Goal: Task Accomplishment & Management: Use online tool/utility

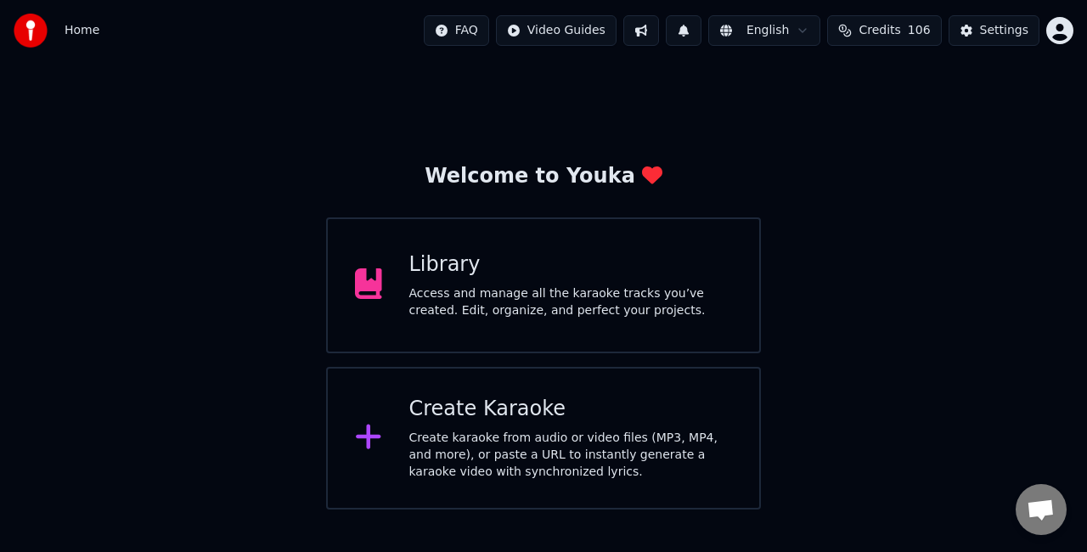
click at [513, 430] on div "Create karaoke from audio or video files (MP3, MP4, and more), or paste a URL t…" at bounding box center [571, 455] width 324 height 51
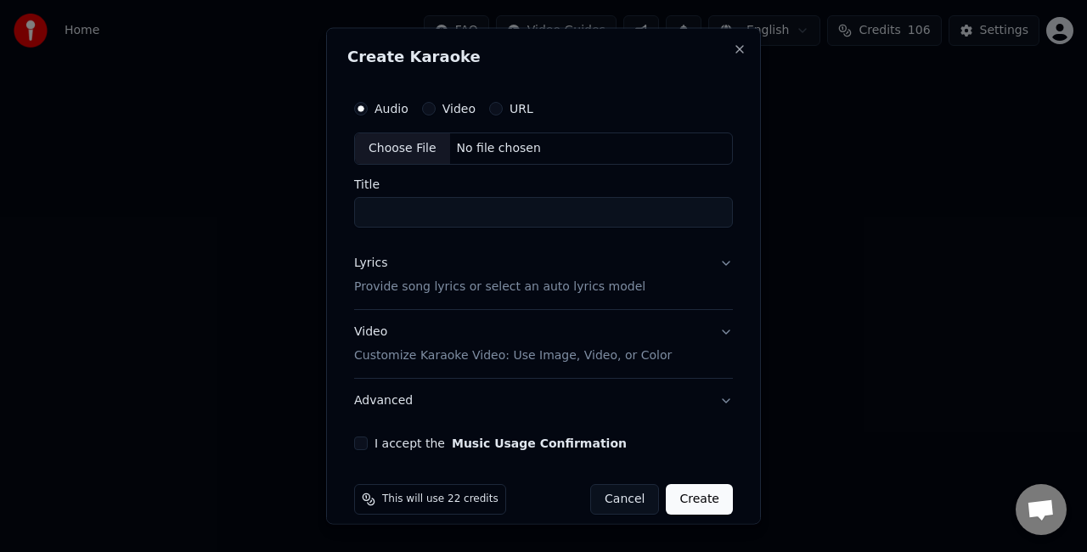
click at [386, 147] on div "Choose File" at bounding box center [402, 148] width 95 height 31
type input "**********"
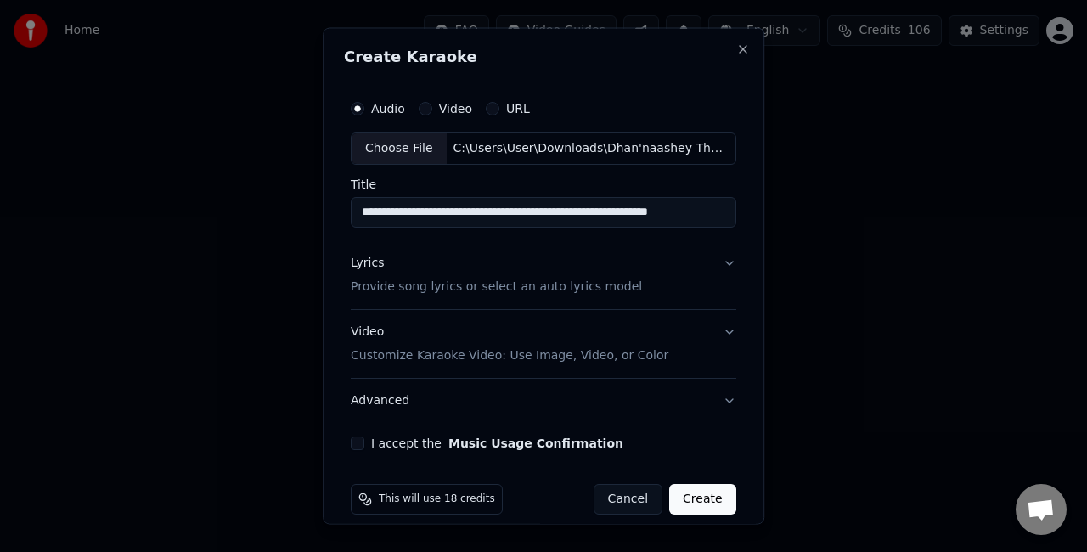
click at [679, 256] on button "Lyrics Provide song lyrics or select an auto lyrics model" at bounding box center [544, 274] width 386 height 68
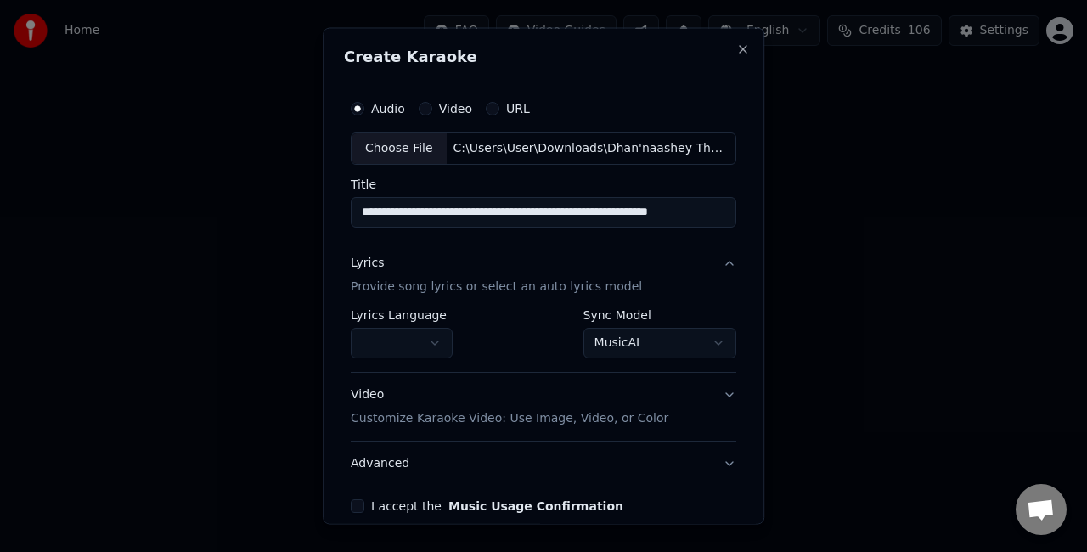
click at [610, 333] on body "**********" at bounding box center [543, 255] width 1087 height 510
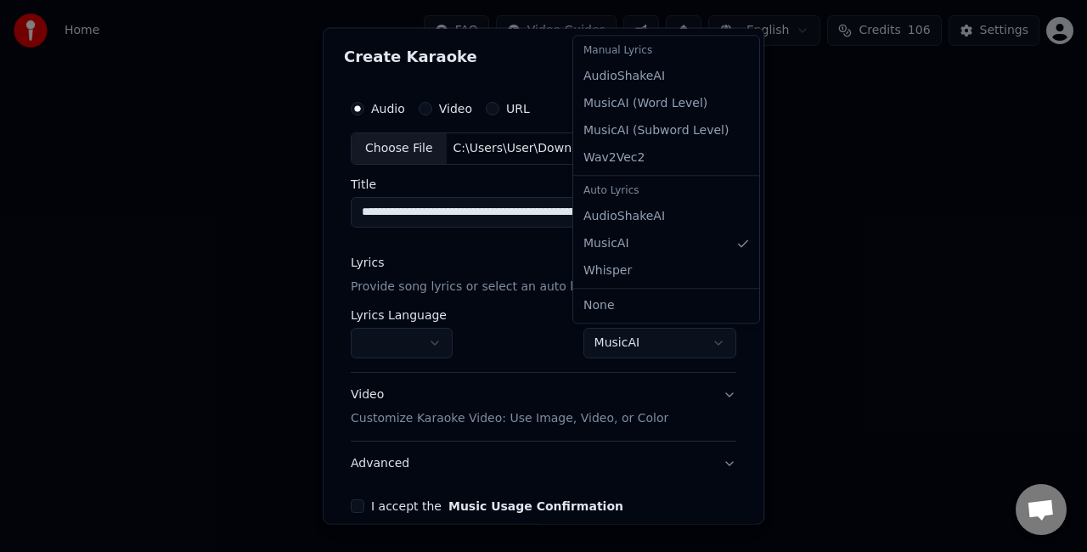
select select "**********"
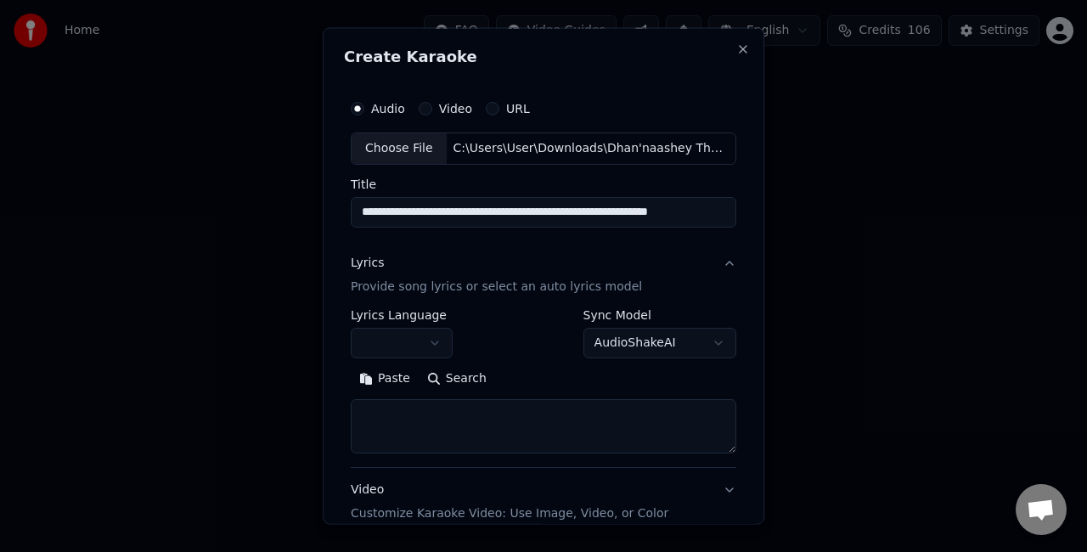
click at [455, 411] on textarea at bounding box center [544, 425] width 386 height 54
click at [369, 374] on button "Paste" at bounding box center [385, 377] width 68 height 27
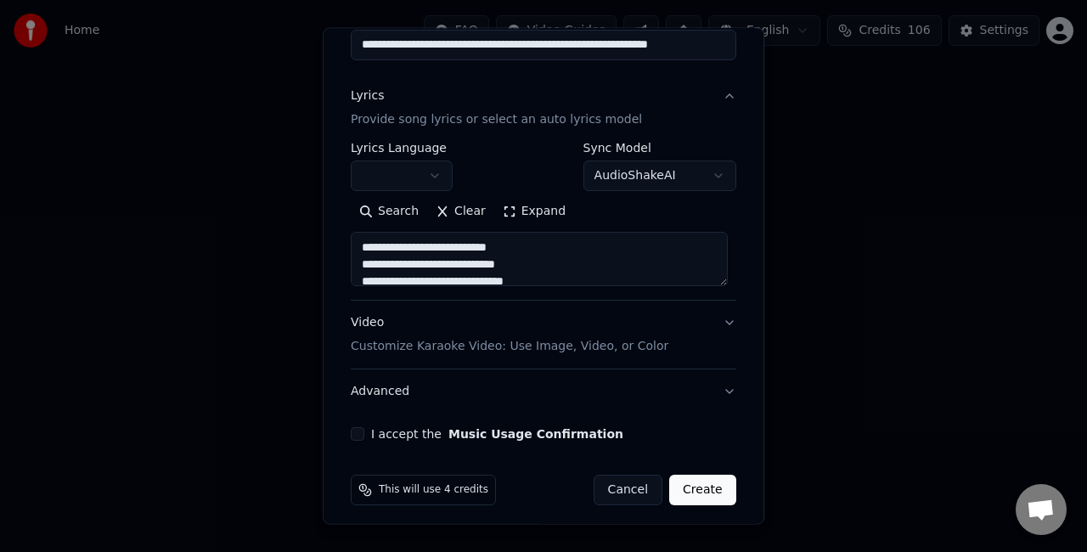
scroll to position [170, 0]
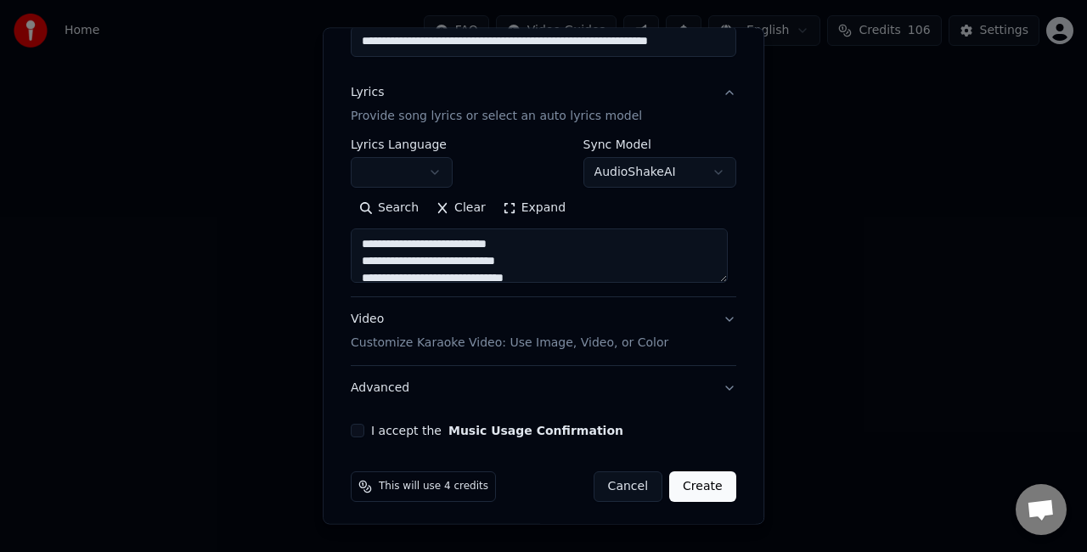
click at [474, 323] on div "Video Customize Karaoke Video: Use Image, Video, or Color" at bounding box center [510, 331] width 318 height 41
type textarea "**********"
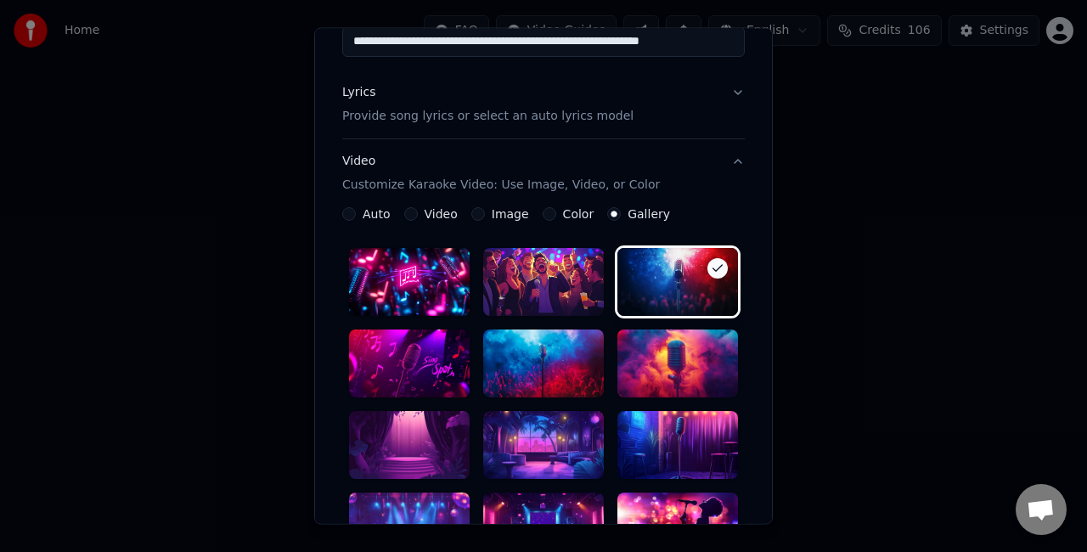
scroll to position [255, 0]
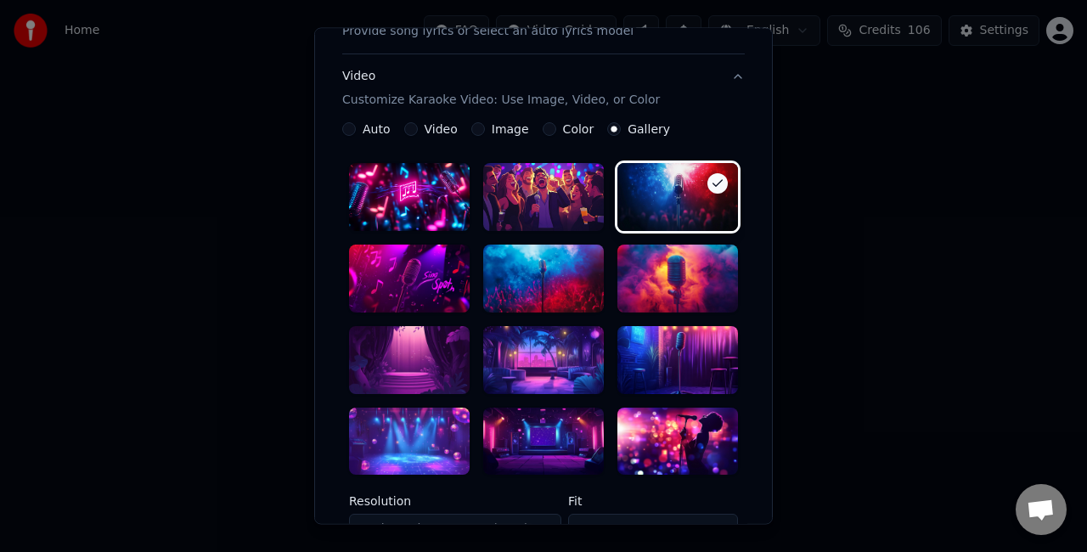
click at [511, 426] on div at bounding box center [543, 442] width 121 height 68
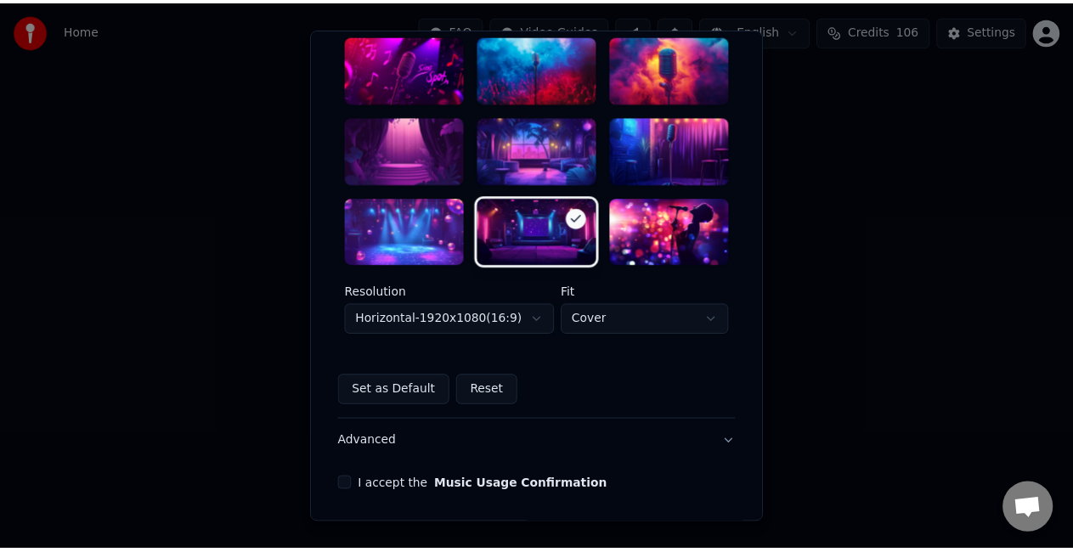
scroll to position [510, 0]
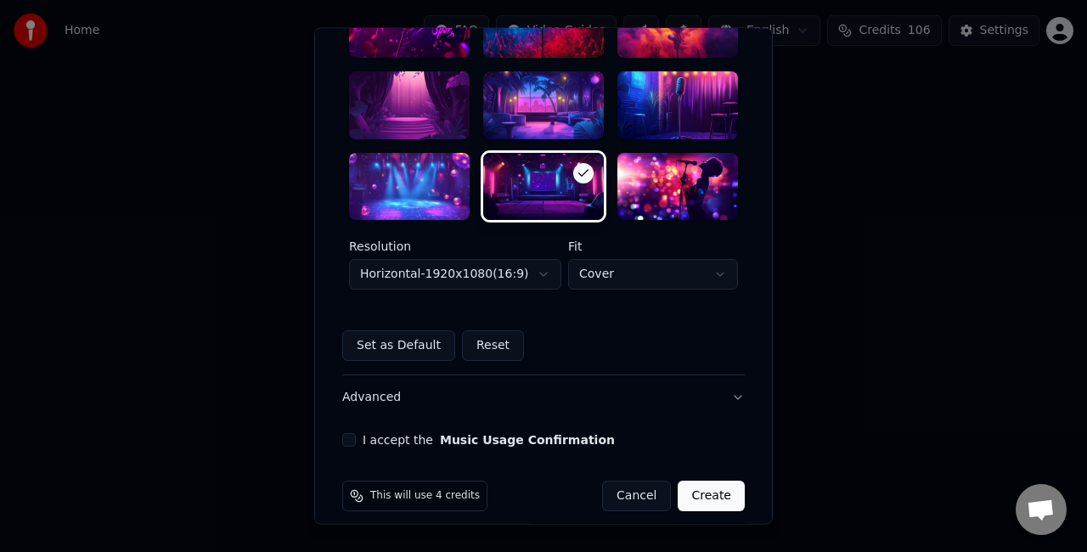
click at [520, 279] on body "**********" at bounding box center [543, 255] width 1087 height 510
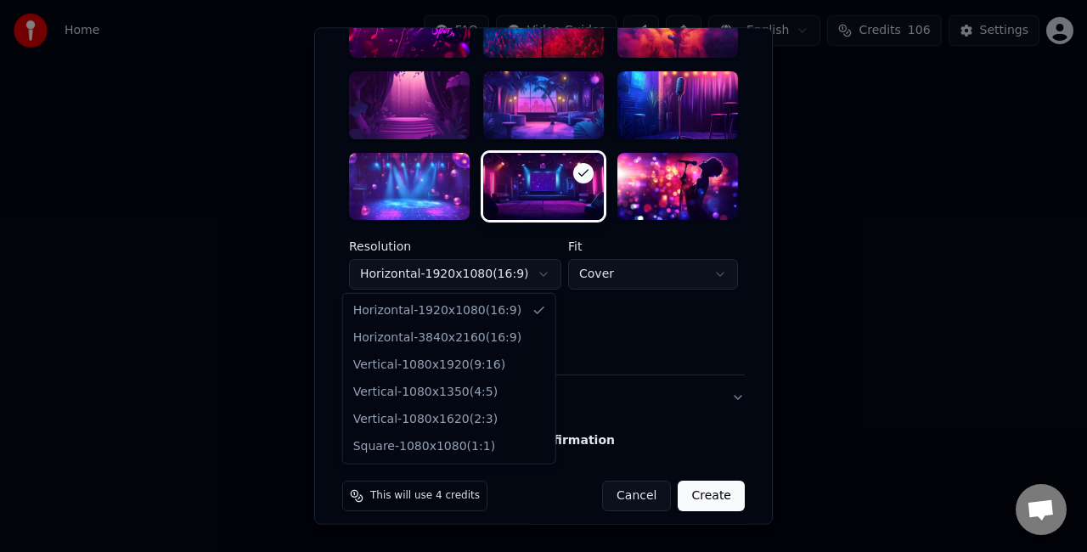
select select "*********"
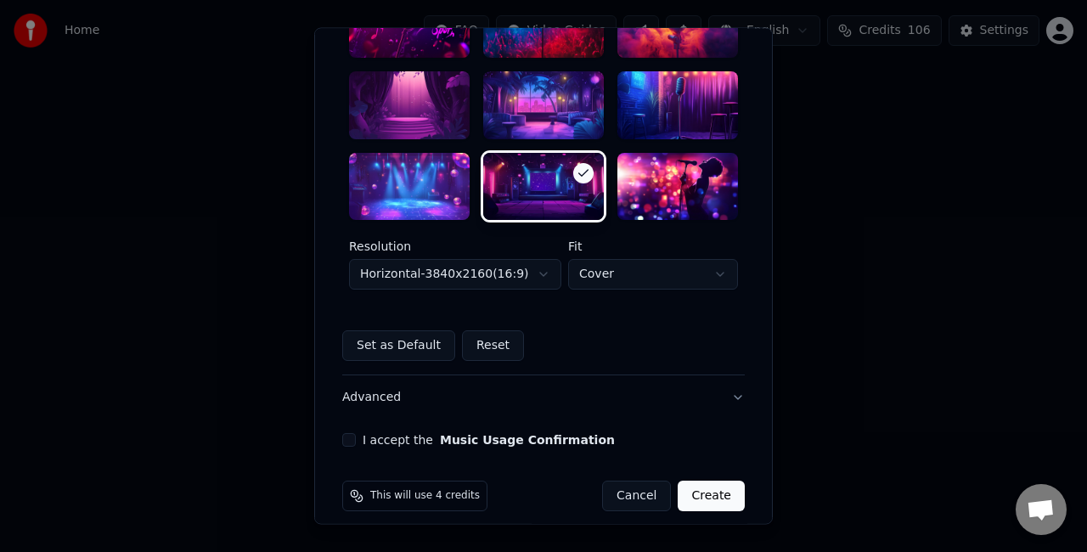
click at [575, 277] on body "**********" at bounding box center [543, 255] width 1087 height 510
select select "****"
click at [343, 436] on button "I accept the Music Usage Confirmation" at bounding box center [349, 441] width 14 height 14
click at [696, 496] on button "Create" at bounding box center [711, 496] width 67 height 31
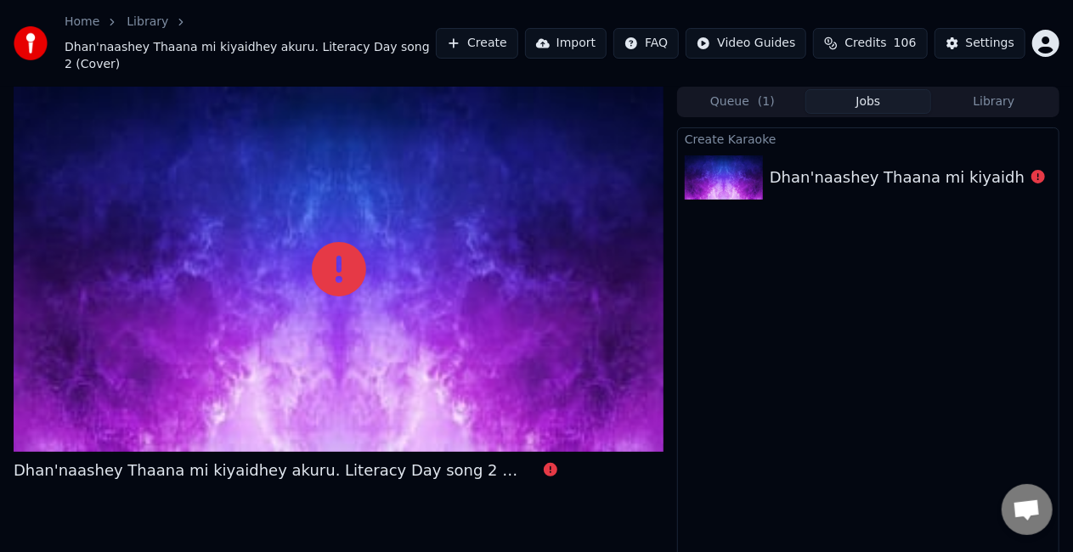
click at [520, 306] on div at bounding box center [339, 269] width 650 height 365
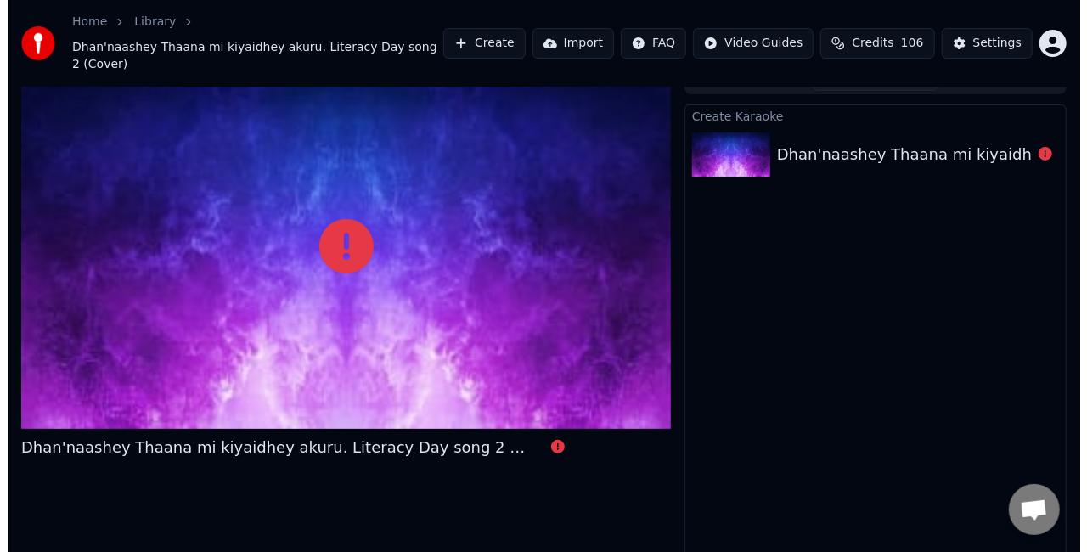
scroll to position [27, 0]
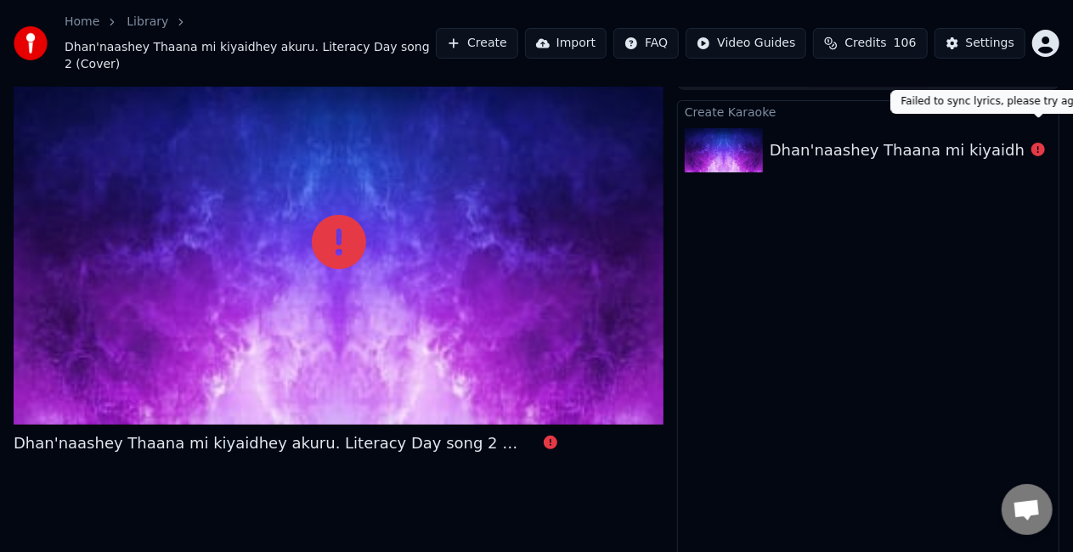
click at [1047, 140] on div at bounding box center [1037, 150] width 27 height 20
click at [1036, 143] on icon at bounding box center [1038, 150] width 14 height 14
click at [518, 28] on button "Create" at bounding box center [477, 43] width 82 height 31
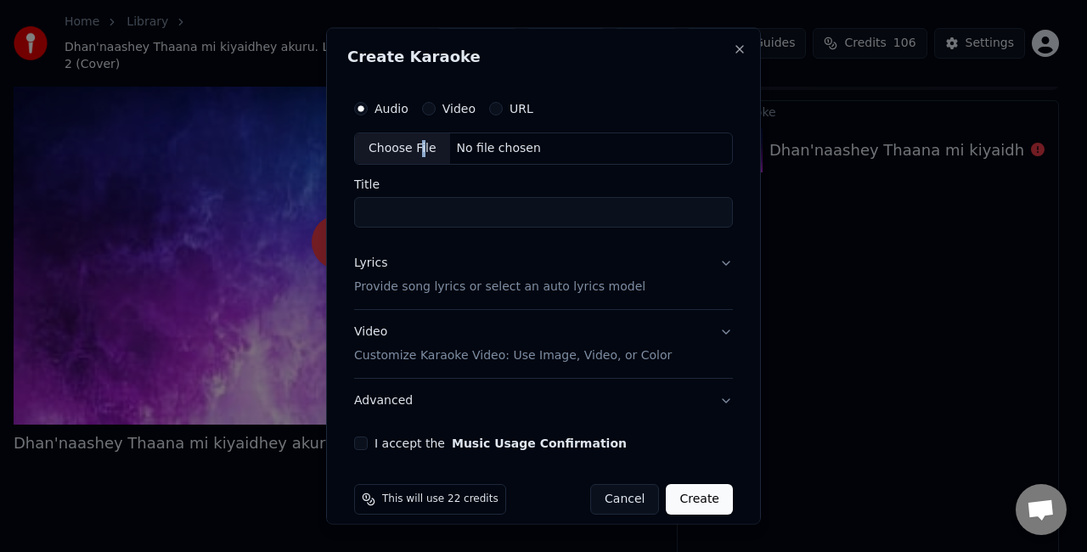
click at [418, 139] on div "Choose File" at bounding box center [402, 148] width 95 height 31
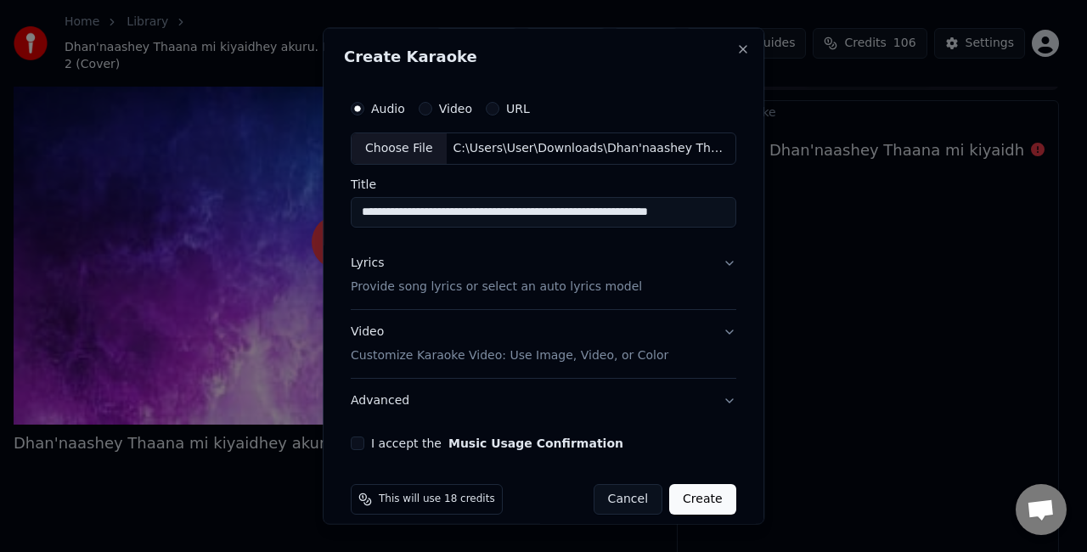
scroll to position [0, 8]
drag, startPoint x: 476, startPoint y: 210, endPoint x: 740, endPoint y: 217, distance: 264.2
click at [740, 217] on div "**********" at bounding box center [544, 276] width 442 height 497
type input "**********"
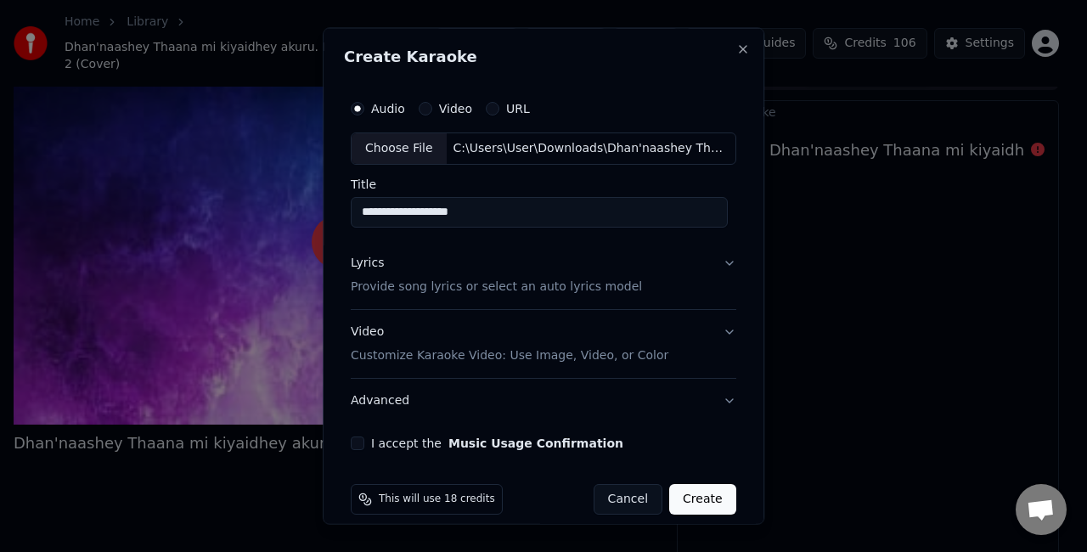
click at [640, 268] on button "Lyrics Provide song lyrics or select an auto lyrics model" at bounding box center [544, 274] width 386 height 68
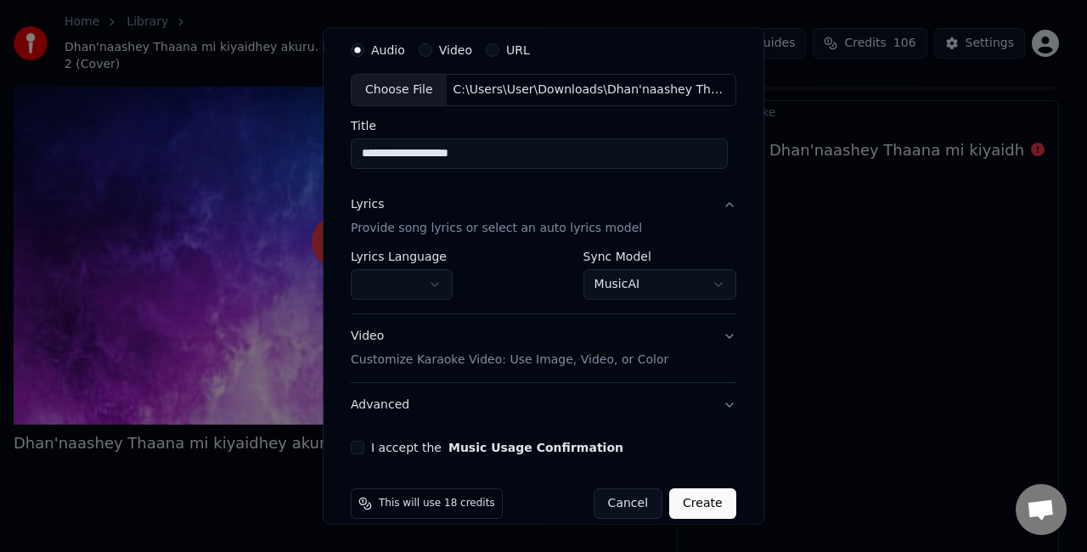
scroll to position [78, 0]
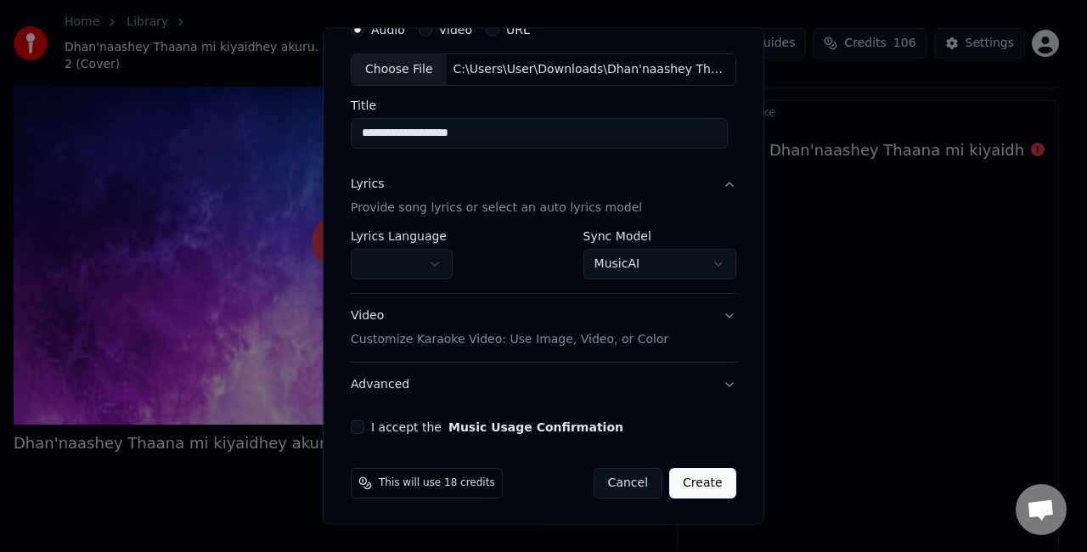
click at [679, 318] on button "Video Customize Karaoke Video: Use Image, Video, or Color" at bounding box center [544, 328] width 386 height 68
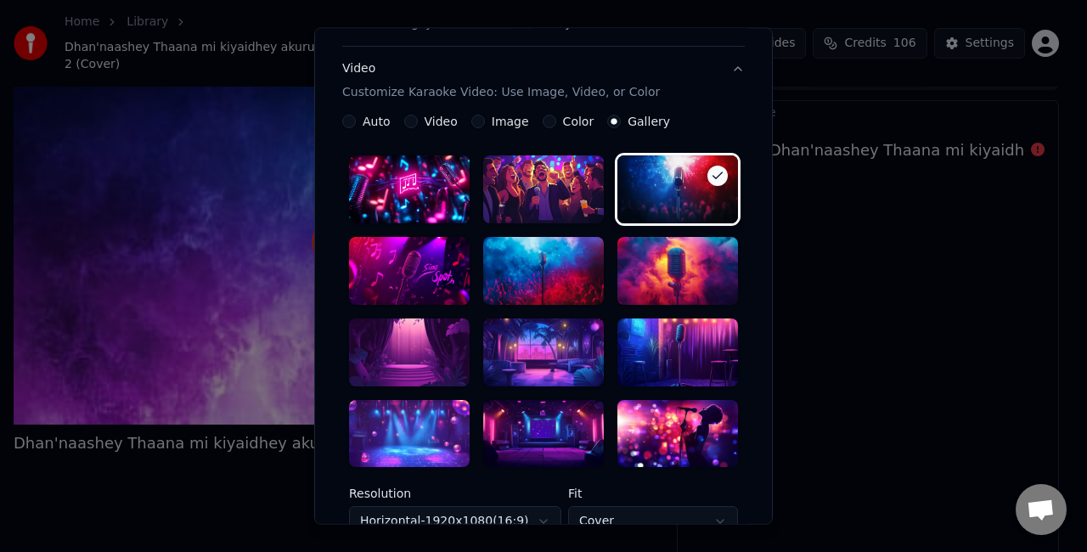
scroll to position [333, 0]
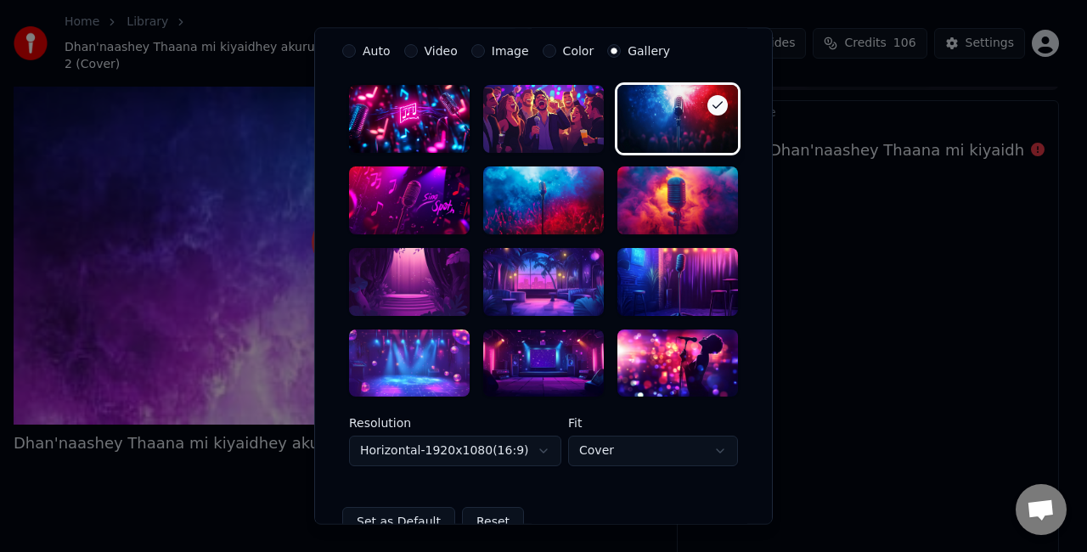
click at [513, 361] on div at bounding box center [543, 363] width 121 height 68
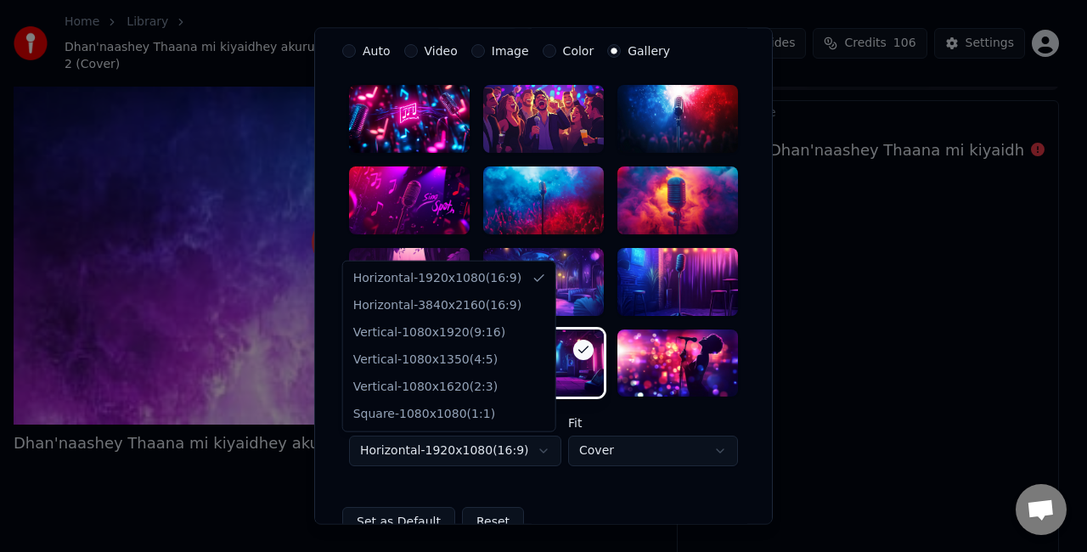
click at [532, 452] on body "**********" at bounding box center [536, 249] width 1073 height 552
select select "*********"
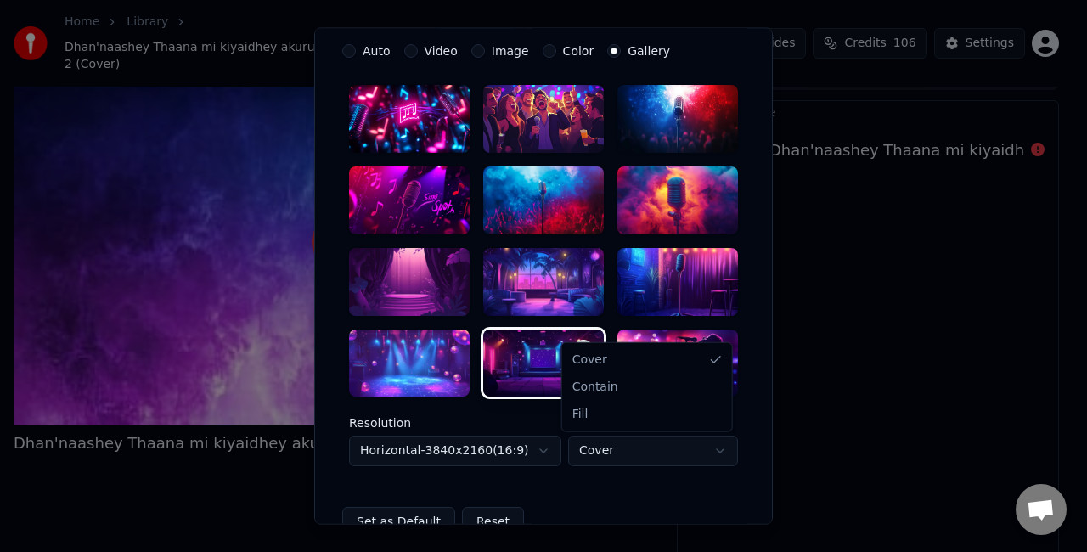
click at [580, 445] on body "**********" at bounding box center [536, 249] width 1073 height 552
select select "****"
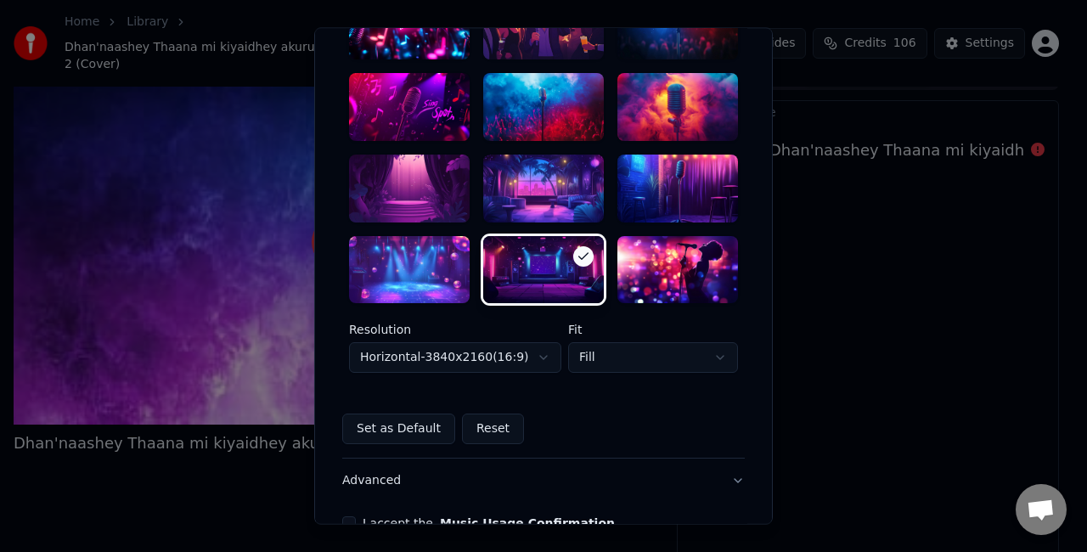
scroll to position [523, 0]
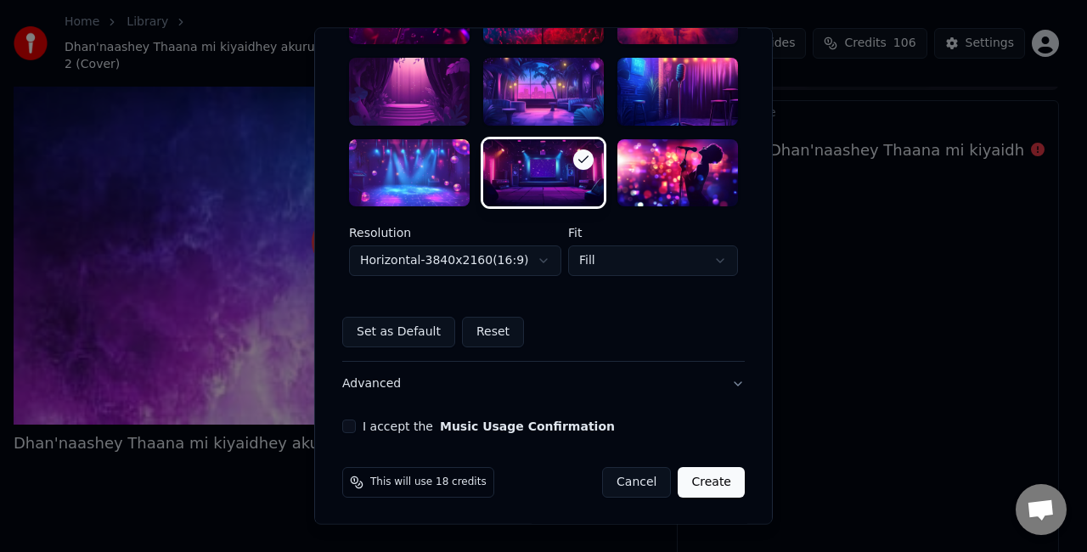
click at [346, 425] on button "I accept the Music Usage Confirmation" at bounding box center [349, 427] width 14 height 14
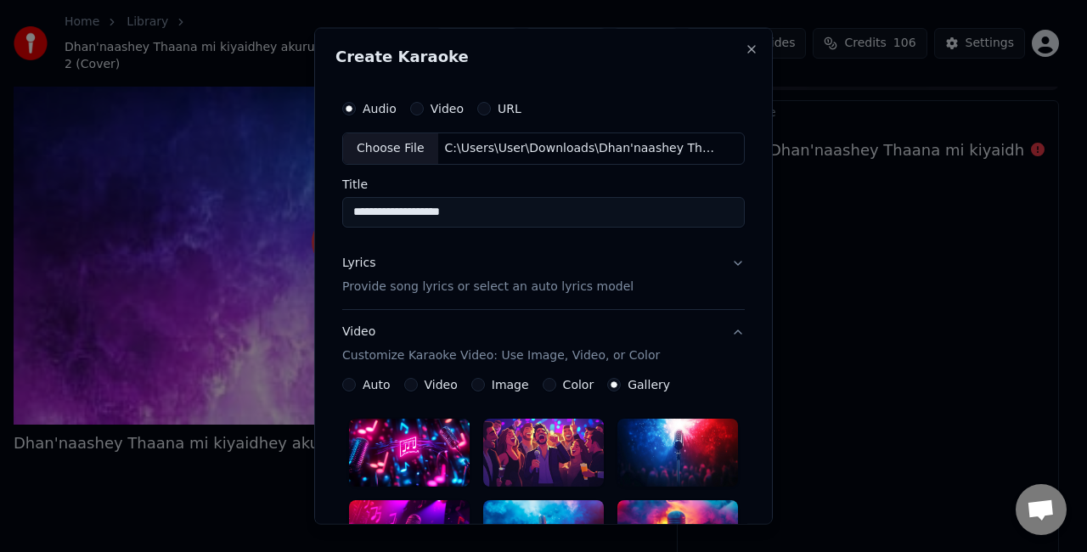
click at [530, 268] on div "Lyrics Provide song lyrics or select an auto lyrics model" at bounding box center [487, 274] width 291 height 41
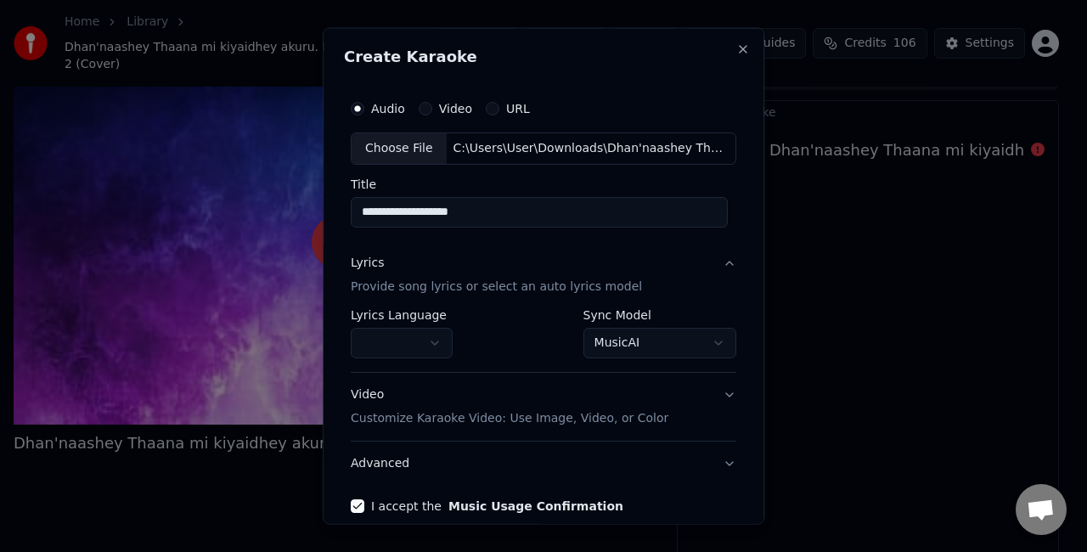
click at [640, 343] on body "**********" at bounding box center [536, 249] width 1073 height 552
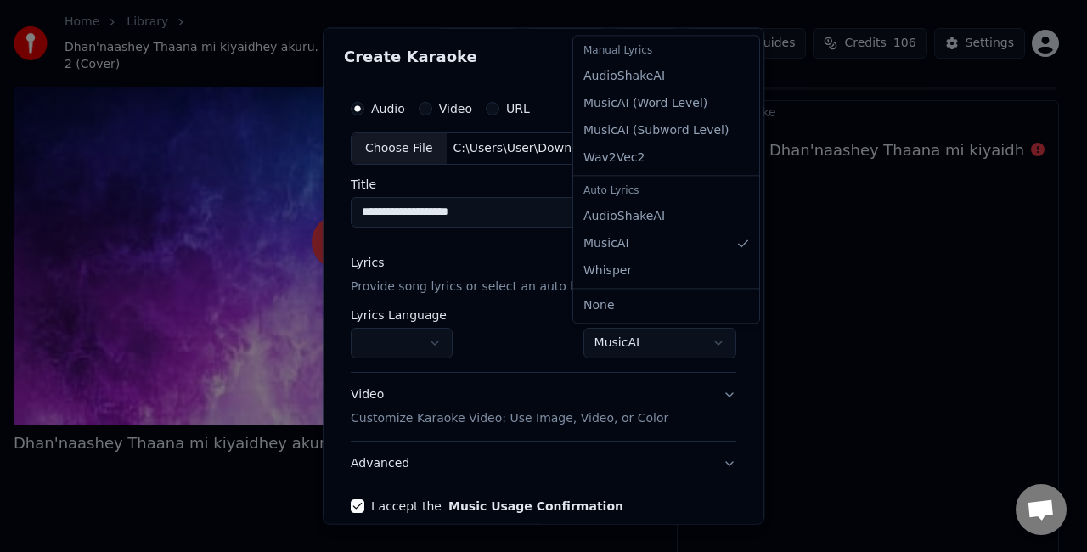
select select "**********"
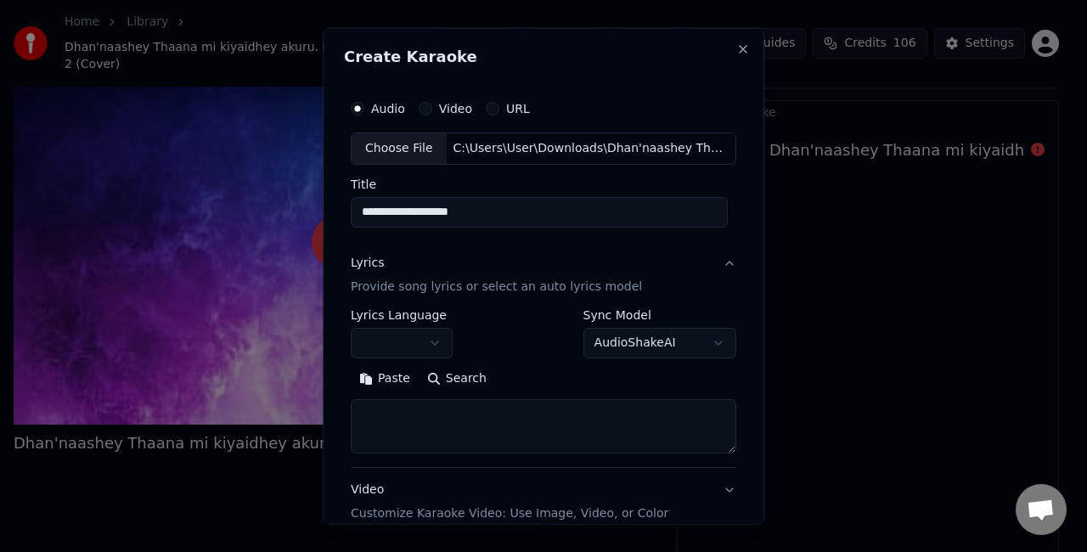
click at [662, 426] on textarea at bounding box center [544, 425] width 386 height 54
click at [374, 375] on button "Paste" at bounding box center [385, 377] width 68 height 27
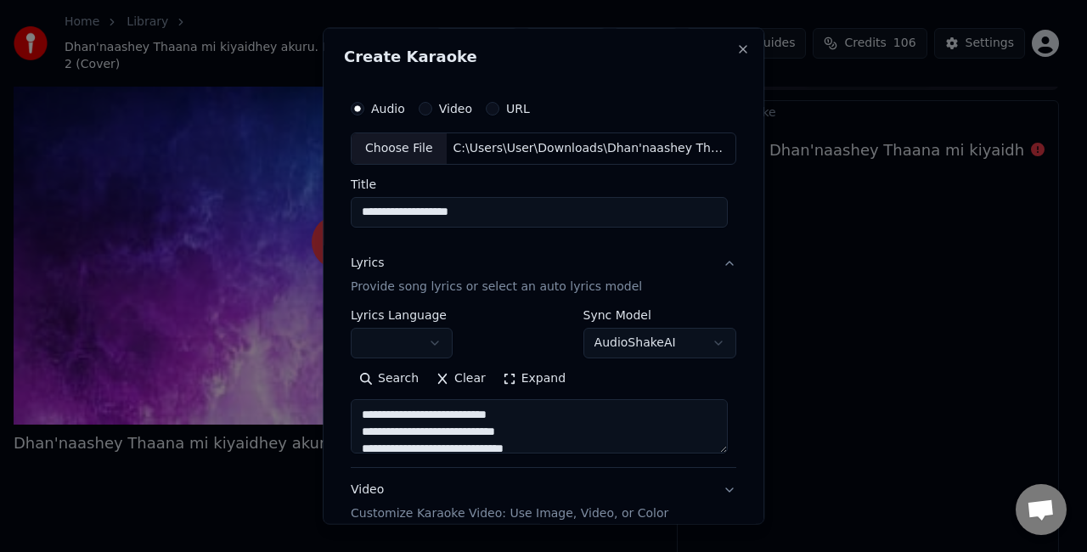
click at [719, 444] on textarea "**********" at bounding box center [539, 425] width 377 height 54
click at [719, 448] on textarea "**********" at bounding box center [539, 425] width 377 height 54
click at [521, 374] on button "Expand" at bounding box center [534, 377] width 80 height 27
type textarea "**********"
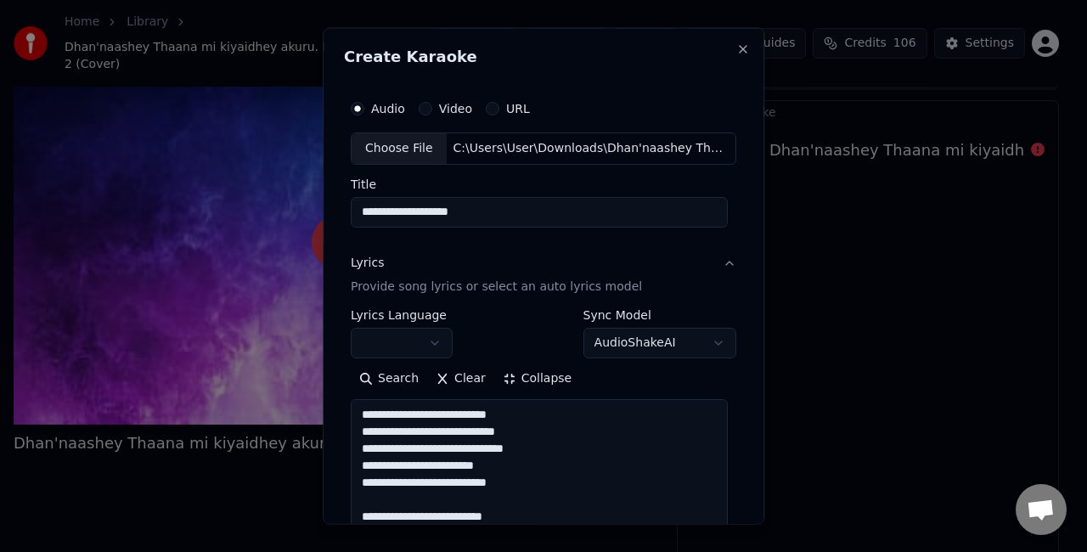
scroll to position [0, 0]
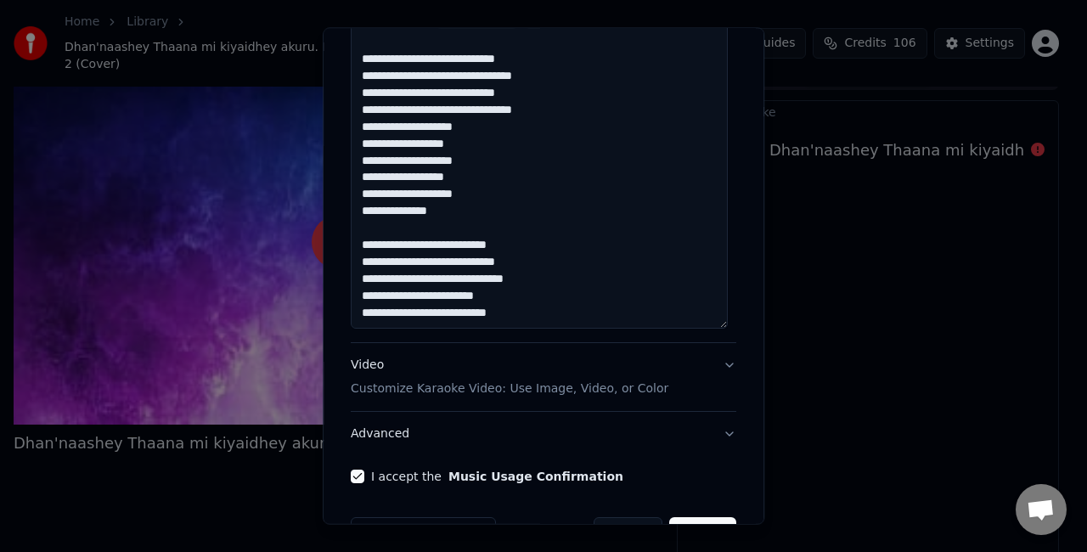
scroll to position [795, 0]
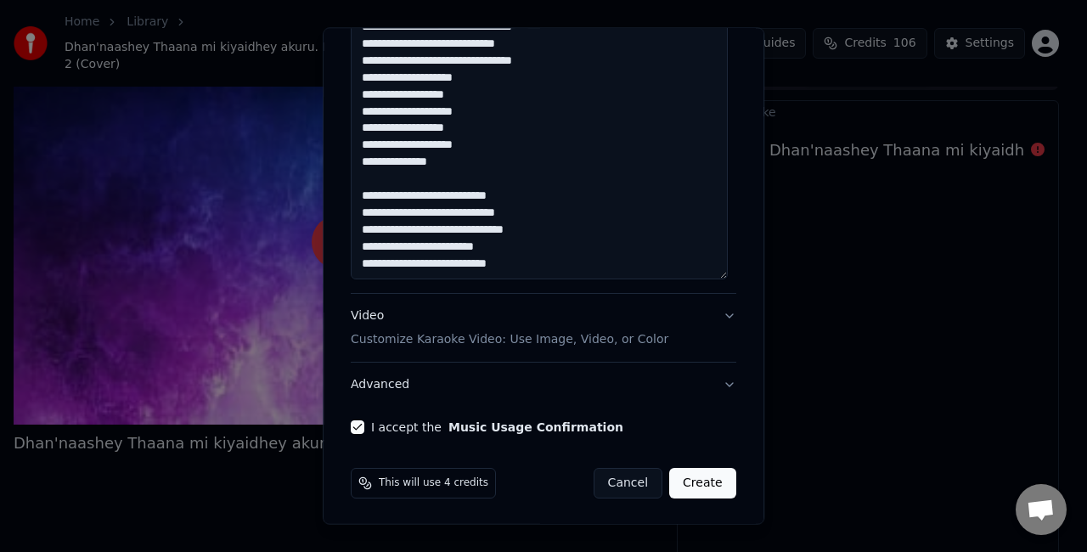
click at [693, 476] on button "Create" at bounding box center [702, 483] width 67 height 31
select select
type textarea "**********"
select select
select select "**********"
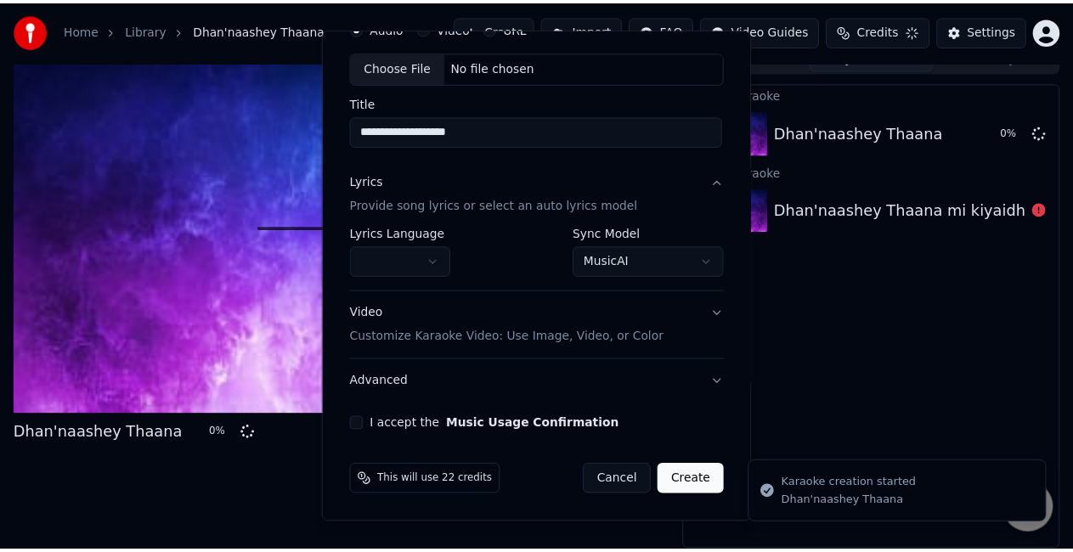
scroll to position [19, 0]
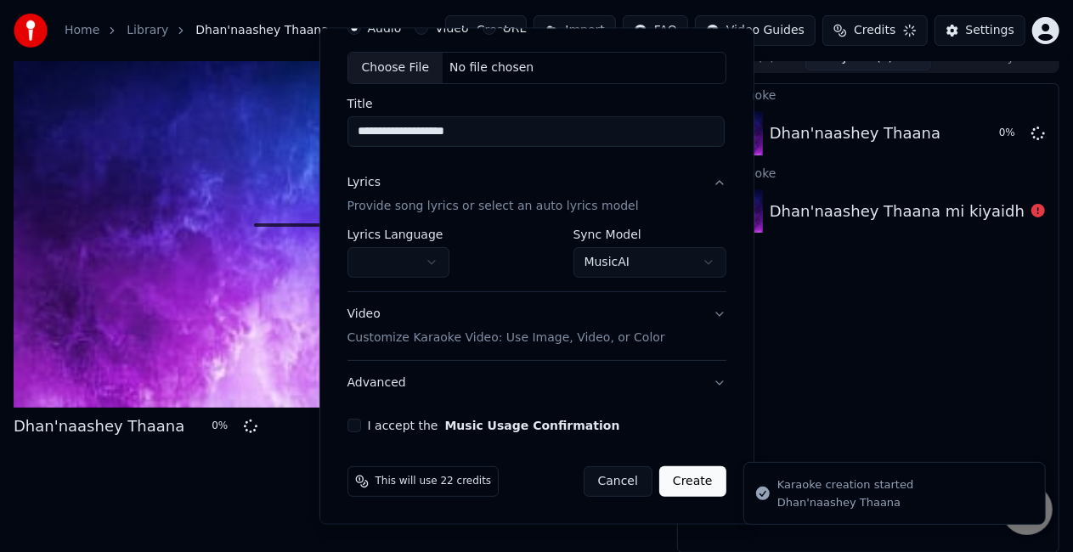
select select
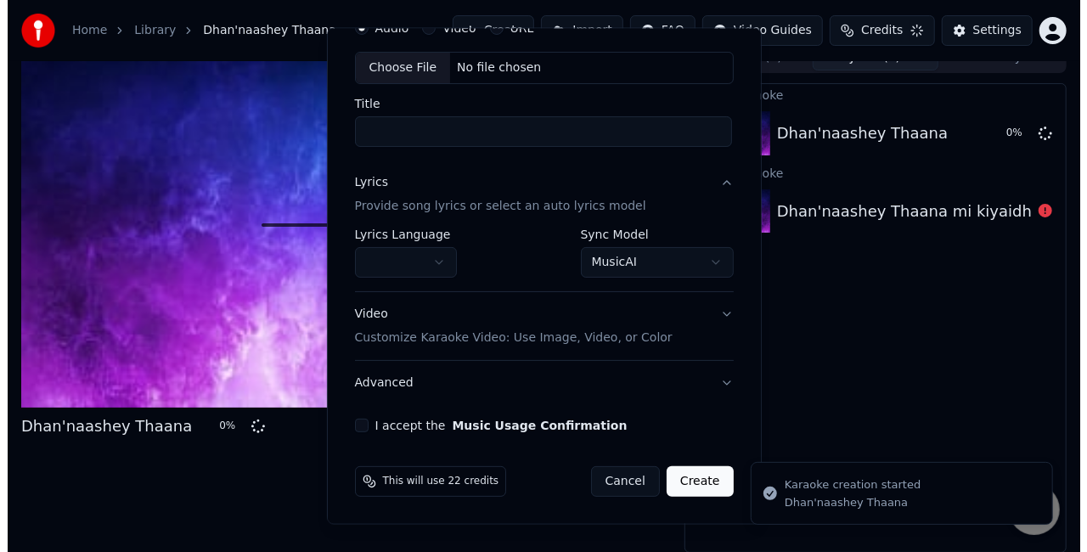
scroll to position [78, 0]
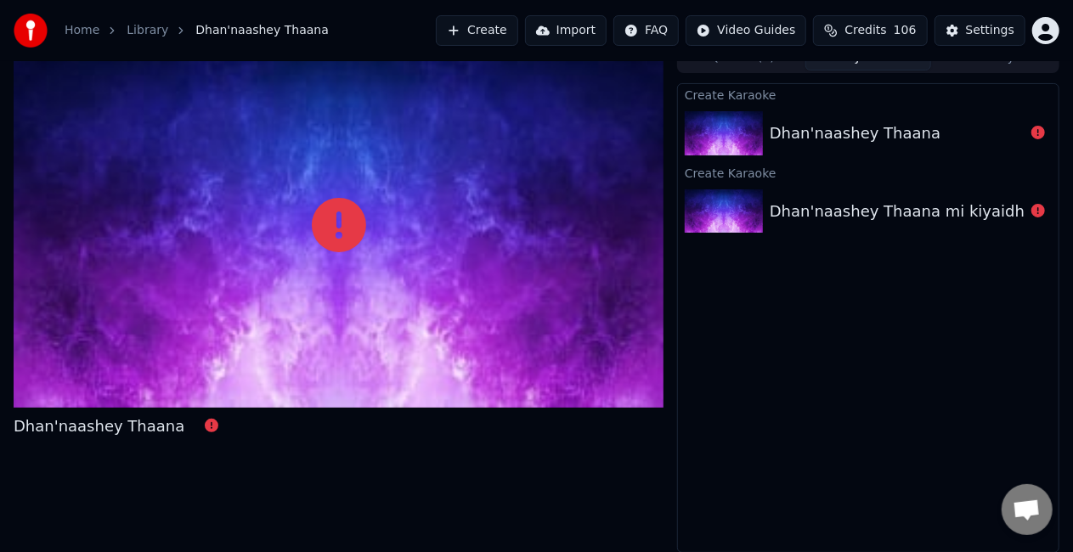
click at [518, 31] on button "Create" at bounding box center [477, 30] width 82 height 31
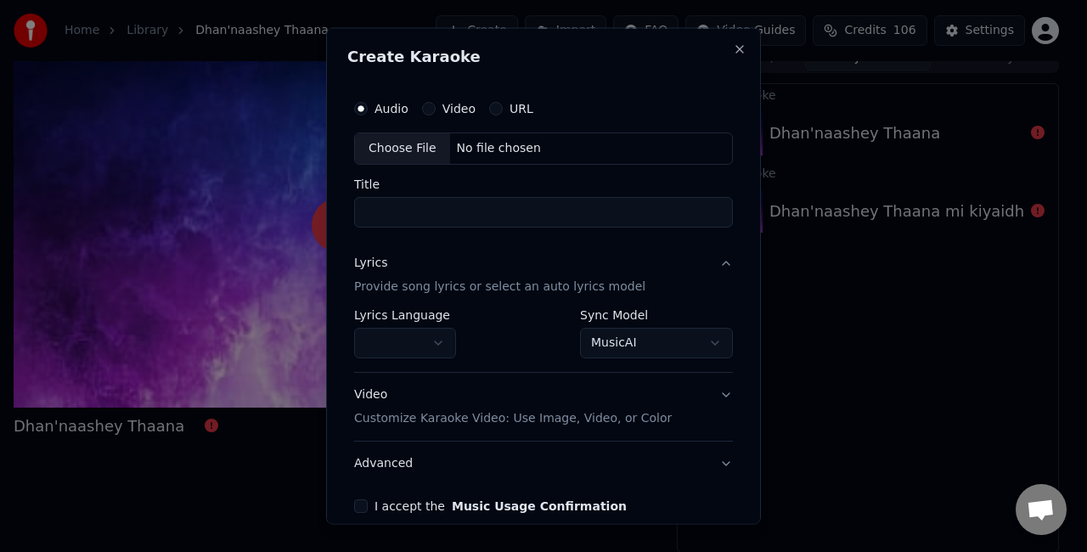
click at [393, 150] on div "Choose File" at bounding box center [402, 148] width 95 height 31
type input "**********"
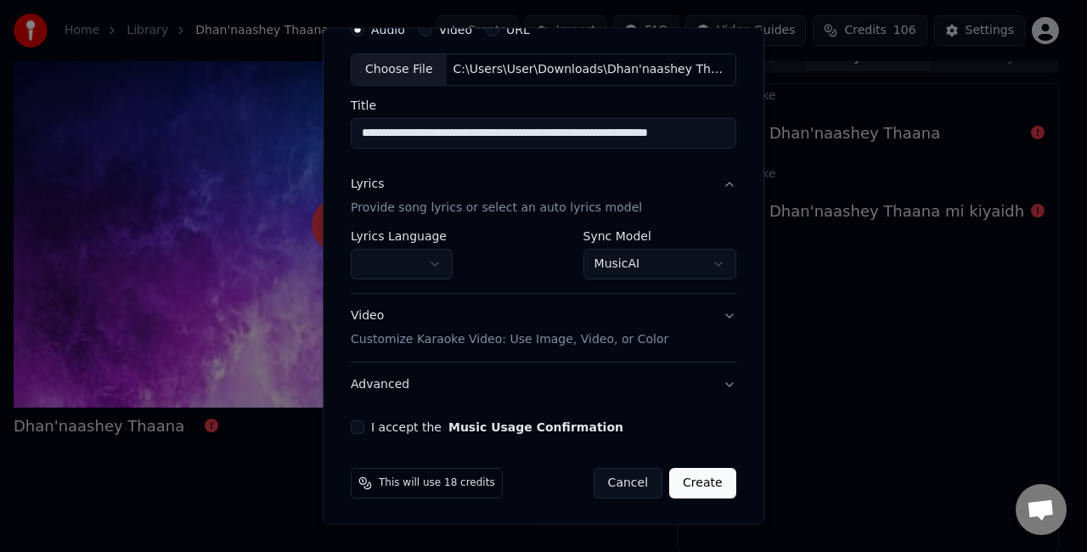
click at [712, 318] on button "Video Customize Karaoke Video: Use Image, Video, or Color" at bounding box center [544, 328] width 386 height 68
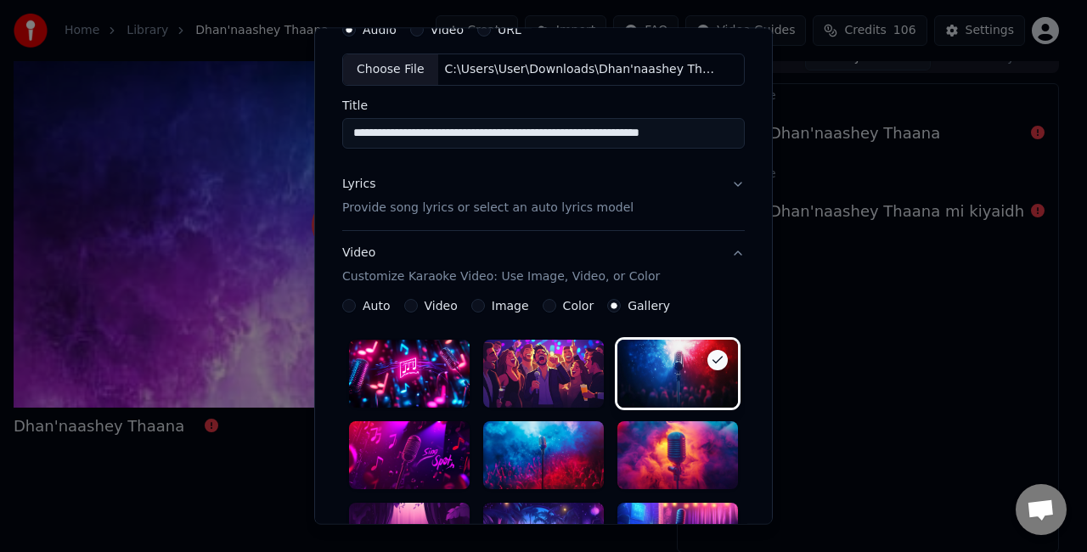
scroll to position [418, 0]
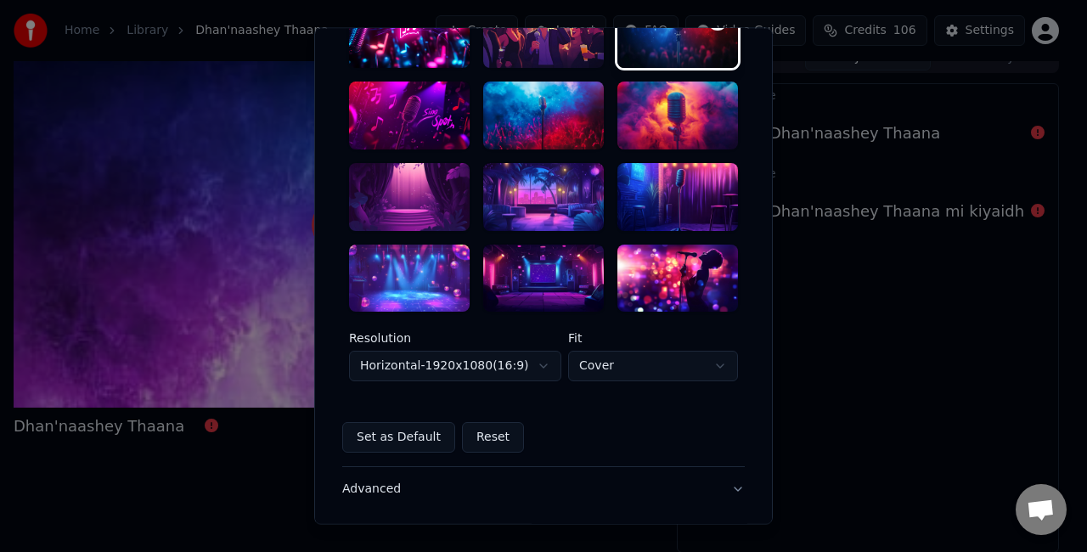
click at [521, 263] on div at bounding box center [543, 279] width 121 height 68
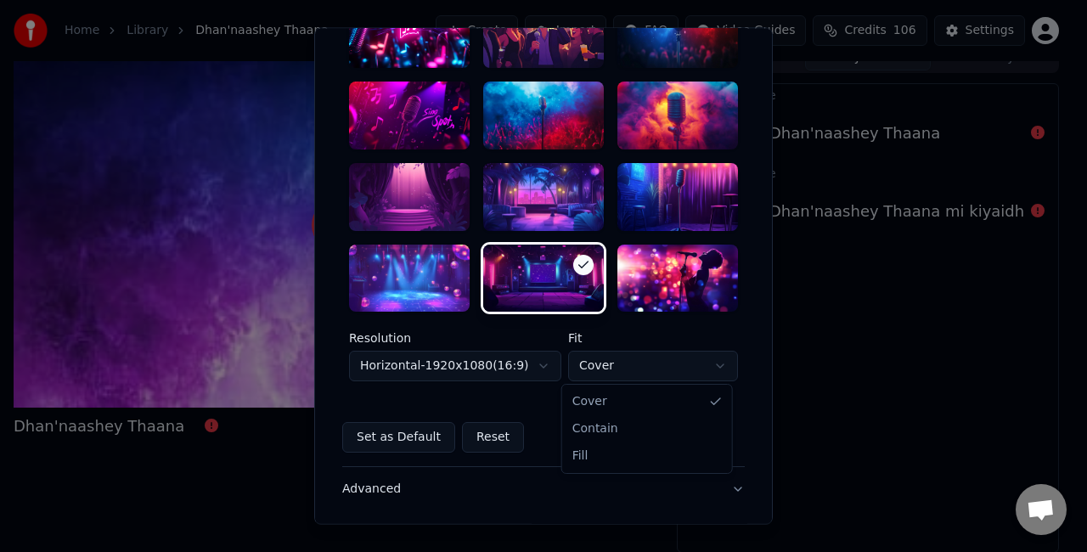
click at [639, 369] on body "**********" at bounding box center [536, 257] width 1073 height 552
select select "****"
click at [510, 363] on body "**********" at bounding box center [536, 257] width 1073 height 552
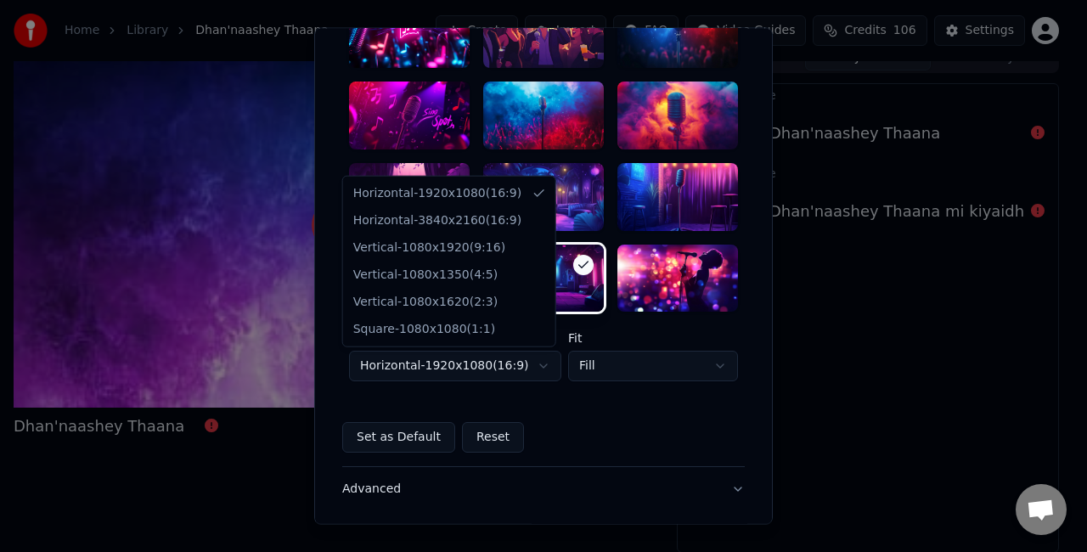
select select "*********"
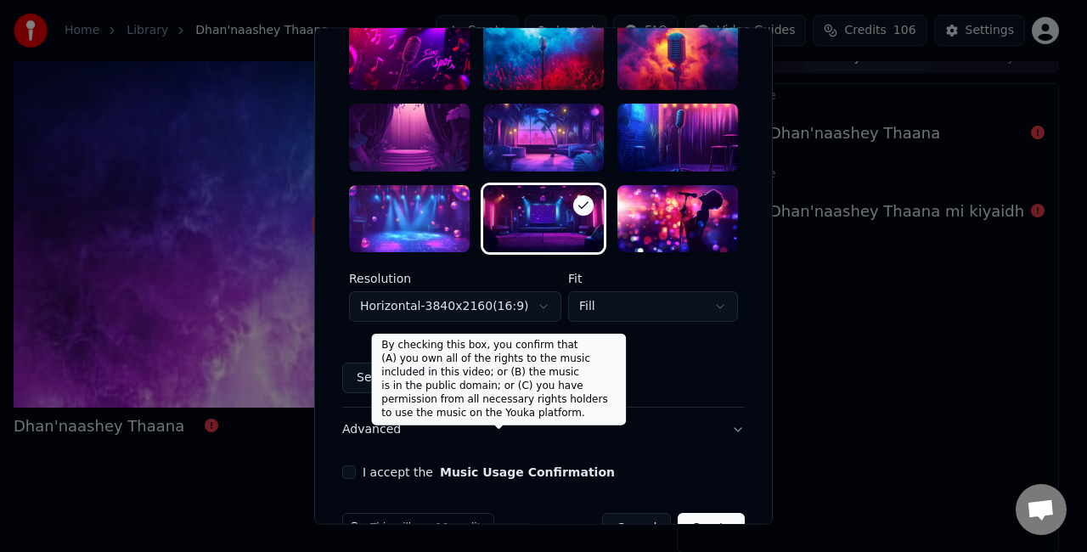
scroll to position [523, 0]
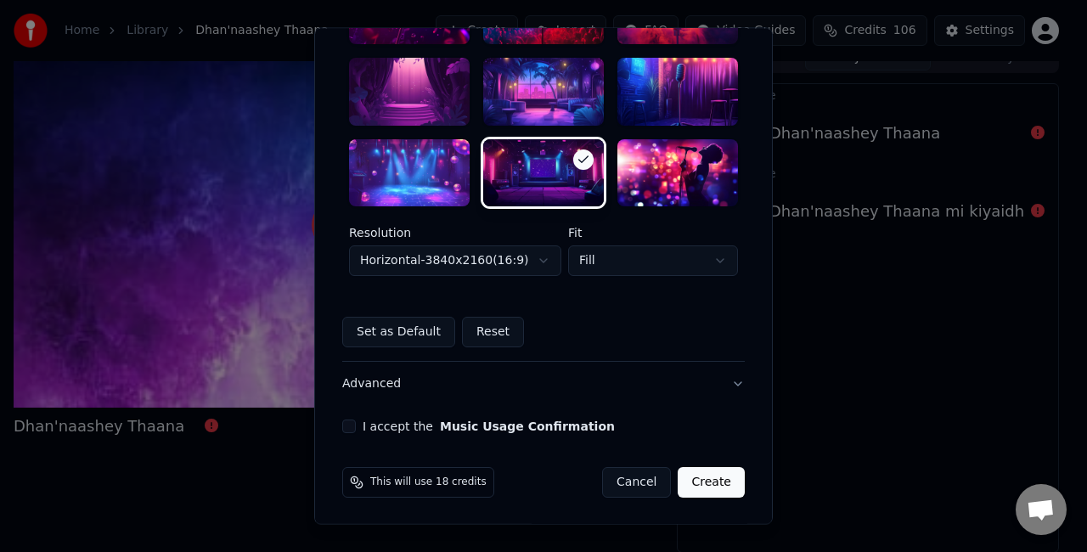
click at [342, 422] on button "I accept the Music Usage Confirmation" at bounding box center [349, 427] width 14 height 14
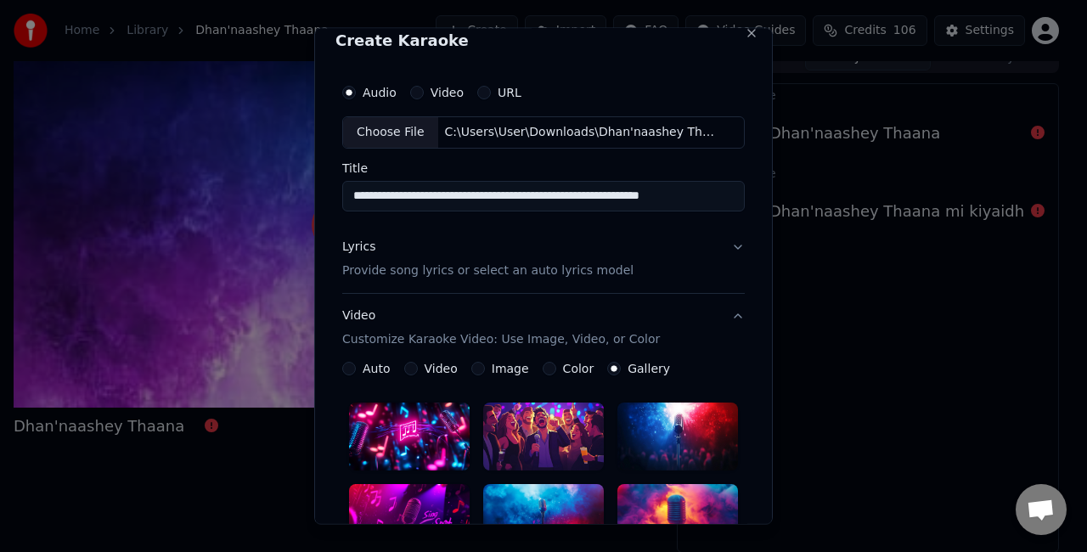
scroll to position [14, 0]
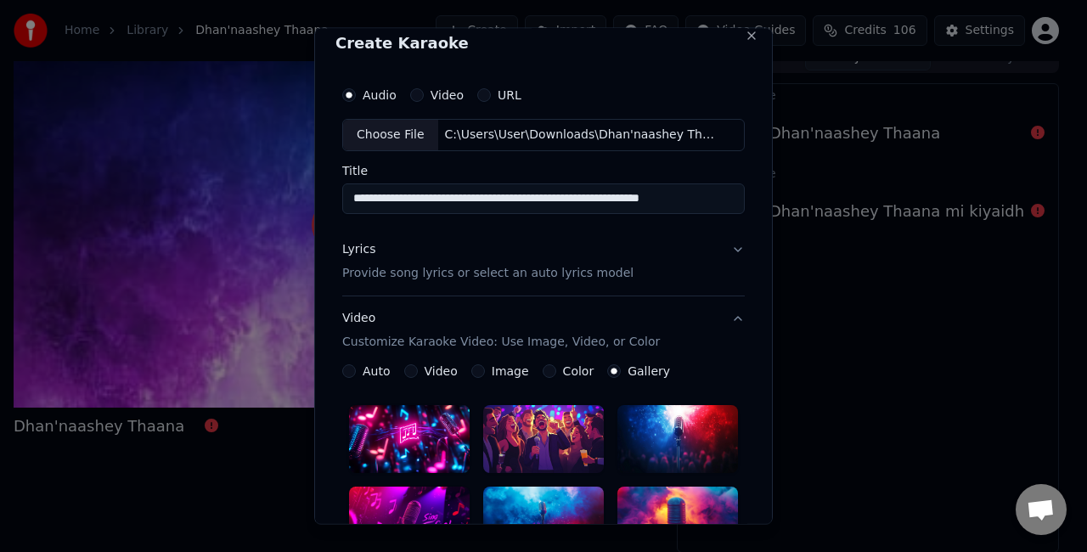
click at [610, 259] on button "Lyrics Provide song lyrics or select an auto lyrics model" at bounding box center [543, 261] width 403 height 68
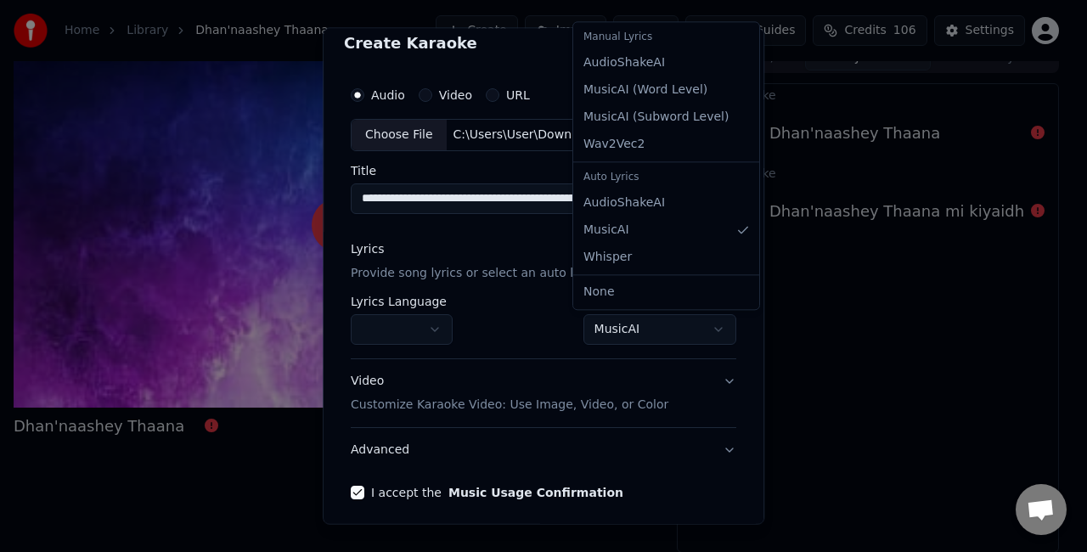
click at [618, 326] on body "**********" at bounding box center [536, 257] width 1073 height 552
select select "**********"
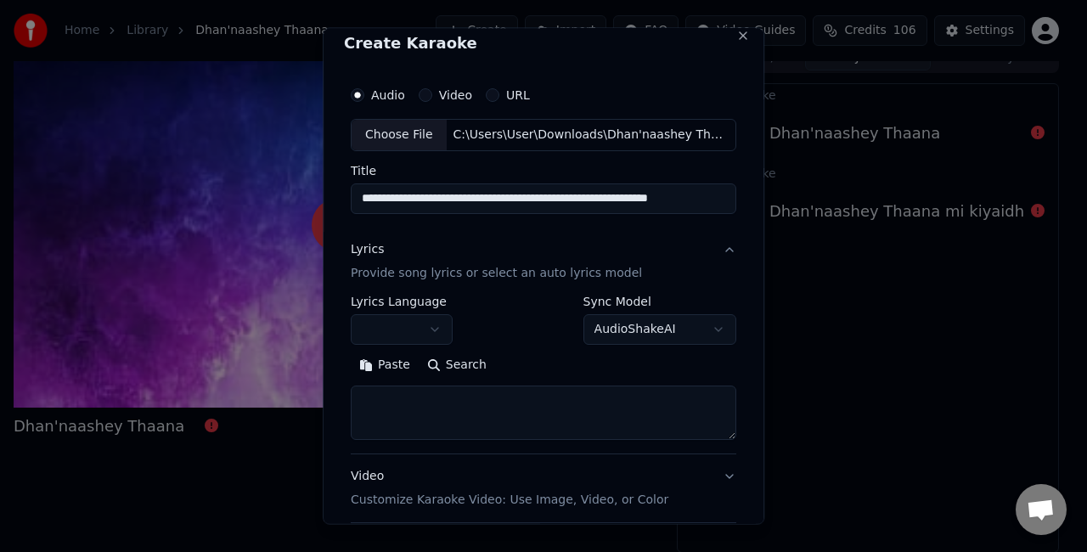
click at [498, 419] on textarea at bounding box center [544, 412] width 386 height 54
click at [388, 370] on button "Paste" at bounding box center [385, 364] width 68 height 27
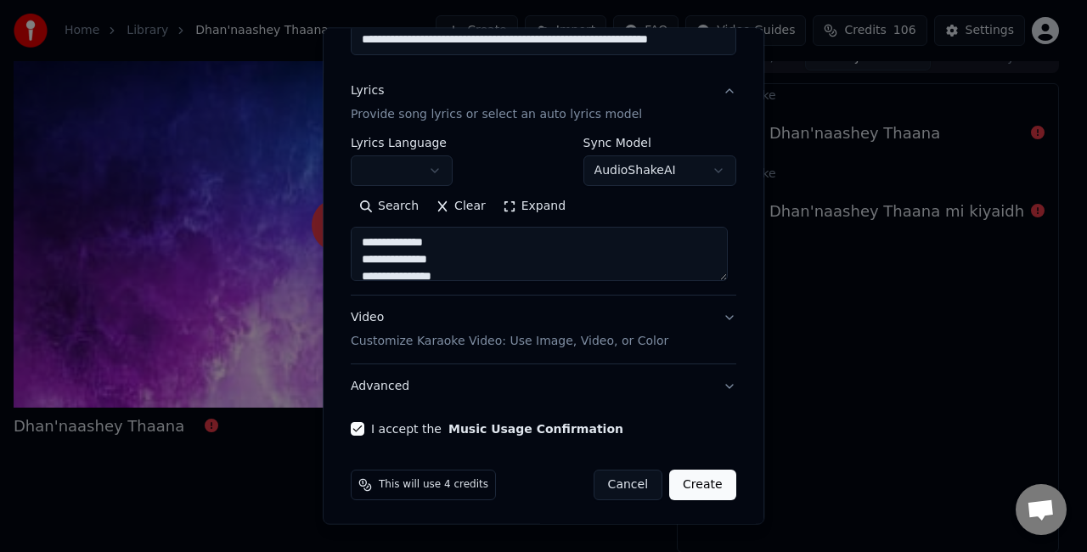
scroll to position [173, 0]
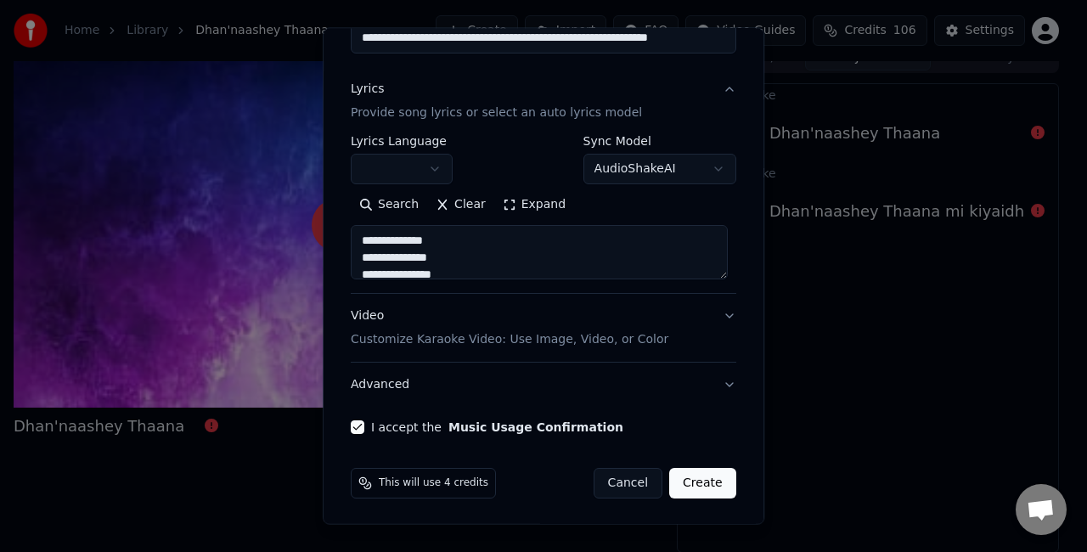
click at [652, 316] on button "Video Customize Karaoke Video: Use Image, Video, or Color" at bounding box center [544, 328] width 386 height 68
type textarea "**********"
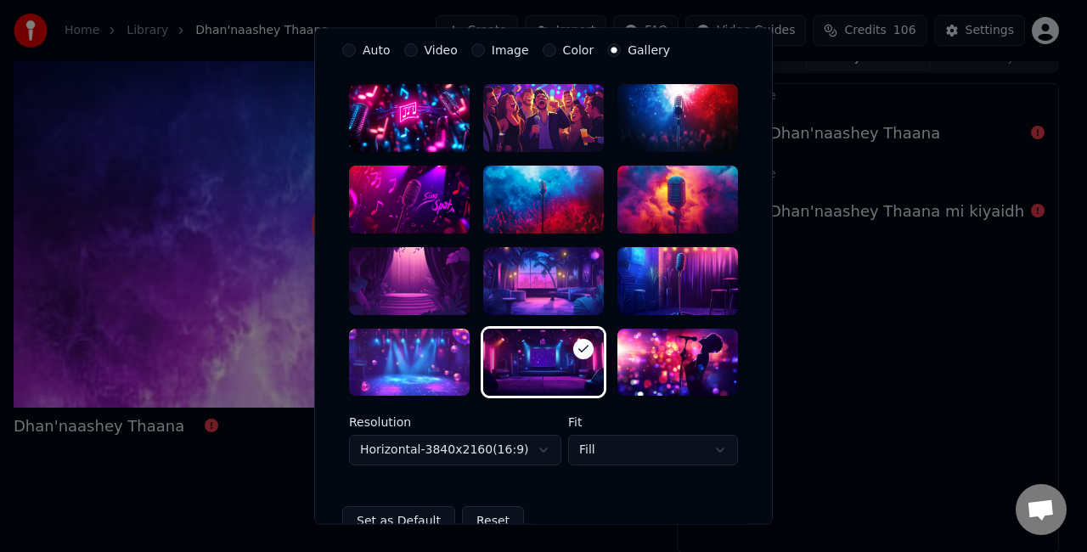
scroll to position [428, 0]
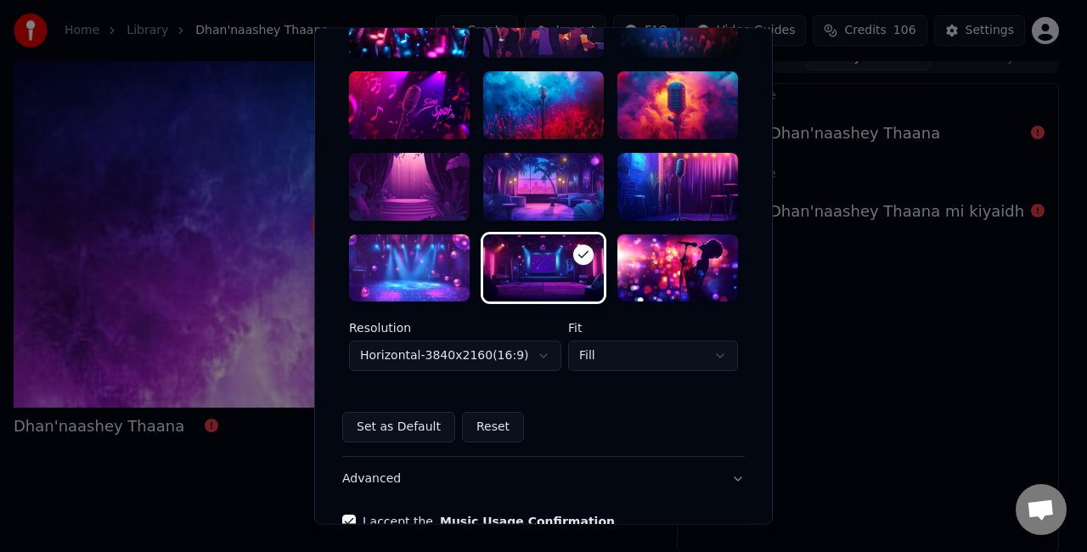
click at [632, 355] on body "**********" at bounding box center [536, 257] width 1073 height 552
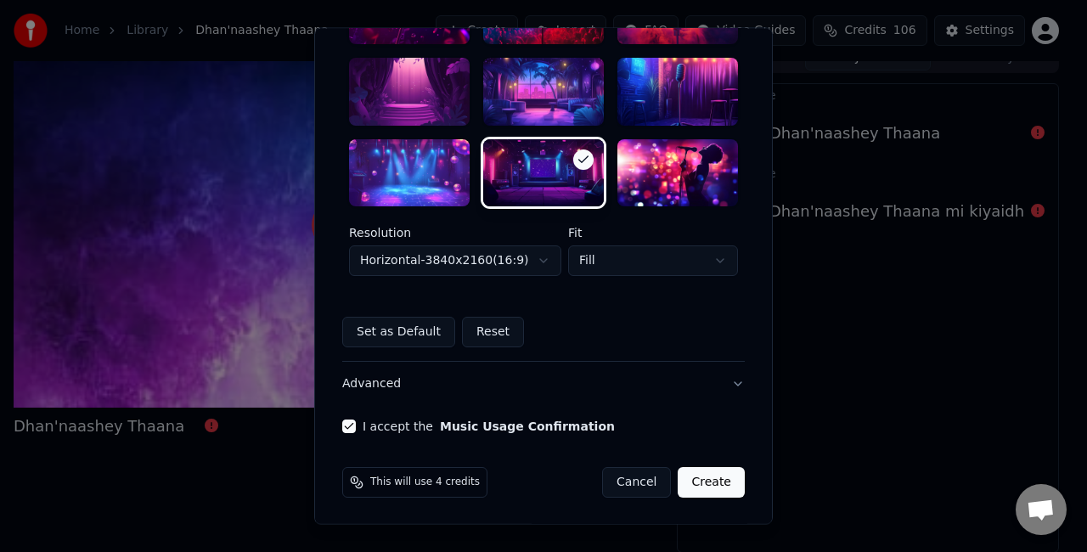
click at [707, 478] on button "Create" at bounding box center [711, 483] width 67 height 31
select select "*********"
select select "*****"
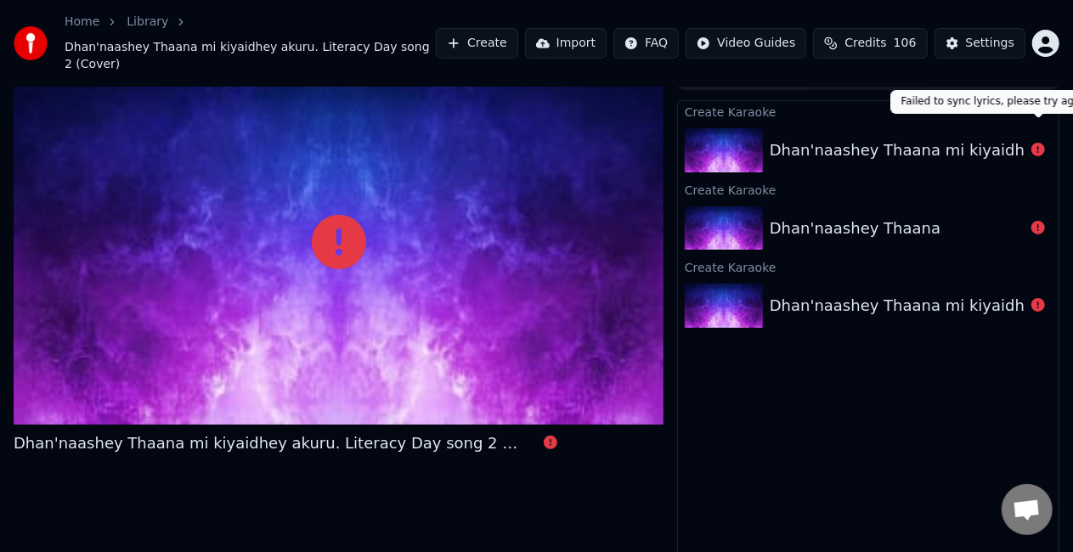
click at [1043, 140] on button at bounding box center [1038, 150] width 14 height 20
click at [1033, 143] on icon at bounding box center [1038, 150] width 14 height 14
click at [1038, 143] on icon at bounding box center [1038, 150] width 14 height 14
click at [518, 29] on button "Create" at bounding box center [477, 43] width 82 height 31
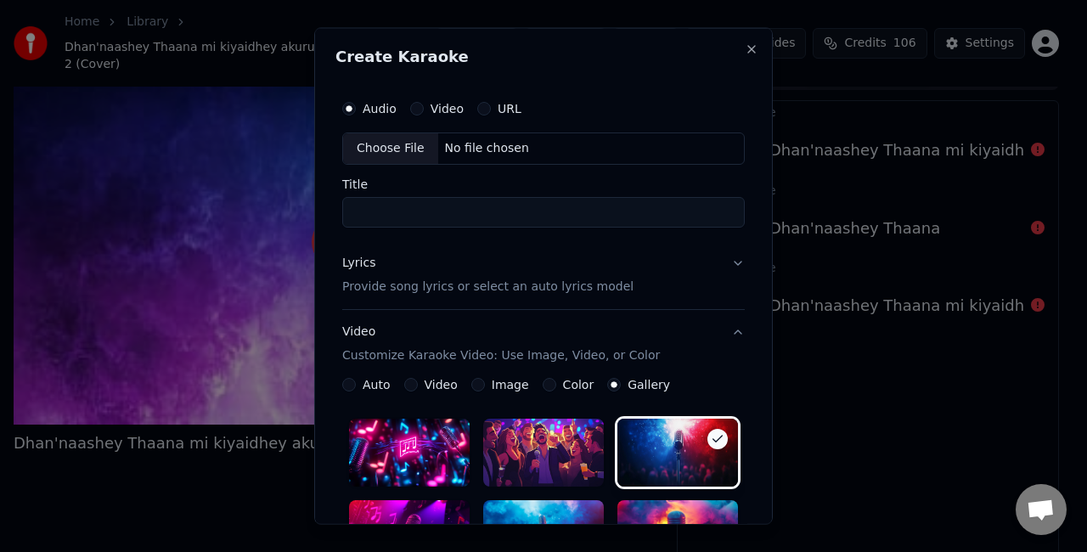
click at [374, 140] on div "Choose File" at bounding box center [390, 148] width 95 height 31
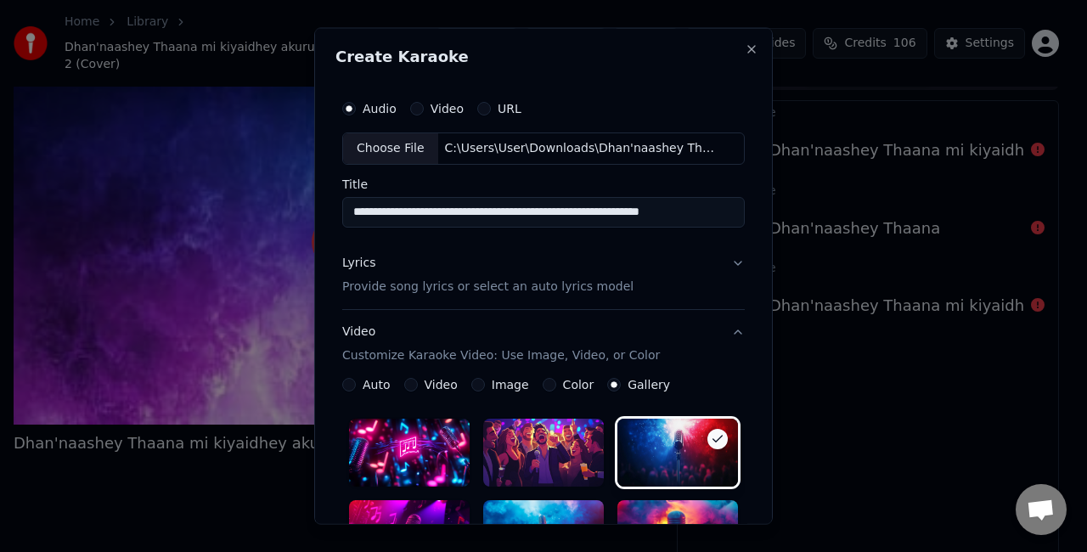
drag, startPoint x: 461, startPoint y: 210, endPoint x: 777, endPoint y: 201, distance: 316.0
click at [773, 201] on div "**********" at bounding box center [543, 276] width 459 height 497
type input "**********"
click at [698, 253] on button "Lyrics Provide song lyrics or select an auto lyrics model" at bounding box center [543, 274] width 403 height 68
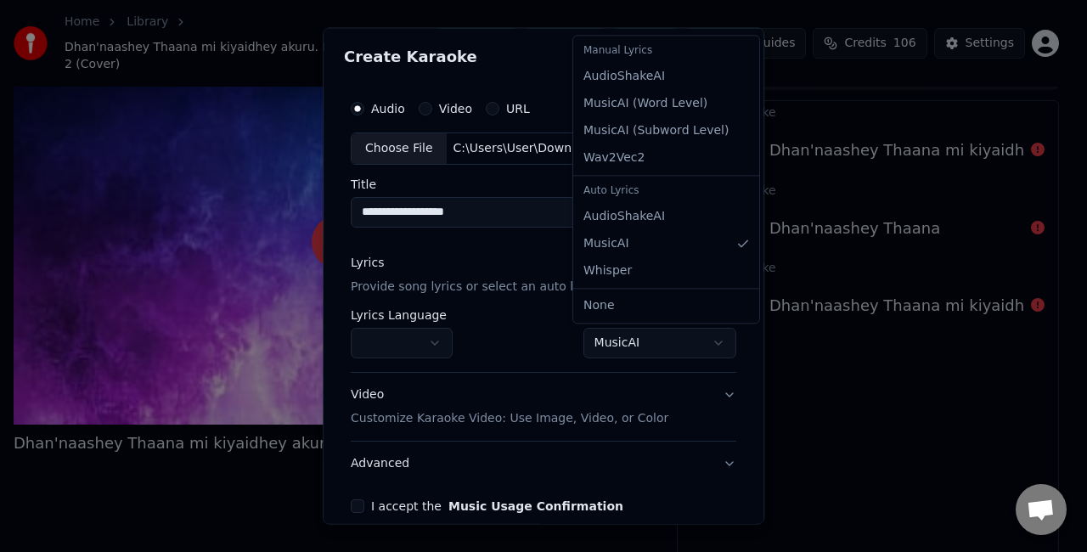
click at [637, 336] on body "**********" at bounding box center [536, 249] width 1073 height 552
select select "**********"
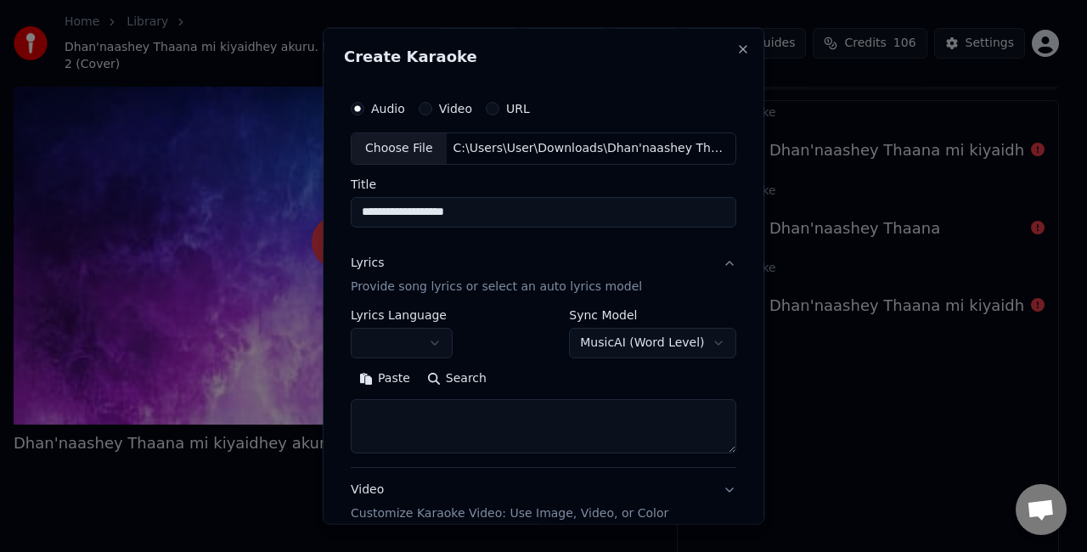
click at [462, 425] on textarea at bounding box center [544, 425] width 386 height 54
click at [391, 370] on button "Paste" at bounding box center [385, 377] width 68 height 27
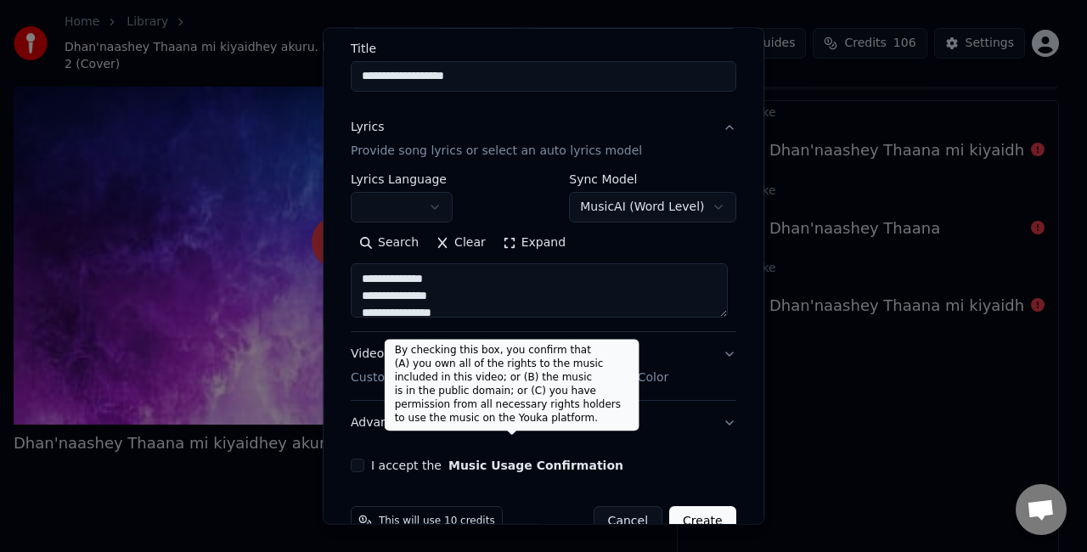
scroll to position [173, 0]
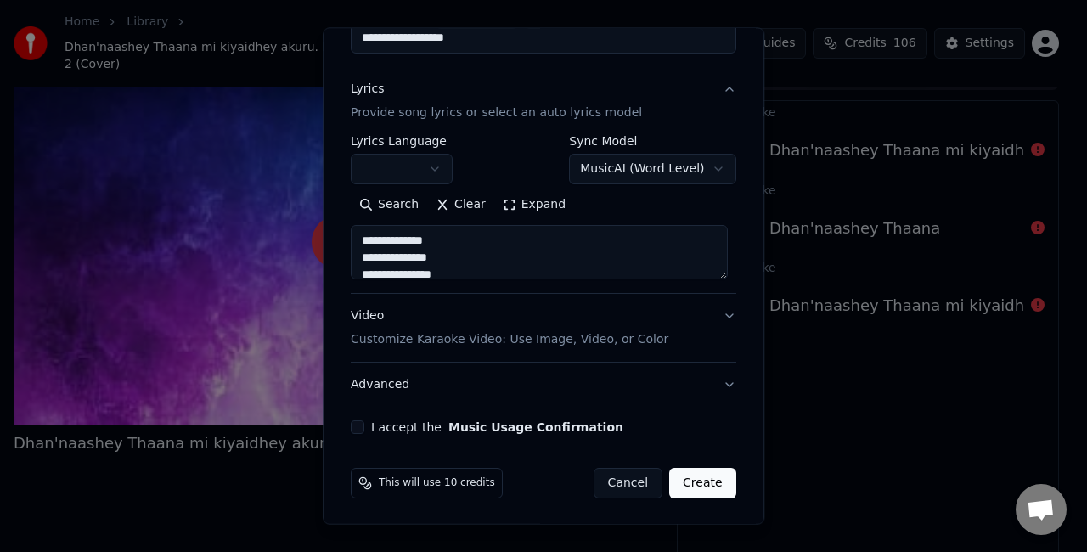
click at [560, 323] on div "Video Customize Karaoke Video: Use Image, Video, or Color" at bounding box center [510, 327] width 318 height 41
type textarea "**********"
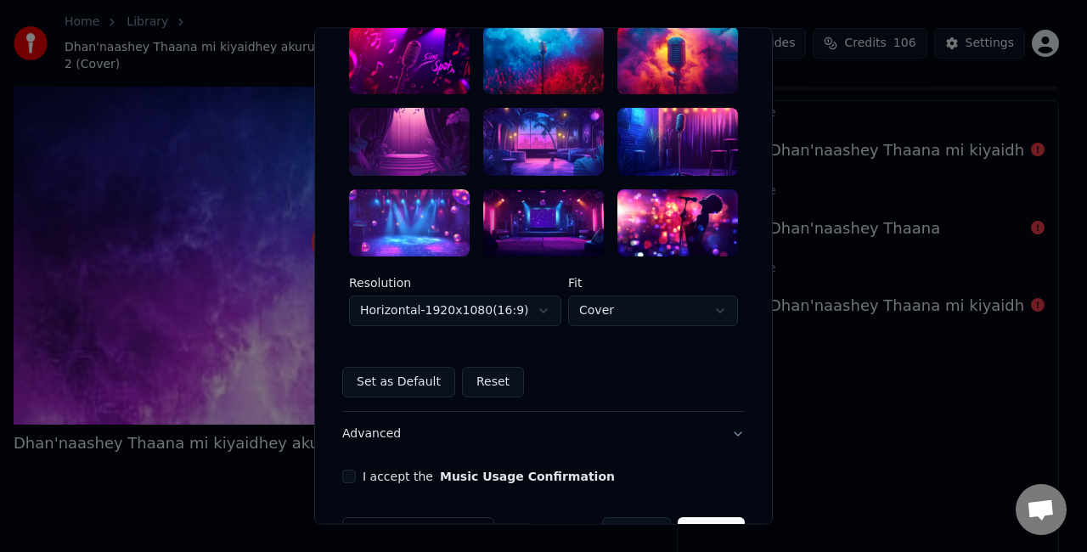
scroll to position [513, 0]
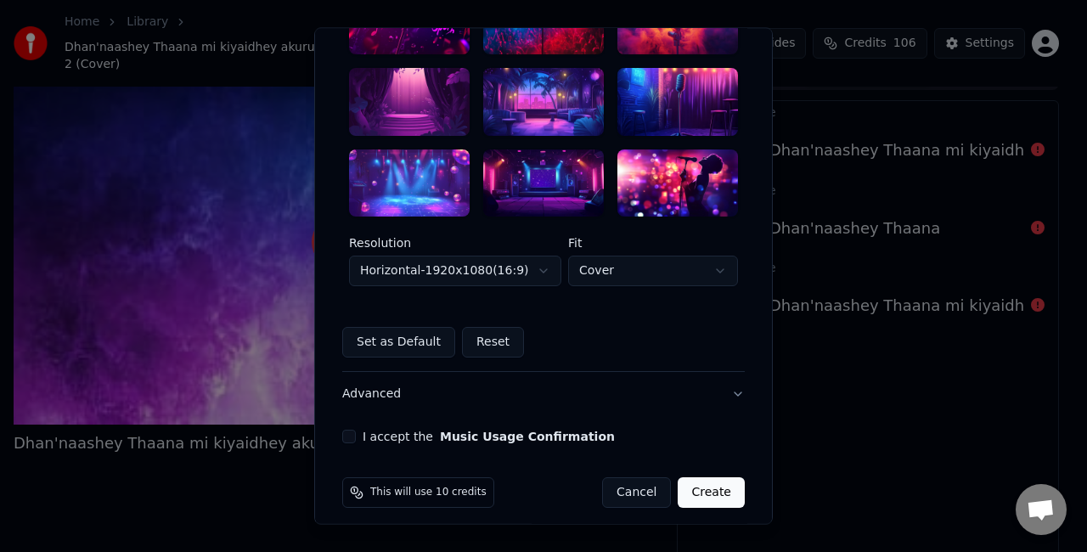
click at [530, 199] on div at bounding box center [543, 183] width 121 height 68
click at [526, 276] on body "**********" at bounding box center [536, 249] width 1073 height 552
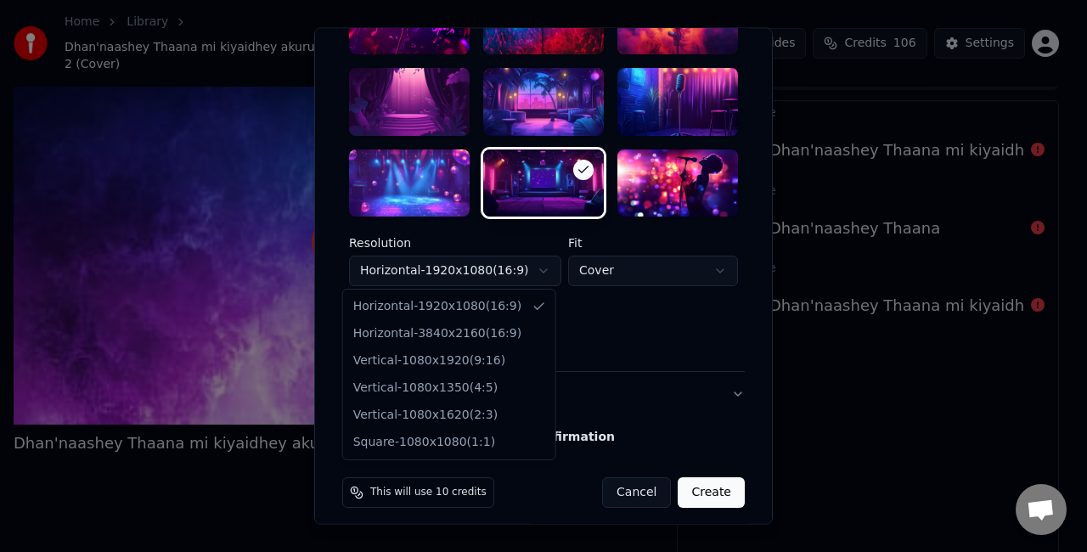
select select "*********"
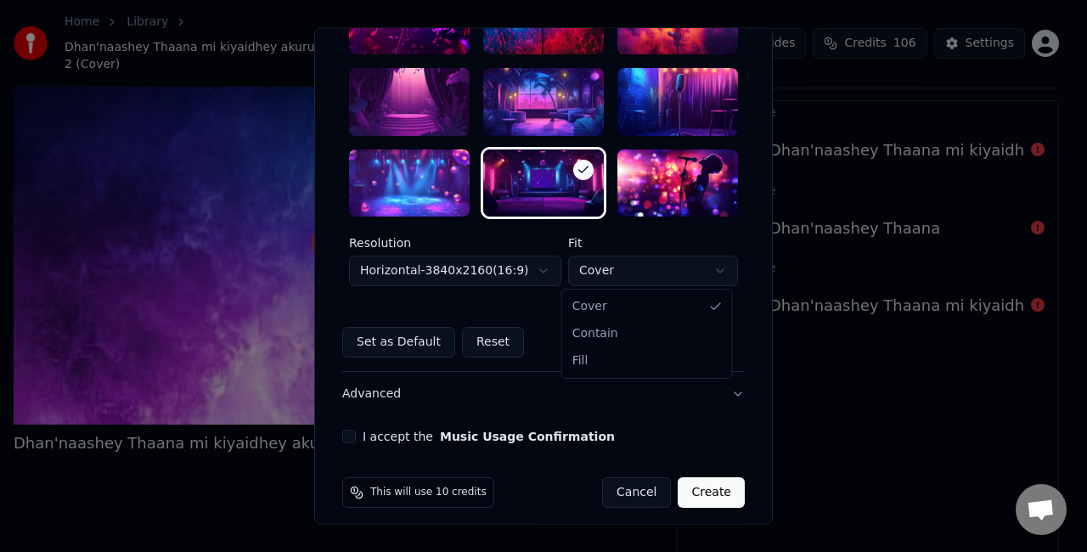
click at [608, 273] on body "**********" at bounding box center [536, 249] width 1073 height 552
select select "****"
click at [342, 433] on button "I accept the Music Usage Confirmation" at bounding box center [349, 438] width 14 height 14
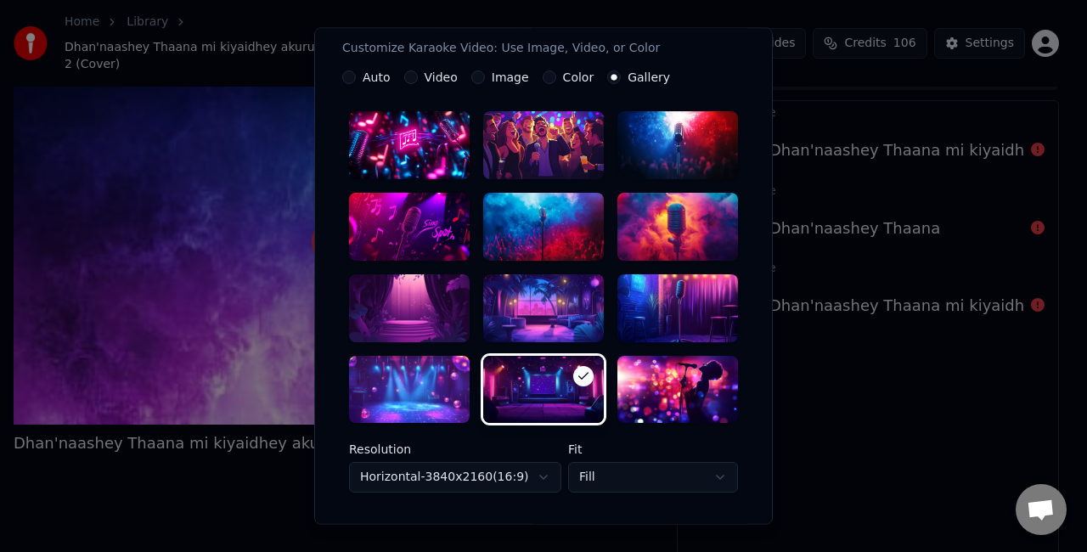
scroll to position [88, 0]
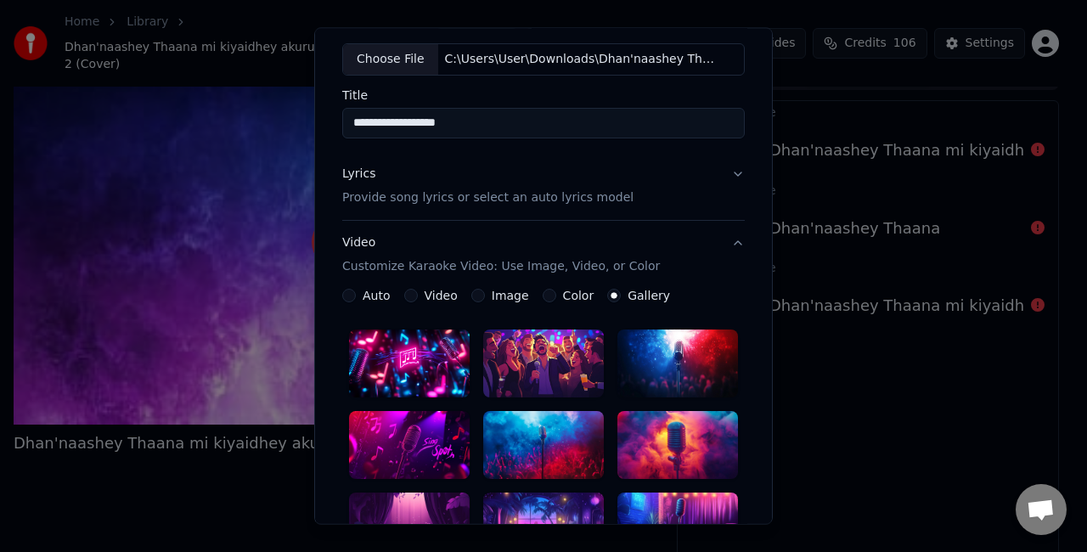
click at [718, 174] on button "Lyrics Provide song lyrics or select an auto lyrics model" at bounding box center [543, 186] width 403 height 68
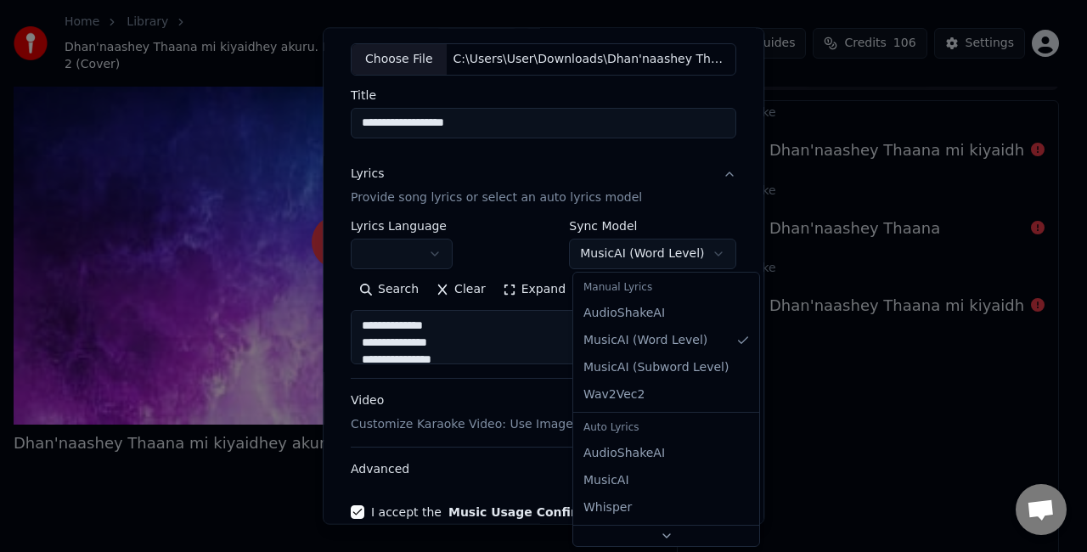
click at [693, 251] on body "**********" at bounding box center [536, 249] width 1073 height 552
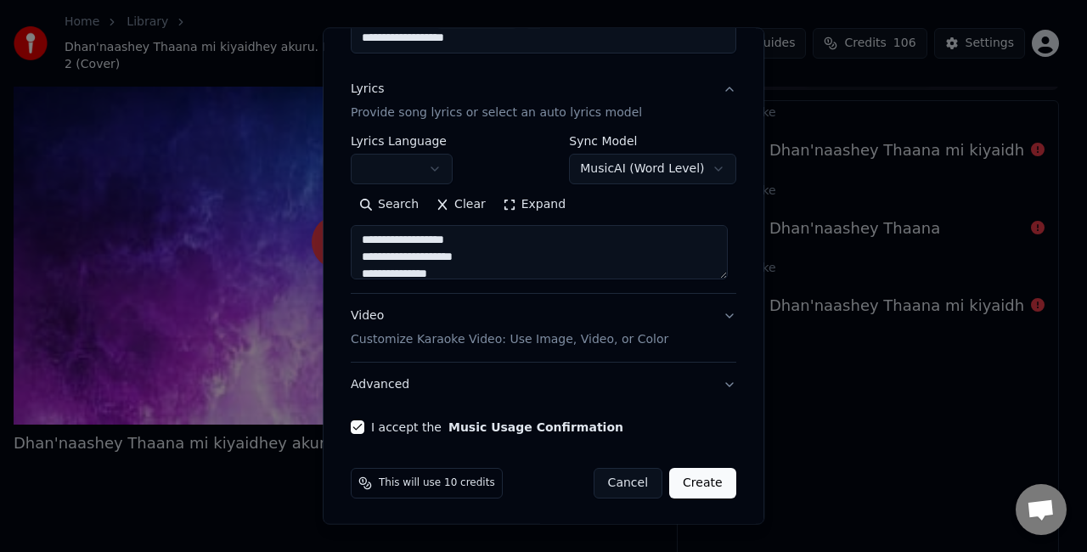
scroll to position [0, 0]
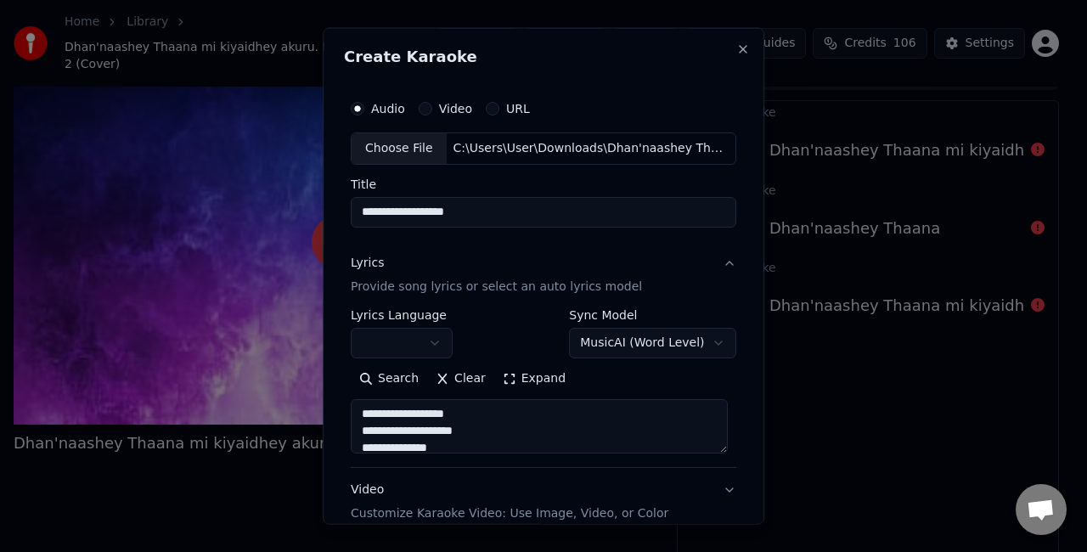
click at [675, 335] on body "**********" at bounding box center [536, 249] width 1073 height 552
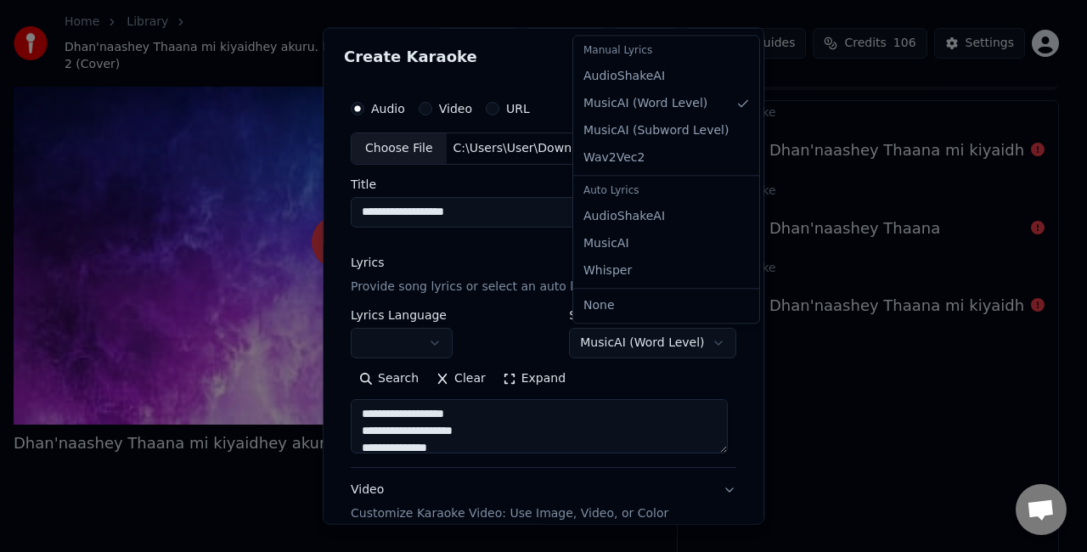
select select "********"
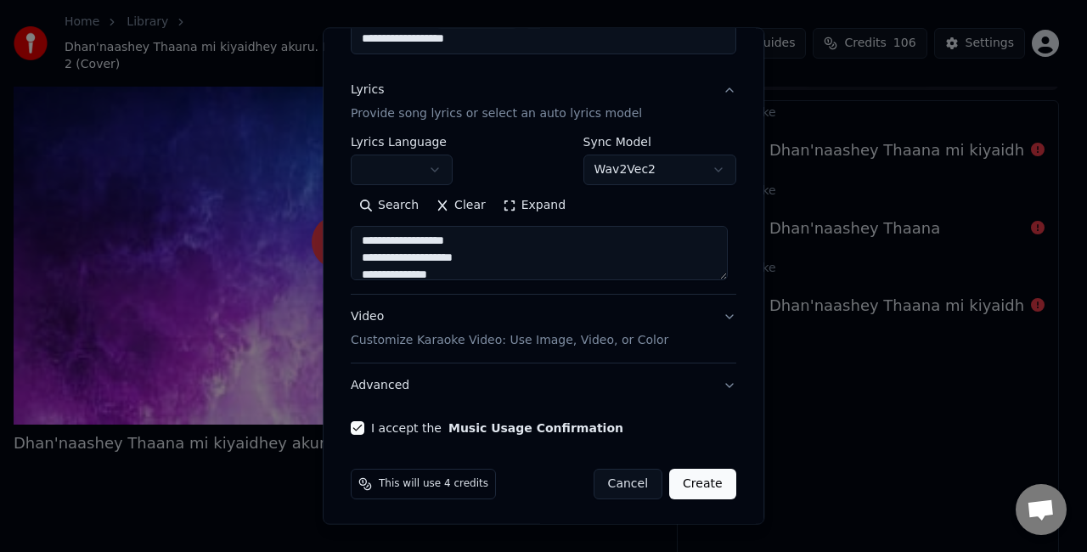
scroll to position [173, 0]
click at [693, 481] on button "Create" at bounding box center [702, 483] width 67 height 31
type textarea "**********"
select select "**********"
select select
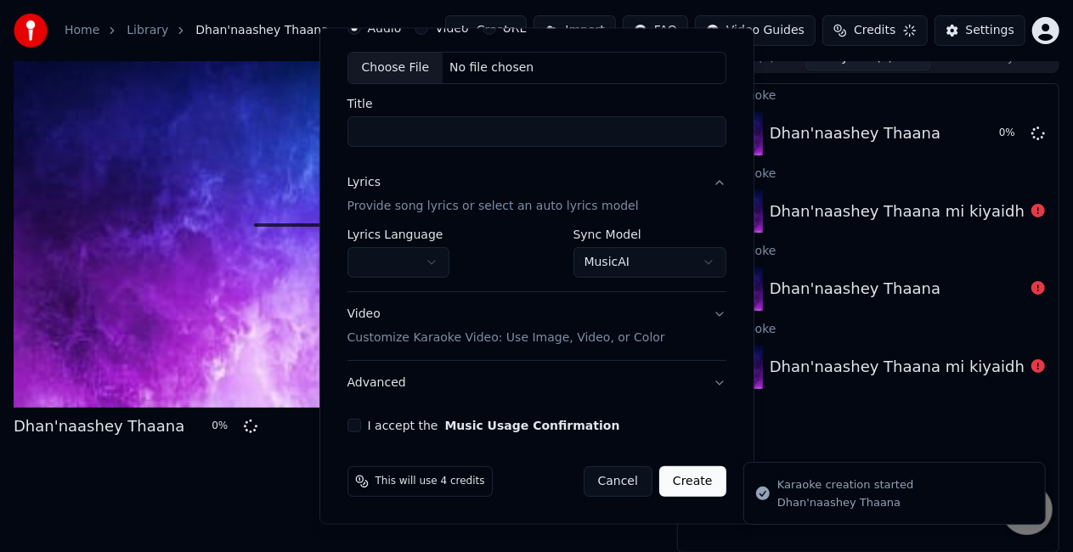
scroll to position [78, 0]
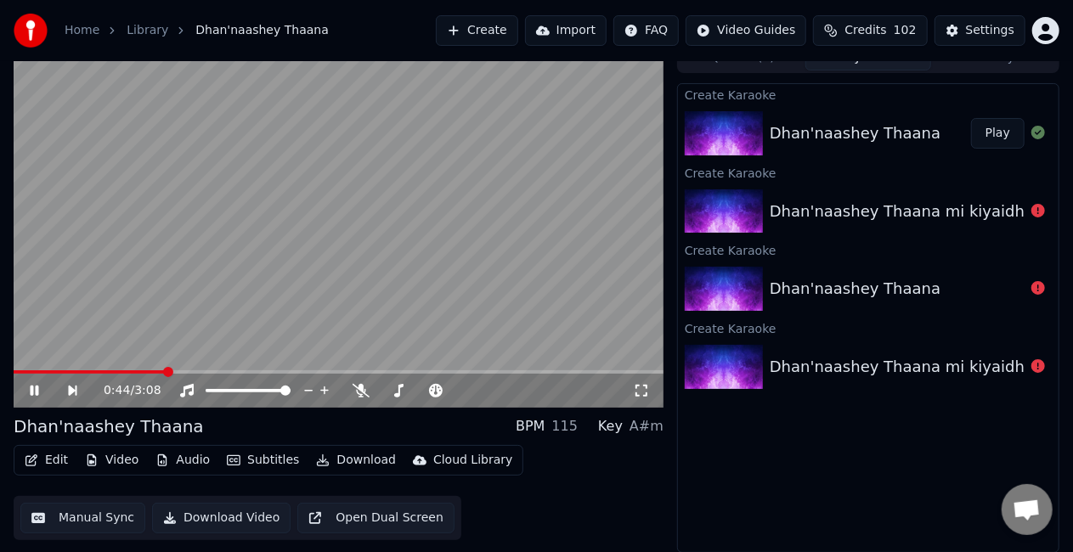
click at [83, 515] on button "Manual Sync" at bounding box center [82, 518] width 125 height 31
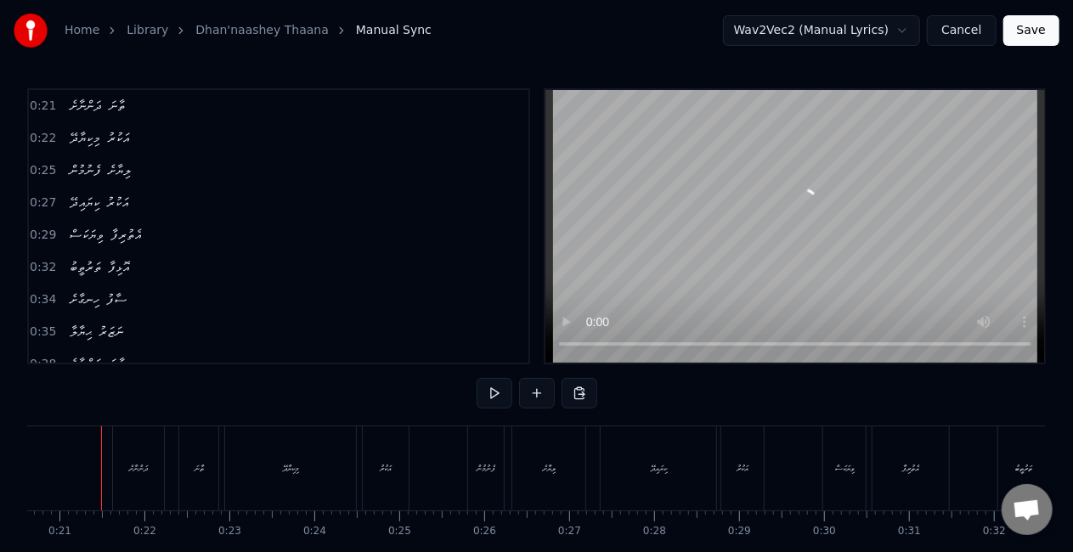
scroll to position [0, 1740]
click at [141, 469] on div "ދަންނާށެ" at bounding box center [149, 468] width 19 height 13
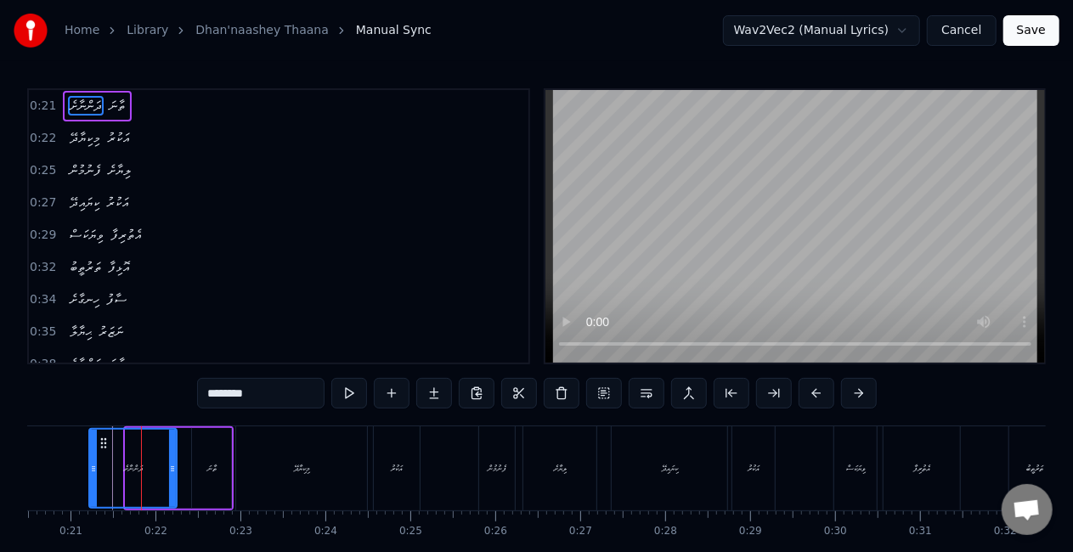
drag, startPoint x: 126, startPoint y: 476, endPoint x: 89, endPoint y: 469, distance: 37.3
click at [90, 469] on div at bounding box center [93, 468] width 7 height 77
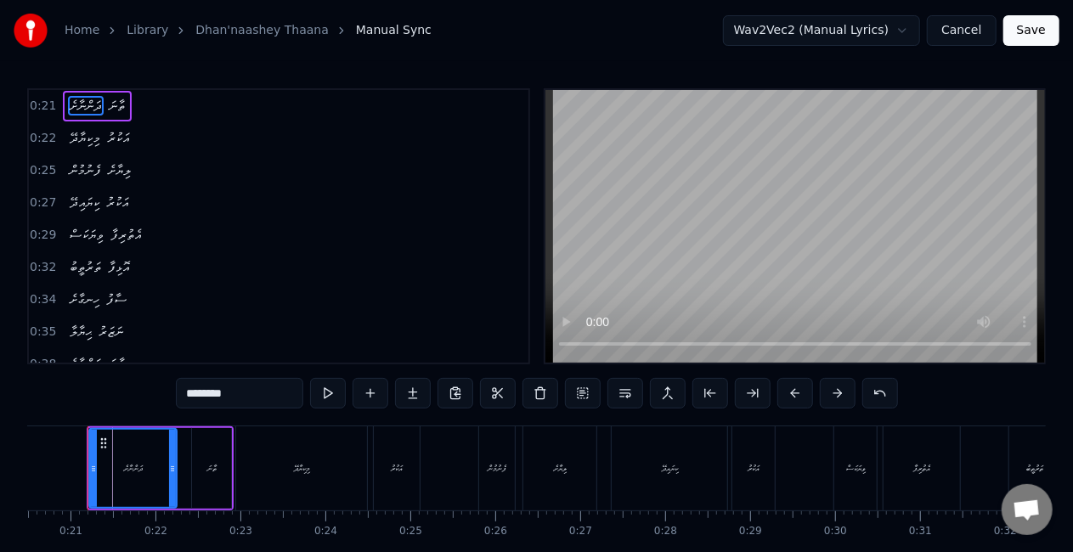
scroll to position [0, 1715]
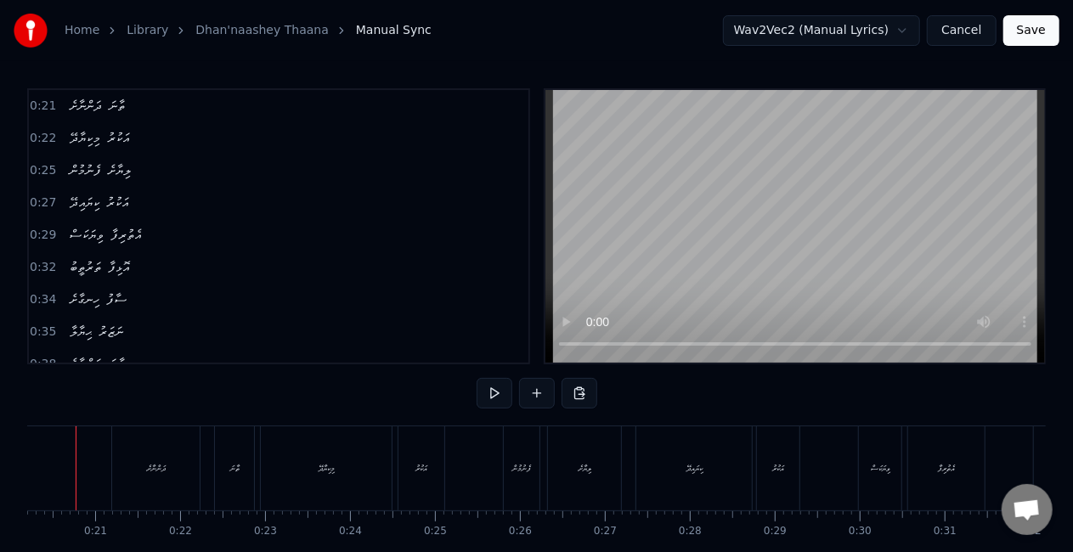
scroll to position [0, 1678]
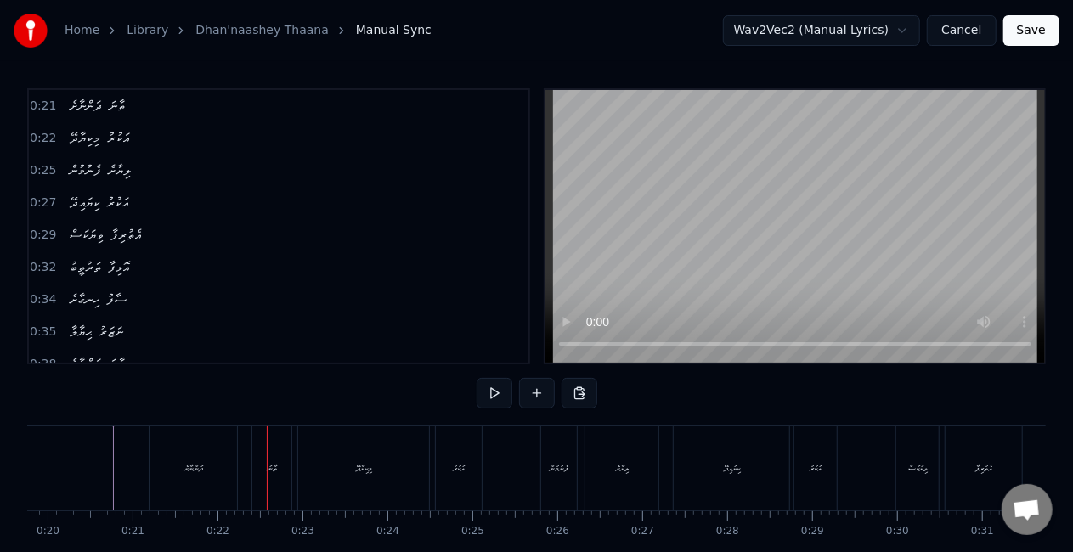
click at [220, 469] on div "ދަންނާށެ" at bounding box center [192, 468] width 87 height 84
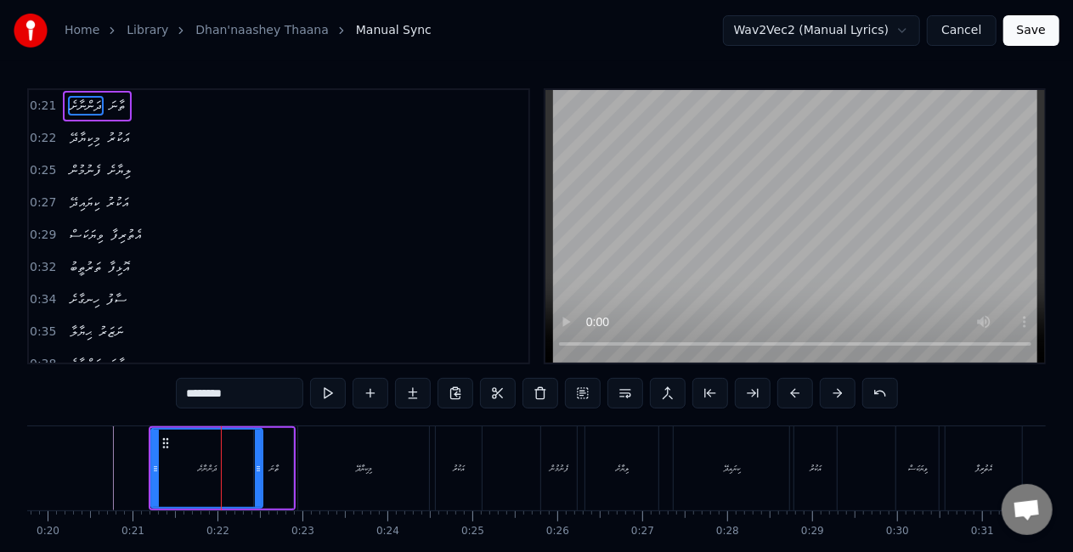
drag, startPoint x: 236, startPoint y: 469, endPoint x: 260, endPoint y: 464, distance: 24.3
click at [260, 464] on icon at bounding box center [258, 469] width 7 height 14
click at [150, 470] on div "ދަންނާށެ" at bounding box center [206, 468] width 113 height 81
click at [183, 465] on div "ދަންނާށެ" at bounding box center [207, 468] width 110 height 77
click at [265, 470] on div "ތާނަ" at bounding box center [273, 468] width 39 height 81
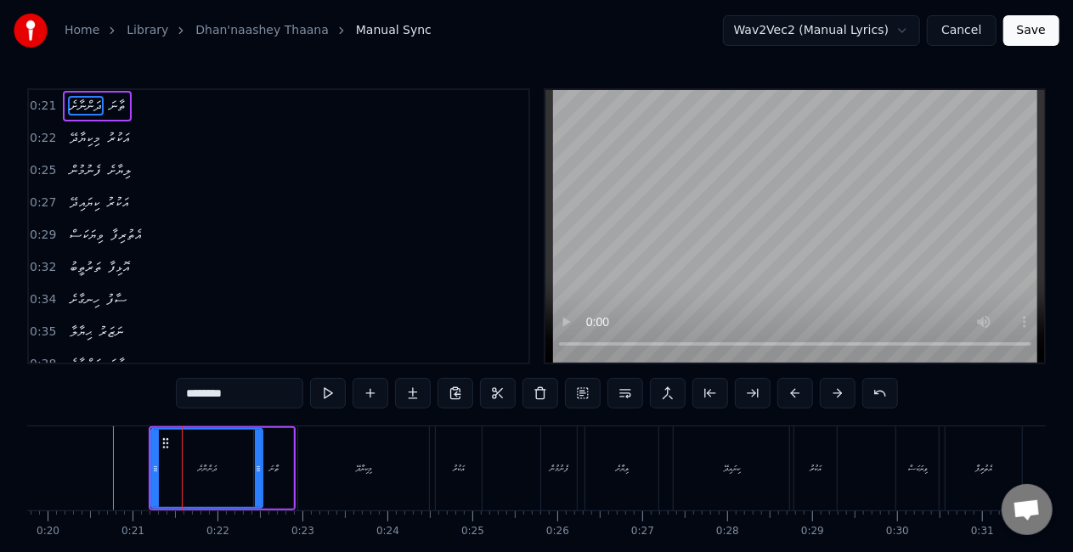
type input "****"
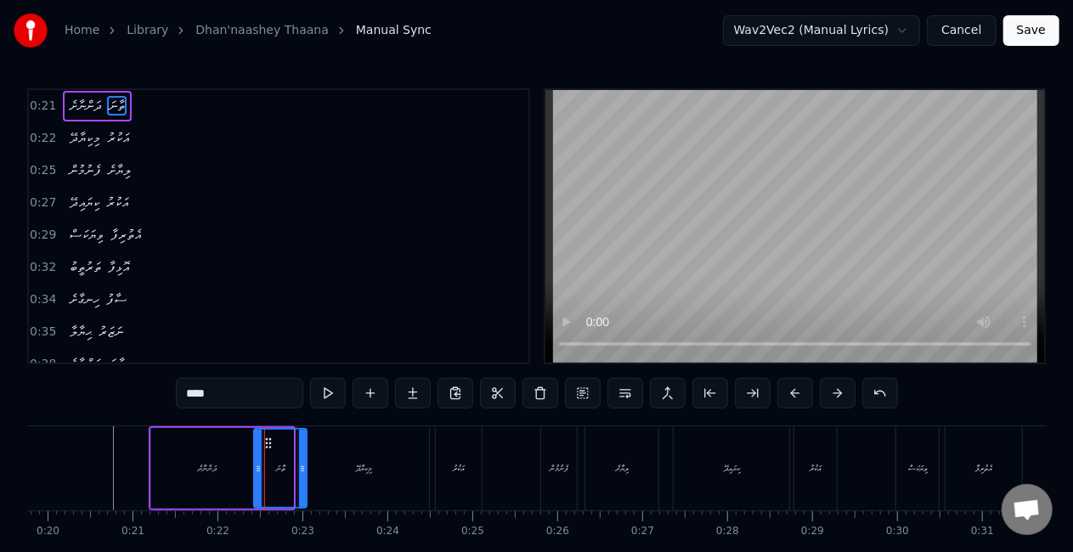
drag, startPoint x: 289, startPoint y: 473, endPoint x: 302, endPoint y: 474, distance: 13.6
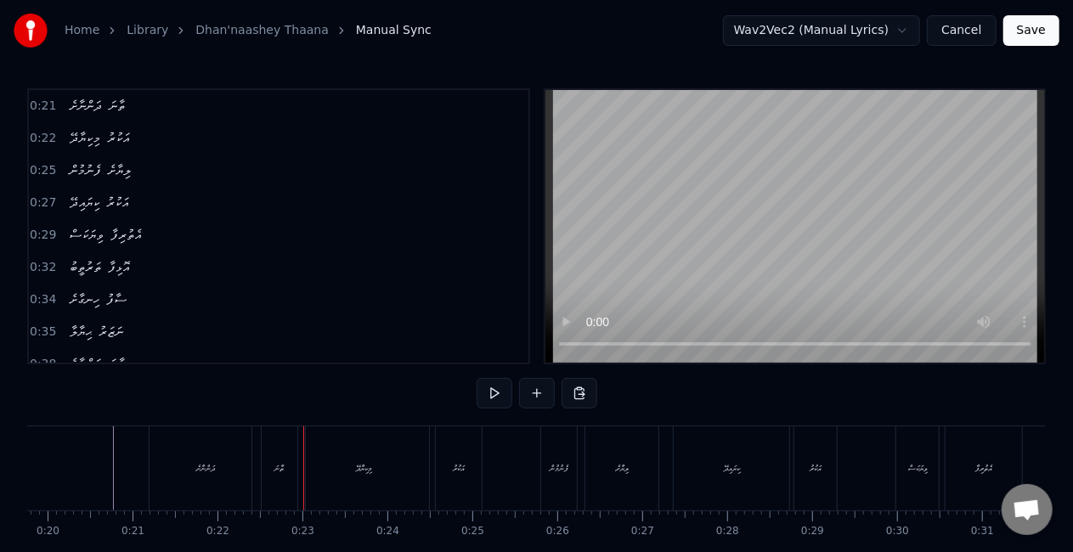
click at [238, 472] on div "ދަންނާށެ" at bounding box center [204, 468] width 111 height 84
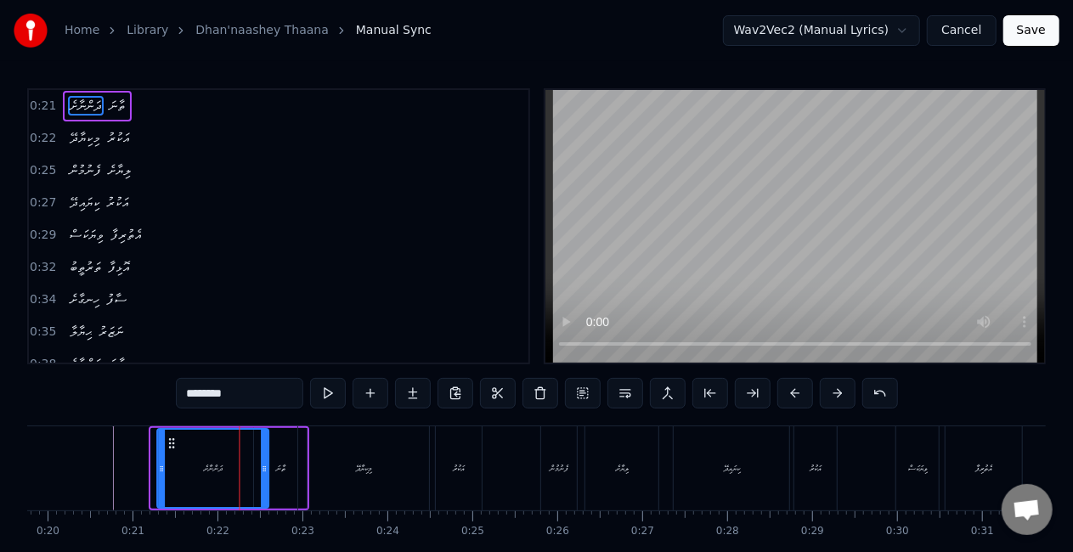
click at [171, 445] on icon at bounding box center [172, 443] width 14 height 14
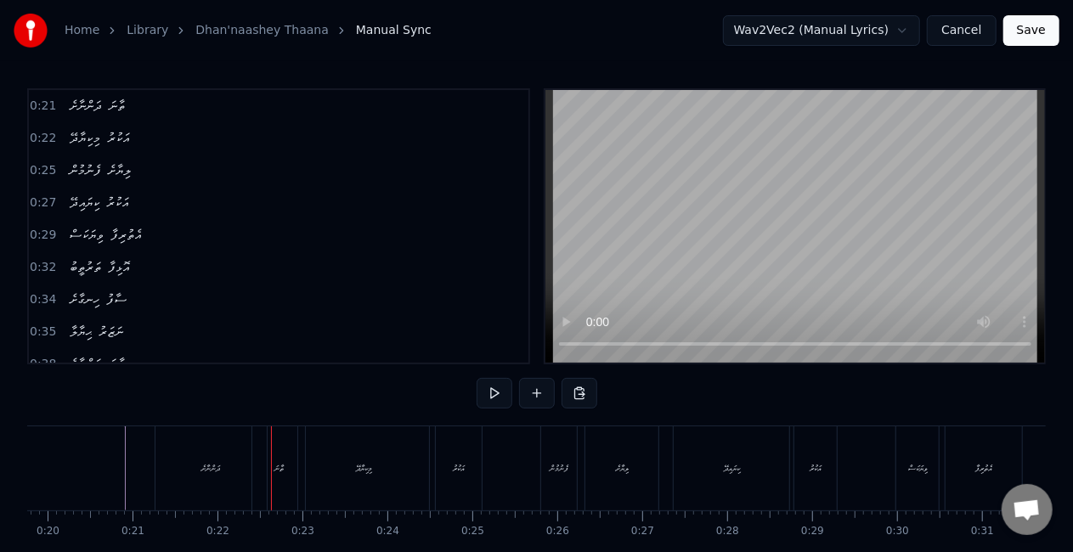
click at [233, 451] on div "ދަންނާށެ" at bounding box center [210, 468] width 111 height 84
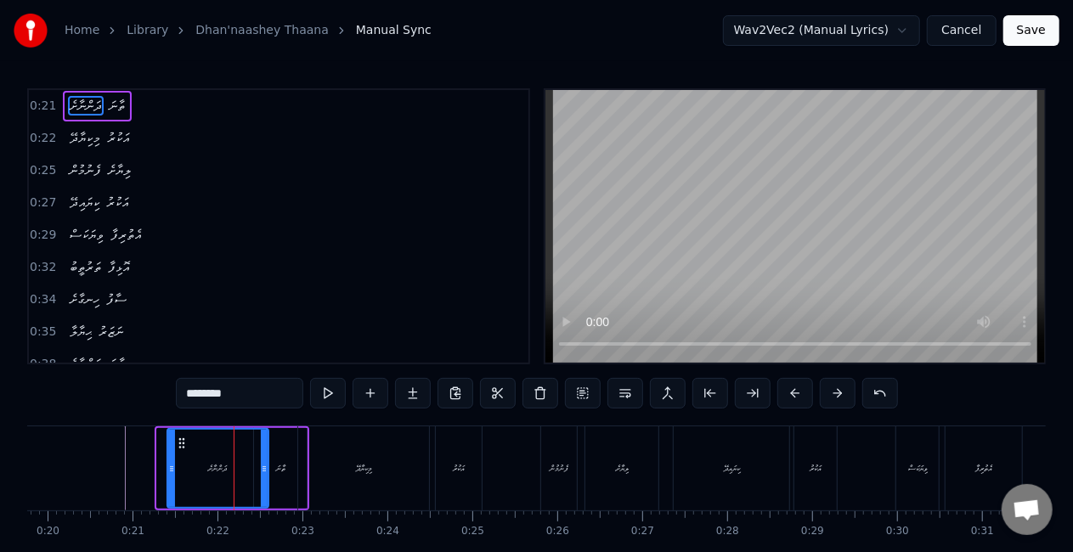
drag, startPoint x: 160, startPoint y: 471, endPoint x: 170, endPoint y: 476, distance: 11.0
click at [170, 476] on div at bounding box center [171, 468] width 7 height 77
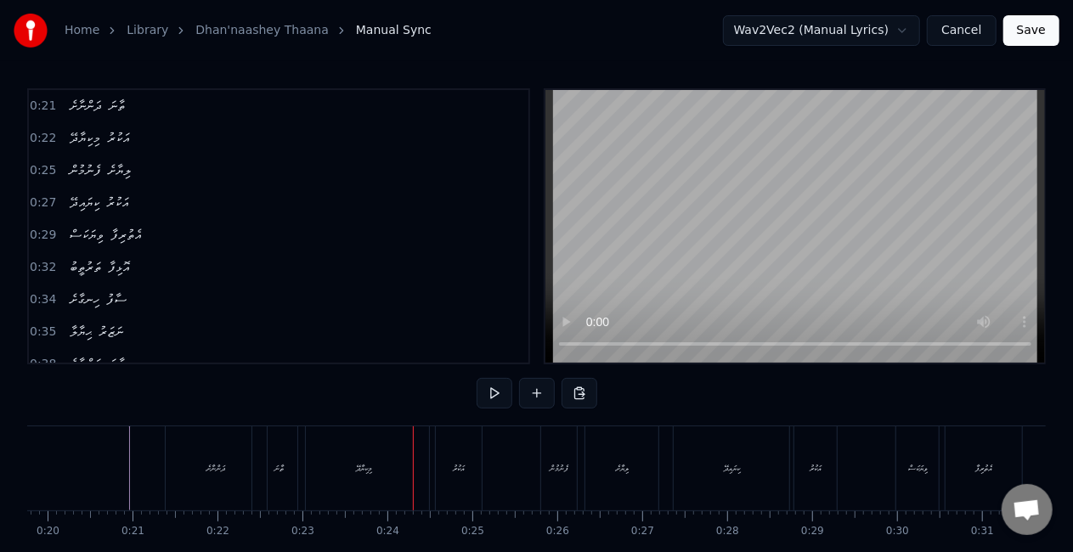
drag, startPoint x: 304, startPoint y: 456, endPoint x: 319, endPoint y: 459, distance: 15.5
click at [304, 457] on div "މިކިޔާދޭ" at bounding box center [363, 468] width 131 height 84
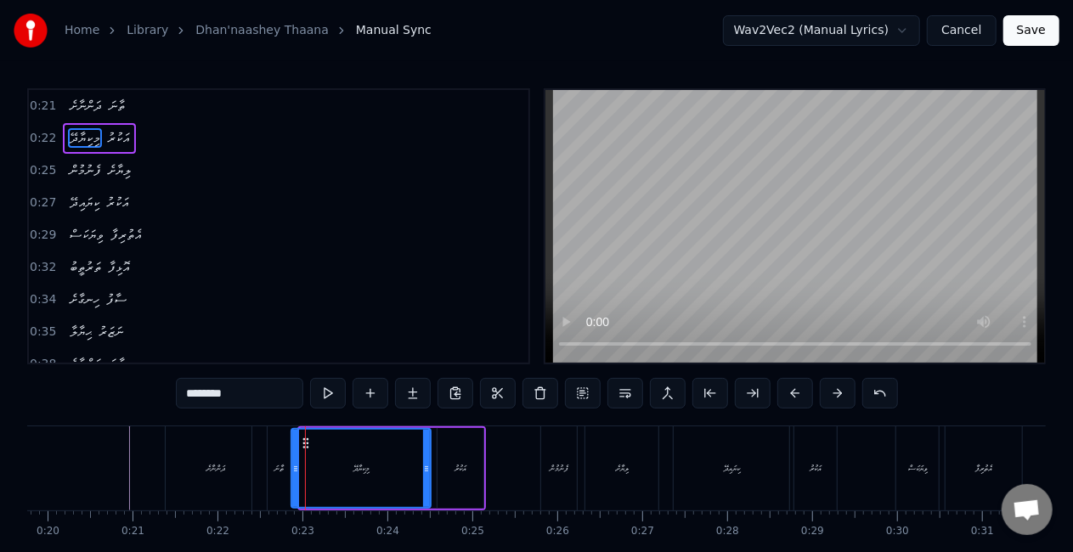
drag, startPoint x: 301, startPoint y: 474, endPoint x: 293, endPoint y: 472, distance: 8.7
click at [293, 472] on icon at bounding box center [295, 469] width 7 height 14
click at [262, 462] on div "ތާނަ" at bounding box center [278, 468] width 53 height 84
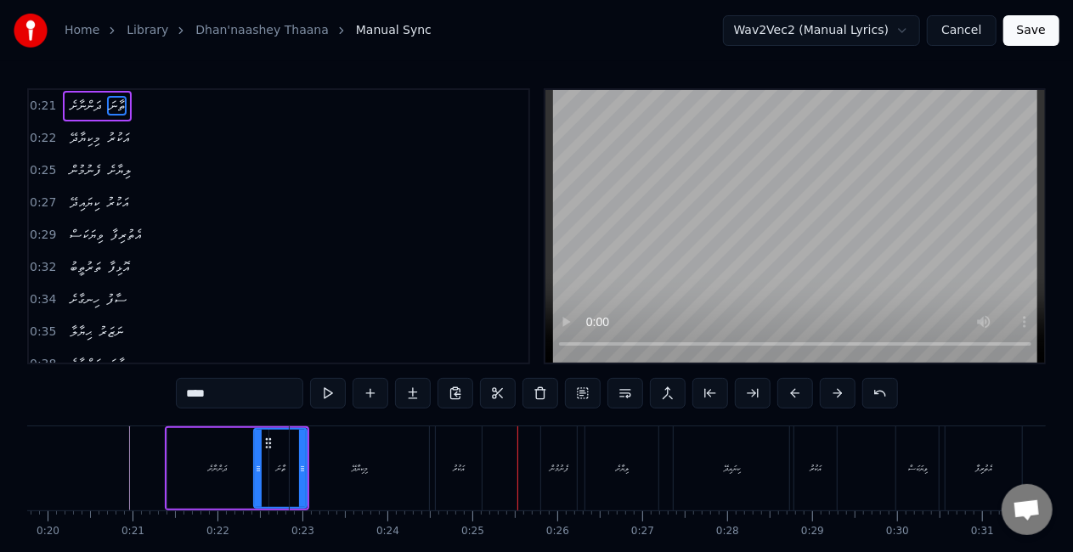
click at [372, 484] on div "މިކިޔާދޭ" at bounding box center [359, 468] width 139 height 84
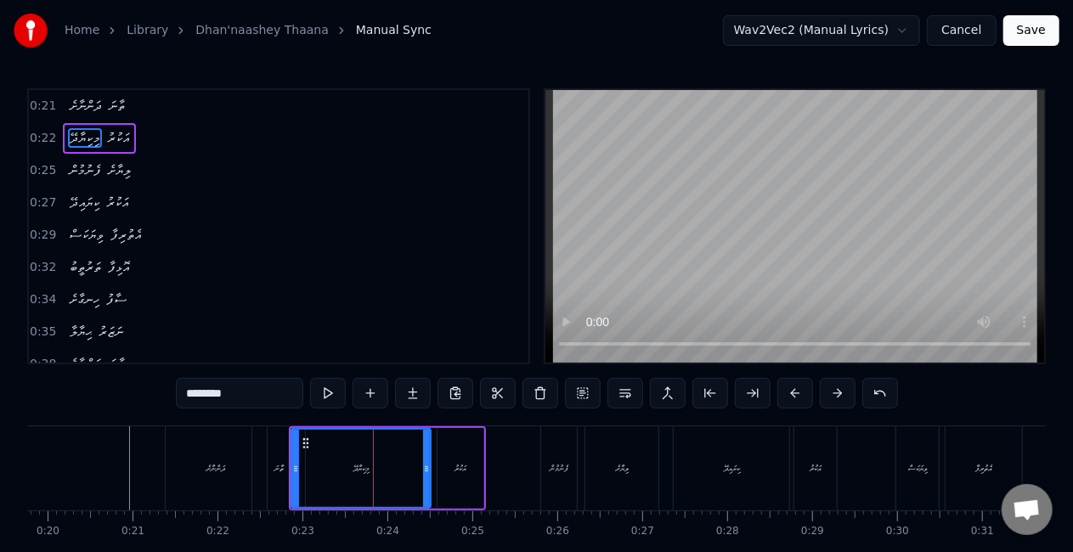
click at [449, 470] on div "އަކުރު" at bounding box center [460, 468] width 46 height 81
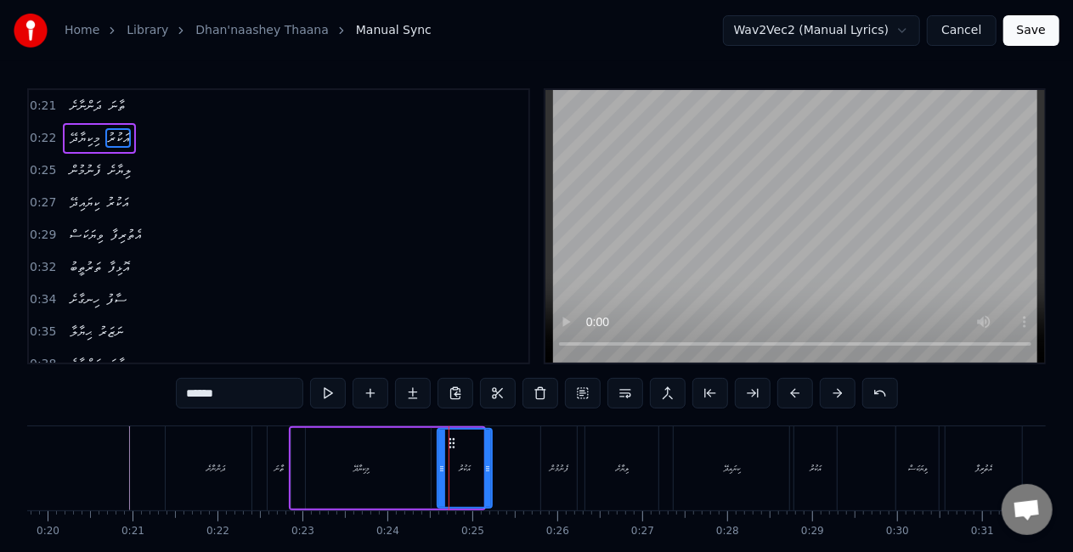
drag, startPoint x: 476, startPoint y: 471, endPoint x: 484, endPoint y: 470, distance: 8.5
click at [484, 470] on icon at bounding box center [487, 469] width 7 height 14
click at [440, 467] on icon at bounding box center [439, 469] width 7 height 14
click at [386, 467] on div "މިކިޔާދޭ" at bounding box center [360, 468] width 139 height 81
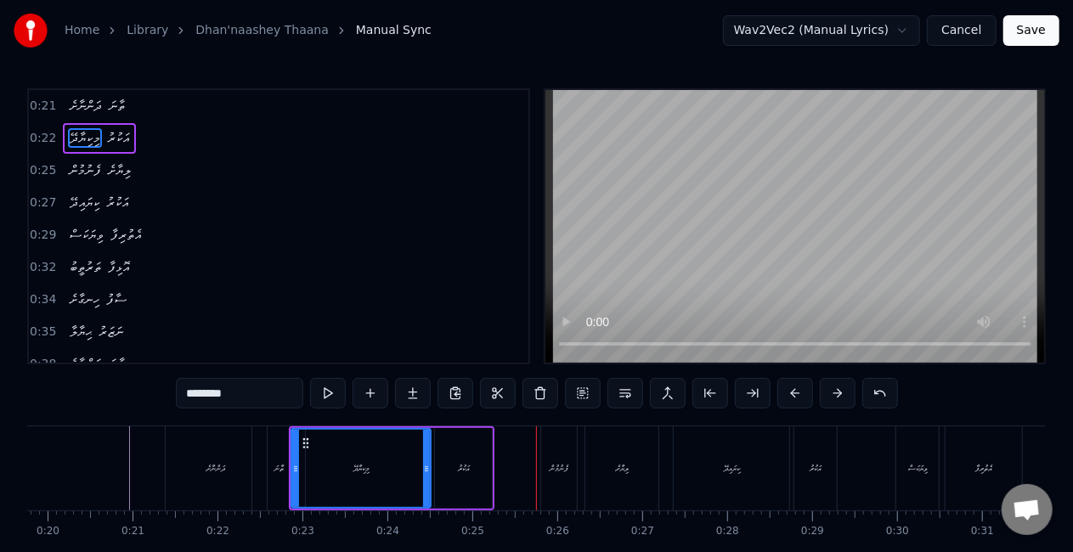
click at [458, 465] on div "އަކުރު" at bounding box center [464, 468] width 12 height 13
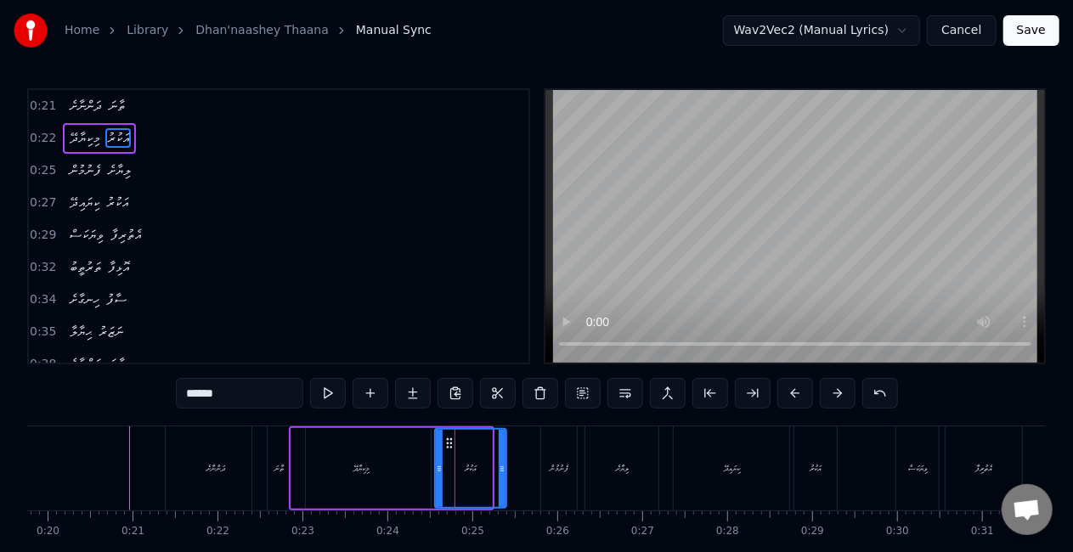
drag, startPoint x: 486, startPoint y: 469, endPoint x: 500, endPoint y: 469, distance: 14.4
click at [500, 469] on icon at bounding box center [501, 469] width 7 height 14
click at [431, 467] on icon at bounding box center [432, 469] width 7 height 14
click at [358, 472] on div "މިކިޔާދޭ" at bounding box center [361, 468] width 16 height 13
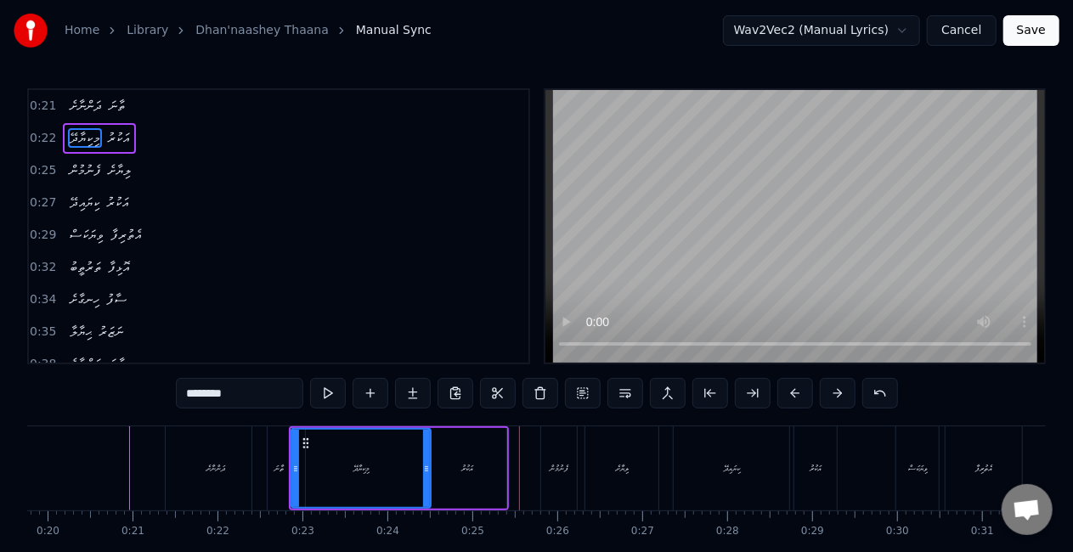
click at [383, 464] on div "މިކިޔާދޭ" at bounding box center [361, 468] width 138 height 77
click at [433, 473] on icon at bounding box center [433, 469] width 7 height 14
click at [239, 472] on div "ދަންނާށެ" at bounding box center [216, 468] width 101 height 84
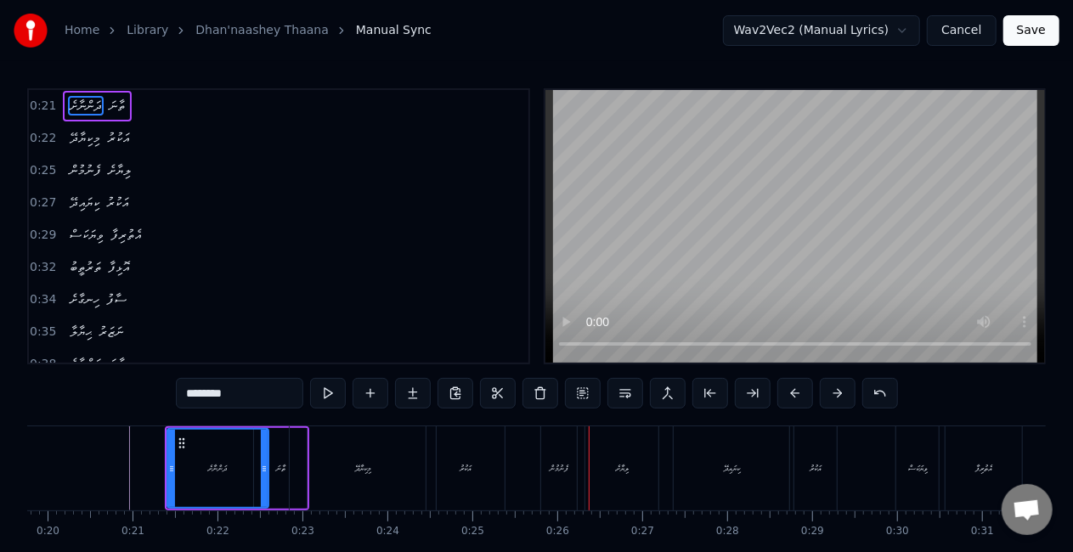
click at [553, 469] on div "ފެނުމުން" at bounding box center [558, 468] width 19 height 13
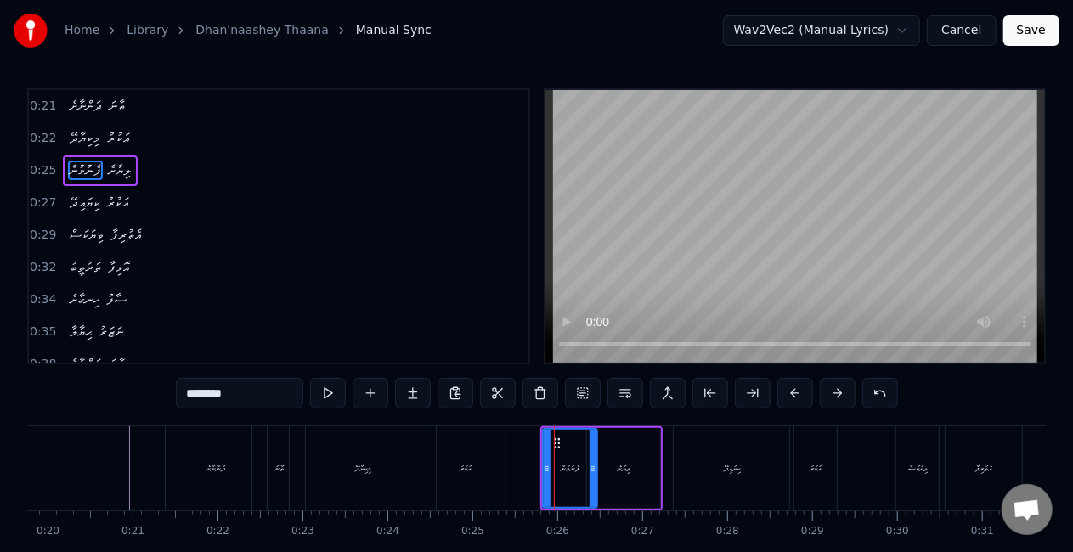
drag, startPoint x: 576, startPoint y: 471, endPoint x: 594, endPoint y: 467, distance: 19.2
click at [594, 467] on icon at bounding box center [592, 469] width 7 height 14
drag, startPoint x: 503, startPoint y: 467, endPoint x: 508, endPoint y: 447, distance: 21.0
click at [503, 465] on div "އަކުރު" at bounding box center [465, 468] width 80 height 84
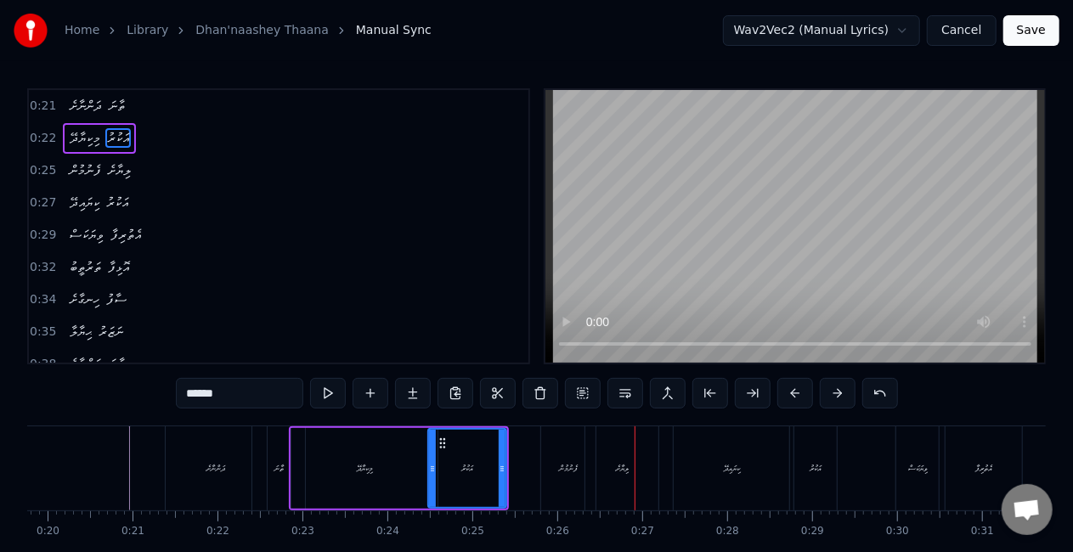
click at [560, 457] on div "ފެނުމުން" at bounding box center [568, 468] width 54 height 84
type input "********"
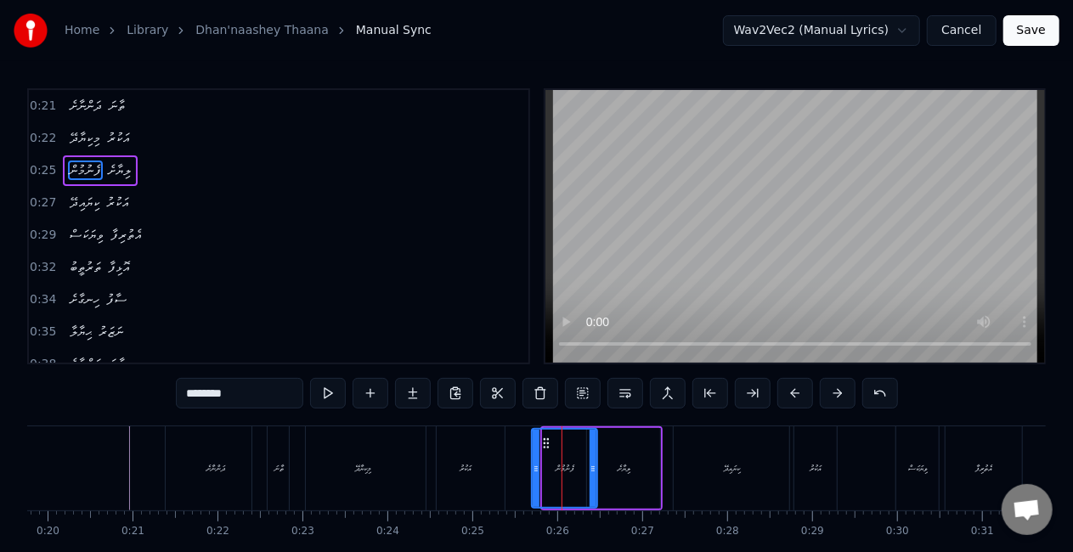
drag, startPoint x: 545, startPoint y: 476, endPoint x: 532, endPoint y: 471, distance: 14.2
click at [532, 472] on div at bounding box center [535, 468] width 7 height 77
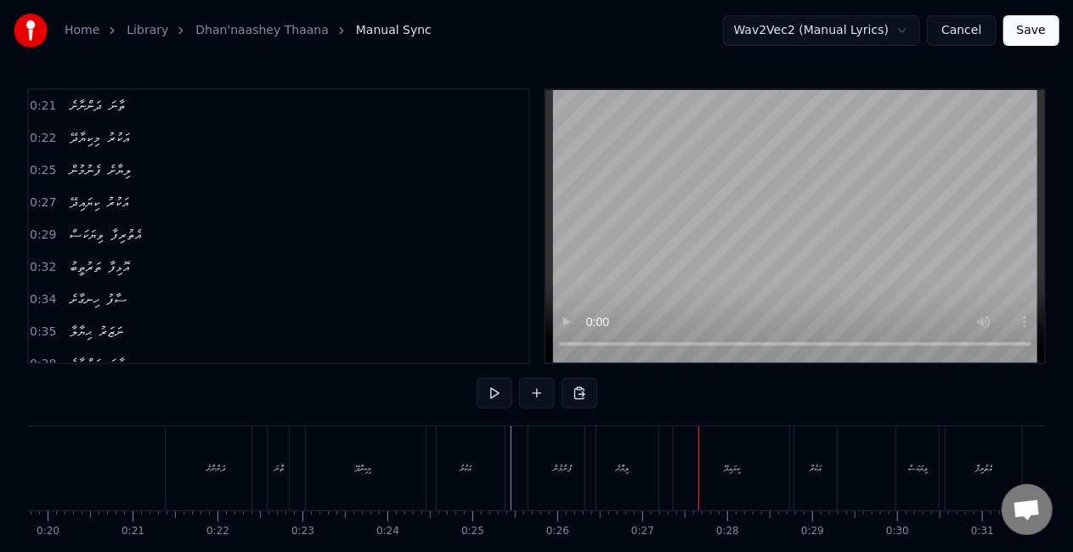
click at [553, 465] on div "ފެނުމުން" at bounding box center [562, 468] width 19 height 13
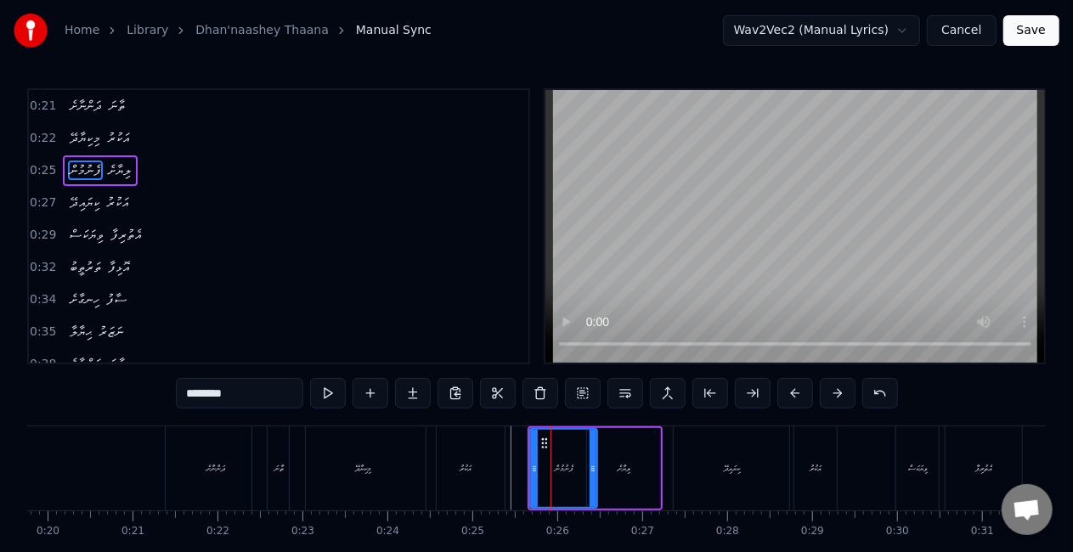
click at [568, 467] on div "ފެނުމުން" at bounding box center [564, 468] width 19 height 13
click at [549, 445] on icon at bounding box center [548, 443] width 14 height 14
click at [532, 468] on icon at bounding box center [530, 469] width 7 height 14
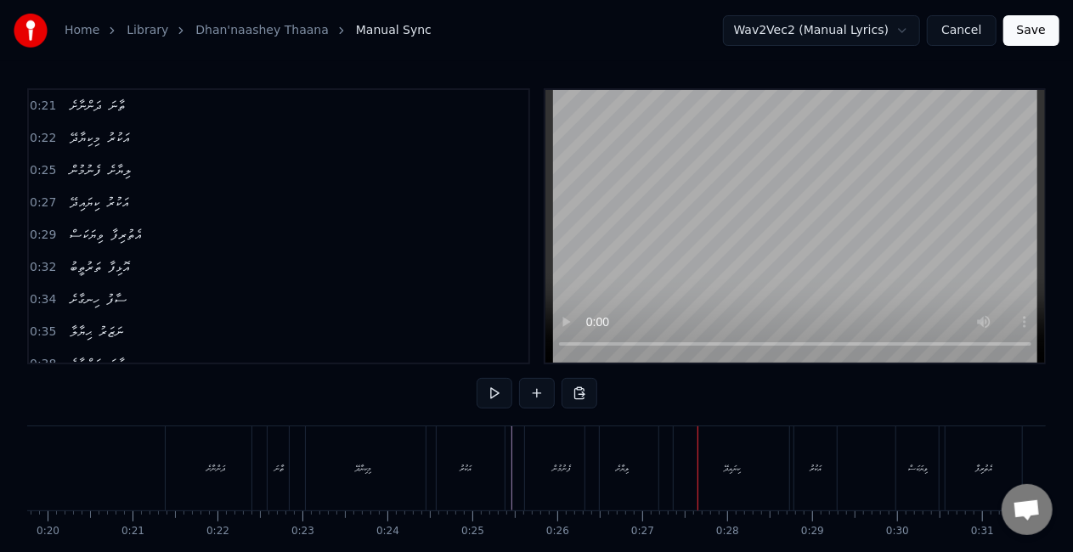
click at [616, 492] on div "ލިޔާށެ" at bounding box center [621, 468] width 73 height 84
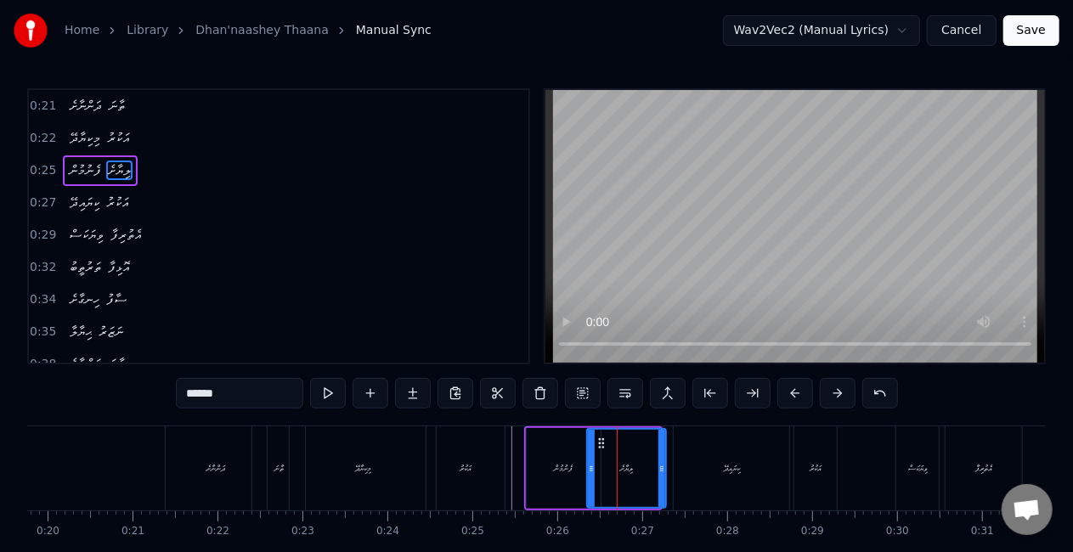
click at [662, 470] on icon at bounding box center [661, 469] width 7 height 14
click at [586, 474] on icon at bounding box center [589, 469] width 7 height 14
click at [506, 465] on div "މިކިޔާދޭ އަކުރު" at bounding box center [399, 468] width 220 height 84
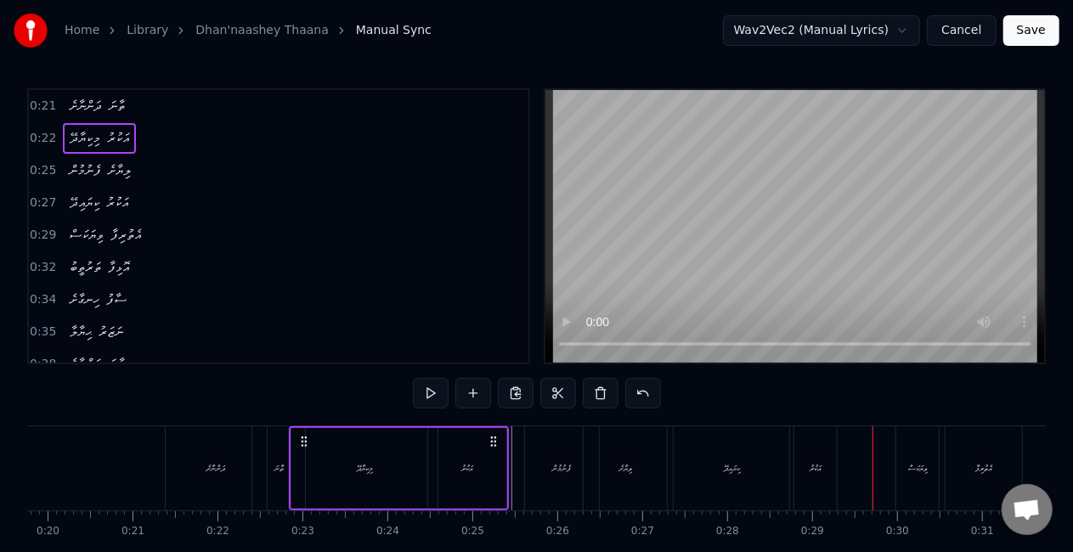
click at [318, 469] on div "މިކިޔާދޭ" at bounding box center [364, 468] width 146 height 81
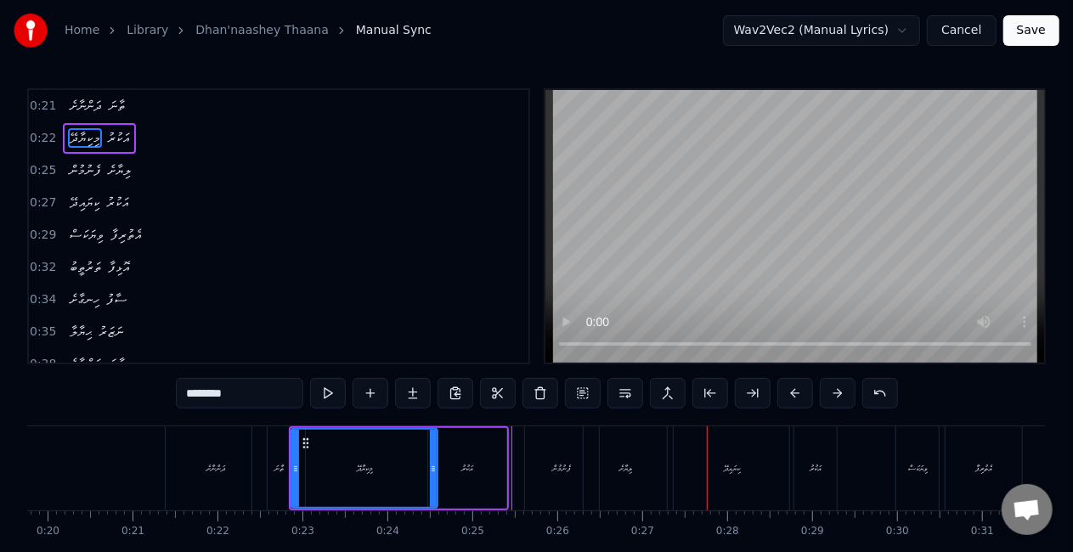
click at [564, 452] on div "ފެނުމުން" at bounding box center [562, 468] width 74 height 84
type input "********"
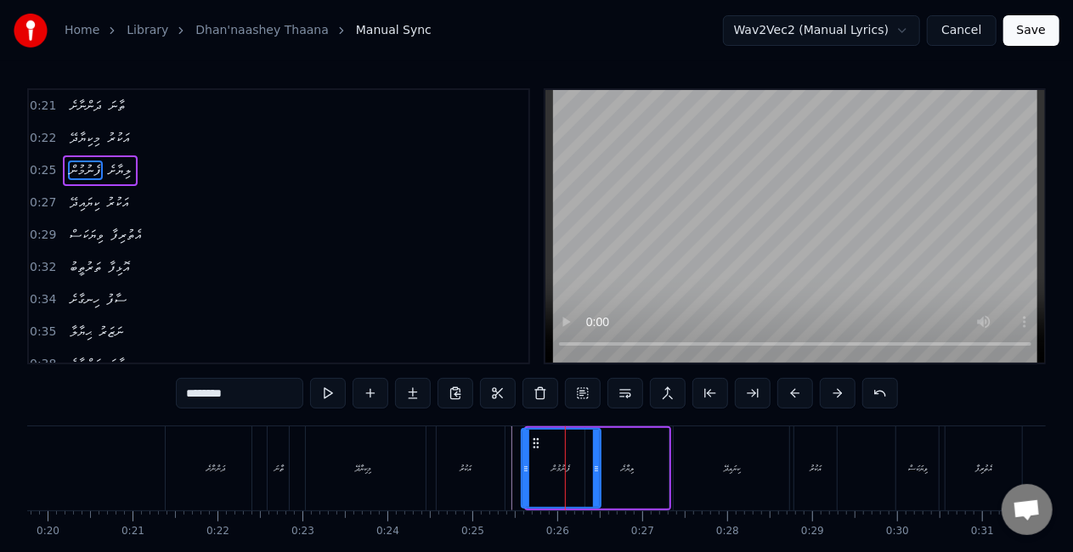
click at [525, 465] on icon at bounding box center [525, 469] width 7 height 14
click at [505, 463] on div "މިކިޔާދޭ އަކުރު" at bounding box center [399, 468] width 220 height 84
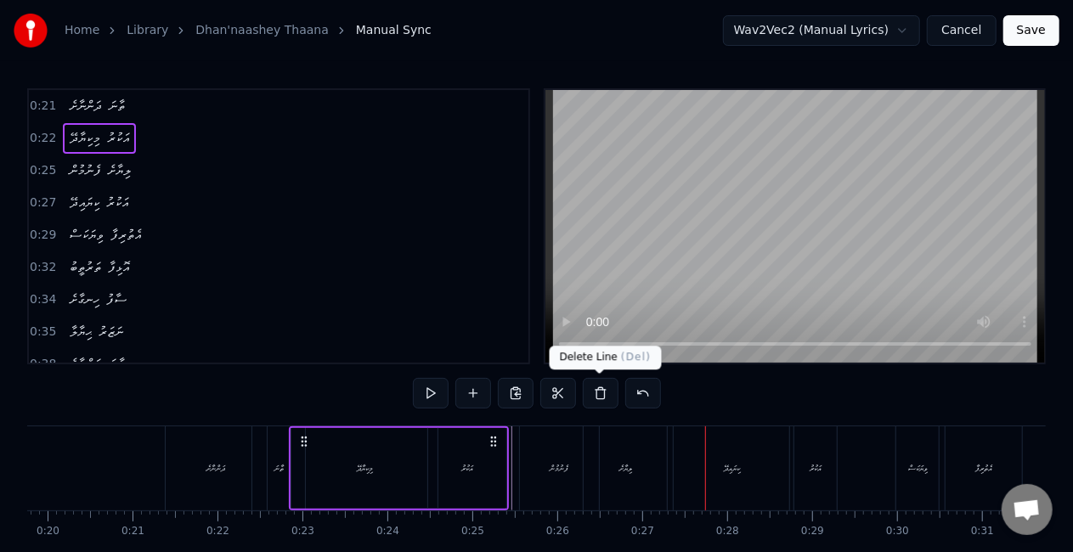
click at [619, 455] on div "ލިޔާށެ" at bounding box center [624, 468] width 83 height 84
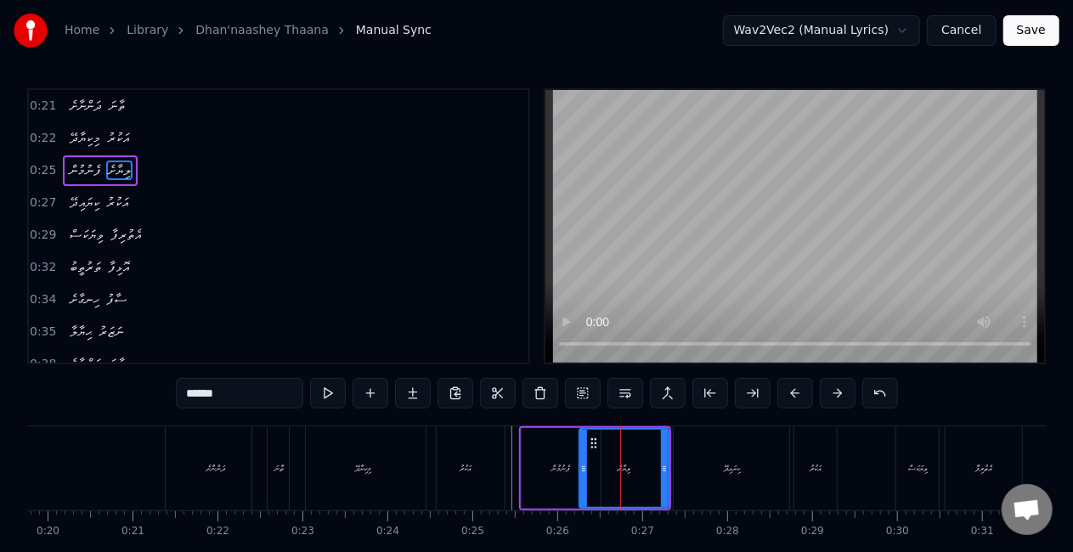
drag, startPoint x: 588, startPoint y: 470, endPoint x: 579, endPoint y: 469, distance: 8.7
click at [581, 469] on icon at bounding box center [583, 469] width 7 height 14
click at [506, 450] on div "މިކިޔާދޭ އަކުރު" at bounding box center [399, 468] width 220 height 84
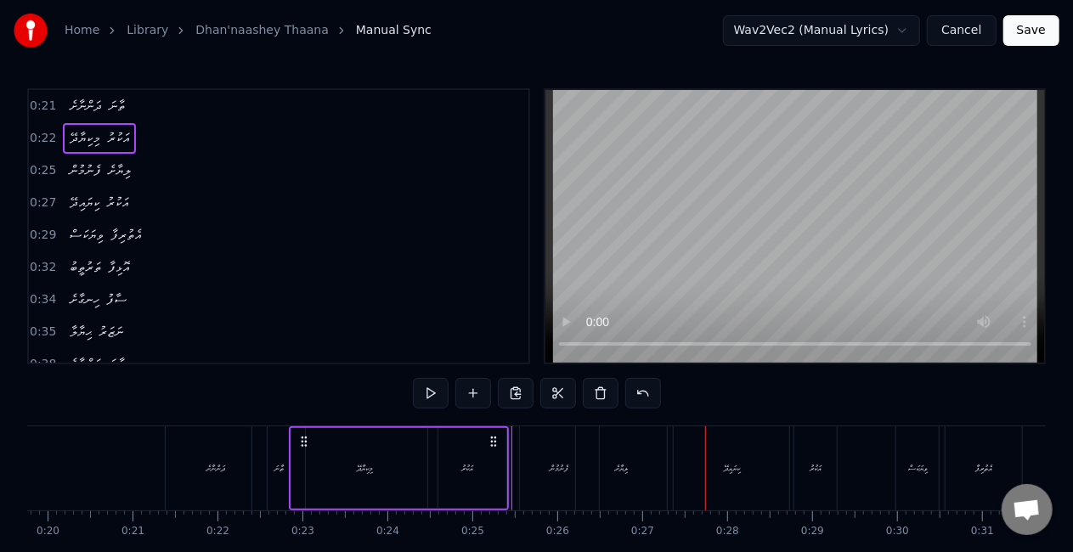
click at [598, 473] on div "ލިޔާށެ" at bounding box center [621, 468] width 91 height 84
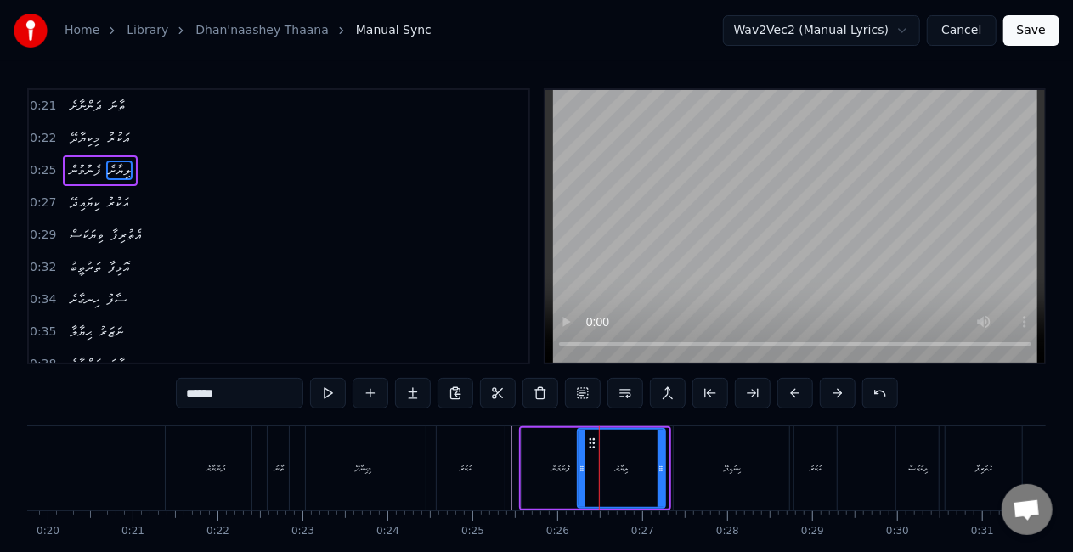
click at [659, 470] on icon at bounding box center [660, 469] width 7 height 14
click at [539, 458] on div "ފެނުމުން" at bounding box center [560, 468] width 79 height 81
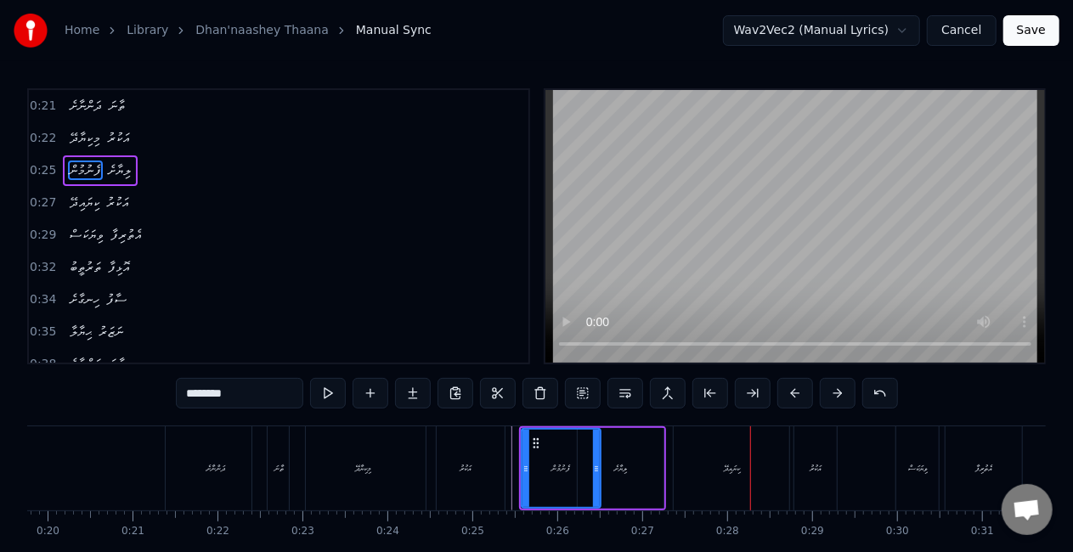
click at [715, 477] on div "ކިޔައިދޭ" at bounding box center [730, 468] width 115 height 84
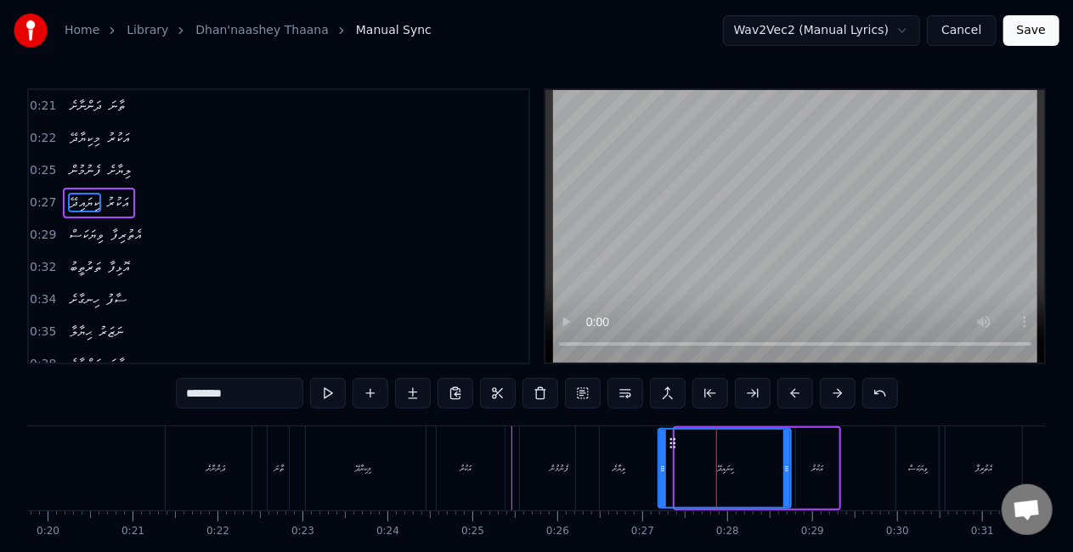
drag, startPoint x: 676, startPoint y: 472, endPoint x: 664, endPoint y: 476, distance: 12.4
click at [664, 476] on div at bounding box center [662, 468] width 7 height 77
click at [627, 464] on div "ލިޔާށެ" at bounding box center [619, 468] width 86 height 84
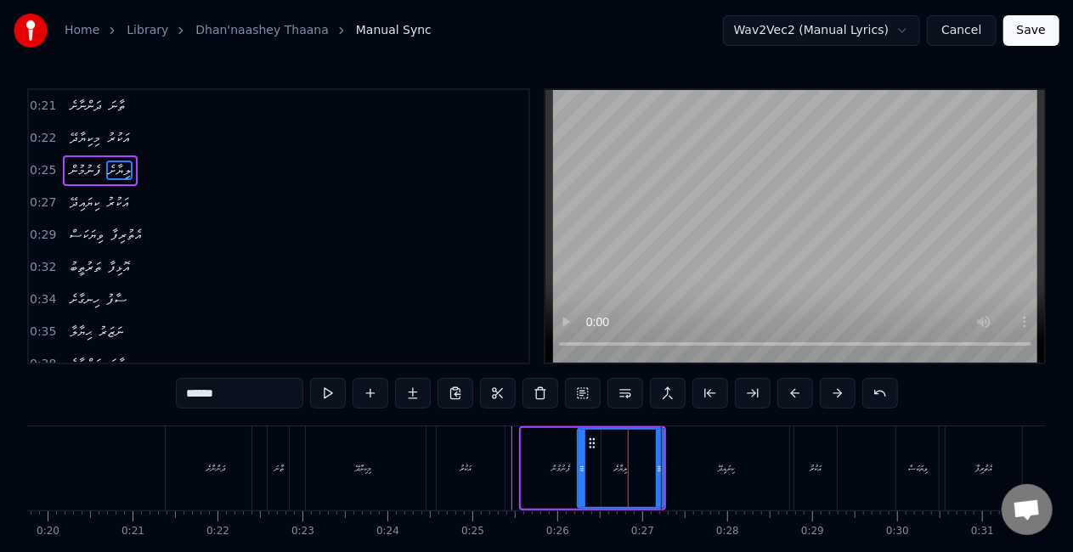
click at [436, 464] on div "އަކުރު" at bounding box center [465, 468] width 78 height 84
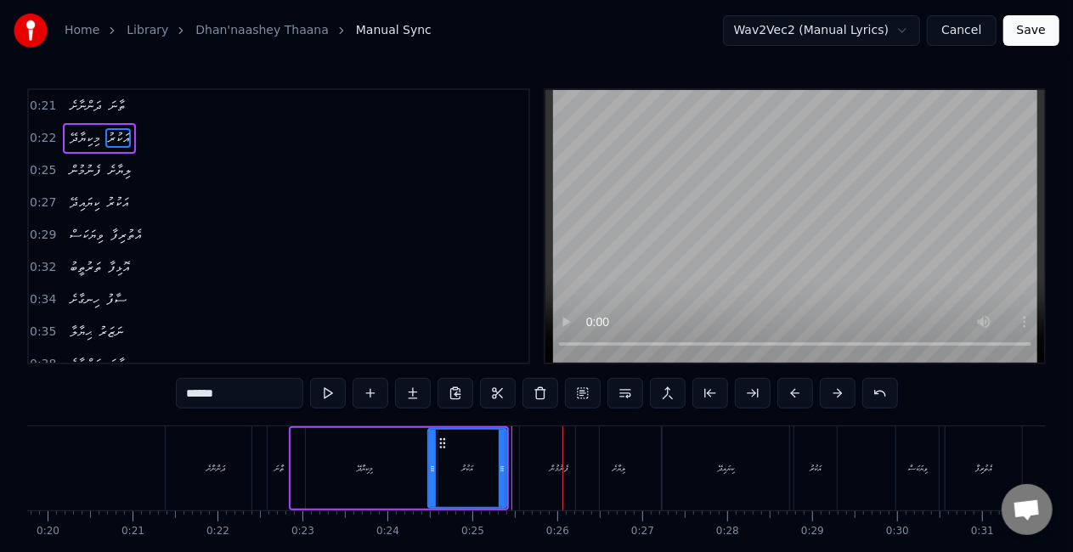
drag, startPoint x: 462, startPoint y: 487, endPoint x: 470, endPoint y: 475, distance: 15.3
click at [462, 487] on div "އަކުރު" at bounding box center [467, 468] width 76 height 77
drag, startPoint x: 431, startPoint y: 459, endPoint x: 445, endPoint y: 464, distance: 14.5
click at [445, 464] on div at bounding box center [445, 468] width 7 height 77
click at [453, 447] on circle at bounding box center [453, 447] width 1 height 1
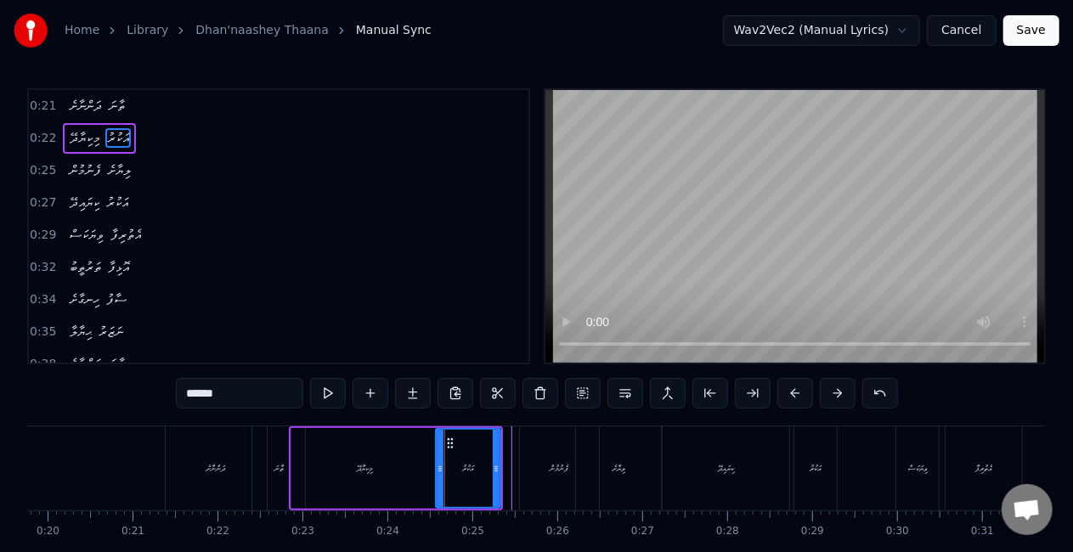
click at [387, 454] on div "މިކިޔާދޭ" at bounding box center [364, 468] width 146 height 81
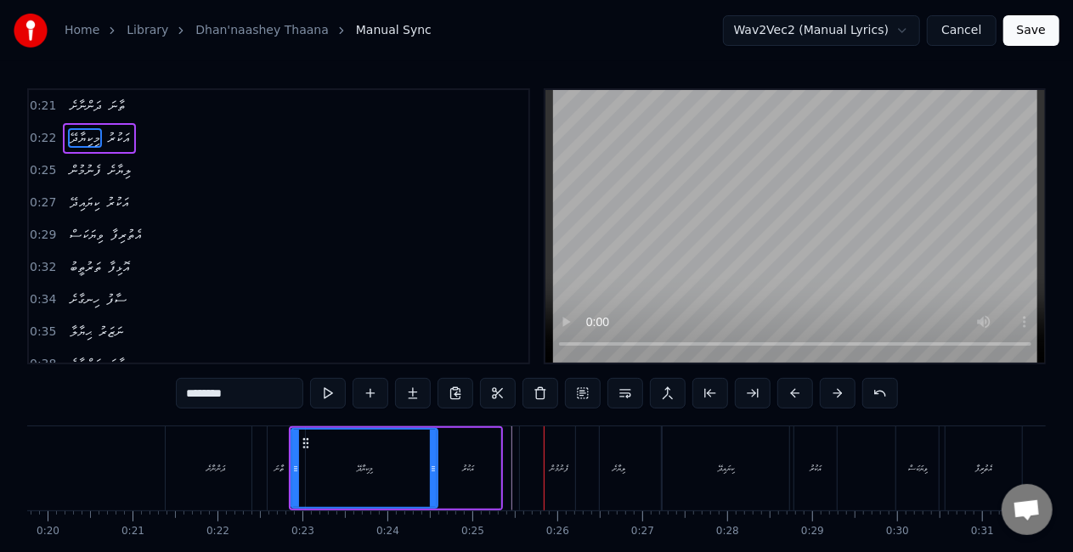
click at [479, 487] on div "އަކުރު" at bounding box center [468, 468] width 65 height 81
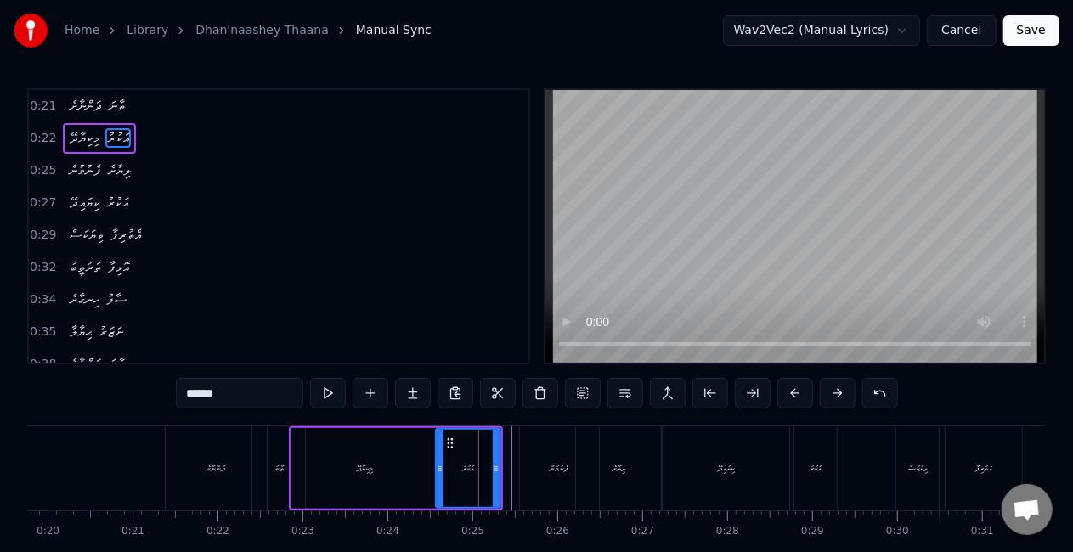
click at [395, 476] on div "މިކިޔާދޭ" at bounding box center [364, 468] width 146 height 81
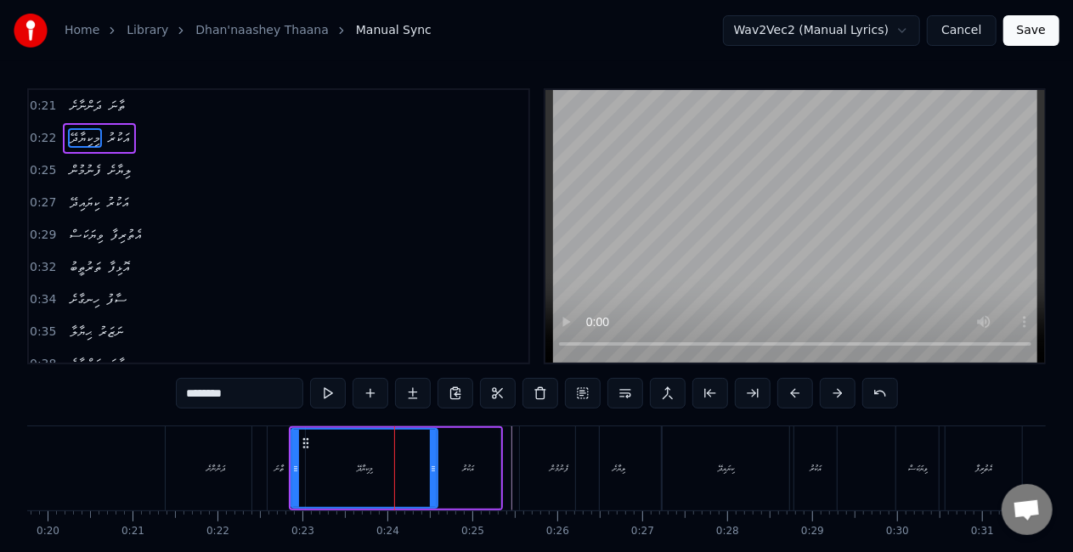
click at [309, 470] on div "މިކިޔާދޭ" at bounding box center [364, 468] width 144 height 77
click at [266, 464] on div "ތާނަ" at bounding box center [278, 468] width 53 height 84
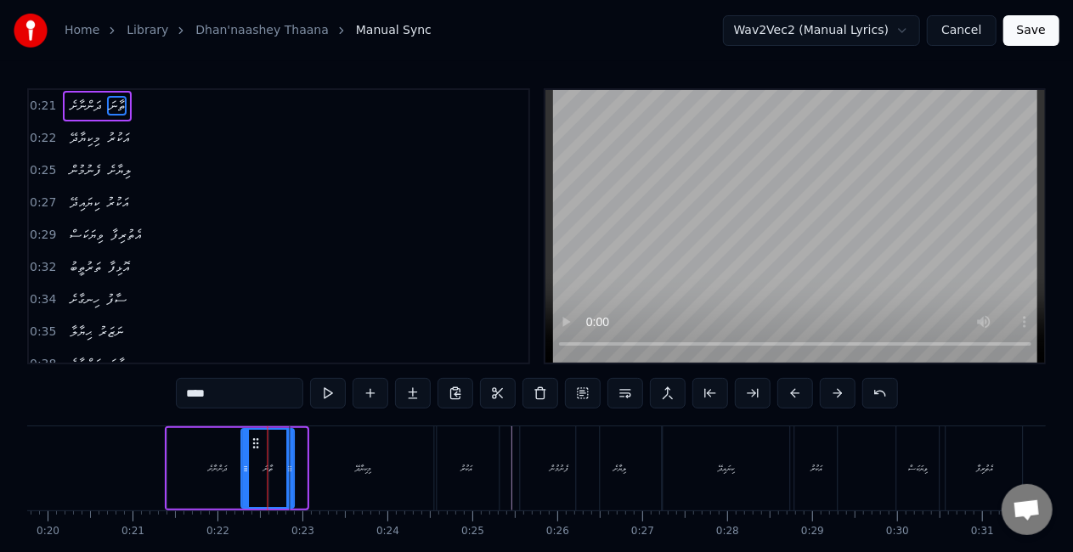
drag, startPoint x: 270, startPoint y: 446, endPoint x: 257, endPoint y: 446, distance: 12.7
click at [257, 446] on icon at bounding box center [256, 443] width 14 height 14
click at [183, 473] on div "ދަންނާށެ" at bounding box center [217, 468] width 101 height 81
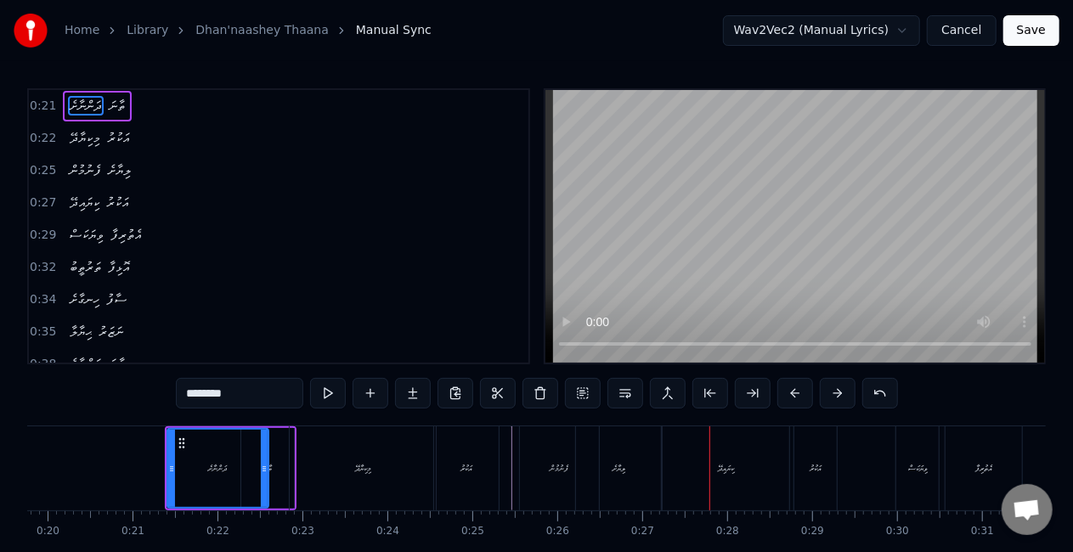
click at [470, 474] on div "އަކުރު" at bounding box center [466, 468] width 12 height 13
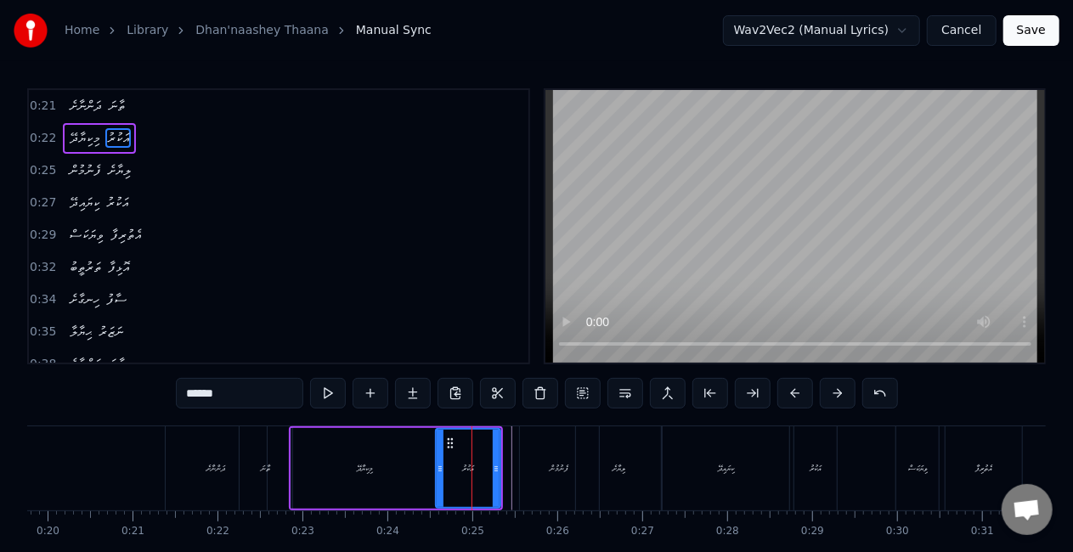
click at [602, 464] on div "ލިޔާށެ" at bounding box center [619, 468] width 86 height 84
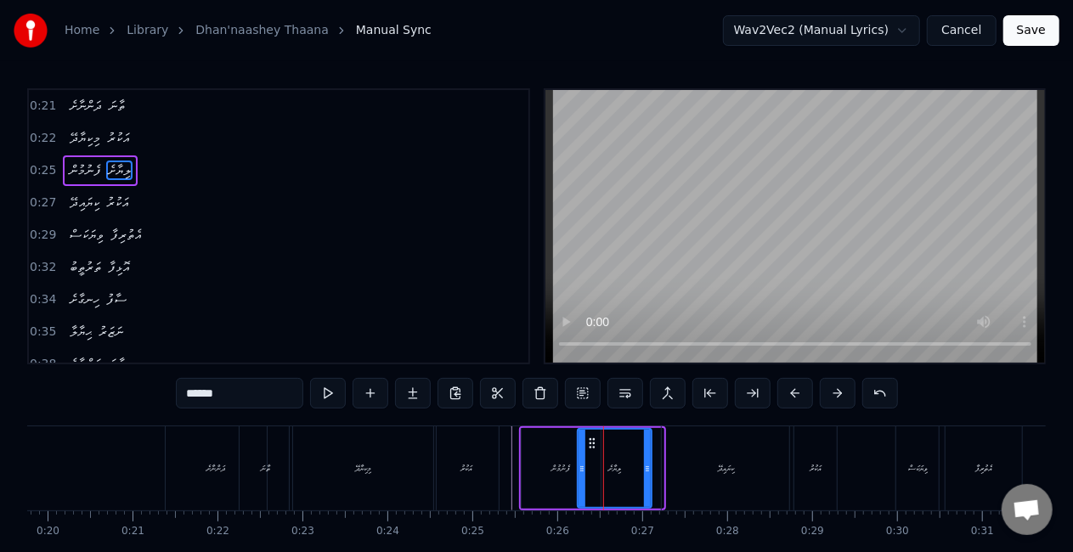
drag, startPoint x: 657, startPoint y: 468, endPoint x: 645, endPoint y: 466, distance: 12.0
click at [645, 466] on icon at bounding box center [647, 469] width 7 height 14
click at [521, 461] on div "ފެނުމުން" at bounding box center [561, 468] width 81 height 81
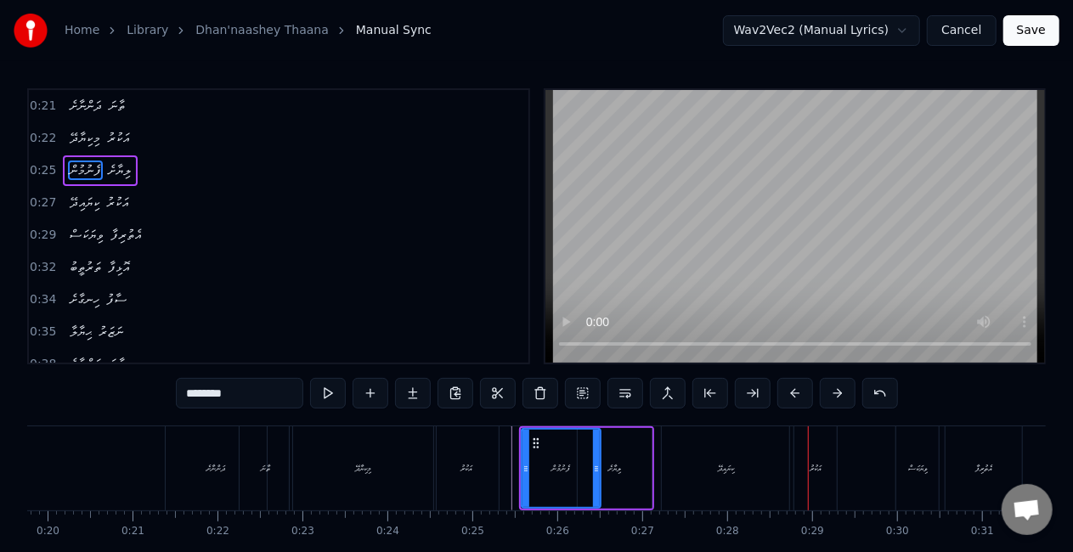
click at [701, 465] on div "ކިޔައިދޭ" at bounding box center [725, 468] width 127 height 84
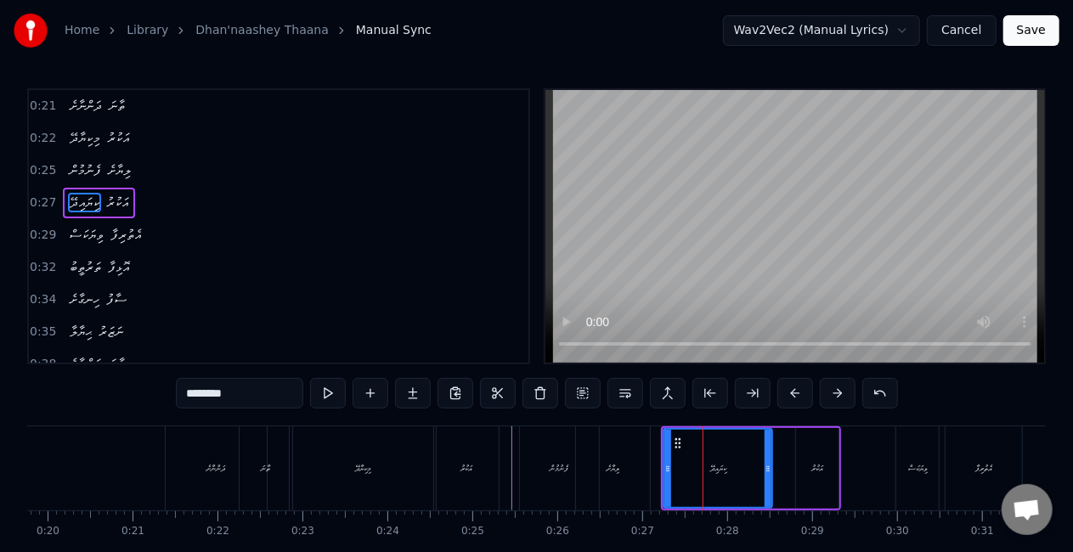
drag, startPoint x: 785, startPoint y: 474, endPoint x: 766, endPoint y: 470, distance: 19.0
click at [766, 470] on icon at bounding box center [767, 469] width 7 height 14
drag, startPoint x: 641, startPoint y: 461, endPoint x: 623, endPoint y: 399, distance: 64.5
click at [639, 459] on div "ލިޔާށެ" at bounding box center [613, 468] width 74 height 84
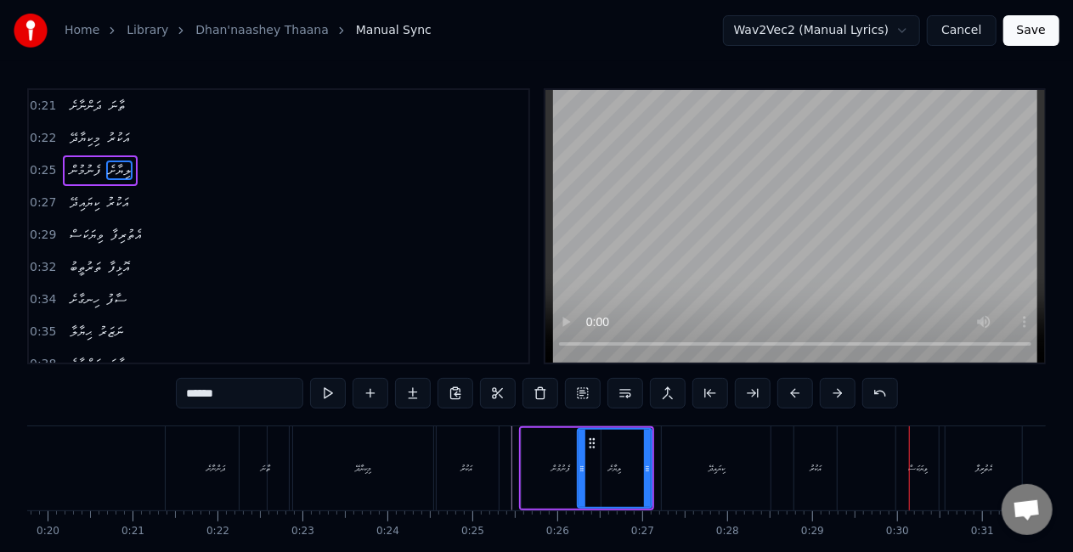
click at [832, 477] on div "އަކުރު" at bounding box center [815, 468] width 42 height 84
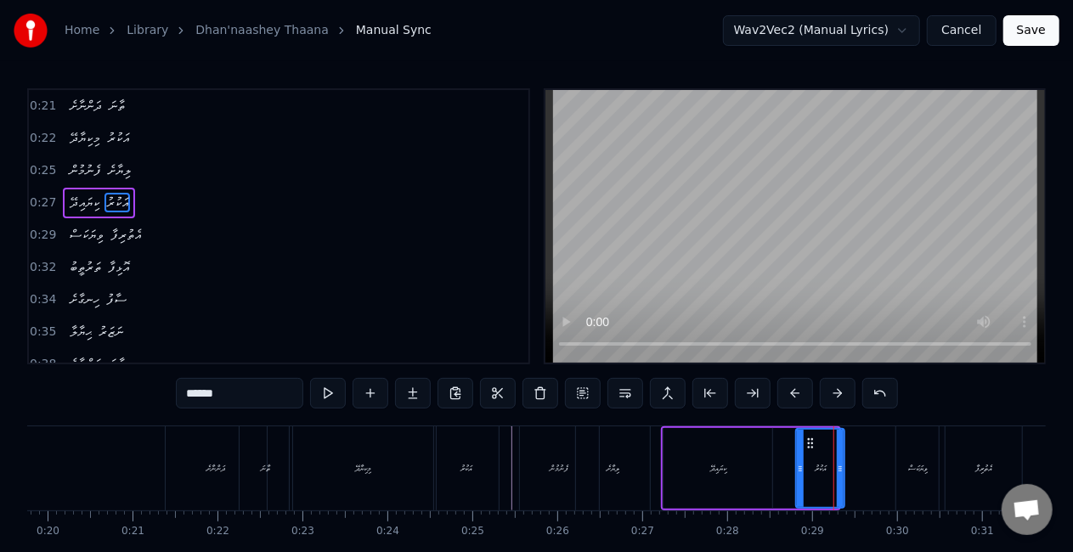
click at [839, 477] on div at bounding box center [839, 468] width 7 height 77
drag, startPoint x: 722, startPoint y: 472, endPoint x: 722, endPoint y: 450, distance: 22.1
click at [724, 471] on div "ކިޔައިދޭ" at bounding box center [718, 468] width 16 height 13
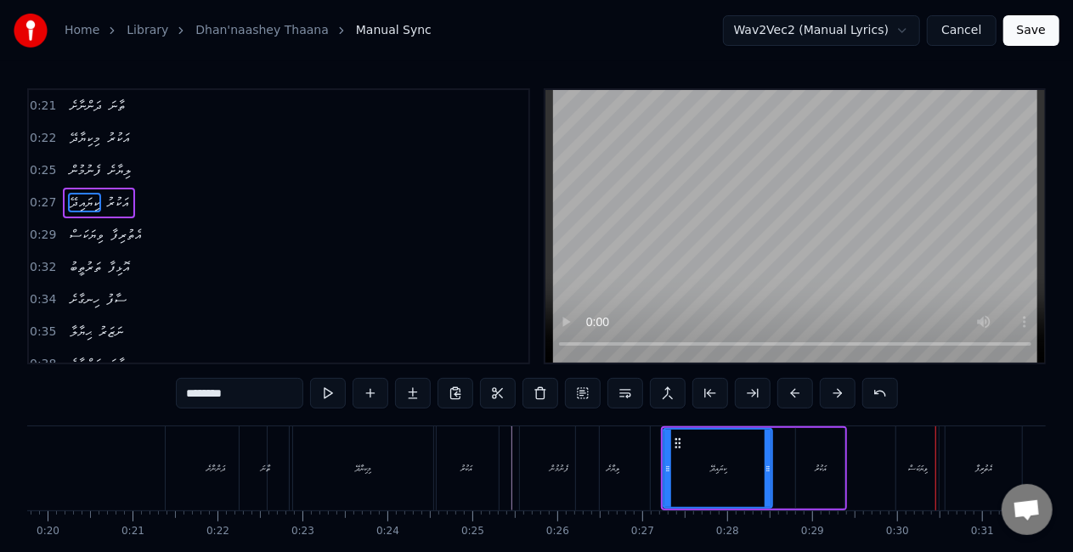
click at [919, 474] on div "ވިޔަކަސް" at bounding box center [918, 468] width 20 height 13
type input "********"
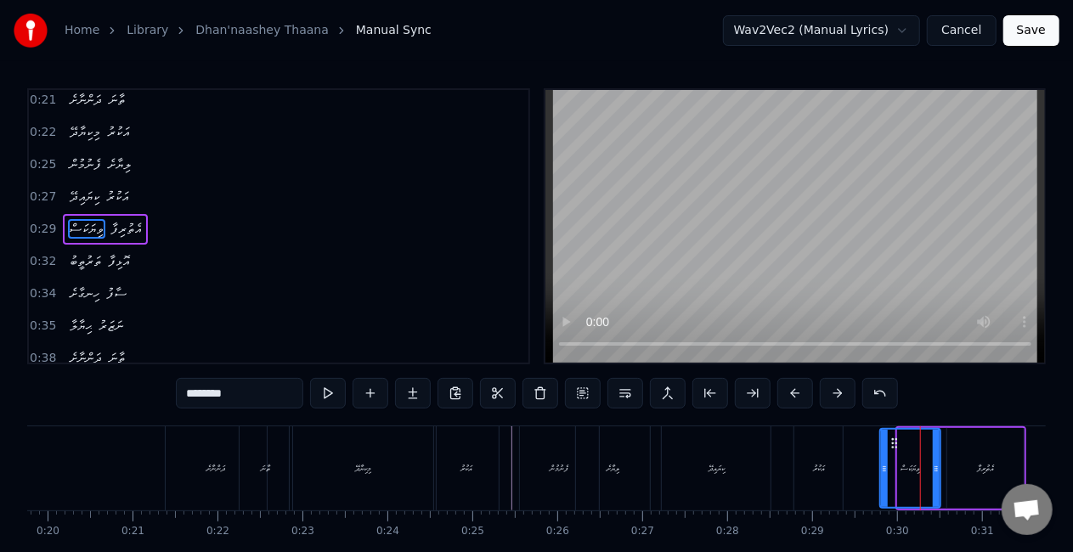
drag, startPoint x: 902, startPoint y: 478, endPoint x: 885, endPoint y: 476, distance: 17.1
click at [885, 476] on div at bounding box center [884, 468] width 7 height 77
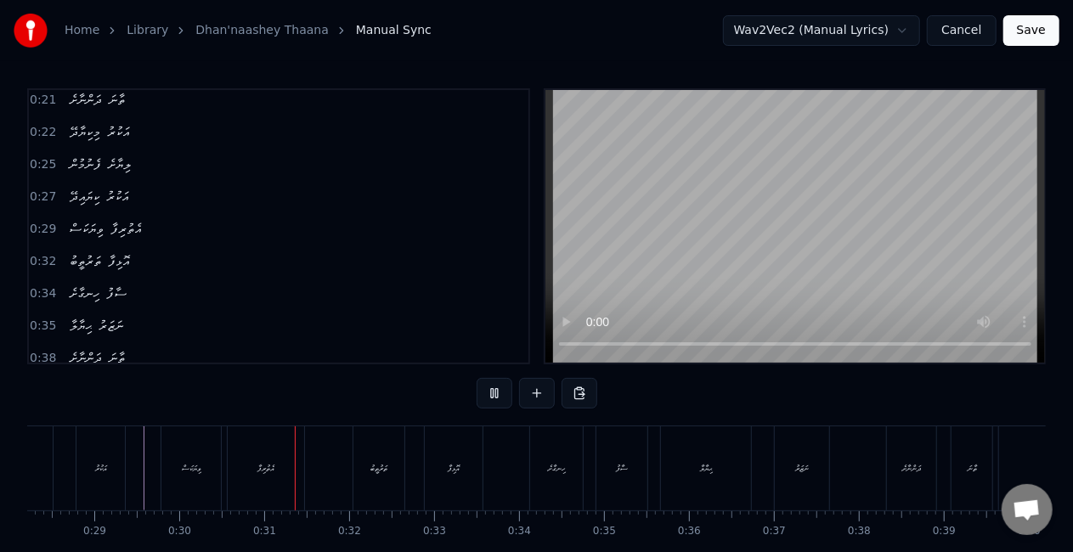
scroll to position [0, 2537]
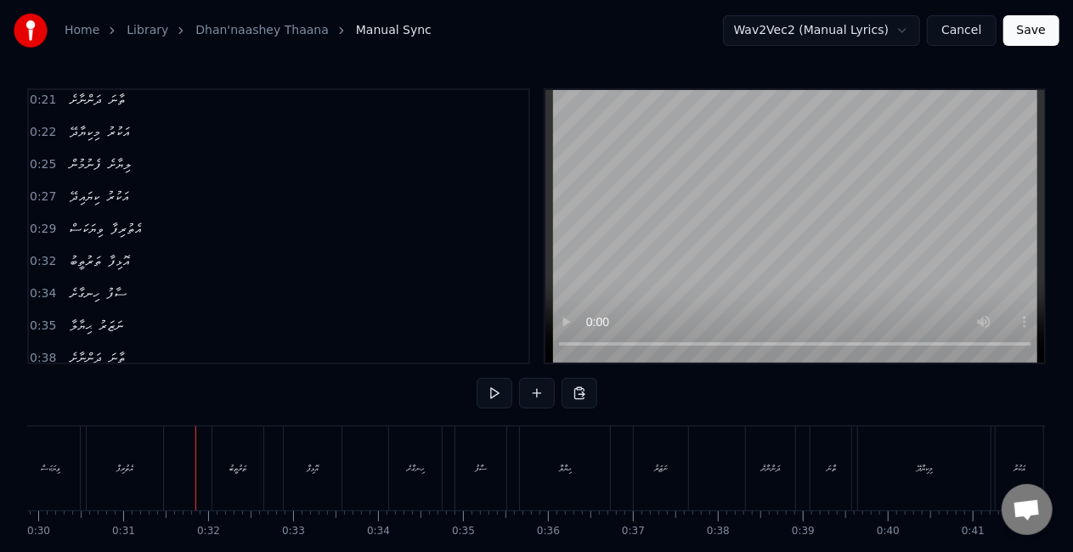
click at [132, 475] on div "އެތުރިފާ" at bounding box center [125, 468] width 76 height 84
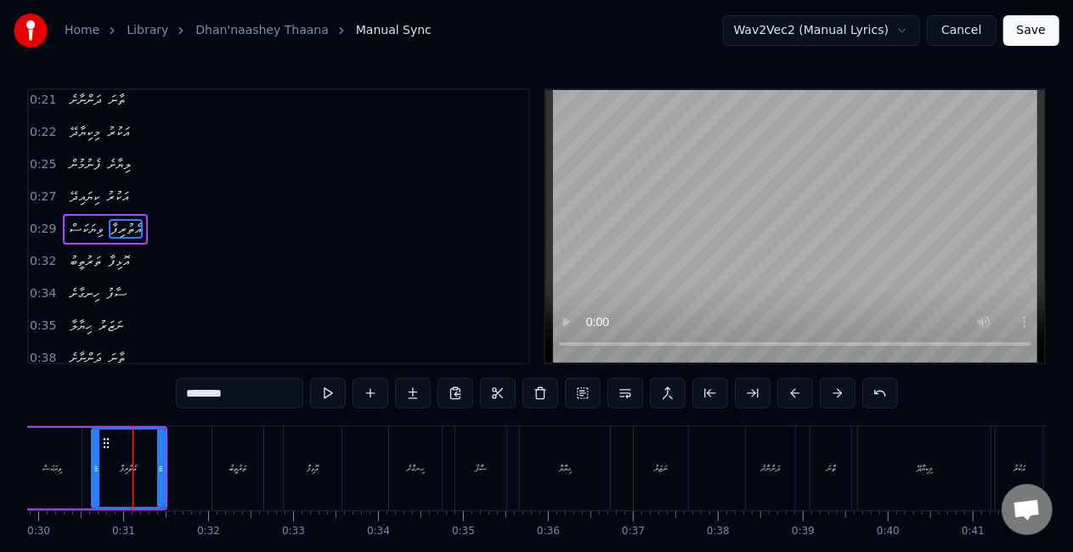
click at [97, 477] on div at bounding box center [96, 468] width 7 height 77
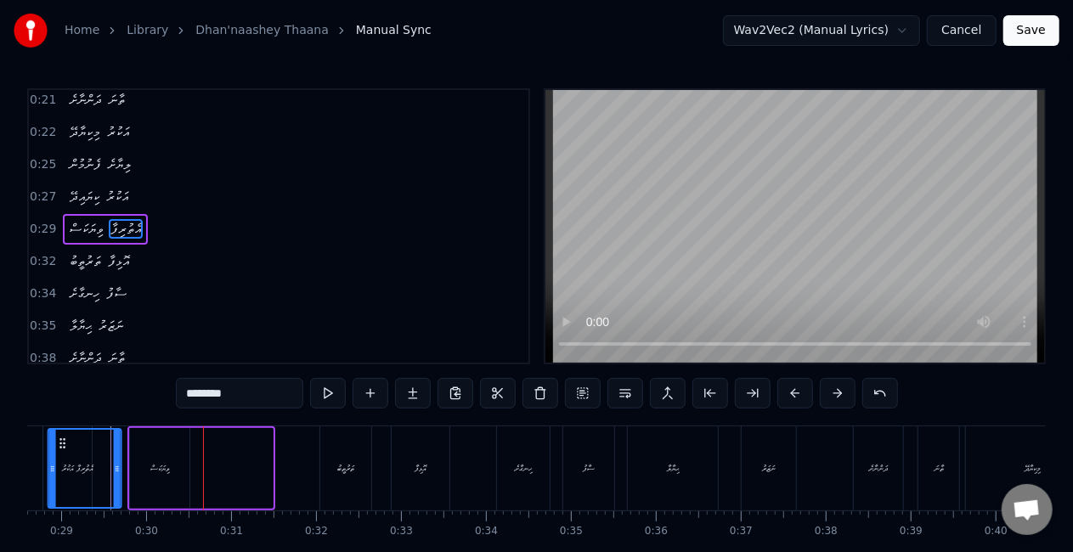
scroll to position [0, 2293]
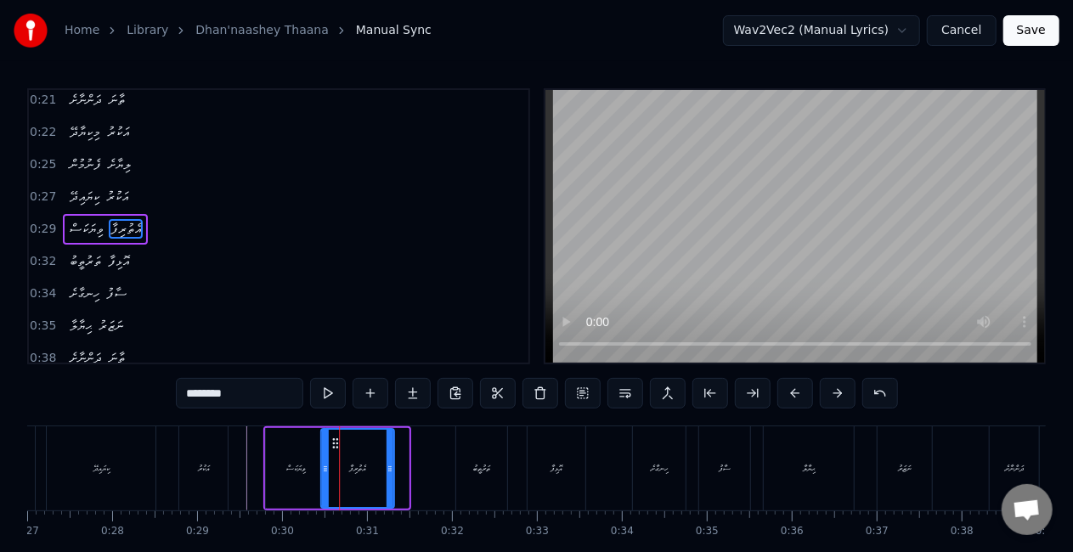
drag, startPoint x: 127, startPoint y: 443, endPoint x: 340, endPoint y: 445, distance: 212.3
click at [340, 445] on icon at bounding box center [336, 443] width 14 height 14
click at [267, 472] on div "ވިޔަކަސް" at bounding box center [295, 468] width 59 height 81
type input "********"
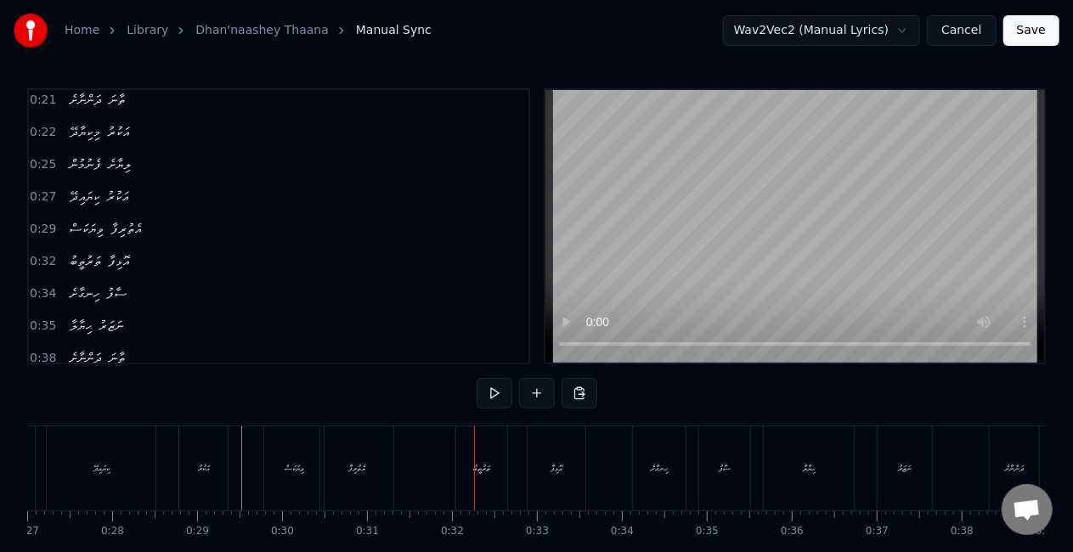
click at [391, 468] on div "އެތުރިފާ" at bounding box center [356, 468] width 73 height 84
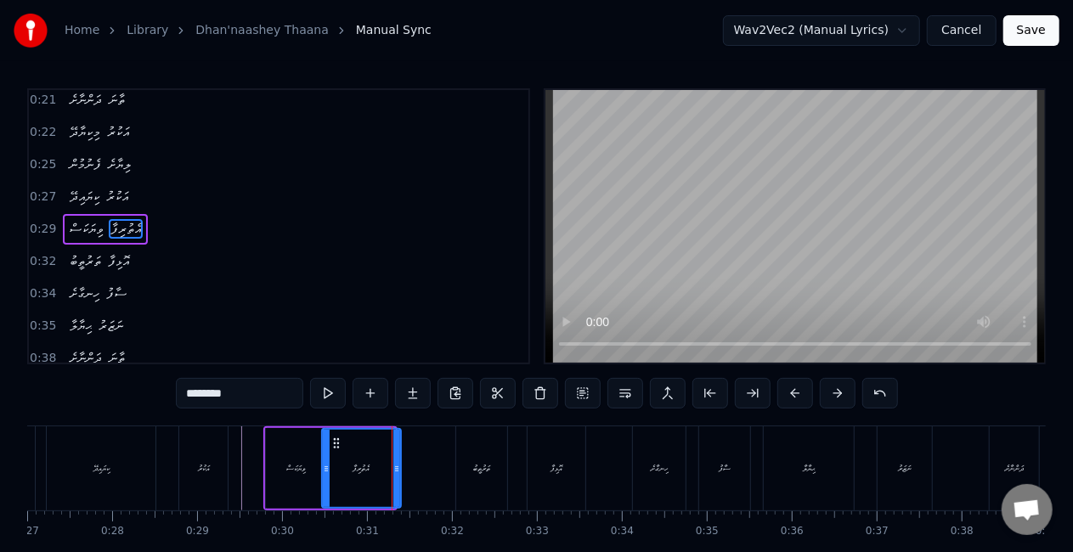
click at [397, 470] on icon at bounding box center [396, 469] width 7 height 14
click at [338, 469] on div "އެތުރިފާ" at bounding box center [361, 468] width 77 height 77
click at [479, 464] on div "ތަރުތީބު" at bounding box center [481, 468] width 17 height 13
type input "********"
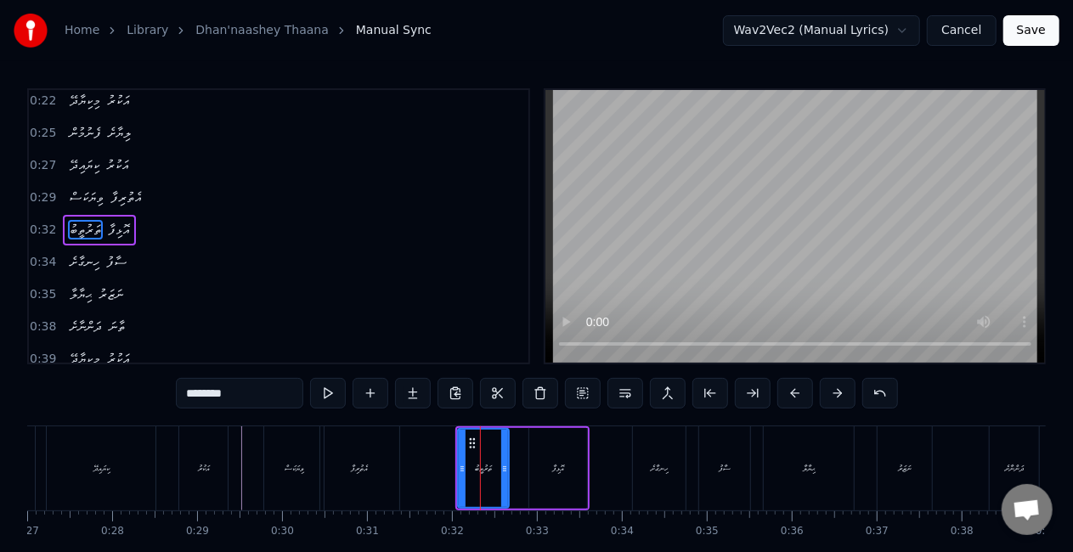
scroll to position [37, 0]
drag, startPoint x: 473, startPoint y: 440, endPoint x: 459, endPoint y: 440, distance: 14.4
click at [459, 440] on icon at bounding box center [459, 443] width 14 height 14
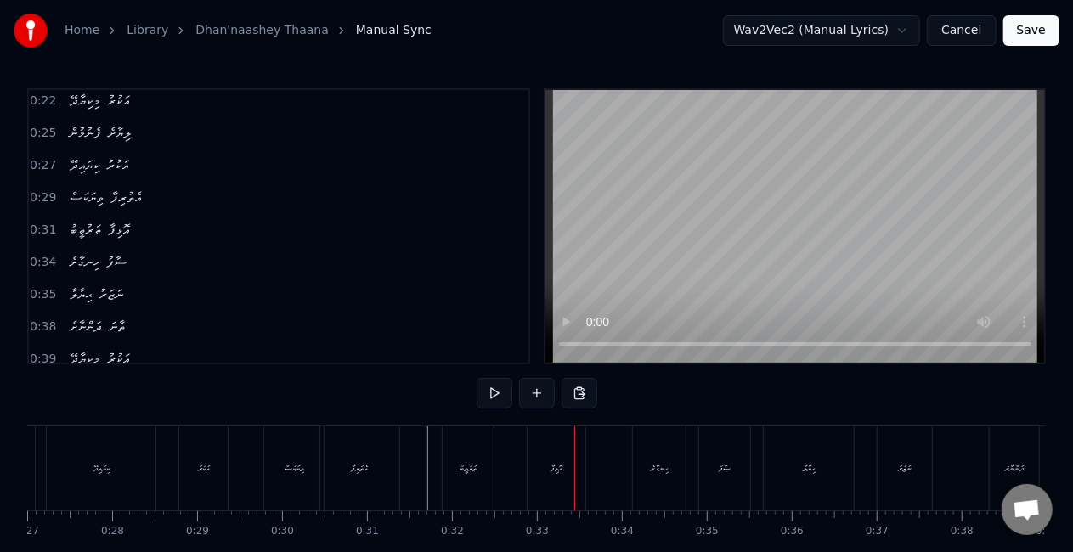
click at [476, 470] on div "ތަރުތީބު" at bounding box center [467, 468] width 17 height 13
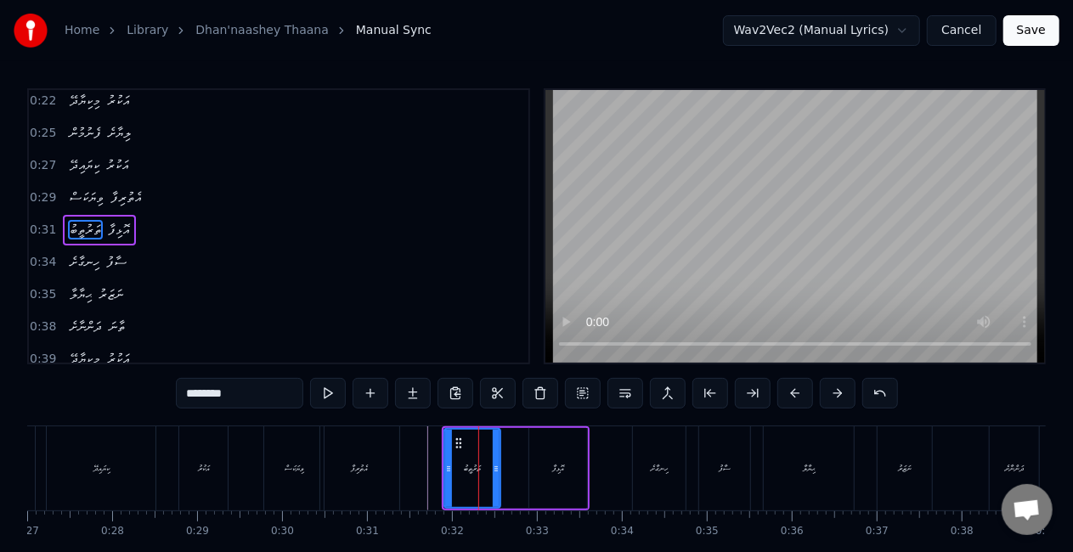
click at [494, 471] on icon at bounding box center [496, 469] width 7 height 14
click at [548, 466] on div "އޮޅިފާ" at bounding box center [558, 468] width 58 height 81
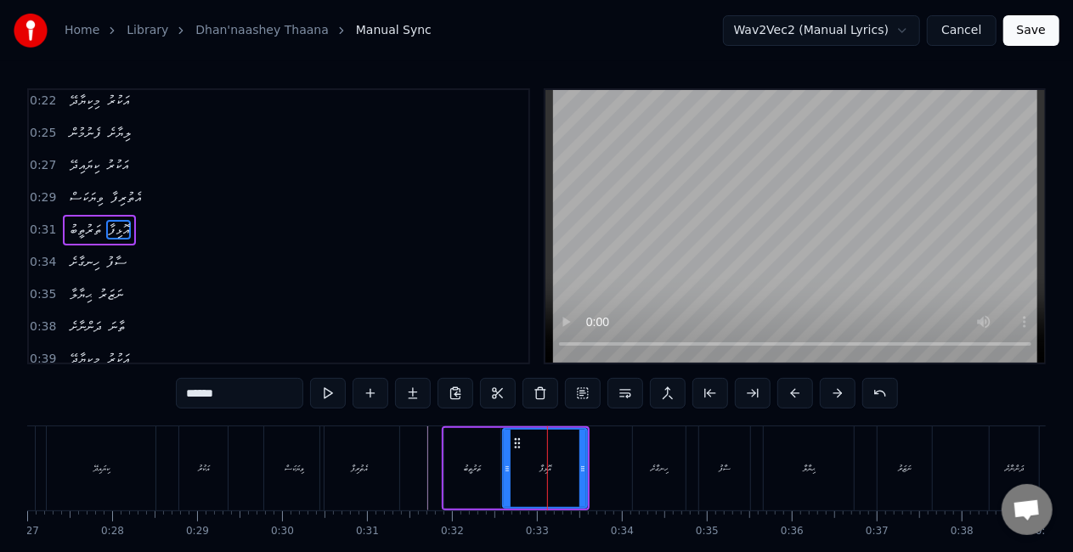
drag, startPoint x: 532, startPoint y: 474, endPoint x: 506, endPoint y: 470, distance: 26.5
click at [506, 470] on icon at bounding box center [507, 469] width 7 height 14
click at [469, 473] on div "ތަރުތީބު" at bounding box center [472, 468] width 17 height 13
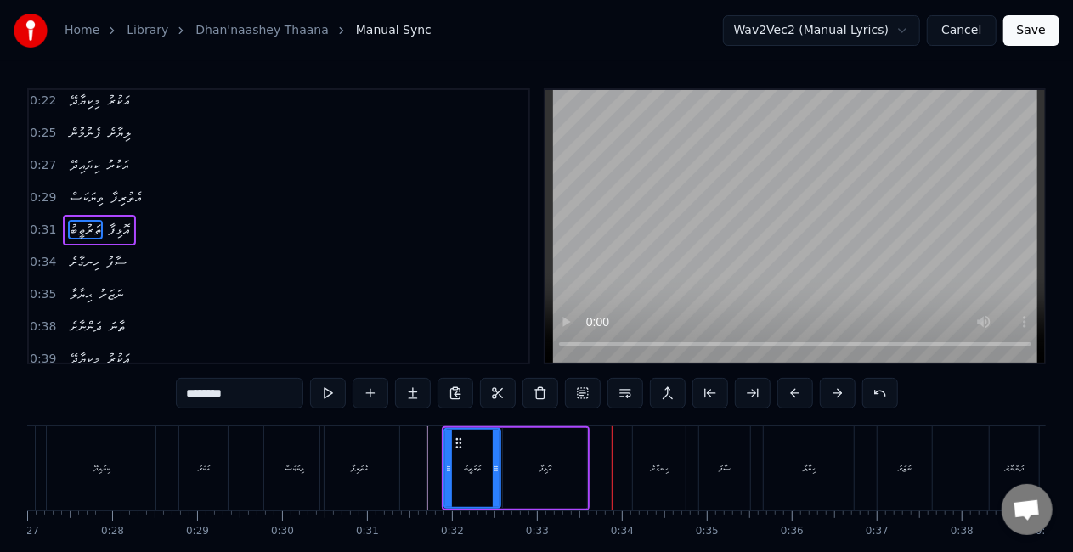
click at [560, 452] on div "އޮޅިފާ" at bounding box center [545, 468] width 84 height 81
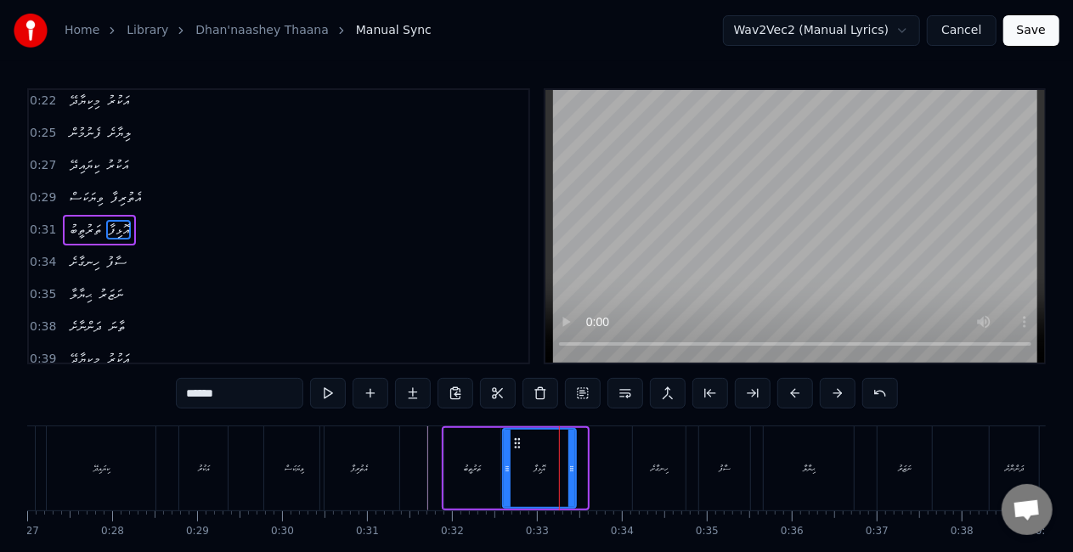
drag, startPoint x: 582, startPoint y: 468, endPoint x: 571, endPoint y: 467, distance: 11.1
click at [571, 467] on icon at bounding box center [571, 469] width 7 height 14
click at [494, 479] on div "ތަރުތީބު" at bounding box center [472, 468] width 56 height 81
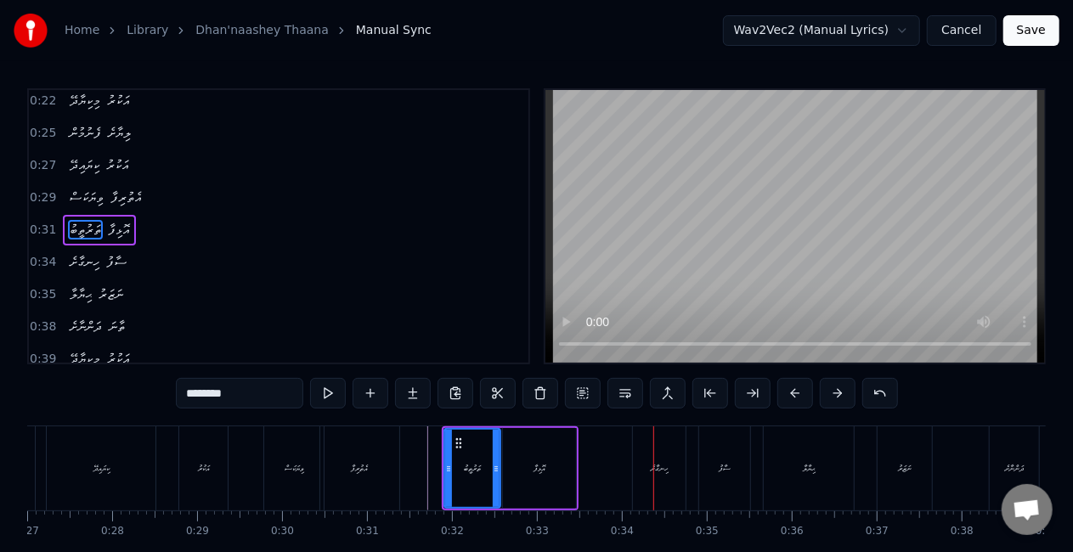
click at [549, 465] on div "އޮޅިފާ" at bounding box center [539, 468] width 73 height 81
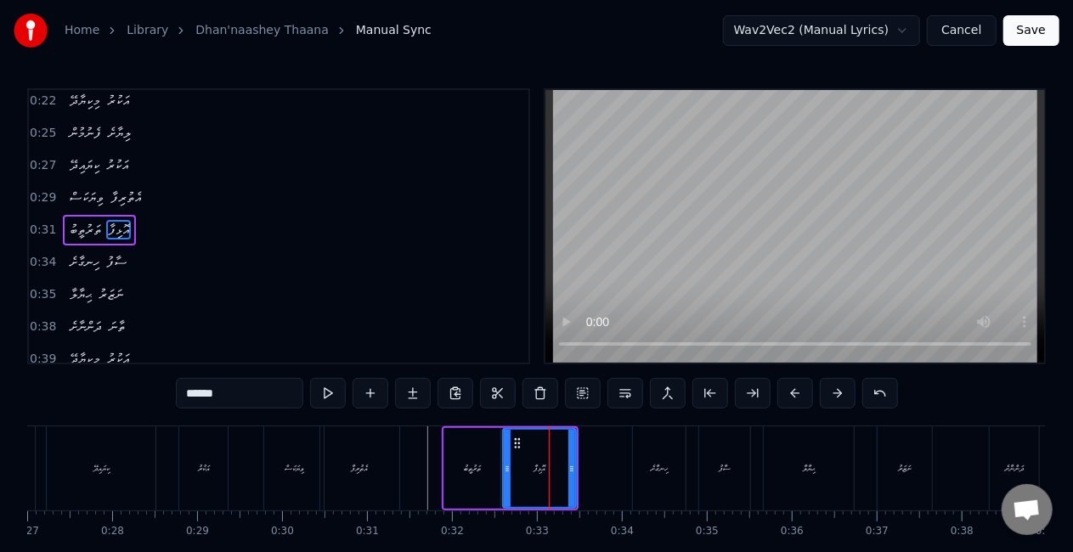
click at [654, 467] on div "ހިނގާށެ" at bounding box center [659, 468] width 18 height 13
type input "*******"
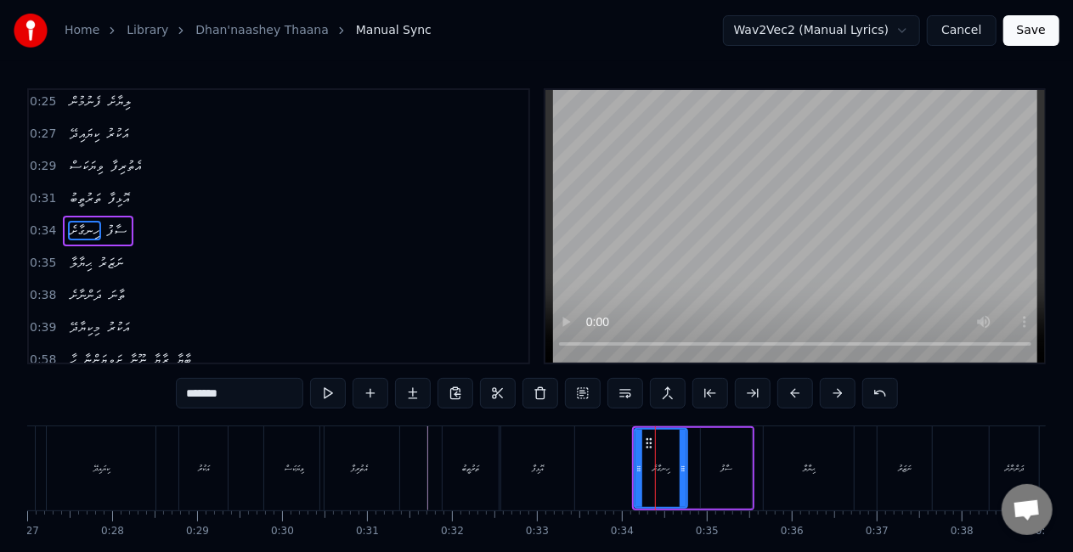
scroll to position [70, 0]
drag, startPoint x: 650, startPoint y: 443, endPoint x: 637, endPoint y: 443, distance: 13.6
click at [637, 443] on circle at bounding box center [637, 442] width 1 height 1
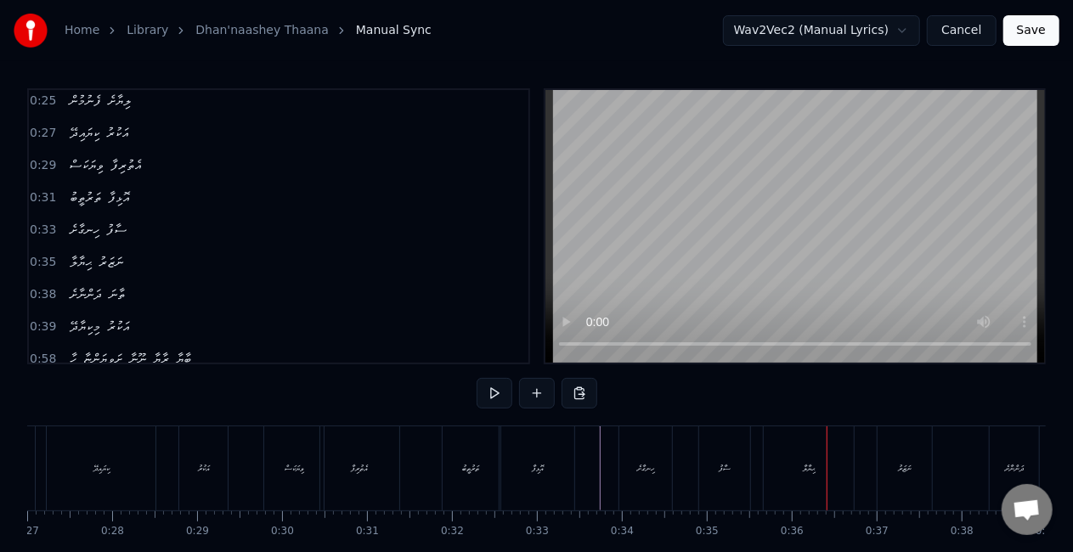
click at [808, 474] on div "ޙިޔާލާ" at bounding box center [808, 468] width 13 height 13
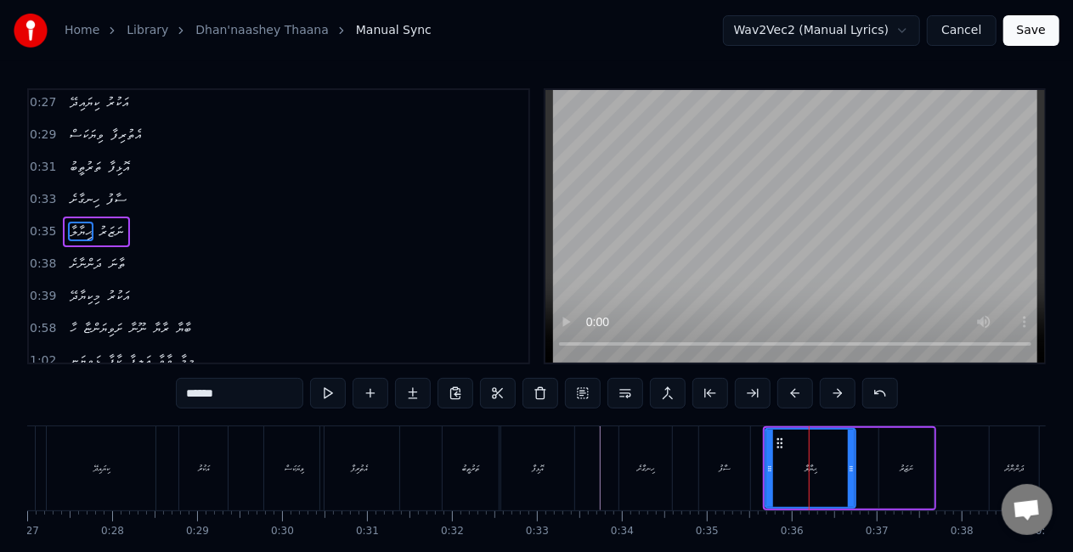
scroll to position [101, 0]
drag, startPoint x: 778, startPoint y: 445, endPoint x: 765, endPoint y: 445, distance: 12.7
click at [766, 445] on icon at bounding box center [770, 443] width 14 height 14
click at [720, 465] on div "ސާފު" at bounding box center [724, 468] width 12 height 13
type input "****"
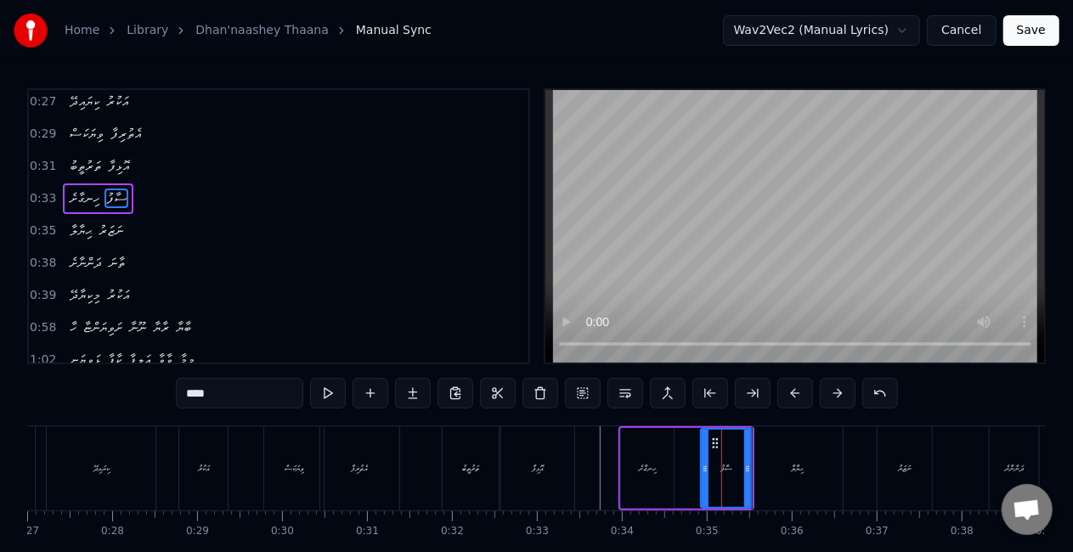
scroll to position [70, 0]
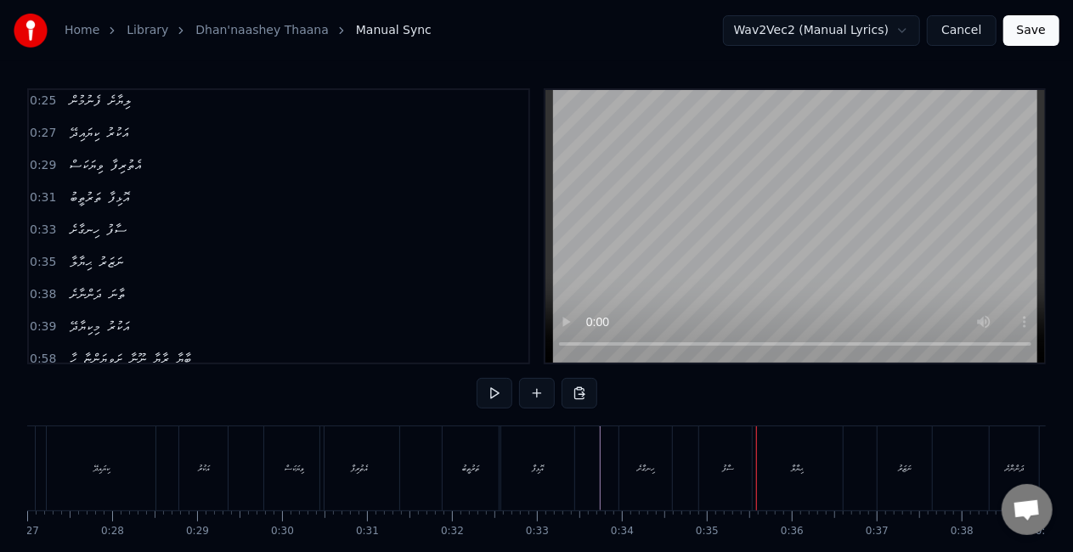
click at [725, 459] on div "ސާފު" at bounding box center [727, 468] width 57 height 84
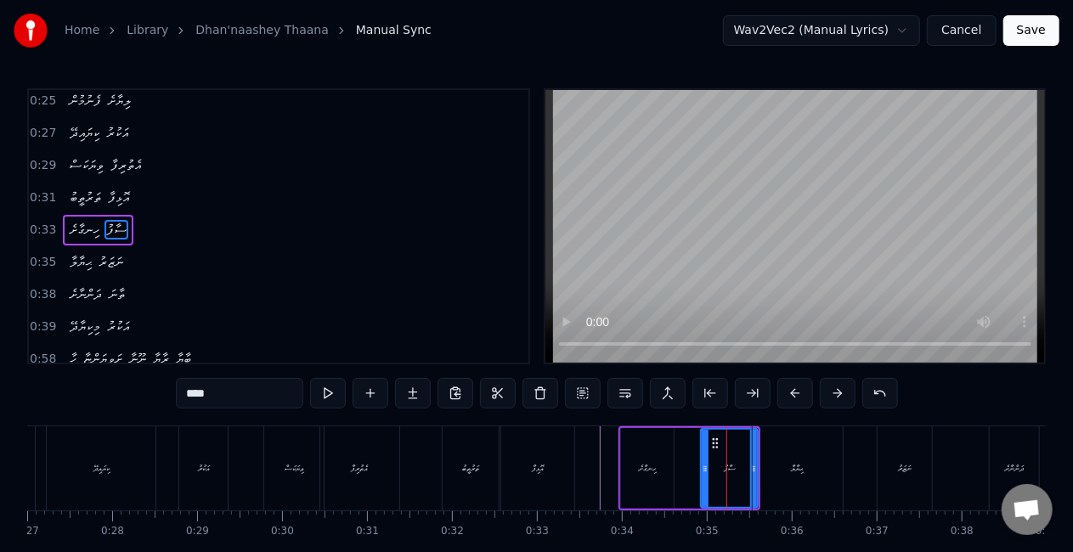
drag, startPoint x: 654, startPoint y: 467, endPoint x: 664, endPoint y: 442, distance: 27.4
click at [656, 467] on div "ހިނގާށެ" at bounding box center [648, 468] width 18 height 13
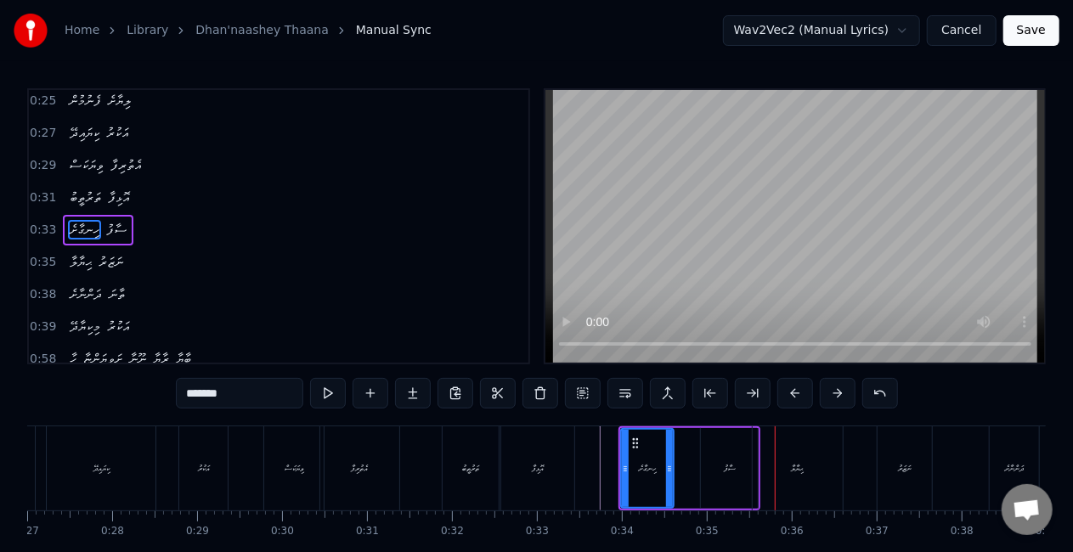
click at [725, 462] on div "ސާފު" at bounding box center [730, 468] width 12 height 13
type input "****"
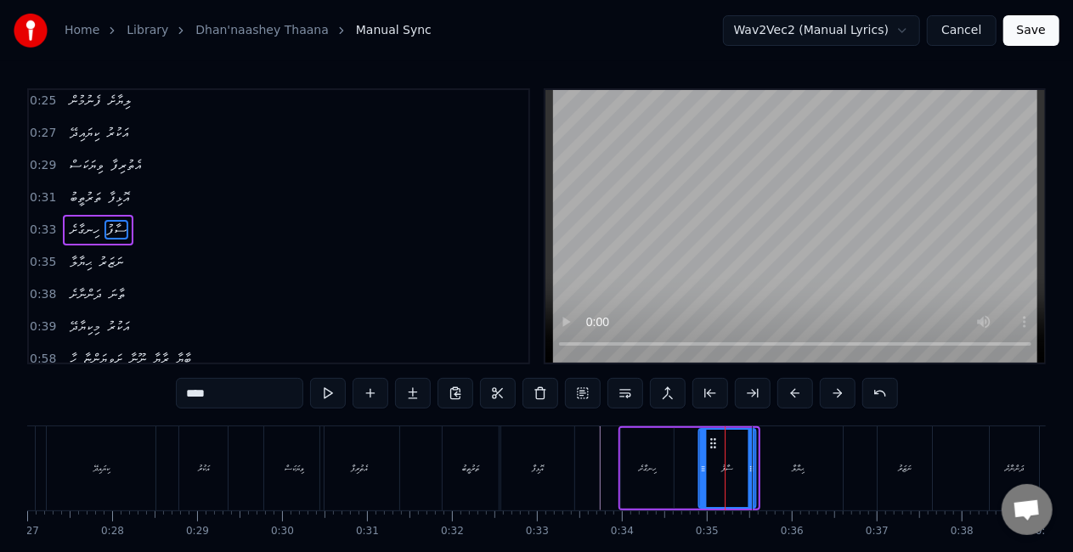
click at [714, 441] on icon at bounding box center [714, 443] width 14 height 14
click at [685, 461] on div "ހިނގާށެ ސާފު" at bounding box center [687, 468] width 139 height 84
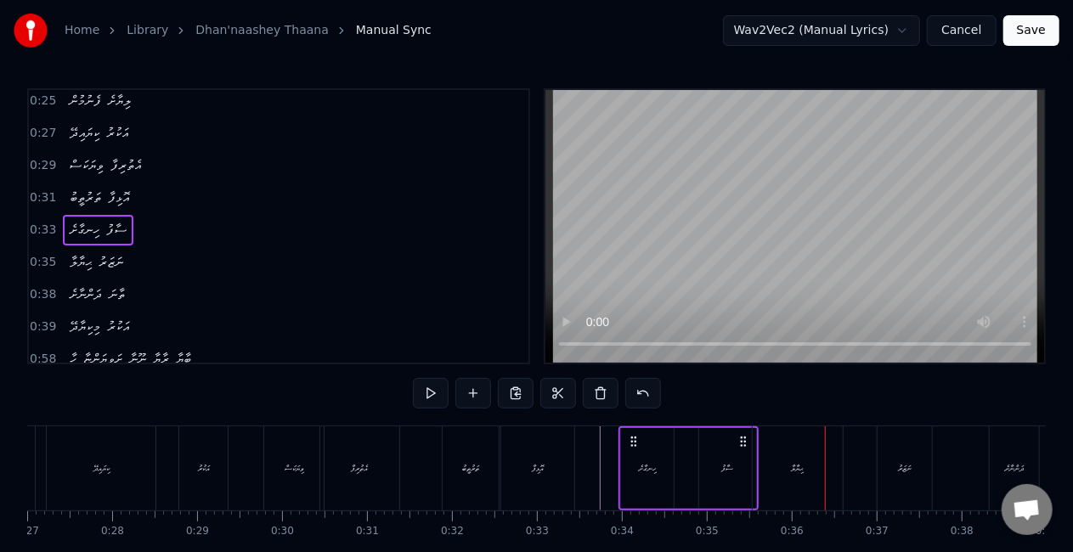
click at [793, 462] on div "ޙިޔާލާ" at bounding box center [797, 468] width 13 height 13
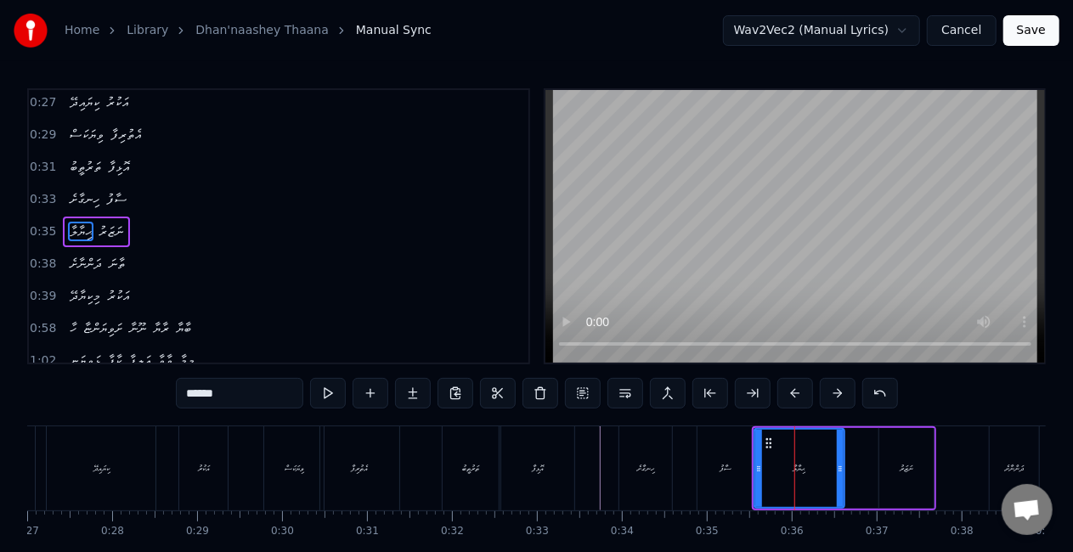
scroll to position [101, 0]
drag, startPoint x: 839, startPoint y: 464, endPoint x: 829, endPoint y: 462, distance: 10.3
click at [829, 462] on icon at bounding box center [830, 469] width 7 height 14
click at [740, 462] on div "ސާފު" at bounding box center [725, 468] width 57 height 84
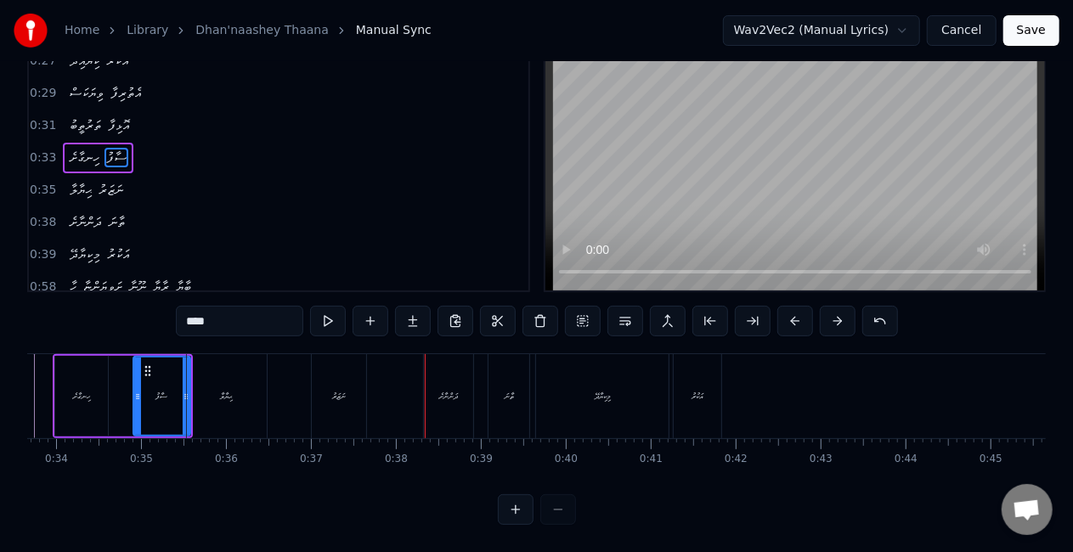
scroll to position [0, 2675]
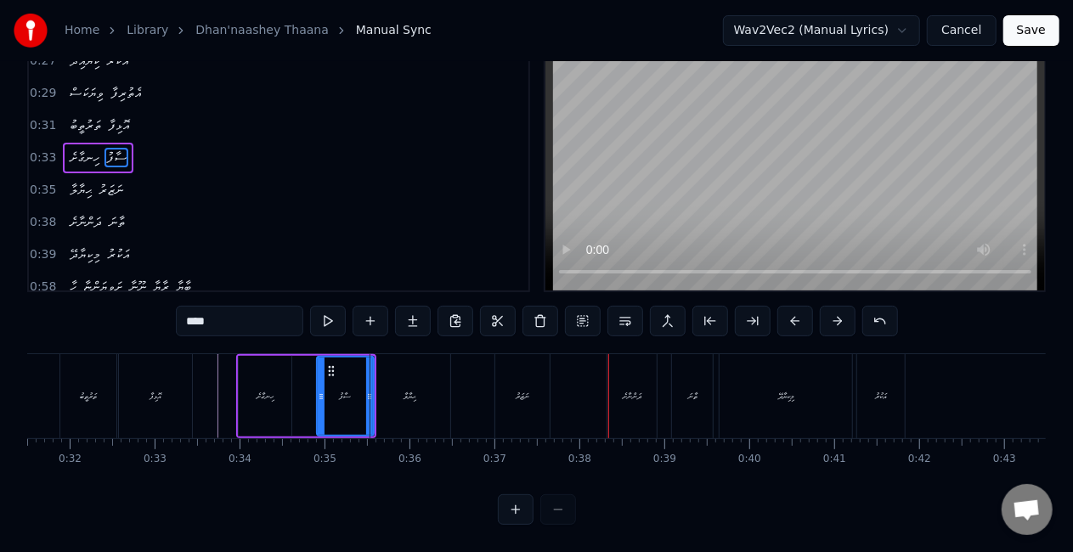
click at [405, 391] on div "ޙިޔާލާ" at bounding box center [410, 396] width 80 height 84
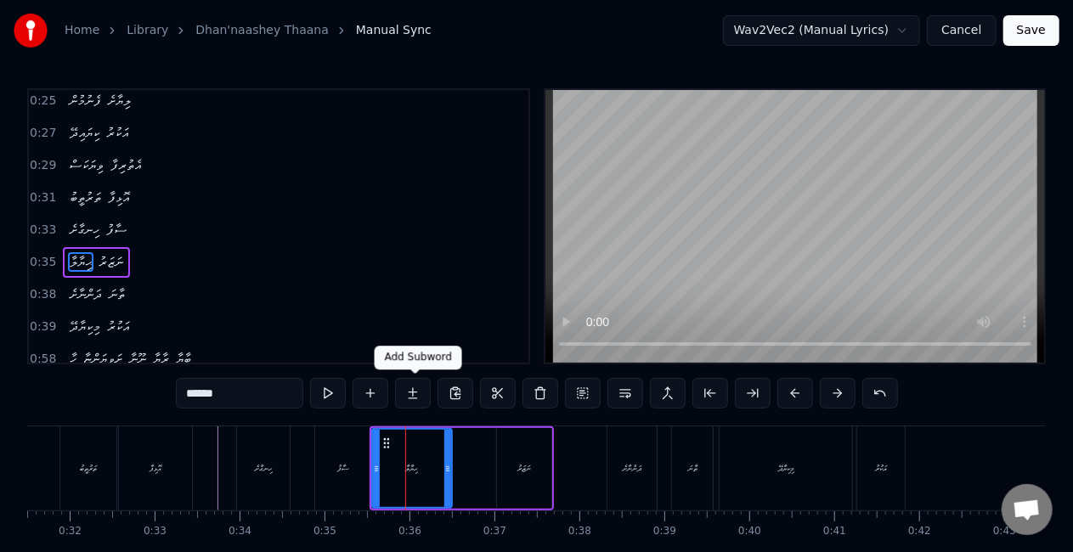
scroll to position [101, 0]
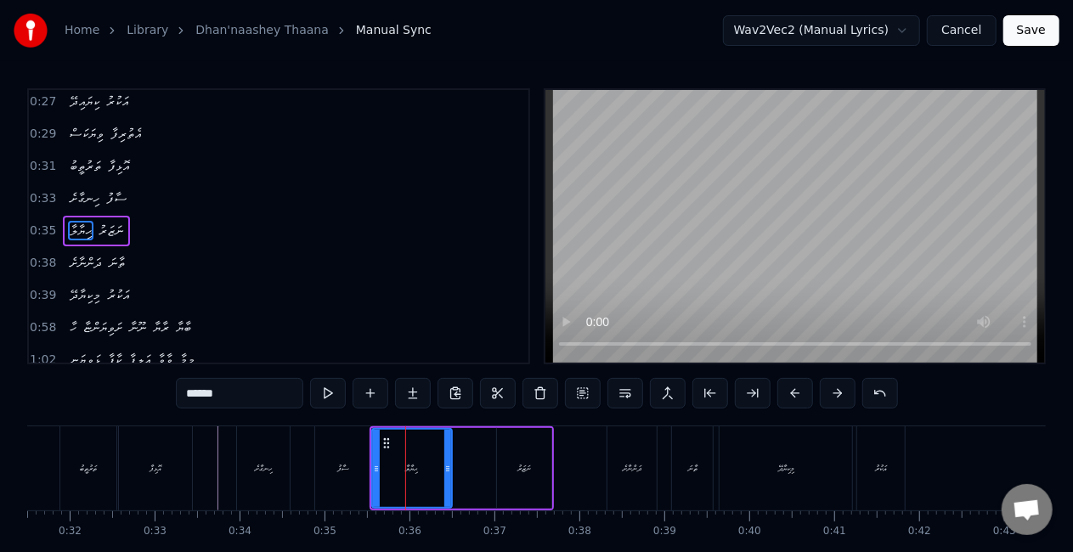
click at [497, 469] on div "ނަޒަރު" at bounding box center [524, 468] width 56 height 81
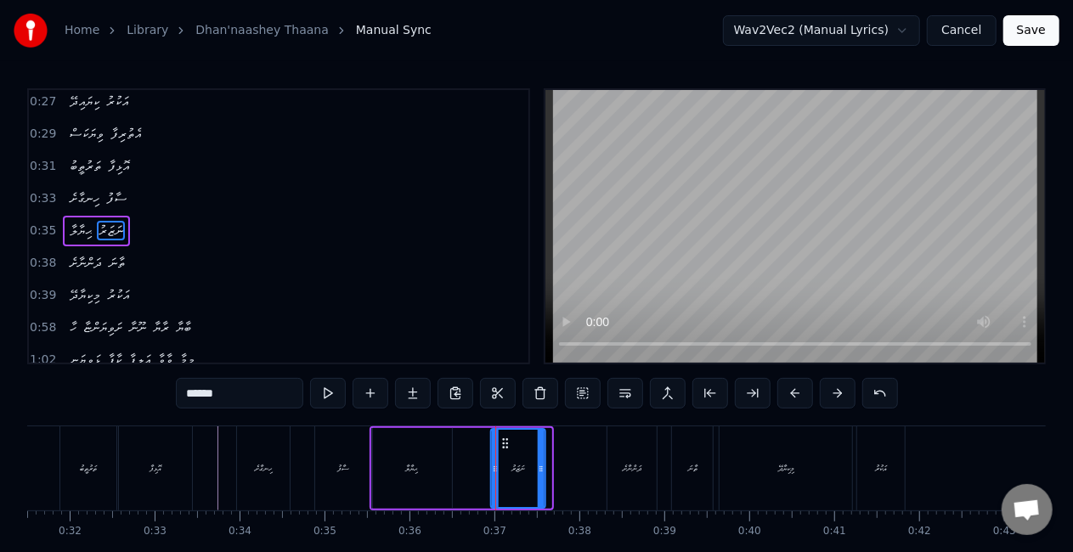
click at [506, 443] on circle at bounding box center [506, 442] width 1 height 1
click at [414, 486] on div "ޙިޔާލާ" at bounding box center [412, 468] width 80 height 81
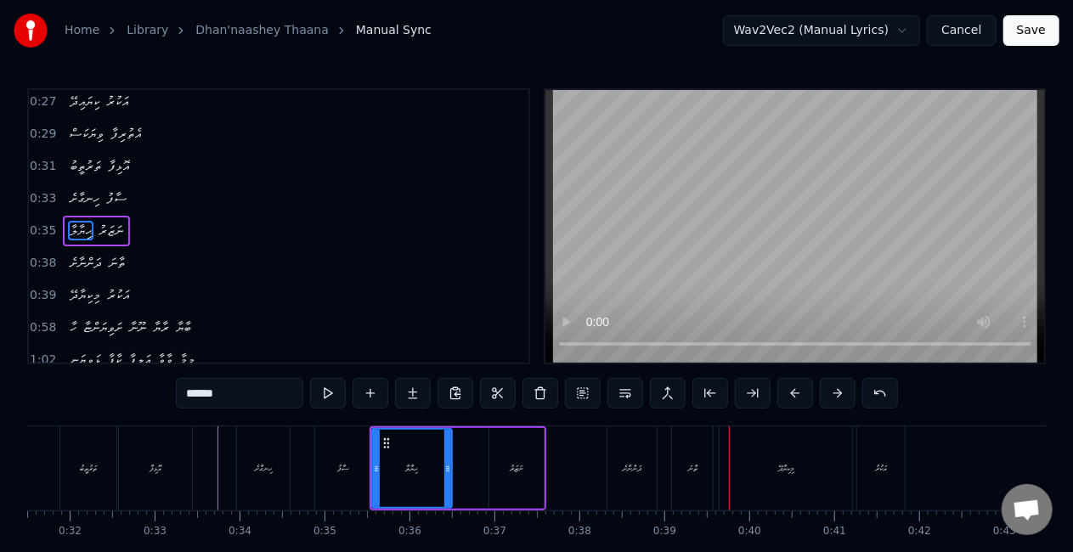
click at [621, 454] on div "ދަންނާށެ" at bounding box center [631, 468] width 49 height 84
type input "********"
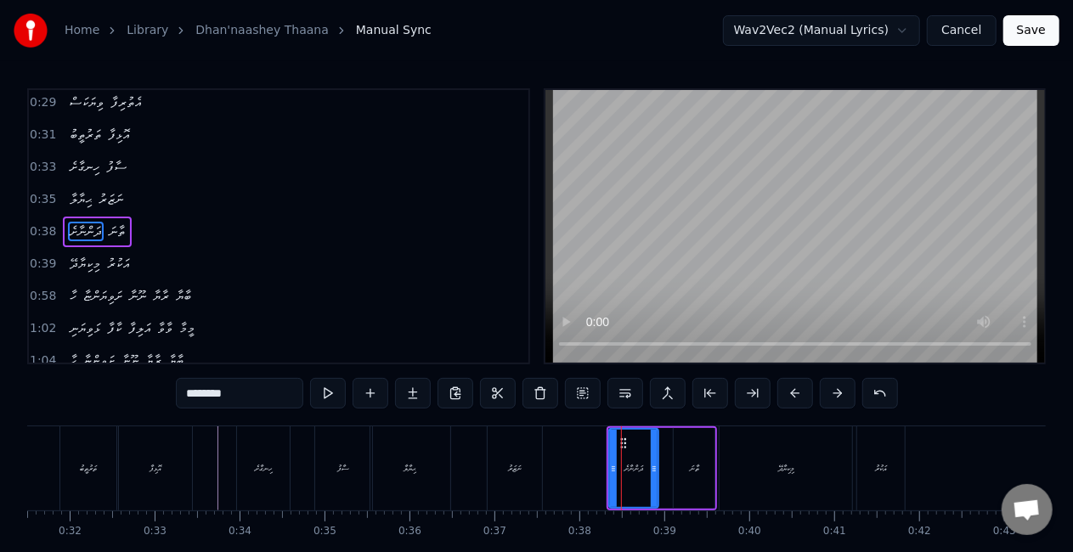
scroll to position [132, 0]
drag, startPoint x: 613, startPoint y: 467, endPoint x: 601, endPoint y: 462, distance: 12.9
click at [601, 462] on icon at bounding box center [601, 469] width 7 height 14
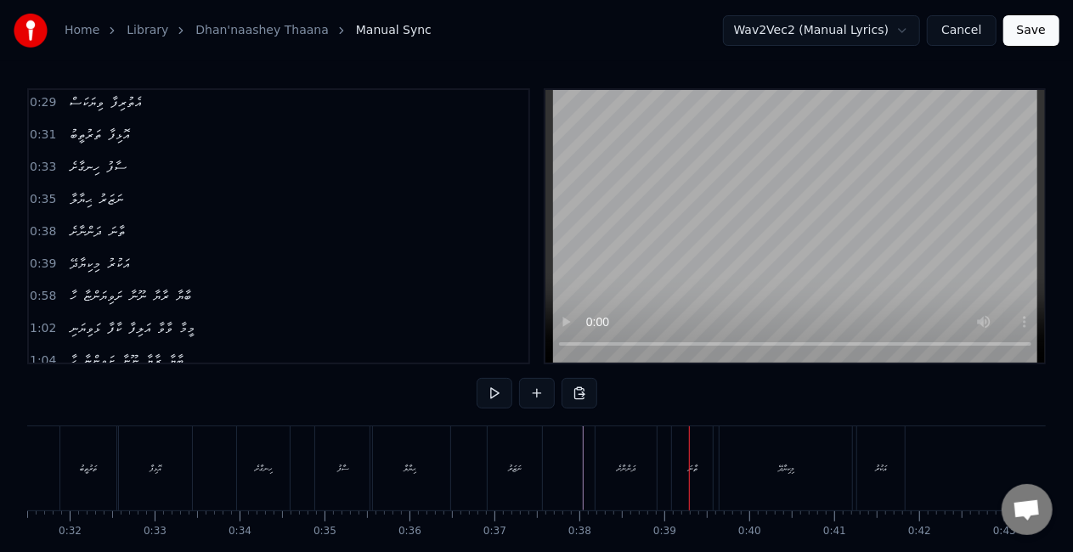
click at [637, 459] on div "ދަންނާށެ" at bounding box center [625, 468] width 61 height 84
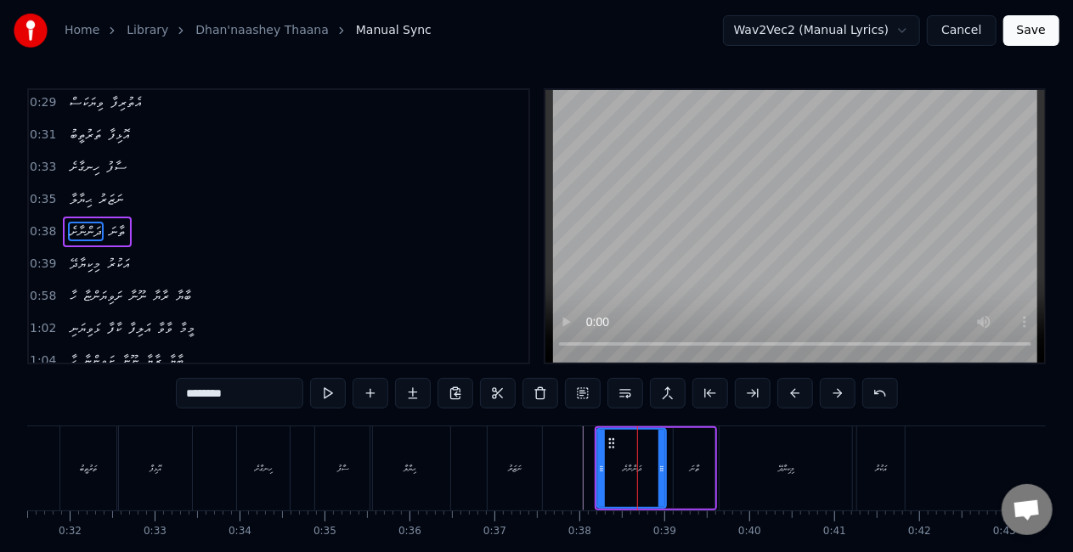
drag, startPoint x: 654, startPoint y: 474, endPoint x: 662, endPoint y: 475, distance: 8.5
click at [662, 475] on div at bounding box center [661, 468] width 7 height 77
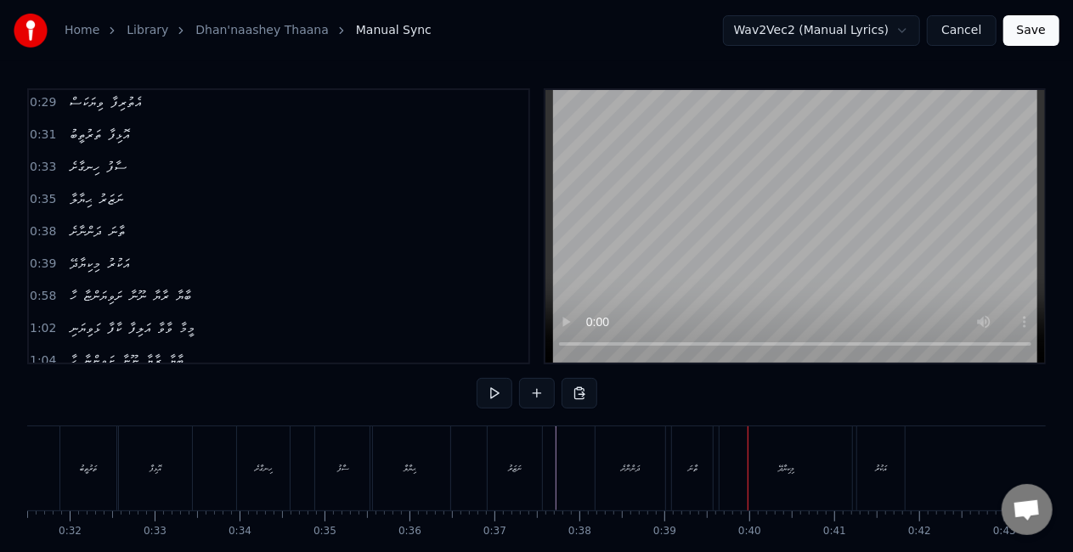
click at [697, 450] on div "ތާނަ" at bounding box center [692, 468] width 41 height 84
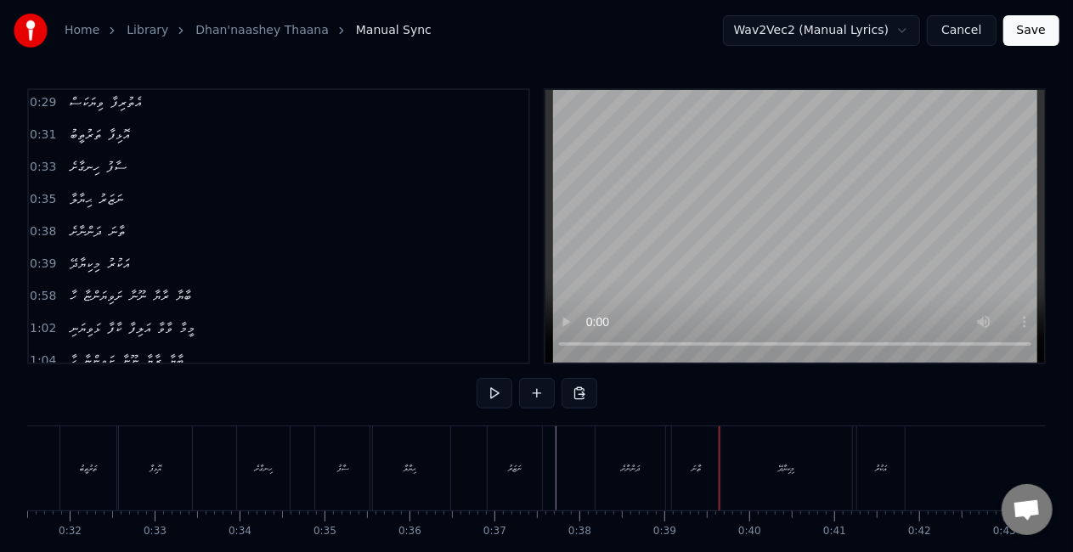
click at [629, 454] on div "ދަންނާށެ" at bounding box center [630, 468] width 70 height 84
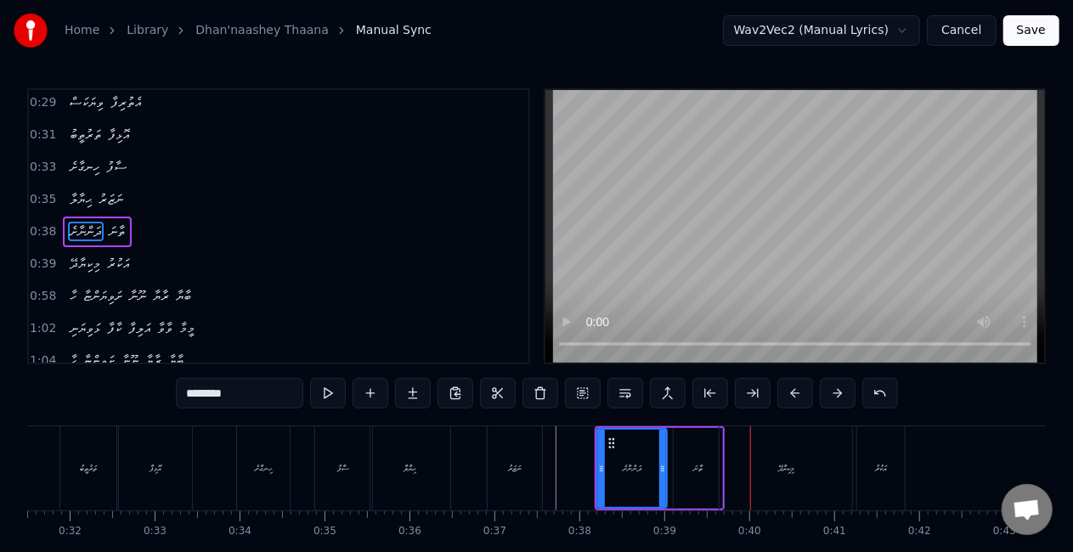
click at [693, 487] on div "ތާނަ" at bounding box center [697, 468] width 48 height 81
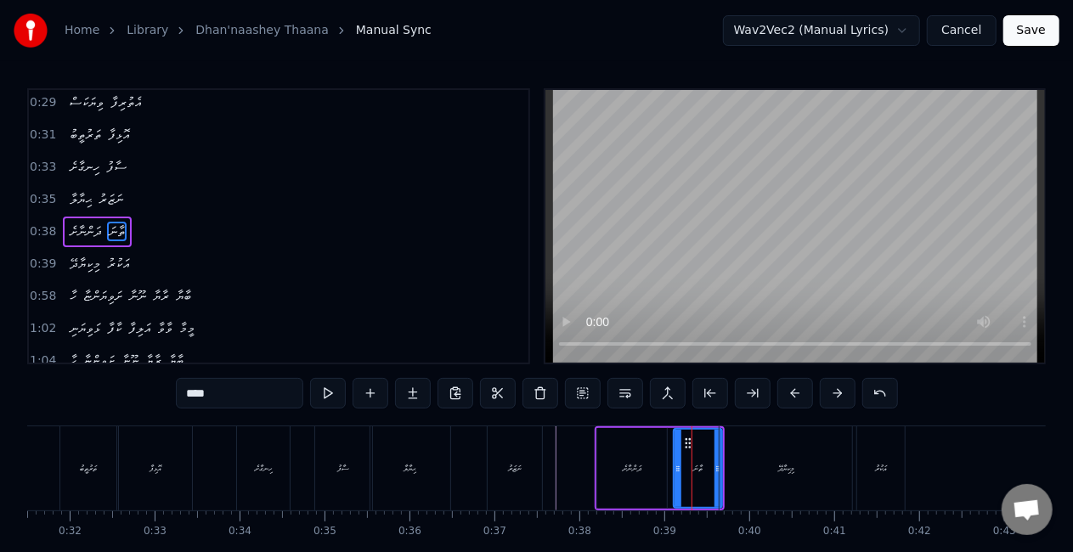
click at [718, 476] on div "މިކިޔާދޭ" at bounding box center [785, 468] width 134 height 84
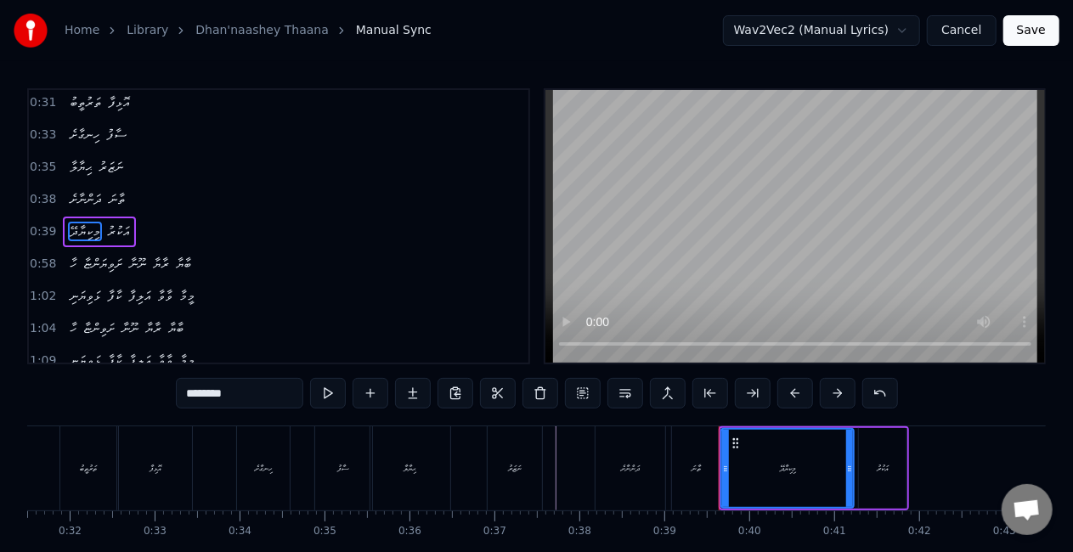
click at [688, 471] on div "ތާނަ" at bounding box center [696, 468] width 48 height 84
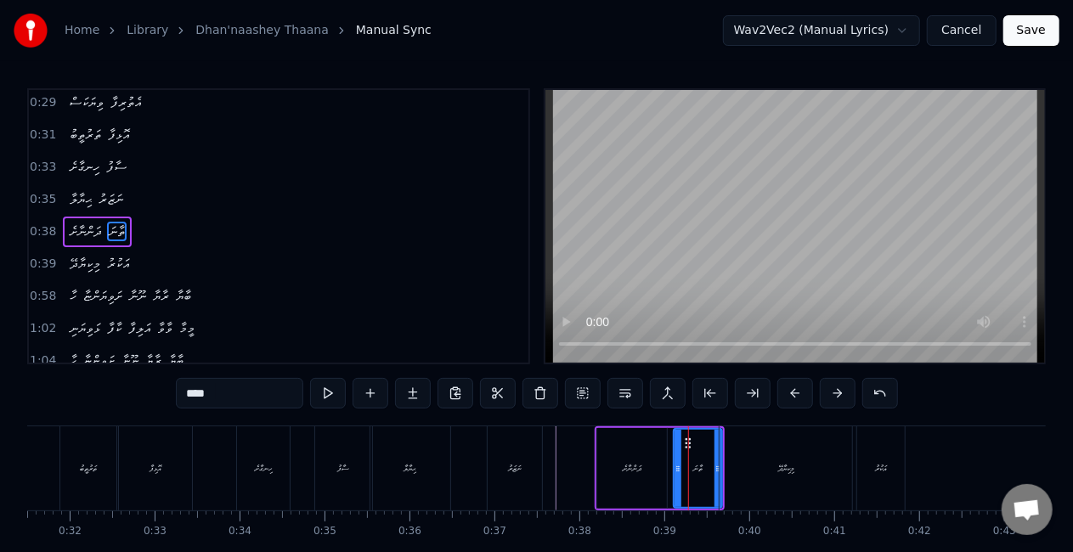
click at [642, 476] on div "ދަންނާށެ" at bounding box center [632, 468] width 70 height 81
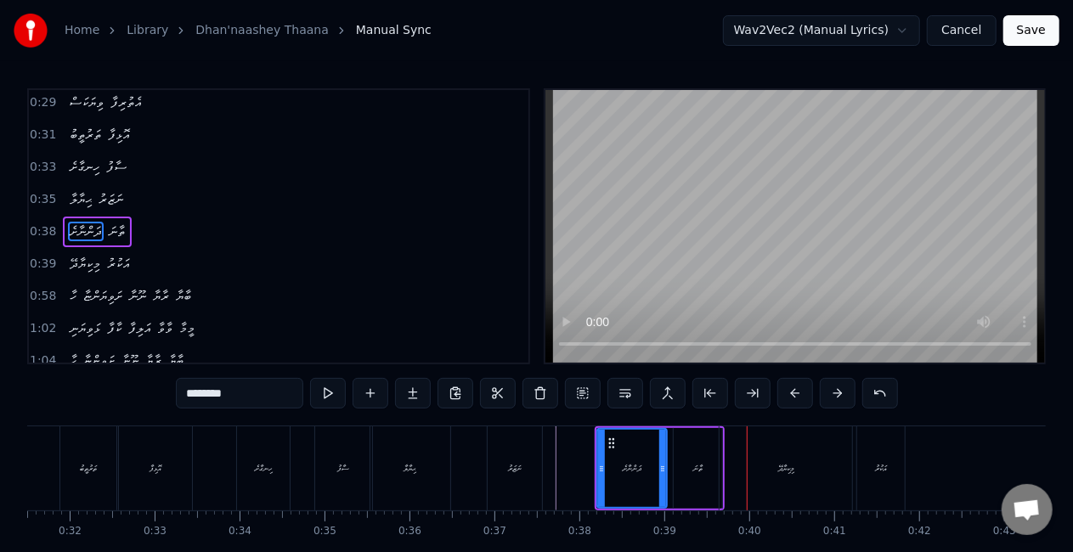
click at [688, 438] on div "ތާނަ" at bounding box center [697, 468] width 48 height 81
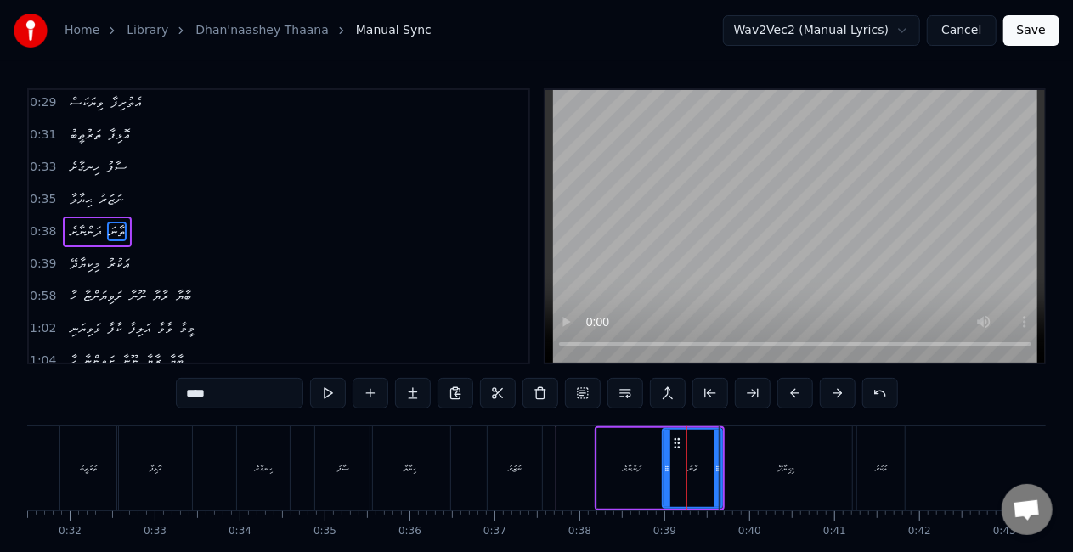
drag, startPoint x: 678, startPoint y: 472, endPoint x: 667, endPoint y: 470, distance: 11.2
click at [667, 470] on icon at bounding box center [666, 469] width 7 height 14
click at [613, 481] on div "ދަންނާށެ" at bounding box center [632, 468] width 70 height 81
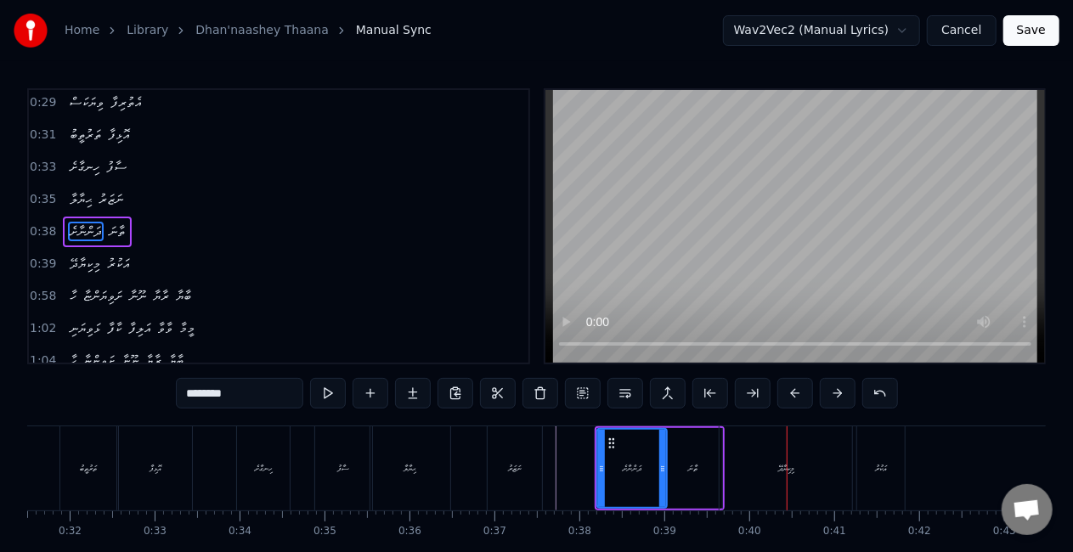
click at [693, 456] on div "ތާނަ" at bounding box center [691, 468] width 59 height 81
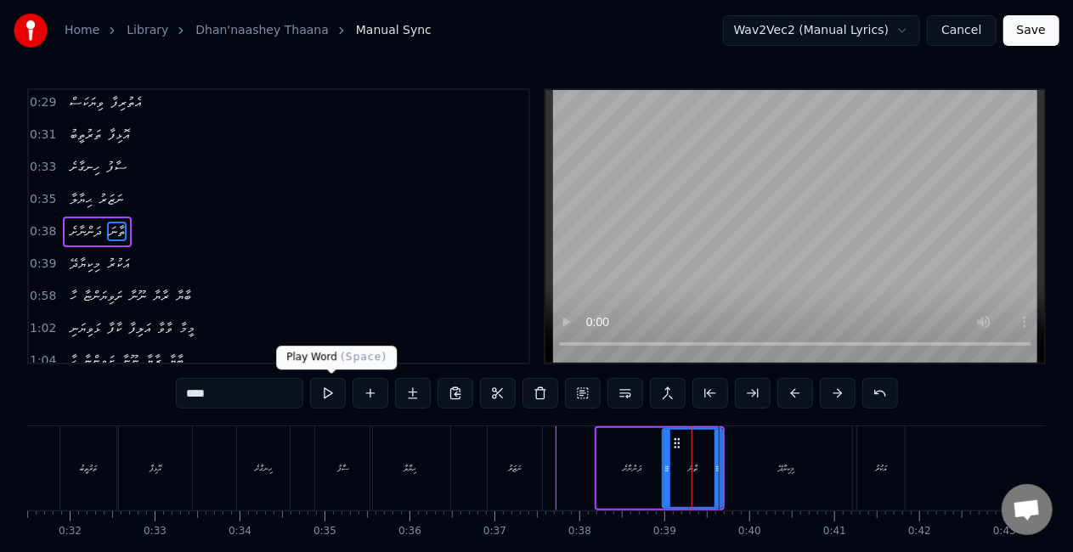
click at [327, 399] on button at bounding box center [328, 393] width 36 height 31
click at [657, 470] on div "ދަންނާށެ" at bounding box center [632, 468] width 70 height 81
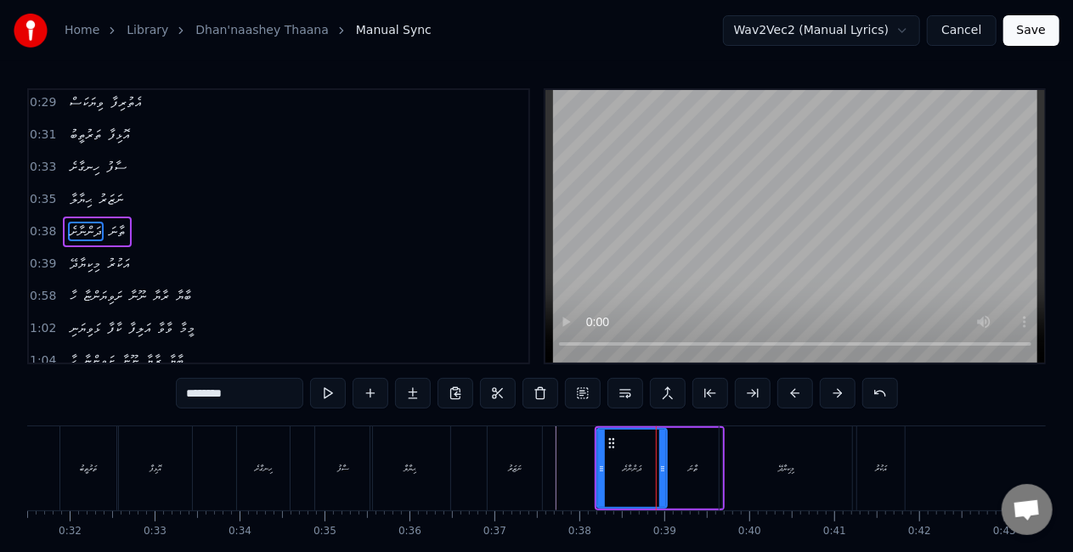
click at [677, 468] on div "ތާނަ" at bounding box center [691, 468] width 59 height 81
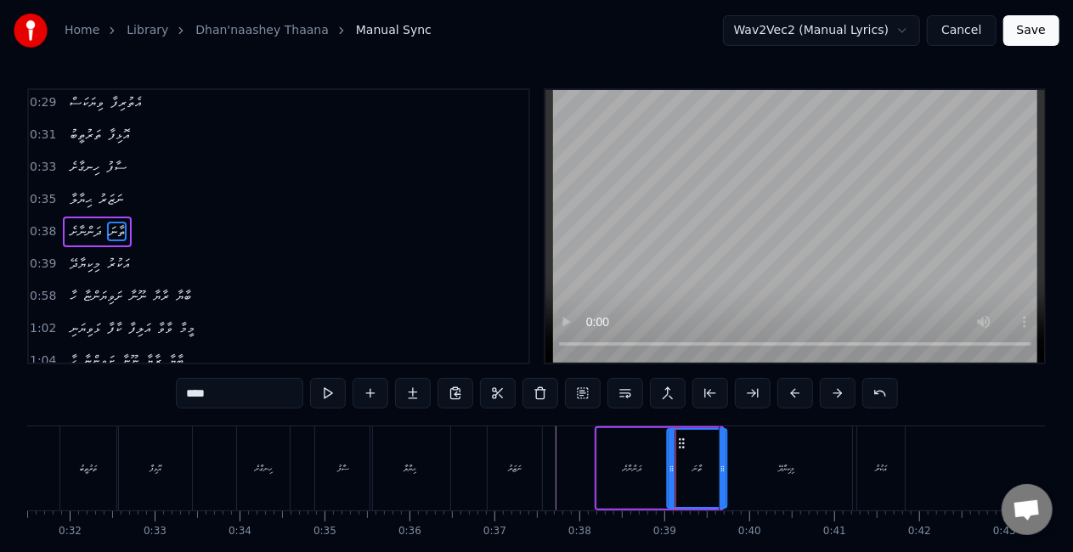
click at [682, 440] on icon at bounding box center [682, 443] width 14 height 14
click at [649, 457] on div "ދަންނާށެ" at bounding box center [632, 468] width 70 height 81
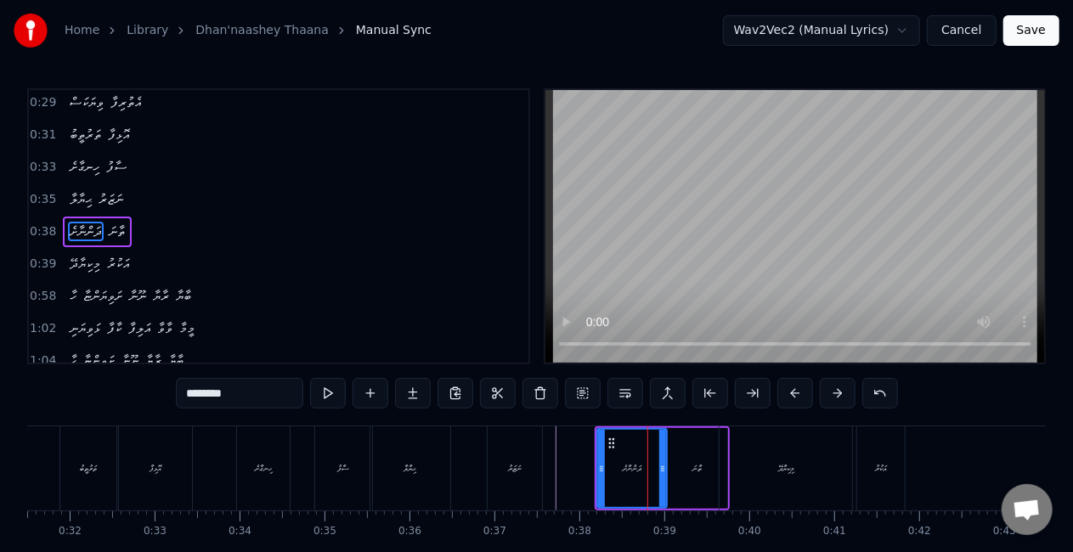
click at [577, 301] on video at bounding box center [794, 226] width 499 height 273
click at [769, 449] on div "މިކިޔާދޭ" at bounding box center [785, 468] width 132 height 84
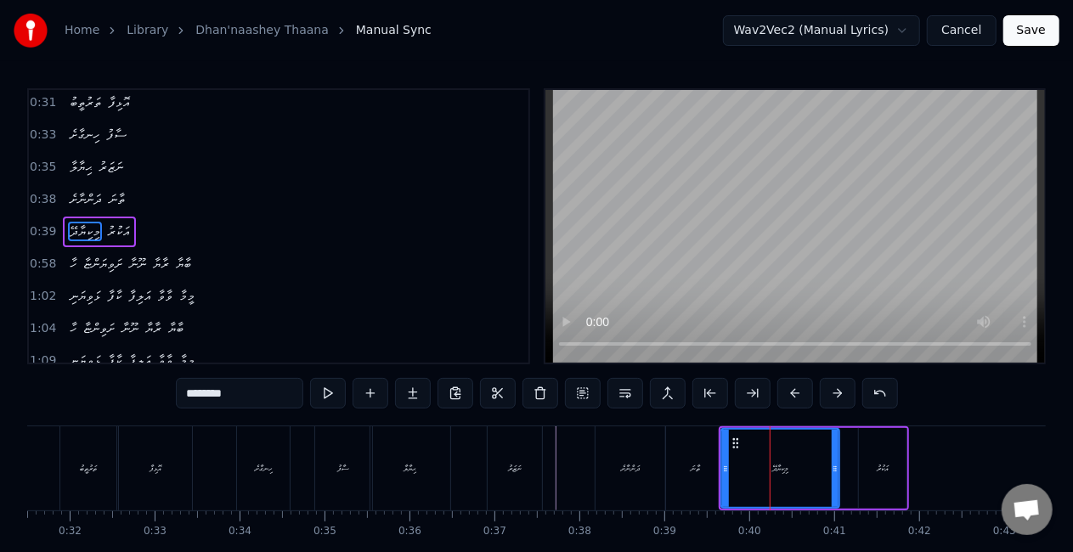
drag, startPoint x: 847, startPoint y: 465, endPoint x: 834, endPoint y: 460, distance: 14.5
click at [834, 460] on div at bounding box center [834, 468] width 7 height 77
click at [735, 459] on div "މިކިޔާދޭ" at bounding box center [780, 468] width 116 height 77
click at [639, 465] on div "ދަންނާށެ" at bounding box center [630, 468] width 19 height 13
type input "********"
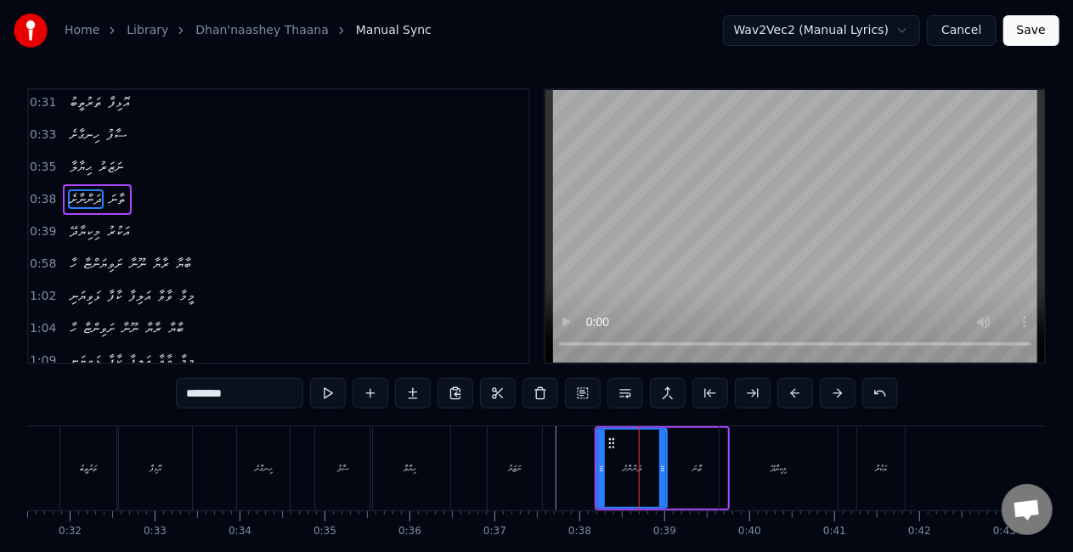
scroll to position [132, 0]
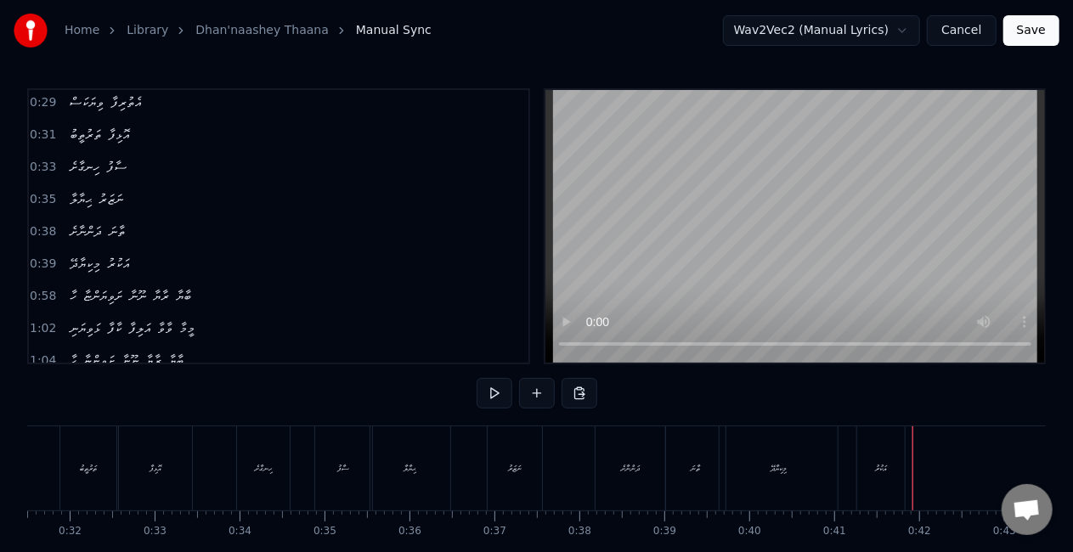
click at [880, 452] on div "އަކުރު" at bounding box center [881, 468] width 48 height 84
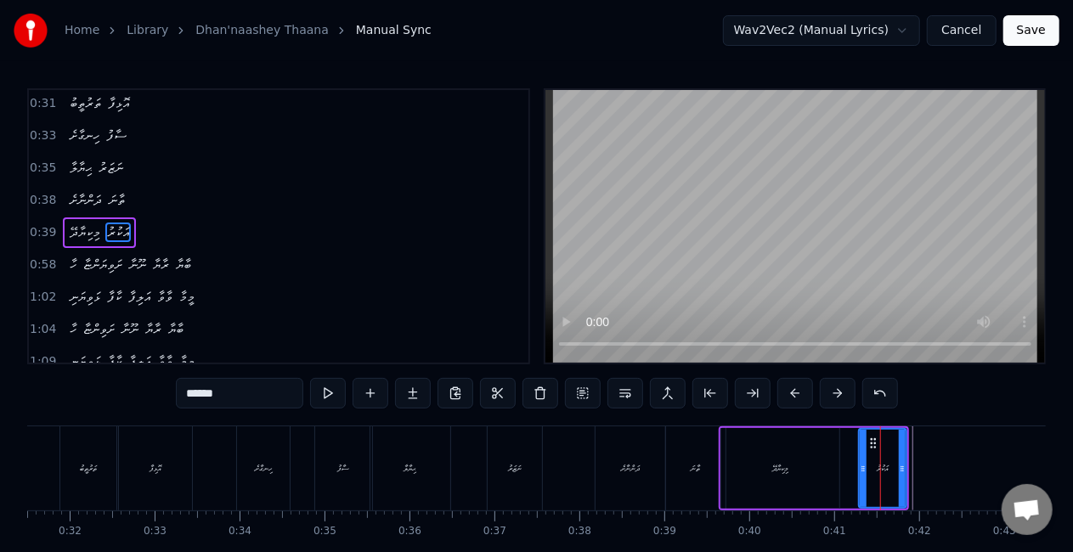
scroll to position [165, 0]
click at [865, 440] on icon at bounding box center [868, 443] width 14 height 14
click at [823, 462] on div "މިކިޔާދޭ" at bounding box center [780, 468] width 118 height 81
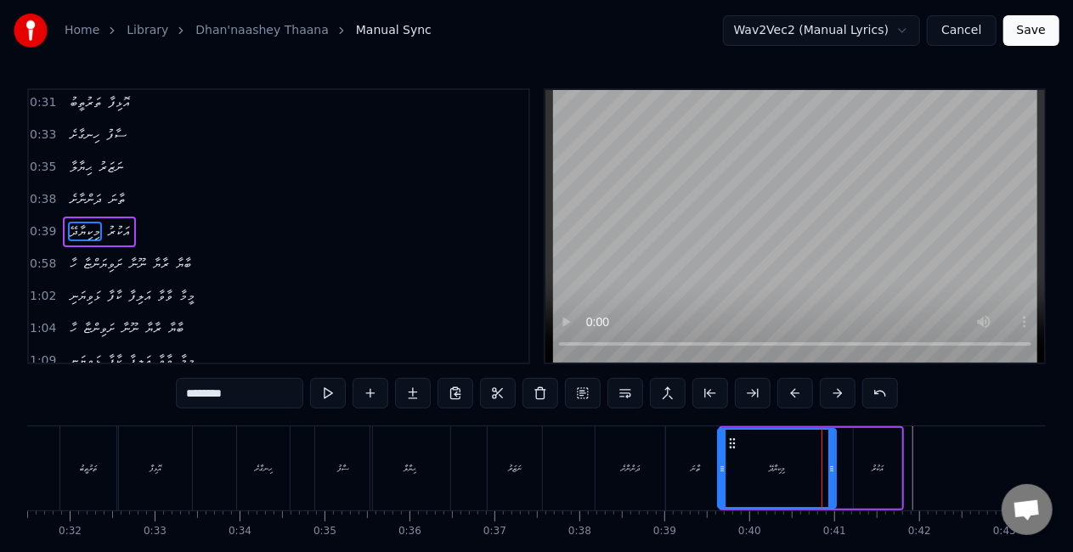
click at [731, 439] on icon at bounding box center [732, 443] width 14 height 14
click at [707, 450] on div "ތާނަ" at bounding box center [695, 468] width 59 height 84
type input "****"
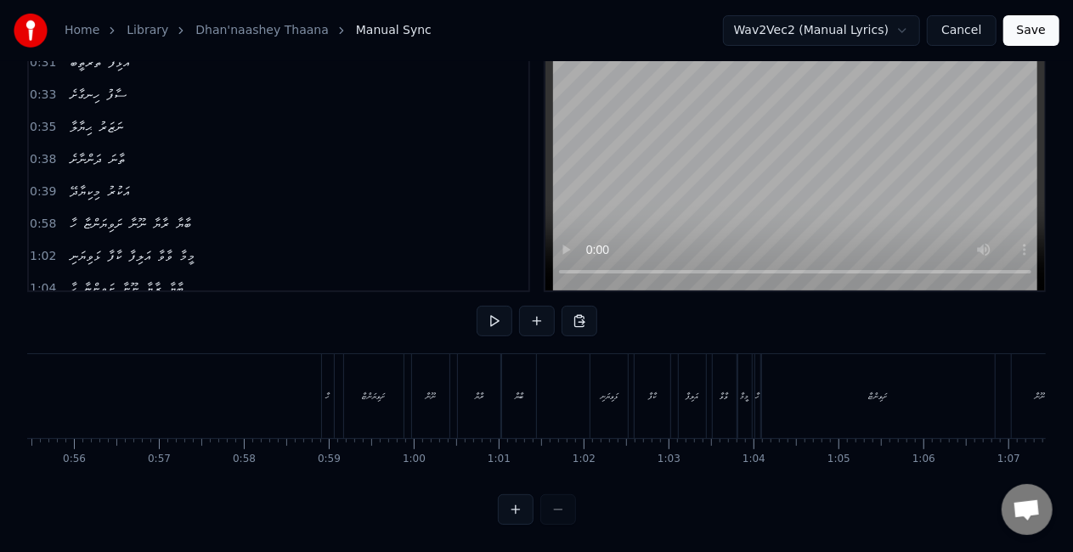
scroll to position [0, 4663]
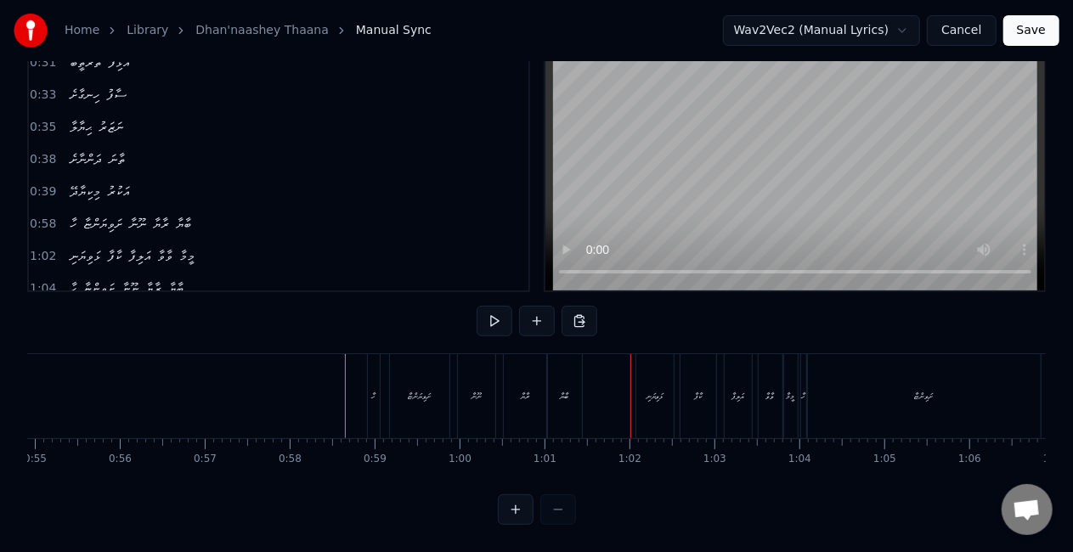
click at [379, 371] on div "ހާ" at bounding box center [374, 396] width 14 height 84
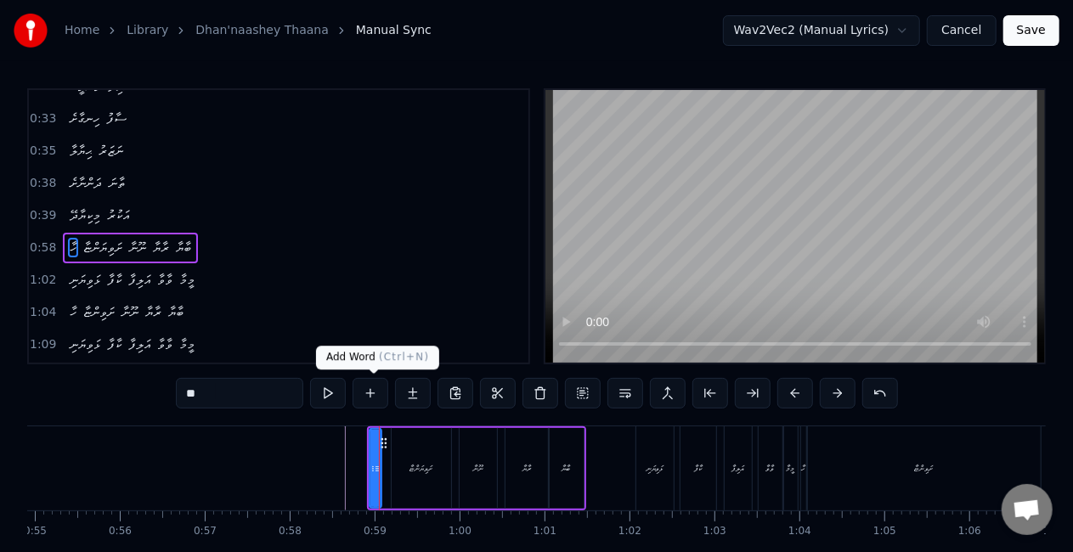
scroll to position [196, 0]
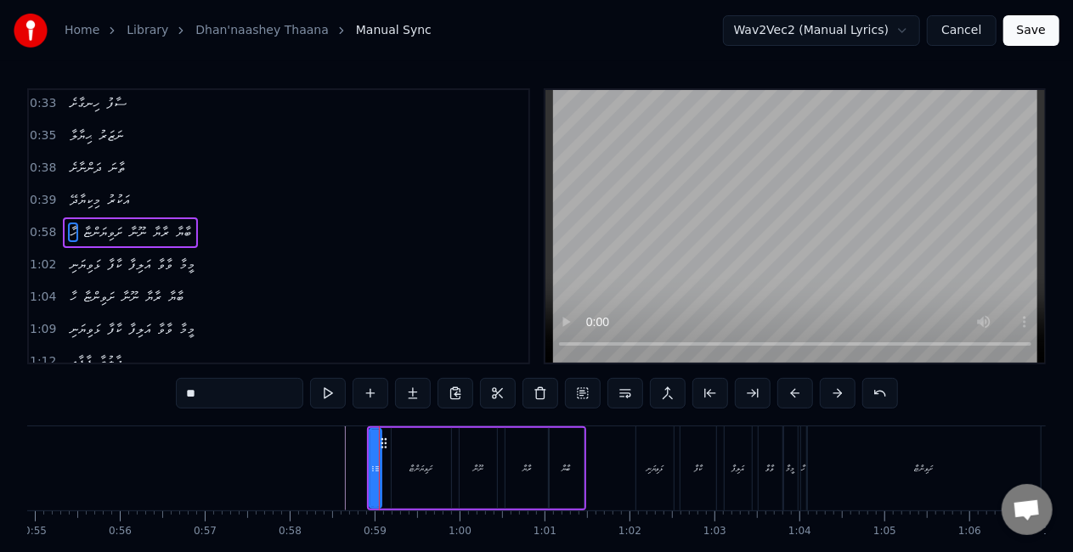
click at [379, 459] on div at bounding box center [379, 468] width 1 height 84
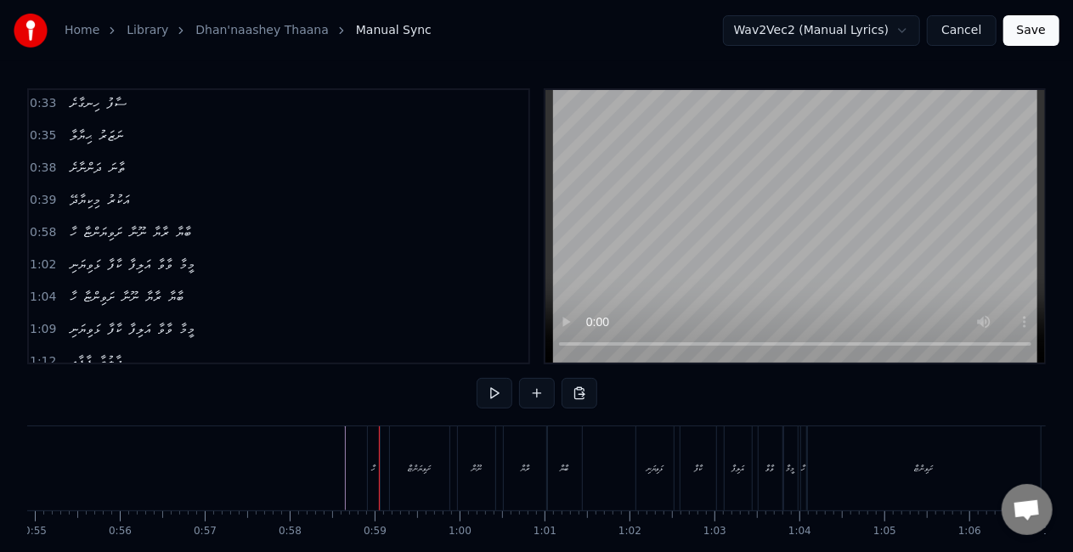
click at [374, 462] on div "ހާ" at bounding box center [373, 468] width 4 height 13
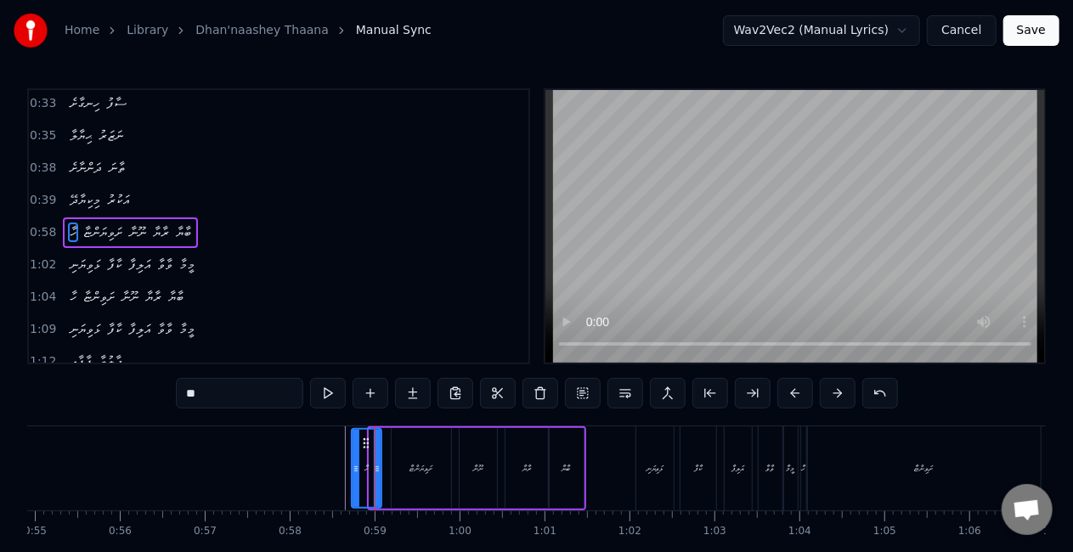
drag, startPoint x: 370, startPoint y: 469, endPoint x: 352, endPoint y: 464, distance: 18.5
click at [352, 464] on icon at bounding box center [355, 469] width 7 height 14
click at [382, 472] on icon at bounding box center [384, 469] width 7 height 14
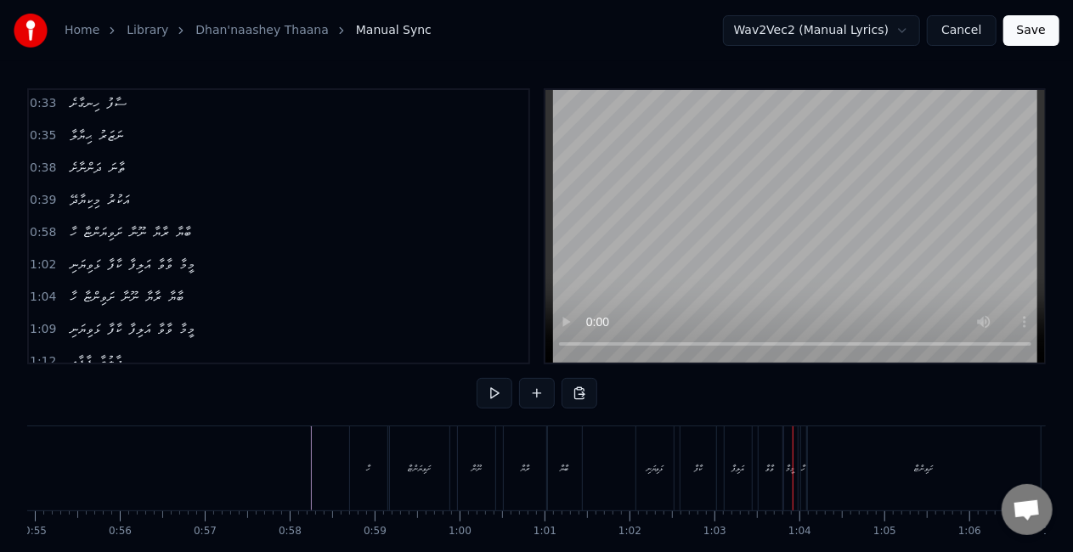
click at [657, 470] on div "ޅަވިޔަނި" at bounding box center [654, 468] width 17 height 13
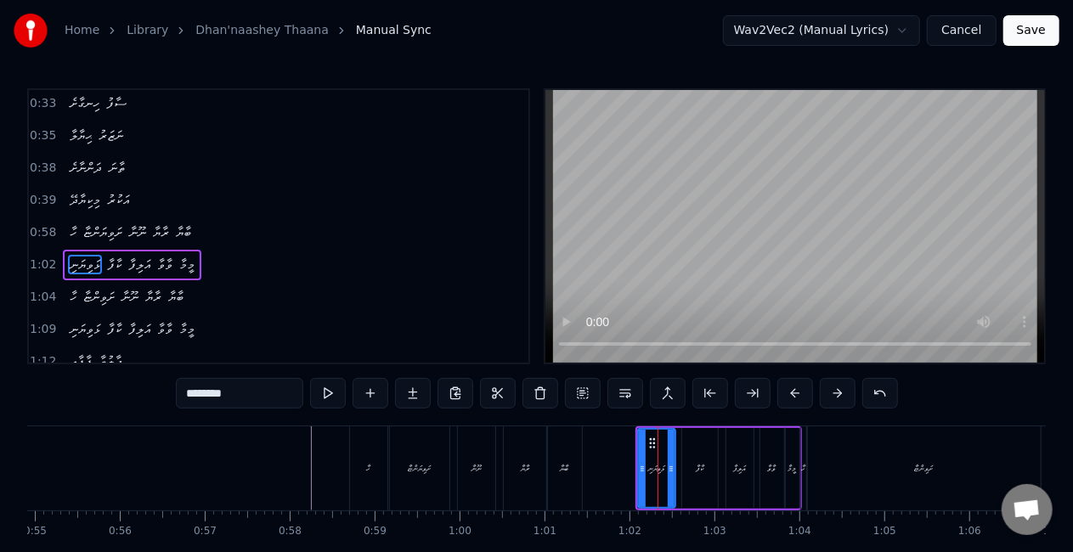
scroll to position [228, 0]
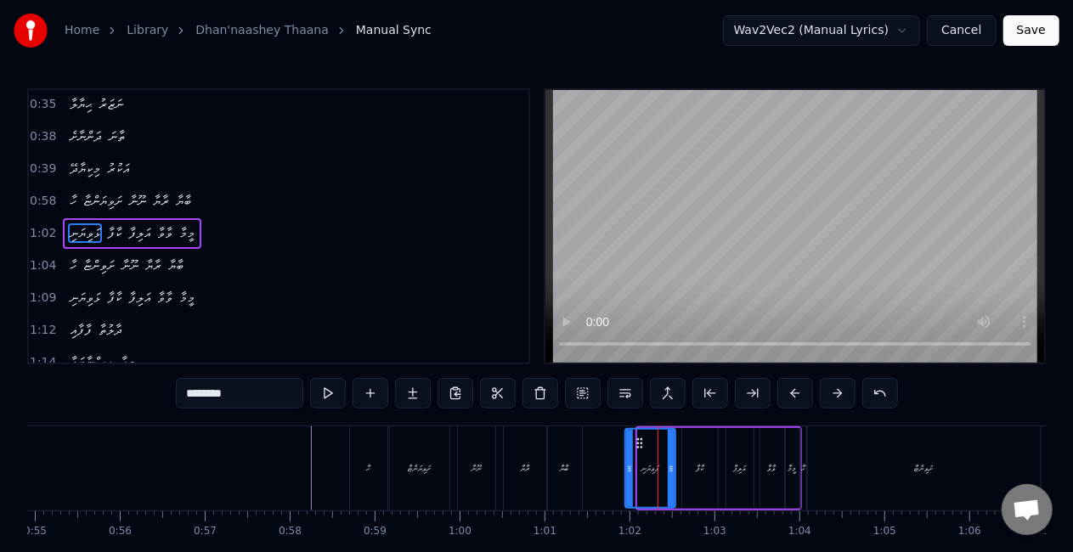
drag, startPoint x: 641, startPoint y: 469, endPoint x: 628, endPoint y: 464, distance: 14.5
click at [628, 464] on icon at bounding box center [629, 469] width 7 height 14
click at [571, 470] on div "ބާޔާ" at bounding box center [565, 468] width 34 height 84
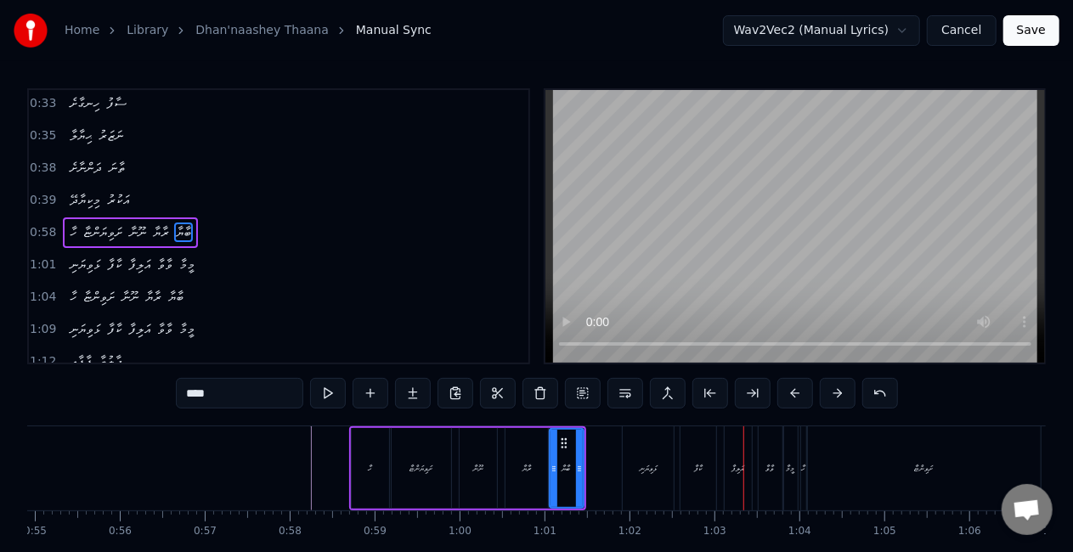
click at [640, 452] on div "ޅަވިޔަނި" at bounding box center [647, 468] width 51 height 84
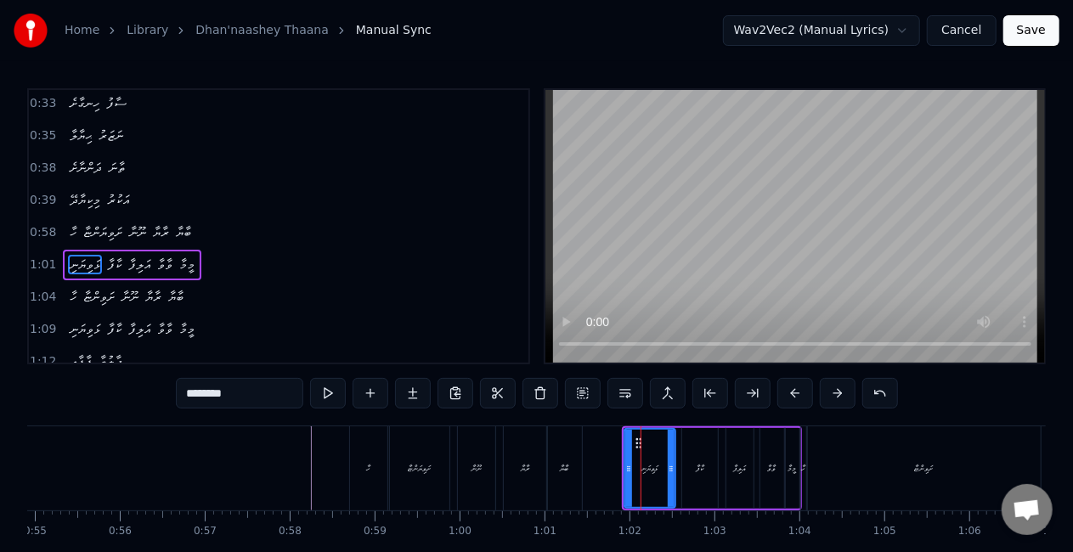
scroll to position [228, 0]
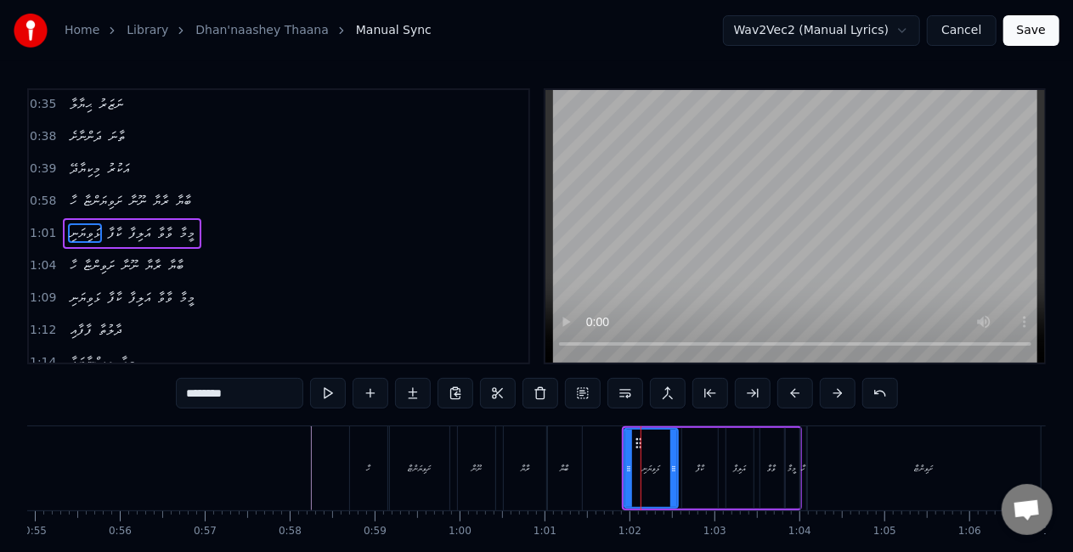
click at [672, 470] on icon at bounding box center [673, 469] width 7 height 14
click at [686, 470] on div "ކާފާ" at bounding box center [700, 468] width 36 height 81
type input "****"
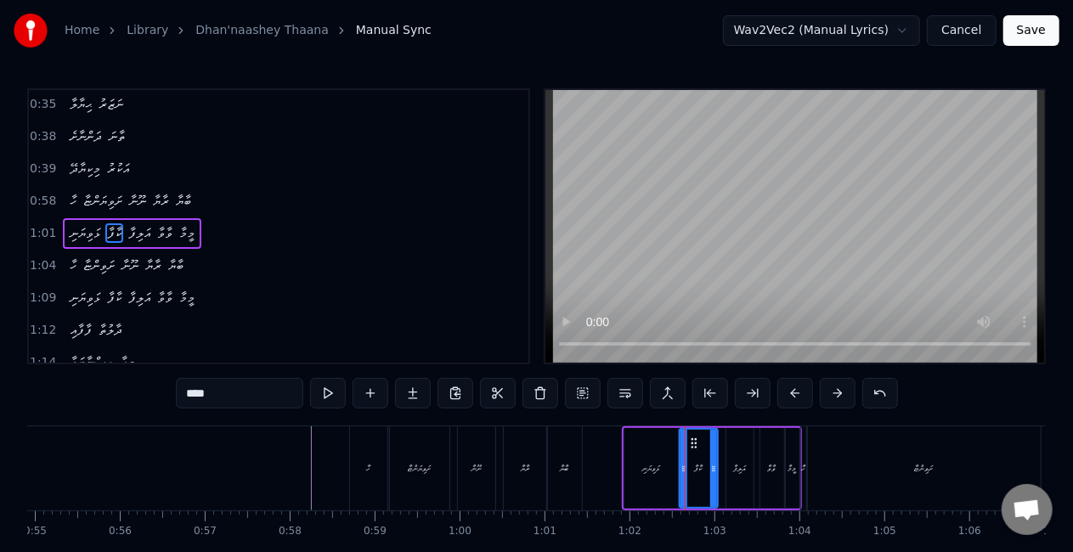
click at [684, 465] on icon at bounding box center [683, 469] width 7 height 14
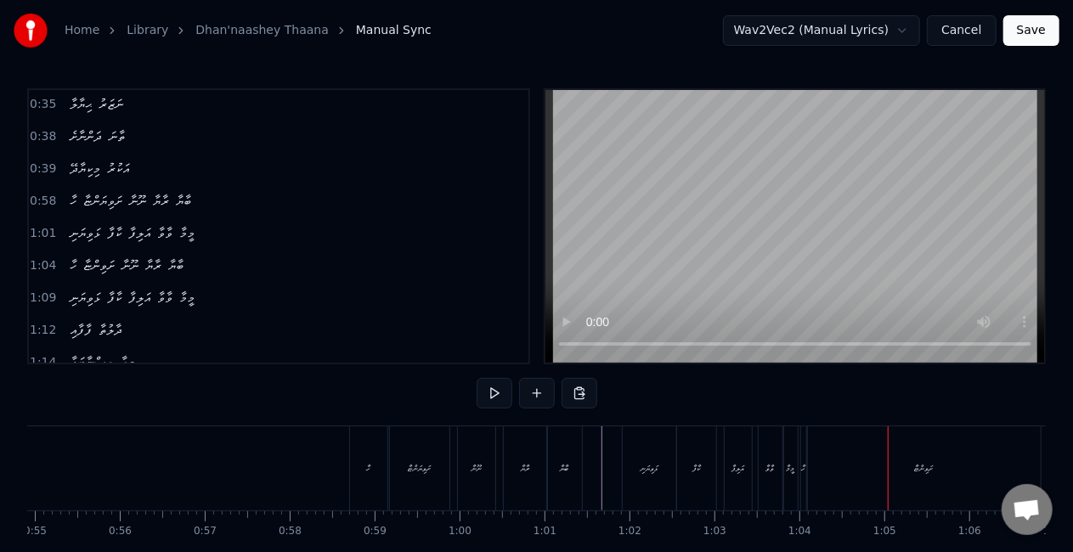
click at [859, 451] on div "ށަވިންޏާ" at bounding box center [924, 468] width 233 height 84
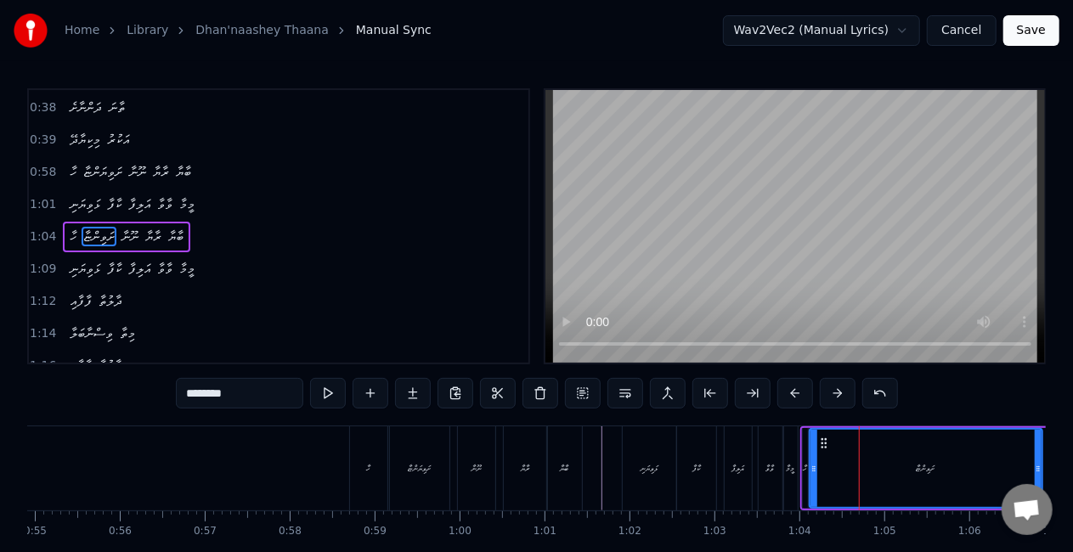
scroll to position [260, 0]
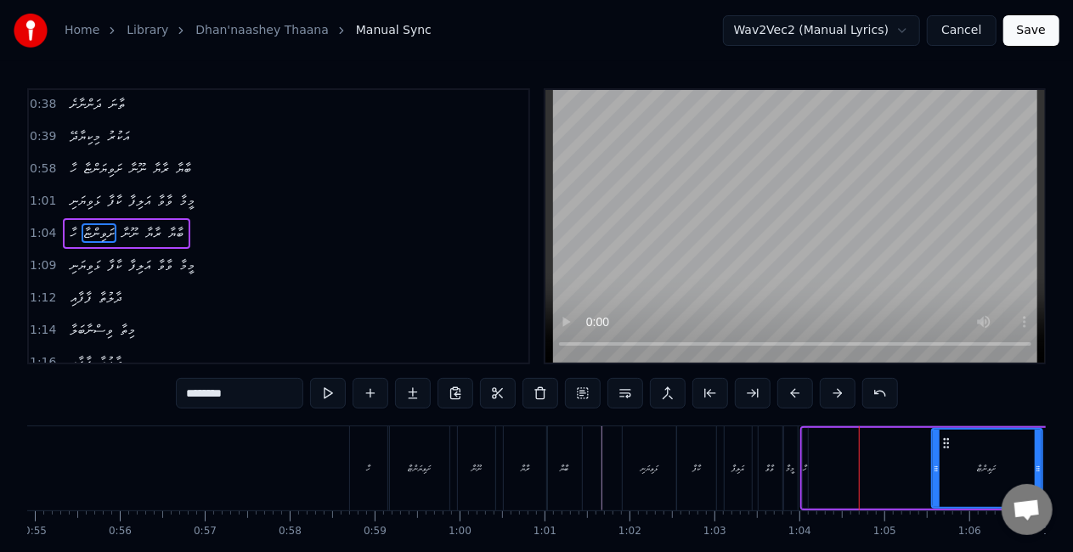
drag, startPoint x: 812, startPoint y: 465, endPoint x: 941, endPoint y: 456, distance: 129.4
click at [939, 456] on div at bounding box center [935, 468] width 7 height 77
click at [802, 474] on div "ހާ" at bounding box center [804, 468] width 4 height 13
type input "**"
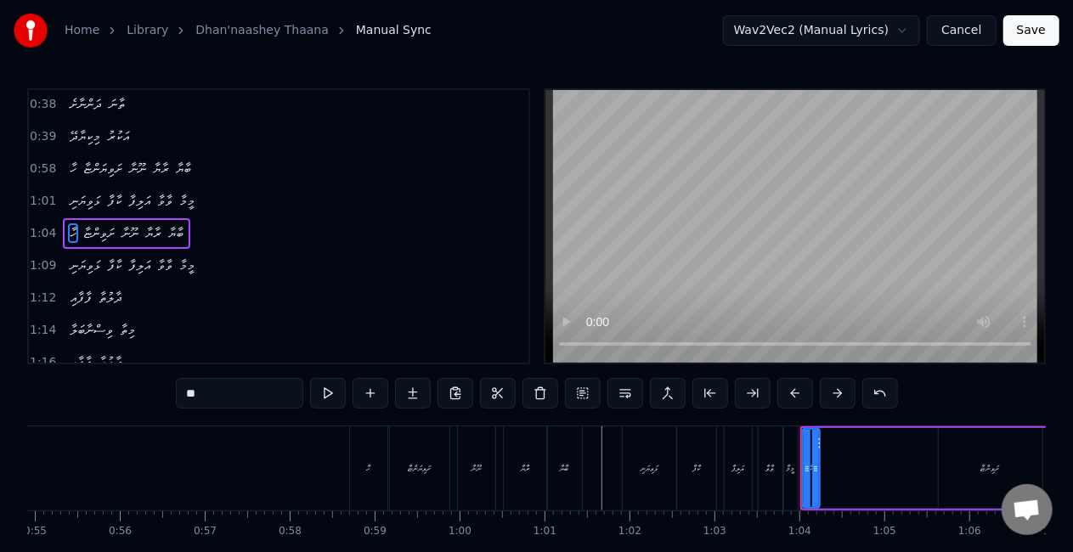
drag, startPoint x: 803, startPoint y: 470, endPoint x: 815, endPoint y: 470, distance: 11.9
click at [815, 470] on circle at bounding box center [815, 470] width 1 height 1
drag, startPoint x: 808, startPoint y: 453, endPoint x: 926, endPoint y: 453, distance: 118.0
click at [926, 453] on div "ހާ ށަވިންޏާ ނޫނާ ރާޔާ ބާޔާ" at bounding box center [1015, 468] width 430 height 84
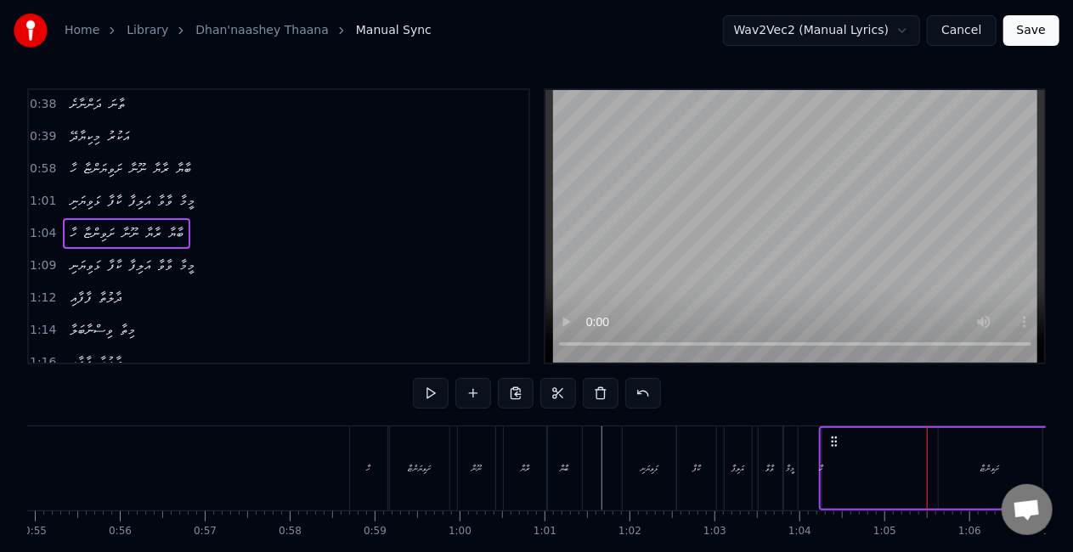
click at [819, 464] on div "ހާ" at bounding box center [821, 468] width 4 height 13
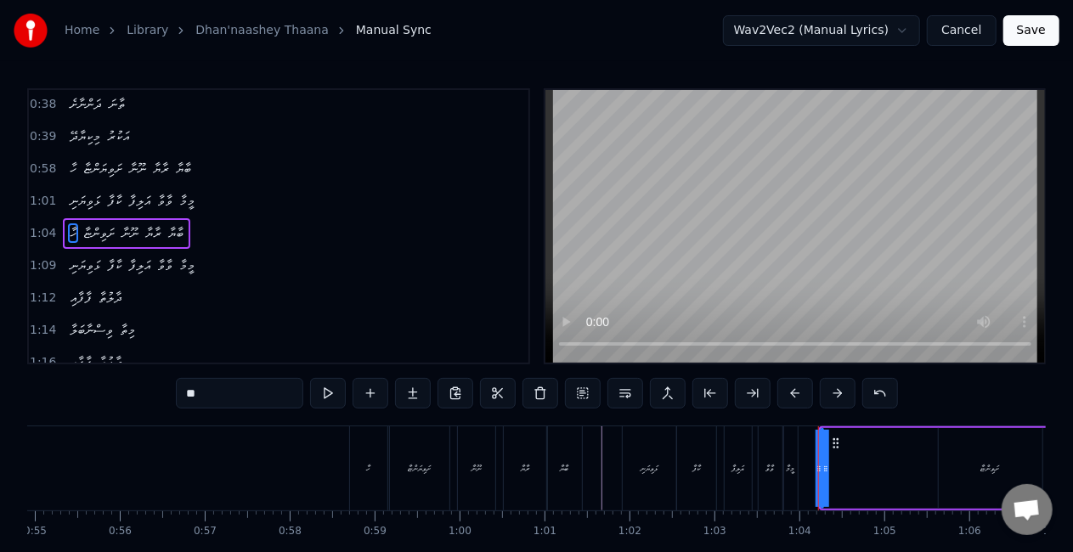
drag, startPoint x: 825, startPoint y: 465, endPoint x: 844, endPoint y: 461, distance: 20.0
click at [844, 461] on div "ހާ ށަވިންޏާ ނޫނާ ރާޔާ ބާޔާ" at bounding box center [1024, 468] width 411 height 84
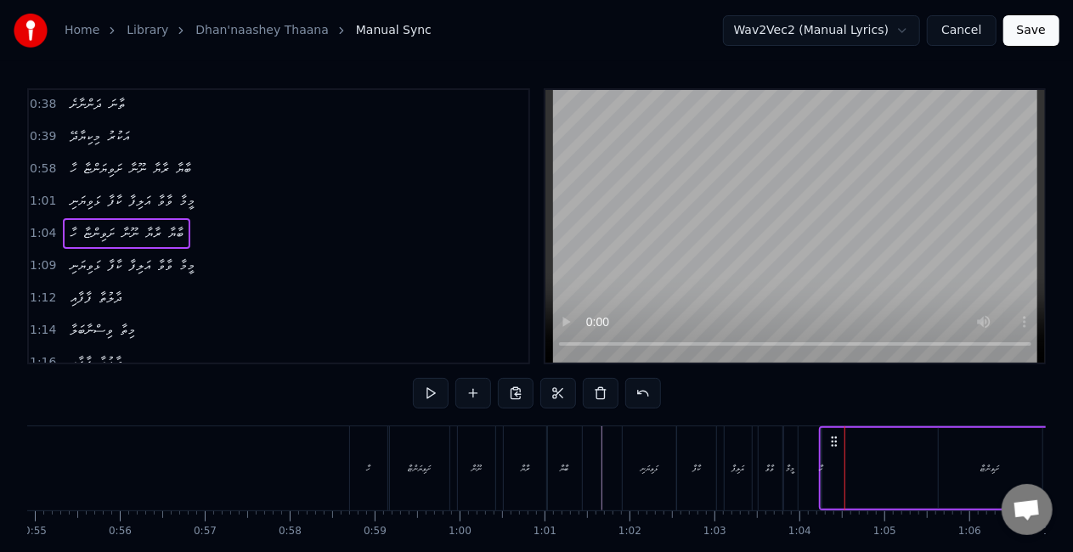
click at [822, 466] on div "ހާ" at bounding box center [821, 468] width 4 height 13
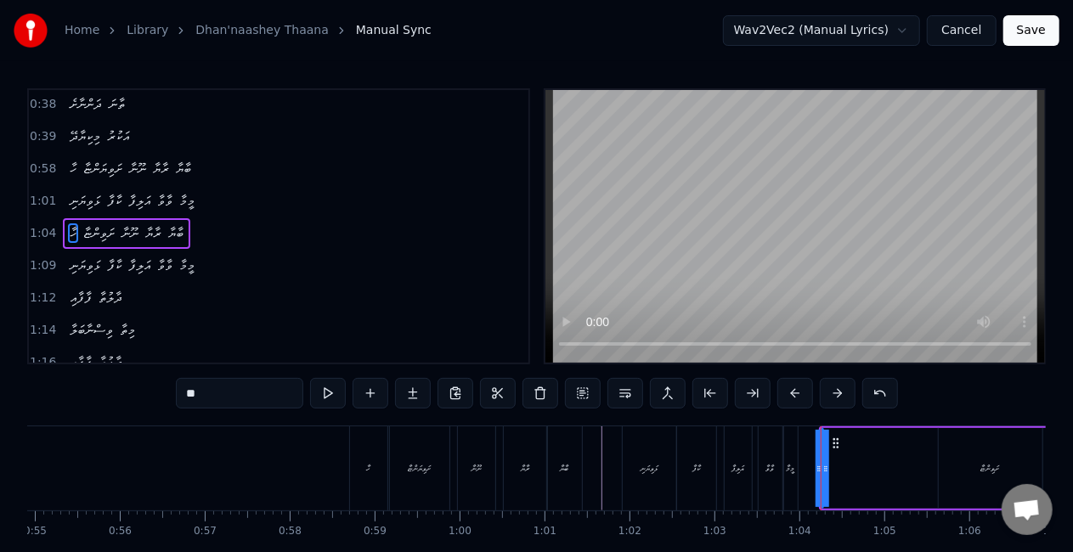
drag, startPoint x: 822, startPoint y: 466, endPoint x: 833, endPoint y: 464, distance: 11.3
click at [833, 464] on div "ހާ ށަވިންޏާ ނޫނާ ރާޔާ ބާޔާ" at bounding box center [1024, 468] width 411 height 84
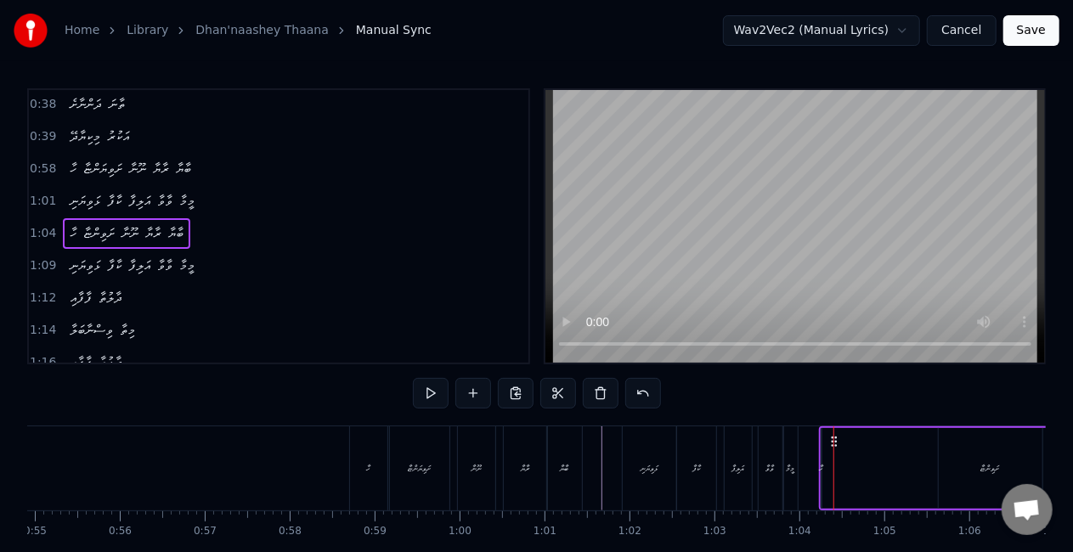
click at [820, 466] on div "ހާ" at bounding box center [821, 468] width 4 height 13
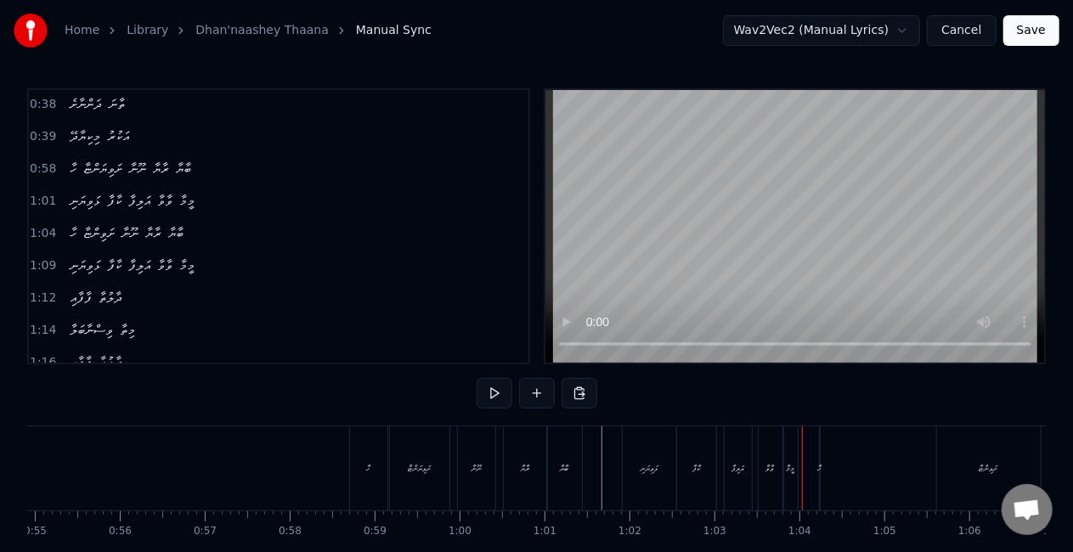
click at [820, 459] on div "ހާ" at bounding box center [820, 468] width 2 height 84
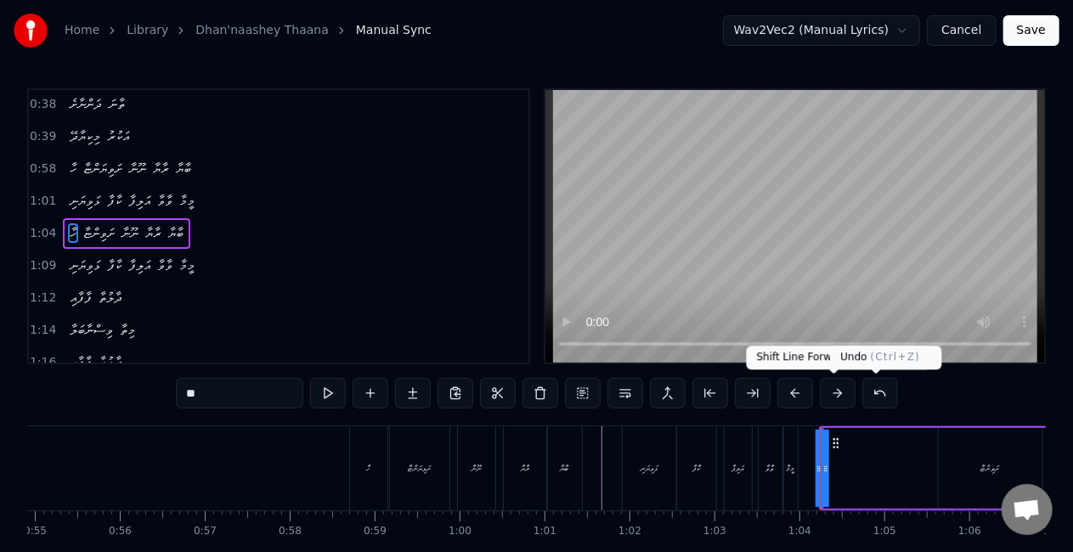
click at [871, 391] on button at bounding box center [880, 393] width 36 height 31
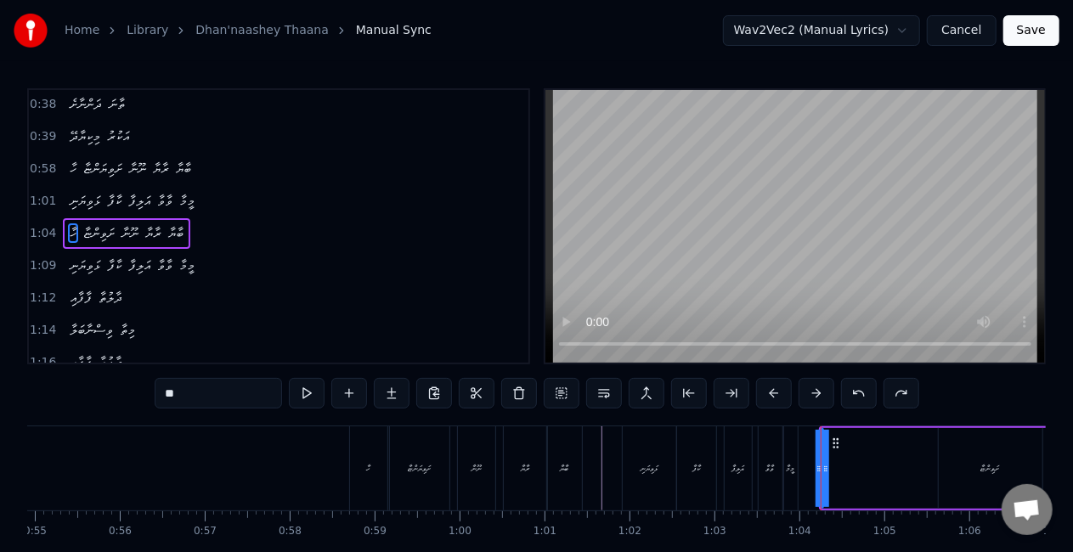
click at [863, 393] on button at bounding box center [859, 393] width 36 height 31
click at [853, 392] on button at bounding box center [859, 393] width 36 height 31
drag, startPoint x: 818, startPoint y: 468, endPoint x: 838, endPoint y: 459, distance: 22.1
click at [841, 464] on icon at bounding box center [838, 469] width 7 height 14
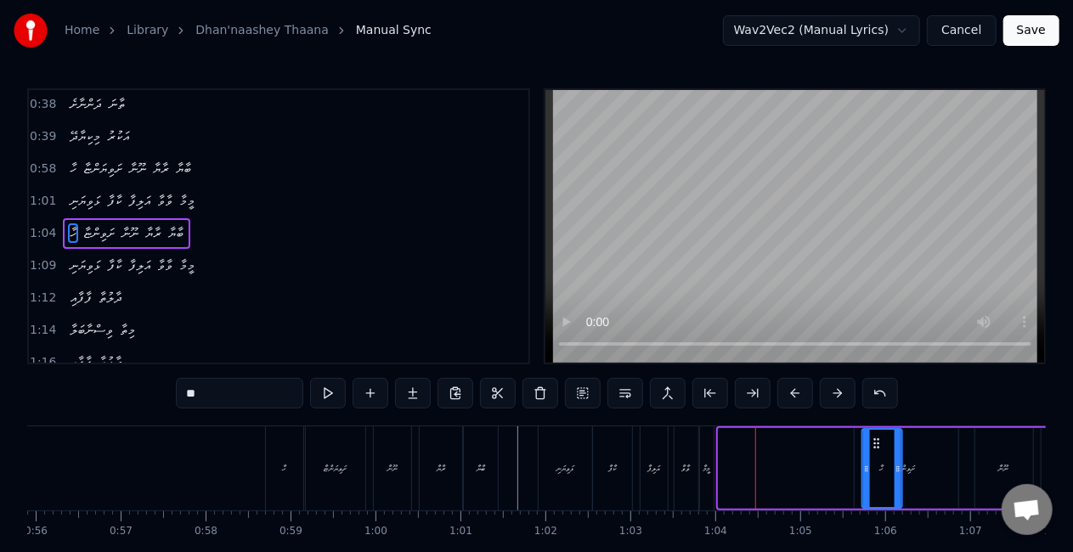
scroll to position [0, 4772]
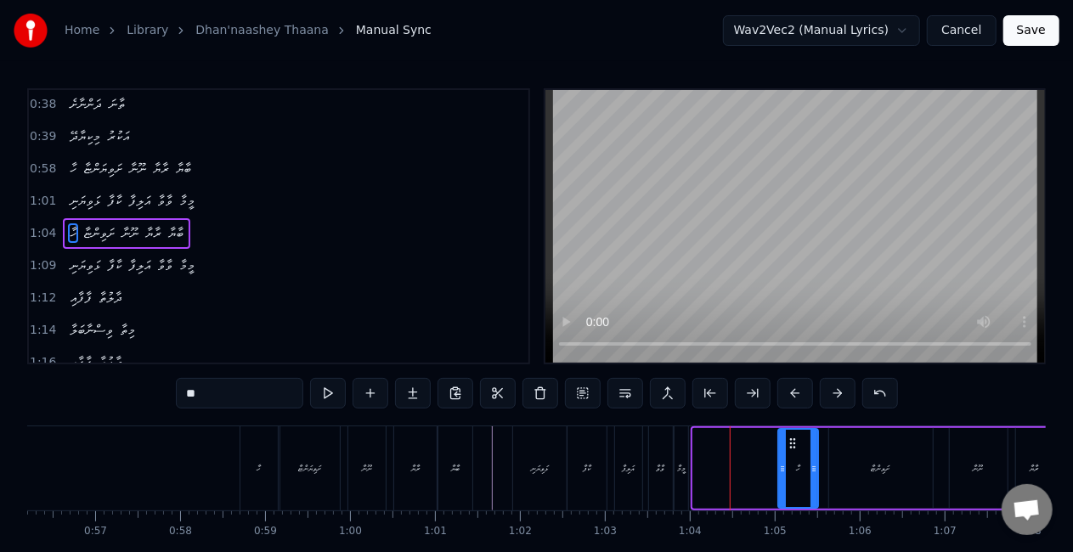
drag, startPoint x: 814, startPoint y: 441, endPoint x: 790, endPoint y: 443, distance: 23.9
click at [790, 443] on icon at bounding box center [792, 443] width 14 height 14
click at [526, 460] on div "ޅަވިޔަނި" at bounding box center [539, 468] width 53 height 84
type input "********"
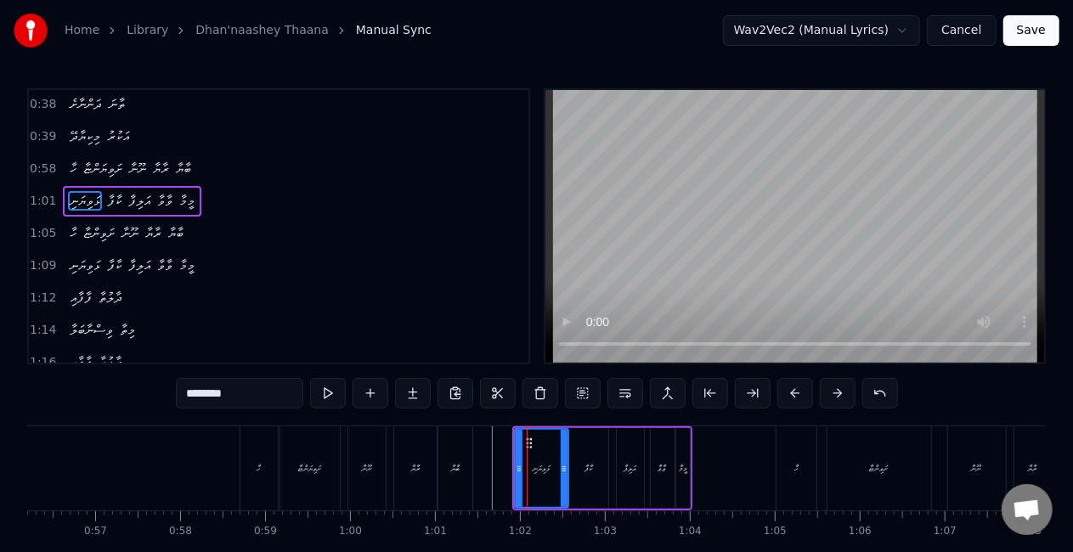
scroll to position [228, 0]
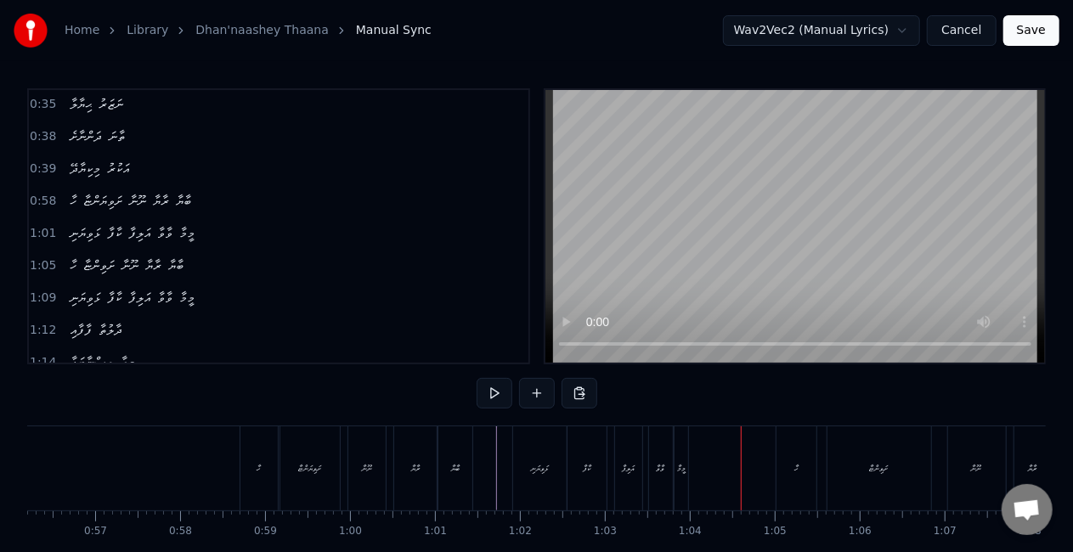
click at [679, 460] on div "މީމާ" at bounding box center [681, 468] width 14 height 84
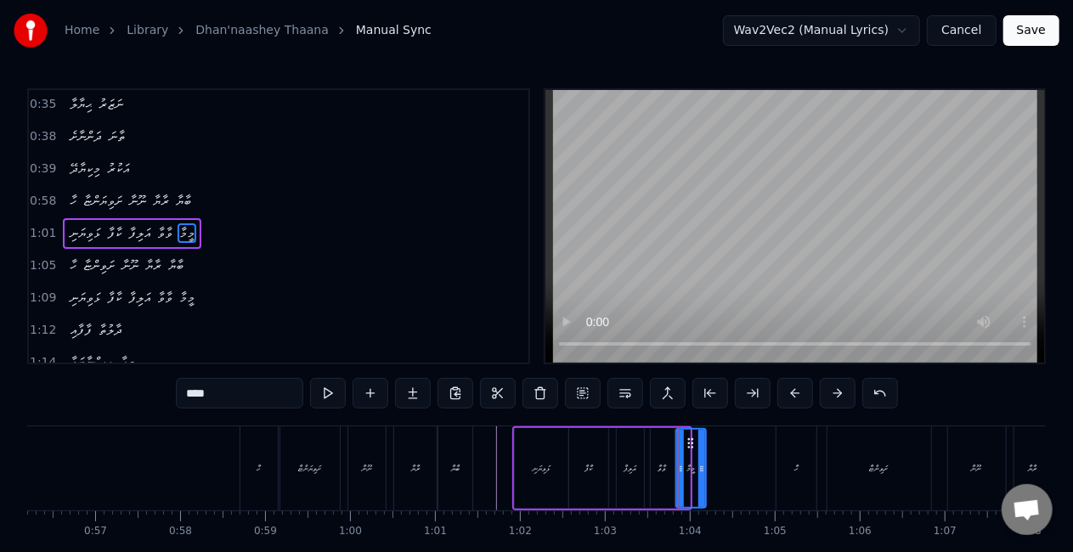
drag, startPoint x: 688, startPoint y: 465, endPoint x: 704, endPoint y: 463, distance: 16.2
click at [704, 463] on icon at bounding box center [701, 469] width 7 height 14
drag, startPoint x: 690, startPoint y: 438, endPoint x: 710, endPoint y: 437, distance: 20.4
click at [710, 437] on icon at bounding box center [710, 443] width 14 height 14
click at [668, 458] on div "ވާވާ" at bounding box center [662, 468] width 24 height 81
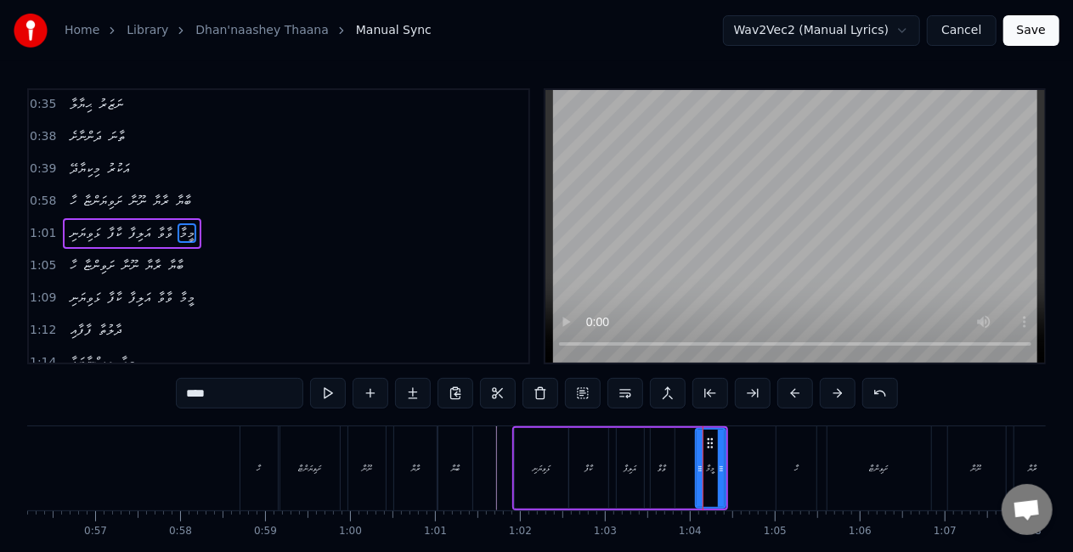
type input "****"
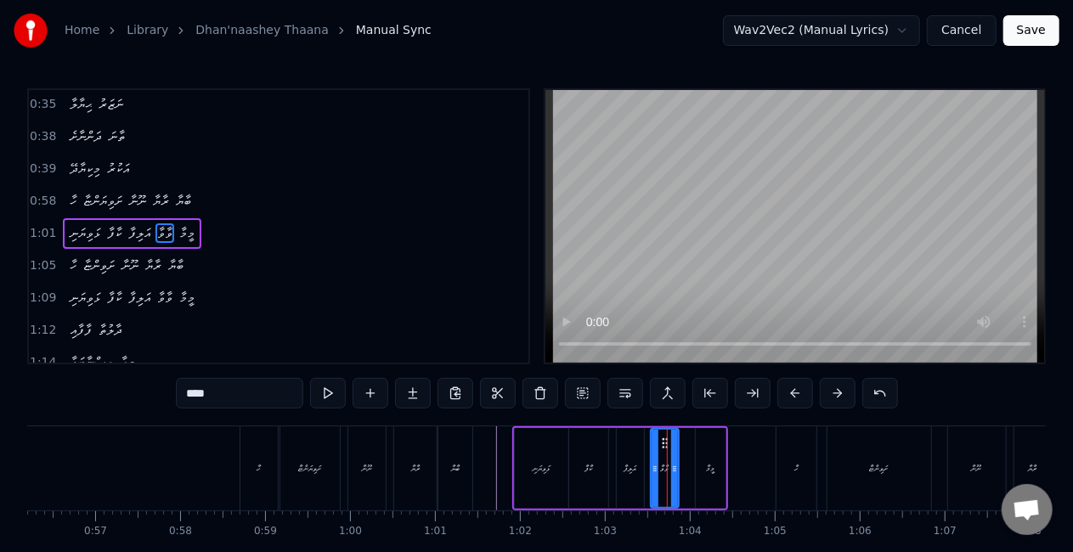
drag, startPoint x: 668, startPoint y: 458, endPoint x: 679, endPoint y: 459, distance: 10.2
click at [678, 459] on div at bounding box center [674, 468] width 7 height 77
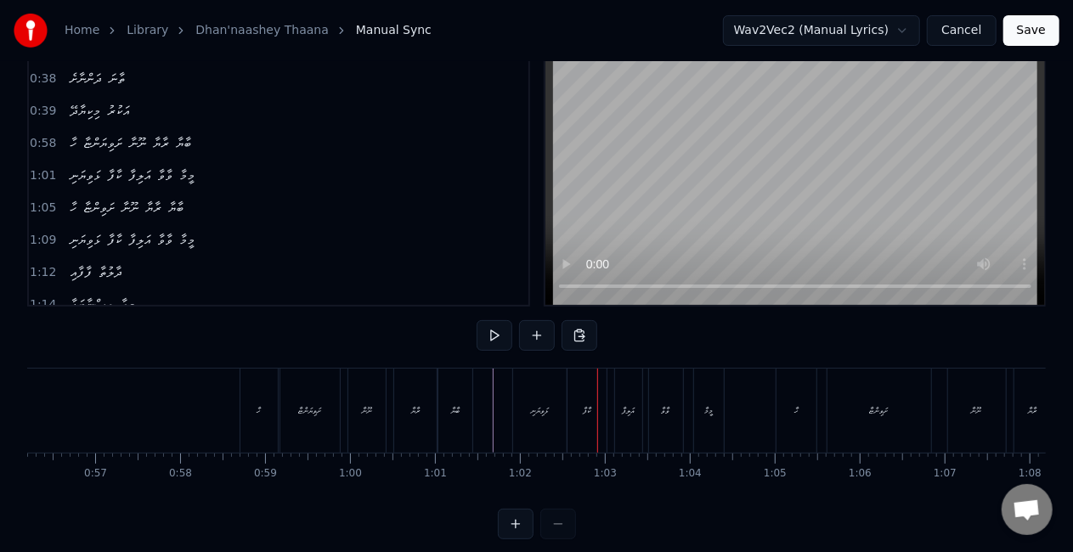
scroll to position [85, 0]
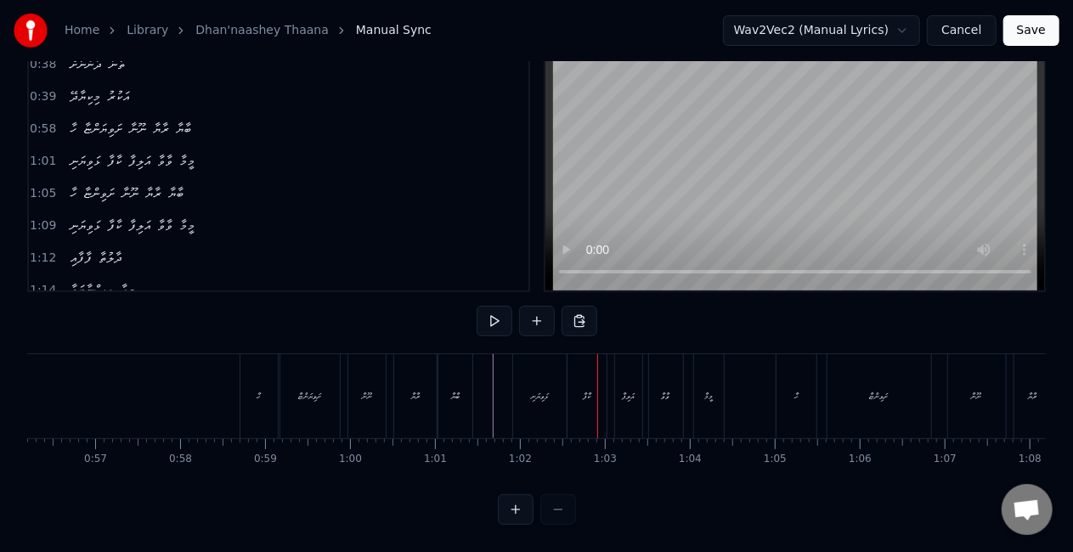
click at [554, 387] on div "ޅަވިޔަނި" at bounding box center [539, 396] width 53 height 84
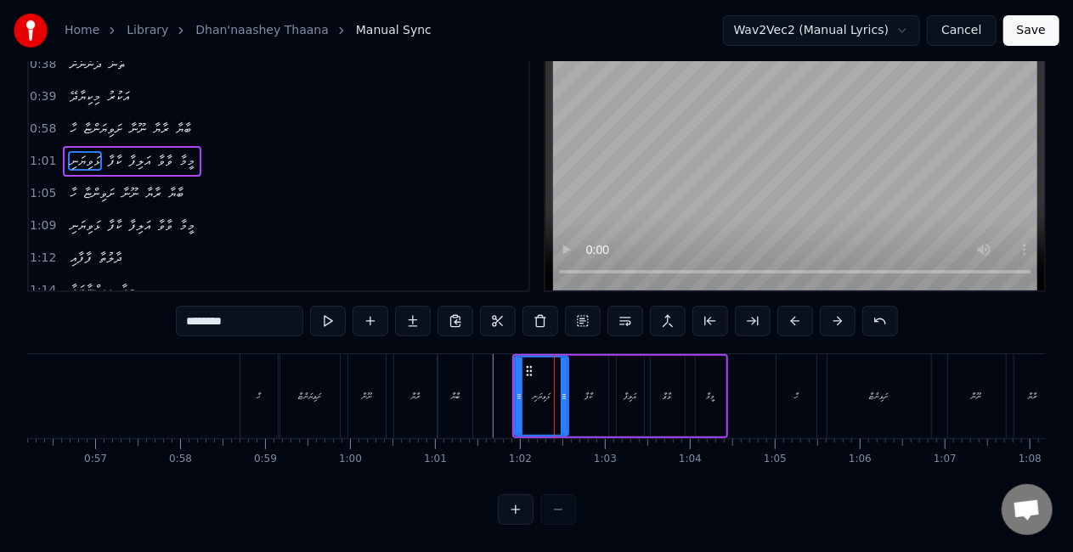
scroll to position [87, 0]
click at [516, 511] on button at bounding box center [516, 509] width 36 height 31
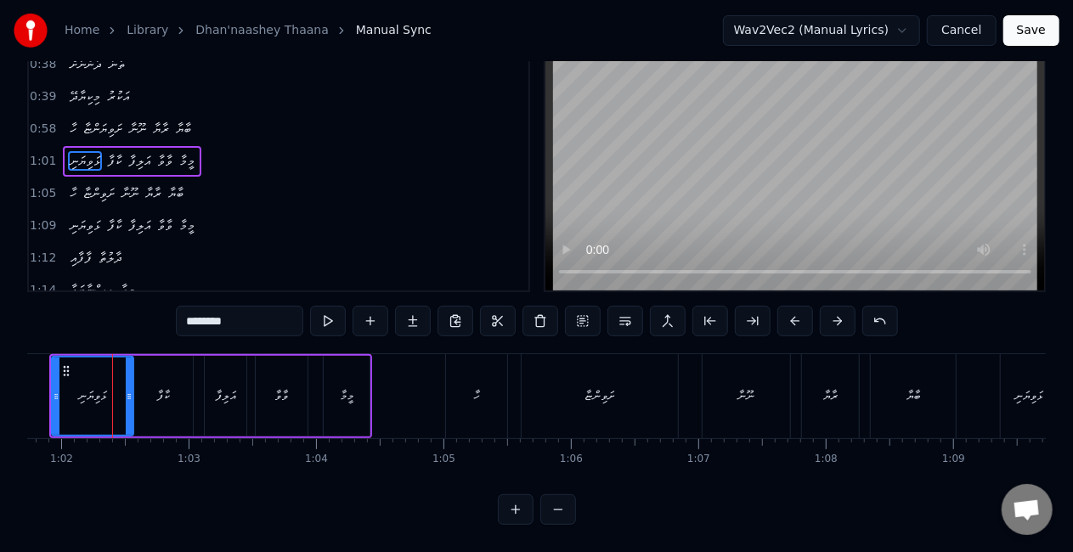
click at [516, 510] on button at bounding box center [516, 509] width 36 height 31
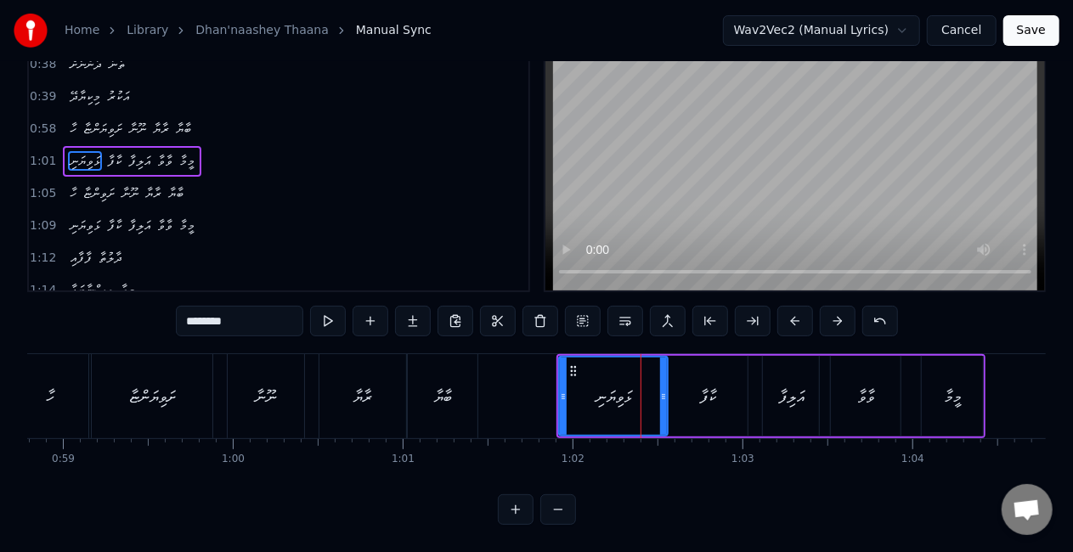
scroll to position [0, 10513]
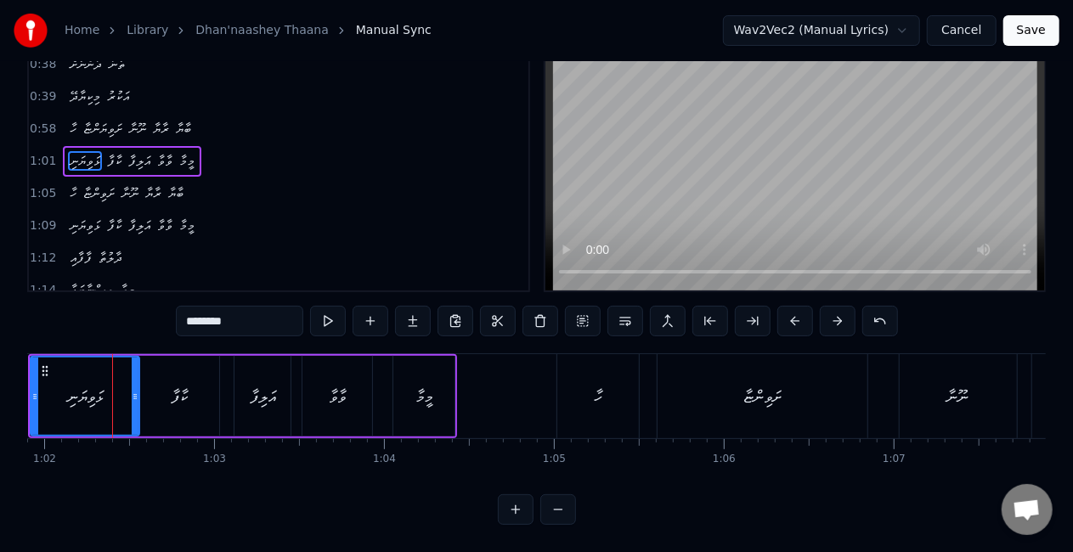
click at [516, 510] on button at bounding box center [516, 509] width 36 height 31
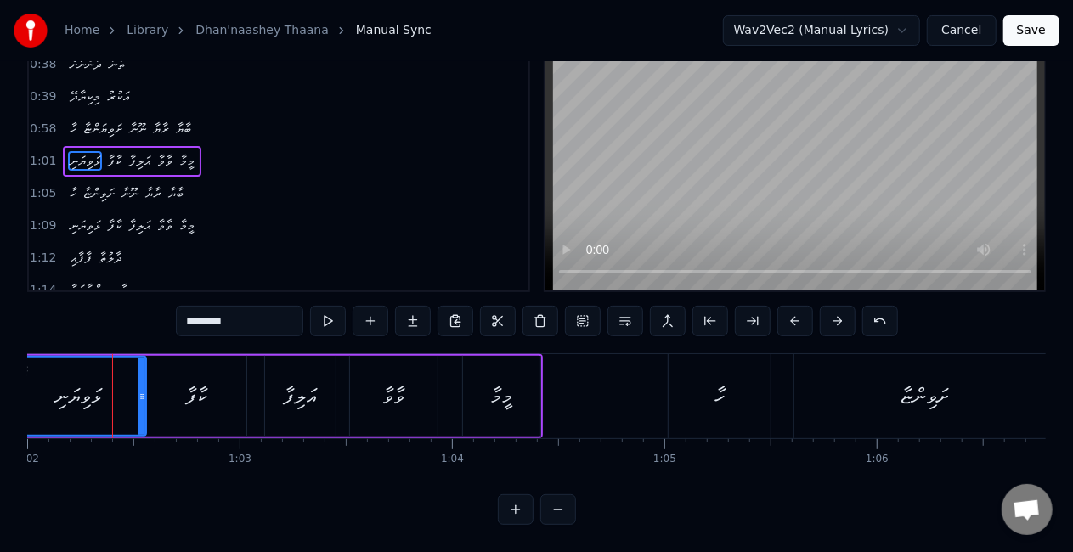
scroll to position [0, 12658]
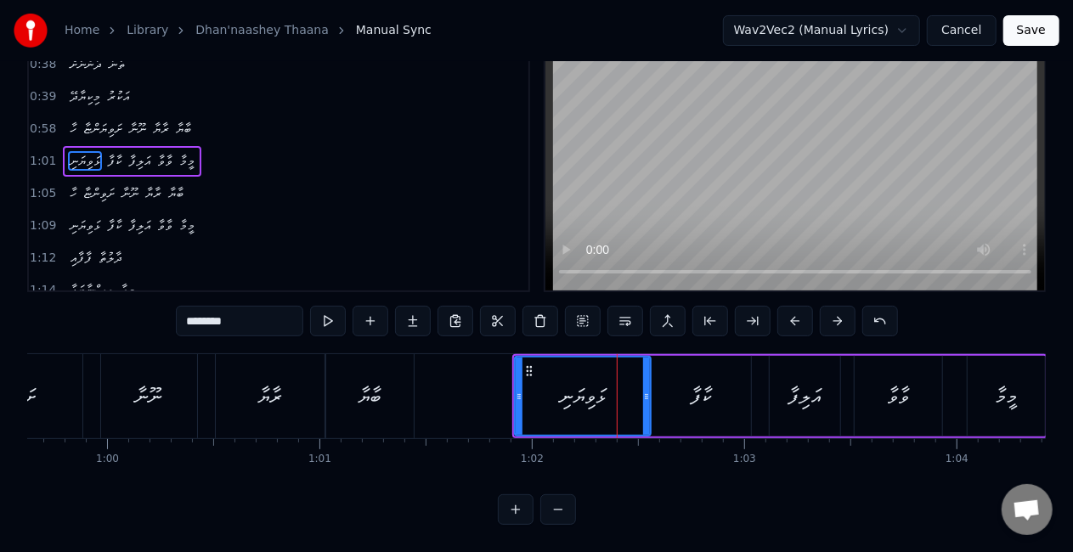
click at [538, 373] on div "ޅަވިޔަނި" at bounding box center [582, 396] width 135 height 77
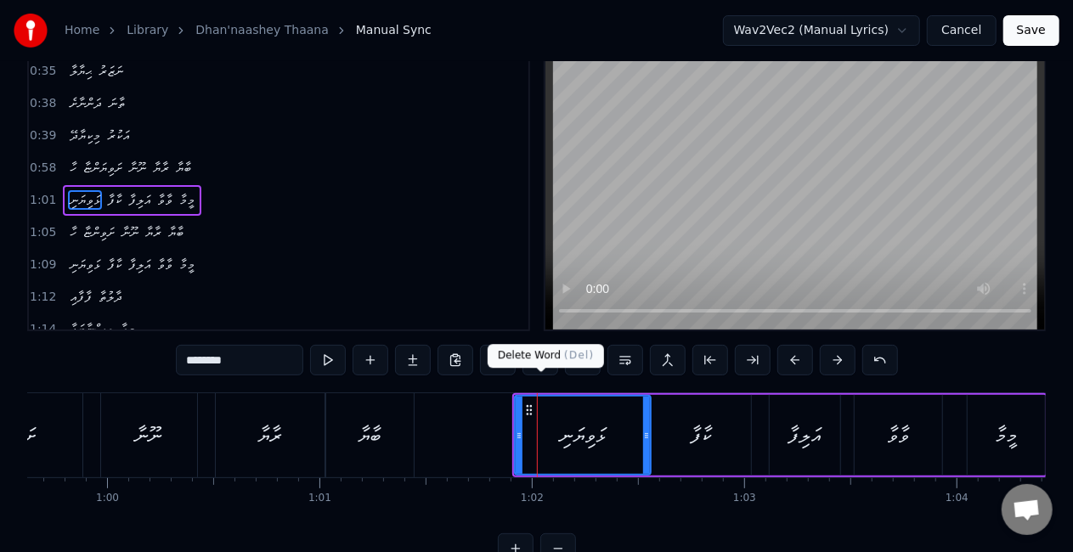
scroll to position [0, 0]
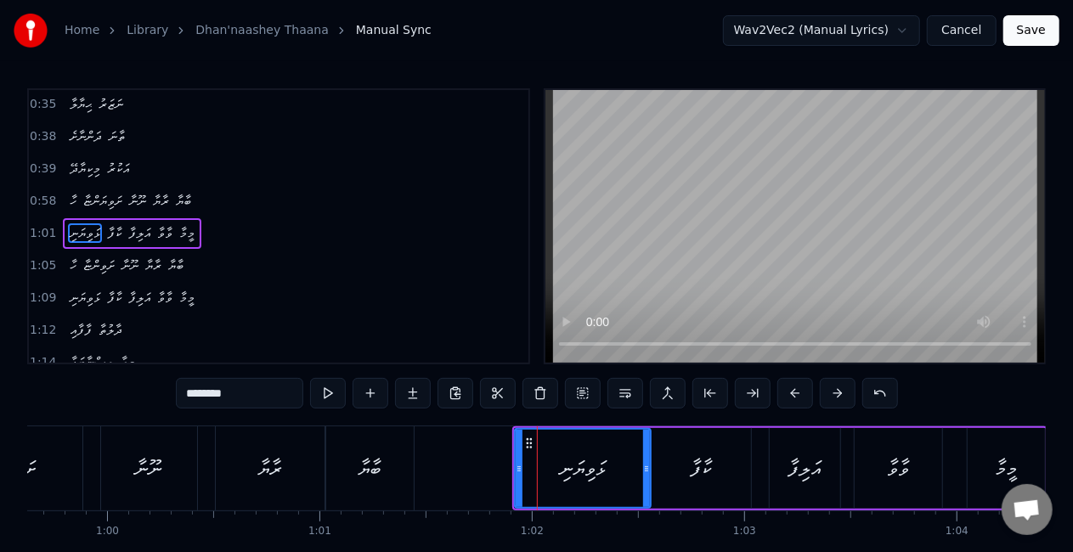
click at [678, 457] on div "ކާފާ" at bounding box center [700, 468] width 100 height 81
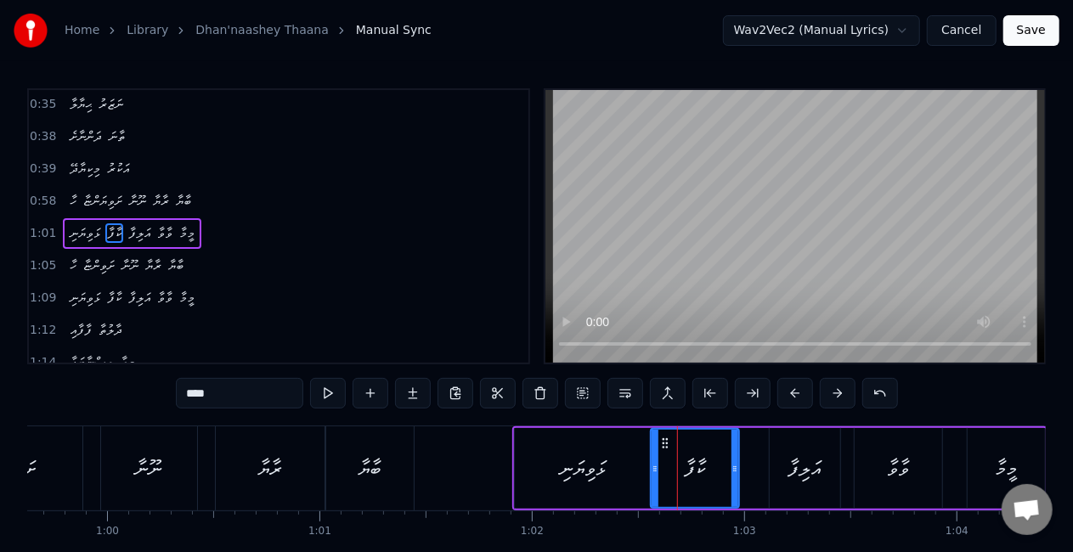
drag, startPoint x: 743, startPoint y: 470, endPoint x: 731, endPoint y: 469, distance: 12.0
click at [731, 469] on icon at bounding box center [734, 469] width 7 height 14
click at [803, 471] on div "އަލިފާ" at bounding box center [804, 469] width 34 height 32
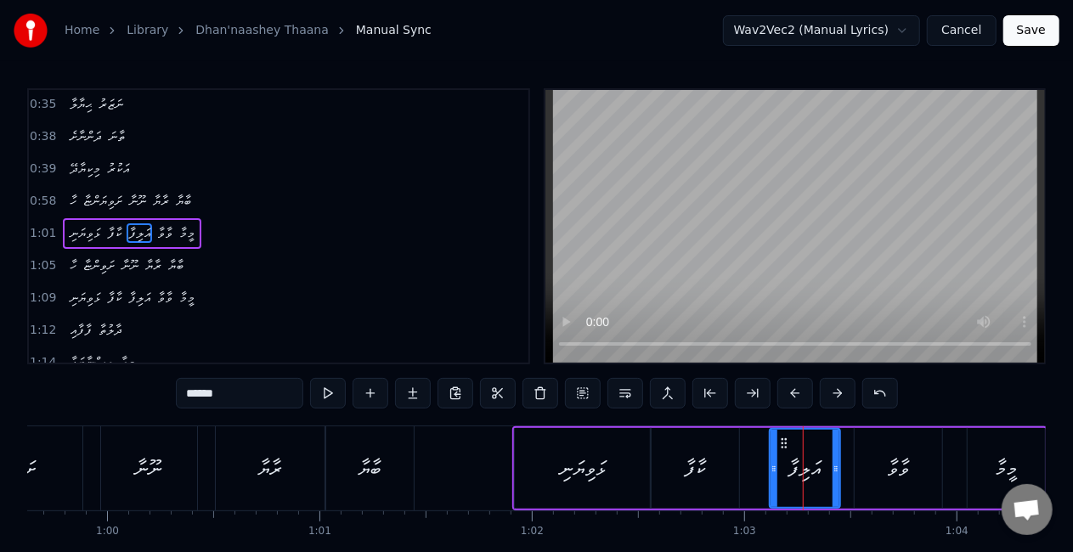
click at [684, 467] on div "ކާފާ" at bounding box center [694, 469] width 21 height 32
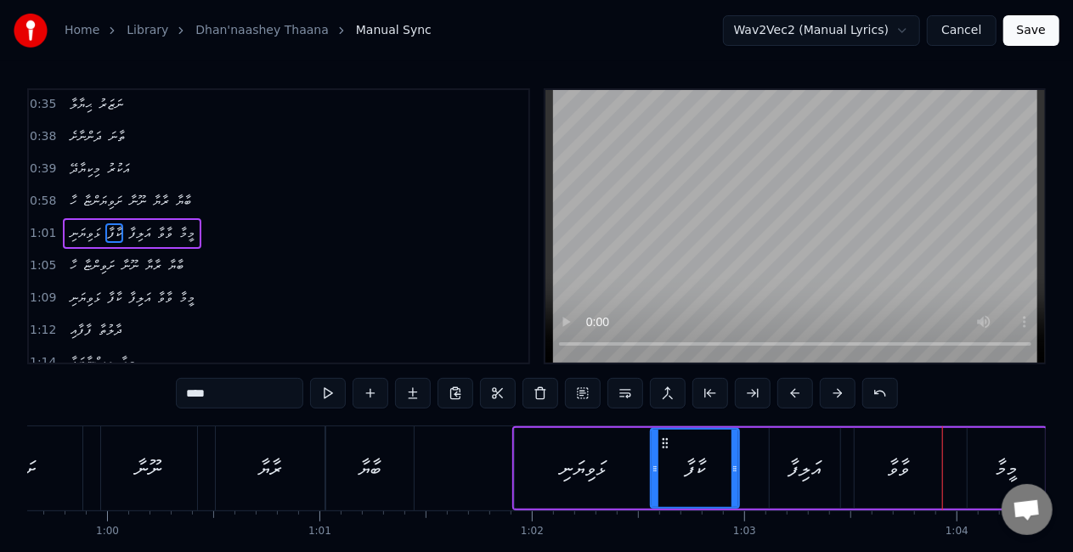
click at [533, 468] on div "ޅަވިޔަނި" at bounding box center [583, 468] width 137 height 81
type input "********"
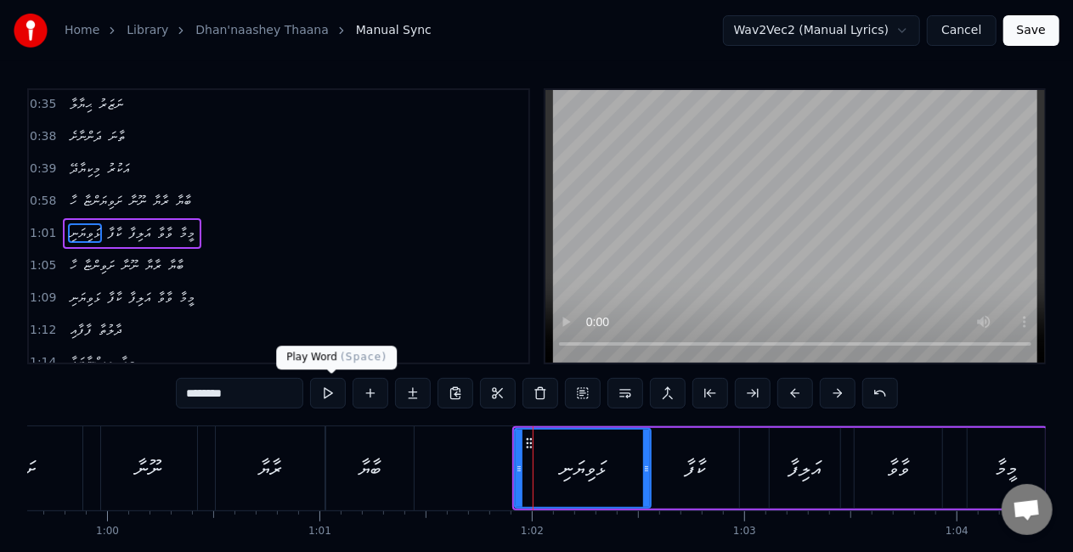
click at [328, 392] on button at bounding box center [328, 393] width 36 height 31
click at [328, 391] on button at bounding box center [328, 393] width 36 height 31
click at [538, 453] on div "ޅަވިޔަނި" at bounding box center [582, 468] width 135 height 77
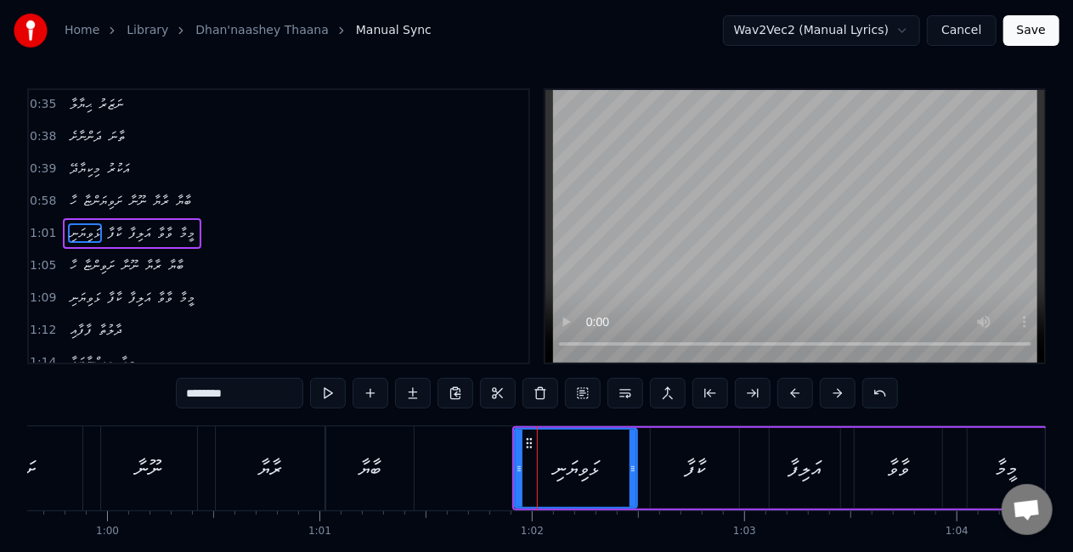
drag, startPoint x: 645, startPoint y: 472, endPoint x: 632, endPoint y: 465, distance: 15.2
click at [632, 465] on icon at bounding box center [632, 469] width 7 height 14
click at [329, 392] on button at bounding box center [328, 393] width 36 height 31
click at [572, 473] on div "ޅަވިޔަނި" at bounding box center [576, 469] width 46 height 32
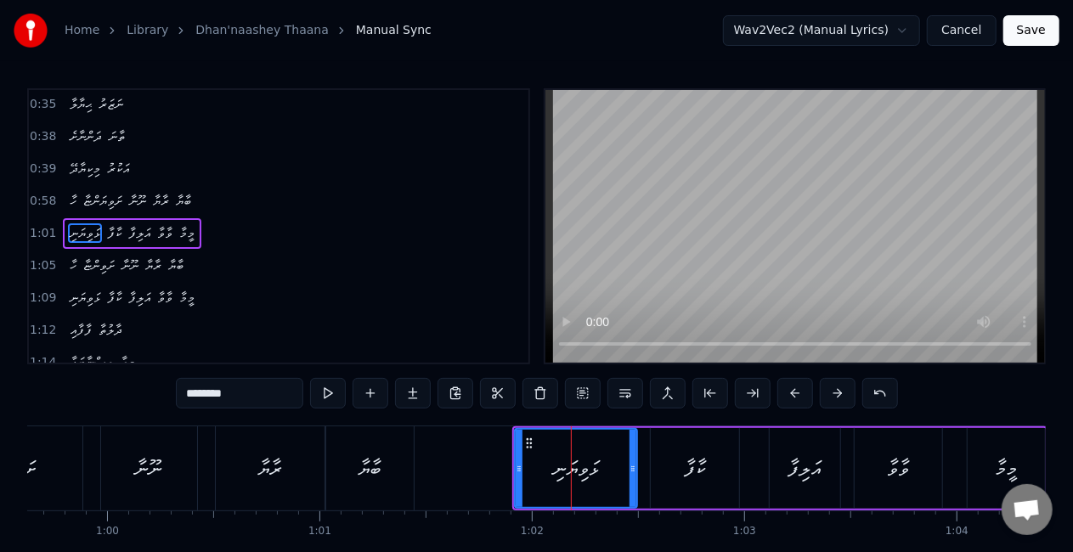
click at [635, 470] on div "ޅަވިޔަނި" at bounding box center [576, 468] width 125 height 81
click at [628, 468] on icon at bounding box center [626, 469] width 7 height 14
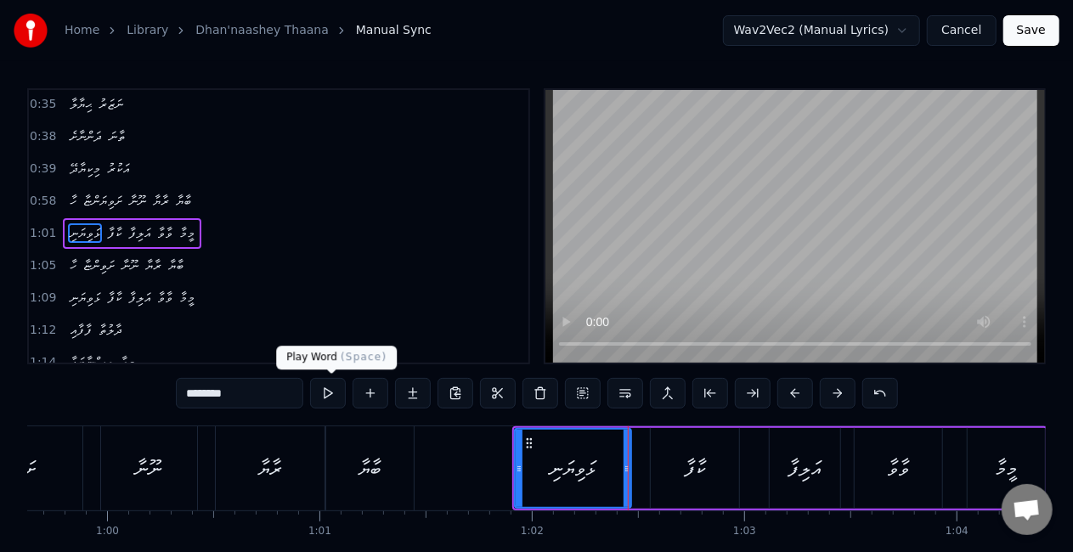
click at [318, 391] on button at bounding box center [328, 393] width 36 height 31
drag, startPoint x: 625, startPoint y: 480, endPoint x: 615, endPoint y: 476, distance: 10.7
click at [615, 476] on div at bounding box center [617, 468] width 7 height 77
click at [329, 392] on button at bounding box center [328, 393] width 36 height 31
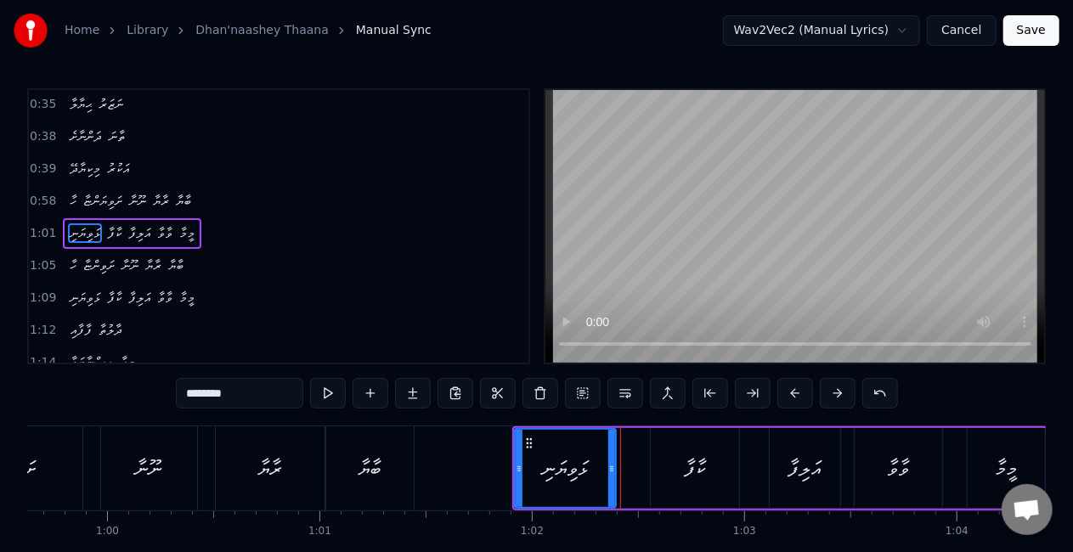
click at [610, 472] on icon at bounding box center [611, 469] width 7 height 14
click at [326, 391] on button at bounding box center [328, 393] width 36 height 31
click at [602, 467] on icon at bounding box center [603, 469] width 7 height 14
drag, startPoint x: 515, startPoint y: 476, endPoint x: 506, endPoint y: 471, distance: 10.3
click at [506, 471] on div at bounding box center [509, 468] width 7 height 77
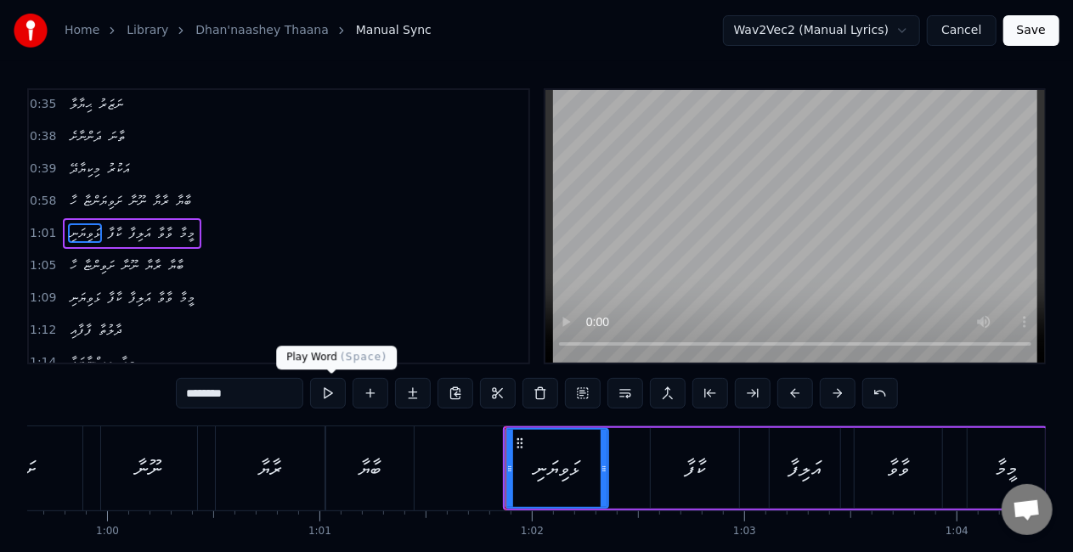
click at [331, 392] on button at bounding box center [328, 393] width 36 height 31
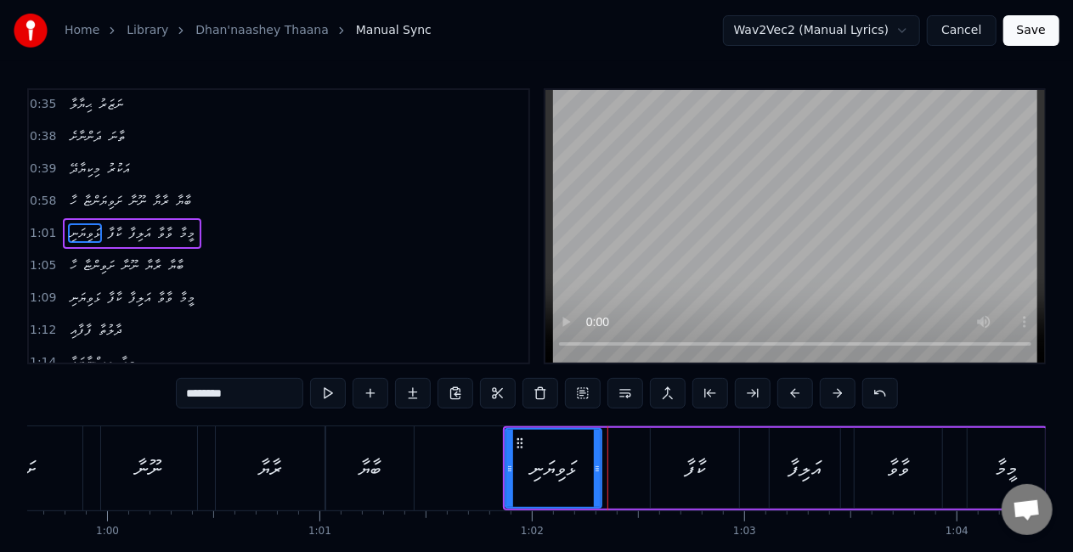
click at [598, 470] on icon at bounding box center [597, 469] width 7 height 14
click at [329, 386] on button at bounding box center [328, 393] width 36 height 31
click at [600, 466] on circle at bounding box center [600, 466] width 1 height 1
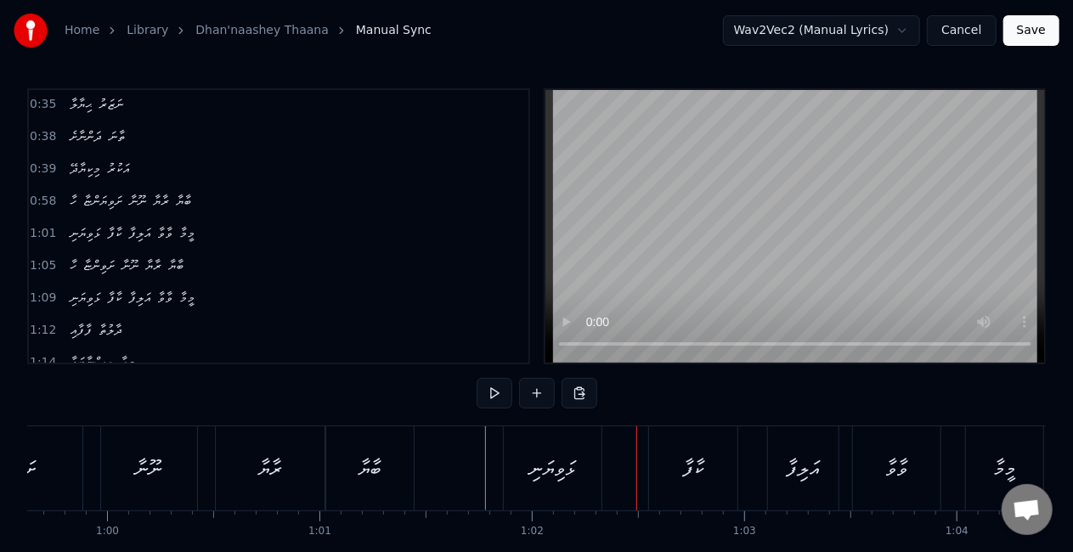
click at [585, 459] on div "ޅަވިޔަނި" at bounding box center [553, 468] width 99 height 84
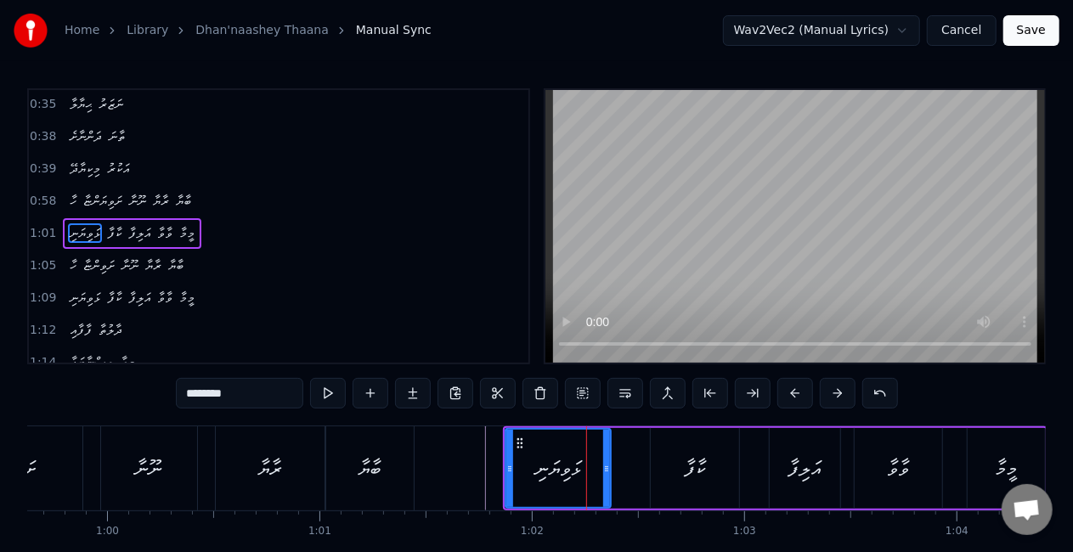
click at [606, 474] on icon at bounding box center [606, 469] width 7 height 14
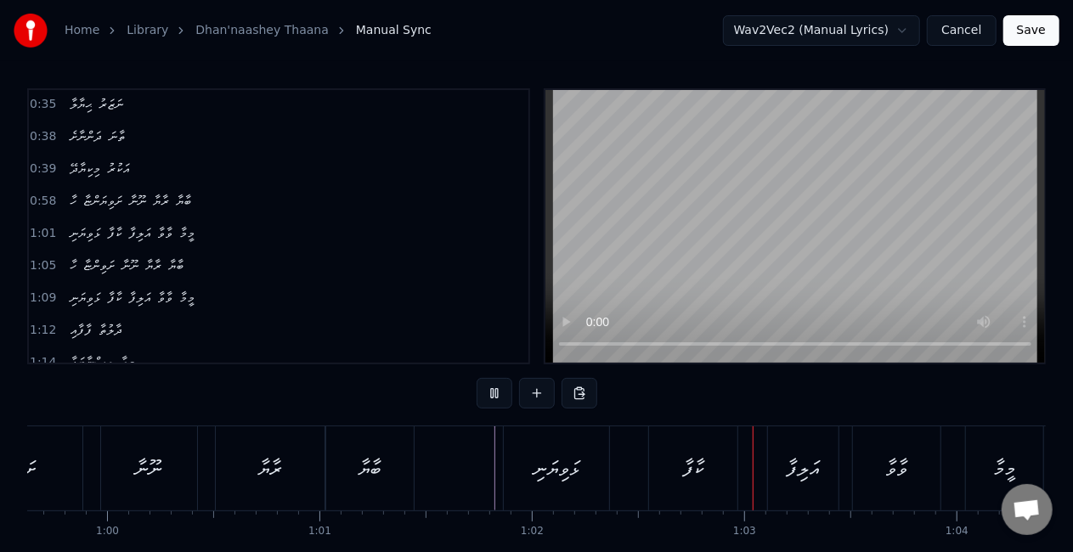
click at [563, 468] on div "ޅަވިޔަނި" at bounding box center [556, 469] width 46 height 32
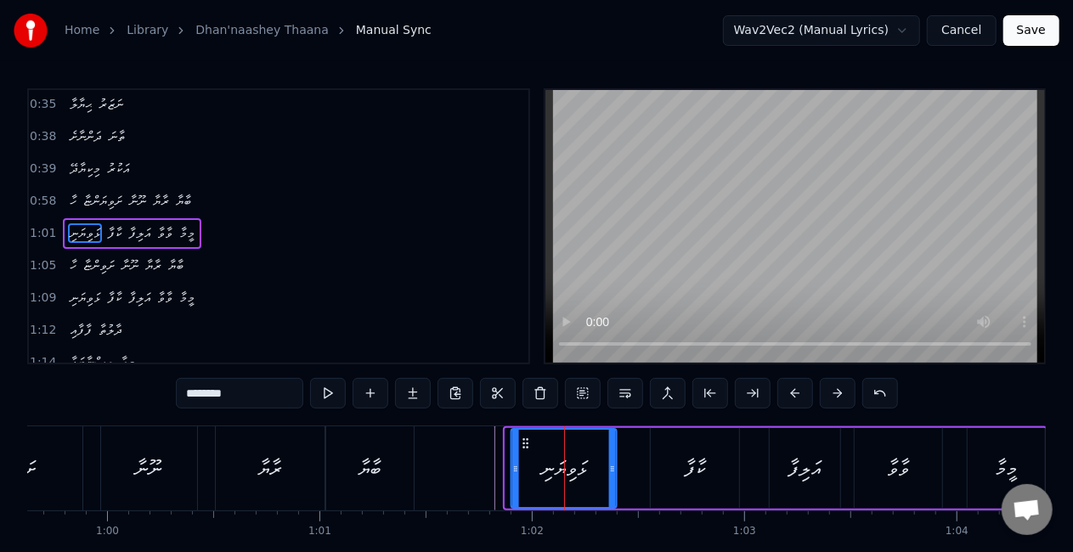
click at [527, 443] on icon at bounding box center [525, 443] width 14 height 14
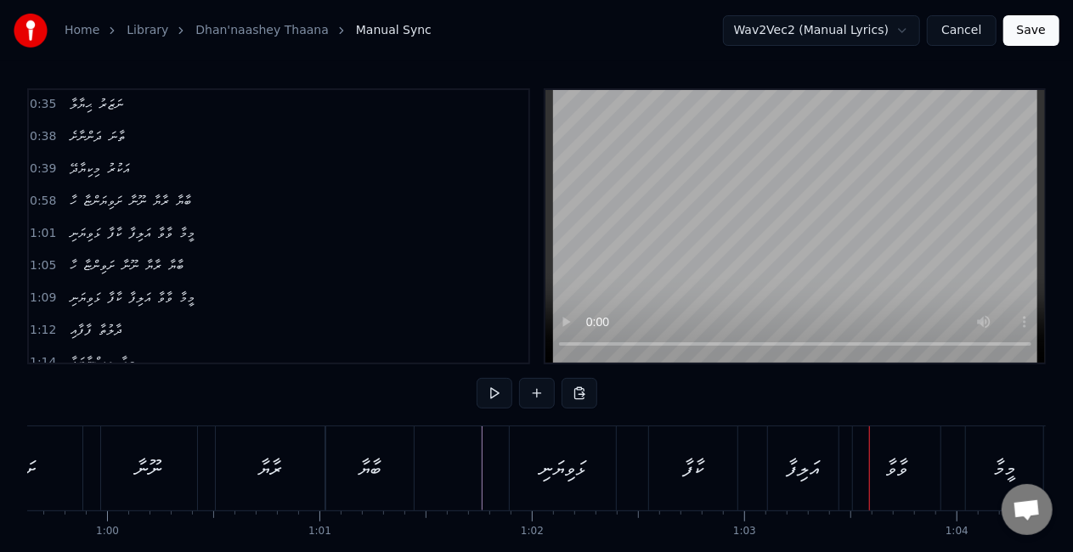
click at [539, 480] on div "ޅަވިޔަނި" at bounding box center [562, 469] width 46 height 32
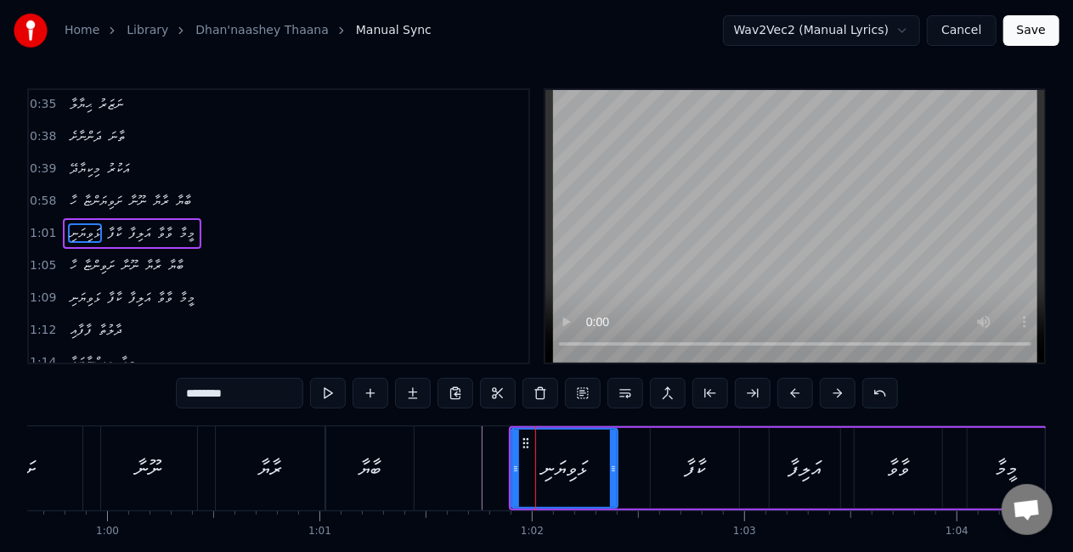
click at [604, 460] on div "ޅަވިޔަނި" at bounding box center [564, 468] width 104 height 77
drag, startPoint x: 613, startPoint y: 470, endPoint x: 625, endPoint y: 472, distance: 12.2
click at [625, 472] on icon at bounding box center [625, 469] width 7 height 14
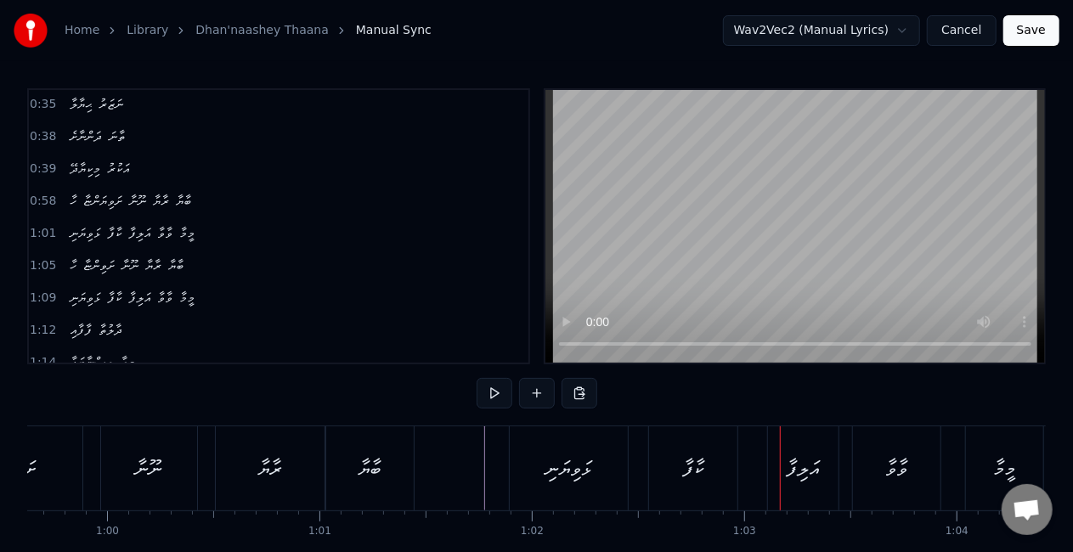
click at [664, 454] on div "ކާފާ" at bounding box center [693, 468] width 88 height 84
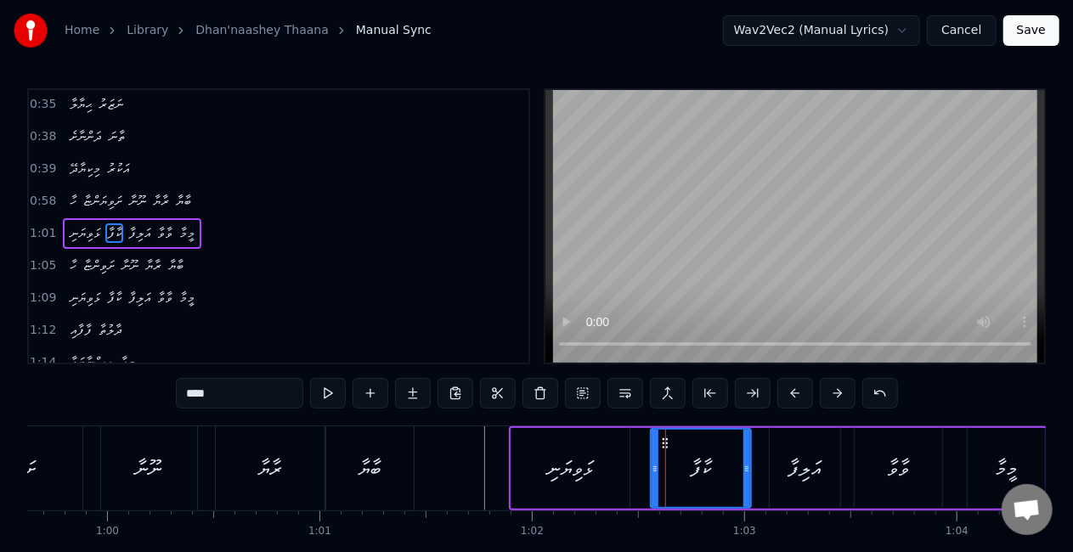
drag, startPoint x: 732, startPoint y: 462, endPoint x: 744, endPoint y: 462, distance: 11.9
click at [744, 462] on icon at bounding box center [746, 469] width 7 height 14
click at [627, 479] on div "ޅަވިޔަނި" at bounding box center [570, 468] width 118 height 81
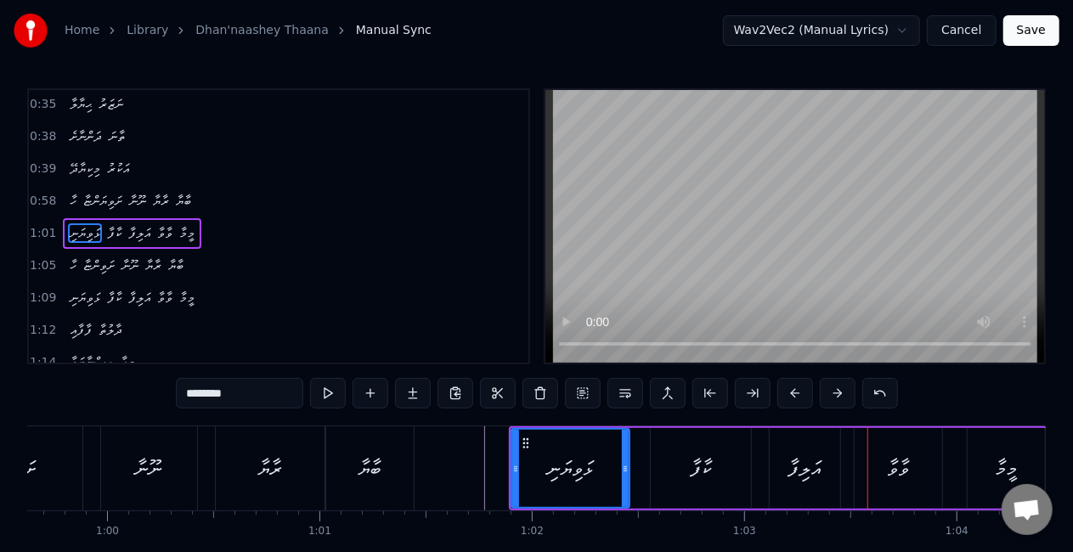
click at [678, 464] on div "ކާފާ" at bounding box center [700, 468] width 100 height 81
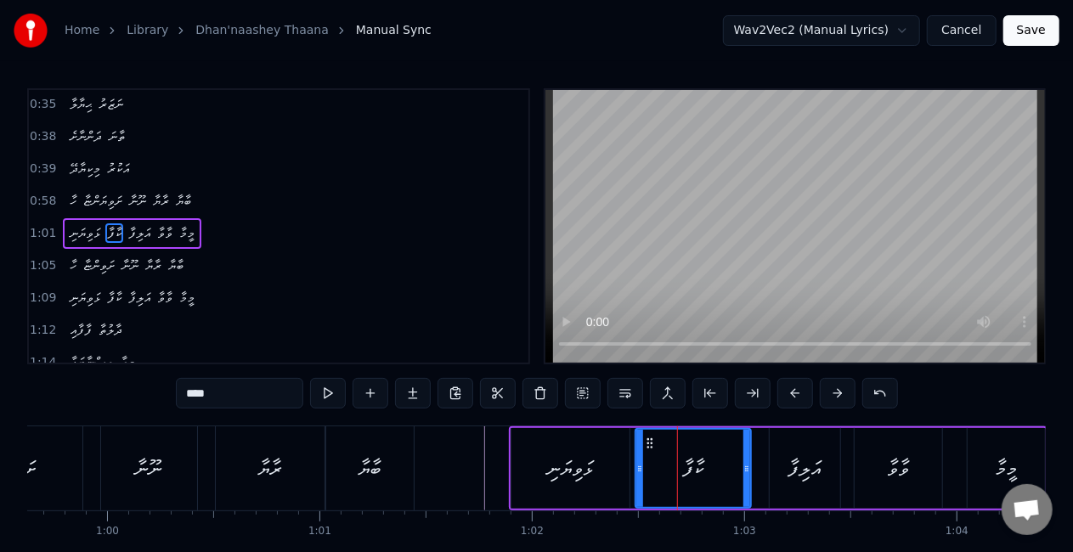
drag, startPoint x: 654, startPoint y: 474, endPoint x: 639, endPoint y: 467, distance: 16.7
click at [639, 467] on div at bounding box center [639, 468] width 7 height 77
click at [570, 488] on div "ޅަވިޔަނި" at bounding box center [570, 468] width 118 height 81
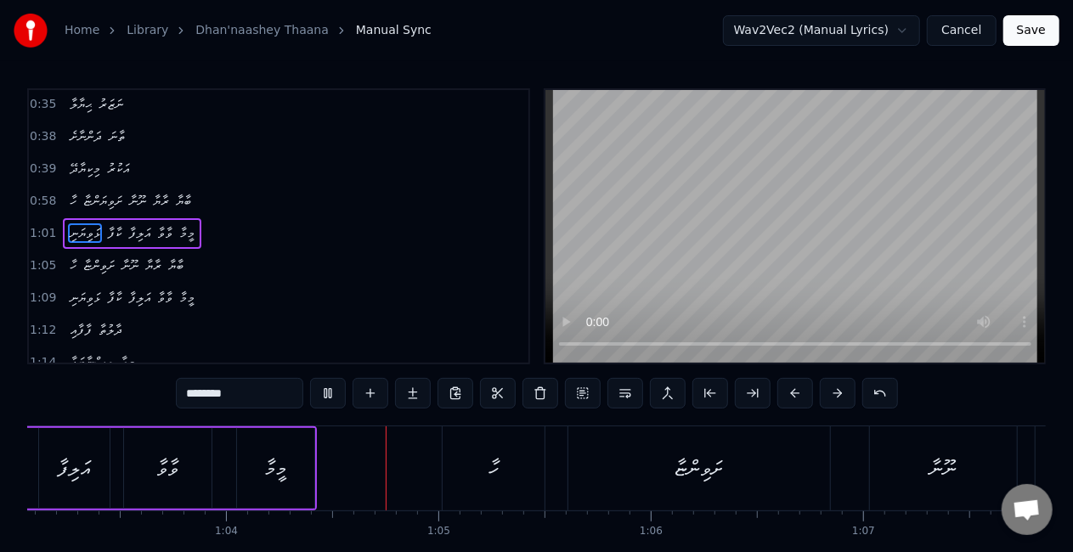
scroll to position [0, 13550]
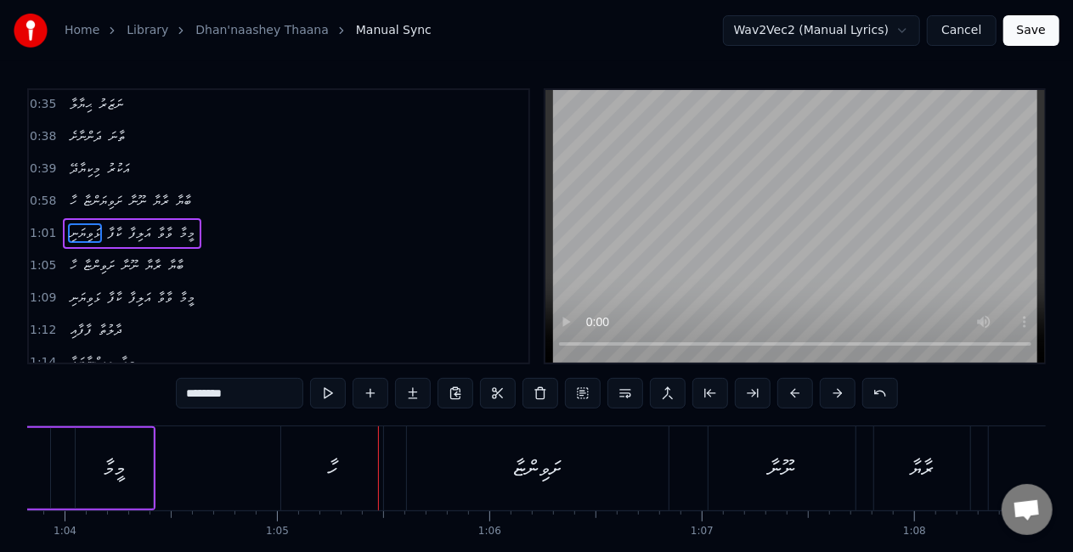
click at [136, 472] on div "މީމާ" at bounding box center [114, 468] width 77 height 81
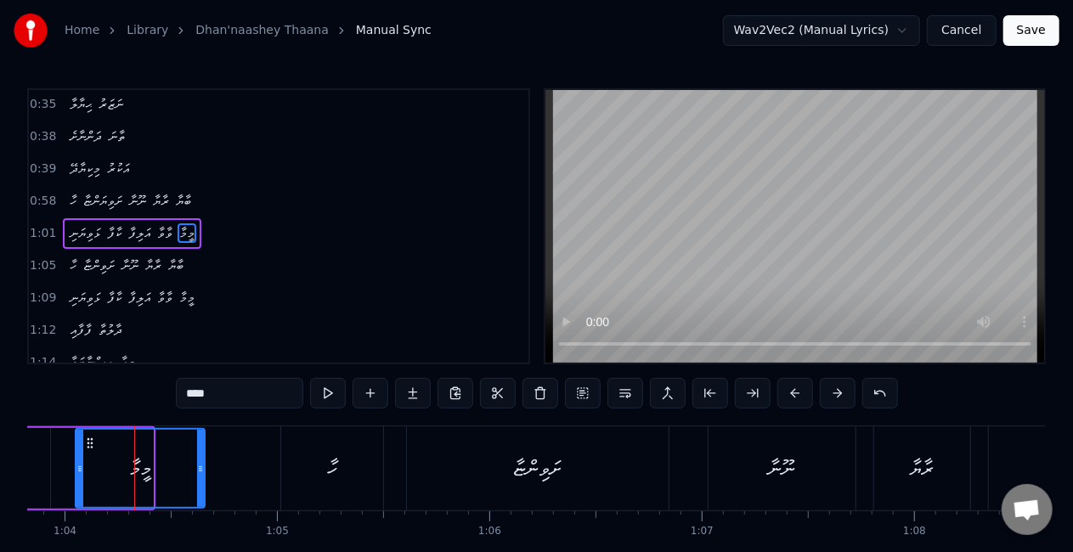
drag, startPoint x: 149, startPoint y: 469, endPoint x: 200, endPoint y: 469, distance: 51.8
click at [200, 469] on icon at bounding box center [200, 469] width 7 height 14
click at [90, 484] on div "މީމާ" at bounding box center [139, 468] width 127 height 77
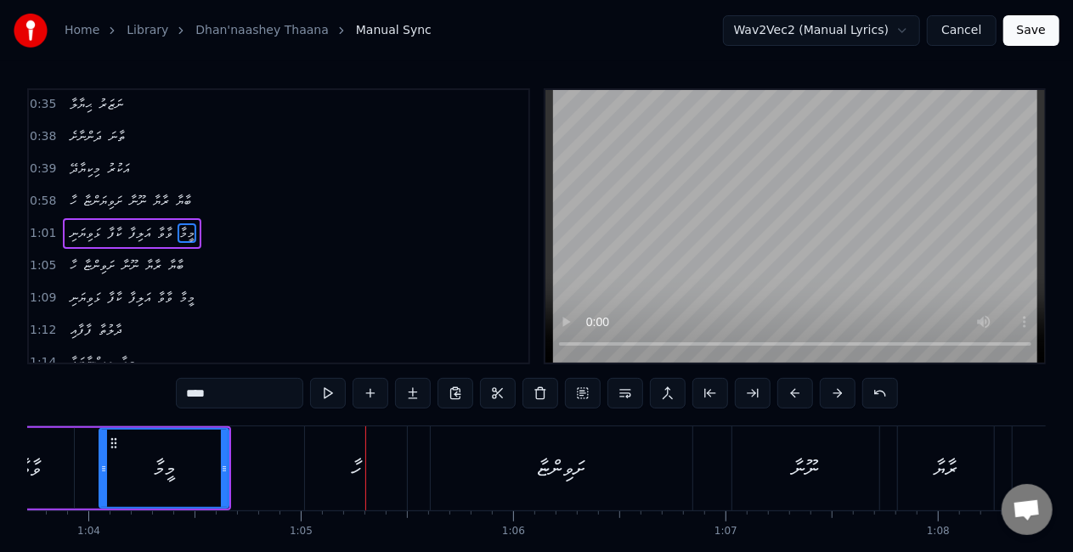
click at [195, 390] on input "****" at bounding box center [239, 393] width 127 height 31
click at [197, 392] on input "*****" at bounding box center [239, 393] width 127 height 31
click at [197, 392] on input "******" at bounding box center [239, 393] width 127 height 31
click at [197, 391] on input "*******" at bounding box center [239, 393] width 127 height 31
click at [197, 391] on input "********" at bounding box center [239, 393] width 127 height 31
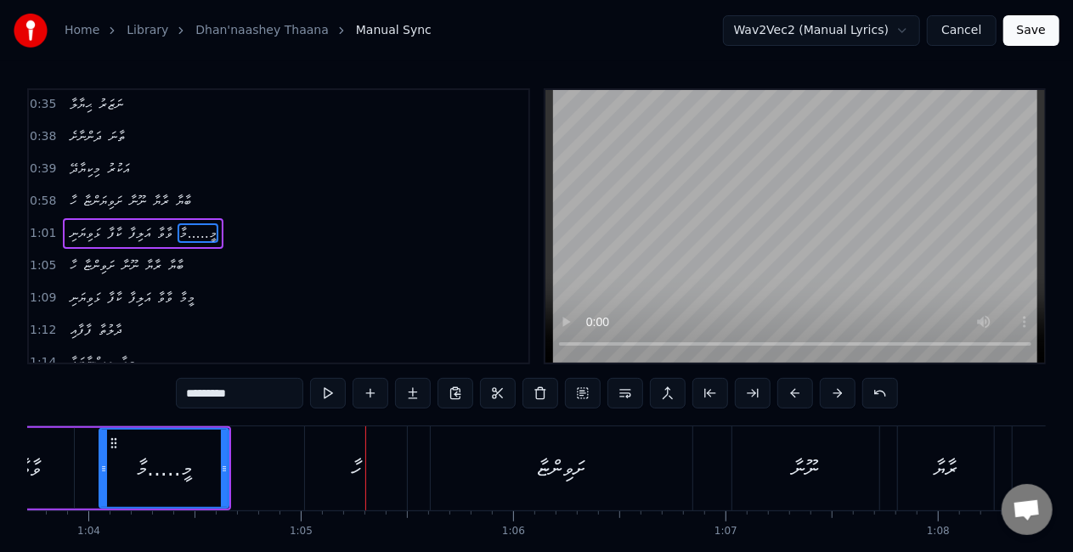
click at [197, 391] on input "*********" at bounding box center [239, 393] width 127 height 31
click at [197, 391] on input "**********" at bounding box center [239, 393] width 127 height 31
drag, startPoint x: 224, startPoint y: 457, endPoint x: 270, endPoint y: 451, distance: 46.2
click at [270, 451] on div at bounding box center [270, 468] width 7 height 77
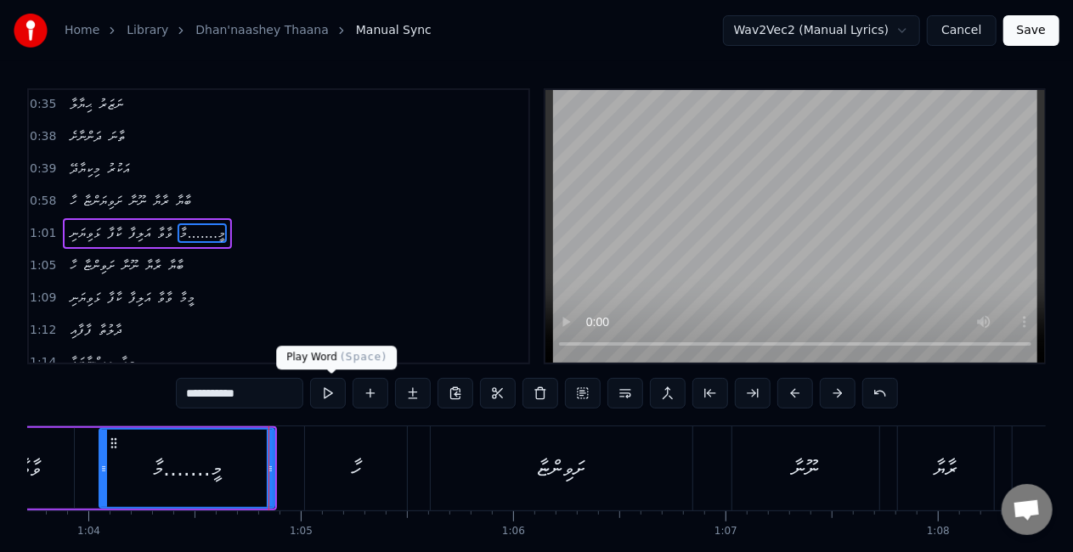
click at [341, 396] on button at bounding box center [328, 393] width 36 height 31
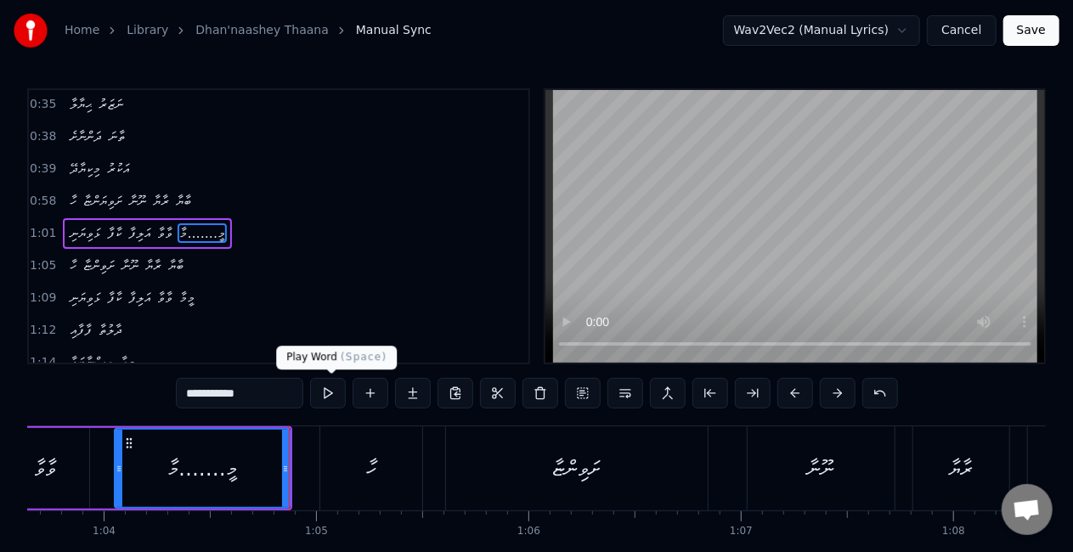
click at [332, 389] on button at bounding box center [328, 393] width 36 height 31
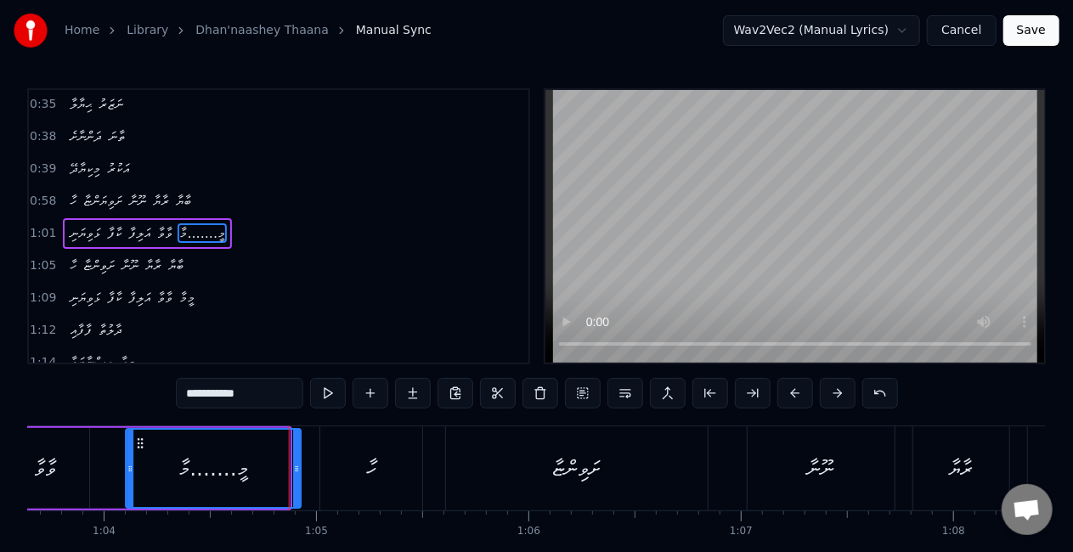
drag, startPoint x: 130, startPoint y: 437, endPoint x: 142, endPoint y: 439, distance: 12.0
click at [142, 439] on icon at bounding box center [140, 443] width 14 height 14
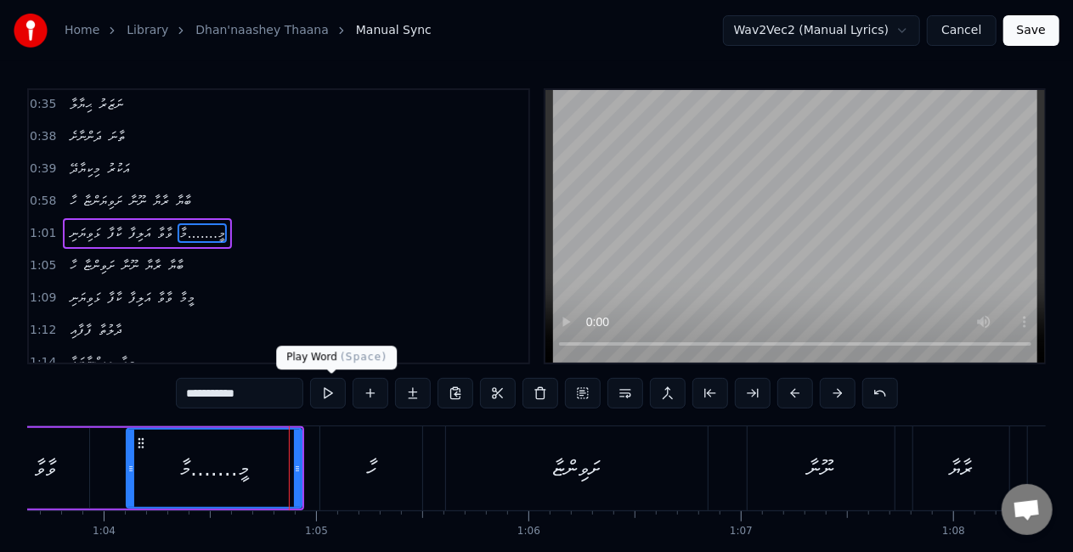
click at [333, 384] on button at bounding box center [328, 393] width 36 height 31
click at [331, 386] on button at bounding box center [328, 393] width 36 height 31
drag, startPoint x: 46, startPoint y: 496, endPoint x: 49, endPoint y: 486, distance: 10.7
click at [46, 495] on div "ވާވާ" at bounding box center [45, 468] width 87 height 81
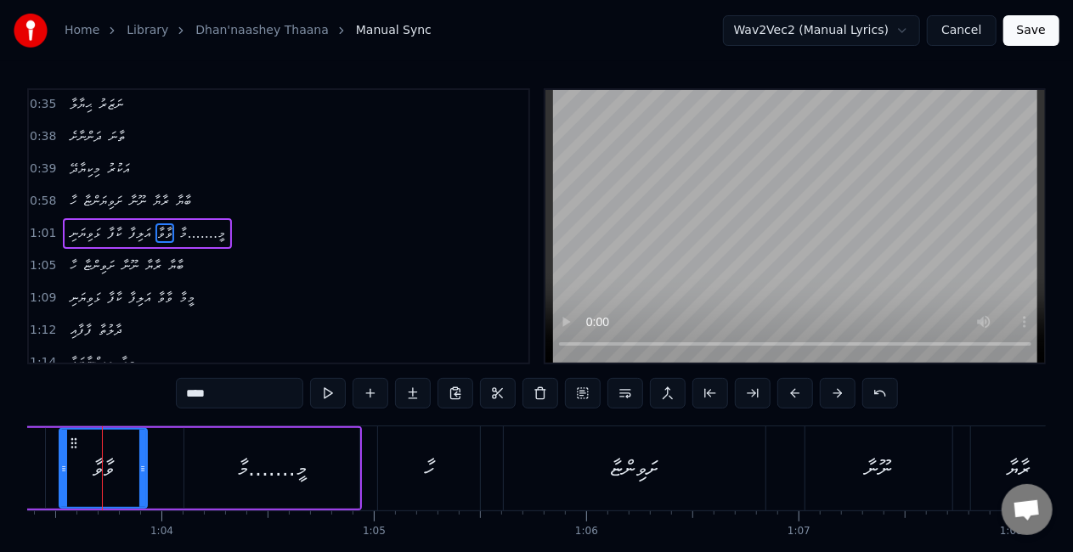
scroll to position [0, 13443]
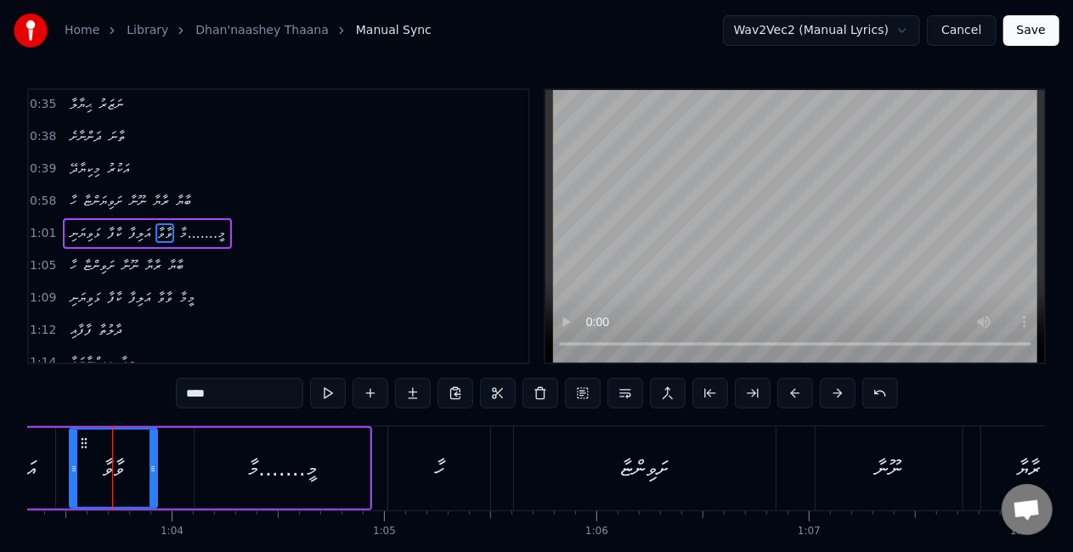
click at [90, 461] on div "ވާވާ" at bounding box center [113, 468] width 86 height 77
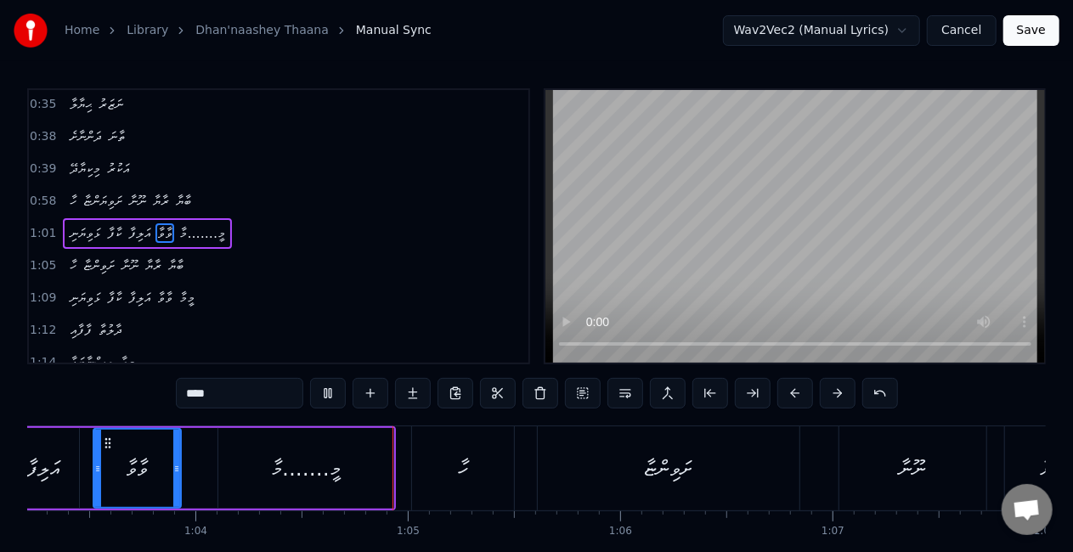
click at [280, 453] on div "މީ.......މާ" at bounding box center [306, 469] width 70 height 32
type input "**********"
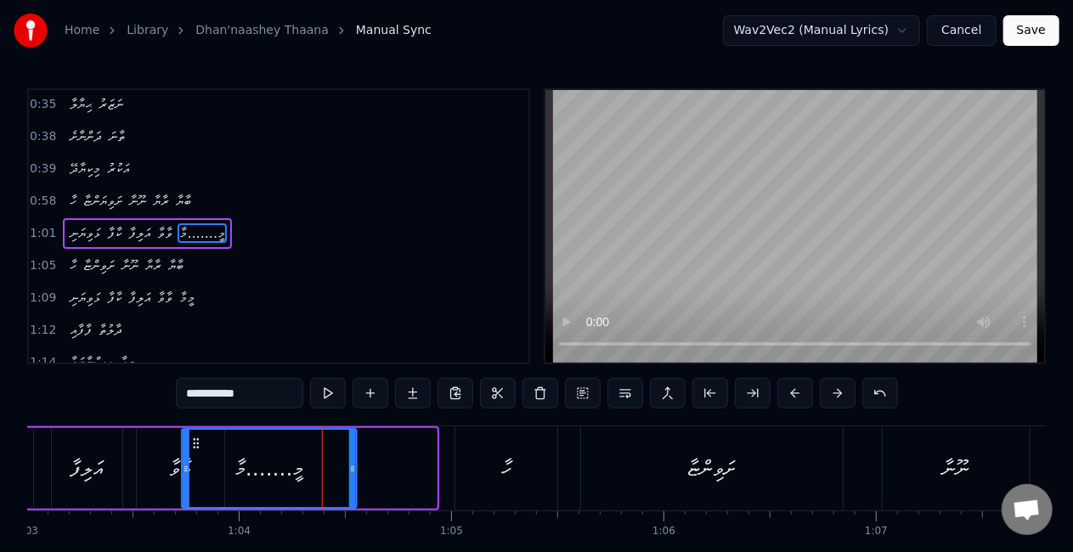
scroll to position [0, 13332]
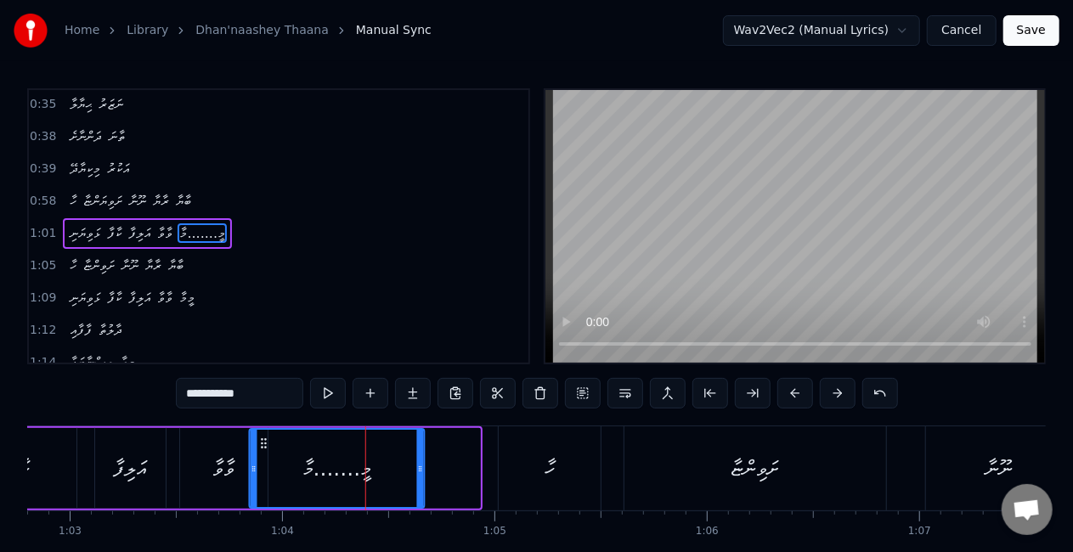
drag, startPoint x: 234, startPoint y: 439, endPoint x: 264, endPoint y: 445, distance: 31.1
click at [264, 445] on icon at bounding box center [264, 443] width 14 height 14
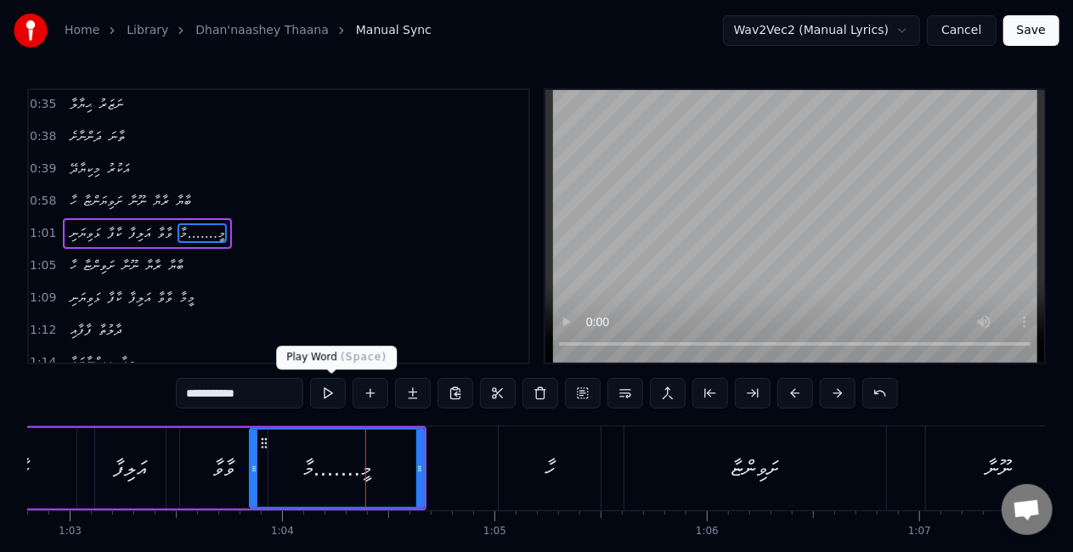
click at [332, 389] on button at bounding box center [328, 393] width 36 height 31
click at [331, 389] on button at bounding box center [328, 393] width 36 height 31
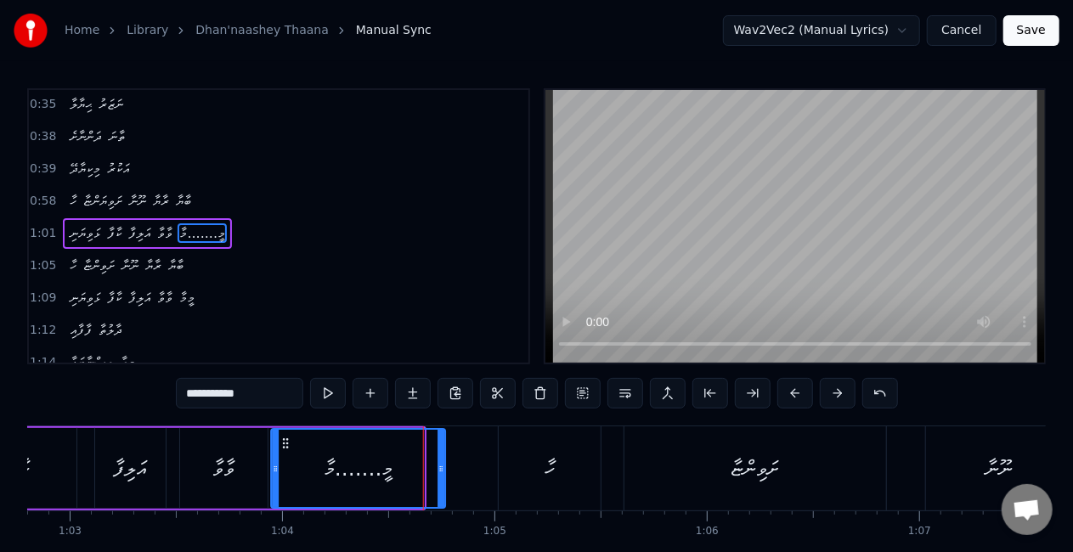
drag, startPoint x: 264, startPoint y: 442, endPoint x: 285, endPoint y: 442, distance: 21.2
click at [285, 445] on icon at bounding box center [286, 443] width 14 height 14
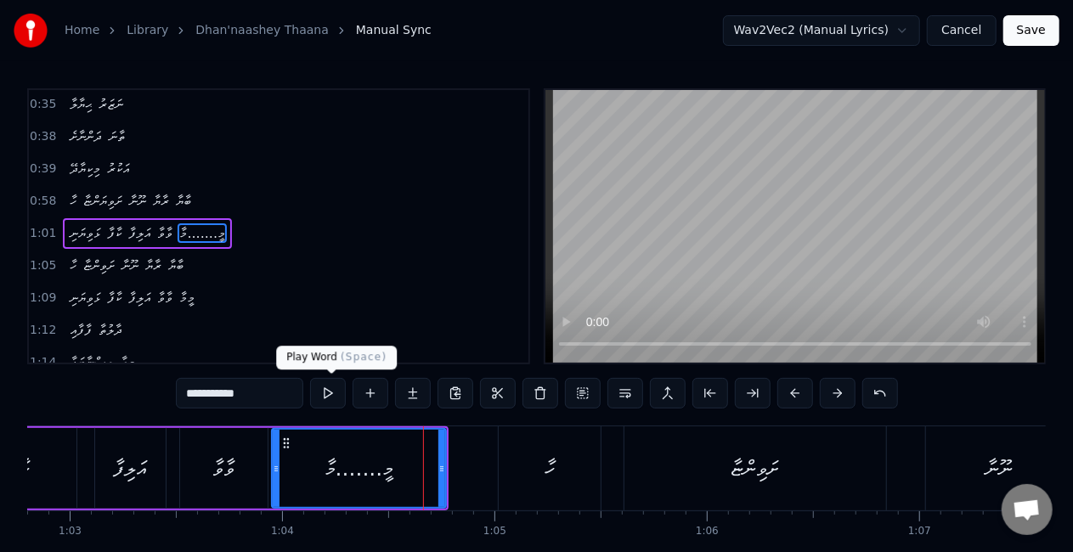
click at [335, 391] on button at bounding box center [328, 393] width 36 height 31
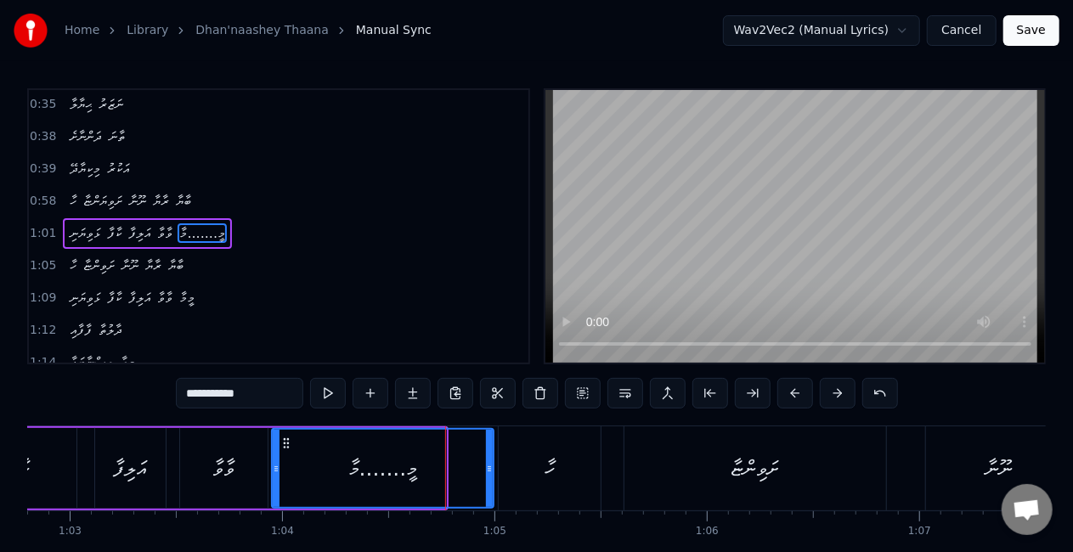
drag, startPoint x: 441, startPoint y: 459, endPoint x: 488, endPoint y: 453, distance: 48.0
click at [488, 453] on div at bounding box center [489, 468] width 7 height 77
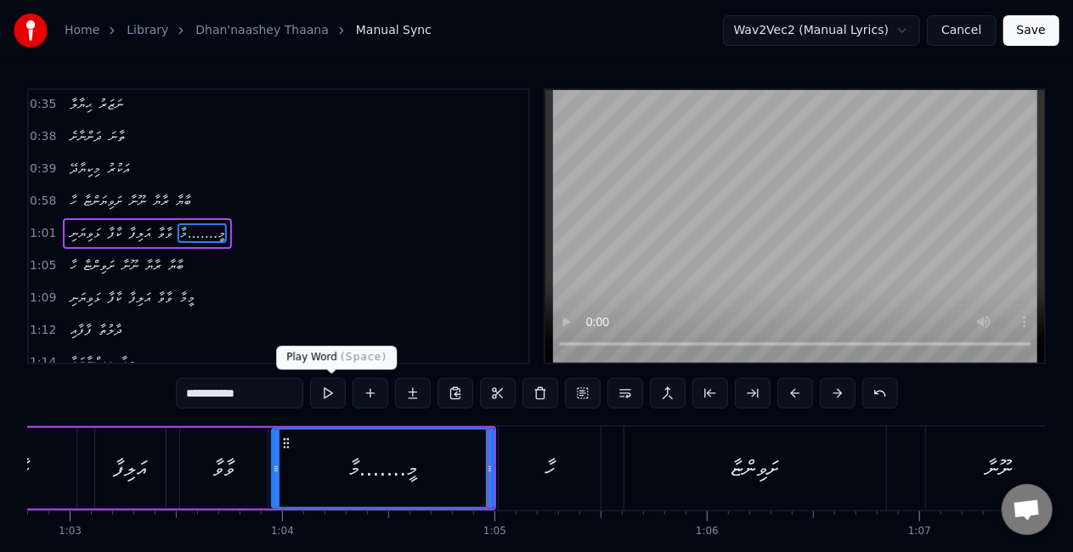
click at [328, 391] on button at bounding box center [328, 393] width 36 height 31
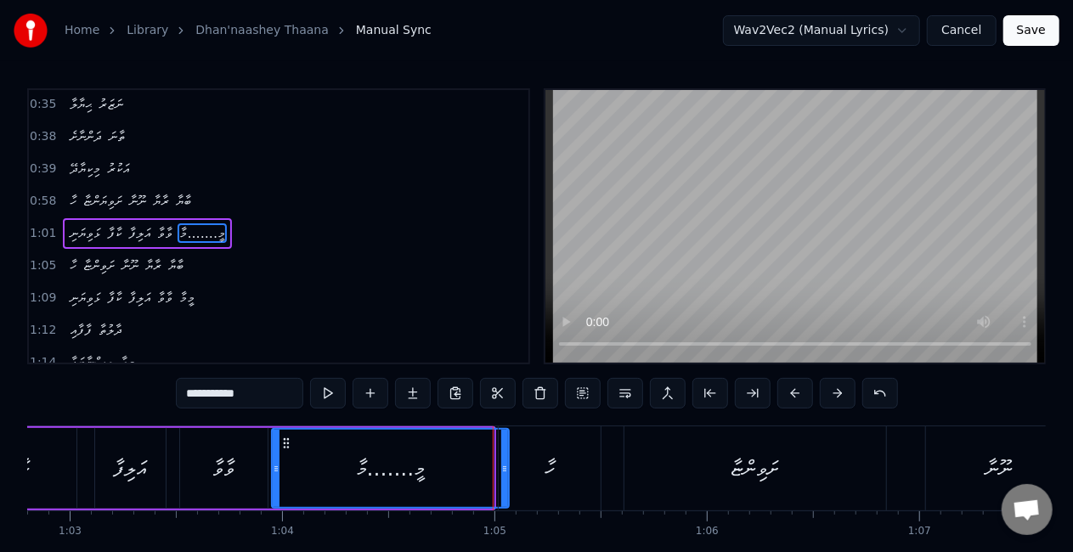
drag, startPoint x: 487, startPoint y: 467, endPoint x: 503, endPoint y: 467, distance: 15.3
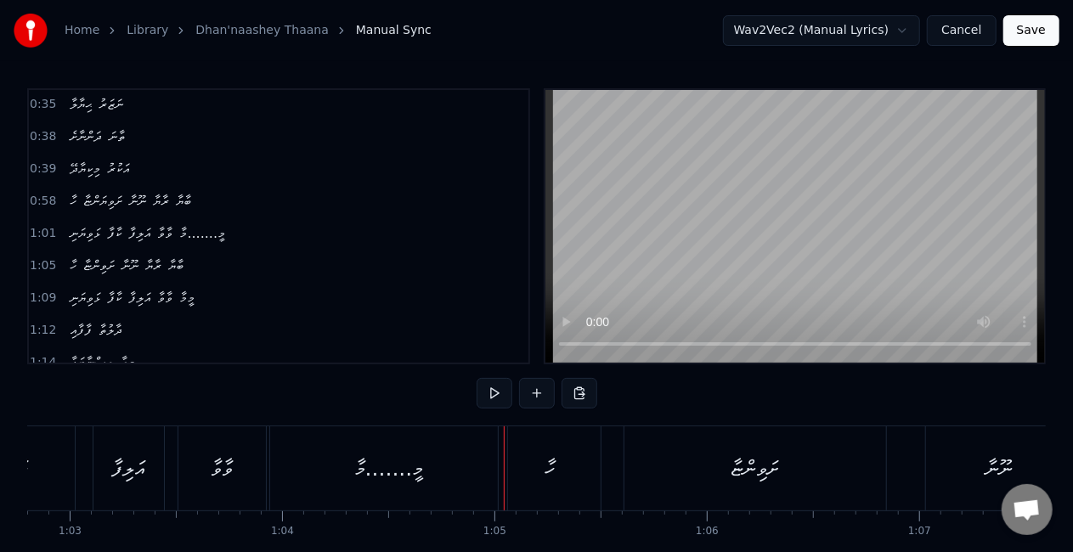
click at [331, 464] on div "މީ.......މާ" at bounding box center [389, 468] width 238 height 84
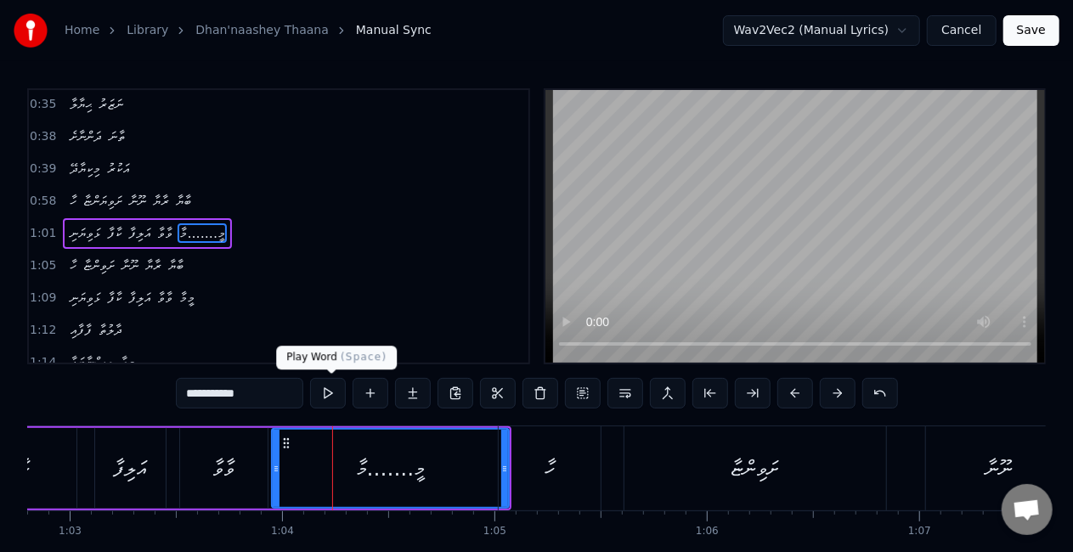
click at [325, 387] on button at bounding box center [328, 393] width 36 height 31
click at [162, 470] on div "އަލިފާ" at bounding box center [130, 468] width 70 height 81
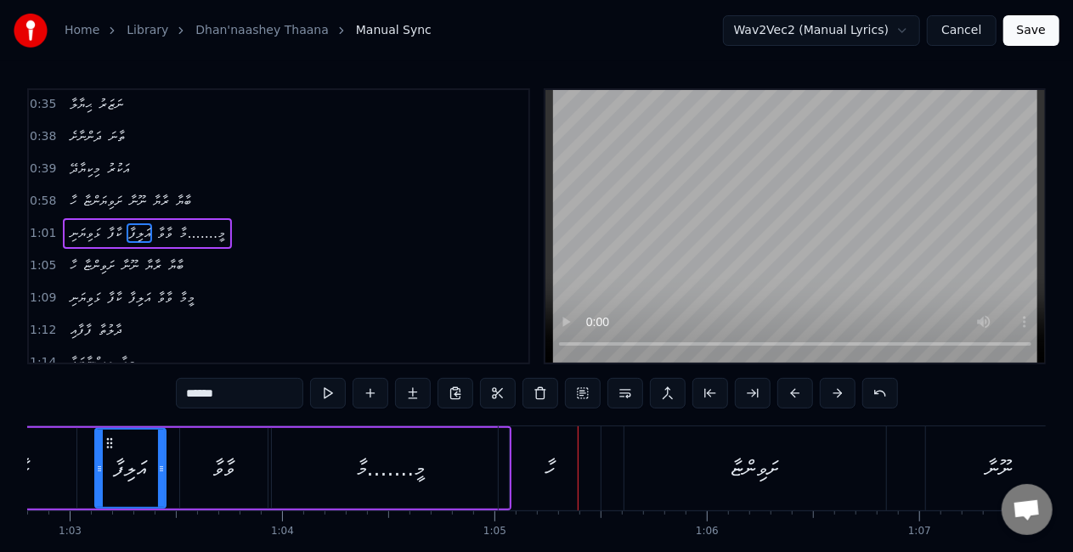
click at [417, 420] on div "0:21 ދަންނާށެ ތާނަ 0:22 މިކިޔާދޭ އަކުރު 0:25 ފެނުމުން ލިޔާށެ 0:27 ކިޔައިދޭ އަކު…" at bounding box center [536, 342] width 1018 height 509
click at [400, 464] on div "މީ.......މާ" at bounding box center [391, 469] width 70 height 32
type input "**********"
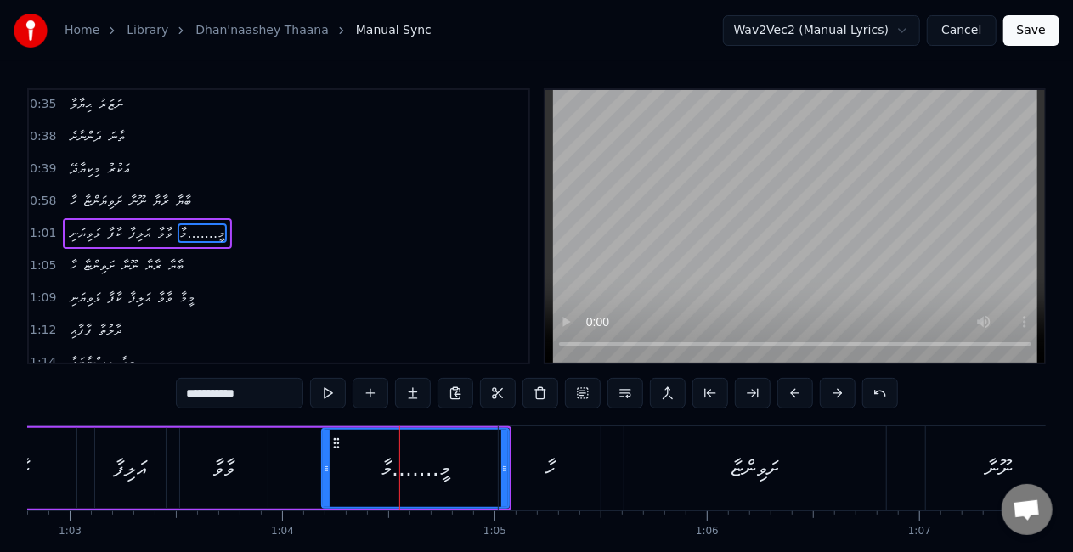
drag, startPoint x: 275, startPoint y: 462, endPoint x: 325, endPoint y: 456, distance: 50.5
click at [325, 456] on div at bounding box center [326, 468] width 7 height 77
click at [324, 384] on button at bounding box center [328, 393] width 36 height 31
click at [289, 432] on div "ޅަވިޔަނި ކާފާ އަލިފާ ވާވާ މީ.......މާ" at bounding box center [172, 468] width 677 height 84
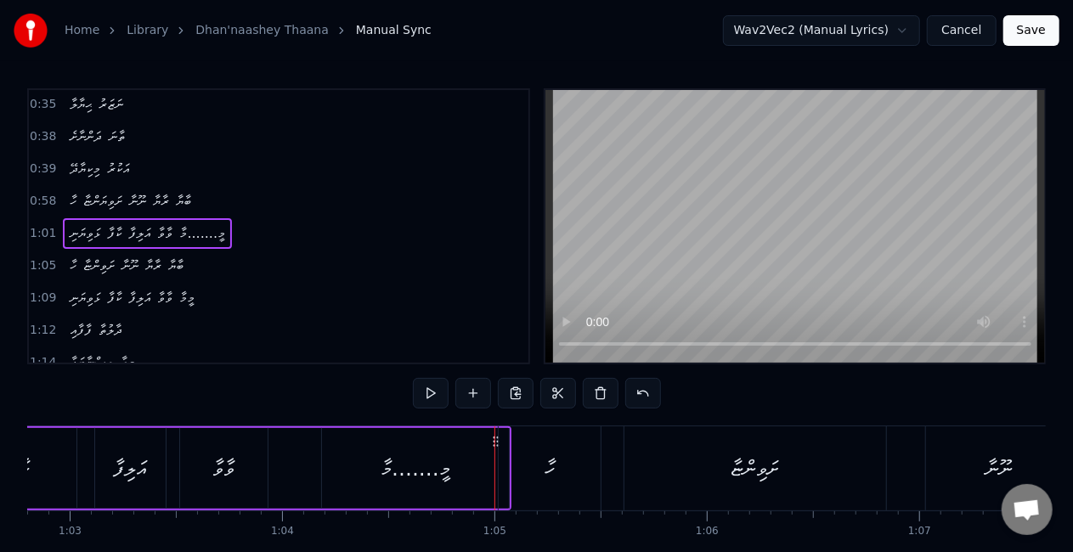
click at [262, 460] on div "ވާވާ" at bounding box center [223, 468] width 87 height 81
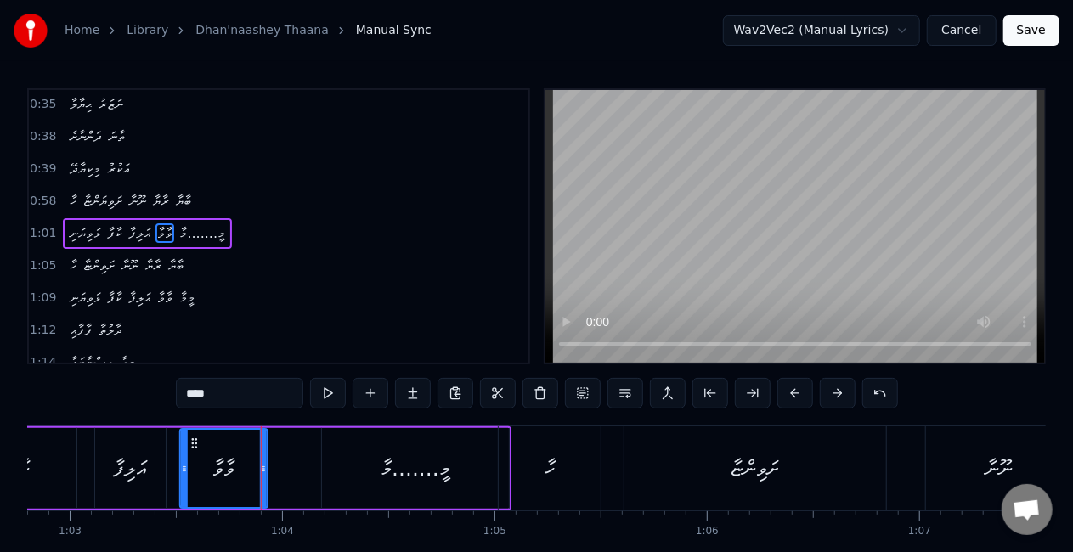
click at [193, 440] on icon at bounding box center [195, 443] width 14 height 14
click at [97, 476] on div "އަލިފާ" at bounding box center [130, 468] width 70 height 81
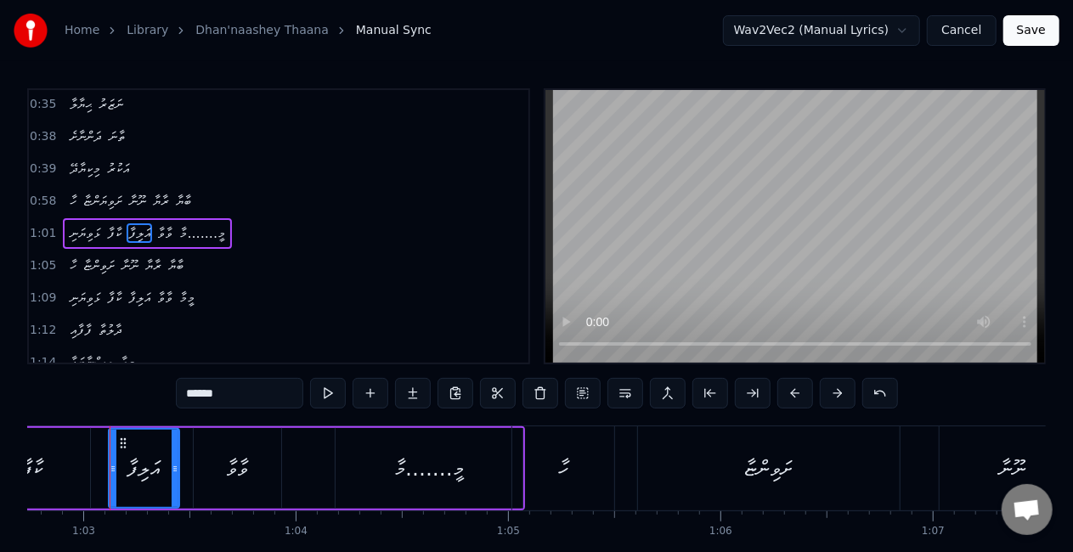
scroll to position [0, 13315]
drag, startPoint x: 118, startPoint y: 464, endPoint x: 110, endPoint y: 460, distance: 9.1
click at [110, 460] on div at bounding box center [107, 468] width 7 height 77
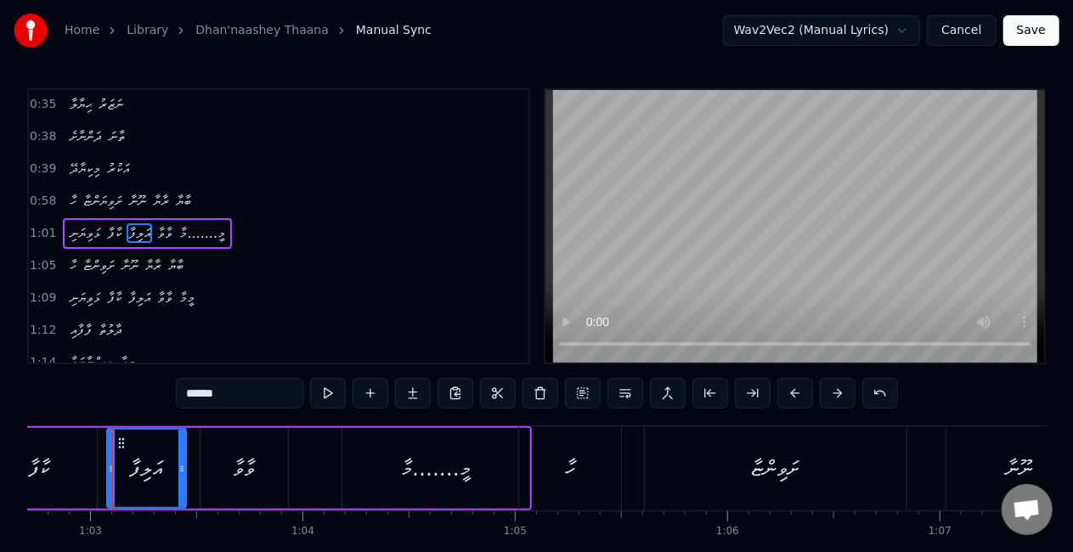
click at [201, 449] on div "ވާވާ" at bounding box center [243, 468] width 87 height 81
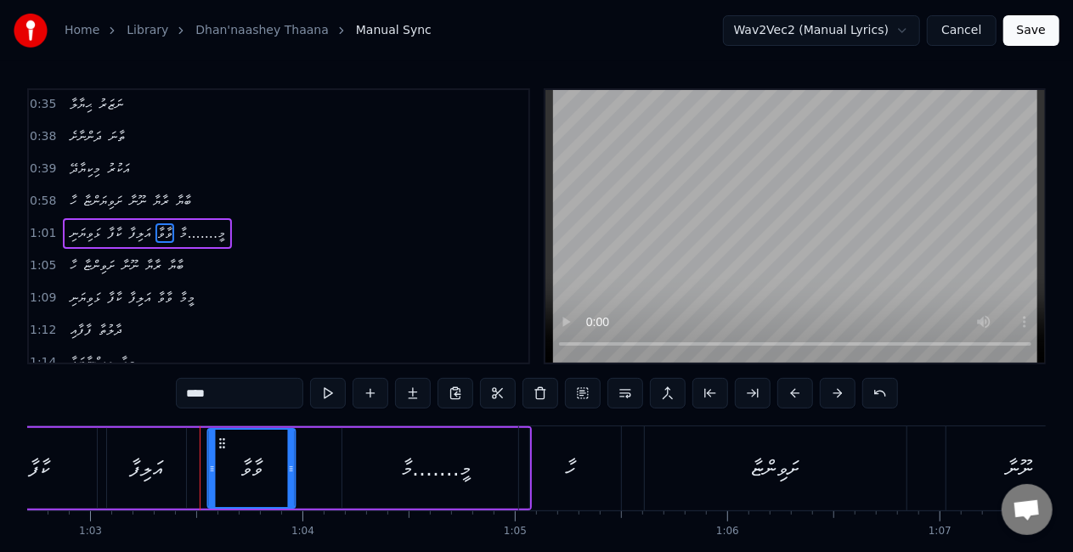
drag, startPoint x: 218, startPoint y: 438, endPoint x: 231, endPoint y: 440, distance: 12.9
click at [228, 442] on icon at bounding box center [222, 443] width 14 height 14
click at [368, 450] on div "މީ.......މާ" at bounding box center [436, 468] width 188 height 81
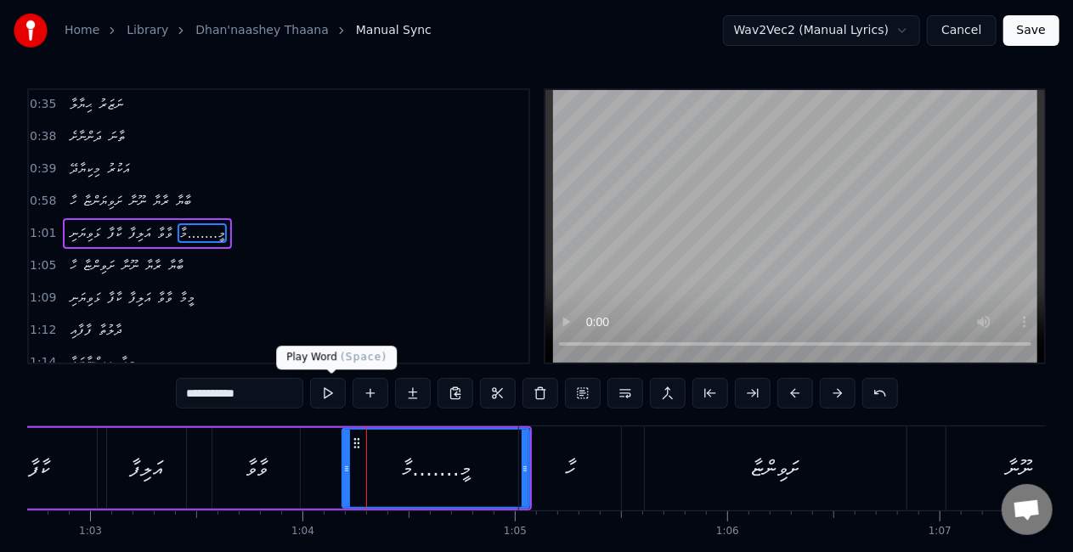
click at [338, 392] on button at bounding box center [328, 393] width 36 height 31
click at [228, 465] on div "ވާވާ" at bounding box center [255, 468] width 87 height 81
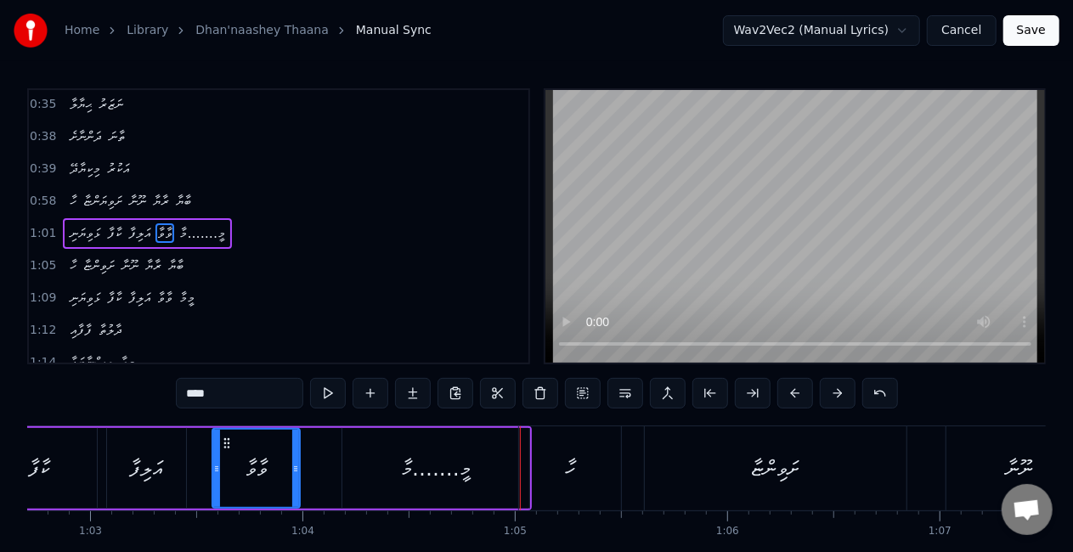
click at [433, 453] on div "މީ.......މާ" at bounding box center [436, 469] width 70 height 32
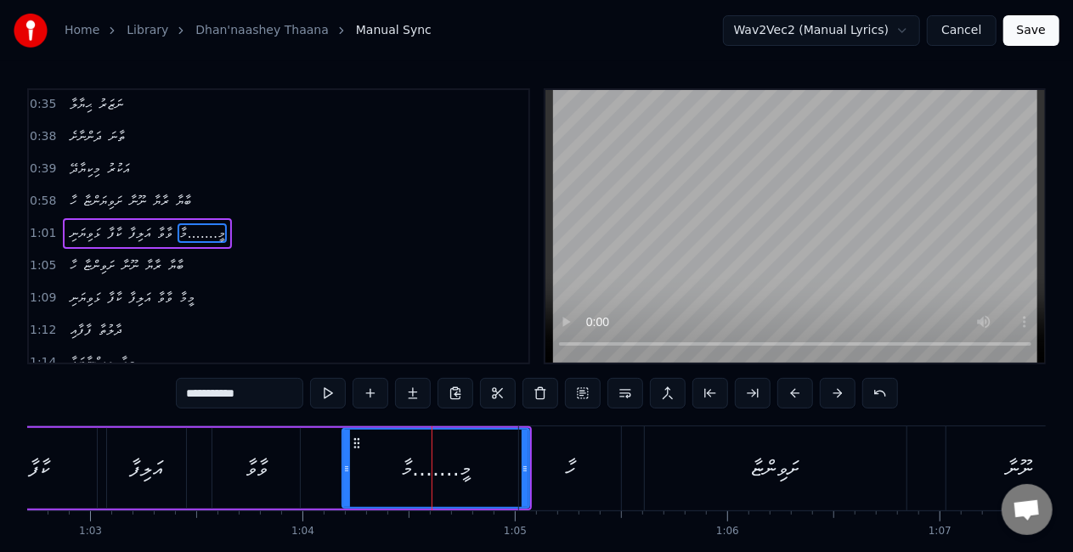
drag, startPoint x: 259, startPoint y: 488, endPoint x: 245, endPoint y: 474, distance: 19.8
click at [258, 484] on div "ވާވާ" at bounding box center [255, 468] width 87 height 81
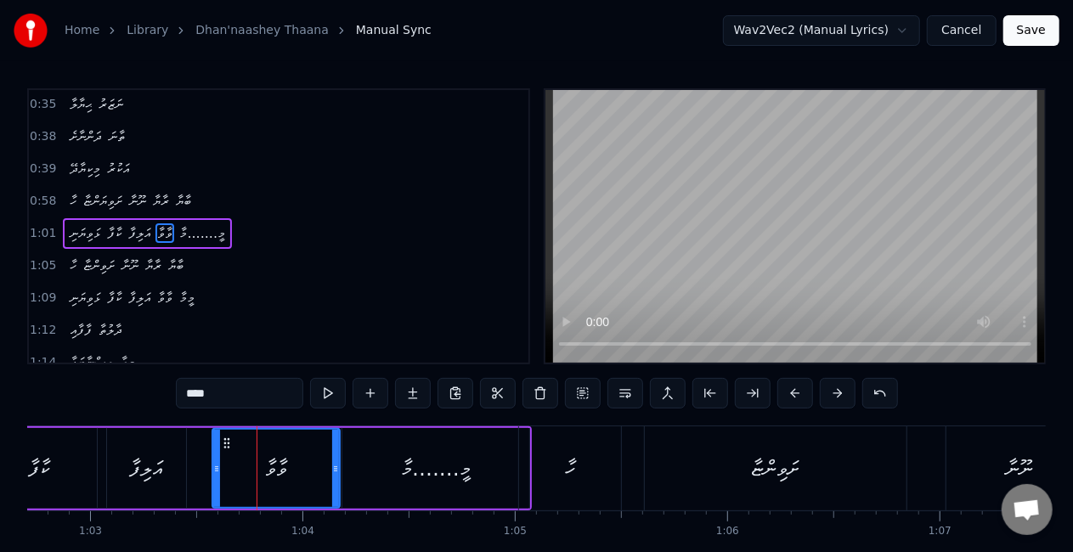
drag, startPoint x: 296, startPoint y: 473, endPoint x: 329, endPoint y: 466, distance: 33.8
click at [336, 468] on icon at bounding box center [335, 469] width 7 height 14
click at [236, 467] on div "ވާވާ" at bounding box center [276, 468] width 126 height 77
click at [465, 455] on div "މީ.......މާ" at bounding box center [436, 468] width 188 height 81
type input "**********"
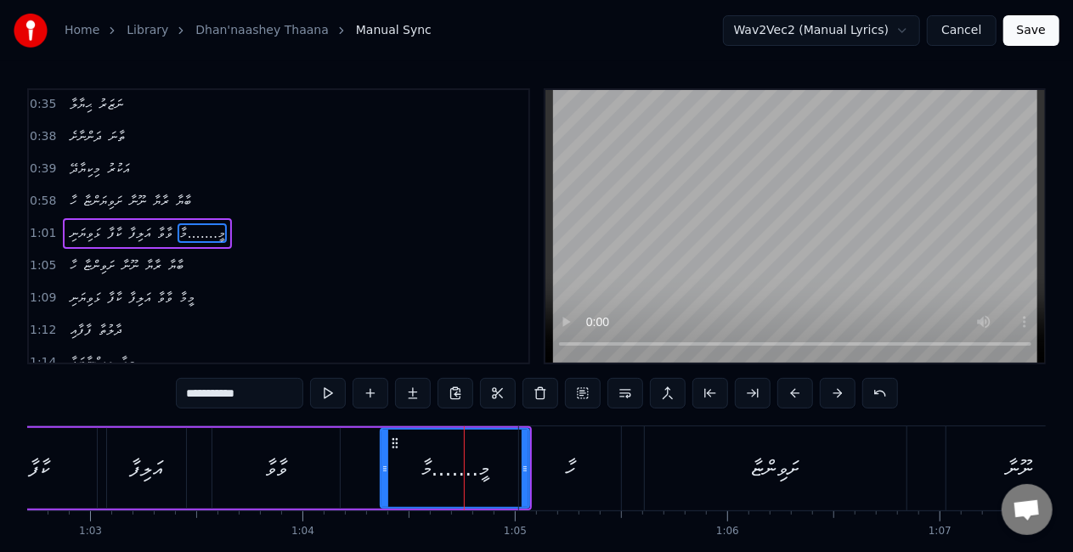
drag, startPoint x: 345, startPoint y: 473, endPoint x: 386, endPoint y: 477, distance: 41.8
click at [386, 477] on div at bounding box center [384, 468] width 7 height 77
click at [349, 464] on div "ޅަވިޔަނި ކާފާ އަލިފާ ވާވާ މީ.......މާ" at bounding box center [193, 468] width 677 height 84
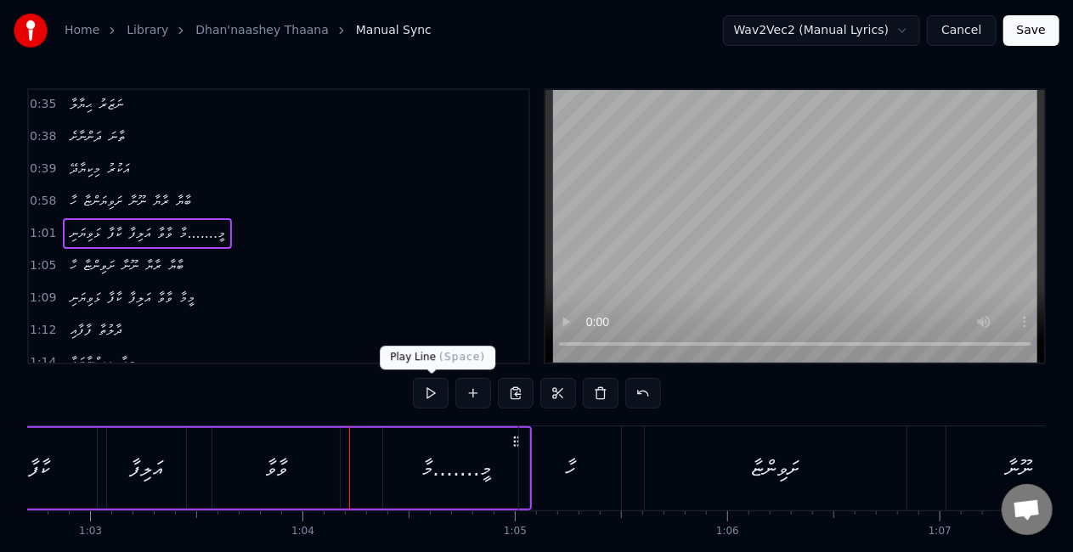
click at [425, 387] on button at bounding box center [431, 393] width 36 height 31
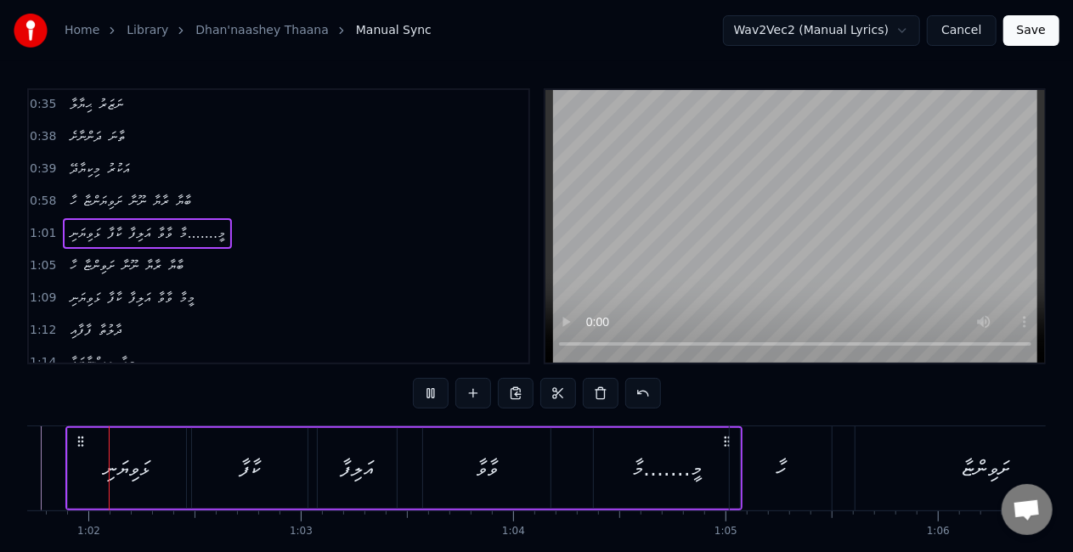
scroll to position [0, 13055]
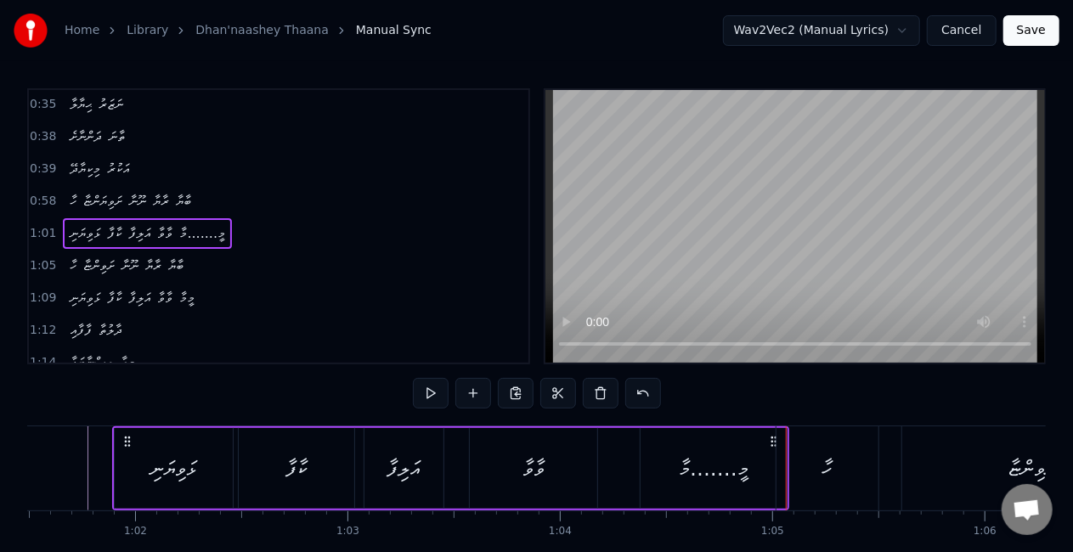
click at [553, 479] on div "ވާވާ" at bounding box center [533, 468] width 127 height 81
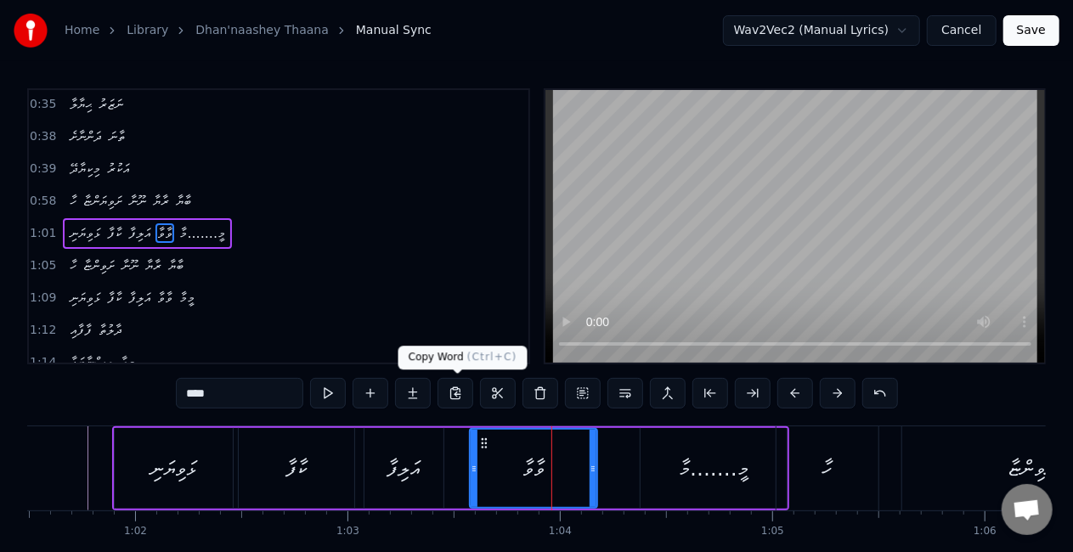
click at [335, 465] on div "ކާފާ" at bounding box center [296, 468] width 115 height 81
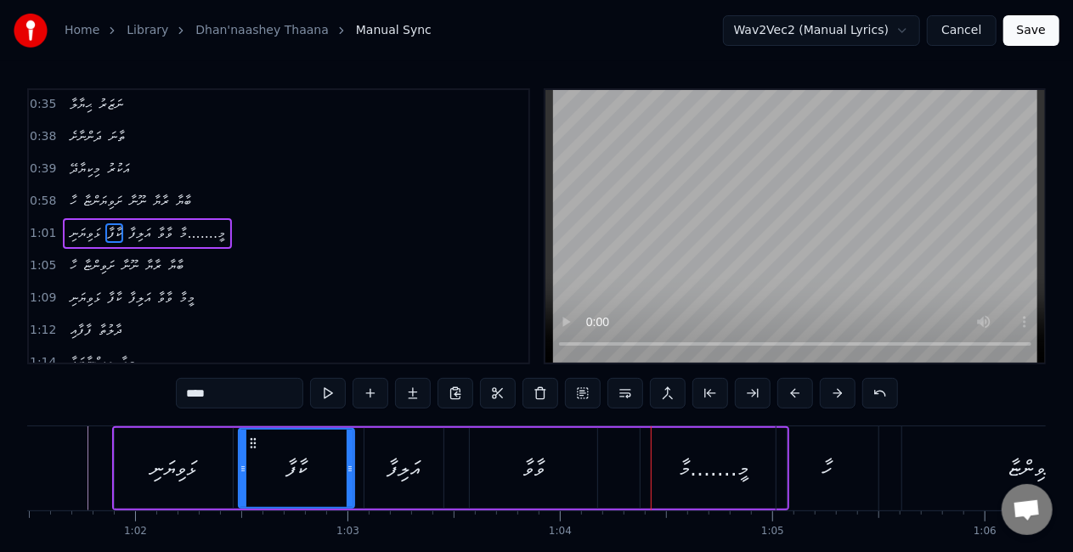
click at [436, 455] on div "އަލިފާ" at bounding box center [403, 468] width 79 height 81
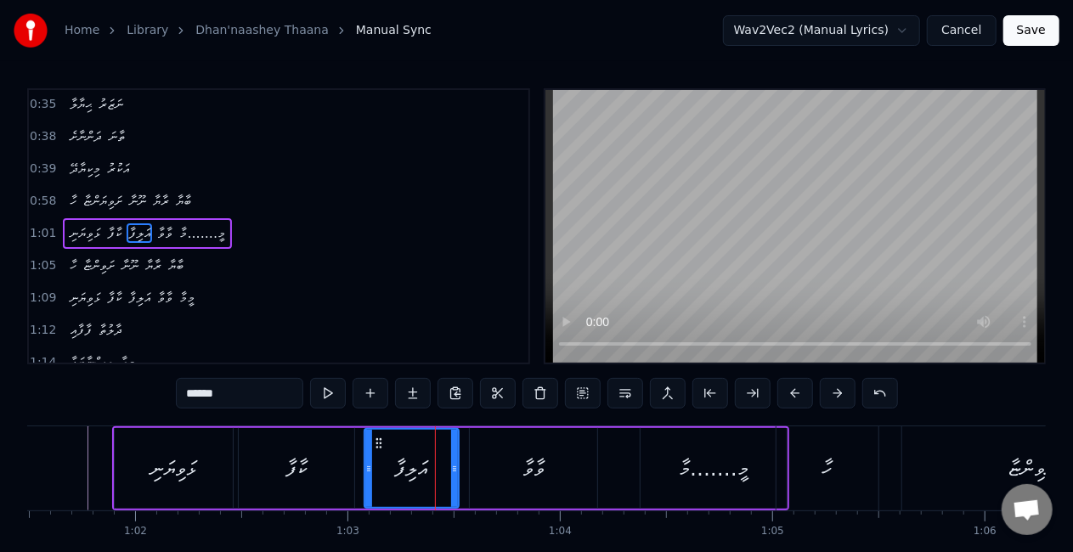
drag, startPoint x: 440, startPoint y: 457, endPoint x: 455, endPoint y: 462, distance: 16.1
click at [455, 462] on div at bounding box center [454, 468] width 7 height 77
click at [333, 469] on div "ކާފާ" at bounding box center [296, 468] width 115 height 81
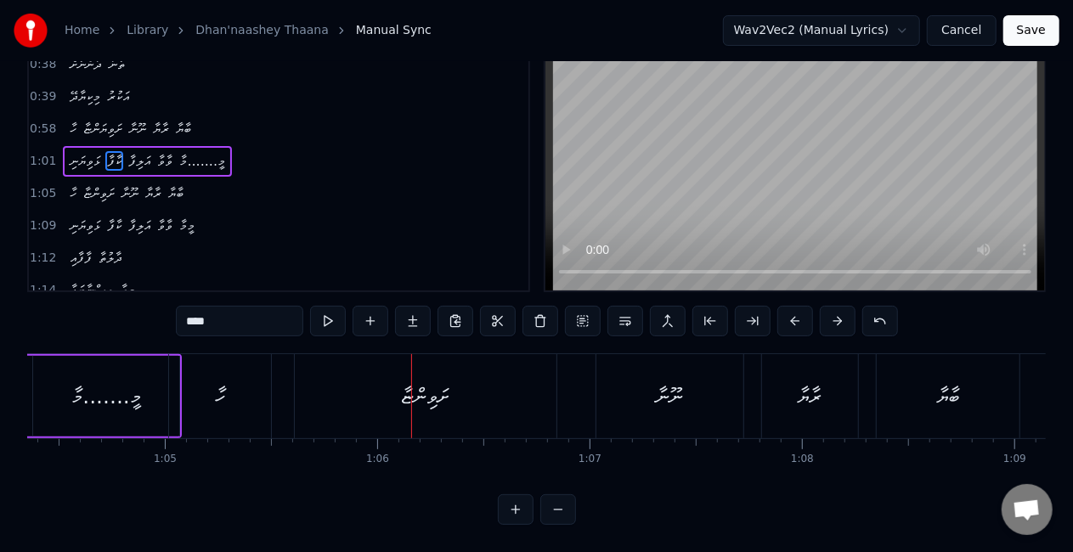
scroll to position [0, 13570]
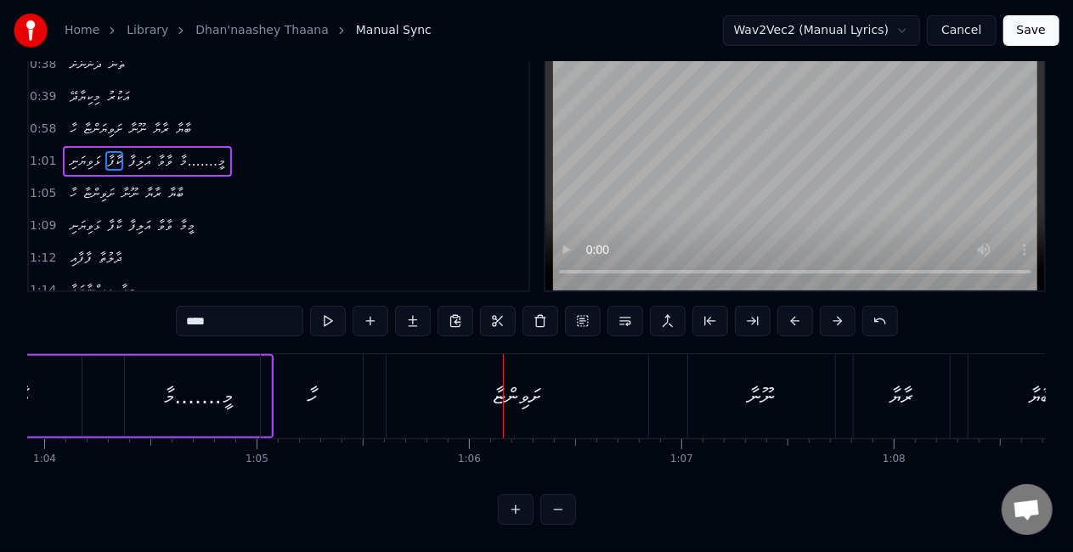
click at [327, 387] on div "ހާ" at bounding box center [312, 396] width 103 height 84
type input "**"
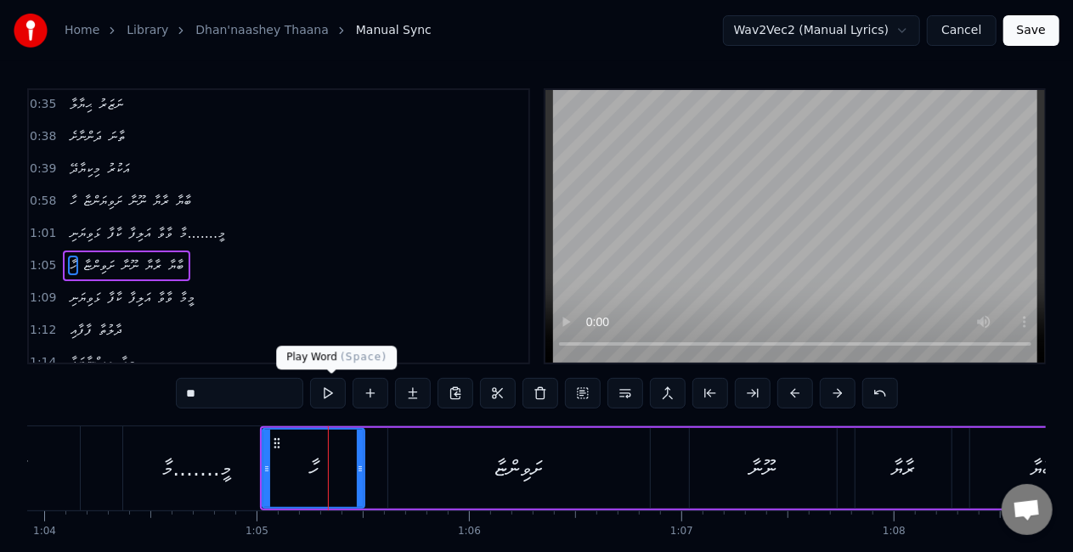
scroll to position [260, 0]
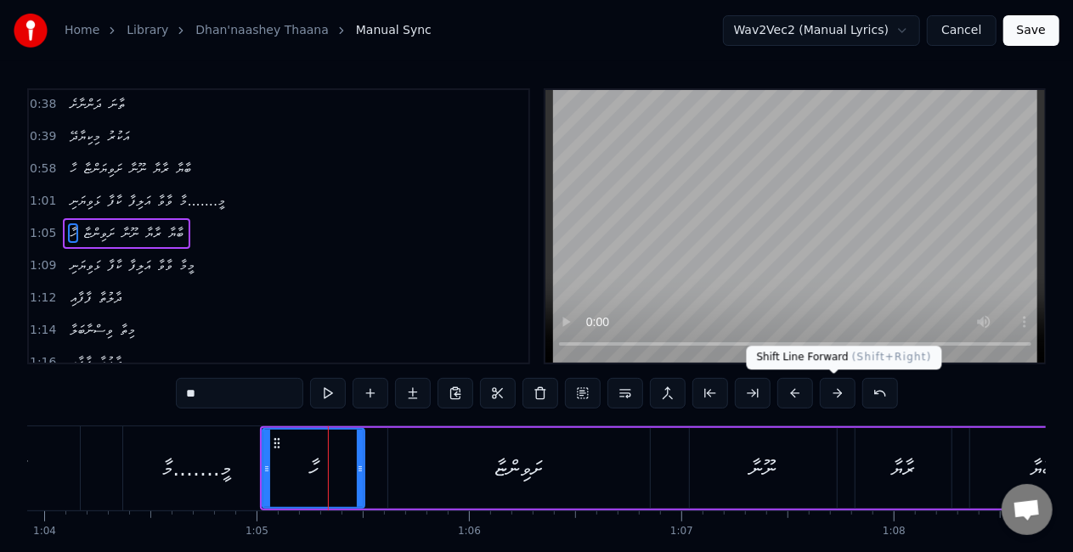
click at [834, 392] on button at bounding box center [837, 393] width 36 height 31
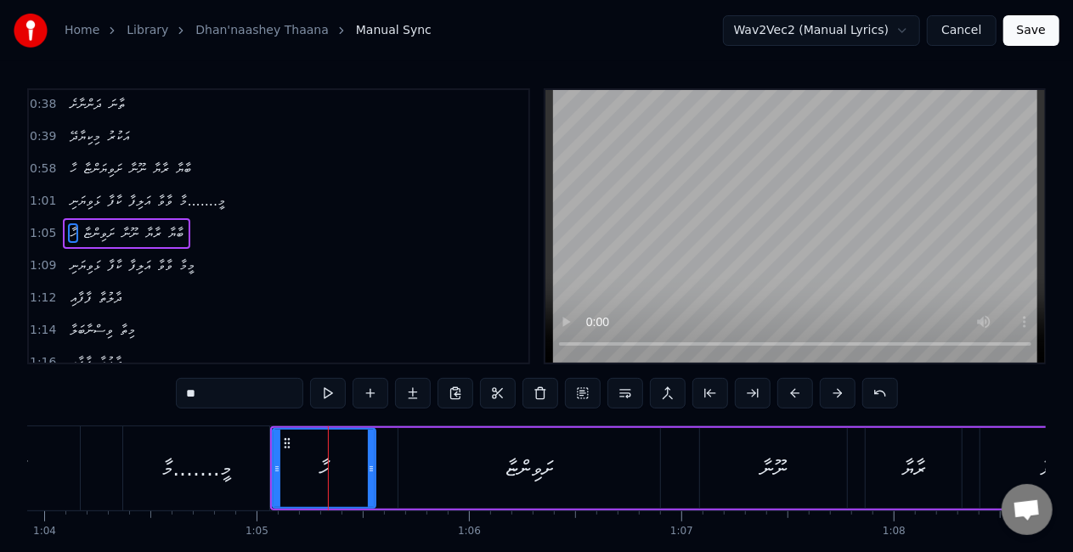
click at [833, 392] on button at bounding box center [837, 393] width 36 height 31
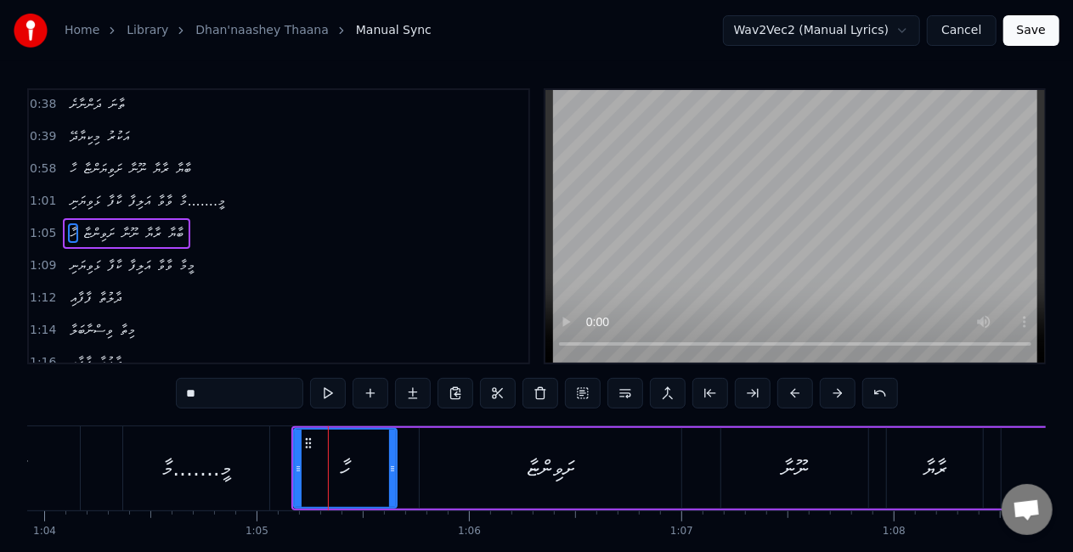
click at [833, 392] on button at bounding box center [837, 393] width 36 height 31
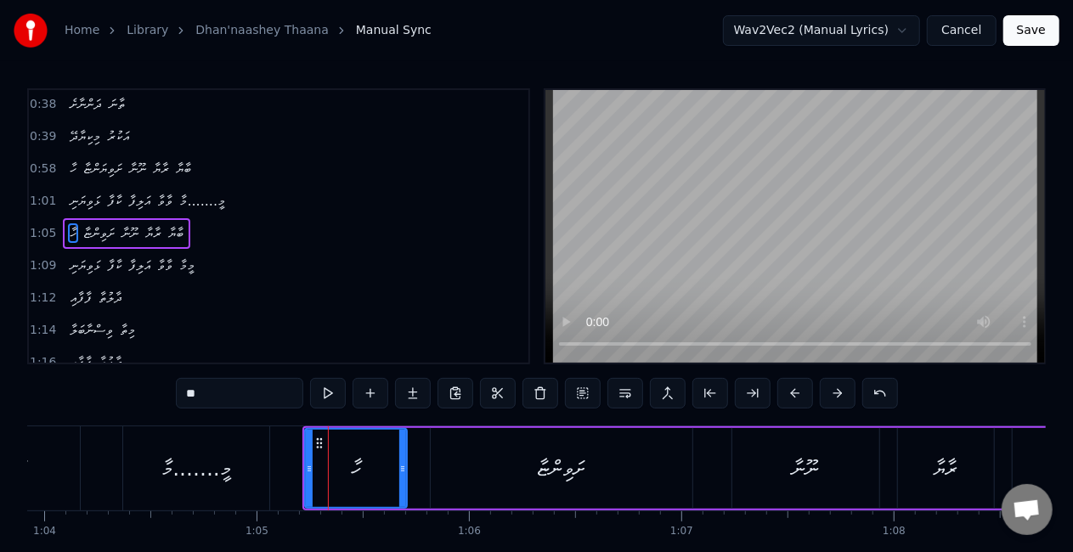
click at [833, 392] on button at bounding box center [837, 393] width 36 height 31
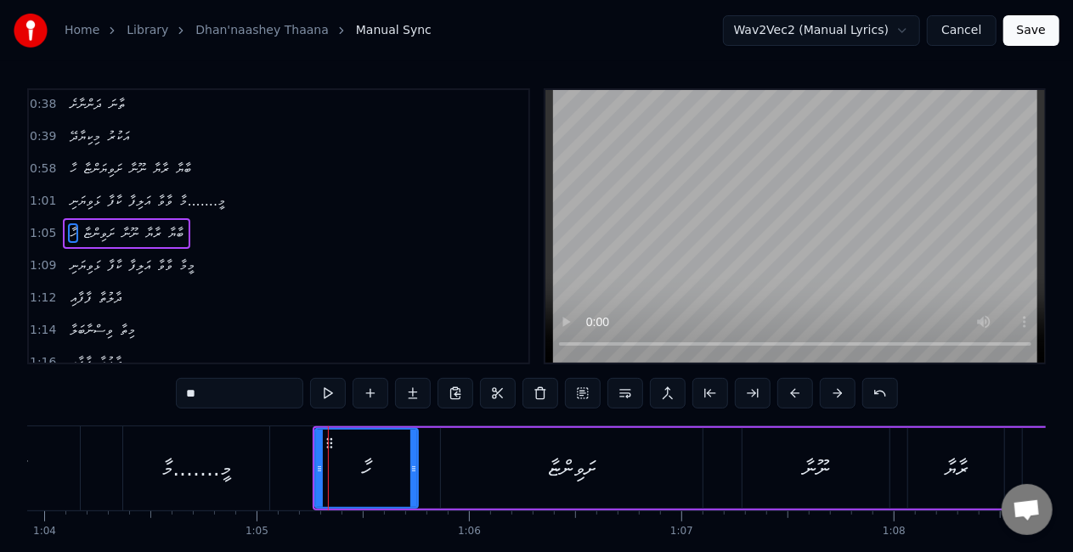
click at [833, 392] on button at bounding box center [837, 393] width 36 height 31
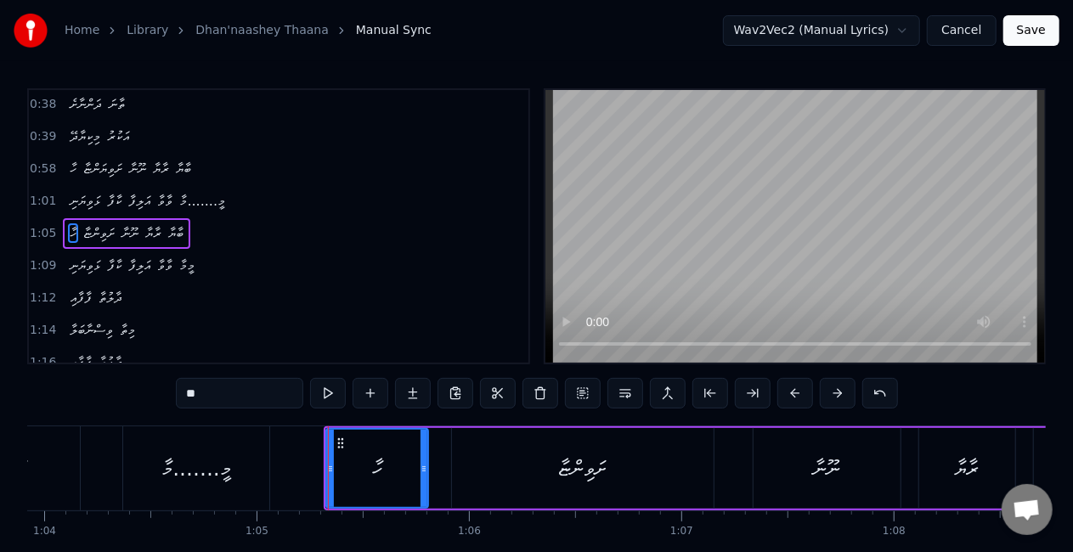
click at [833, 392] on button at bounding box center [837, 393] width 36 height 31
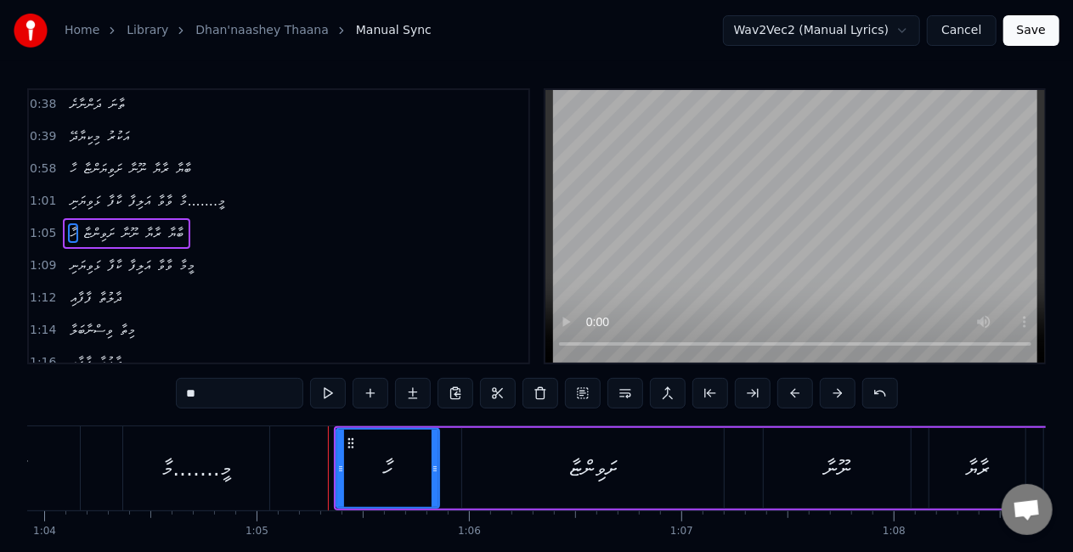
click at [833, 392] on button at bounding box center [837, 393] width 36 height 31
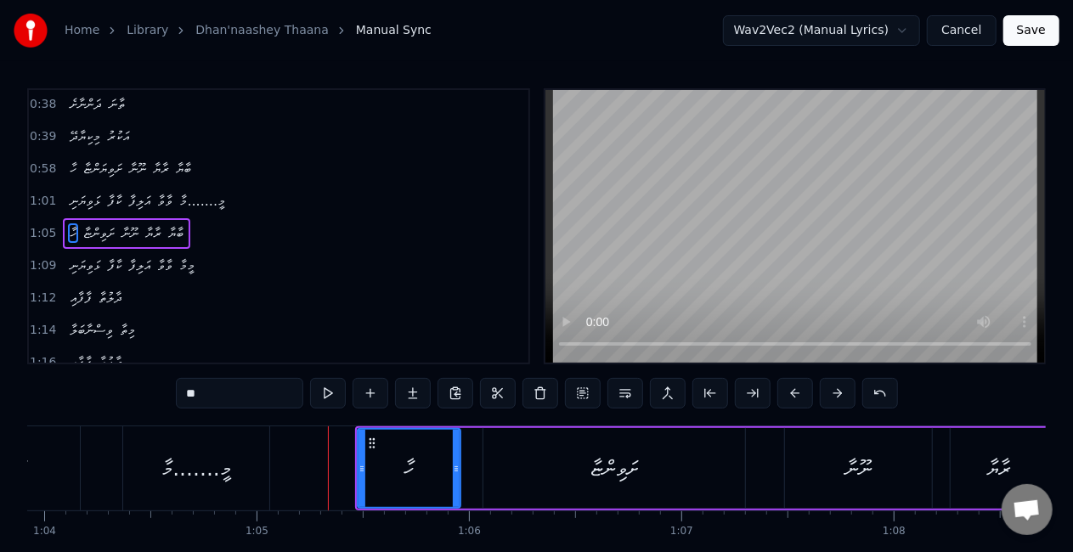
click at [833, 392] on button at bounding box center [837, 393] width 36 height 31
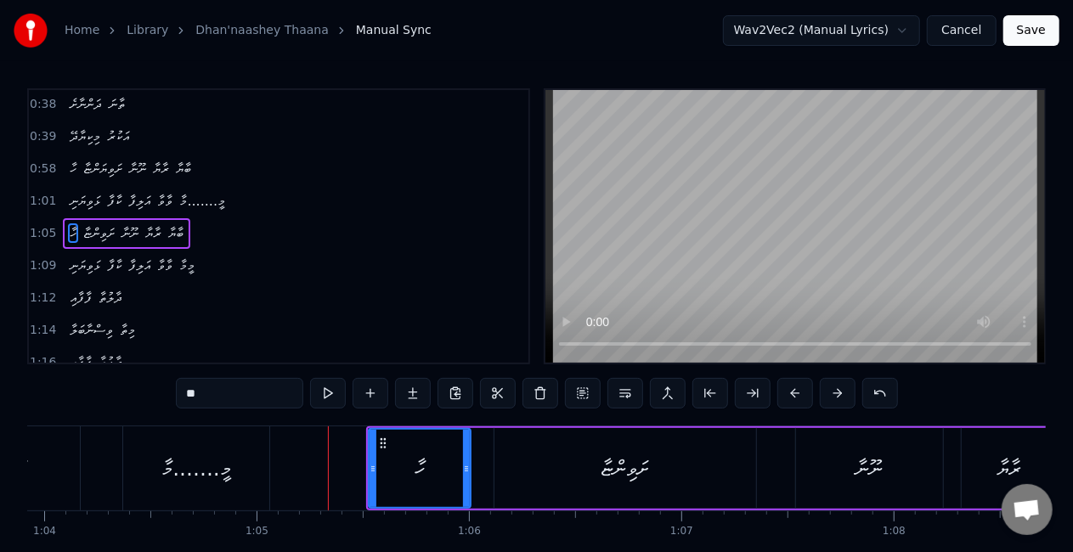
click at [833, 392] on button at bounding box center [837, 393] width 36 height 31
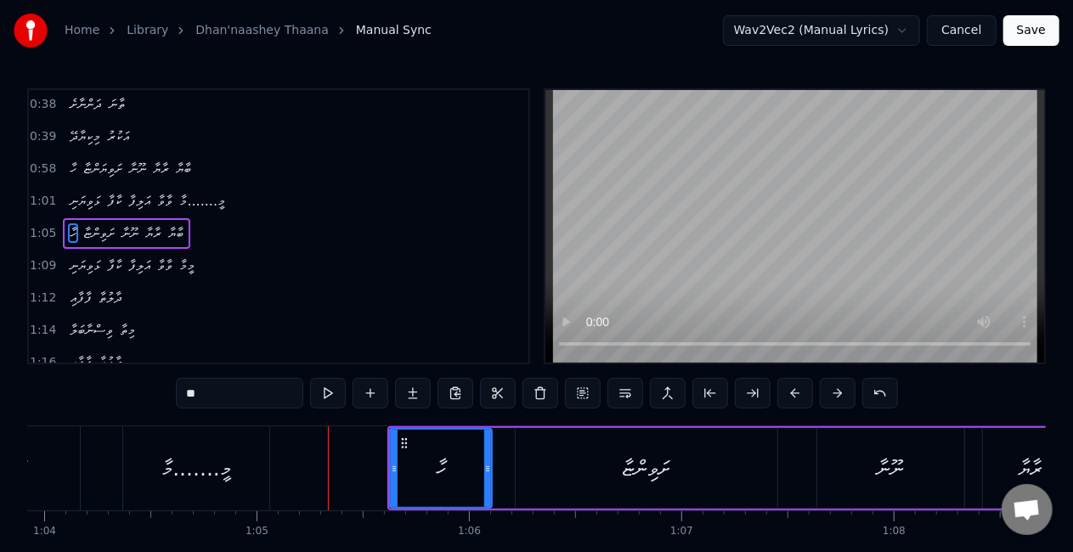
click at [833, 392] on button at bounding box center [837, 393] width 36 height 31
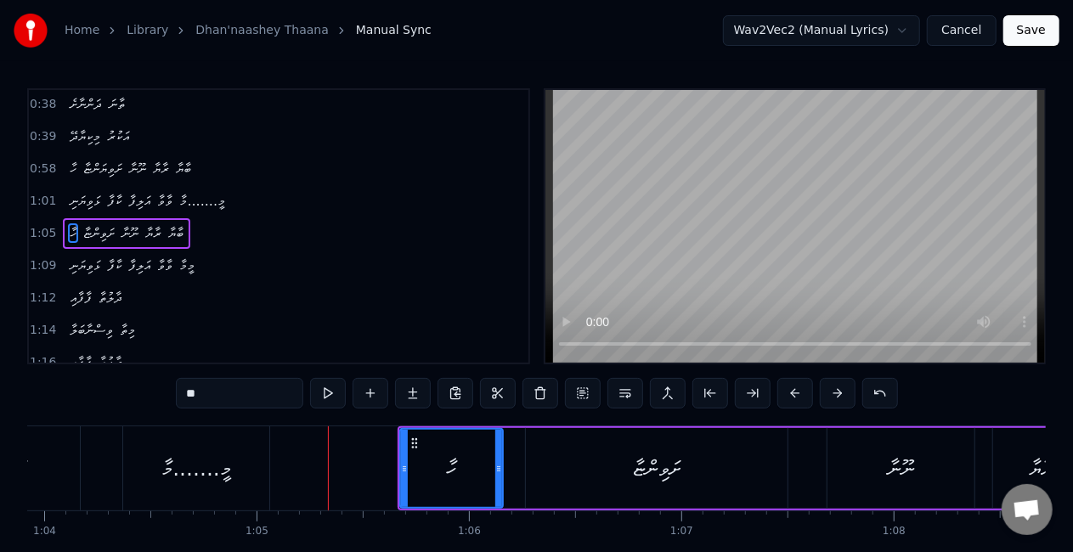
click at [833, 392] on button at bounding box center [837, 393] width 36 height 31
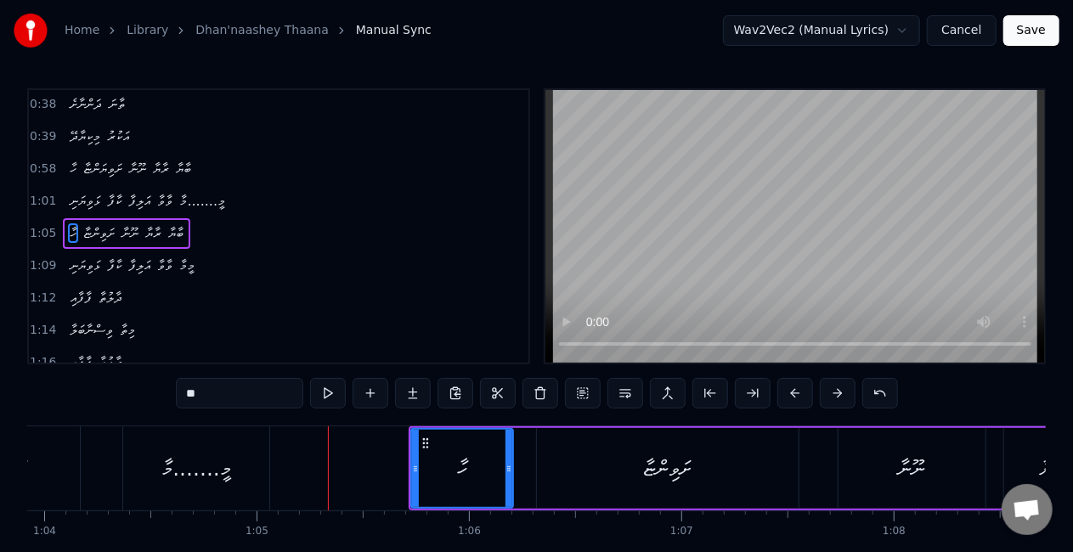
click at [833, 392] on button at bounding box center [837, 393] width 36 height 31
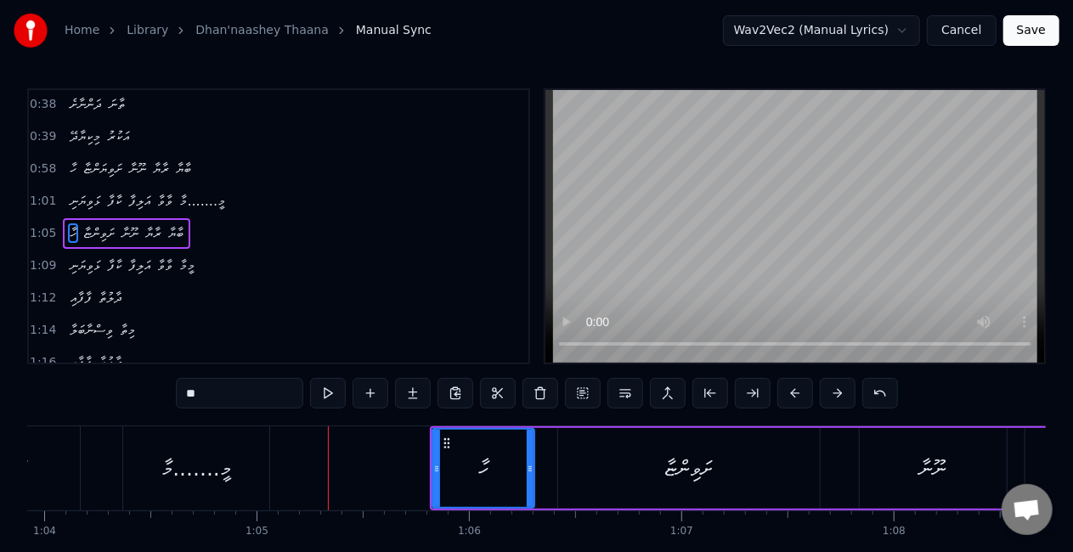
click at [833, 392] on button at bounding box center [837, 393] width 36 height 31
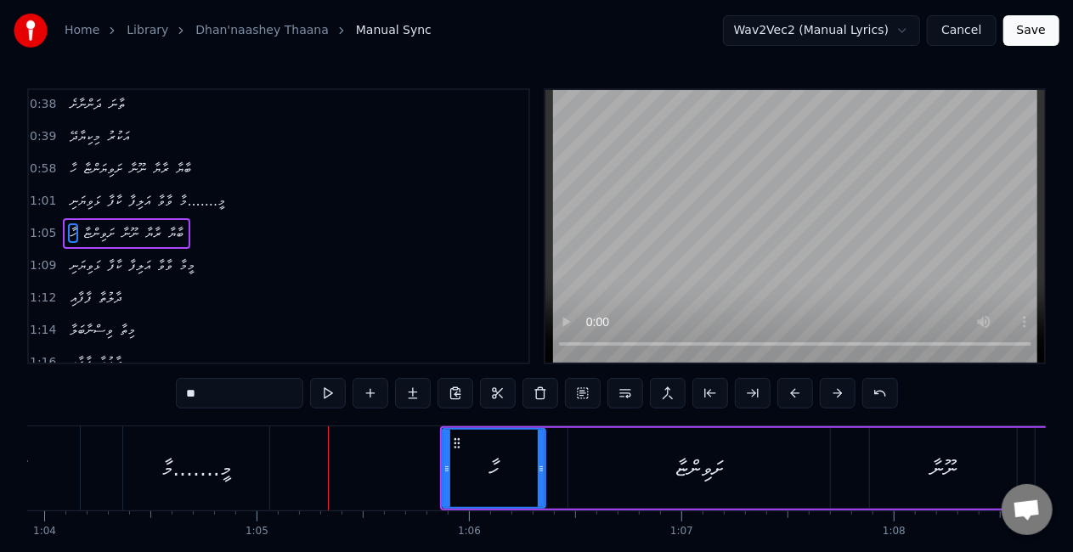
click at [833, 392] on button at bounding box center [837, 393] width 36 height 31
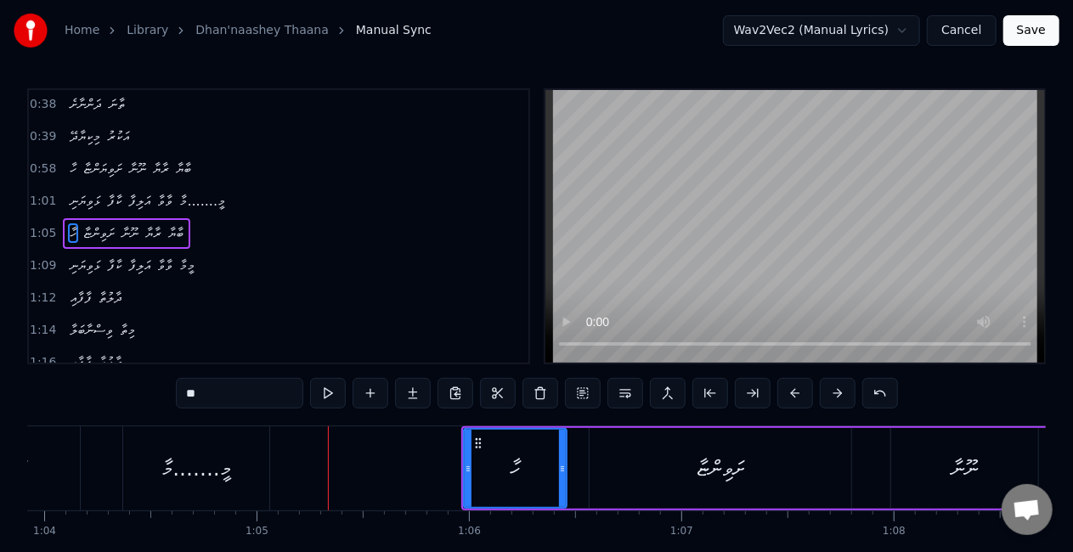
click at [833, 392] on button at bounding box center [837, 393] width 36 height 31
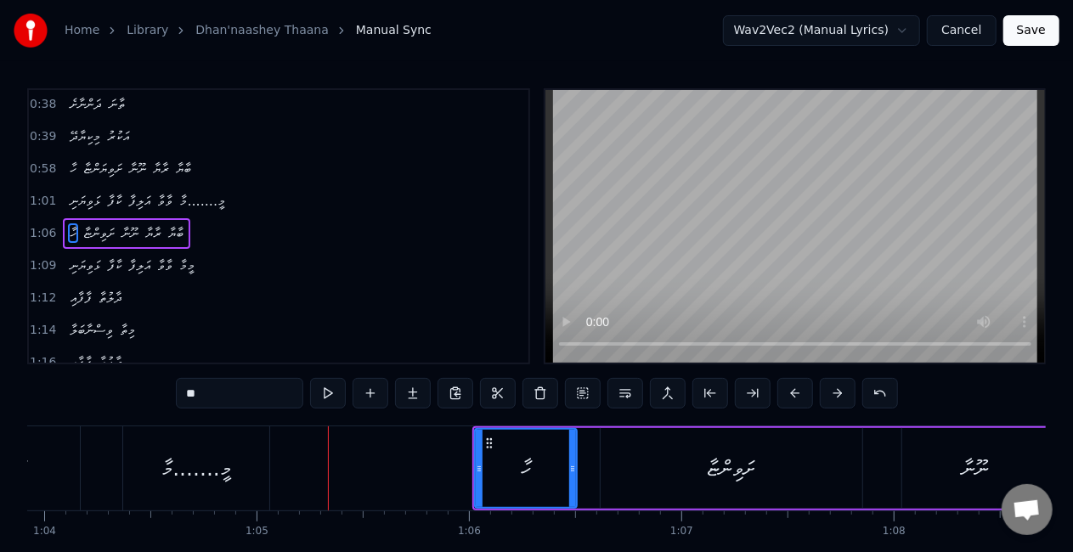
click at [833, 391] on button at bounding box center [837, 393] width 36 height 31
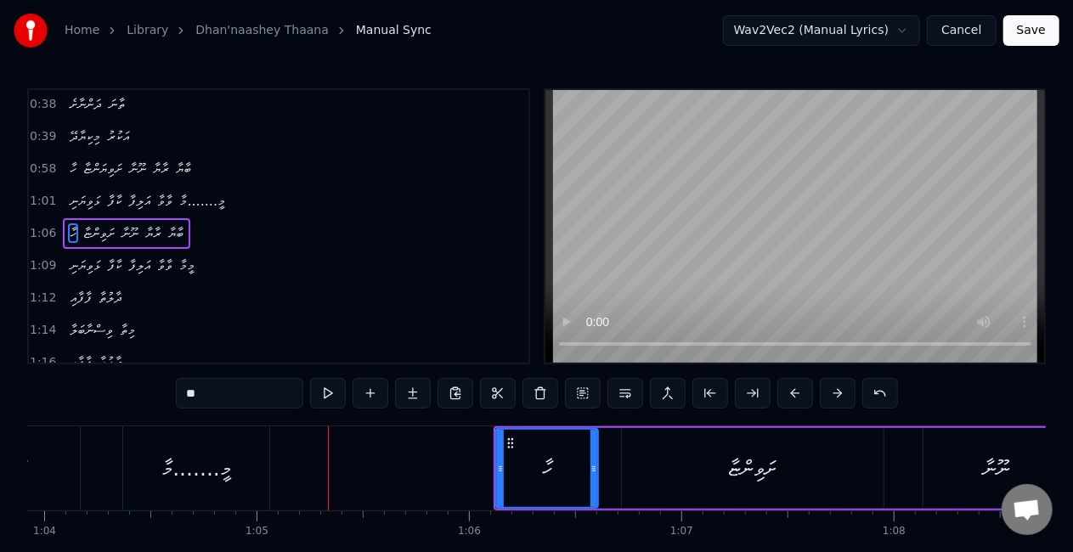
click at [832, 391] on button at bounding box center [837, 393] width 36 height 31
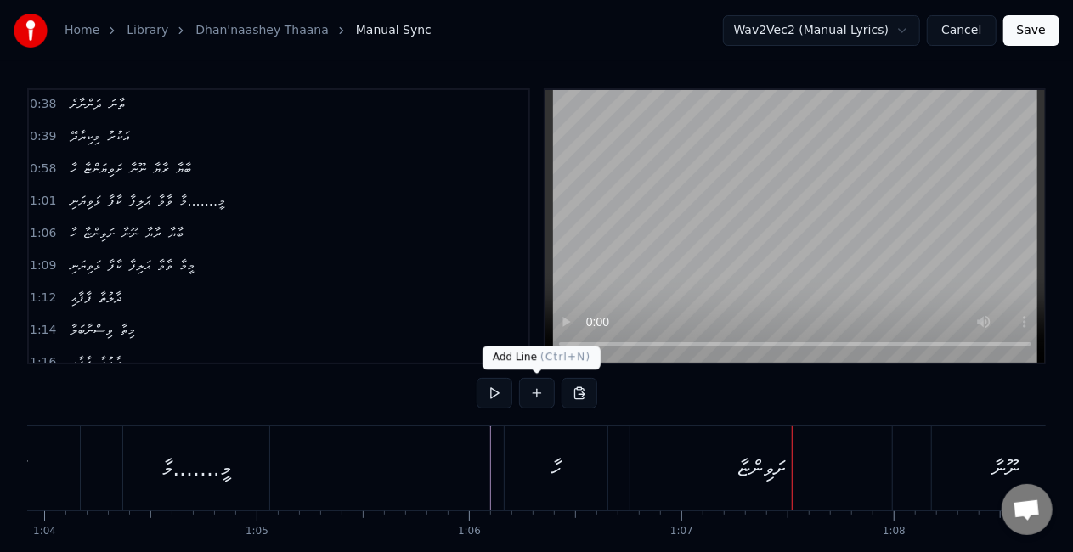
click at [537, 457] on div "ހާ" at bounding box center [555, 468] width 103 height 84
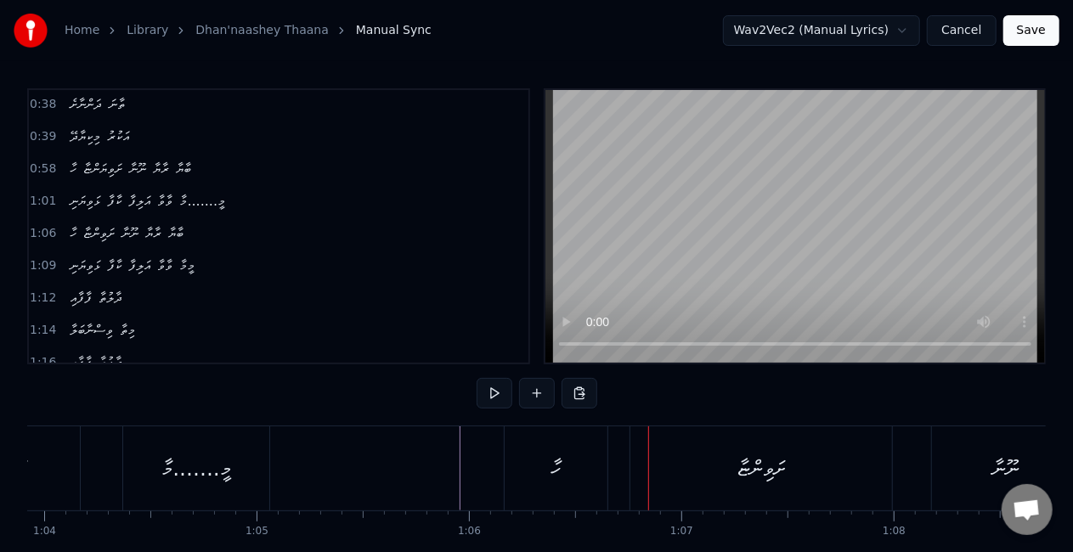
click at [521, 478] on div "ހާ" at bounding box center [555, 468] width 103 height 84
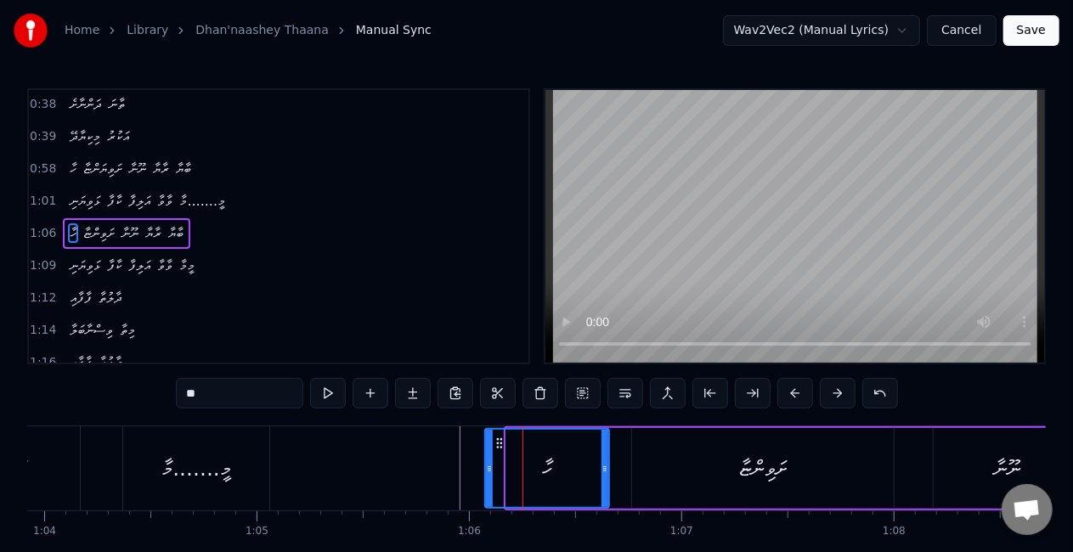
drag, startPoint x: 508, startPoint y: 476, endPoint x: 487, endPoint y: 472, distance: 20.8
click at [487, 472] on div at bounding box center [489, 468] width 7 height 77
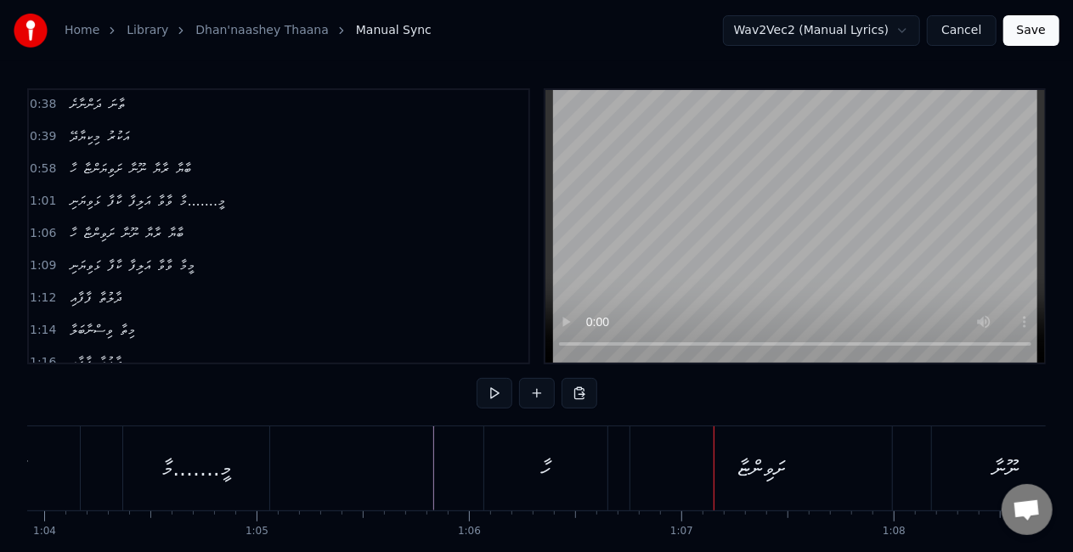
drag, startPoint x: 728, startPoint y: 470, endPoint x: 727, endPoint y: 457, distance: 13.6
click at [728, 469] on div "ށަވިންޏާ" at bounding box center [761, 468] width 262 height 84
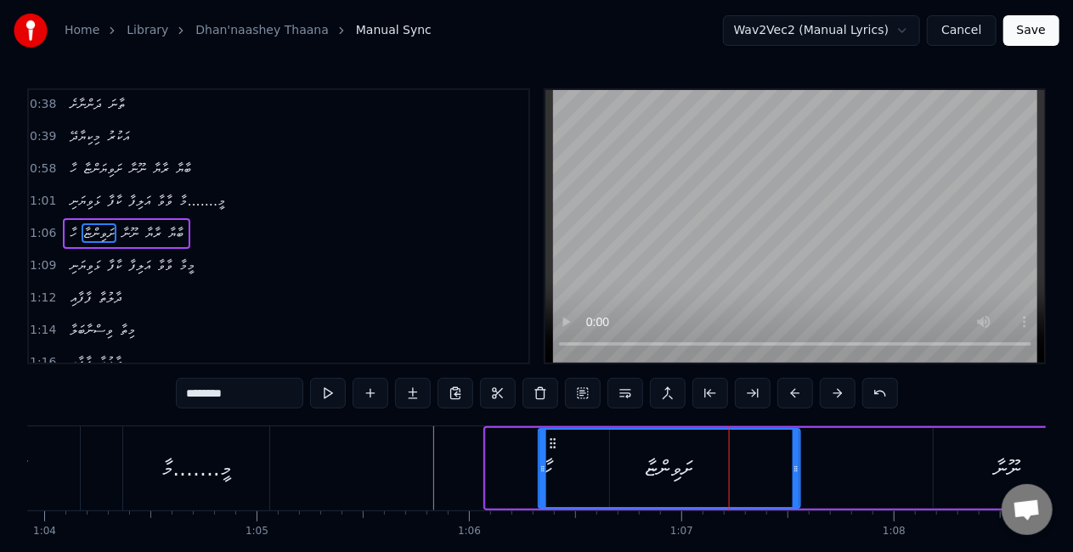
drag, startPoint x: 648, startPoint y: 440, endPoint x: 555, endPoint y: 428, distance: 94.2
click at [555, 428] on div "ށަވިންޏާ" at bounding box center [669, 468] width 263 height 81
click at [491, 464] on div "ހާ" at bounding box center [547, 468] width 123 height 81
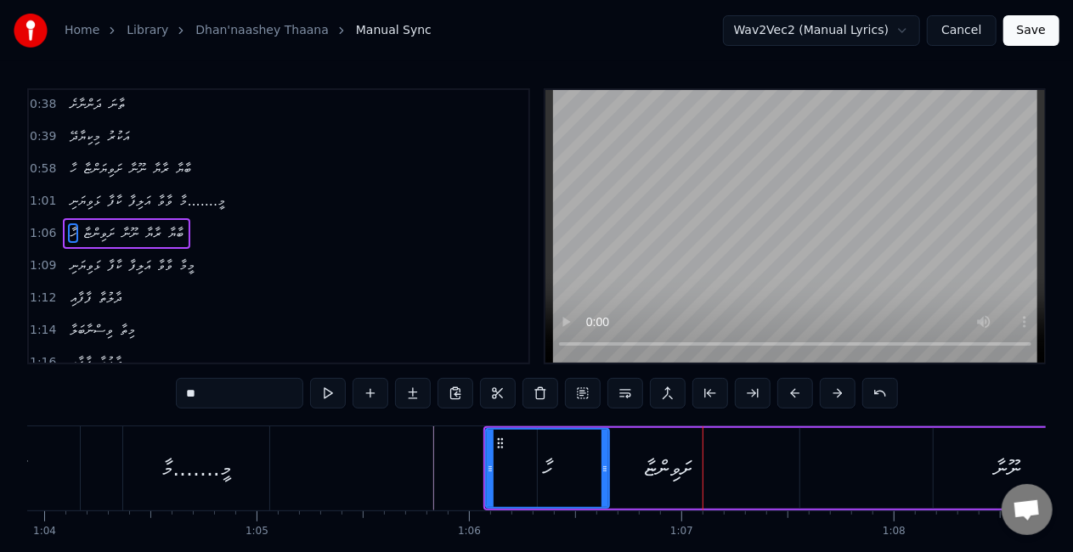
click at [645, 469] on div "ށަވިންޏާ" at bounding box center [669, 469] width 48 height 32
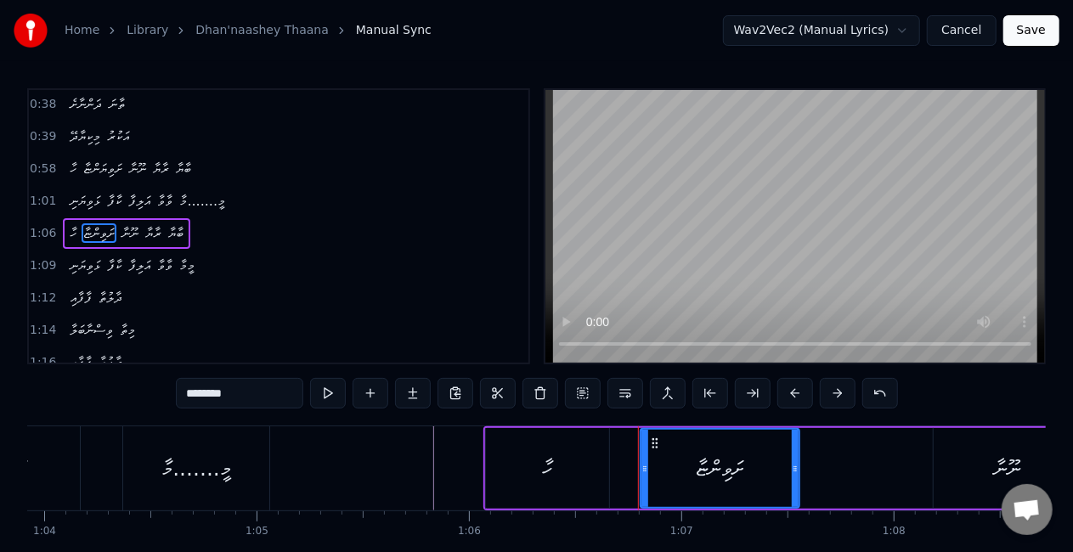
drag, startPoint x: 543, startPoint y: 464, endPoint x: 646, endPoint y: 462, distance: 102.8
click at [646, 462] on icon at bounding box center [644, 469] width 7 height 14
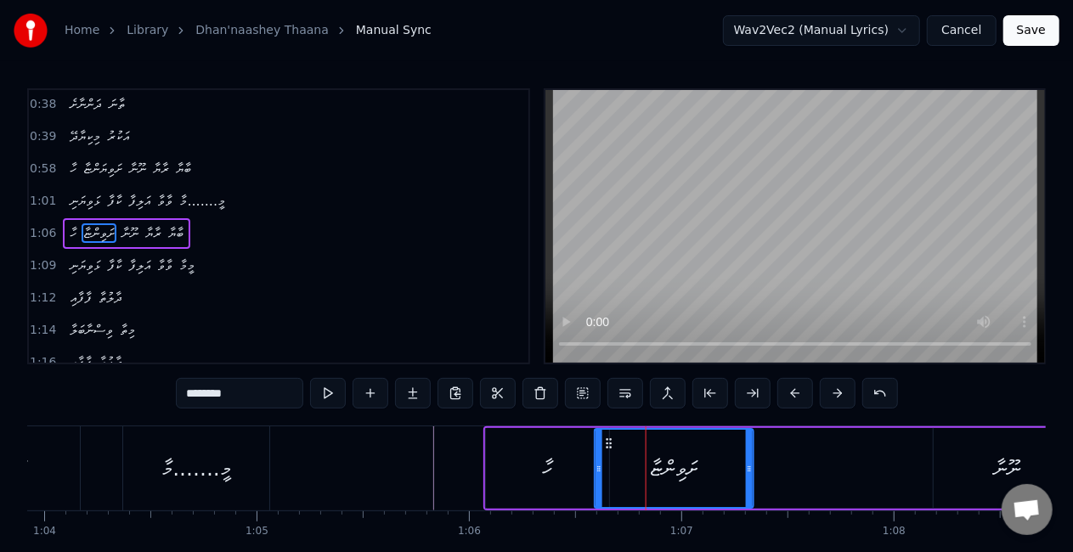
drag, startPoint x: 652, startPoint y: 442, endPoint x: 611, endPoint y: 438, distance: 41.7
click at [611, 438] on icon at bounding box center [609, 443] width 14 height 14
click at [493, 462] on div "ހާ" at bounding box center [547, 468] width 123 height 81
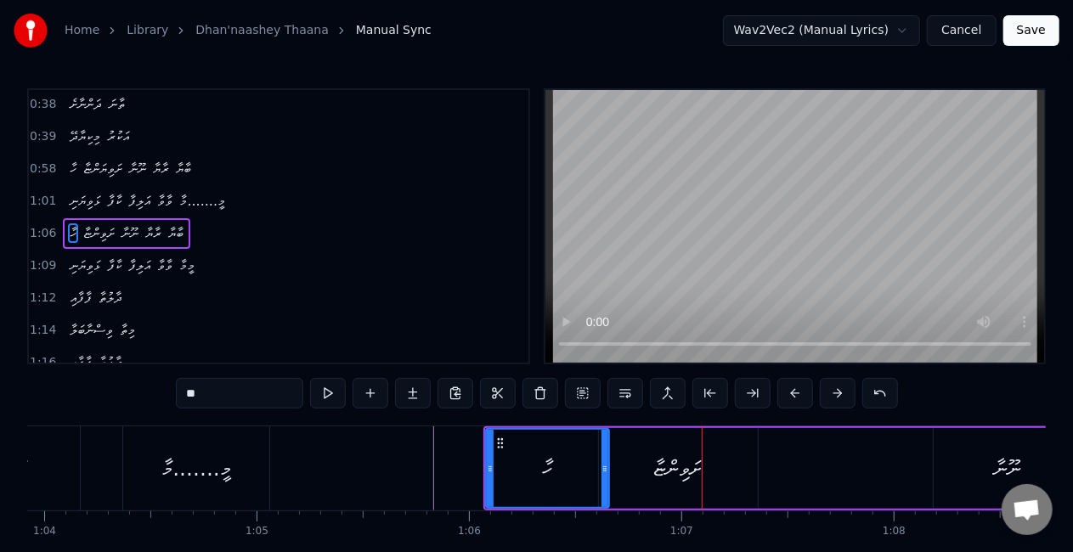
click at [662, 467] on div "ށަވިންޏާ" at bounding box center [678, 469] width 48 height 32
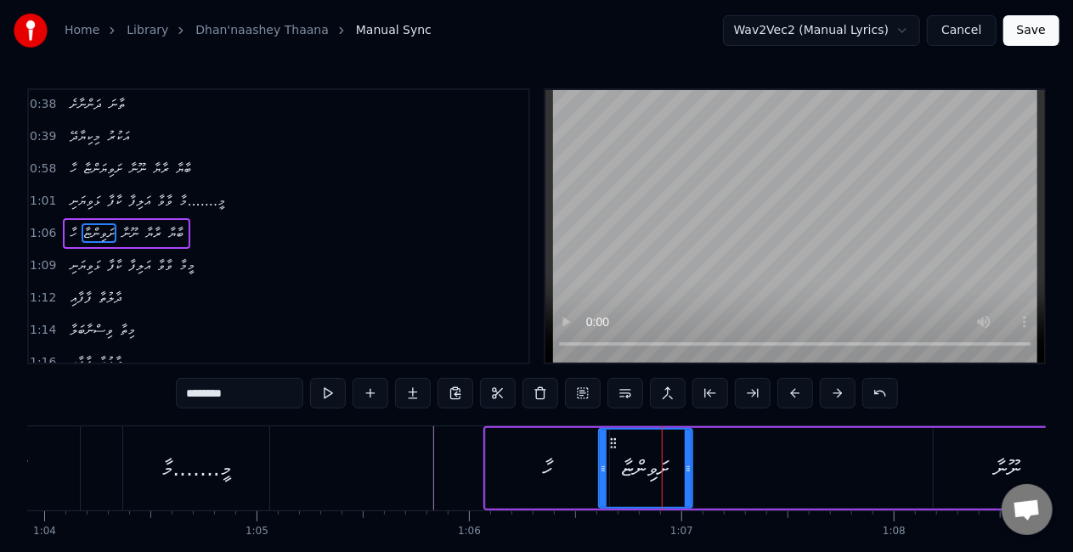
drag, startPoint x: 750, startPoint y: 465, endPoint x: 684, endPoint y: 465, distance: 65.4
click at [684, 465] on icon at bounding box center [687, 469] width 7 height 14
click at [526, 470] on div "ހާ" at bounding box center [547, 468] width 123 height 81
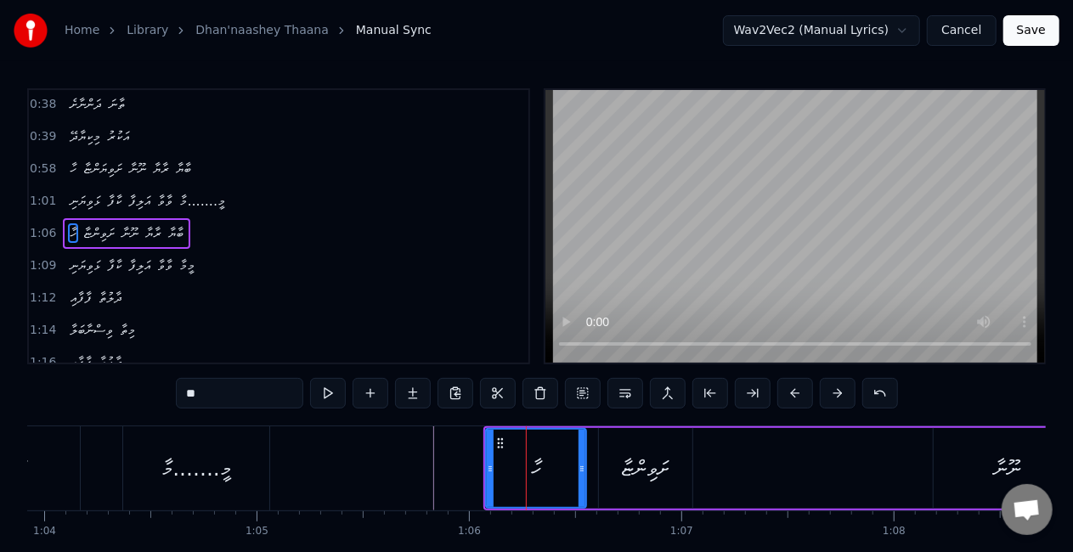
drag, startPoint x: 601, startPoint y: 474, endPoint x: 579, endPoint y: 471, distance: 22.2
click at [579, 471] on icon at bounding box center [581, 469] width 7 height 14
click at [640, 466] on div "ށަވިންޏާ" at bounding box center [645, 469] width 48 height 32
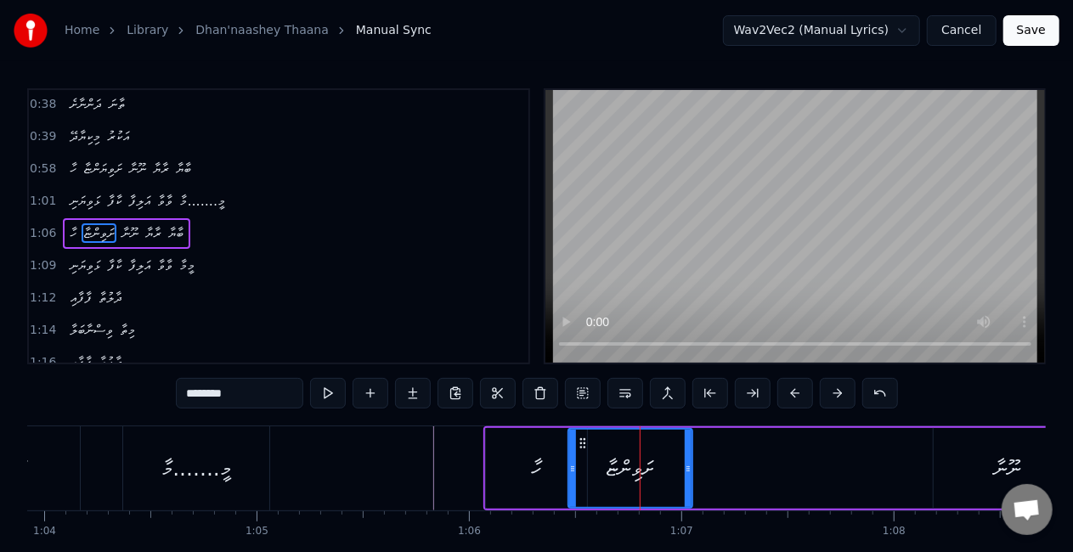
drag, startPoint x: 601, startPoint y: 472, endPoint x: 572, endPoint y: 474, distance: 29.8
click at [572, 474] on icon at bounding box center [572, 469] width 7 height 14
click at [498, 480] on div "ހާ" at bounding box center [536, 468] width 101 height 81
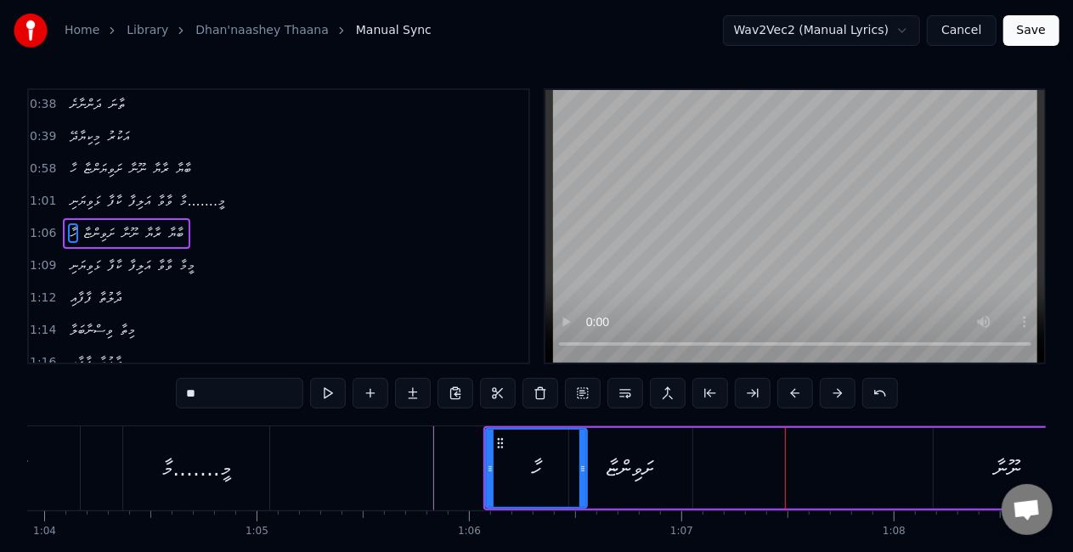
click at [642, 434] on div "ށަވިންޏާ" at bounding box center [630, 468] width 123 height 81
type input "********"
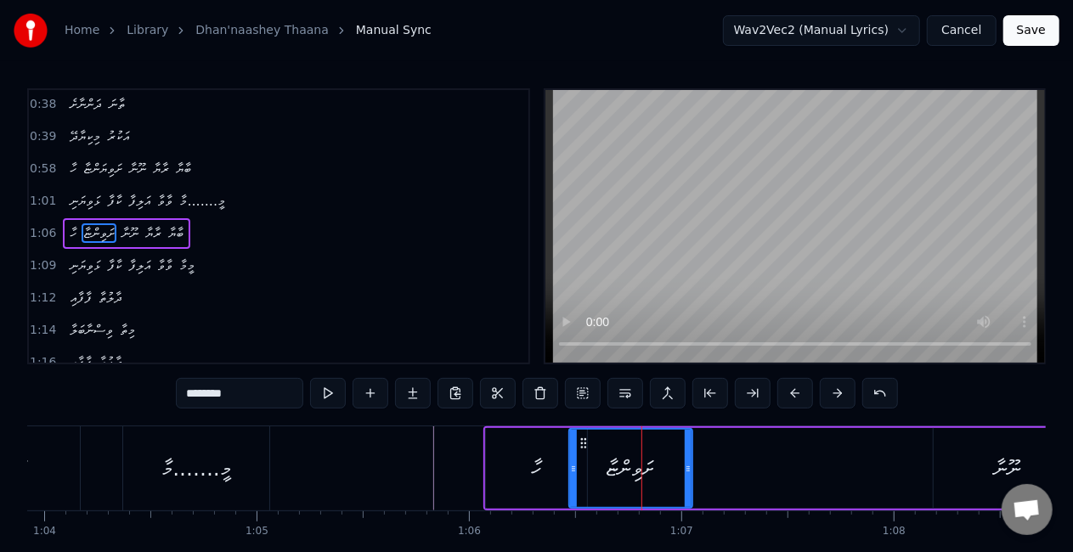
drag, startPoint x: 698, startPoint y: 467, endPoint x: 707, endPoint y: 467, distance: 9.3
click at [713, 470] on div "ހާ ށަވިންޏާ ނޫނާ ރާޔާ ބާޔާ" at bounding box center [921, 468] width 876 height 84
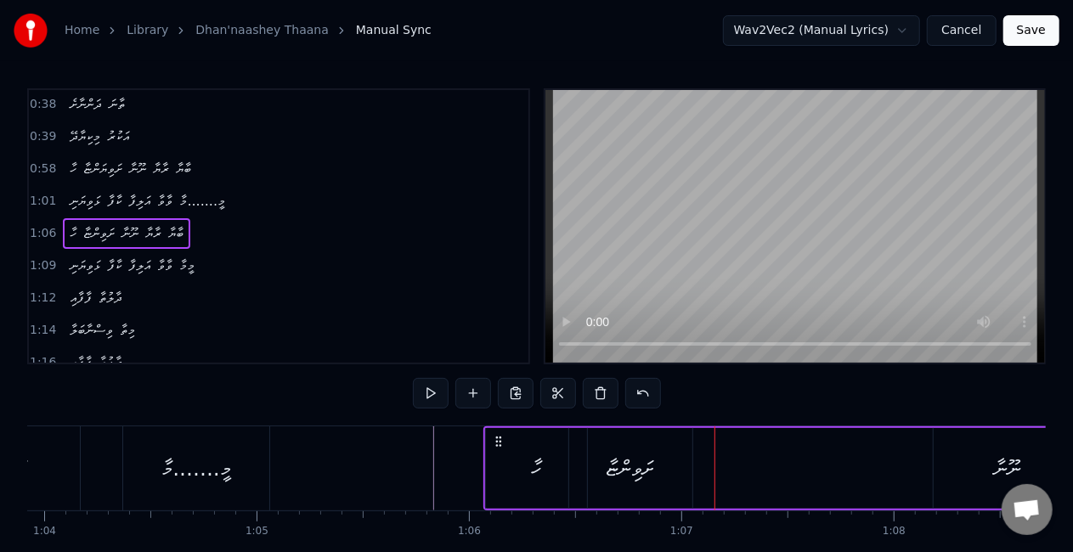
click at [639, 465] on div "ށަވިންޏާ" at bounding box center [630, 469] width 48 height 32
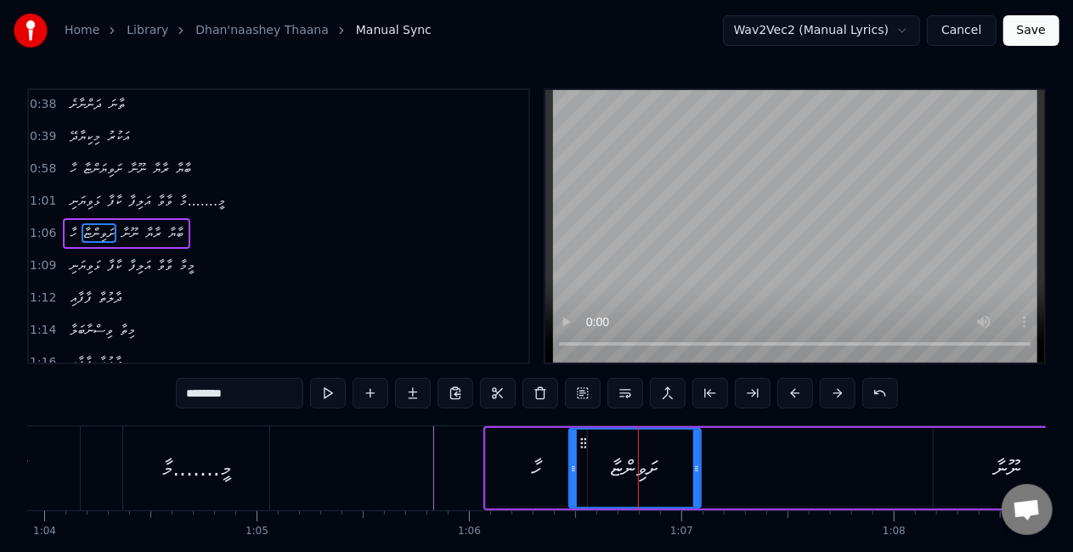
drag, startPoint x: 686, startPoint y: 470, endPoint x: 671, endPoint y: 474, distance: 15.7
click at [695, 472] on icon at bounding box center [696, 469] width 7 height 14
click at [485, 464] on div "ހާ" at bounding box center [536, 468] width 103 height 81
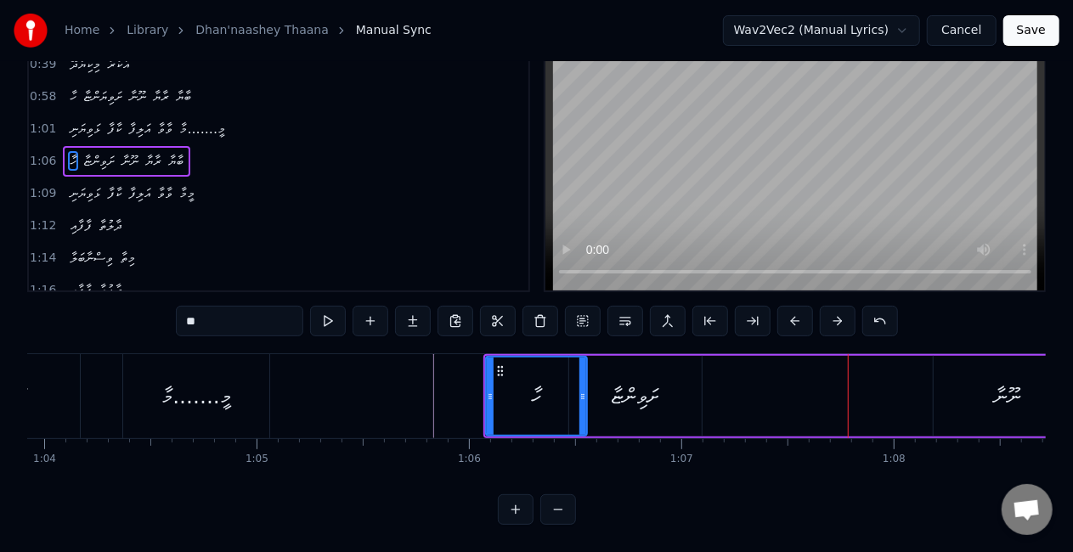
click at [994, 380] on div "ނޫނާ" at bounding box center [1007, 396] width 27 height 32
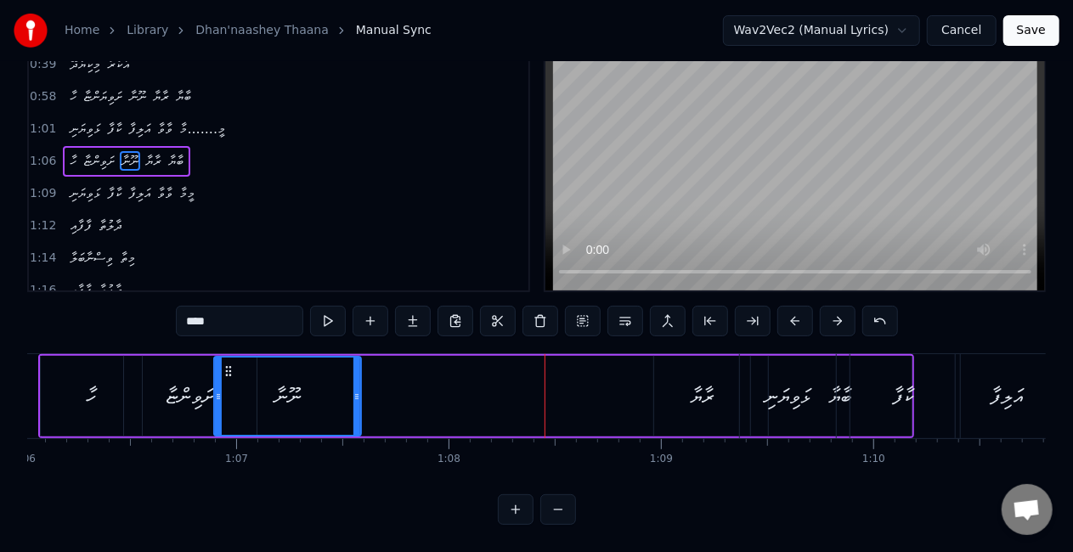
scroll to position [0, 14011]
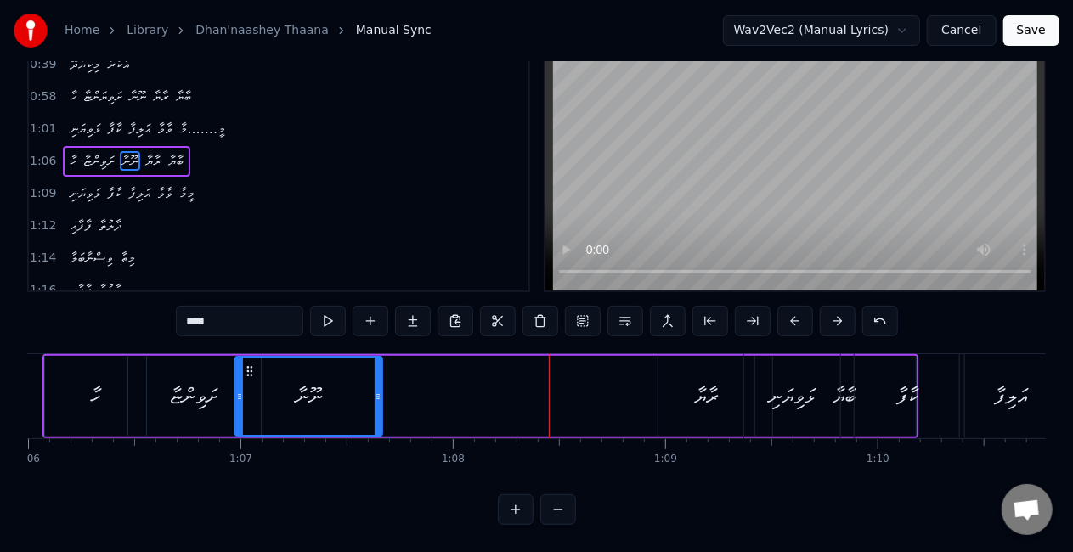
drag, startPoint x: 457, startPoint y: 358, endPoint x: 246, endPoint y: 376, distance: 211.4
click at [246, 376] on div "ނޫނާ" at bounding box center [309, 396] width 145 height 77
drag, startPoint x: 375, startPoint y: 390, endPoint x: 340, endPoint y: 387, distance: 35.8
click at [340, 387] on div at bounding box center [343, 396] width 7 height 77
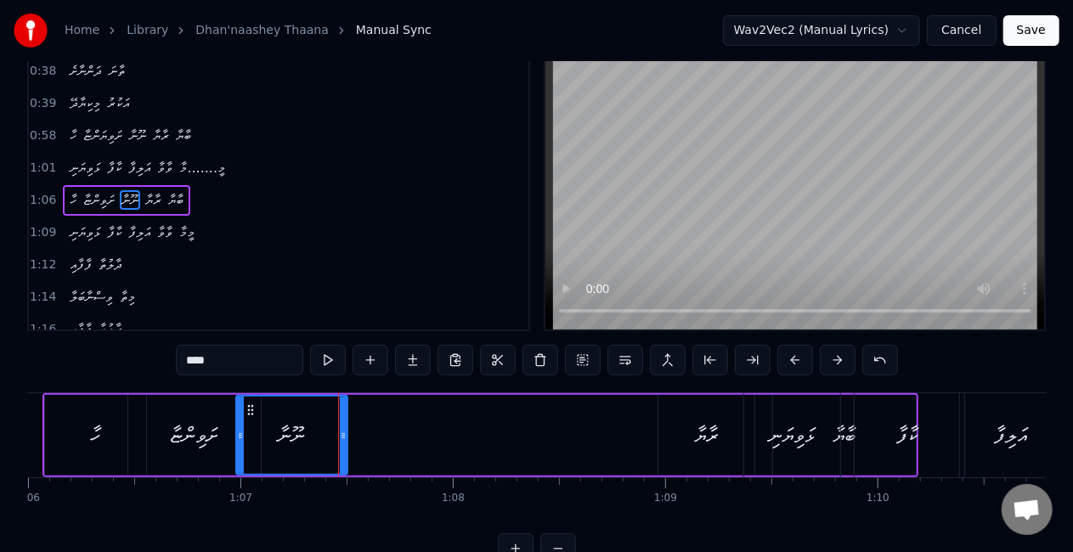
scroll to position [0, 0]
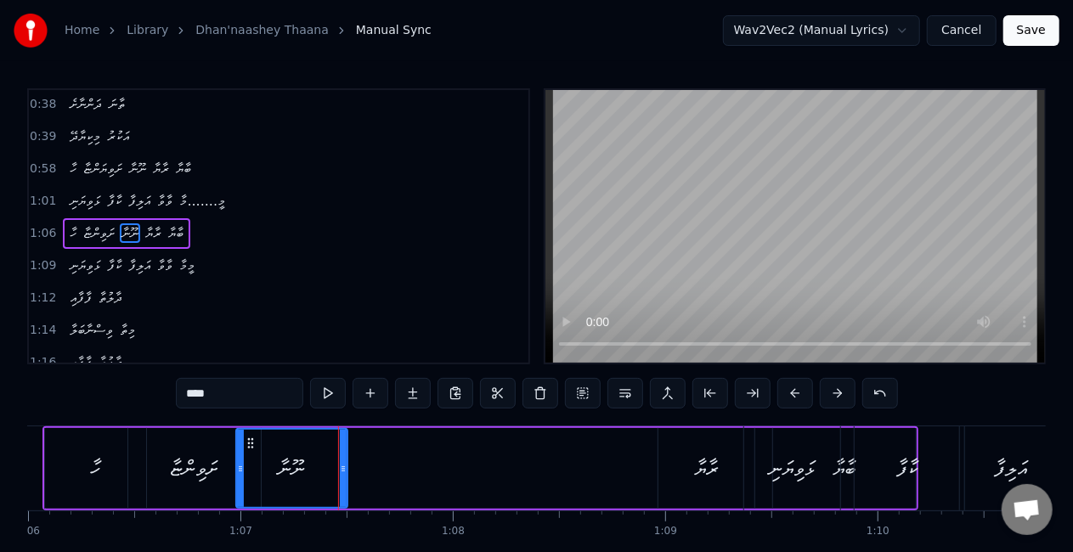
click at [204, 449] on div "ށަވިންޏާ" at bounding box center [194, 468] width 132 height 81
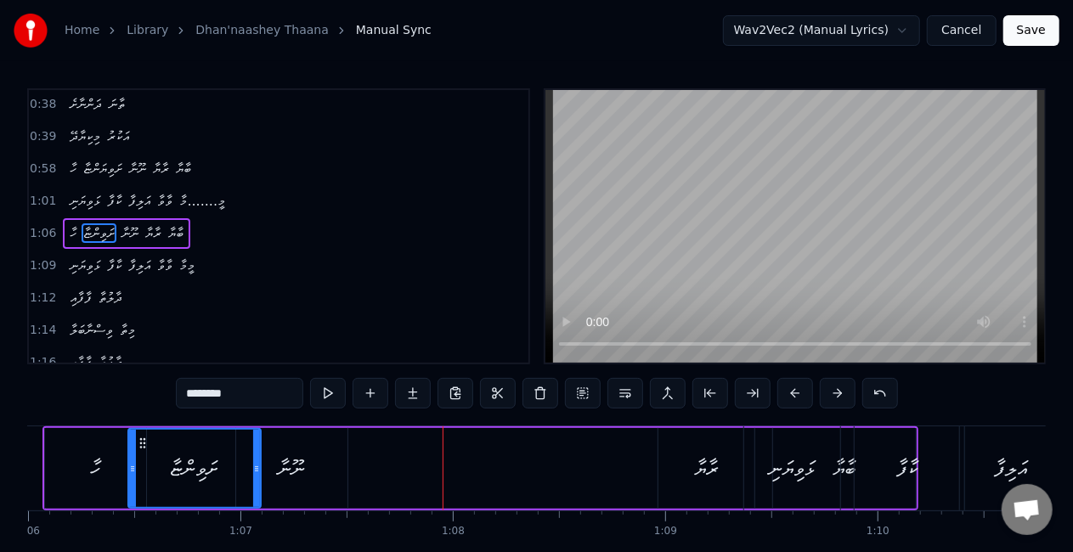
click at [333, 461] on div "ނޫނާ" at bounding box center [291, 468] width 111 height 81
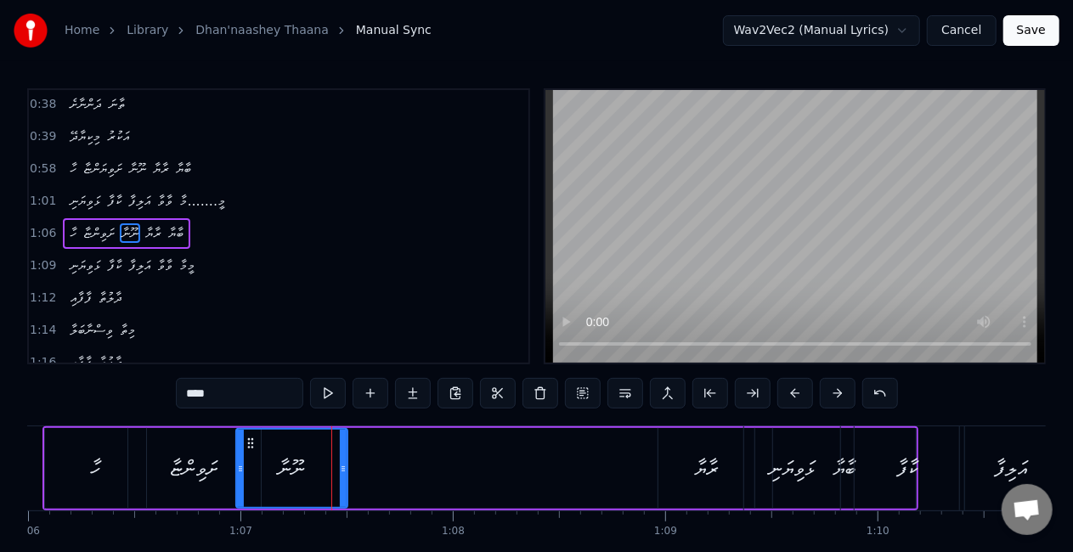
click at [204, 477] on div "ށަވިންޏާ" at bounding box center [194, 469] width 48 height 32
type input "********"
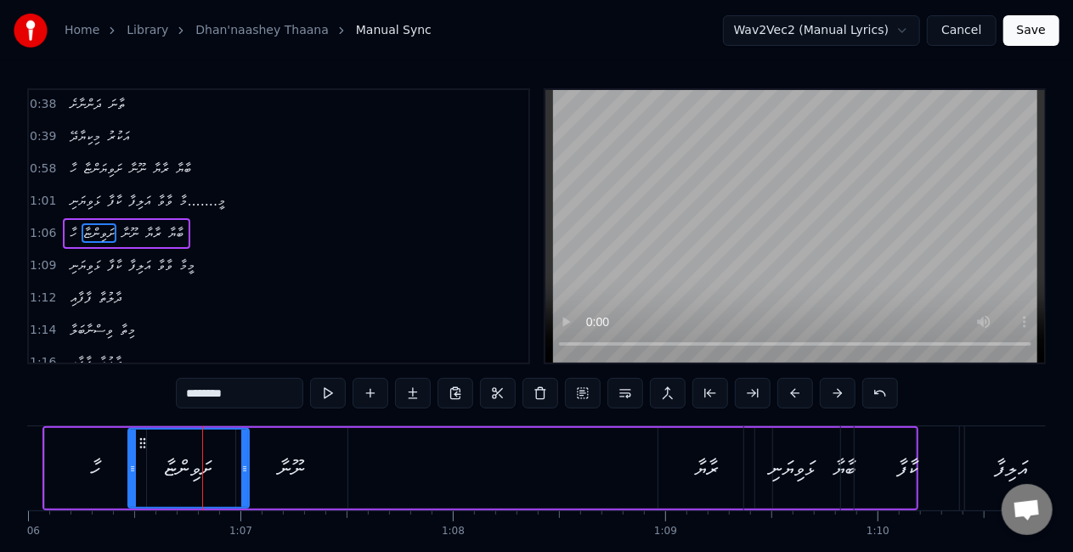
drag, startPoint x: 254, startPoint y: 474, endPoint x: 242, endPoint y: 472, distance: 12.0
click at [242, 472] on icon at bounding box center [244, 469] width 7 height 14
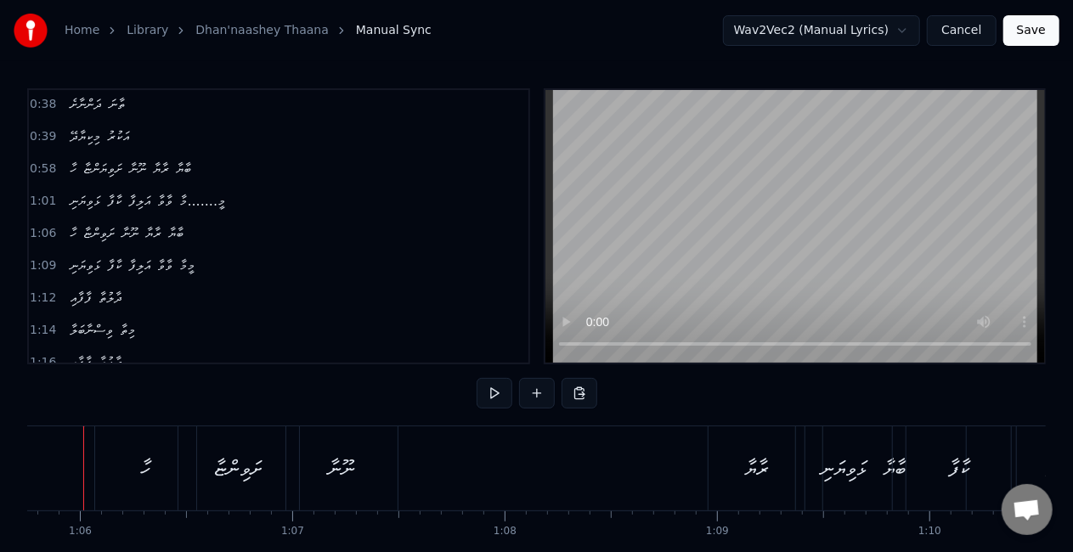
scroll to position [0, 13930]
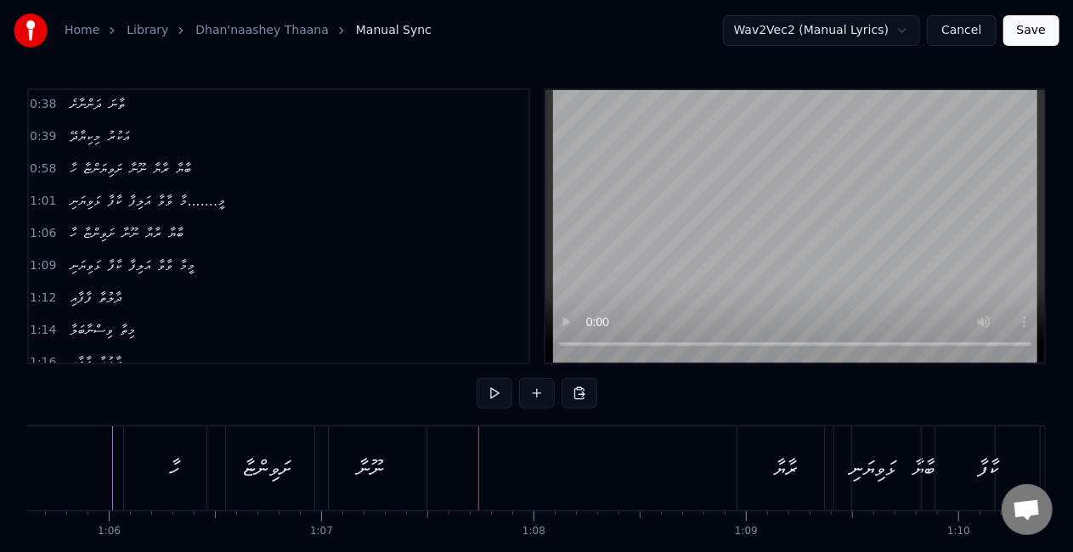
click at [403, 453] on div "ނޫނާ" at bounding box center [370, 468] width 111 height 84
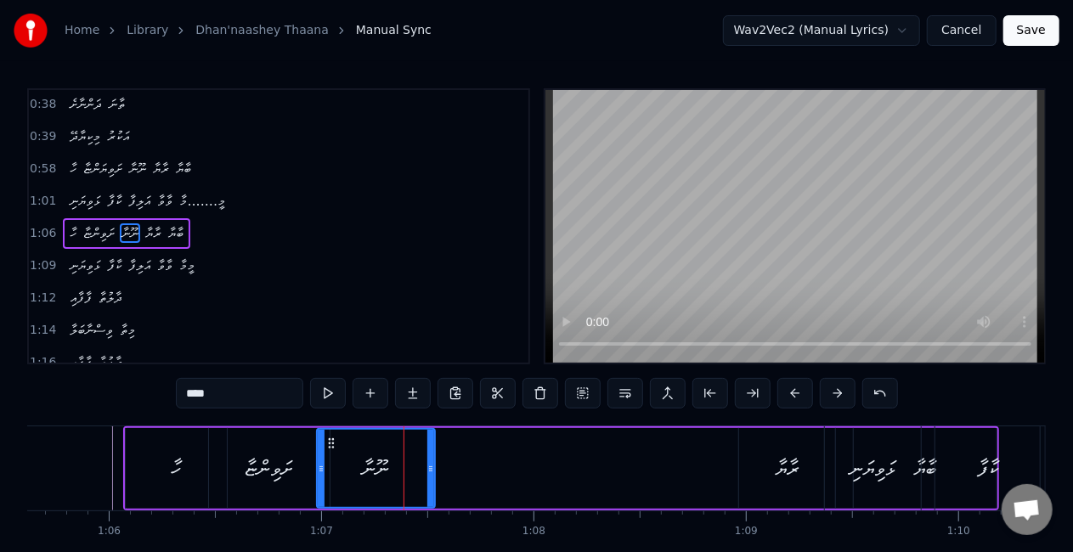
drag, startPoint x: 423, startPoint y: 468, endPoint x: 430, endPoint y: 459, distance: 11.6
click at [430, 459] on div at bounding box center [430, 468] width 7 height 77
click at [195, 396] on input "****" at bounding box center [239, 393] width 127 height 31
click at [200, 391] on input "*****" at bounding box center [239, 393] width 127 height 31
click at [200, 390] on input "******" at bounding box center [239, 393] width 127 height 31
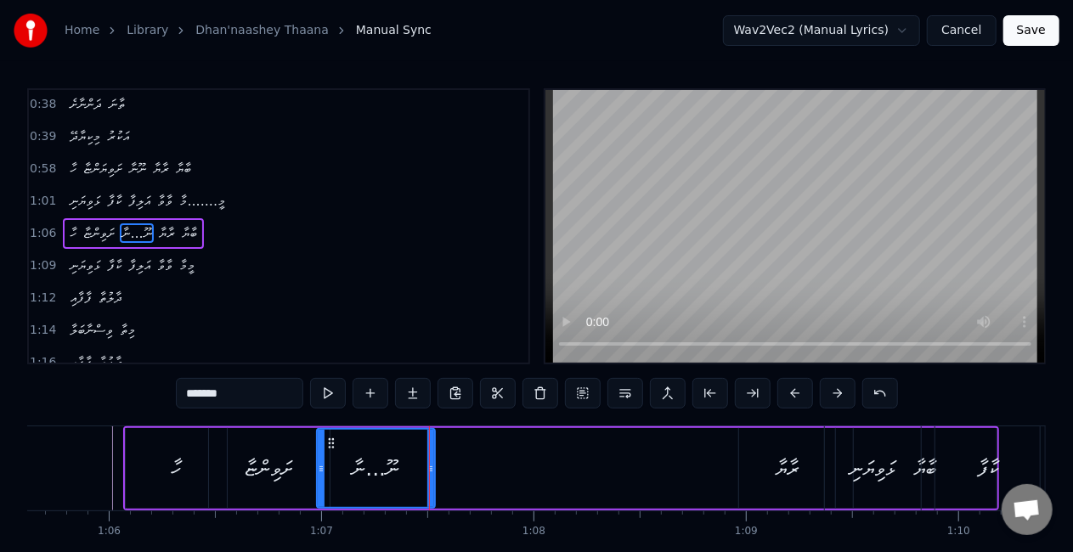
click at [200, 390] on input "*******" at bounding box center [239, 393] width 127 height 31
drag, startPoint x: 244, startPoint y: 515, endPoint x: 241, endPoint y: 499, distance: 16.3
click at [236, 490] on div "ށަވިންޏާ" at bounding box center [269, 468] width 121 height 81
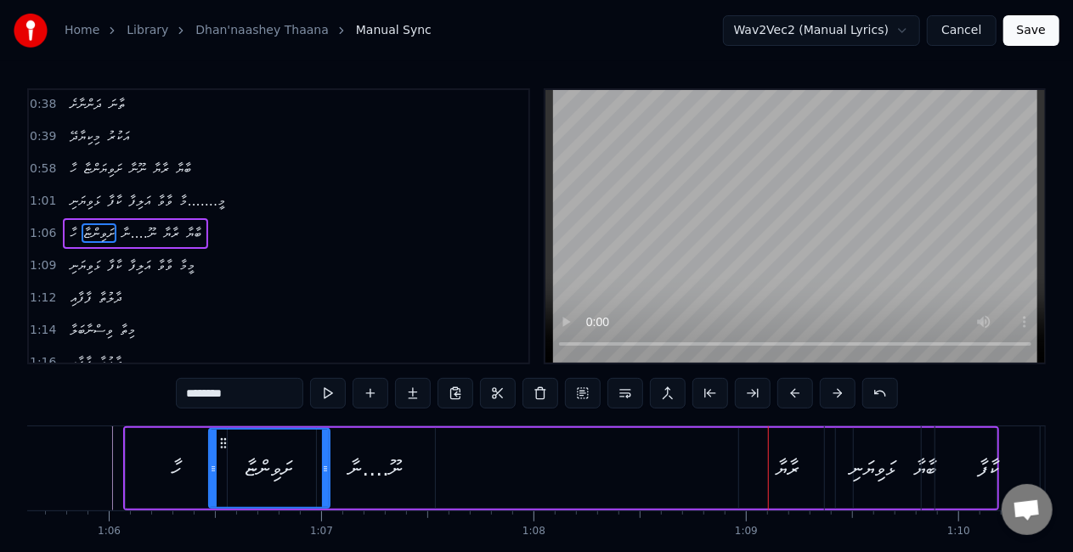
click at [376, 472] on div "ނޫ....ނާ" at bounding box center [375, 469] width 54 height 32
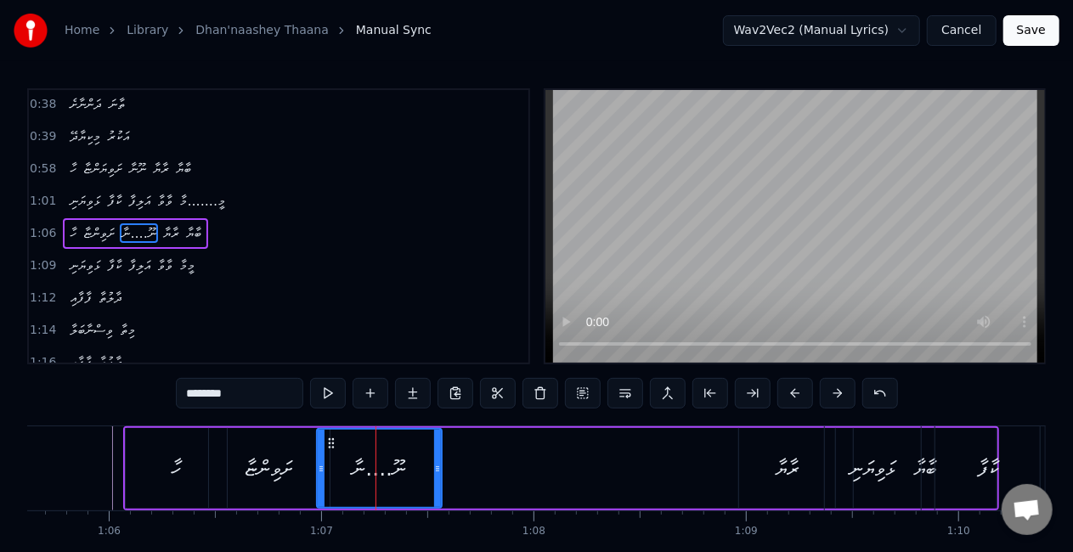
click at [438, 463] on icon at bounding box center [437, 469] width 7 height 14
click at [268, 455] on div "ށަވިންޏާ" at bounding box center [269, 469] width 48 height 32
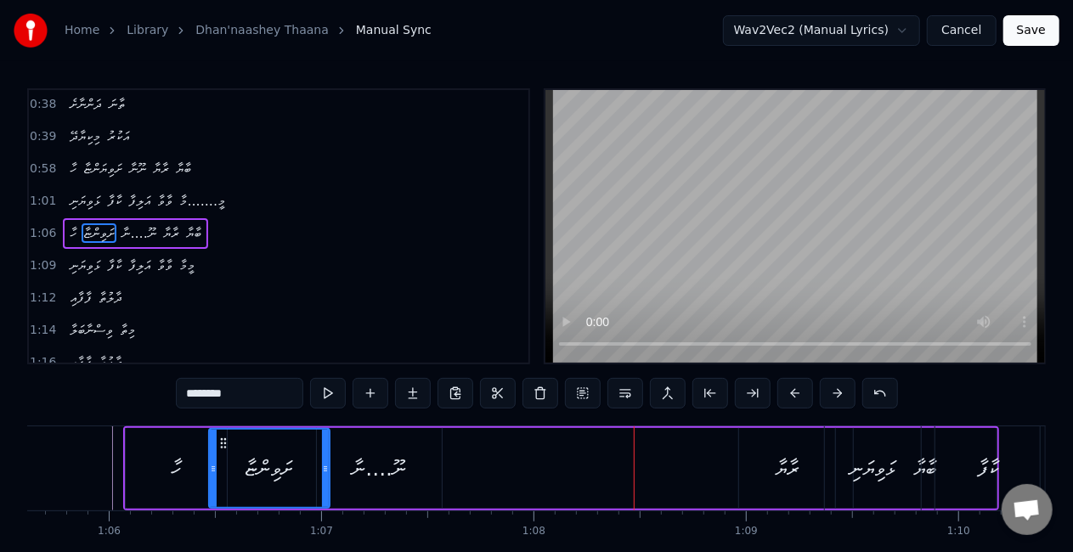
click at [424, 465] on div "ނޫ....ނާ" at bounding box center [379, 468] width 125 height 81
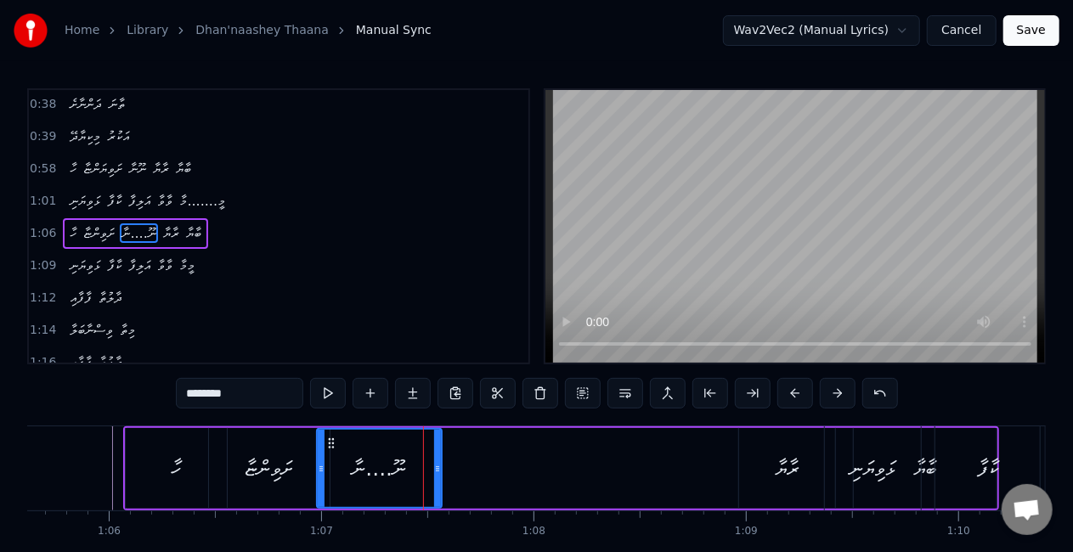
click at [781, 476] on div "ރާޔާ" at bounding box center [787, 469] width 24 height 32
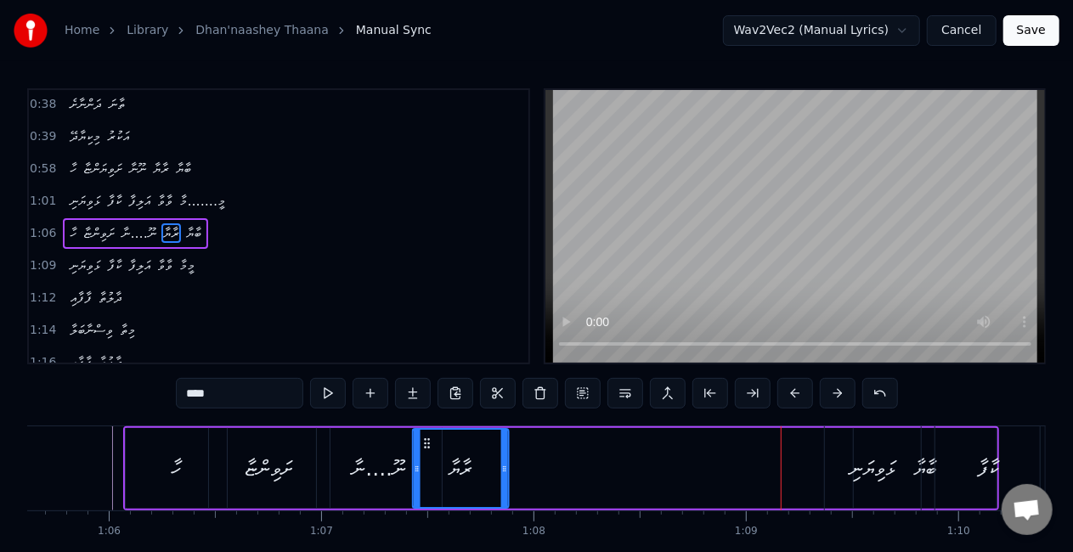
drag, startPoint x: 752, startPoint y: 446, endPoint x: 425, endPoint y: 419, distance: 328.0
click at [425, 419] on div "0:21 ދަންނާށެ ތާނަ 0:22 މިކިޔާދޭ އަކުރު 0:25 ފެނުމުން ލިޔާށެ 0:27 ކިޔައިދޭ އަކު…" at bounding box center [536, 342] width 1018 height 509
click at [839, 465] on div "ޅަވިޔަނި" at bounding box center [873, 468] width 96 height 84
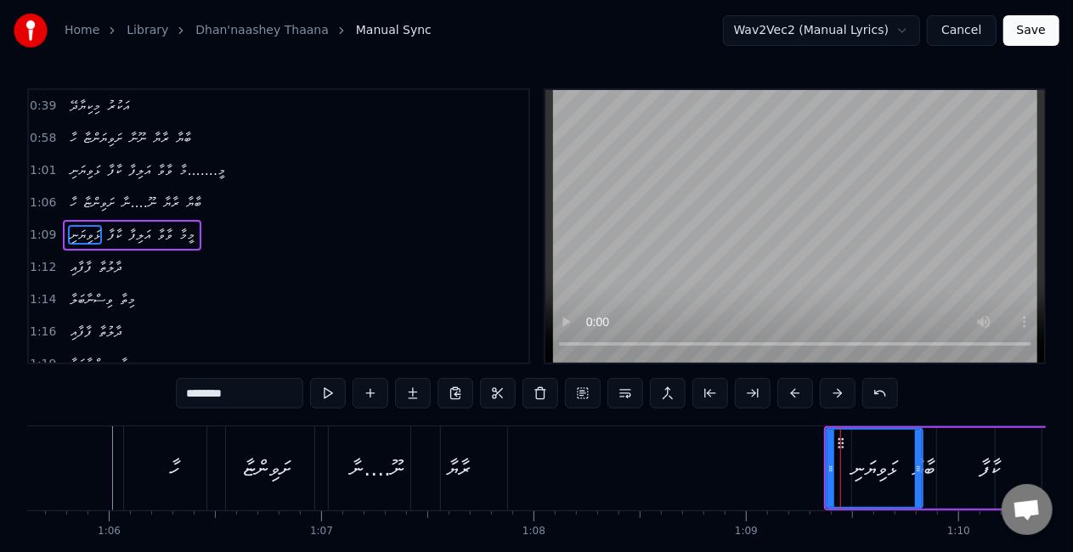
scroll to position [291, 0]
click at [229, 472] on div "ށަވިންޏާ" at bounding box center [267, 468] width 121 height 84
type input "********"
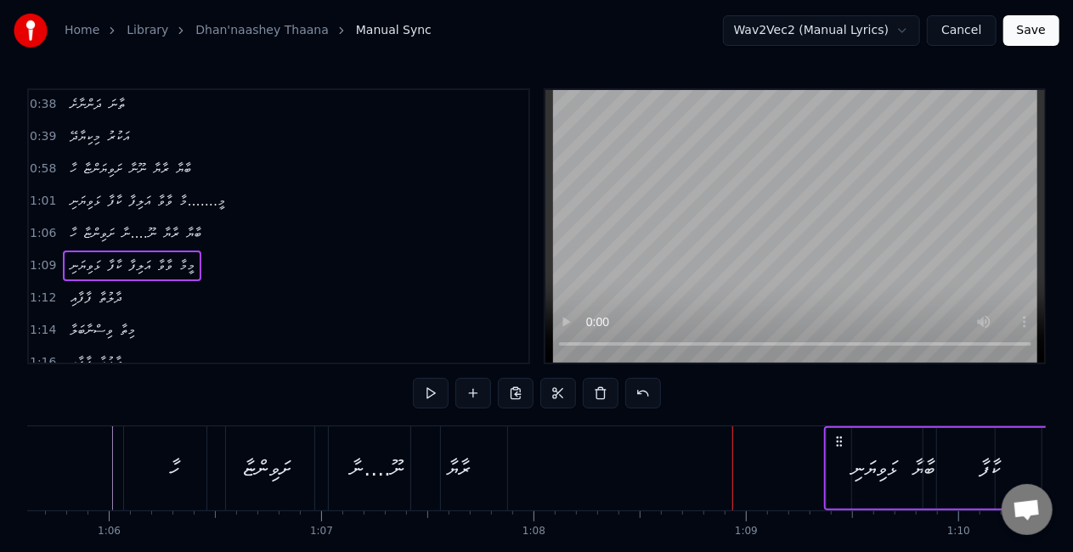
click at [920, 468] on div "ޅަވިޔަނި" at bounding box center [874, 468] width 96 height 81
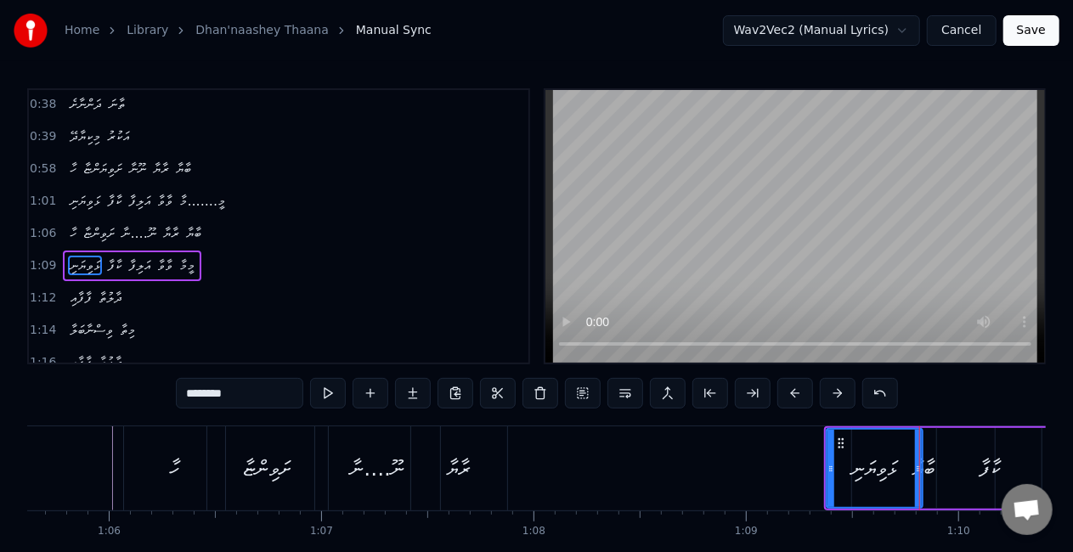
scroll to position [291, 0]
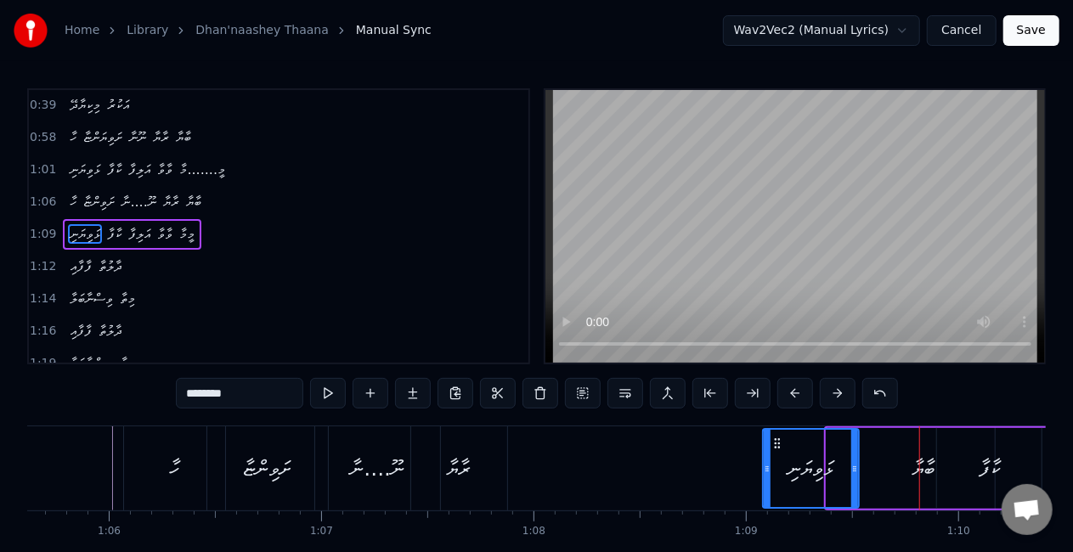
drag, startPoint x: 838, startPoint y: 440, endPoint x: 774, endPoint y: 428, distance: 64.8
click at [774, 428] on div "ޅަވިޔަނި" at bounding box center [811, 468] width 98 height 81
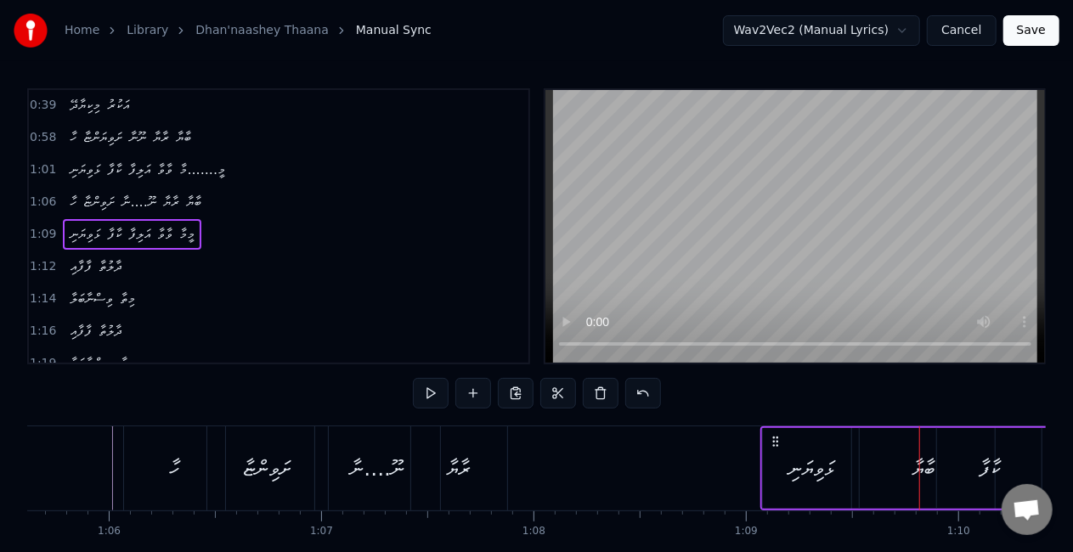
drag, startPoint x: 993, startPoint y: 462, endPoint x: 837, endPoint y: 467, distance: 155.5
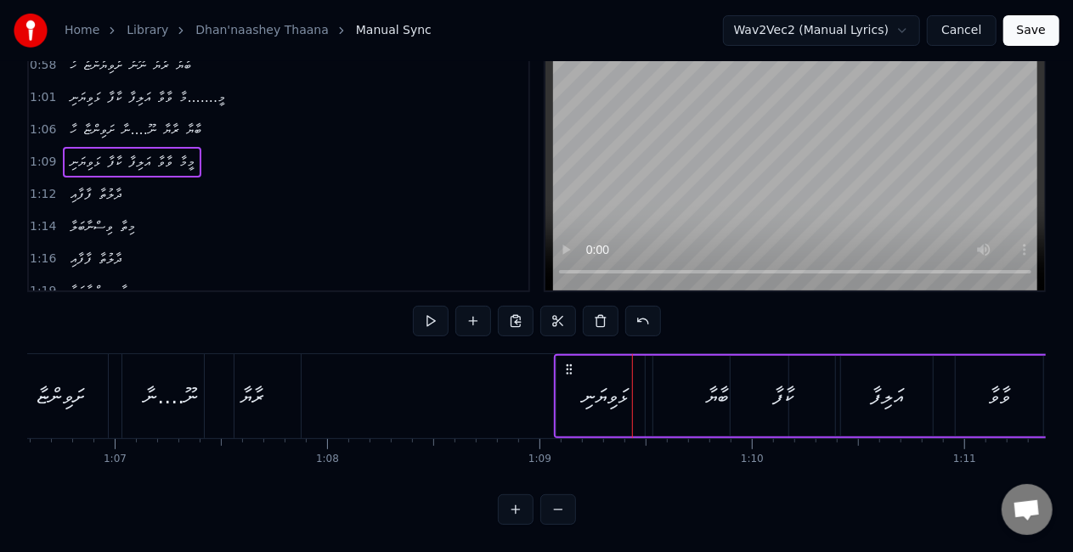
scroll to position [0, 14182]
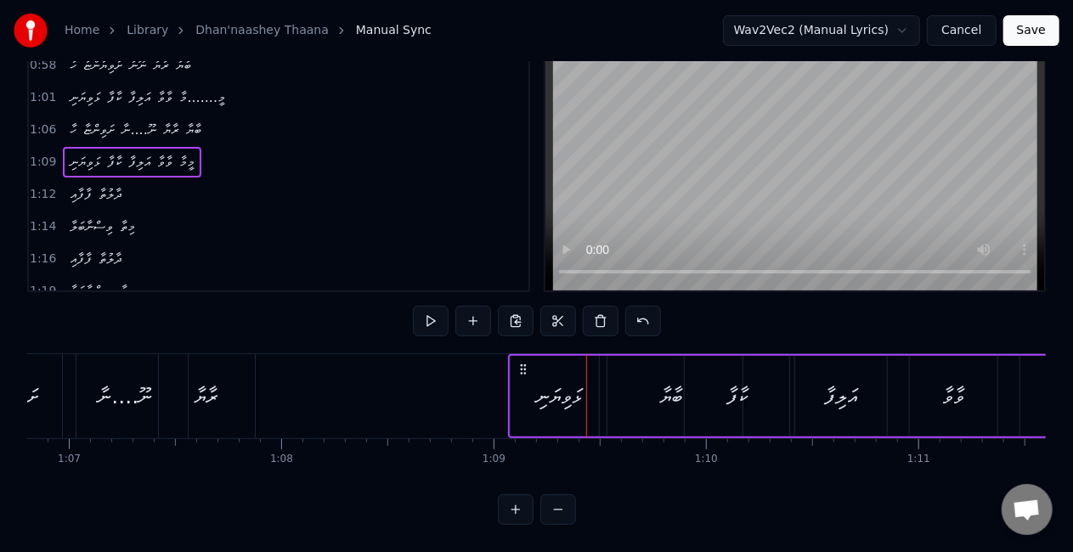
click at [667, 387] on div "ޅަވިޔަނި ކާފާ އަލިފާ ވާވާ މީމާ" at bounding box center [898, 396] width 780 height 84
click at [671, 379] on div "ޅަވިޔަނި ކާފާ އަލިފާ ވާވާ މީމާ" at bounding box center [898, 396] width 780 height 84
click at [671, 381] on div "ޅަވިޔަނި ކާފާ އަލިފާ ވާވާ މީމާ" at bounding box center [898, 396] width 780 height 84
click at [752, 384] on div "ކާފާ" at bounding box center [736, 396] width 104 height 81
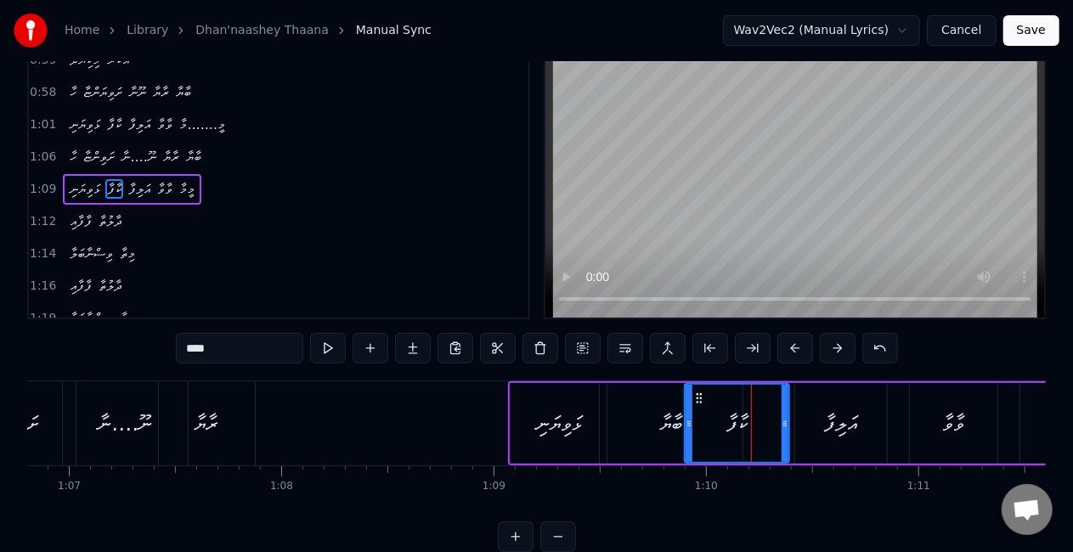
scroll to position [0, 0]
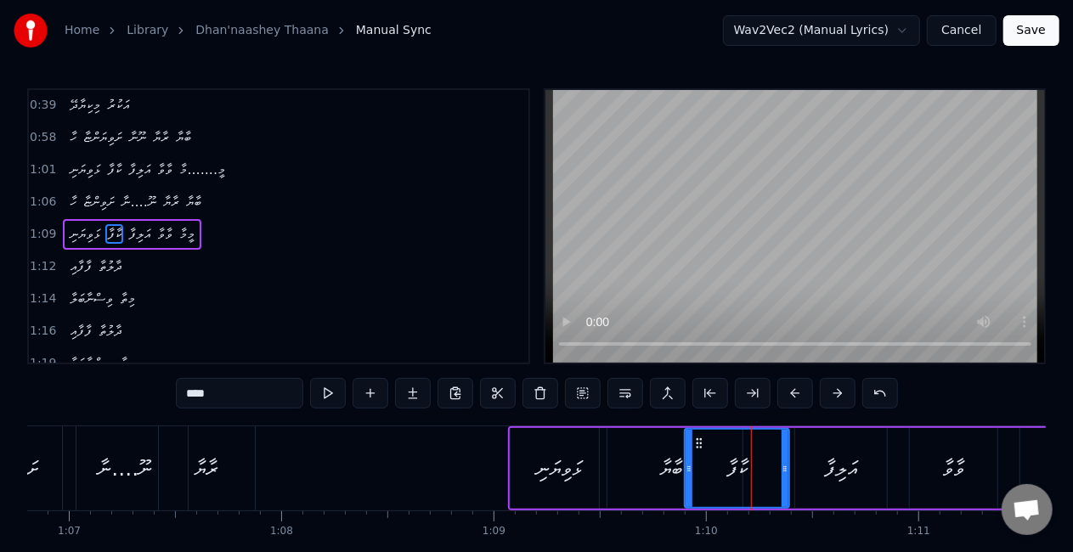
click at [670, 449] on div "ޅަވިޔަނި ކާފާ އަލިފާ ވާވާ މީމާ" at bounding box center [898, 468] width 780 height 84
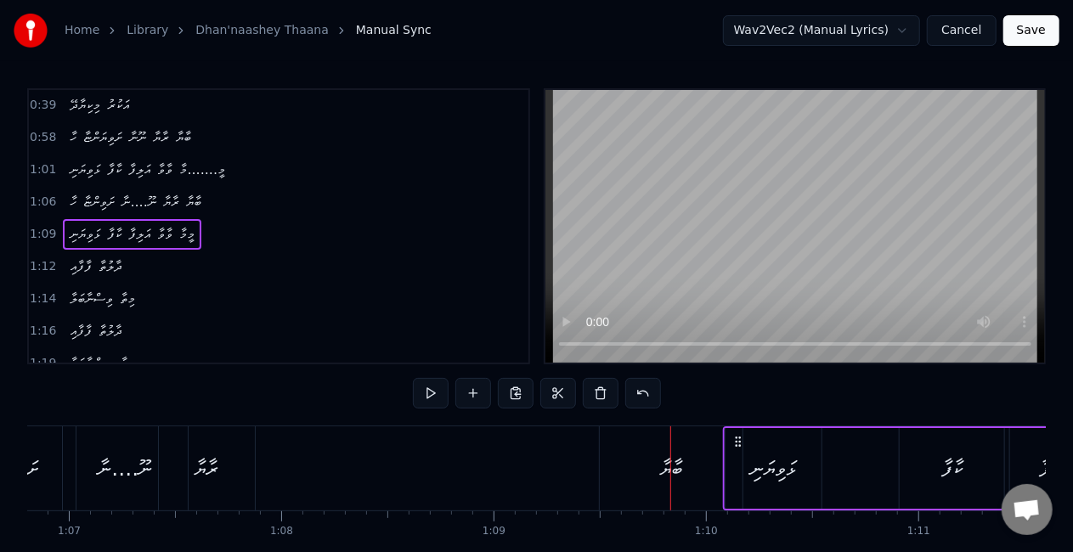
drag, startPoint x: 519, startPoint y: 440, endPoint x: 729, endPoint y: 430, distance: 210.8
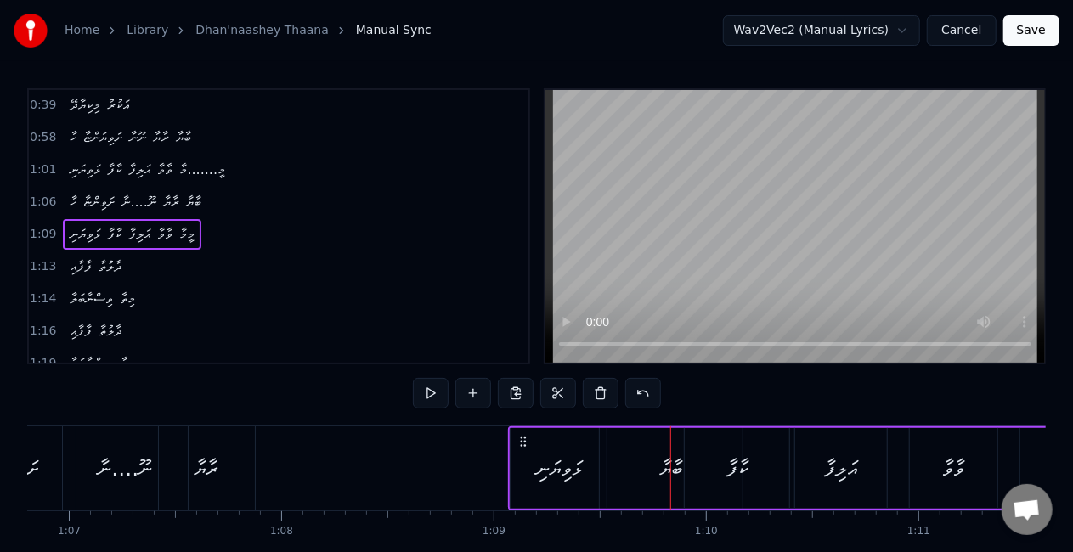
click at [665, 460] on div "ޅަވިޔަނި ކާފާ އަލިފާ ވާވާ މީމާ" at bounding box center [898, 468] width 780 height 84
click at [601, 459] on div "ޅަވިޔަނި" at bounding box center [558, 468] width 96 height 81
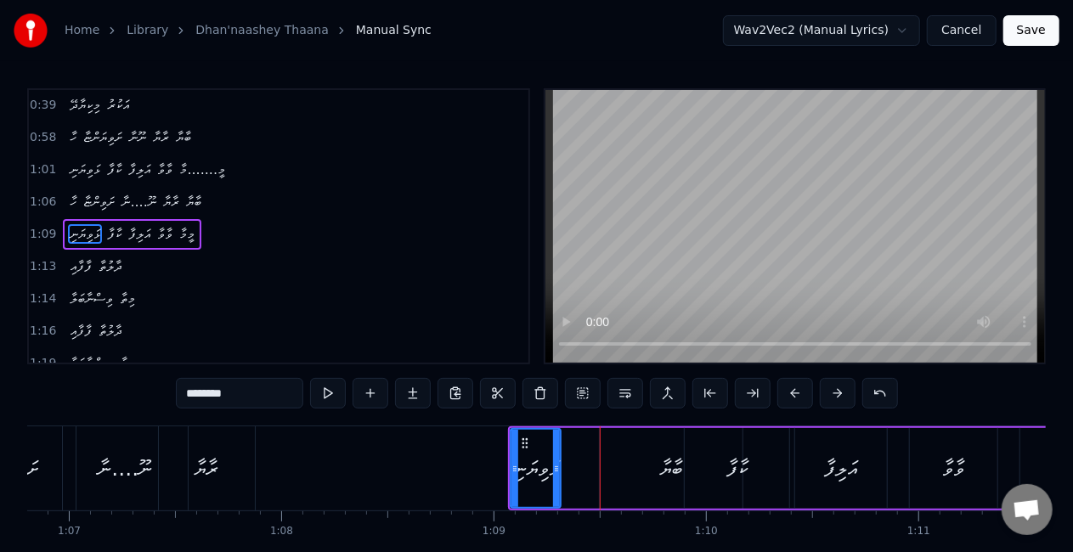
drag, startPoint x: 603, startPoint y: 459, endPoint x: 557, endPoint y: 459, distance: 45.9
click at [557, 459] on div at bounding box center [556, 468] width 7 height 77
click at [659, 459] on div "ޅަވިޔަނި ކާފާ އަލިފާ ވާވާ މީމާ" at bounding box center [898, 468] width 780 height 84
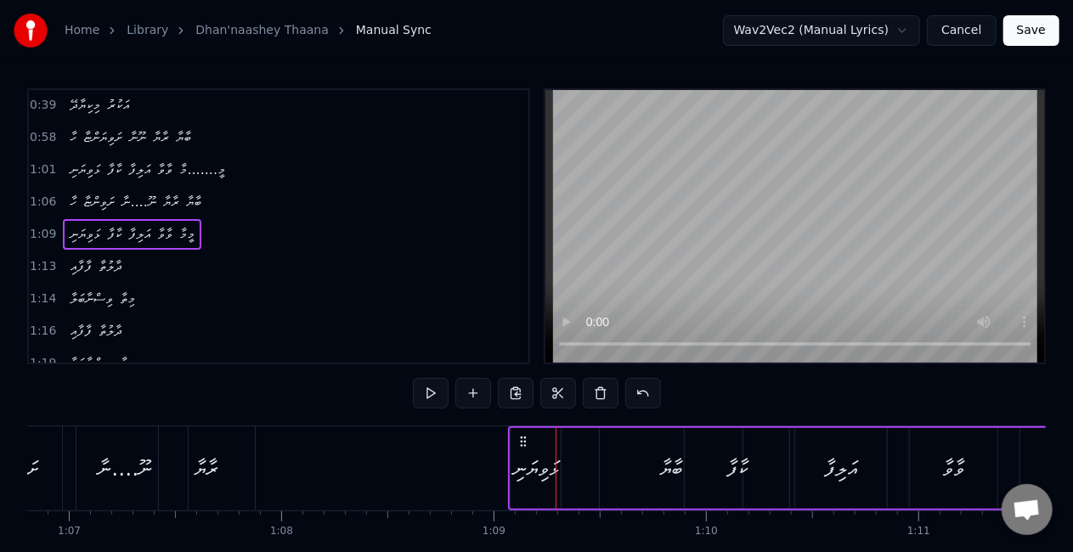
click at [667, 460] on div "ޅަވިޔަނި ކާފާ އަލިފާ ވާވާ މީމާ" at bounding box center [898, 468] width 780 height 84
click at [665, 465] on div "ޅަވިޔަނި ކާފާ އަލިފާ ވާވާ މީމާ" at bounding box center [898, 468] width 780 height 84
click at [673, 468] on div "ޅަވިޔަނި ކާފާ އަލިފާ ވާވާ މީމާ" at bounding box center [898, 468] width 780 height 84
click at [635, 389] on button at bounding box center [643, 393] width 36 height 31
click at [695, 463] on div "ކާފާ" at bounding box center [736, 468] width 104 height 81
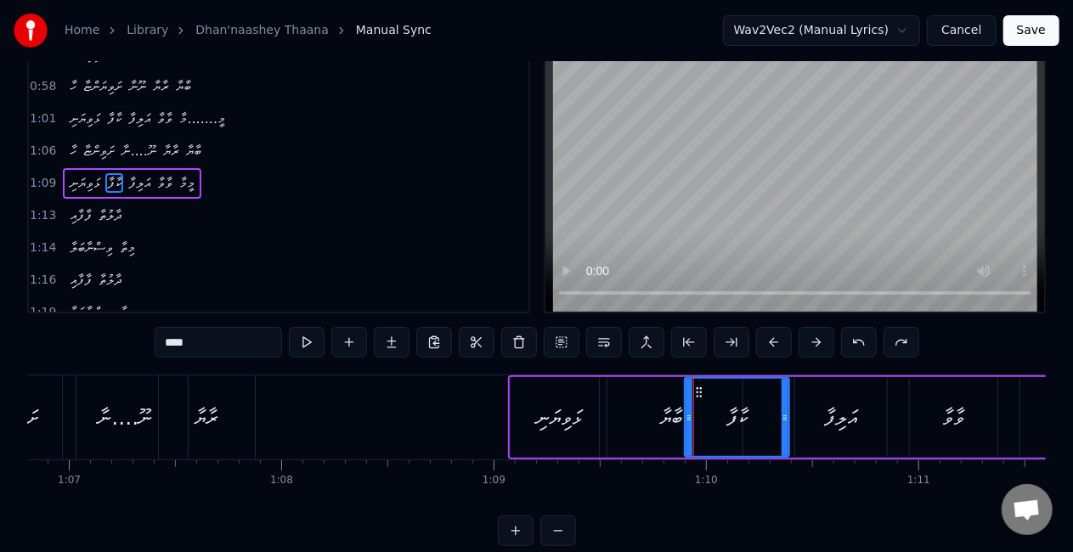
scroll to position [87, 0]
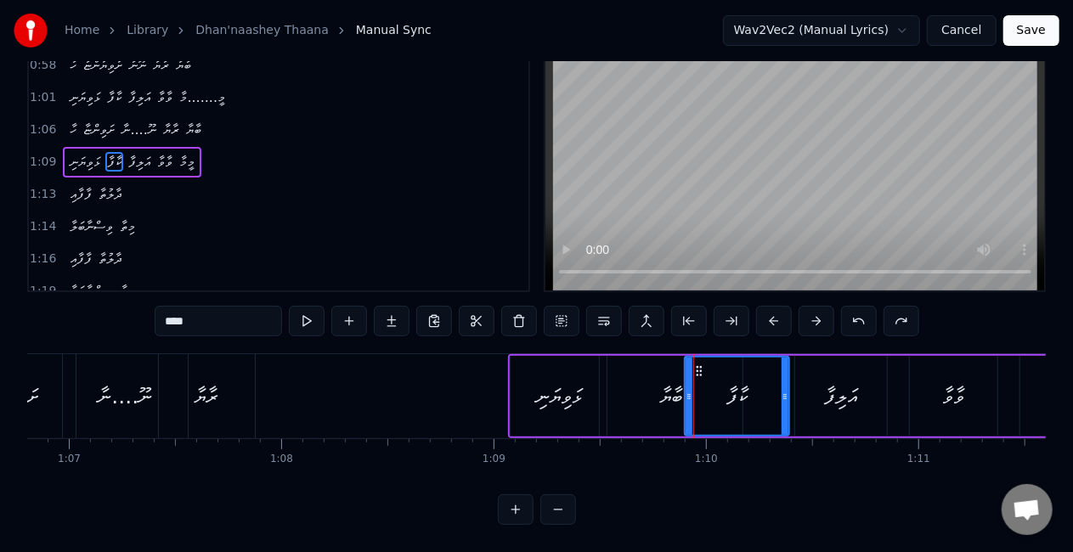
click at [177, 383] on div "ރާޔާ" at bounding box center [207, 396] width 96 height 84
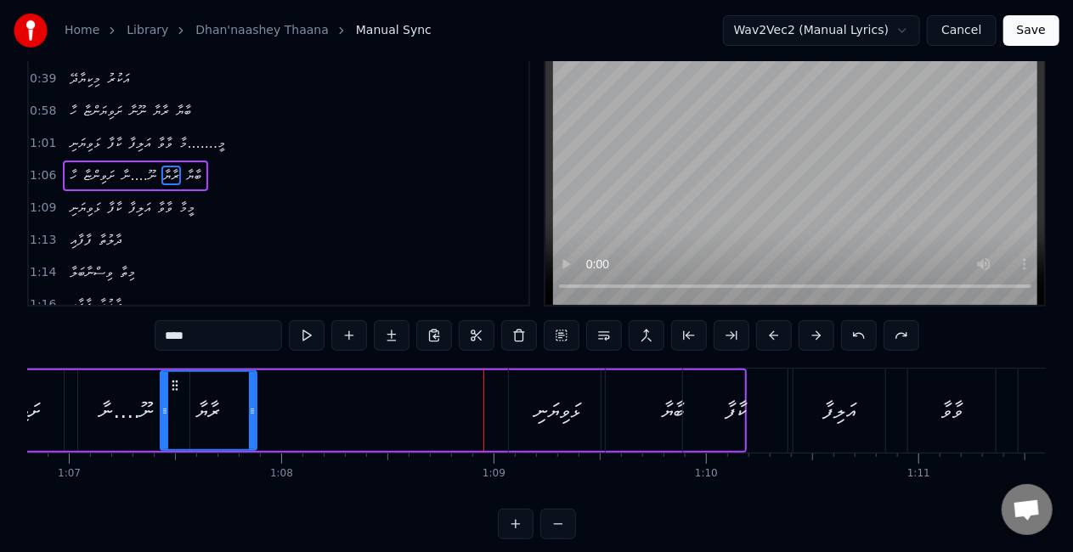
scroll to position [85, 0]
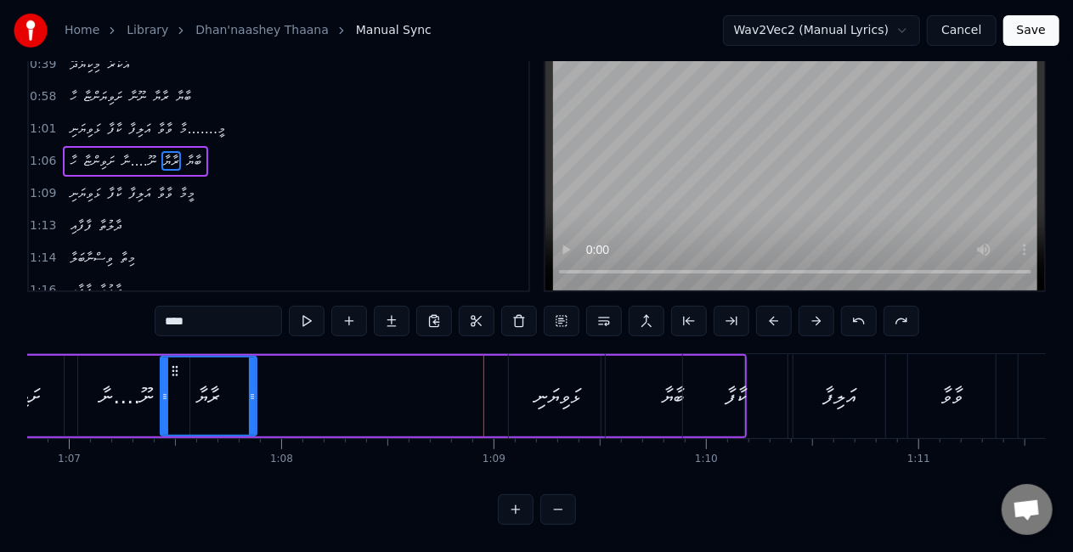
click at [546, 397] on div "ޅަވިޔަނި" at bounding box center [557, 396] width 46 height 32
type input "********"
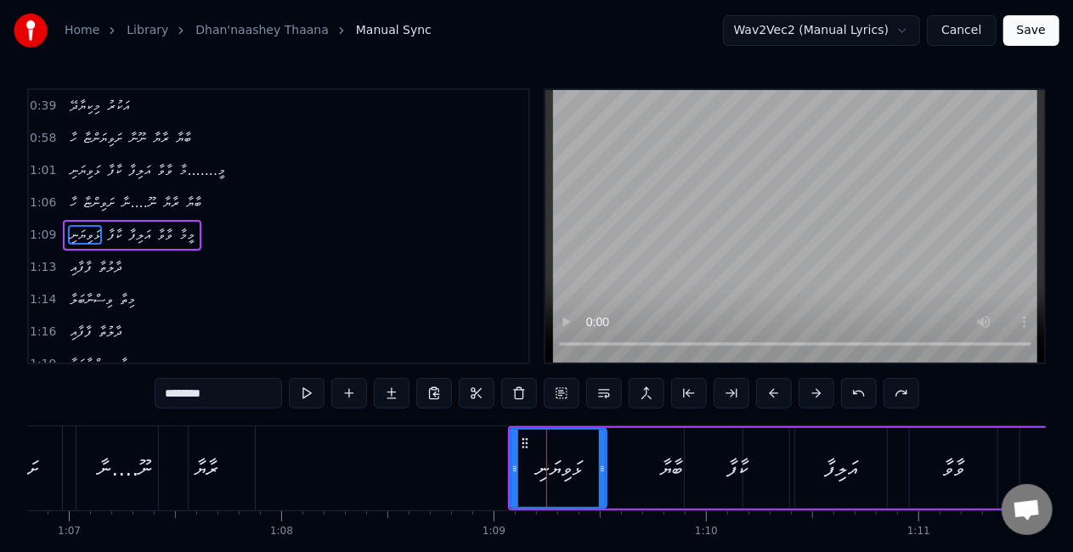
scroll to position [291, 0]
click at [634, 442] on div "ޅަވިޔަނި ކާފާ އަލިފާ ވާވާ މީމާ" at bounding box center [898, 468] width 780 height 84
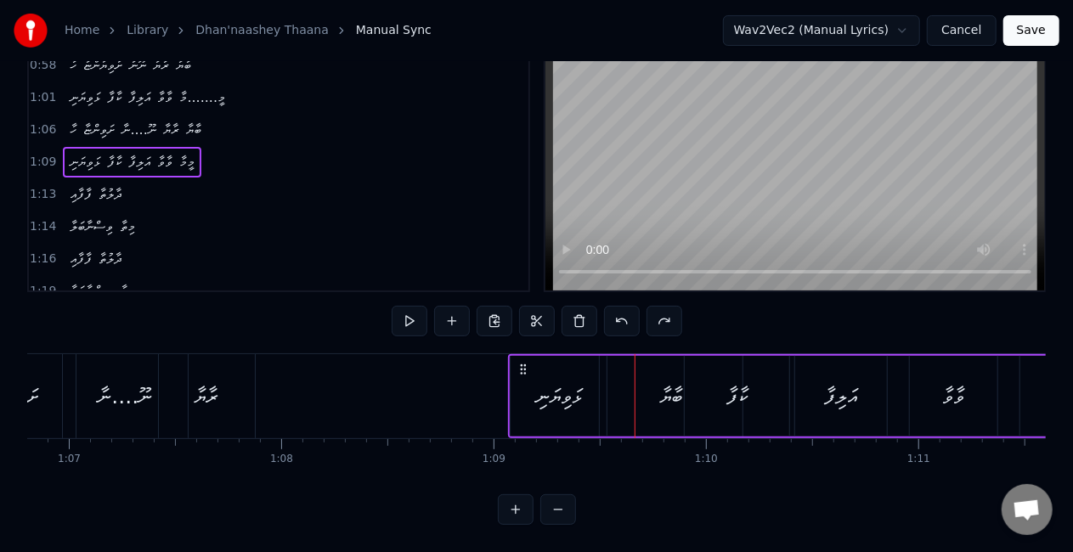
scroll to position [87, 0]
click at [549, 504] on button at bounding box center [558, 509] width 36 height 31
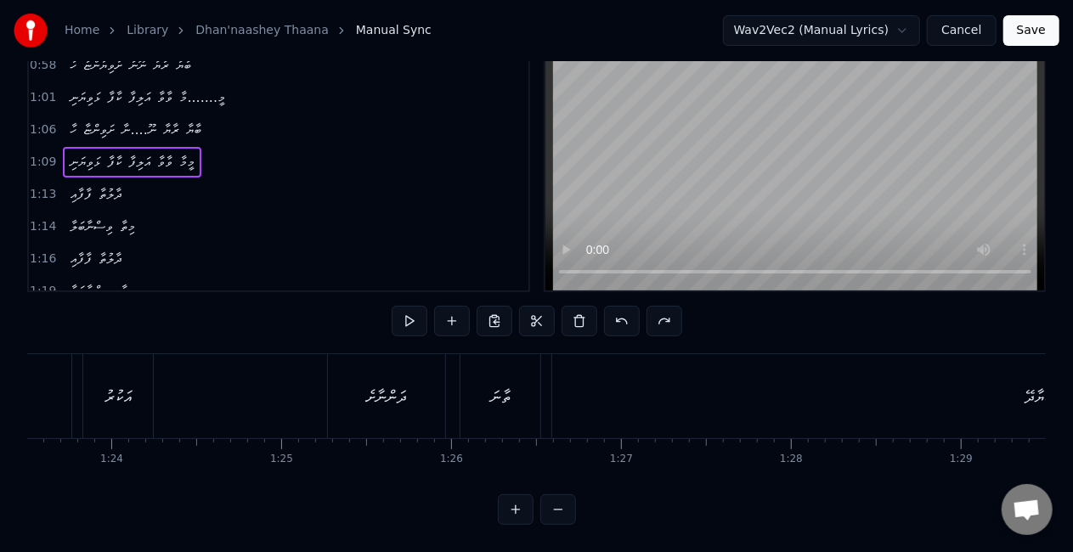
click at [549, 504] on button at bounding box center [558, 509] width 36 height 31
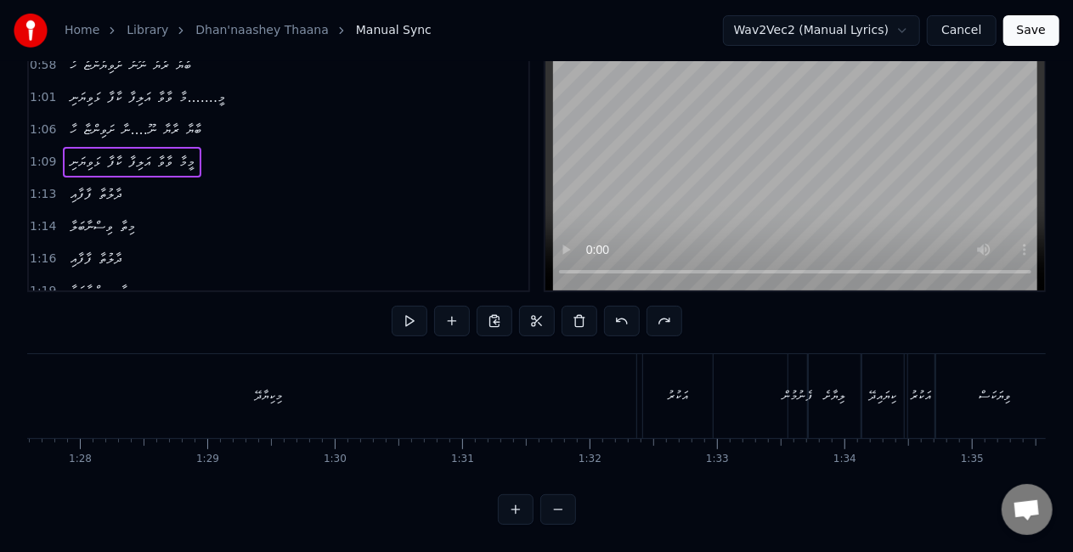
click at [549, 504] on button at bounding box center [558, 509] width 36 height 31
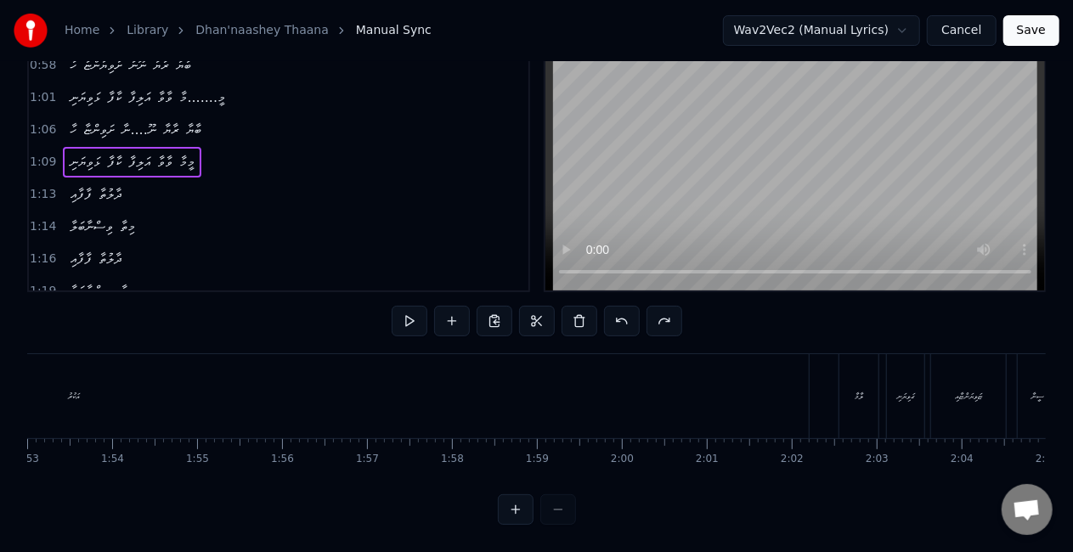
click at [549, 504] on div at bounding box center [537, 509] width 78 height 31
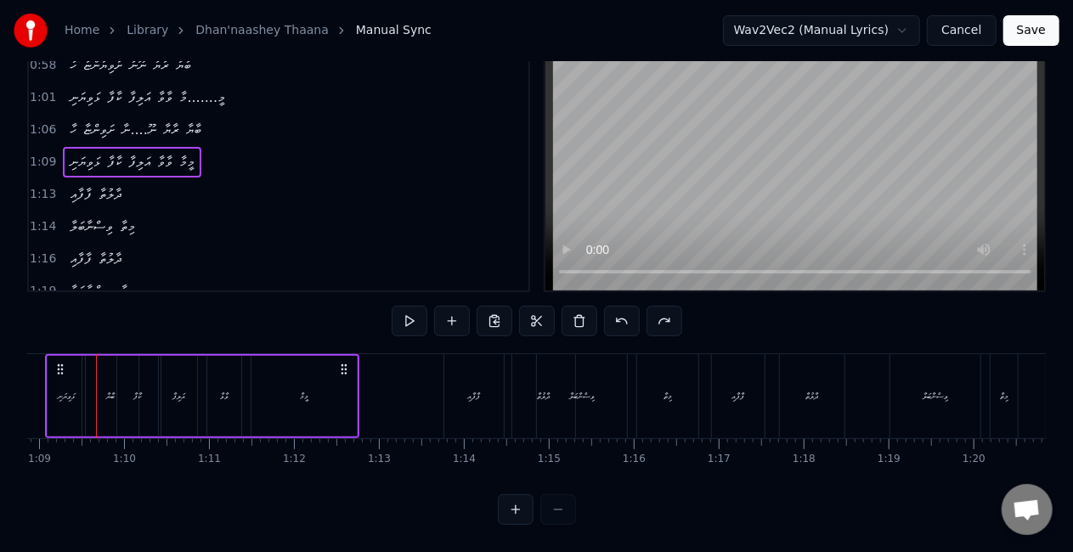
scroll to position [0, 5831]
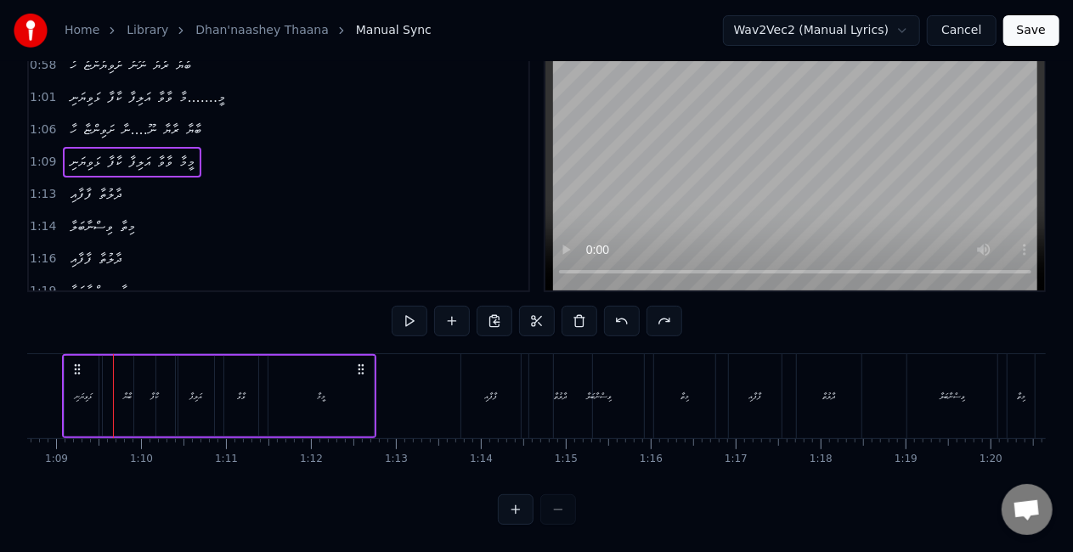
click at [138, 391] on div "ކާފާ" at bounding box center [154, 396] width 41 height 81
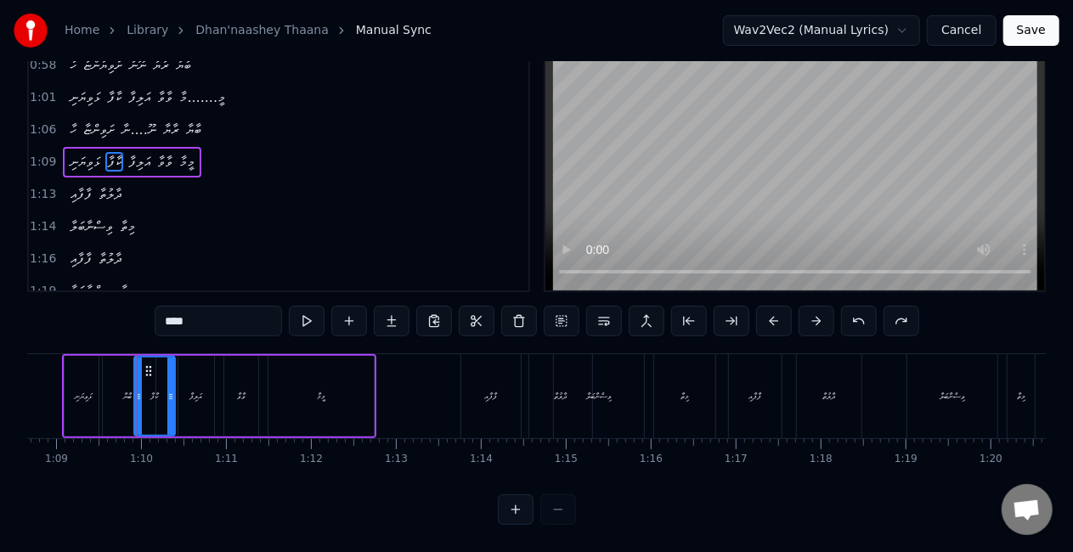
scroll to position [0, 0]
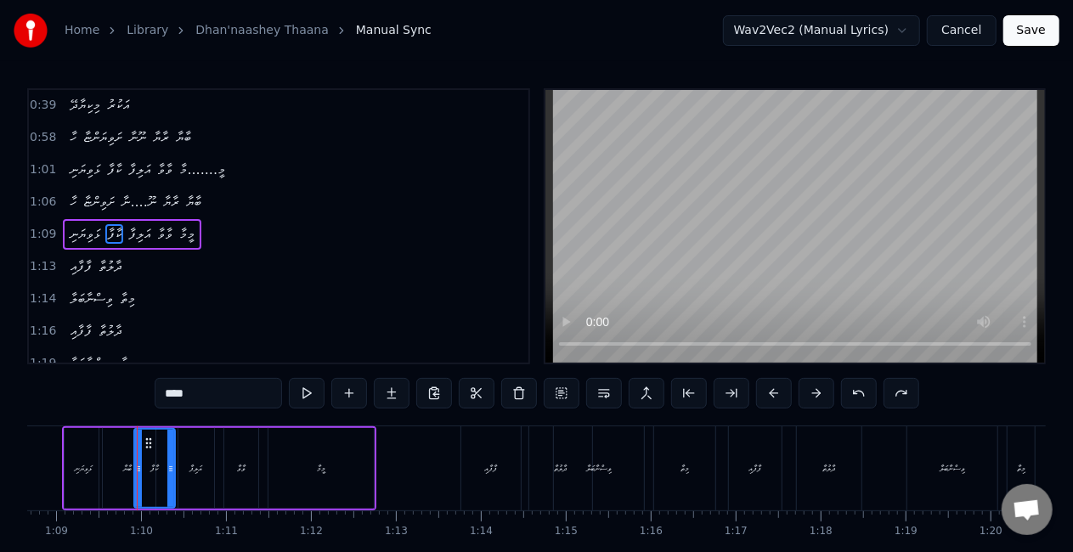
click at [126, 462] on div "ޅަވިޔަނި ކާފާ އަލިފާ ވާވާ މީމާ" at bounding box center [219, 468] width 314 height 84
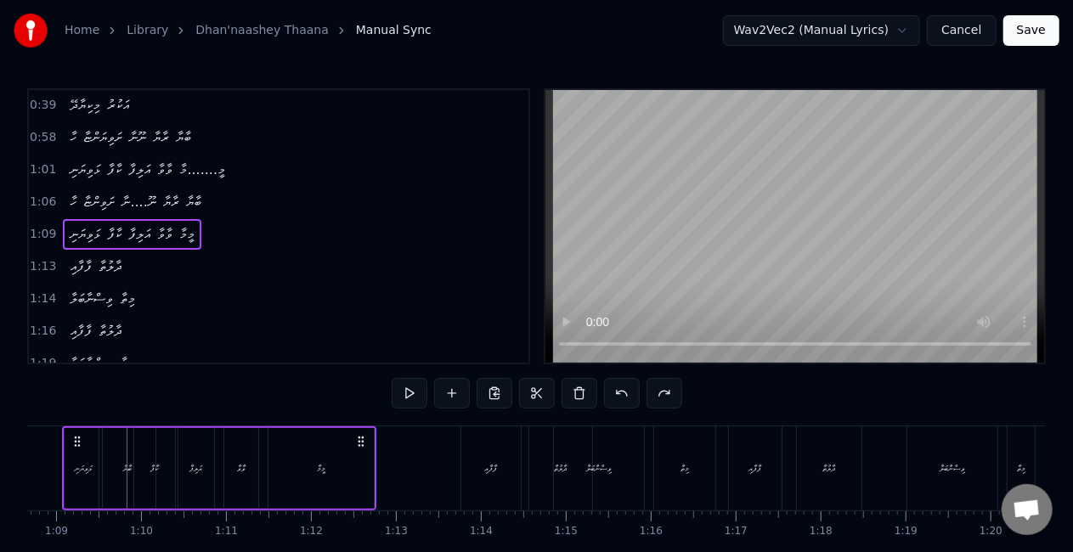
click at [104, 465] on div "ޅަވިޔަނި ކާފާ އަލިފާ ވާވާ މީމާ" at bounding box center [219, 468] width 314 height 84
click at [129, 476] on div "ޅަވިޔަނި ކާފާ އަލިފާ ވާވާ މީމާ" at bounding box center [227, 468] width 314 height 84
click at [357, 439] on div "މީމާ" at bounding box center [329, 468] width 105 height 81
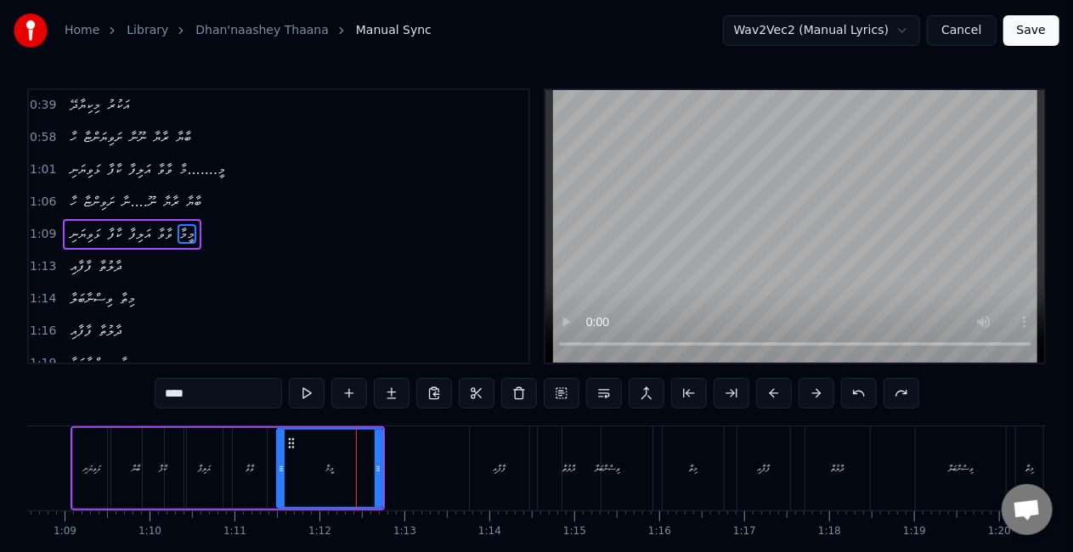
click at [251, 467] on div "ވާވާ" at bounding box center [249, 468] width 8 height 13
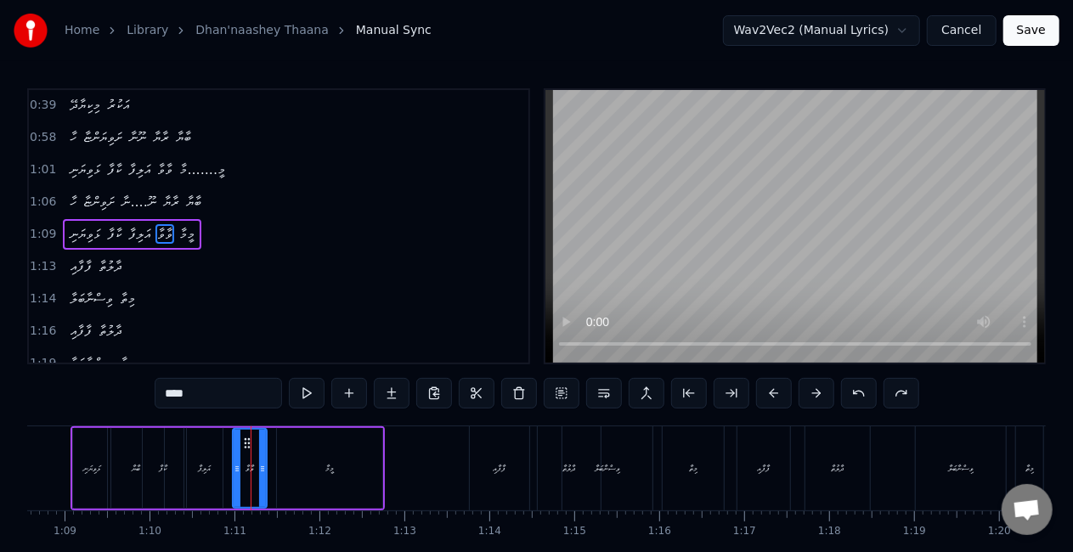
click at [212, 462] on div "އަލިފާ" at bounding box center [205, 468] width 36 height 81
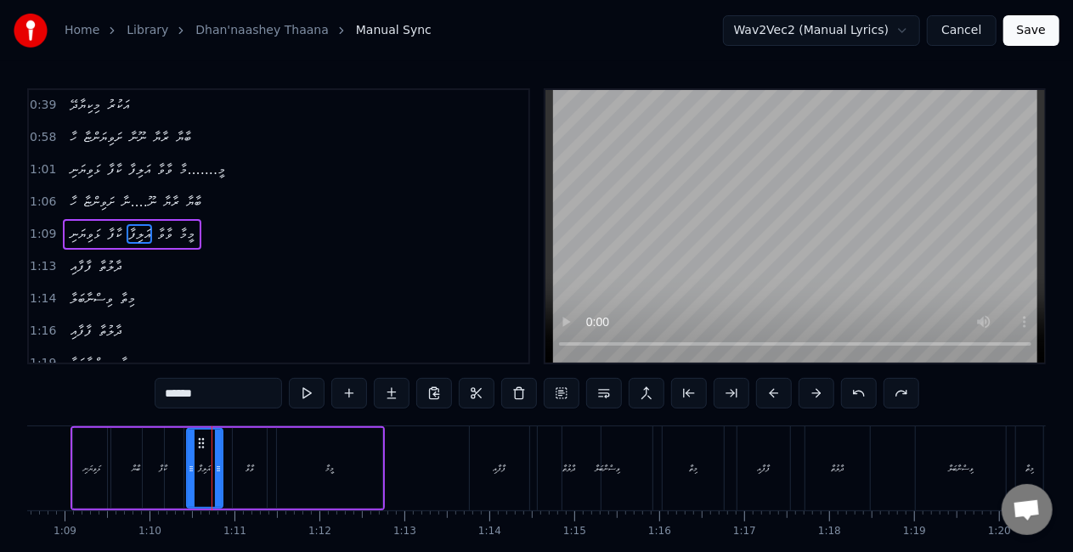
click at [166, 465] on div "ކާފާ" at bounding box center [163, 468] width 41 height 81
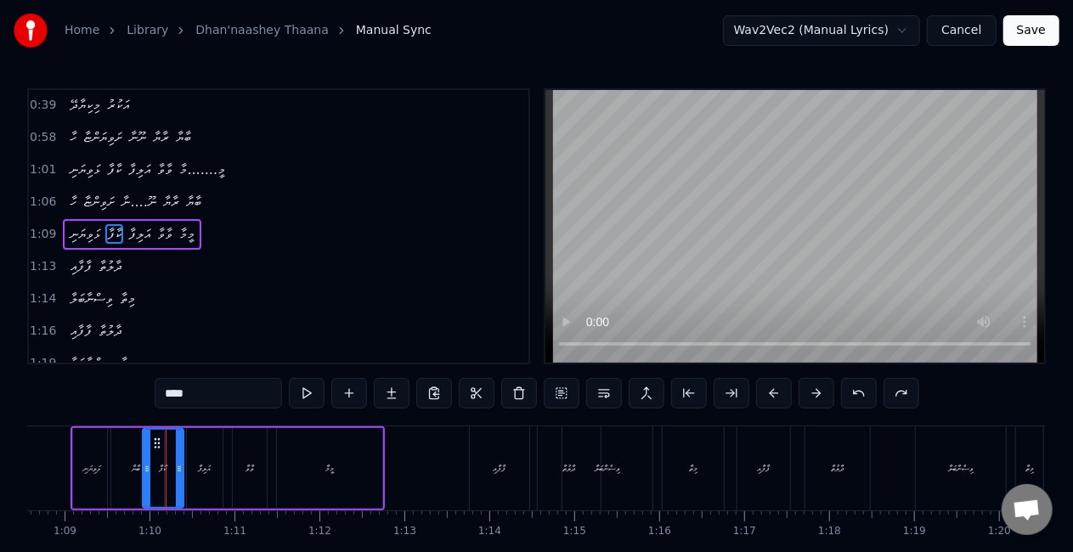
click at [498, 466] on div "ފާފާއި" at bounding box center [499, 468] width 13 height 13
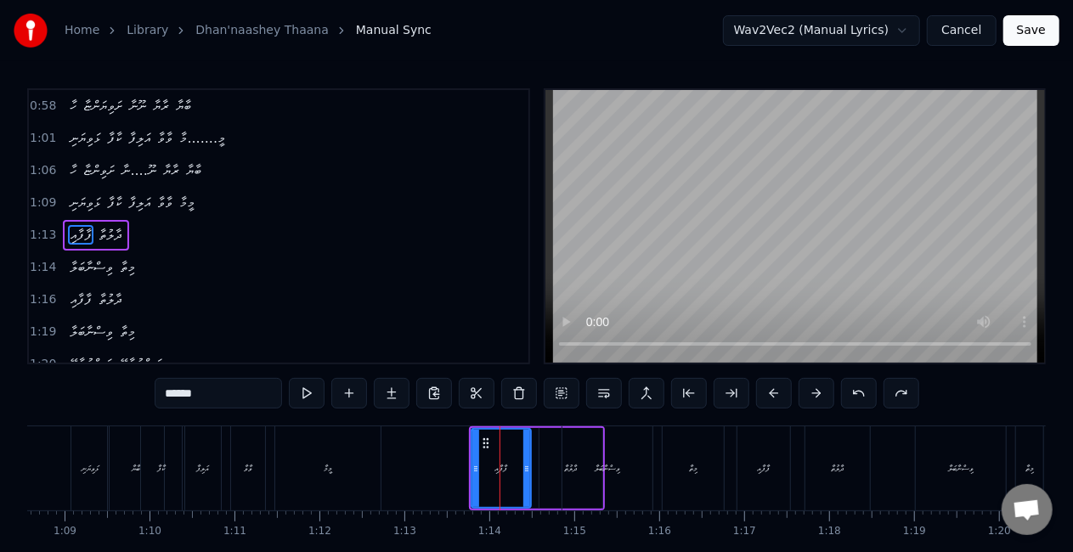
click at [376, 465] on div "މީމާ" at bounding box center [327, 468] width 105 height 84
type input "****"
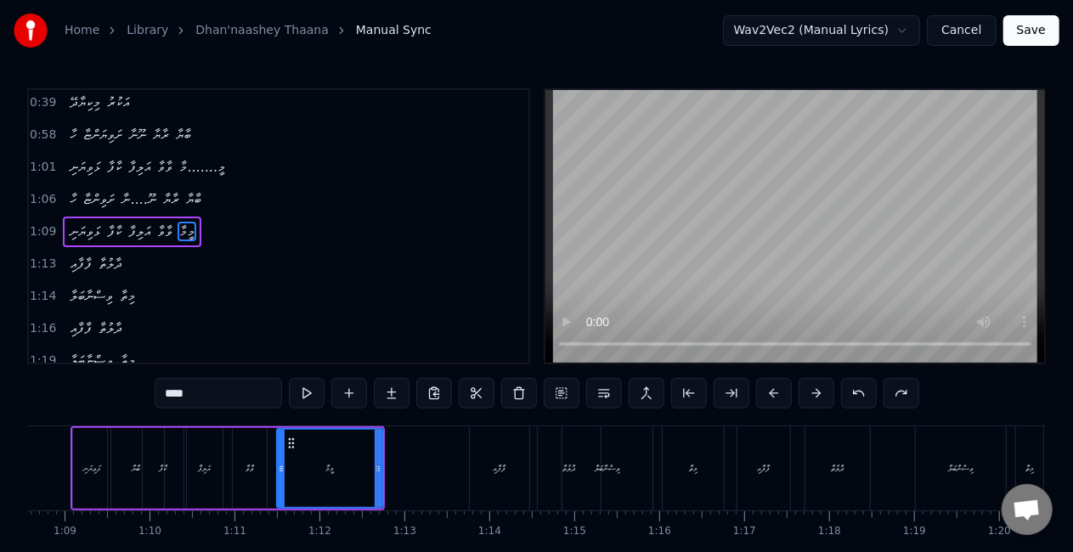
scroll to position [291, 0]
click at [132, 465] on div "ޅަވިޔަނި ކާފާ އަލިފާ ވާވާ މީމާ" at bounding box center [227, 468] width 314 height 84
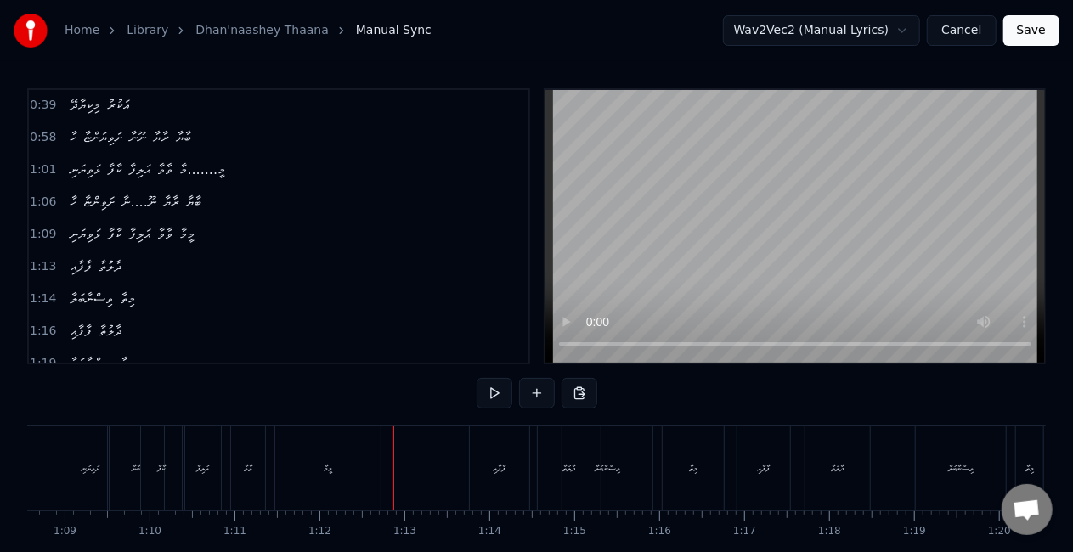
drag, startPoint x: 366, startPoint y: 433, endPoint x: 355, endPoint y: 440, distance: 13.0
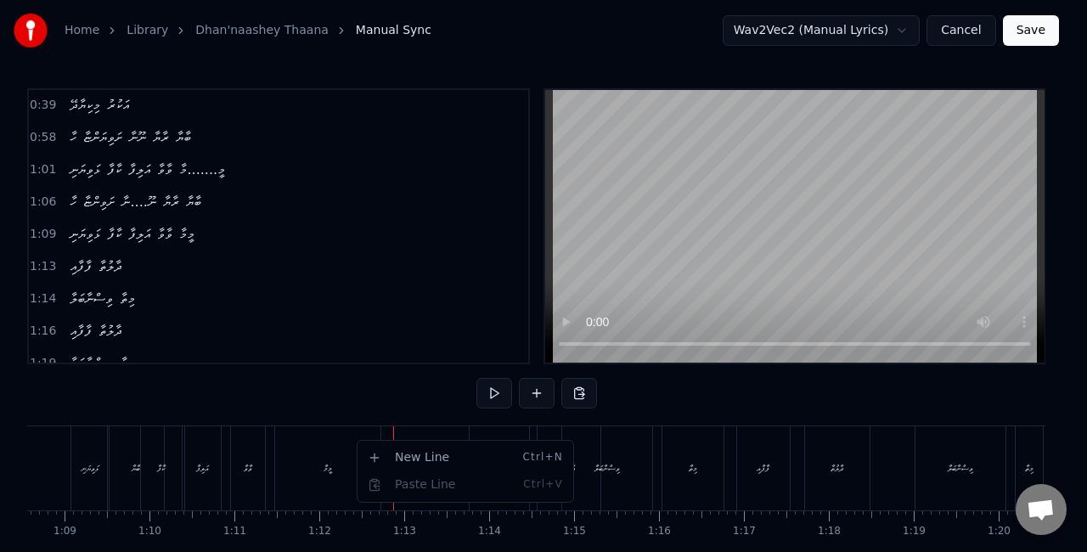
click at [256, 460] on html "Home Library Dhan'naashey Thaana Manual Sync Wav2Vec2 (Manual Lyrics) Cancel Sa…" at bounding box center [543, 312] width 1087 height 624
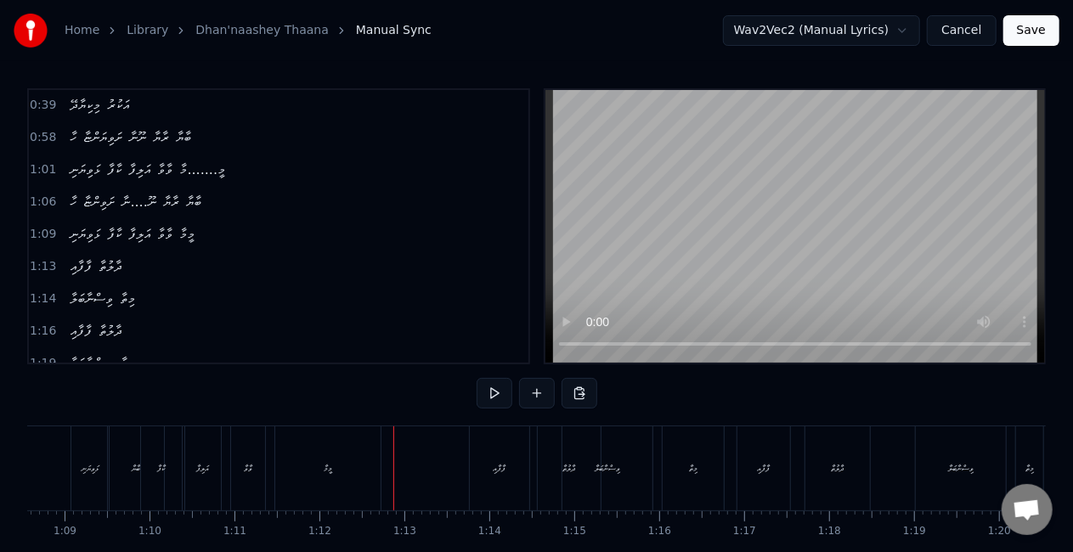
click at [210, 462] on div "އަލިފާ" at bounding box center [203, 468] width 36 height 84
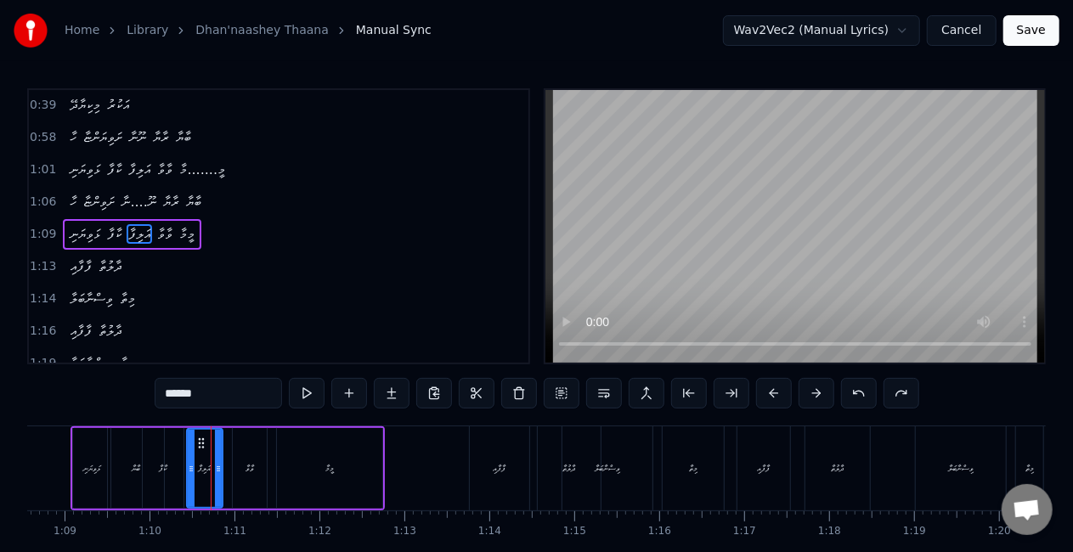
click at [159, 462] on div "ކާފާ" at bounding box center [163, 468] width 8 height 13
type input "****"
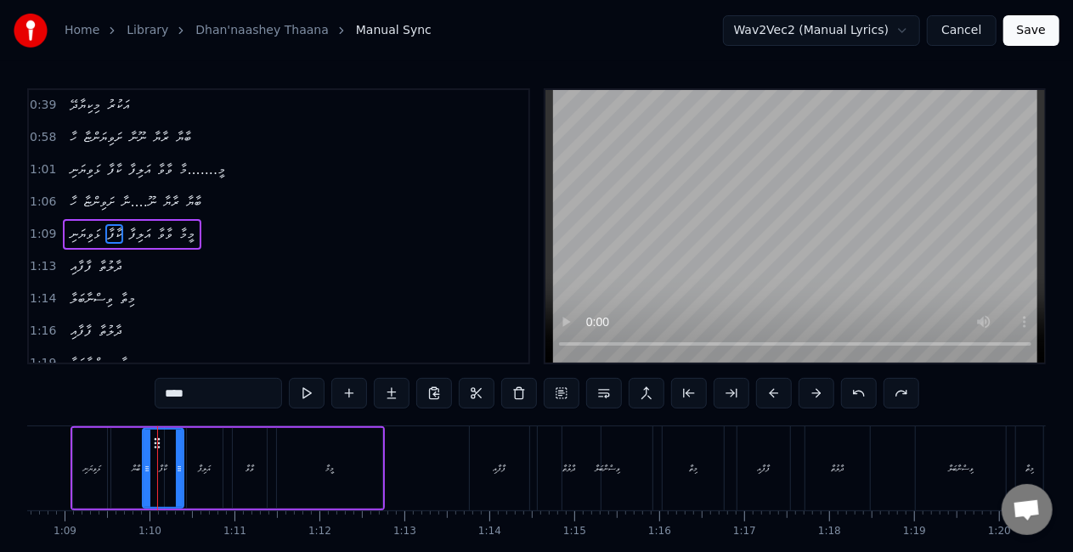
click at [133, 469] on div "ޅަވިޔަނި ކާފާ އަލިފާ ވާވާ މީމާ" at bounding box center [227, 468] width 314 height 84
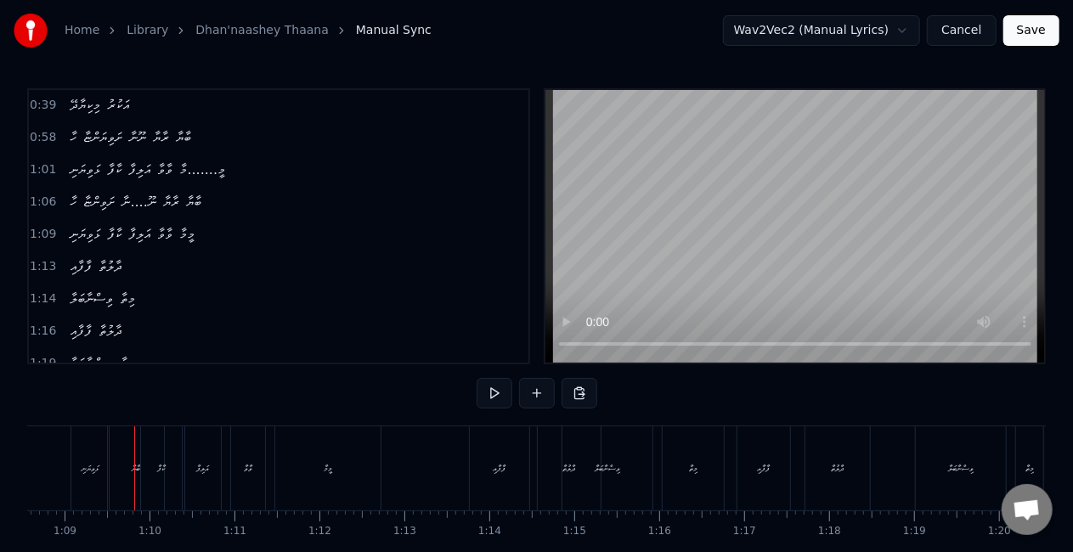
click at [134, 468] on div at bounding box center [134, 468] width 1 height 84
drag, startPoint x: 133, startPoint y: 468, endPoint x: 361, endPoint y: 468, distance: 227.6
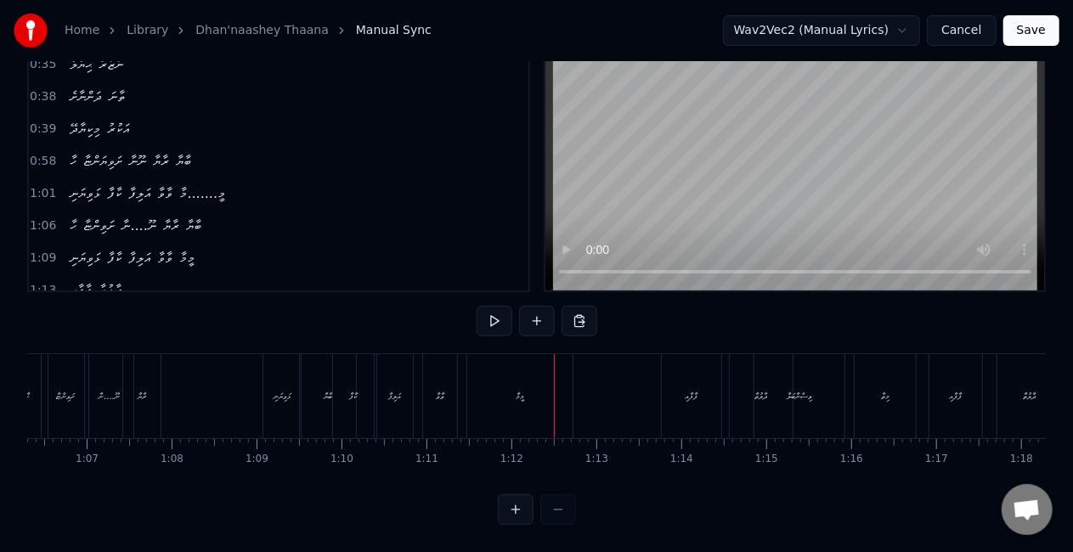
scroll to position [170, 0]
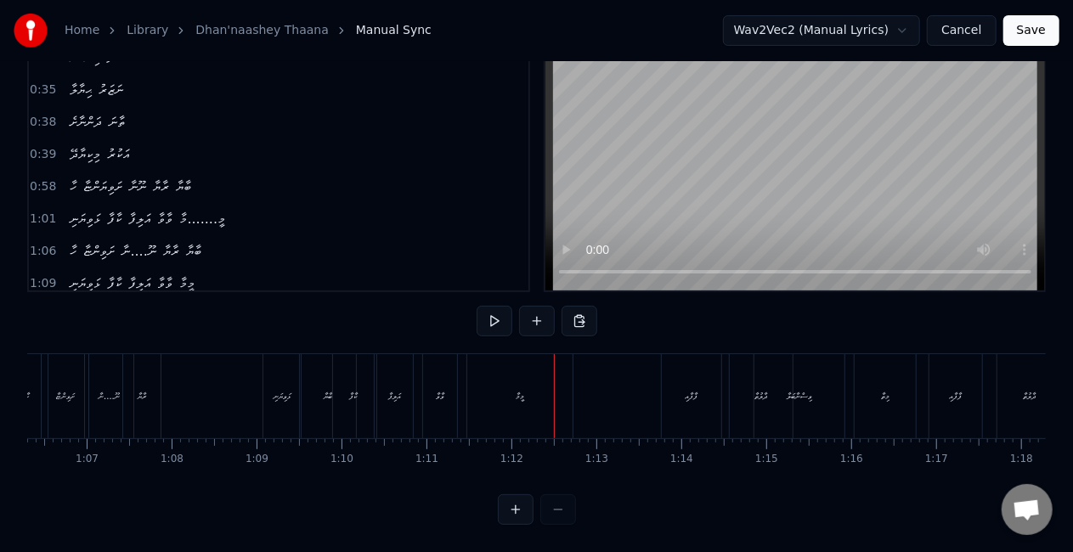
click at [201, 241] on span "ބާޔާ" at bounding box center [193, 251] width 19 height 20
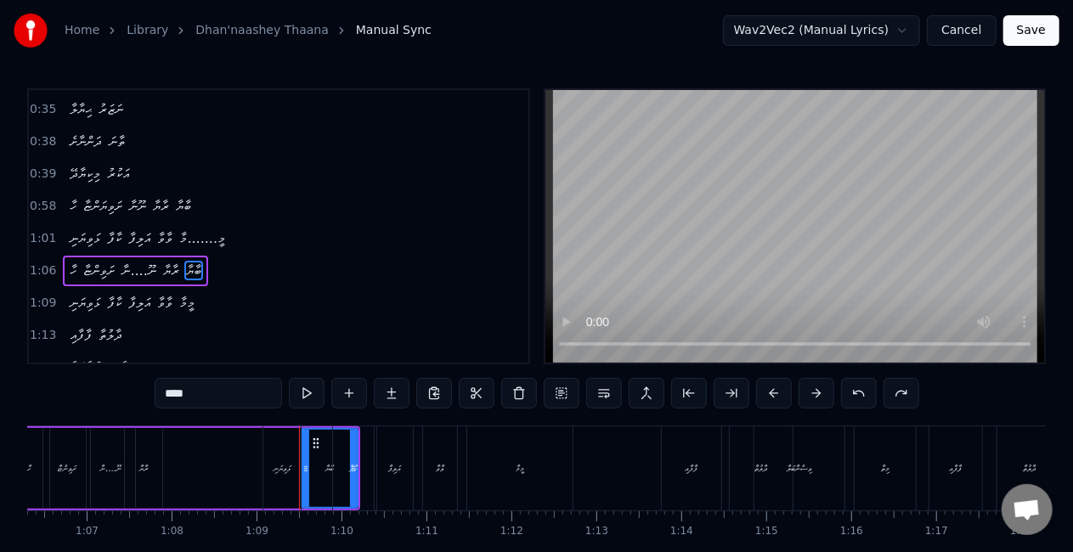
scroll to position [260, 0]
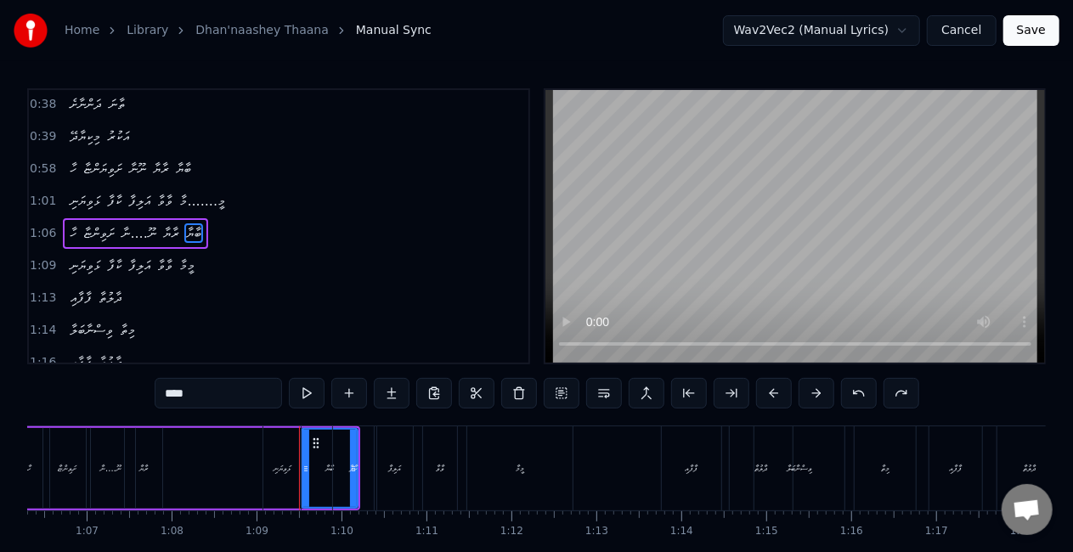
click at [318, 440] on div "ޅަވިޔަނި ކާފާ އަލިފާ ވާވާ މީމާ" at bounding box center [419, 468] width 314 height 84
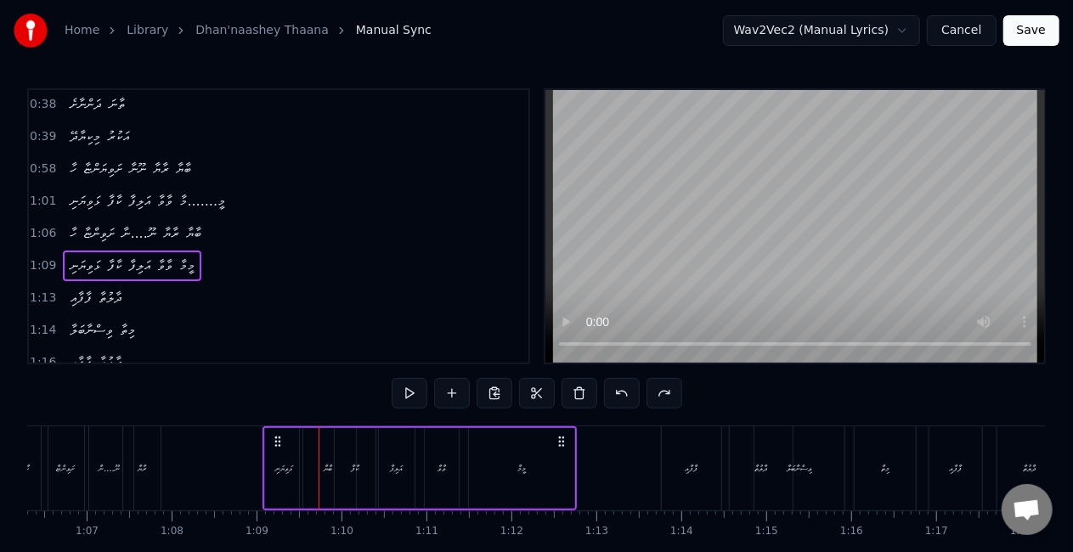
click at [194, 229] on span "ބާޔާ" at bounding box center [193, 233] width 19 height 20
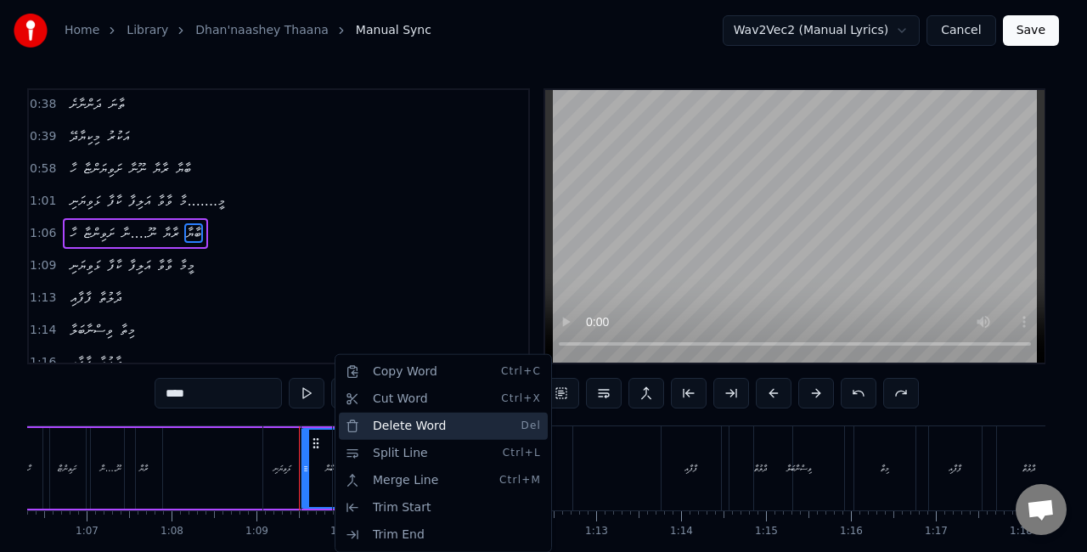
click at [377, 428] on div "Delete Word Del" at bounding box center [443, 426] width 209 height 27
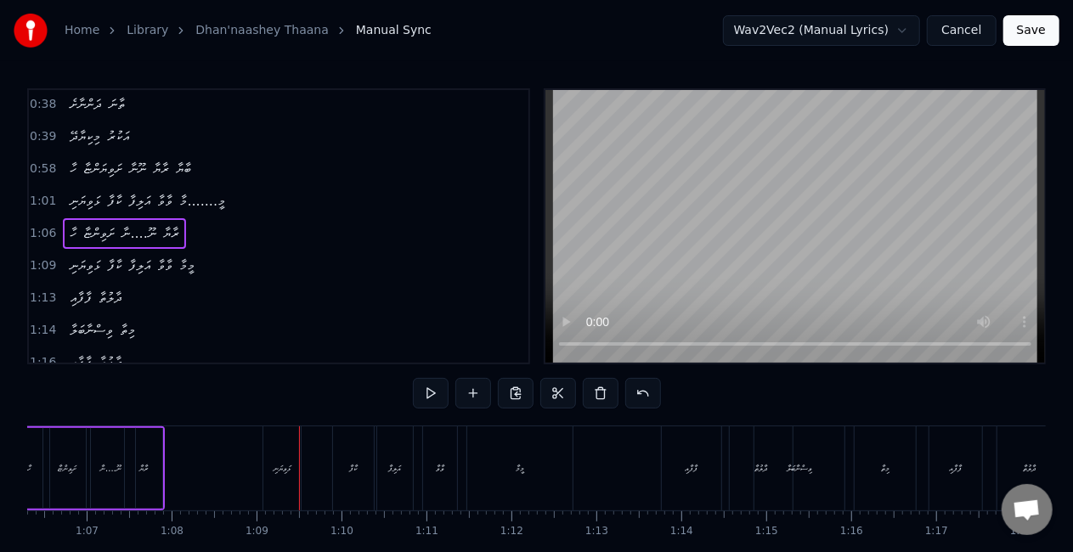
click at [277, 470] on div "ޅަވިޔަނި" at bounding box center [281, 468] width 17 height 13
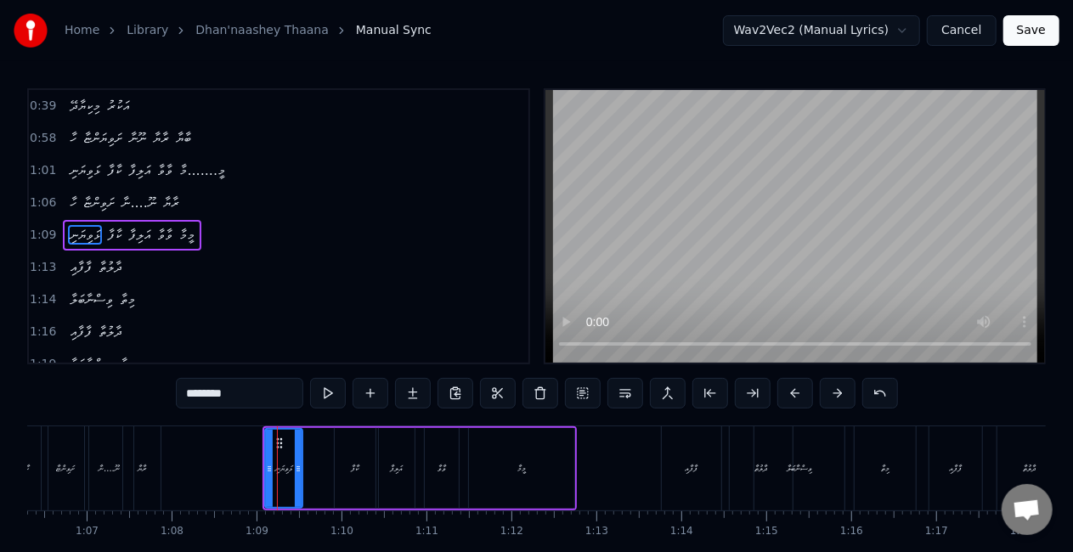
scroll to position [291, 0]
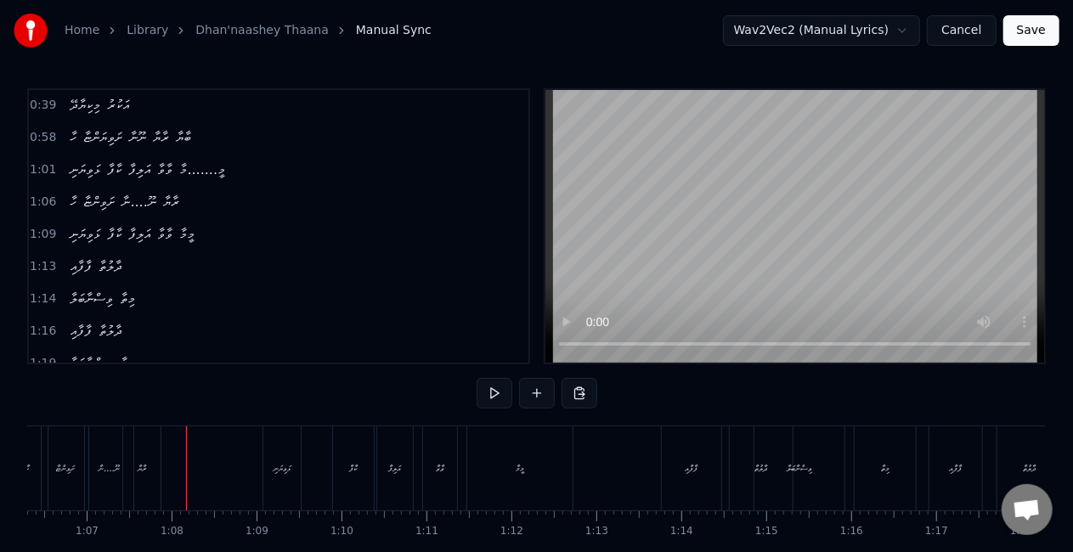
click at [498, 392] on button at bounding box center [494, 393] width 36 height 31
click at [533, 389] on button at bounding box center [537, 393] width 36 height 31
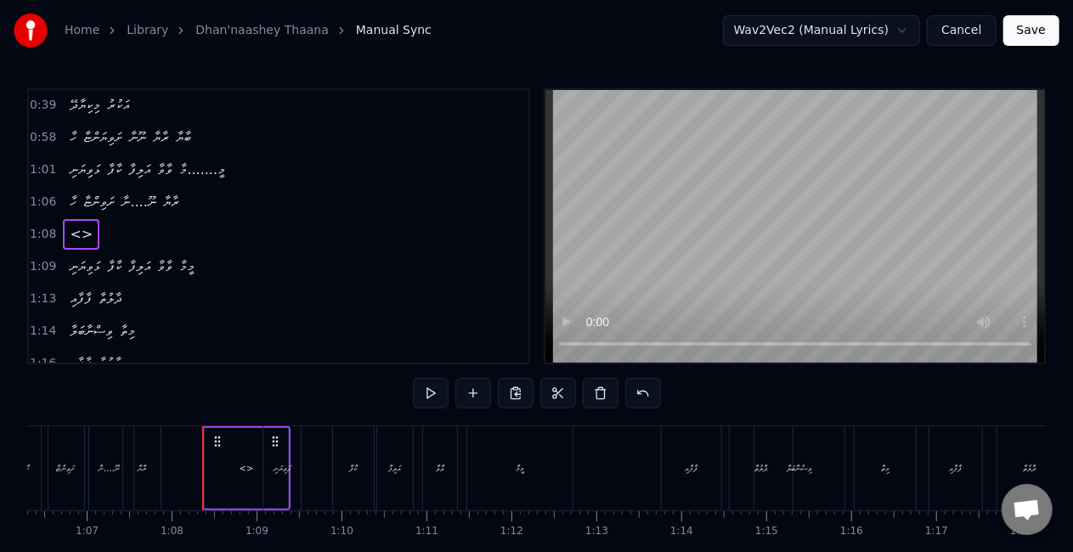
click at [249, 476] on div "<>" at bounding box center [246, 468] width 83 height 81
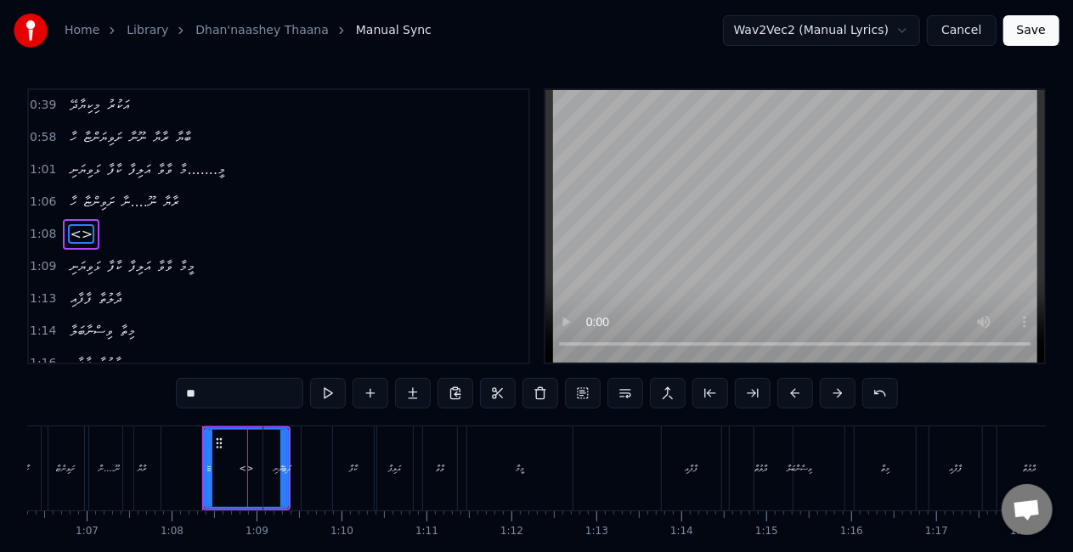
drag, startPoint x: 239, startPoint y: 403, endPoint x: 161, endPoint y: 389, distance: 79.3
click at [166, 391] on div "0:21 ދަންނާށެ ތާނަ 0:22 މިކިޔާދޭ އަކުރު 0:25 ފެނުމުން ލިޔާށެ 0:27 ކިޔައިދޭ އަކު…" at bounding box center [536, 342] width 1018 height 509
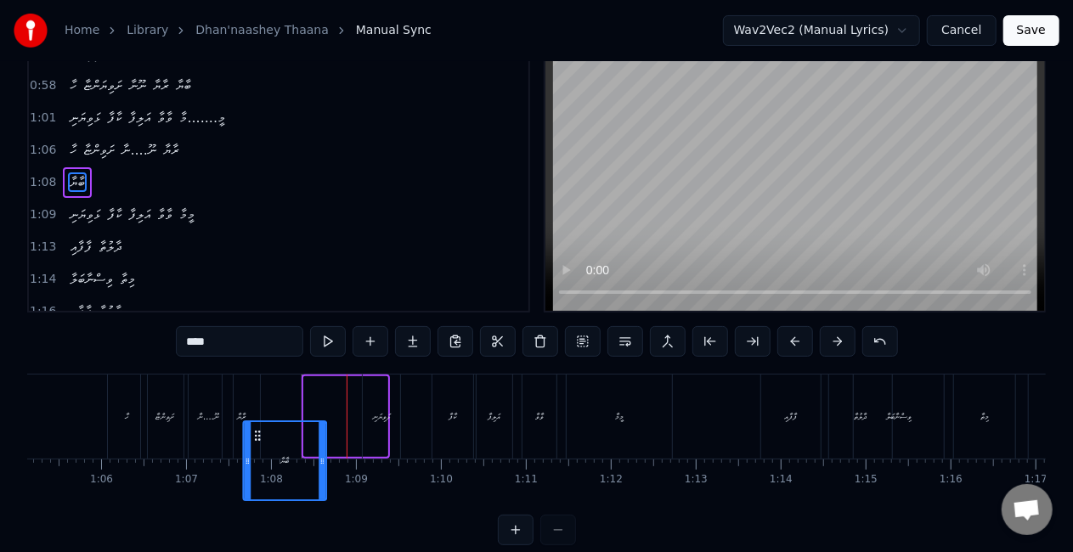
scroll to position [53, 0]
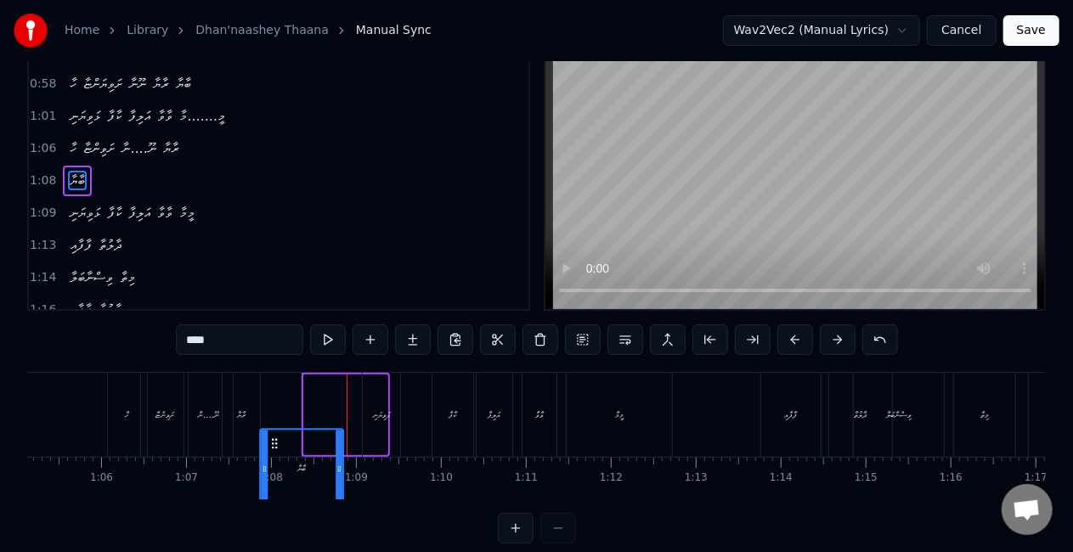
drag, startPoint x: 218, startPoint y: 445, endPoint x: 273, endPoint y: 374, distance: 89.0
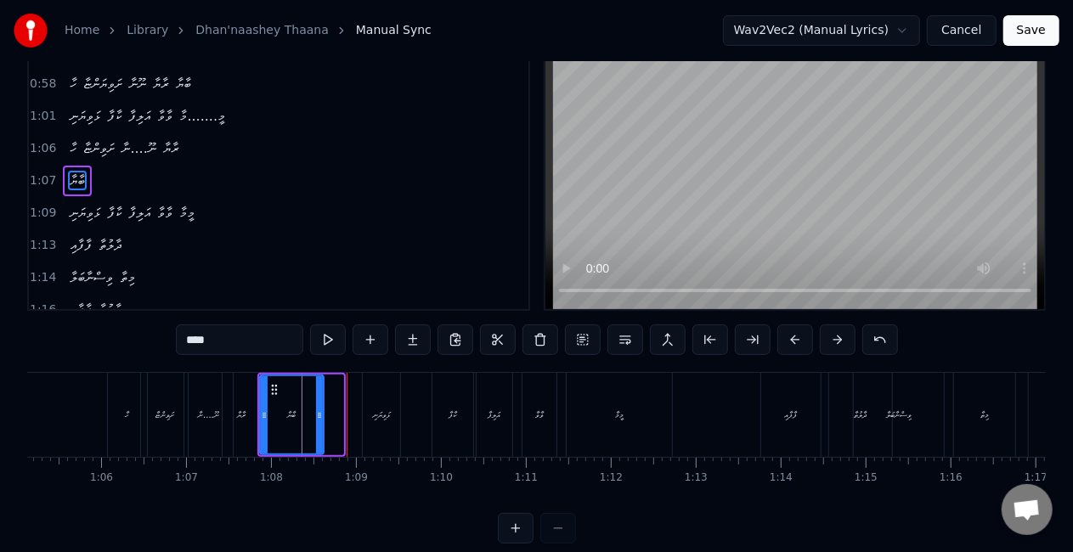
drag, startPoint x: 337, startPoint y: 418, endPoint x: 318, endPoint y: 408, distance: 21.7
click at [318, 408] on icon at bounding box center [319, 415] width 7 height 14
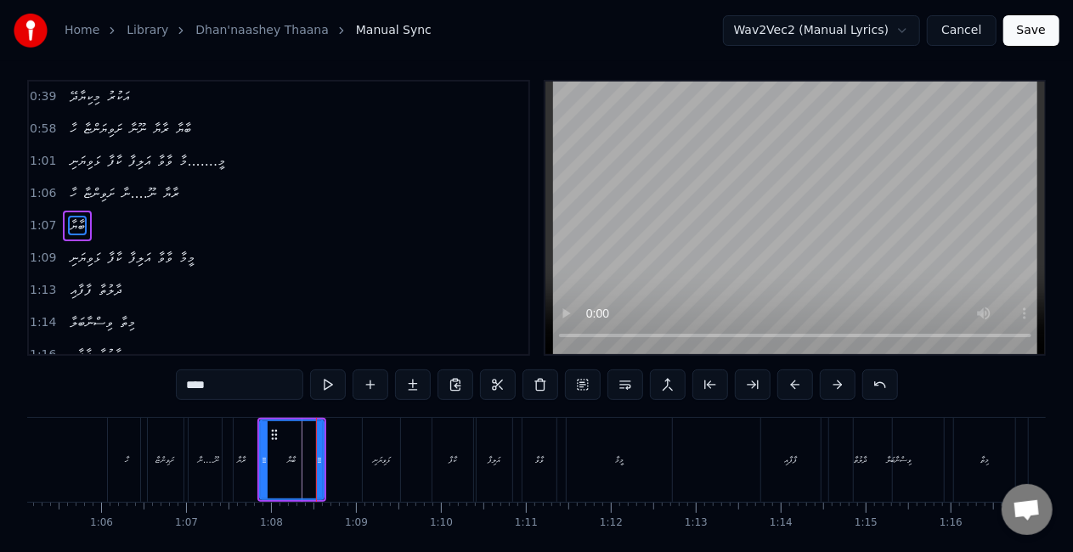
scroll to position [0, 0]
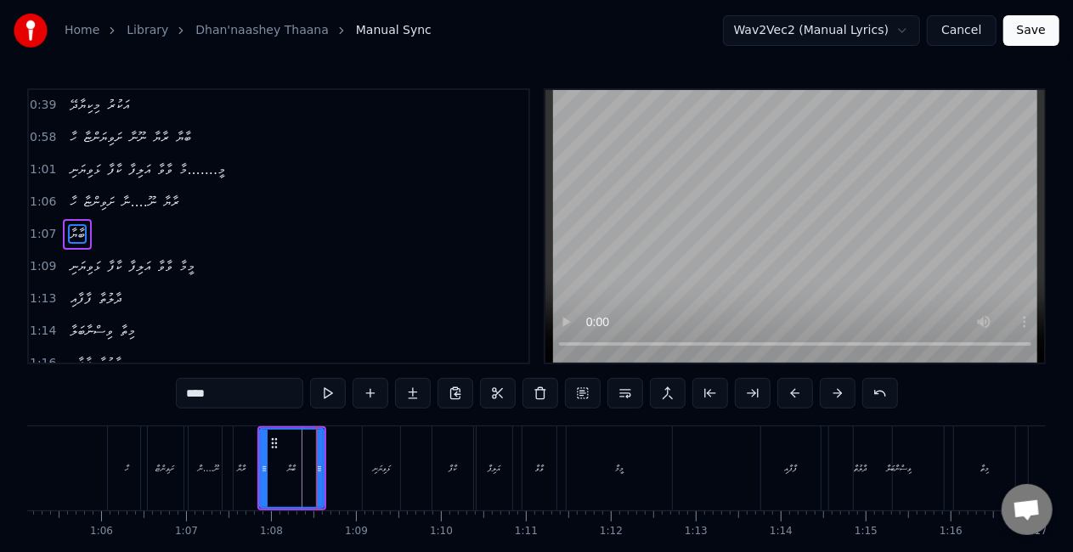
click at [228, 448] on div "ރާޔާ" at bounding box center [240, 468] width 37 height 84
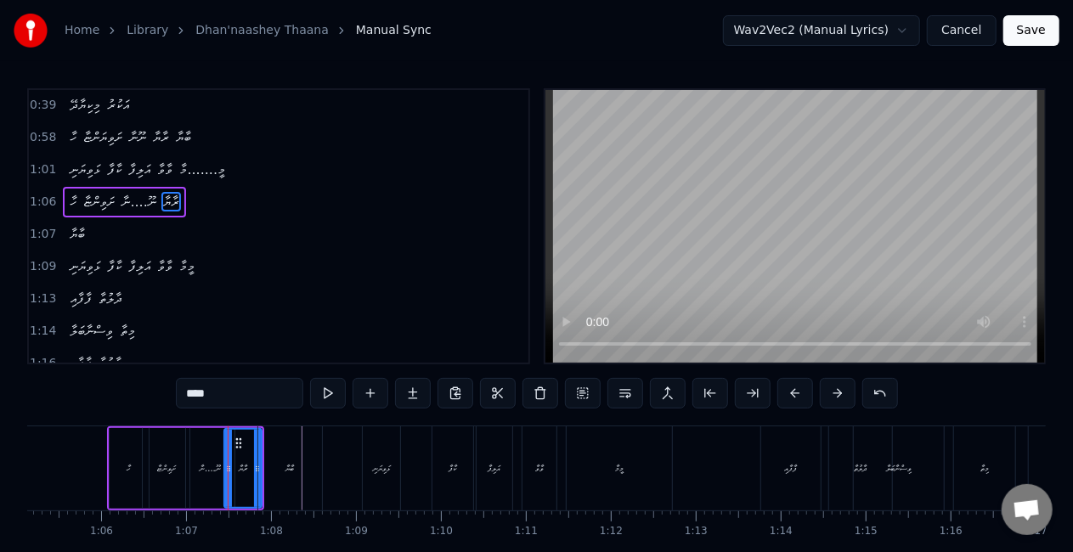
scroll to position [260, 0]
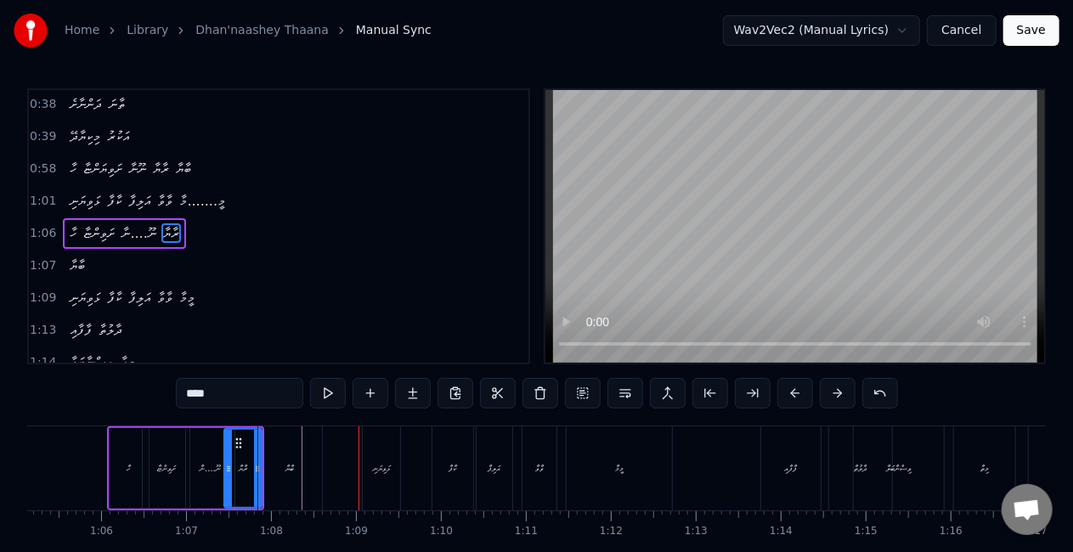
click at [286, 463] on div "ބާޔާ" at bounding box center [290, 468] width 8 height 13
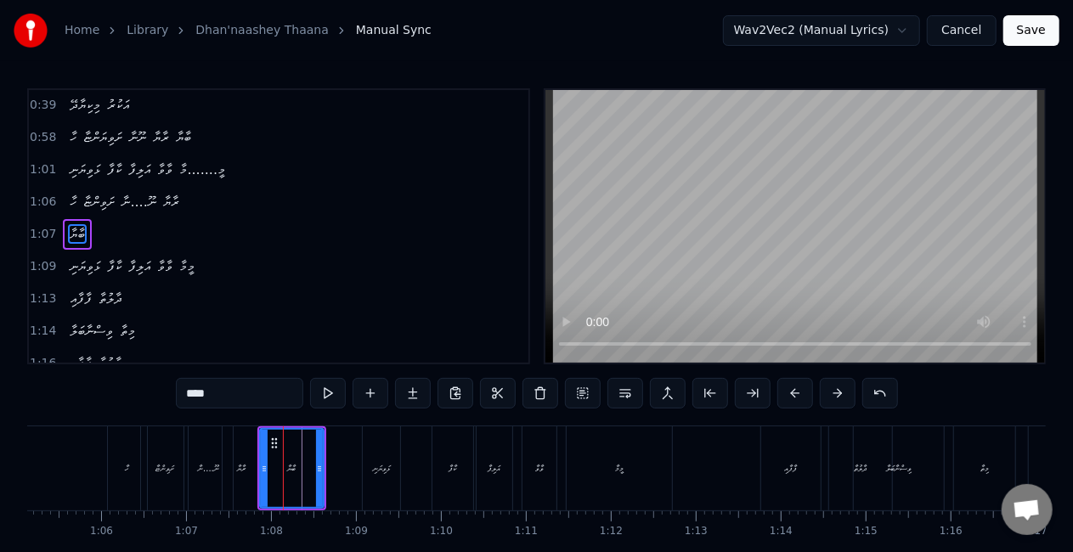
click at [251, 465] on div "ރާޔާ" at bounding box center [240, 468] width 37 height 84
type input "****"
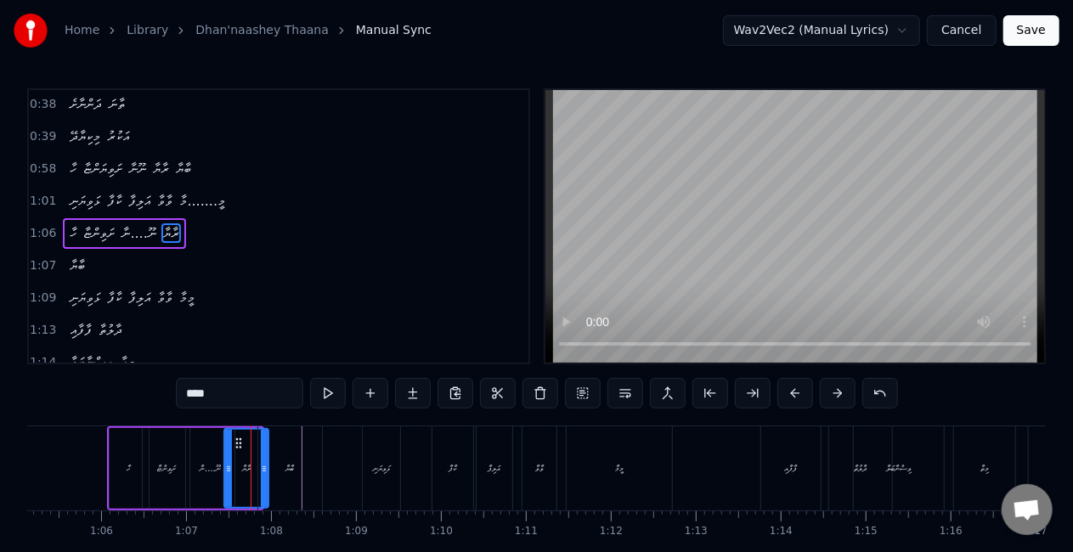
drag, startPoint x: 256, startPoint y: 459, endPoint x: 265, endPoint y: 458, distance: 8.5
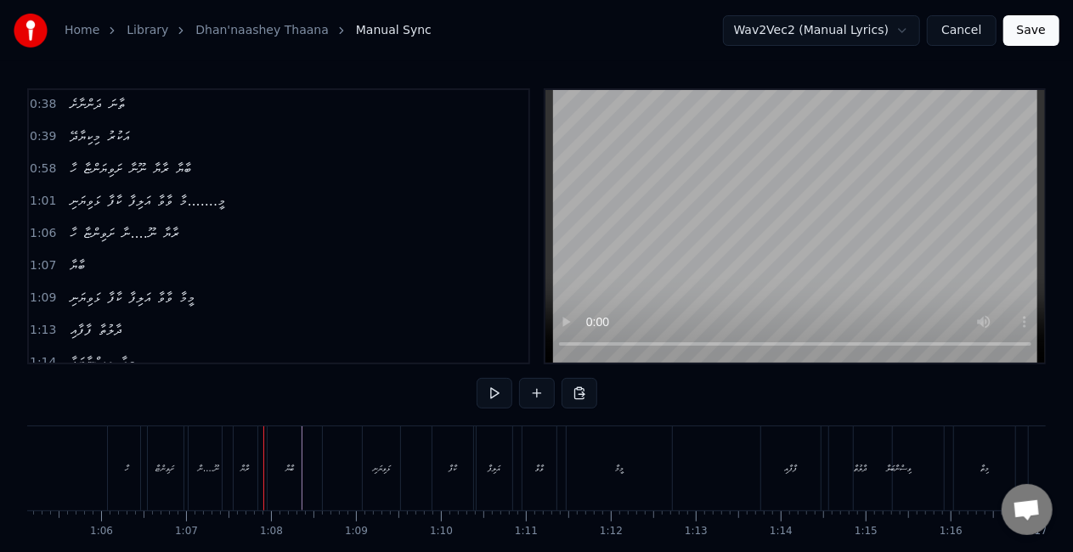
click at [288, 459] on div "ބާޔާ" at bounding box center [290, 468] width 64 height 84
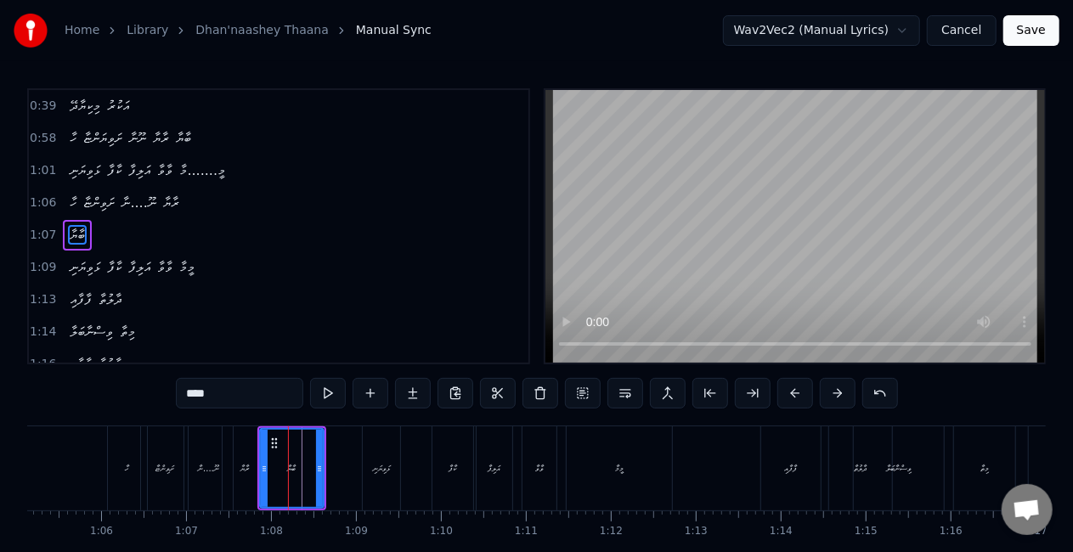
scroll to position [291, 0]
drag, startPoint x: 273, startPoint y: 438, endPoint x: 289, endPoint y: 440, distance: 15.4
click at [289, 440] on icon at bounding box center [291, 443] width 14 height 14
click at [340, 469] on icon at bounding box center [338, 469] width 7 height 14
click at [256, 462] on div "ރާޔާ" at bounding box center [244, 468] width 44 height 84
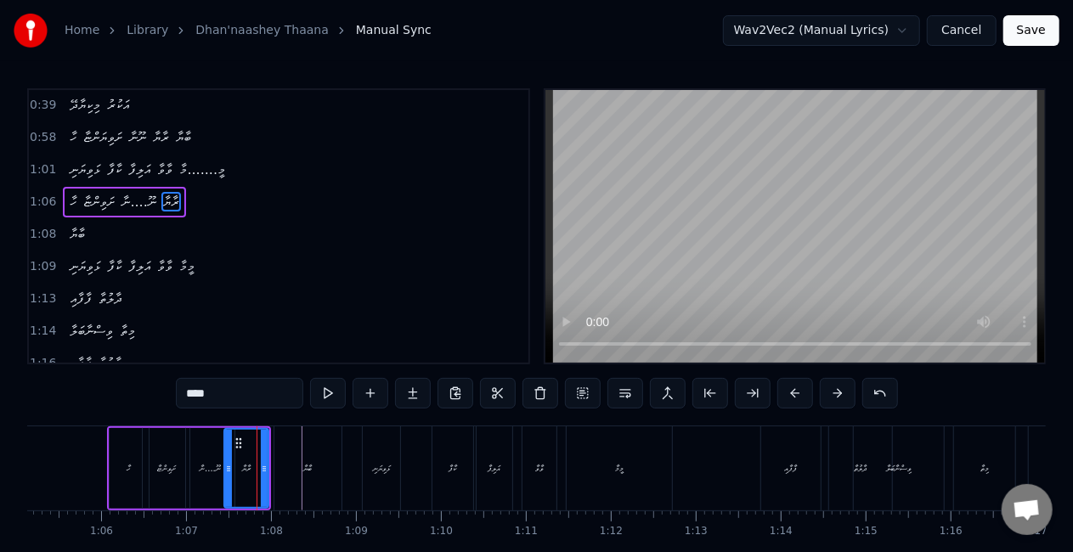
scroll to position [260, 0]
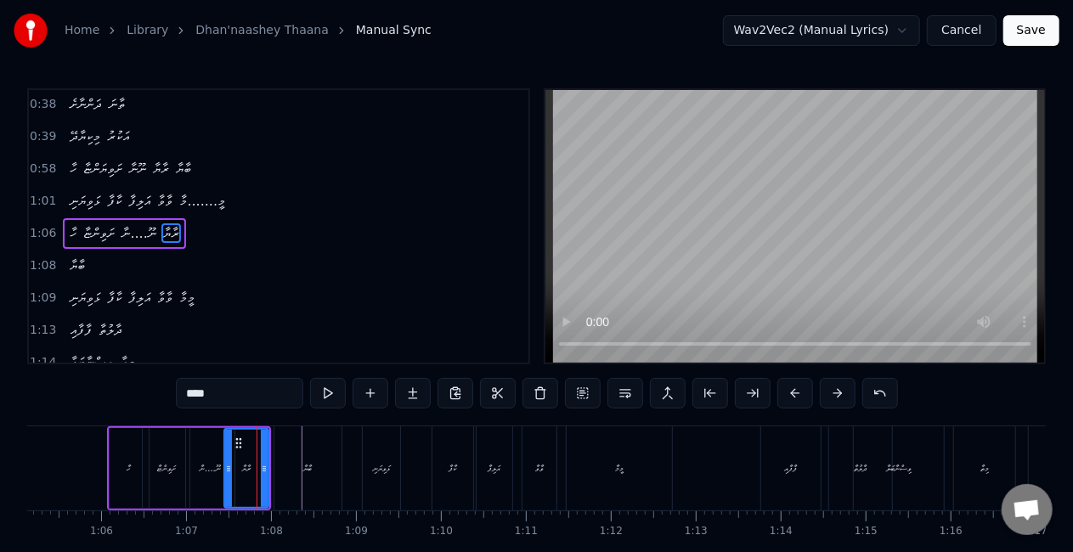
click at [212, 462] on div "ނޫ....ނާ" at bounding box center [210, 468] width 21 height 13
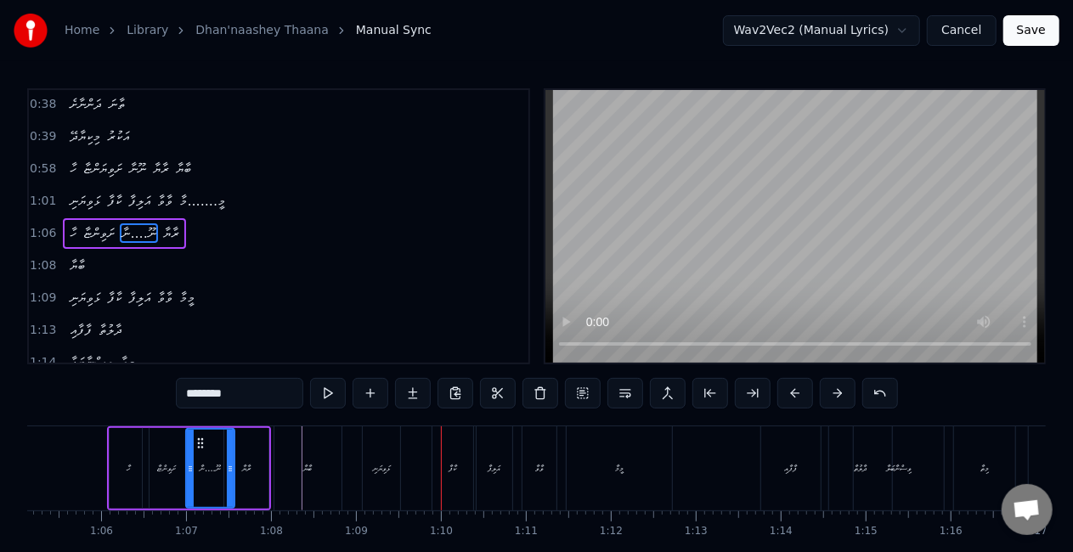
click at [391, 478] on div "ޅަވިޔަނި" at bounding box center [381, 468] width 37 height 84
type input "********"
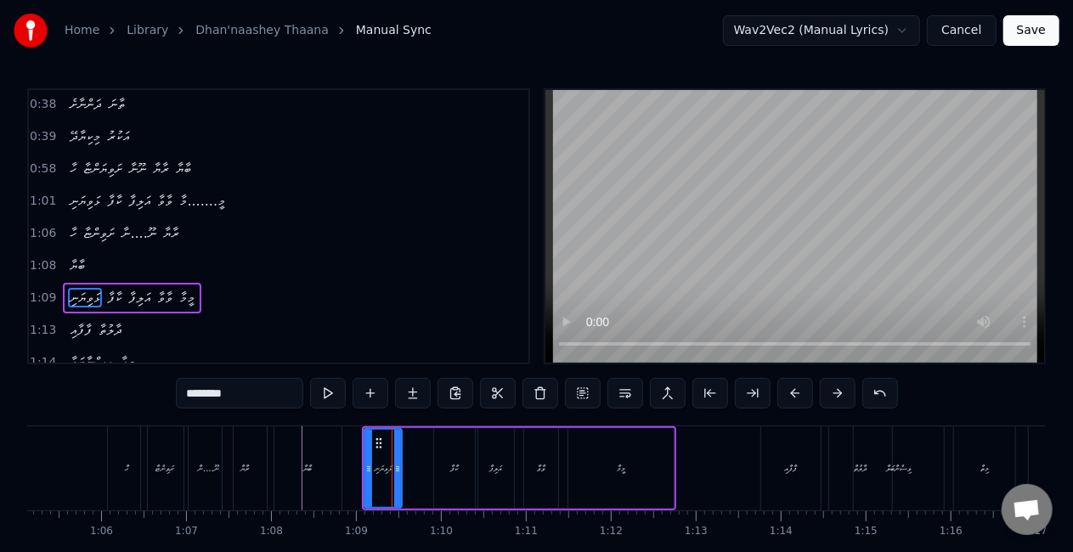
scroll to position [323, 0]
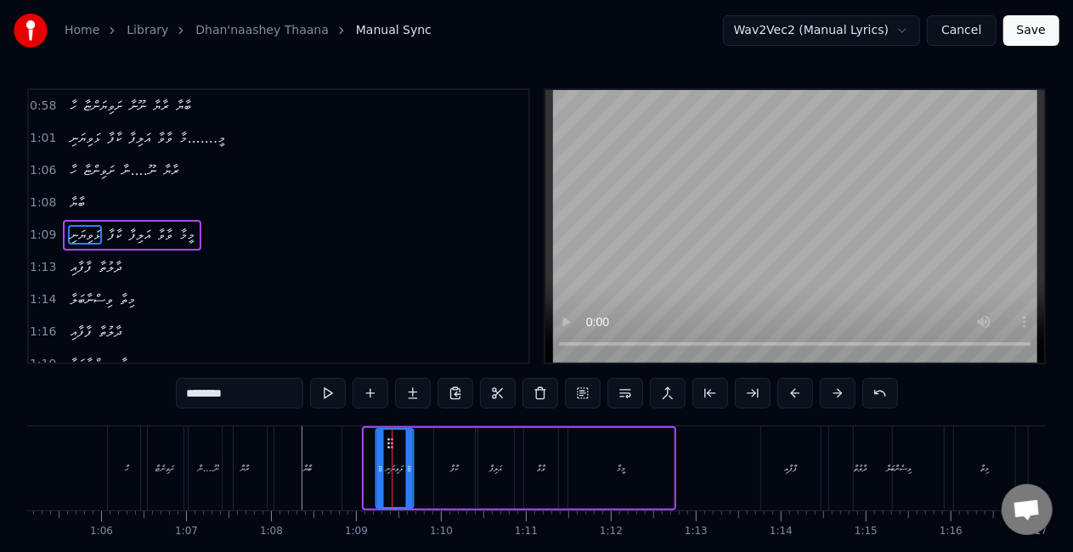
drag, startPoint x: 377, startPoint y: 441, endPoint x: 388, endPoint y: 442, distance: 11.2
click at [388, 442] on icon at bounding box center [390, 443] width 14 height 14
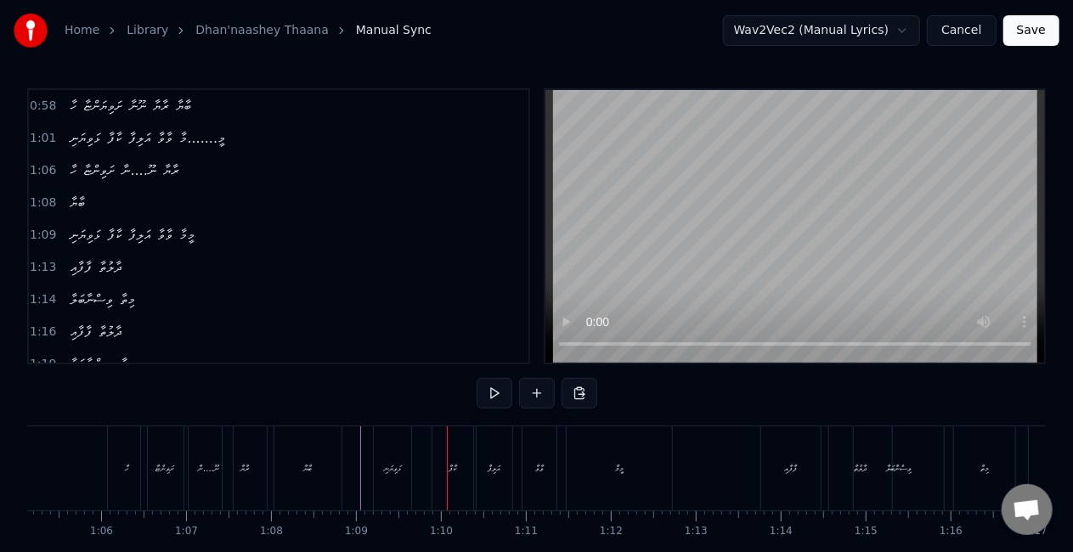
click at [386, 481] on div "ޅަވިޔަނި" at bounding box center [392, 468] width 37 height 84
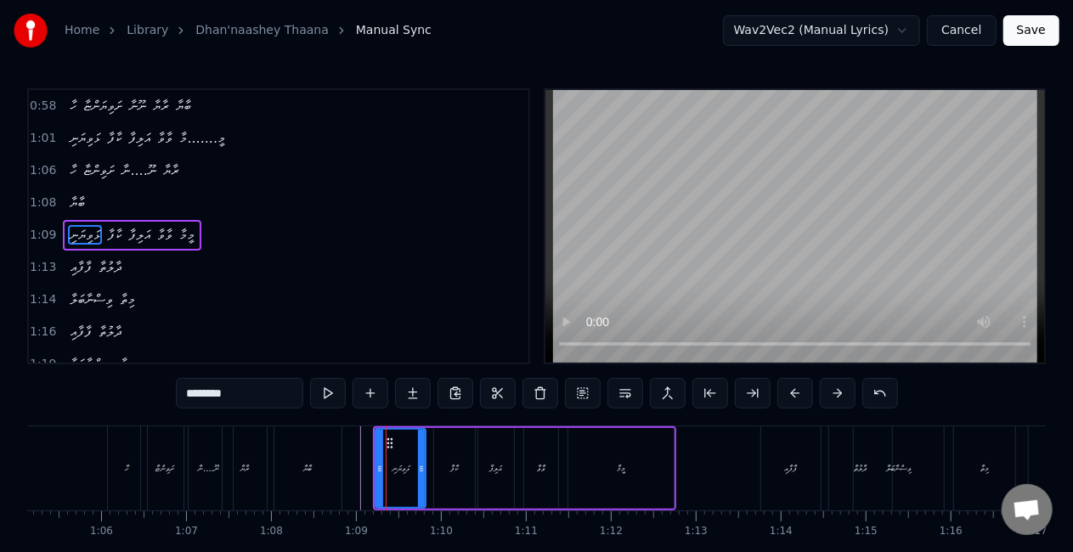
drag, startPoint x: 409, startPoint y: 467, endPoint x: 422, endPoint y: 469, distance: 12.9
click at [422, 469] on icon at bounding box center [421, 469] width 7 height 14
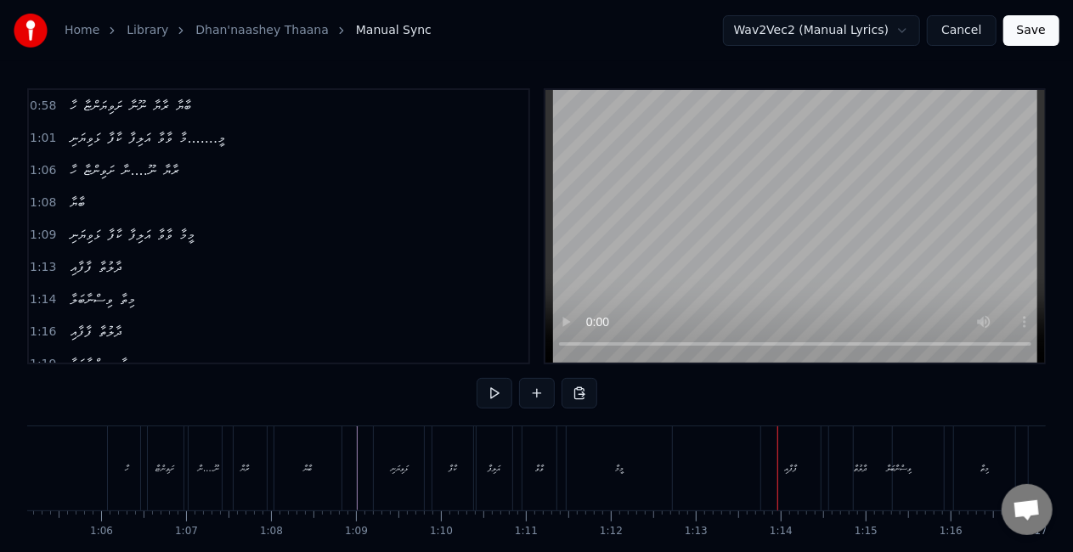
click at [785, 465] on div "ފާފާއި" at bounding box center [790, 468] width 13 height 13
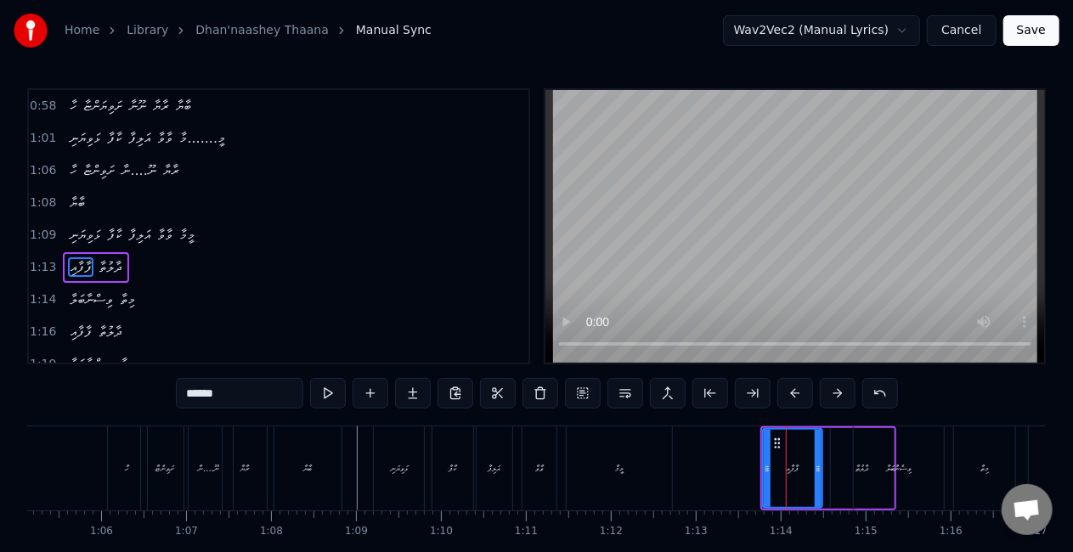
scroll to position [355, 0]
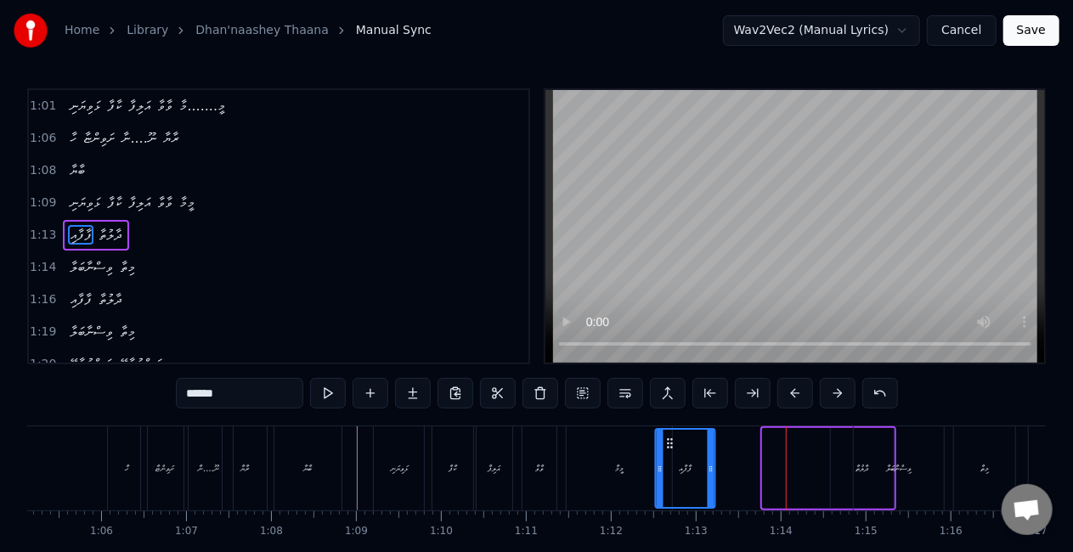
drag, startPoint x: 779, startPoint y: 443, endPoint x: 671, endPoint y: 436, distance: 108.1
click at [671, 436] on icon at bounding box center [669, 443] width 14 height 14
click at [846, 459] on div "ދާލުތާ" at bounding box center [862, 468] width 63 height 81
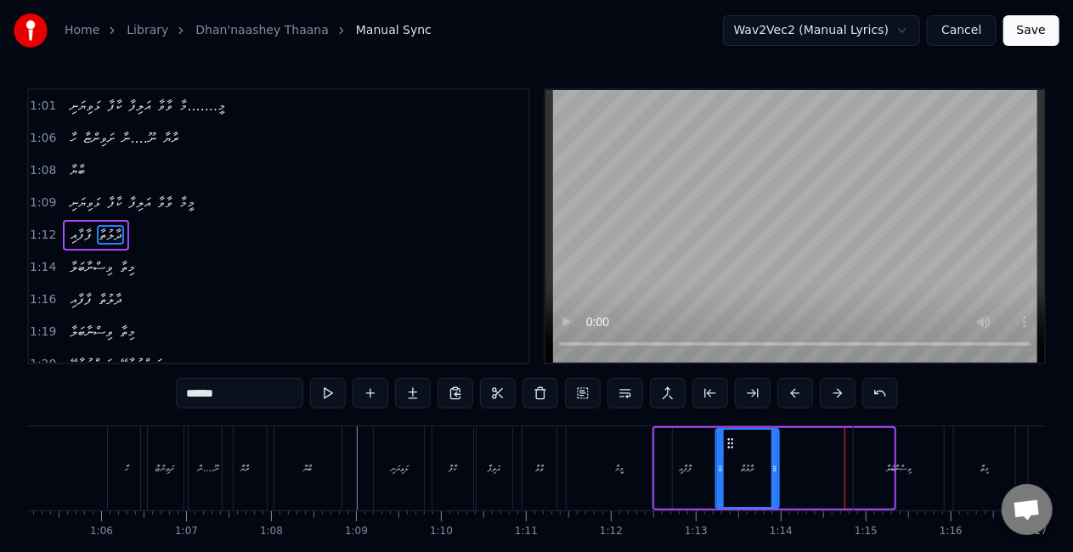
drag, startPoint x: 842, startPoint y: 444, endPoint x: 727, endPoint y: 445, distance: 115.5
click at [727, 445] on icon at bounding box center [731, 443] width 14 height 14
click at [881, 459] on div "ވިސްނާބަލާ" at bounding box center [898, 468] width 90 height 84
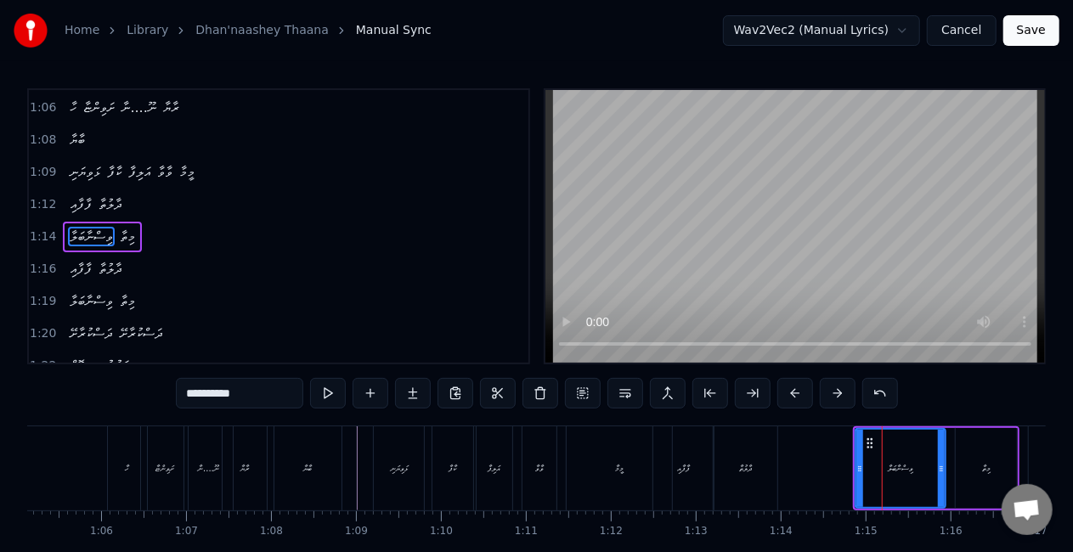
scroll to position [386, 0]
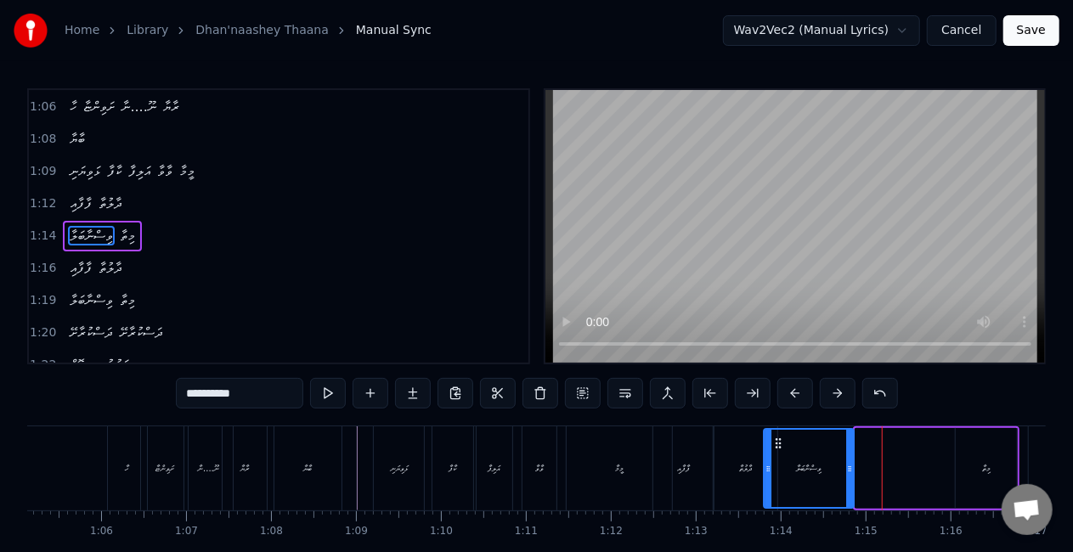
drag, startPoint x: 866, startPoint y: 440, endPoint x: 774, endPoint y: 438, distance: 91.7
click at [774, 438] on icon at bounding box center [778, 443] width 14 height 14
click at [664, 476] on div "ފާފާއި" at bounding box center [682, 468] width 59 height 84
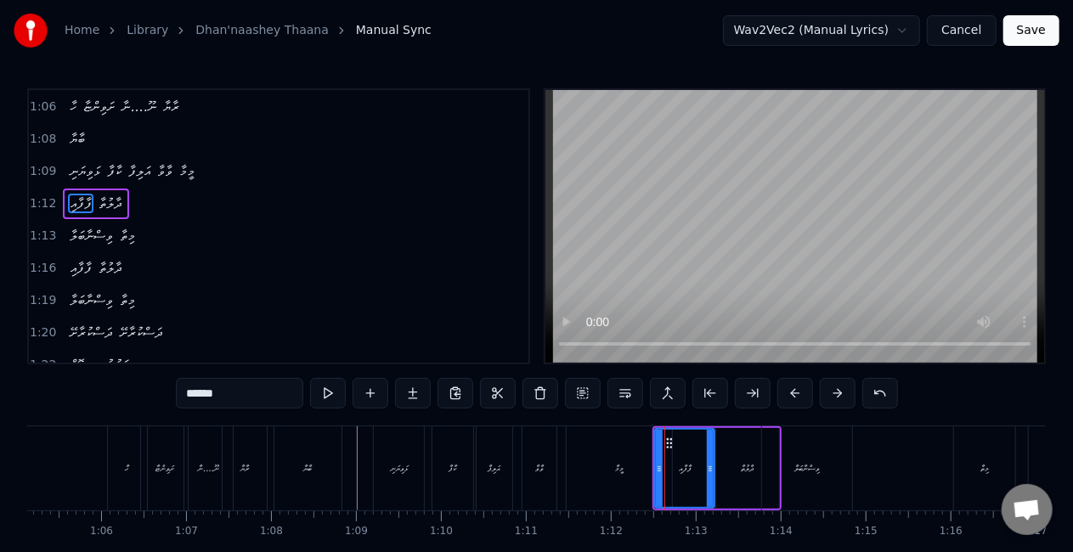
scroll to position [355, 0]
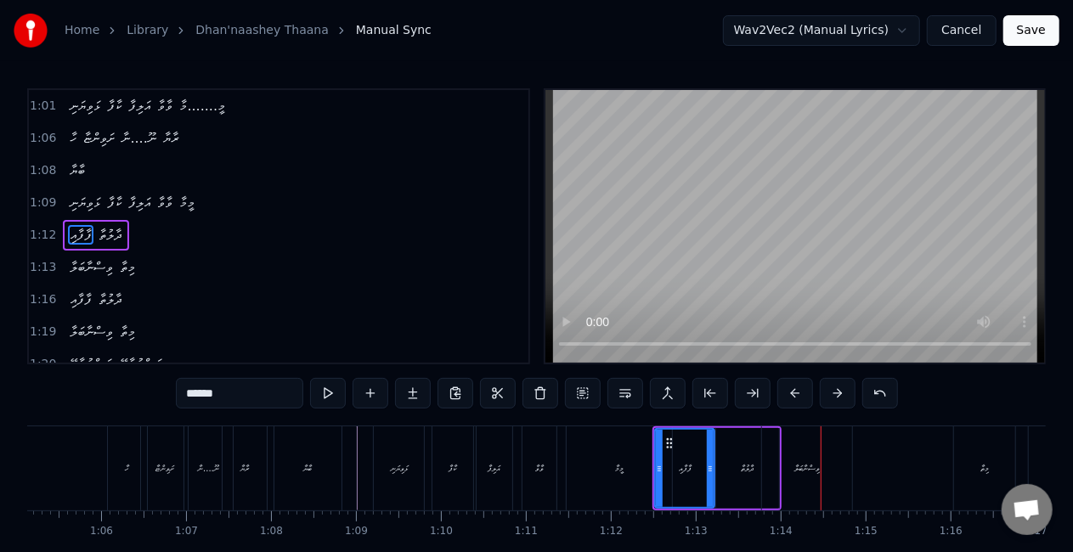
click at [798, 450] on div "ވިސްނާބަލާ" at bounding box center [807, 468] width 90 height 84
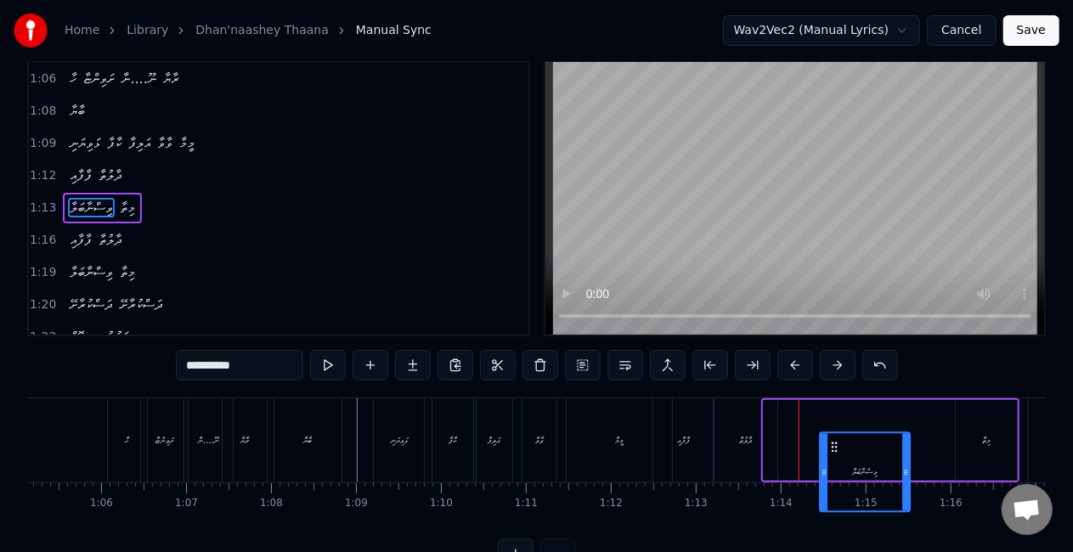
scroll to position [31, 0]
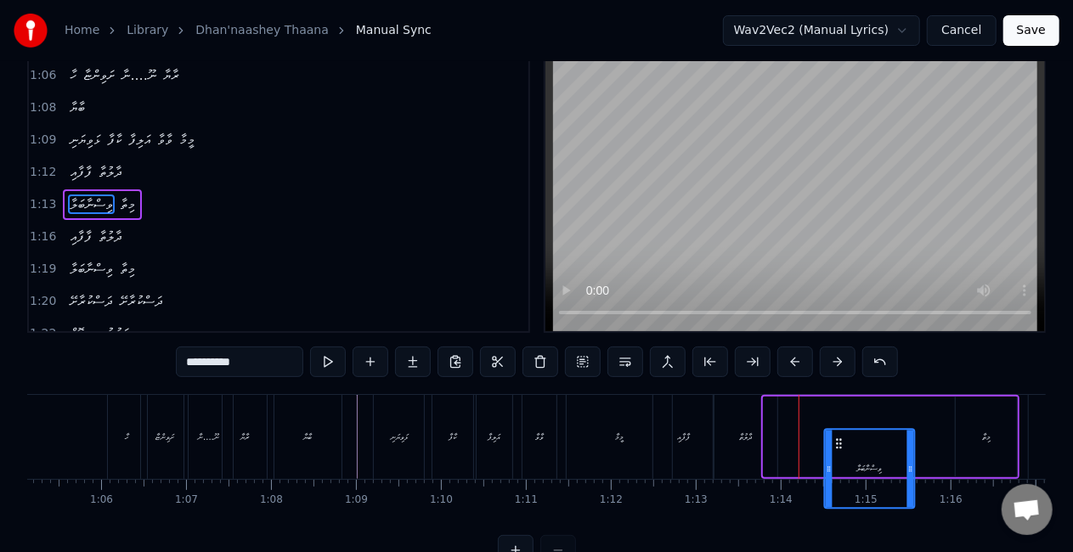
drag, startPoint x: 777, startPoint y: 442, endPoint x: 837, endPoint y: 407, distance: 69.6
click at [837, 407] on div "ވިސްނާބަލާ" at bounding box center [809, 437] width 92 height 81
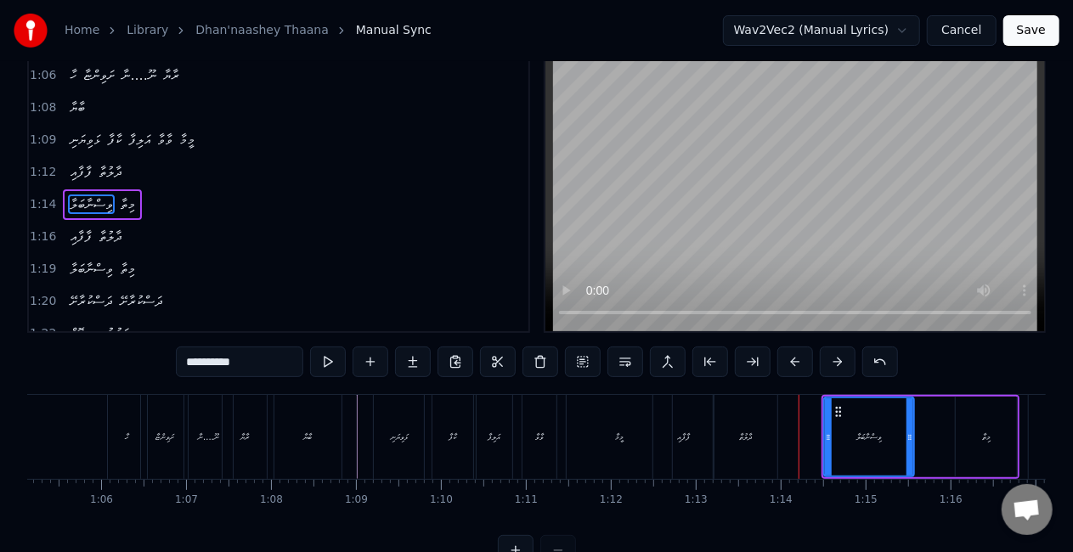
click at [742, 440] on div "ދާލުތާ" at bounding box center [745, 437] width 13 height 13
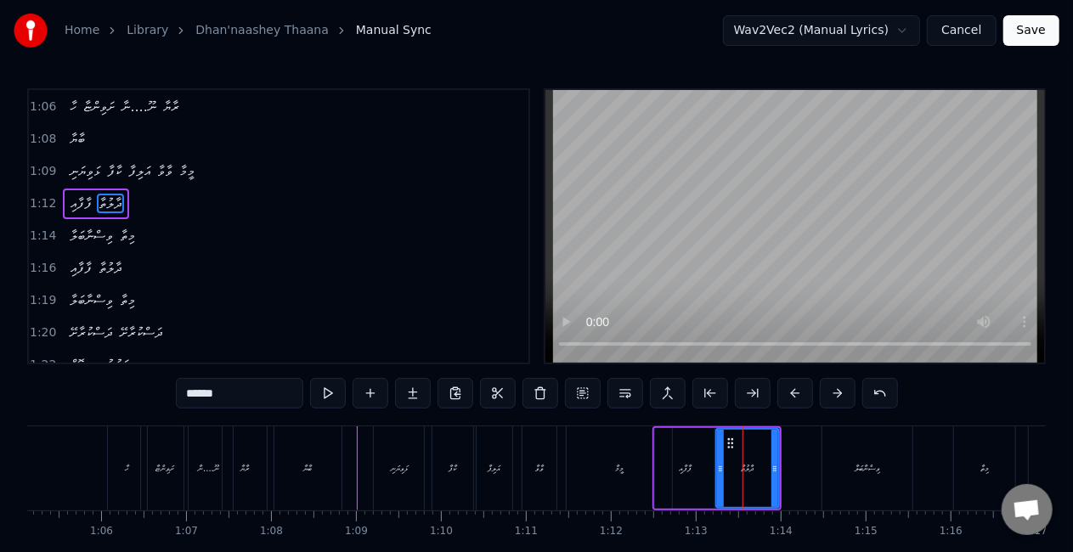
scroll to position [355, 0]
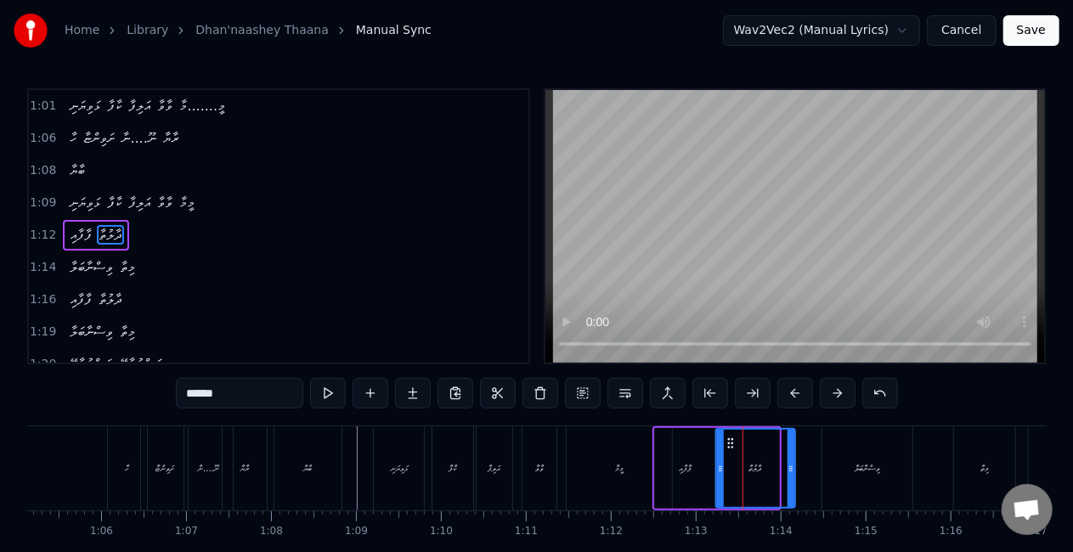
drag, startPoint x: 775, startPoint y: 464, endPoint x: 712, endPoint y: 473, distance: 64.4
click at [791, 467] on icon at bounding box center [790, 469] width 7 height 14
click at [684, 467] on div "ފާފާއި" at bounding box center [685, 468] width 13 height 13
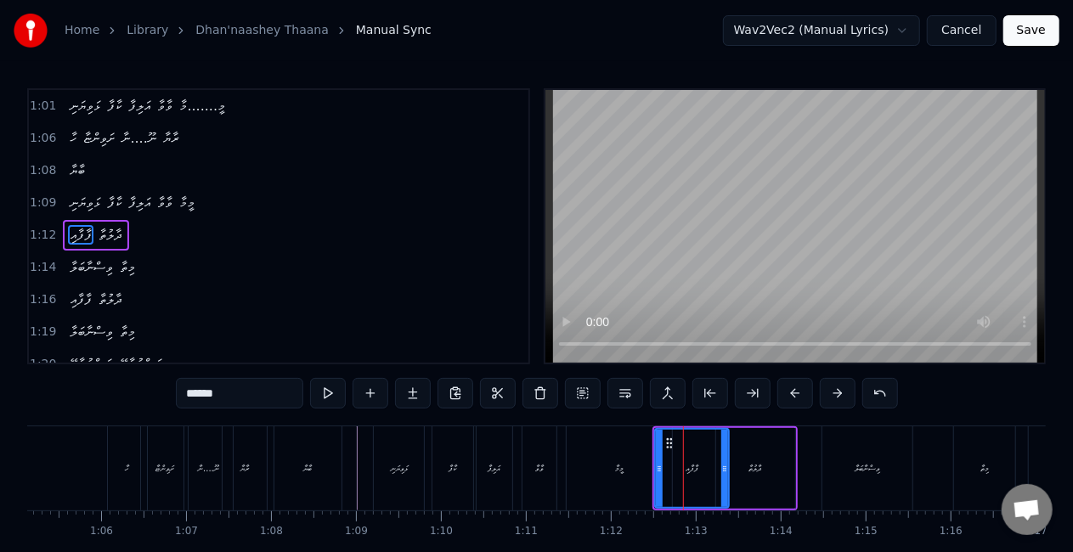
drag, startPoint x: 708, startPoint y: 466, endPoint x: 724, endPoint y: 468, distance: 16.2
click at [724, 468] on icon at bounding box center [724, 469] width 7 height 14
click at [626, 461] on div "މީމާ" at bounding box center [618, 468] width 105 height 84
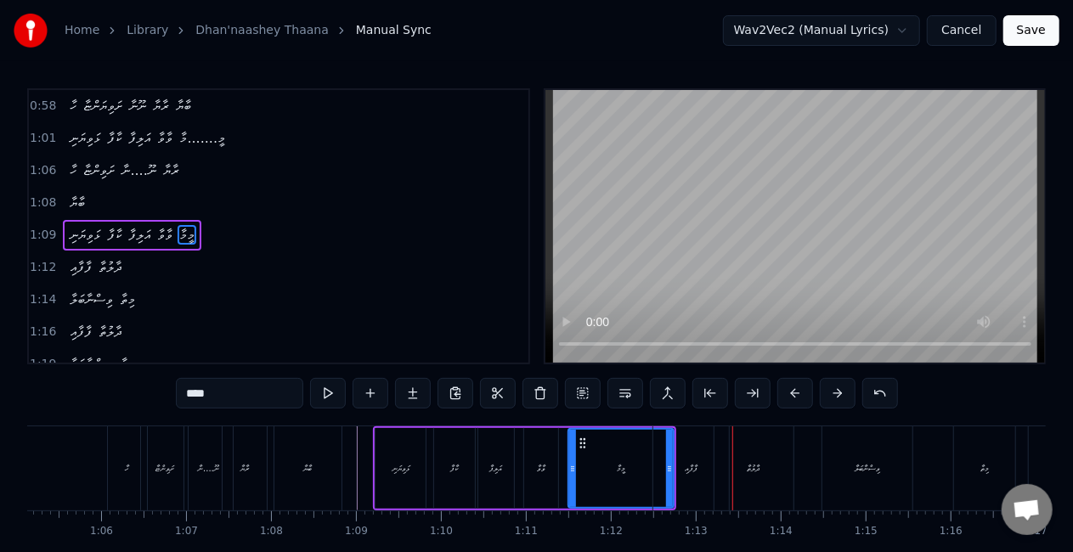
click at [698, 460] on div "ފާފާއި" at bounding box center [691, 468] width 76 height 84
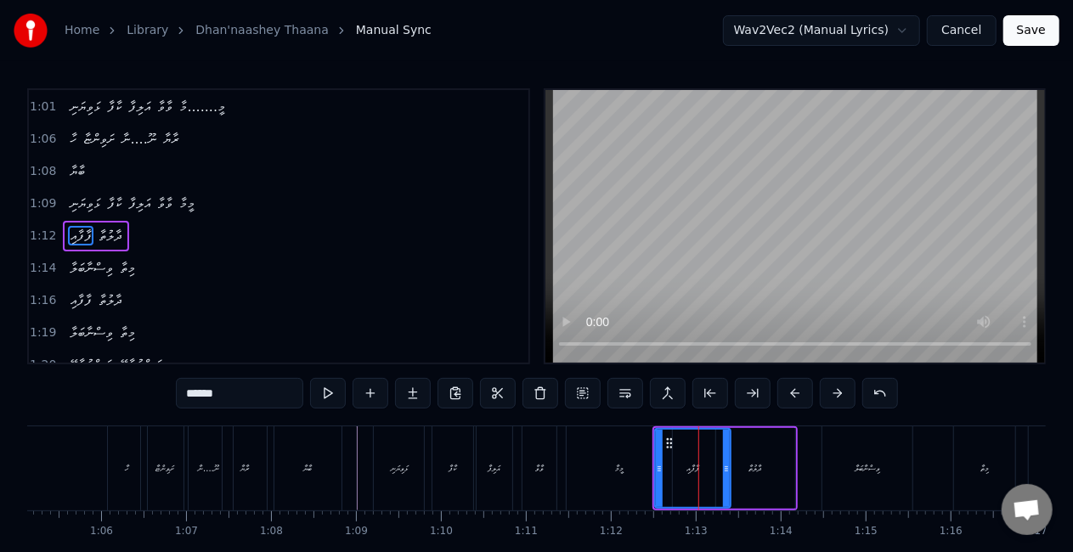
scroll to position [355, 0]
drag, startPoint x: 657, startPoint y: 468, endPoint x: 642, endPoint y: 463, distance: 16.1
click at [642, 463] on icon at bounding box center [643, 469] width 7 height 14
click at [583, 465] on div "މީމާ" at bounding box center [618, 468] width 105 height 84
type input "****"
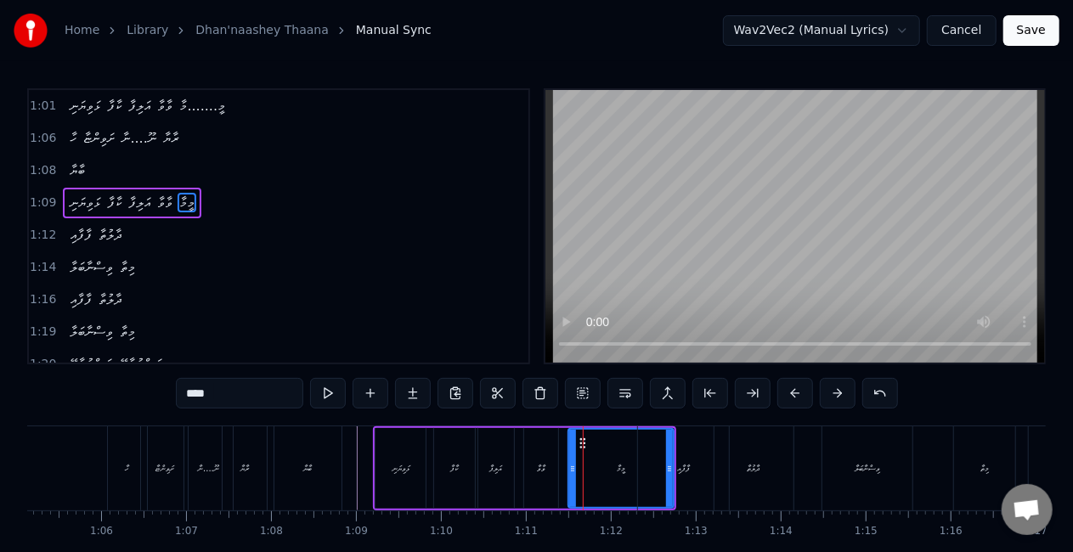
scroll to position [323, 0]
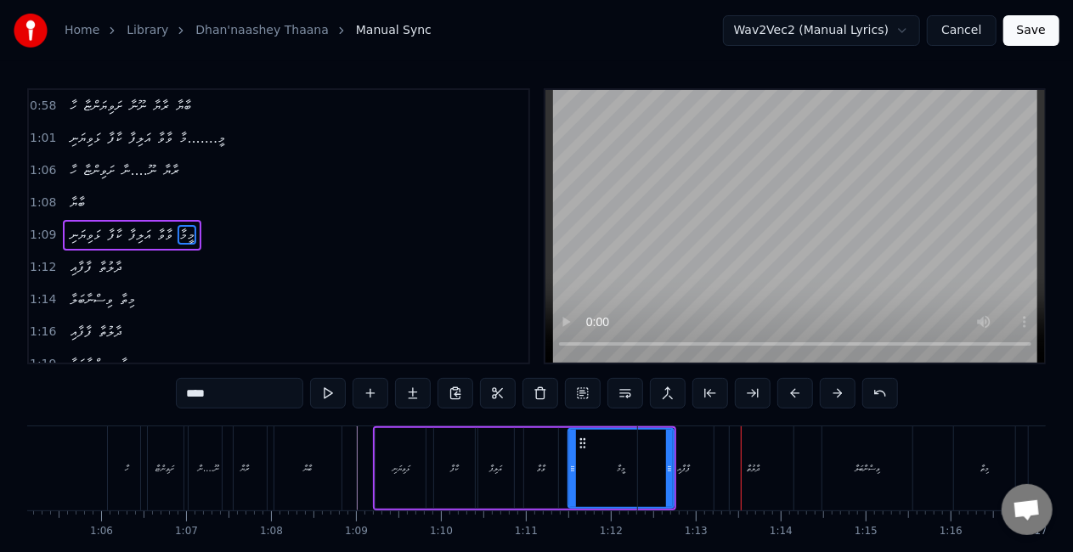
click at [710, 450] on div "ފާފާއި ދާލުތާ" at bounding box center [717, 468] width 160 height 84
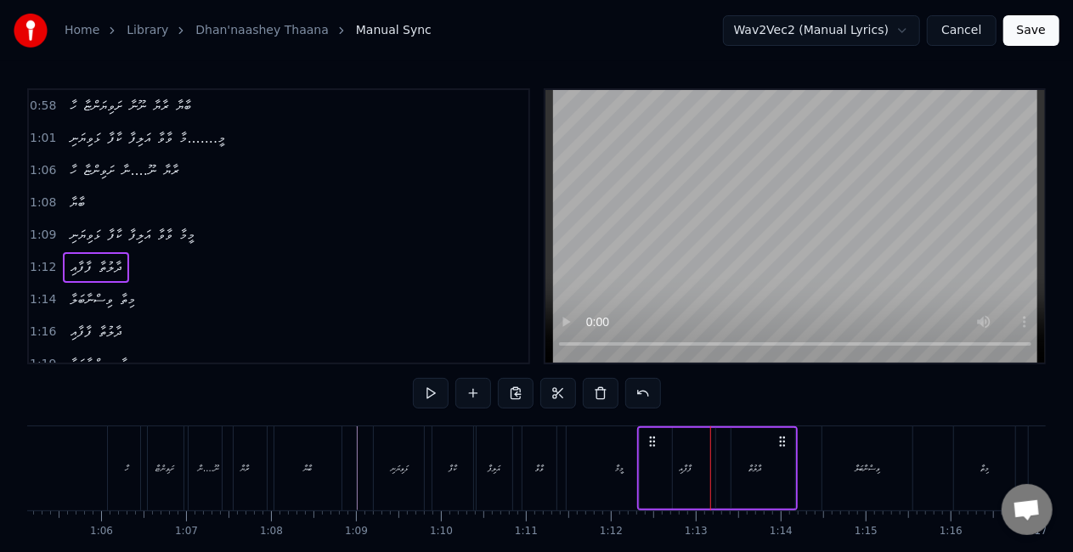
click at [687, 476] on div "ފާފާއި" at bounding box center [684, 468] width 91 height 81
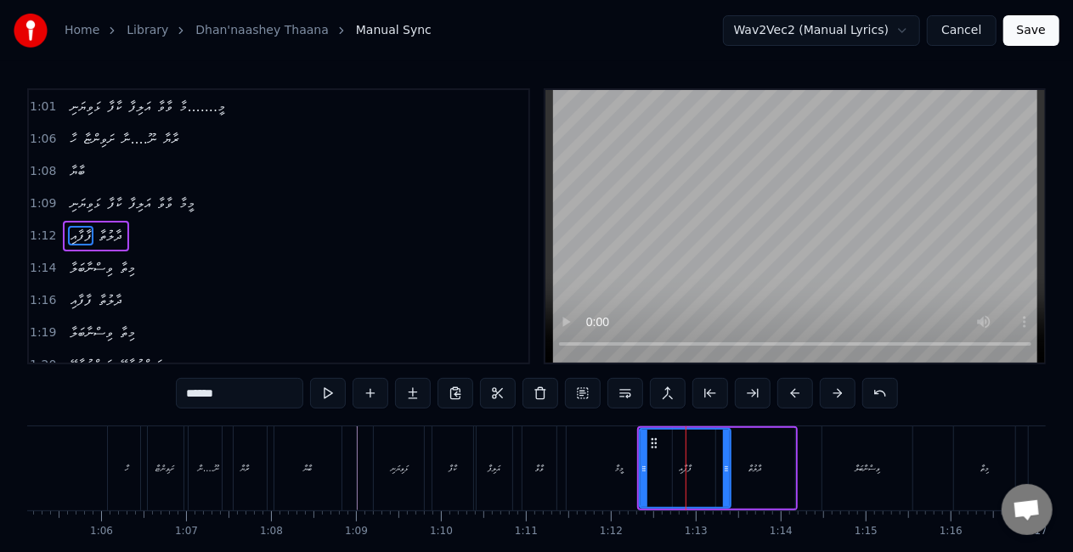
scroll to position [355, 0]
drag, startPoint x: 642, startPoint y: 464, endPoint x: 658, endPoint y: 466, distance: 16.3
click at [658, 466] on icon at bounding box center [661, 469] width 7 height 14
click at [615, 460] on div "މީމާ" at bounding box center [618, 468] width 105 height 84
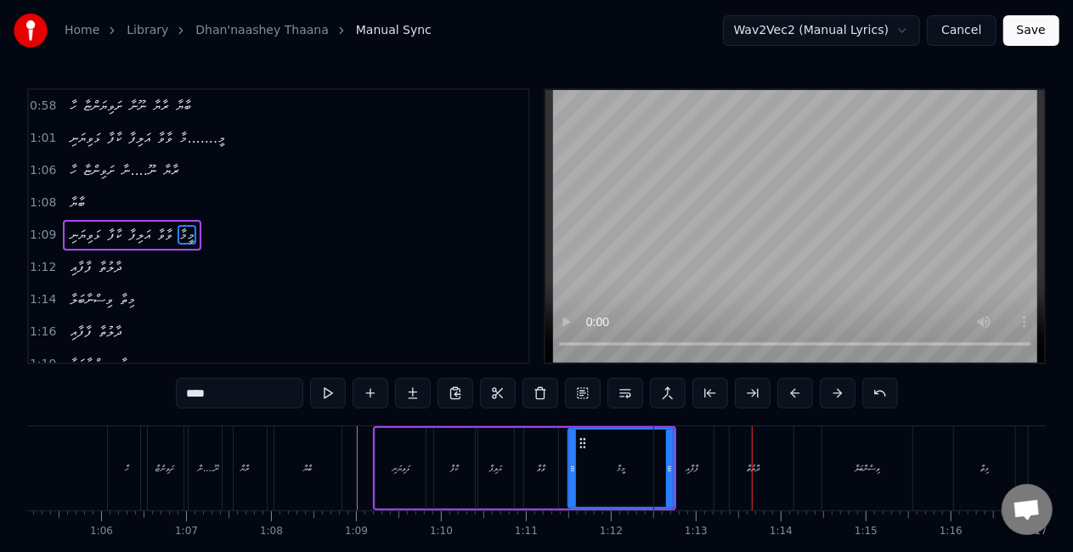
click at [683, 442] on div "ފާފާއި" at bounding box center [691, 468] width 75 height 84
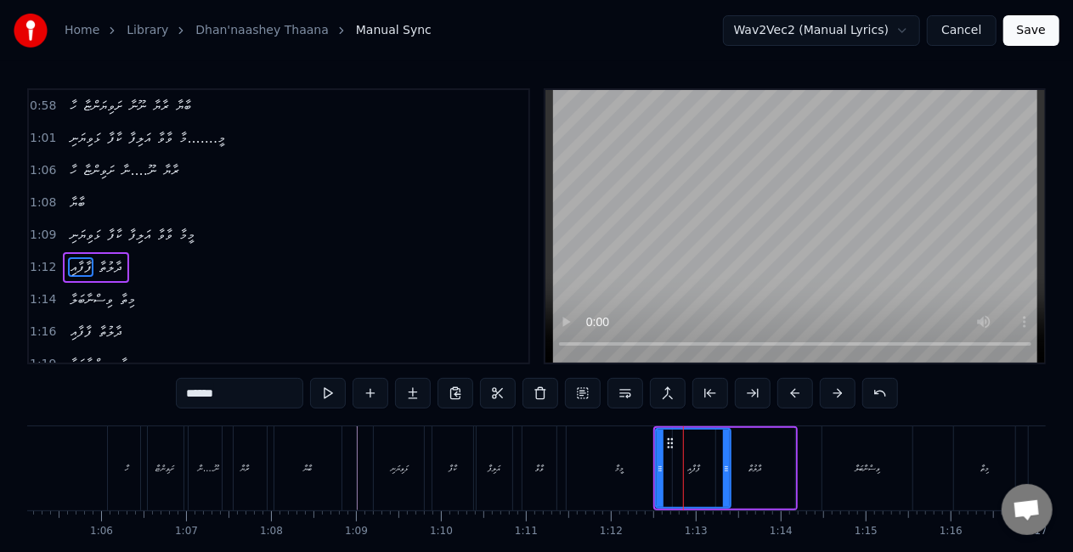
scroll to position [355, 0]
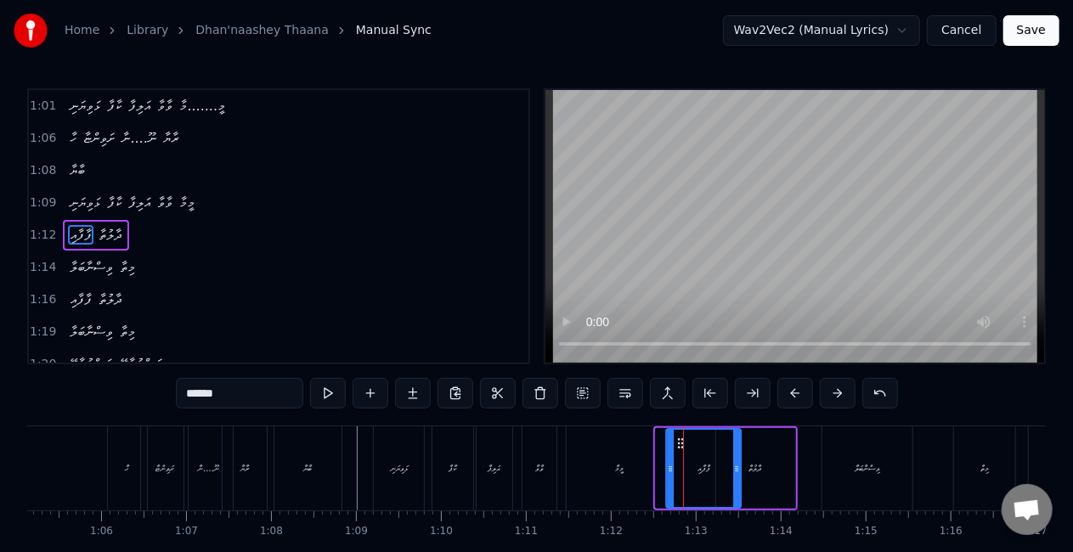
drag, startPoint x: 670, startPoint y: 437, endPoint x: 680, endPoint y: 442, distance: 11.0
click at [680, 442] on icon at bounding box center [680, 443] width 14 height 14
click at [640, 457] on div "މީމާ" at bounding box center [618, 468] width 105 height 84
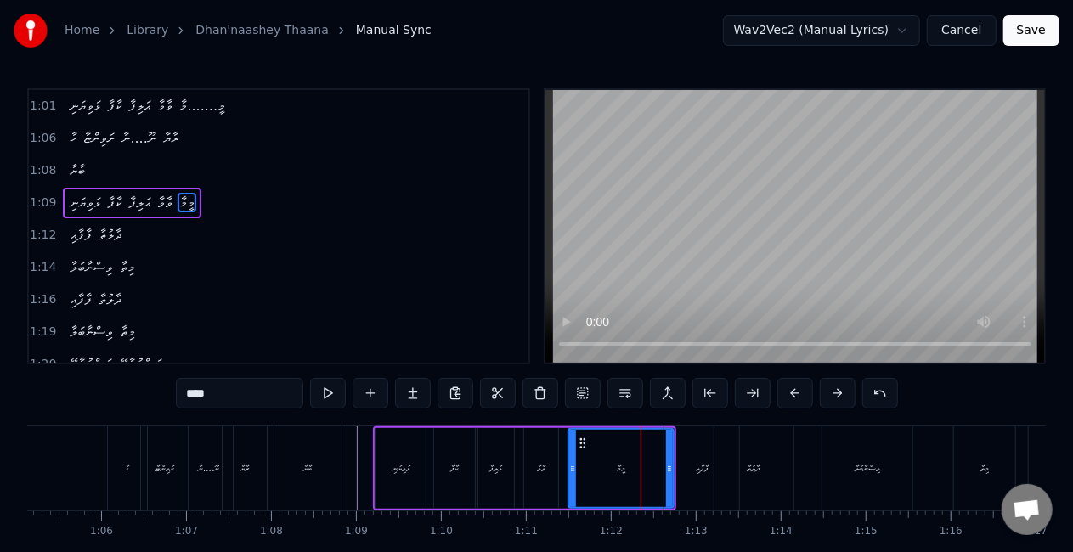
scroll to position [323, 0]
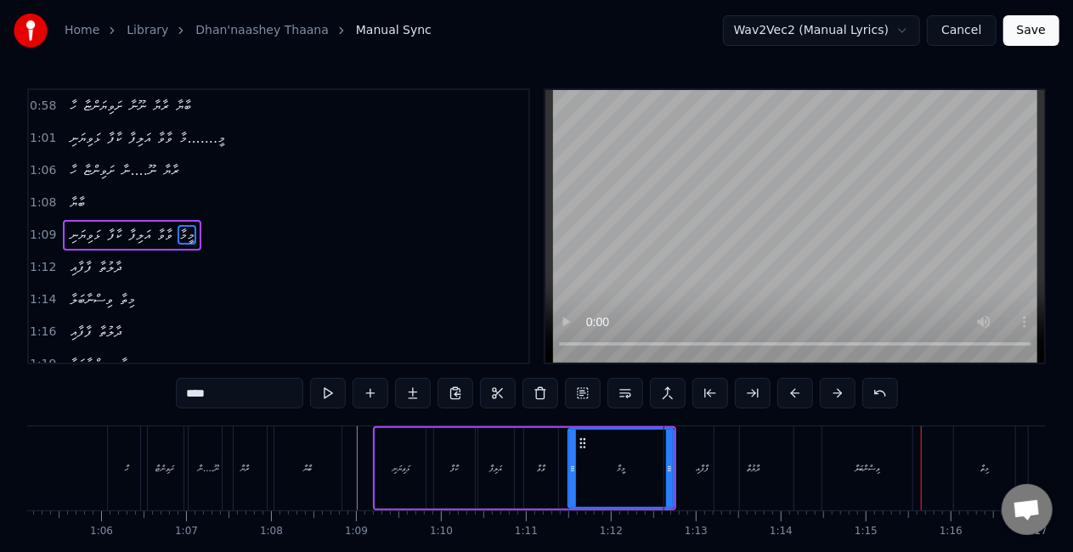
click at [873, 464] on div "ވިސްނާބަލާ" at bounding box center [866, 468] width 25 height 13
type input "**********"
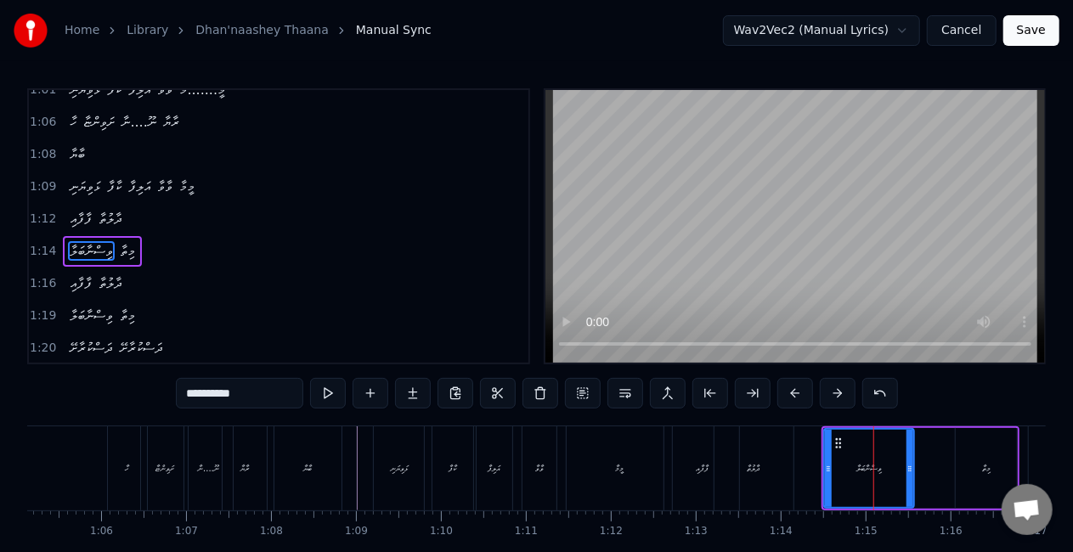
scroll to position [386, 0]
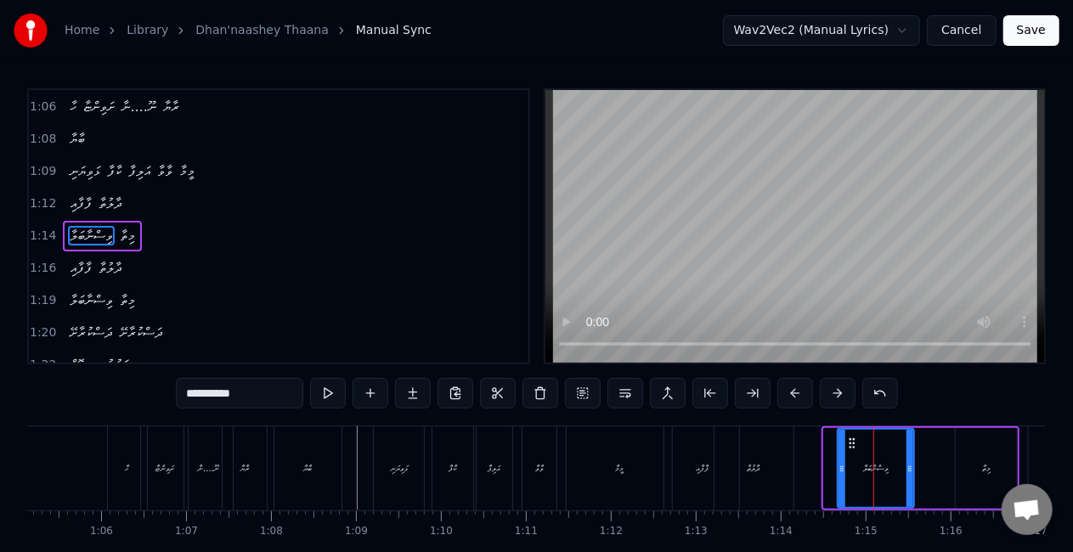
drag, startPoint x: 831, startPoint y: 462, endPoint x: 842, endPoint y: 465, distance: 12.4
click at [844, 465] on icon at bounding box center [841, 469] width 7 height 14
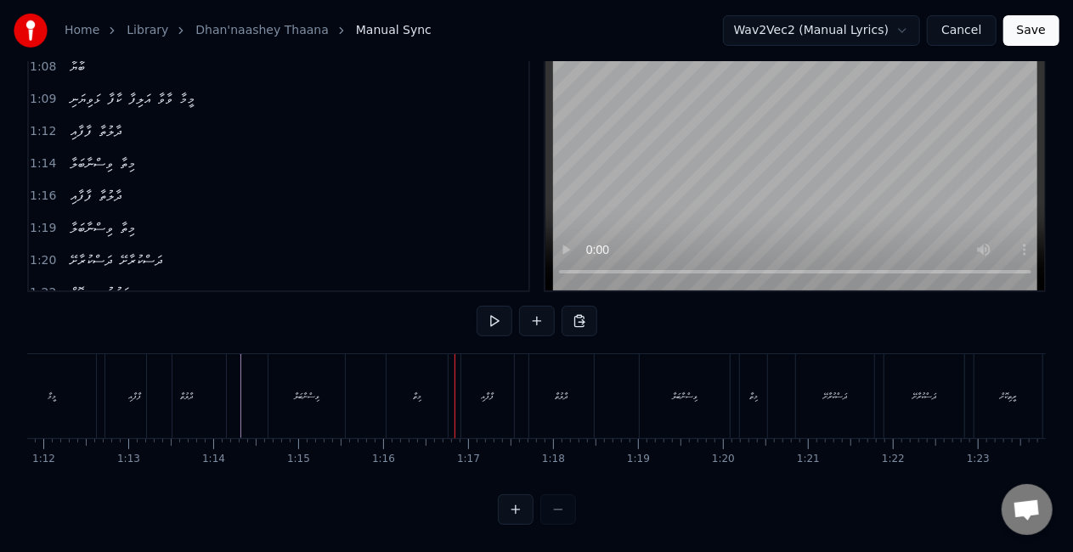
scroll to position [0, 6052]
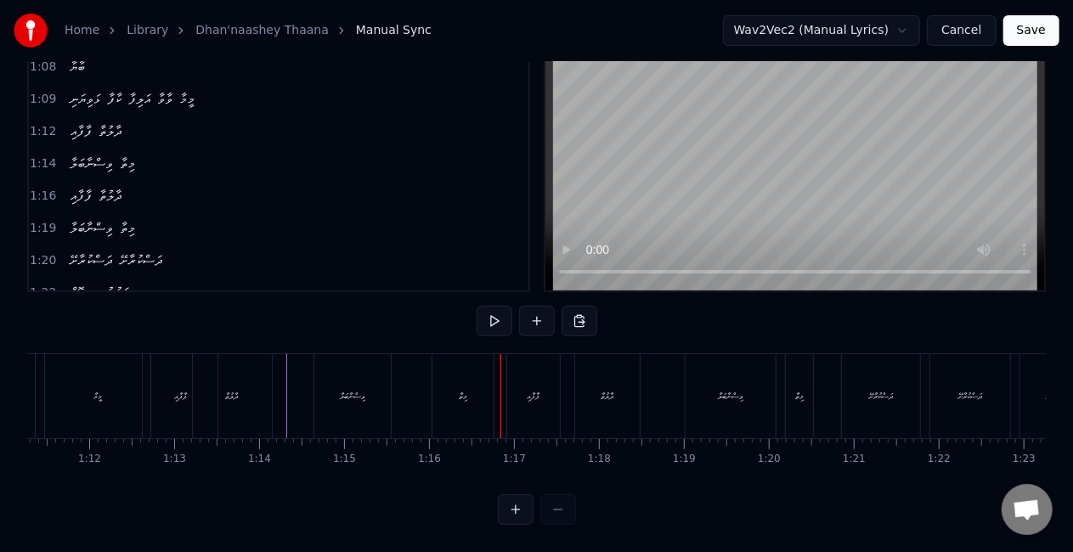
click at [358, 394] on div "ވިސްނާބަލާ" at bounding box center [352, 396] width 76 height 84
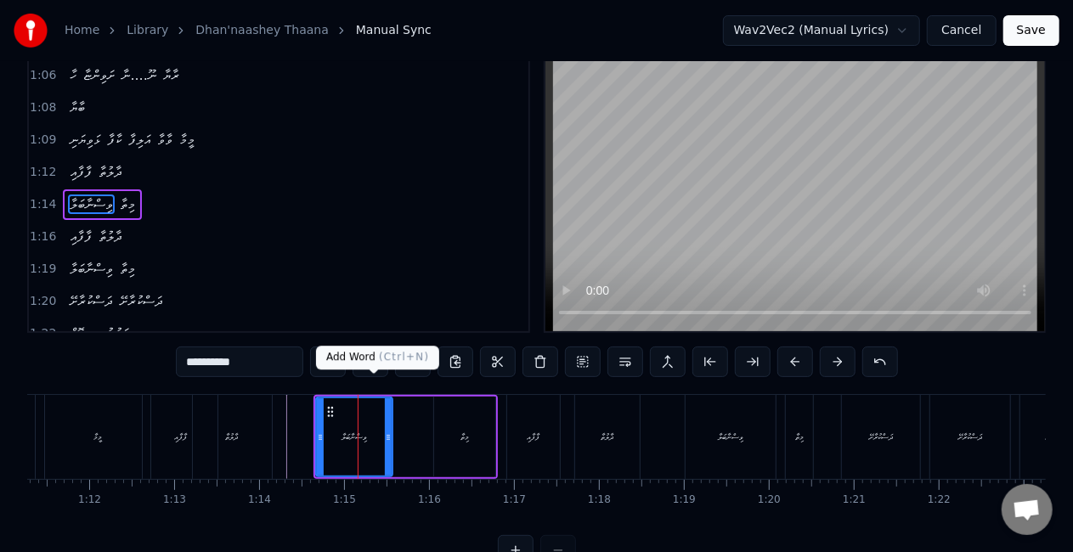
scroll to position [0, 0]
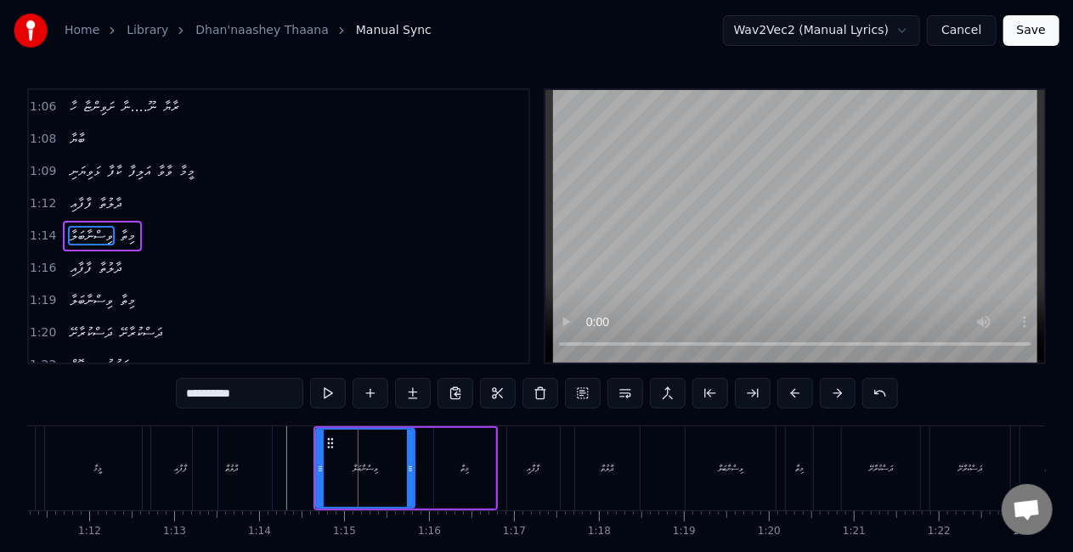
drag, startPoint x: 388, startPoint y: 461, endPoint x: 408, endPoint y: 463, distance: 19.6
click at [408, 463] on icon at bounding box center [410, 469] width 7 height 14
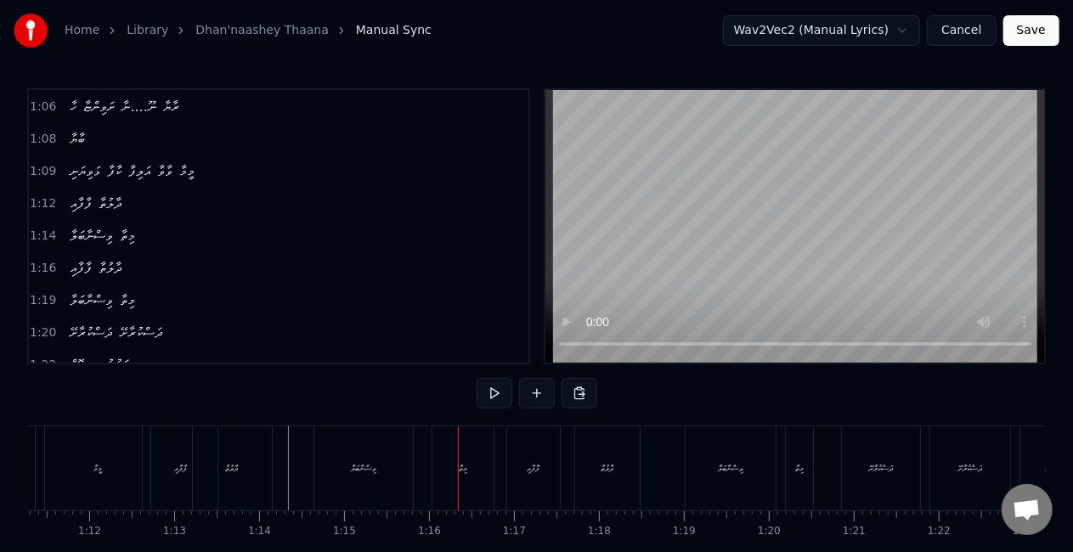
click at [372, 482] on div "ވިސްނާބަލާ" at bounding box center [363, 468] width 99 height 84
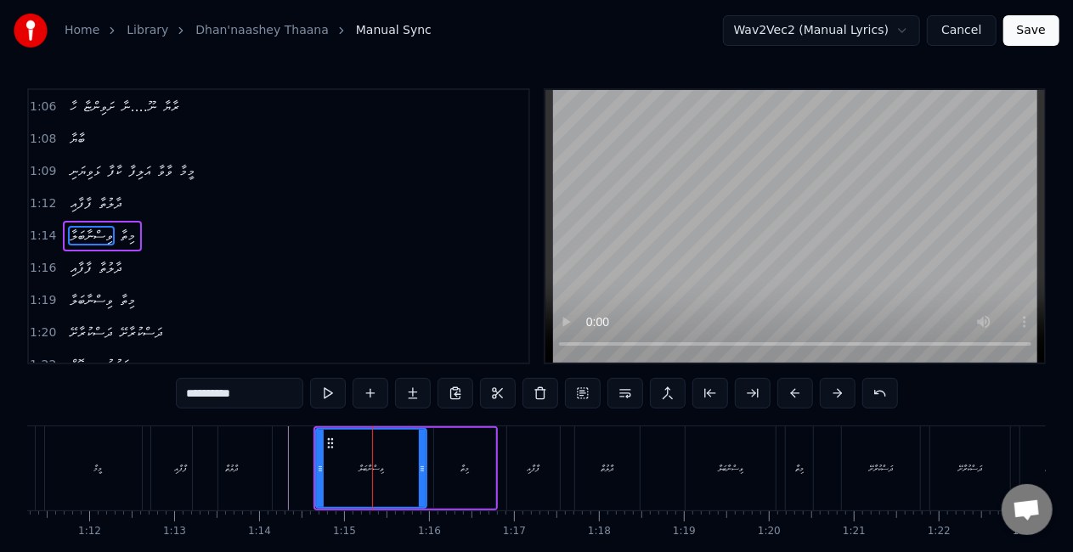
drag, startPoint x: 408, startPoint y: 474, endPoint x: 419, endPoint y: 473, distance: 11.9
click at [419, 473] on icon at bounding box center [422, 469] width 7 height 14
click at [266, 464] on div "ދާލުތާ" at bounding box center [232, 468] width 79 height 84
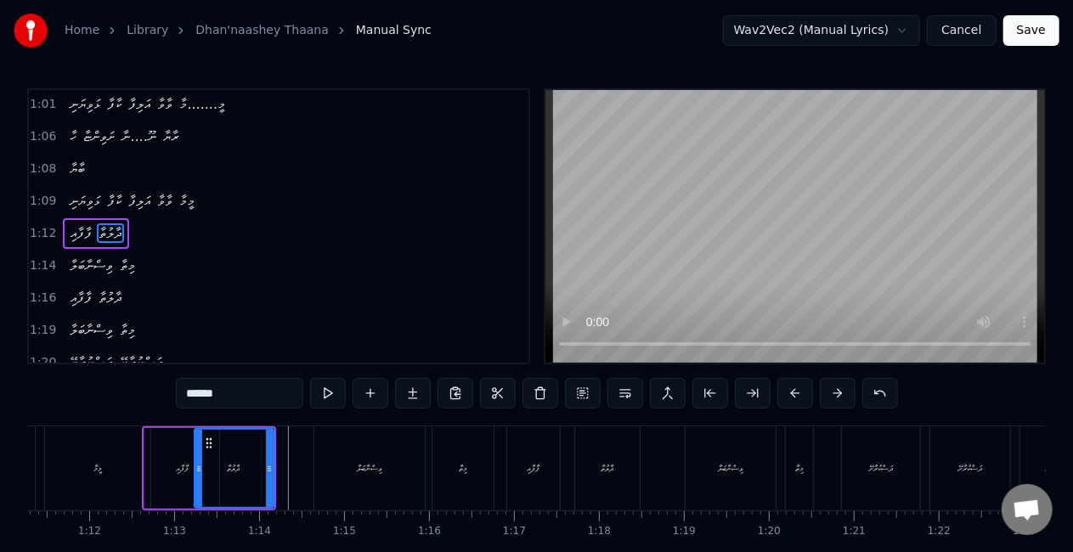
scroll to position [355, 0]
click at [403, 475] on div "ވިސްނާބަލާ" at bounding box center [369, 468] width 110 height 84
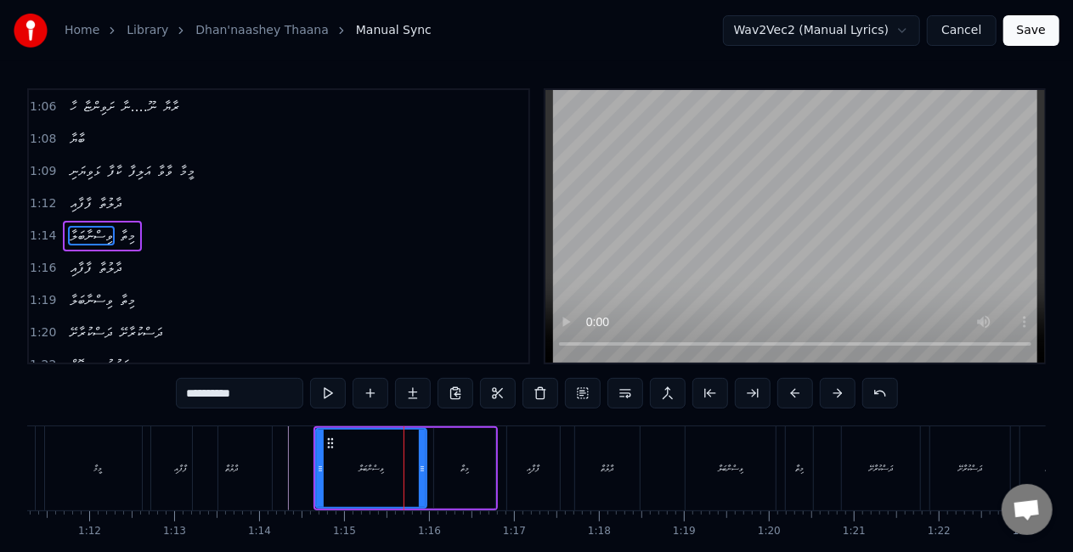
click at [444, 467] on div "މިތާ" at bounding box center [464, 468] width 61 height 81
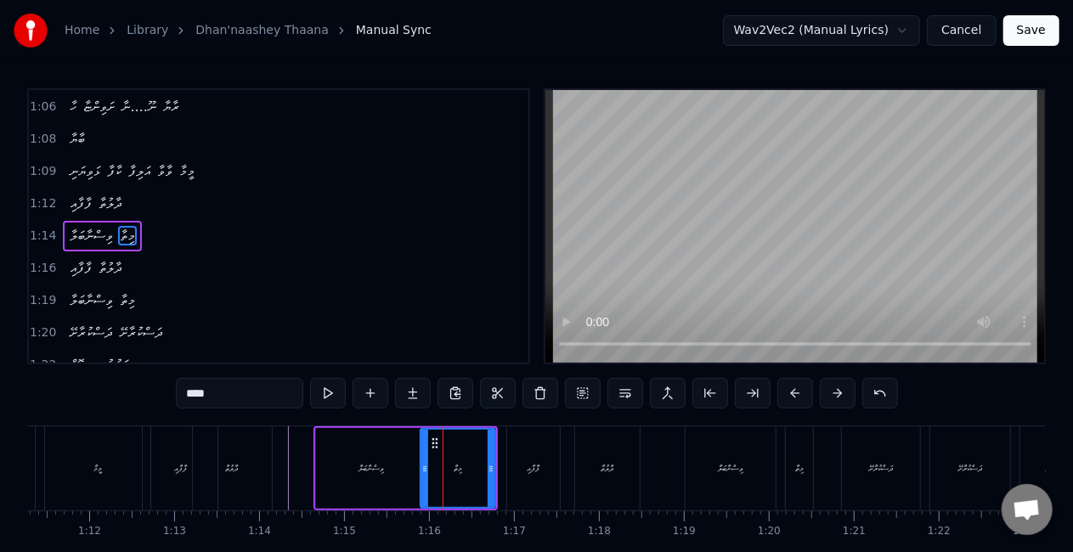
drag, startPoint x: 436, startPoint y: 472, endPoint x: 426, endPoint y: 472, distance: 10.2
click at [426, 472] on icon at bounding box center [424, 469] width 7 height 14
click at [324, 471] on div "ވިސްނާބަލާ" at bounding box center [371, 468] width 110 height 81
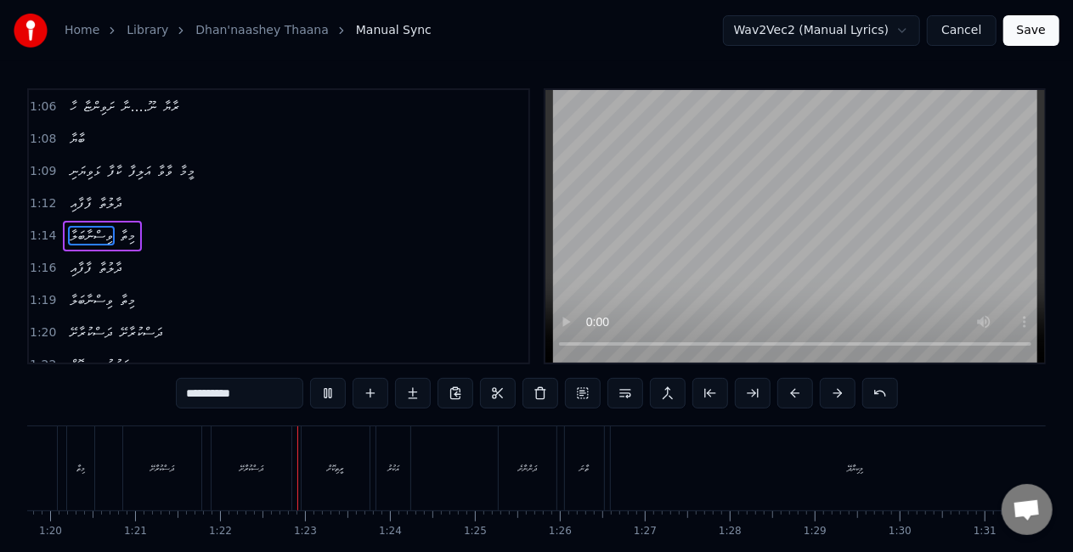
scroll to position [0, 6911]
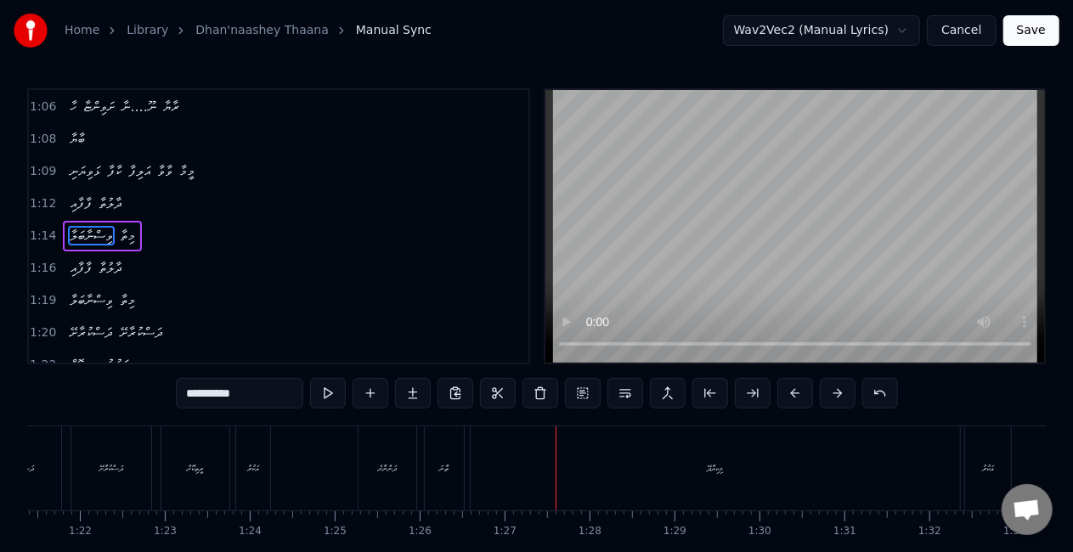
drag, startPoint x: 532, startPoint y: 460, endPoint x: 591, endPoint y: 457, distance: 59.5
click at [532, 460] on div "މިކިޔާދޭ" at bounding box center [714, 468] width 489 height 84
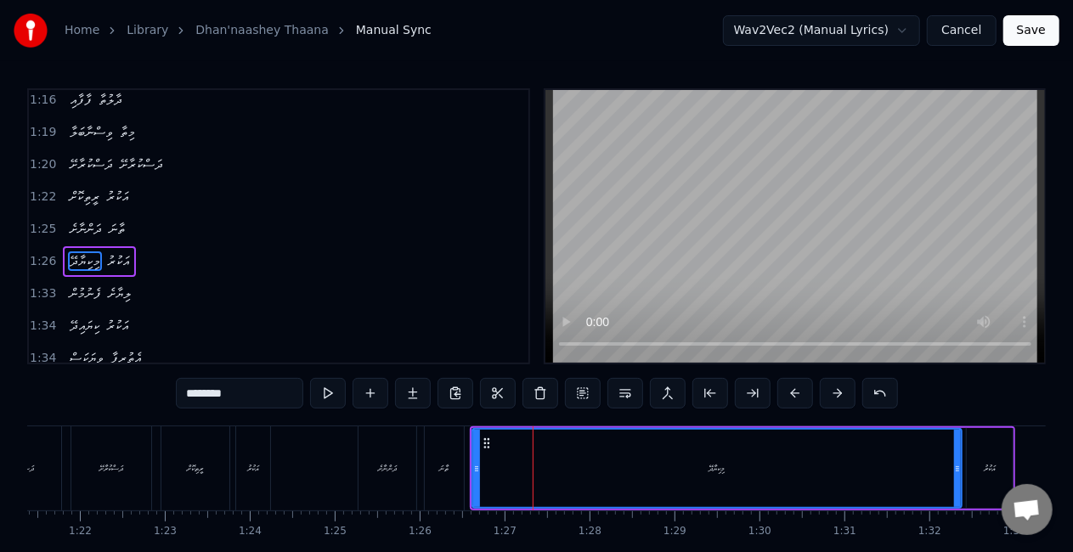
scroll to position [577, 0]
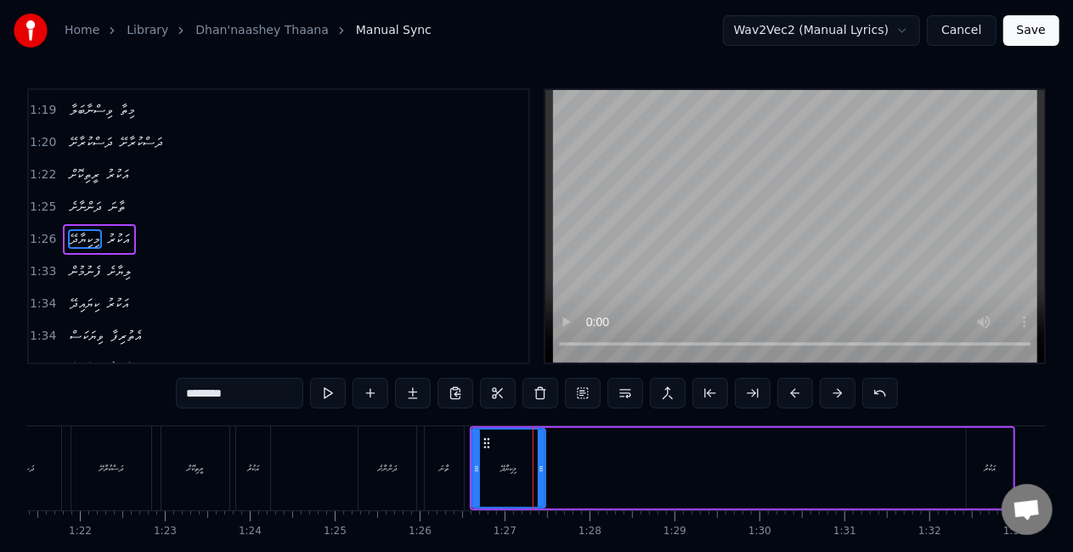
drag, startPoint x: 954, startPoint y: 468, endPoint x: 538, endPoint y: 464, distance: 416.1
click at [538, 464] on icon at bounding box center [541, 469] width 7 height 14
click at [983, 471] on div "އަކުރު" at bounding box center [989, 468] width 12 height 13
type input "******"
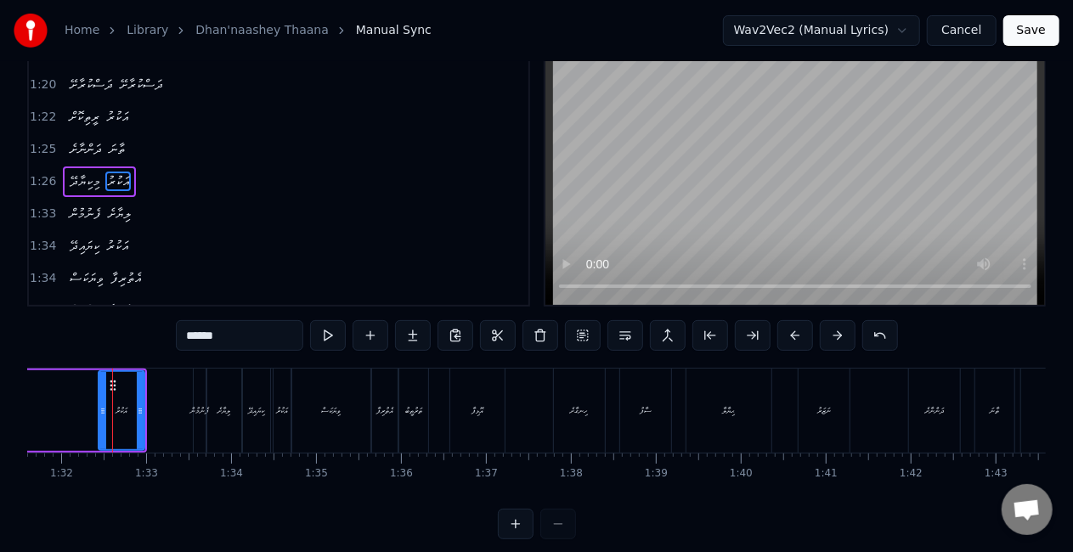
scroll to position [85, 0]
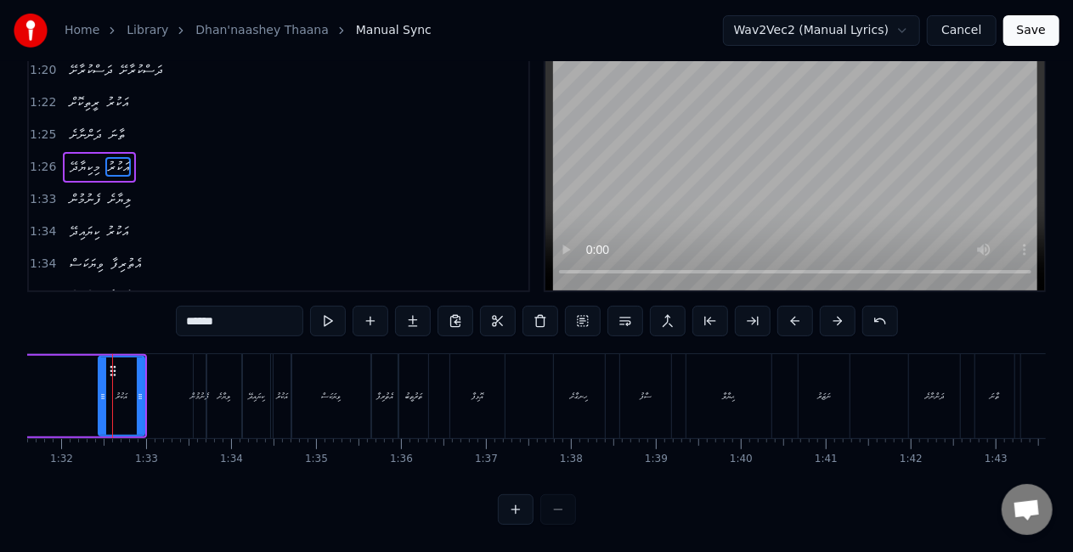
click at [1022, 39] on button "Save" at bounding box center [1031, 30] width 56 height 31
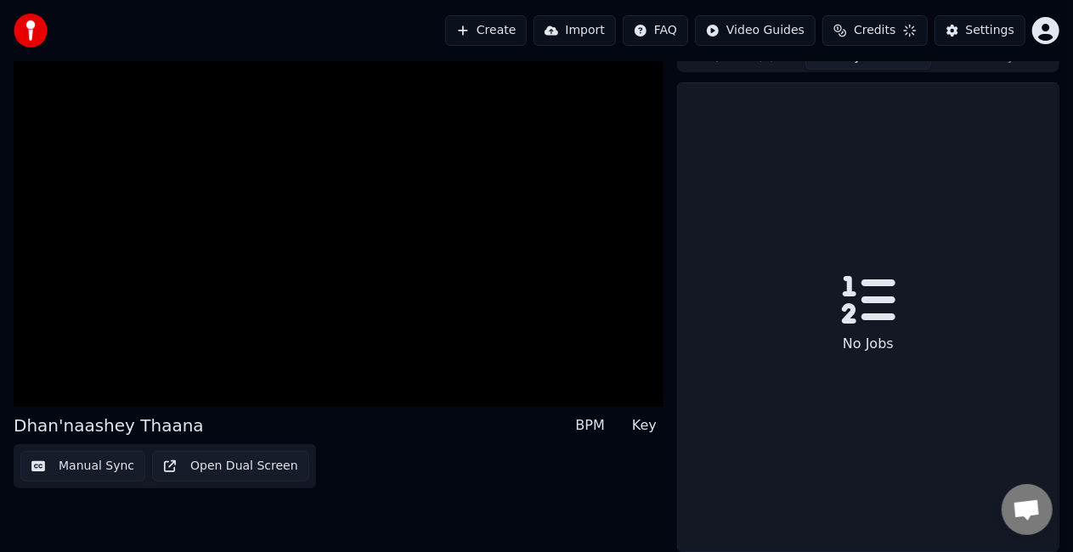
scroll to position [19, 0]
